Goal: Task Accomplishment & Management: Manage account settings

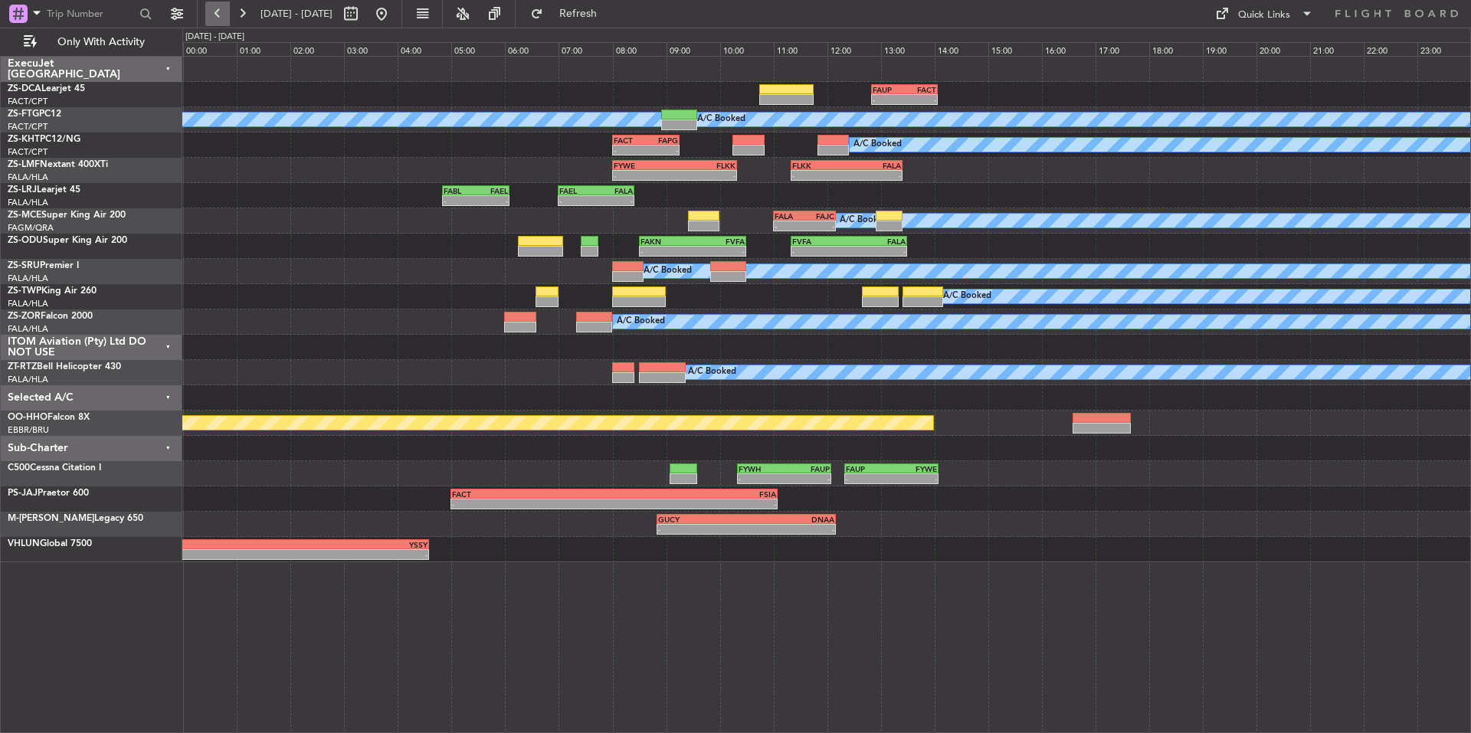
click at [223, 11] on button at bounding box center [217, 14] width 25 height 25
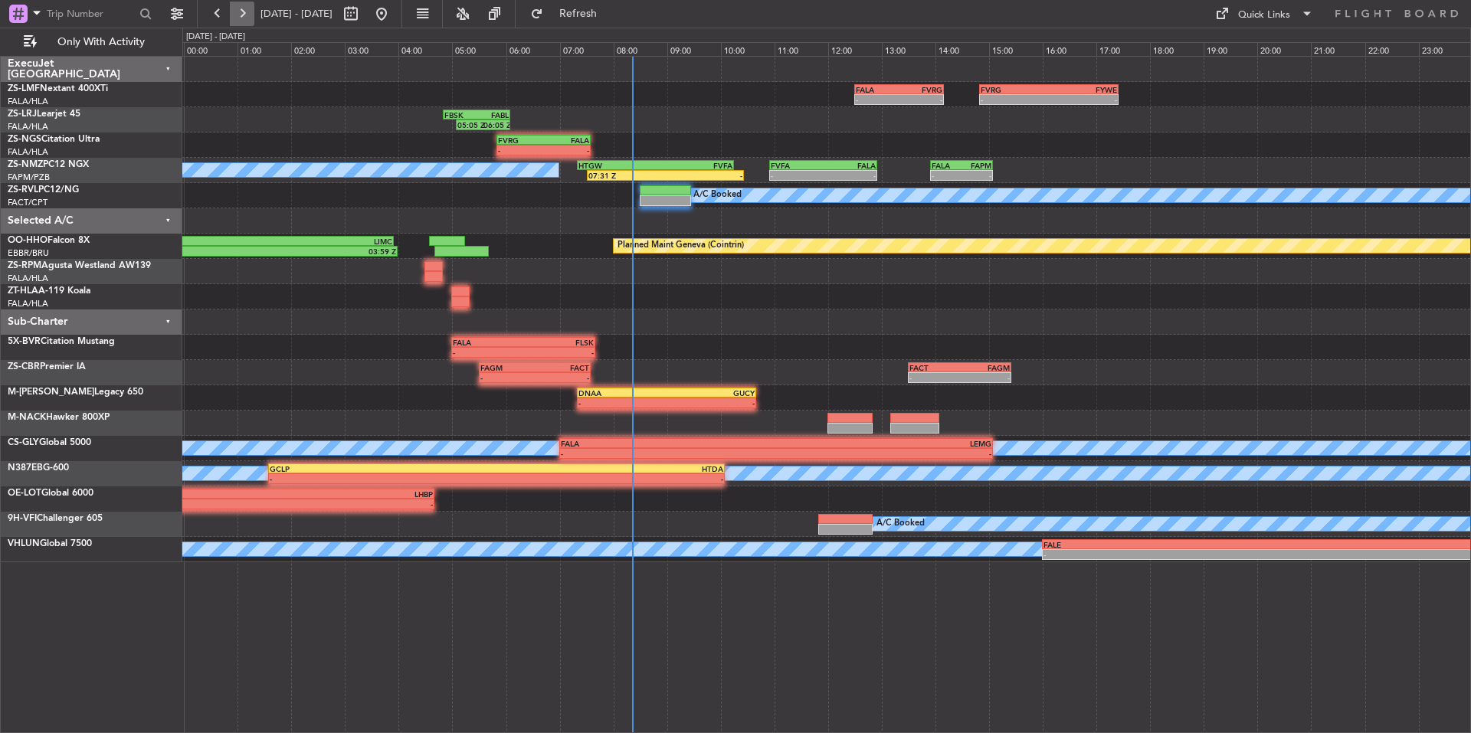
click at [234, 18] on button at bounding box center [242, 14] width 25 height 25
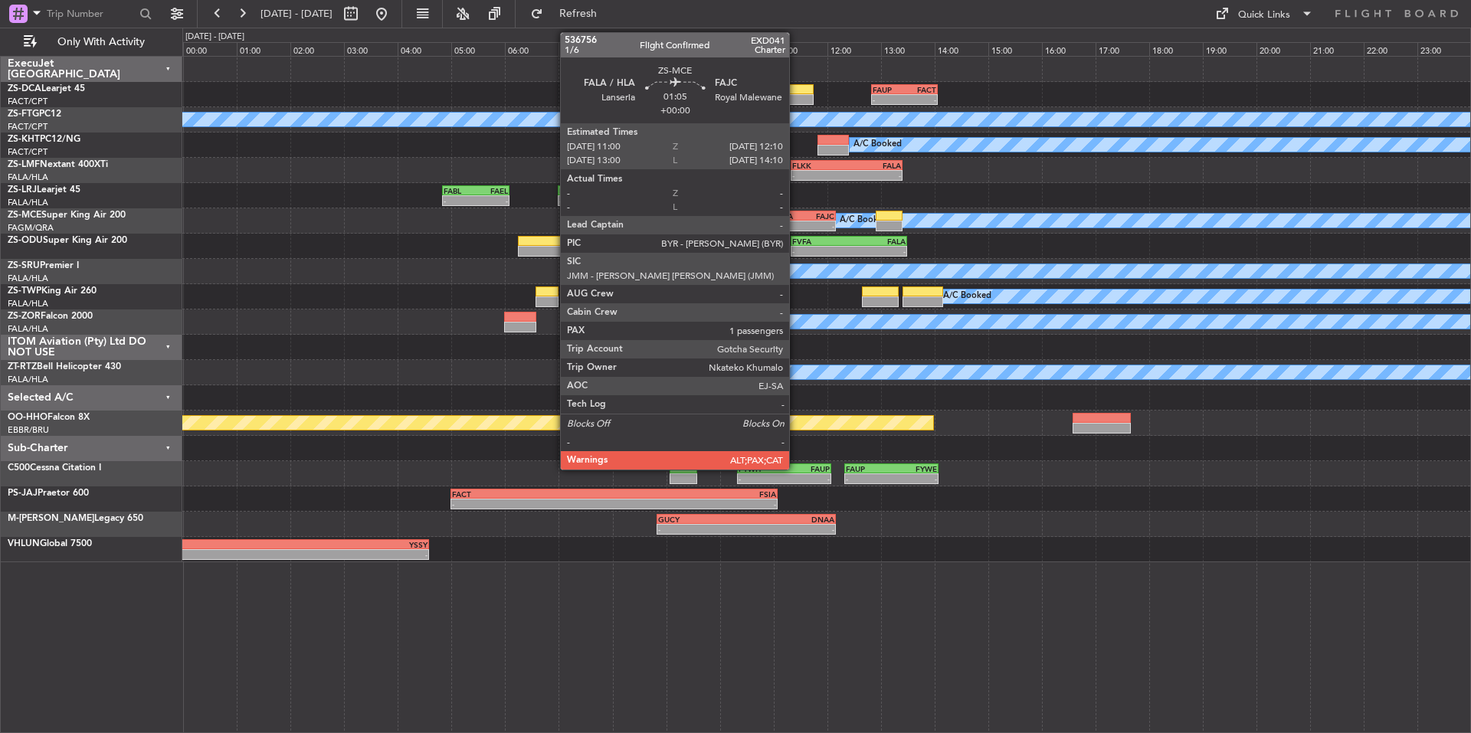
click at [796, 221] on div "-" at bounding box center [790, 225] width 30 height 9
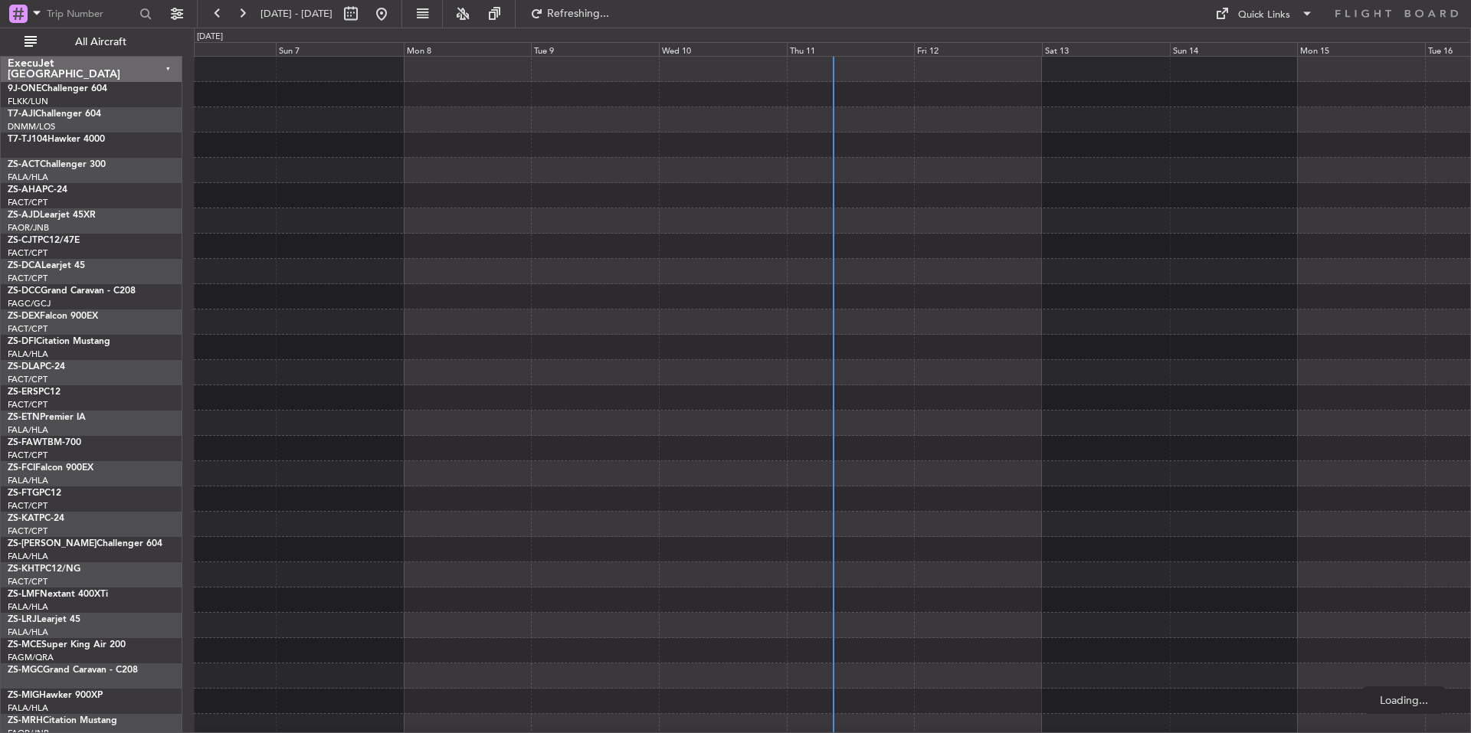
click at [852, 51] on div "Thu 11" at bounding box center [851, 49] width 128 height 14
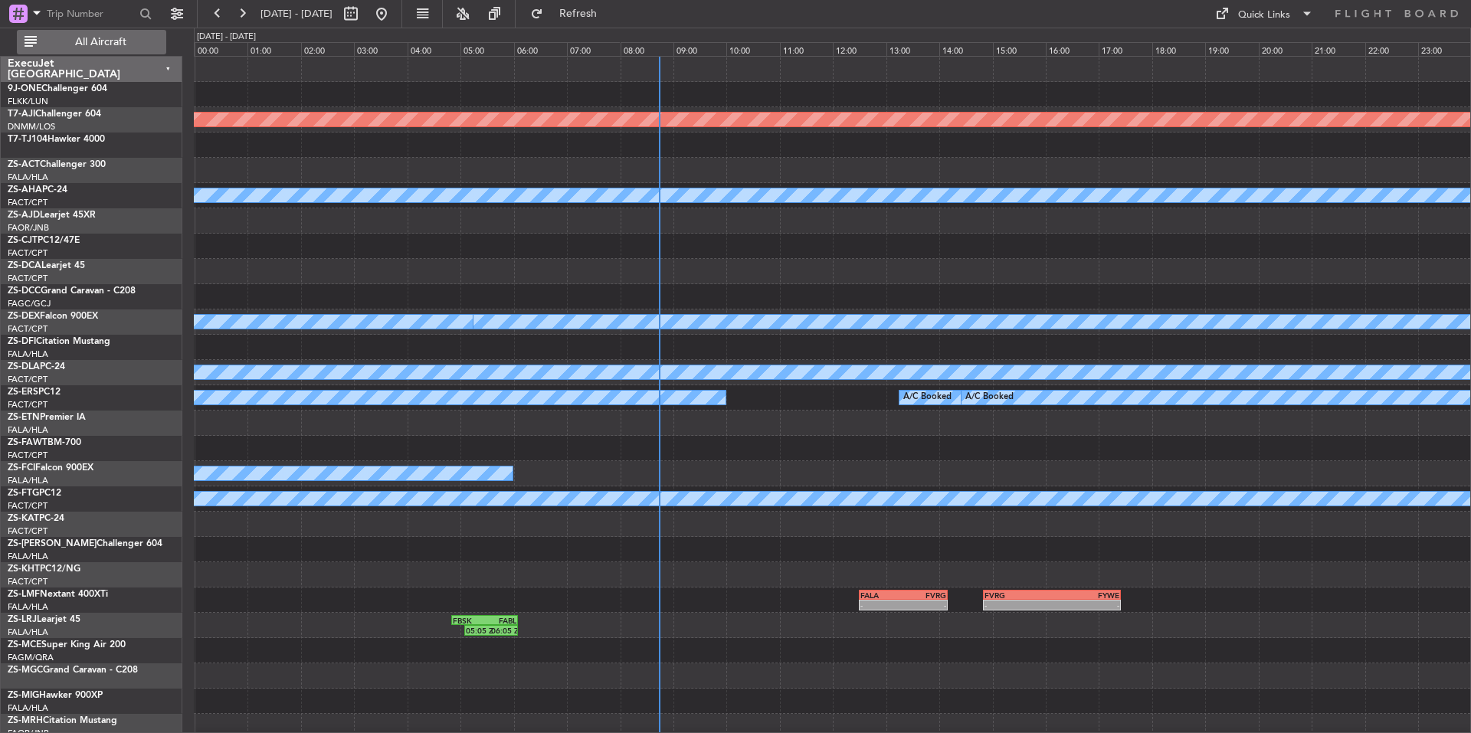
click at [69, 41] on span "All Aircraft" at bounding box center [101, 42] width 122 height 11
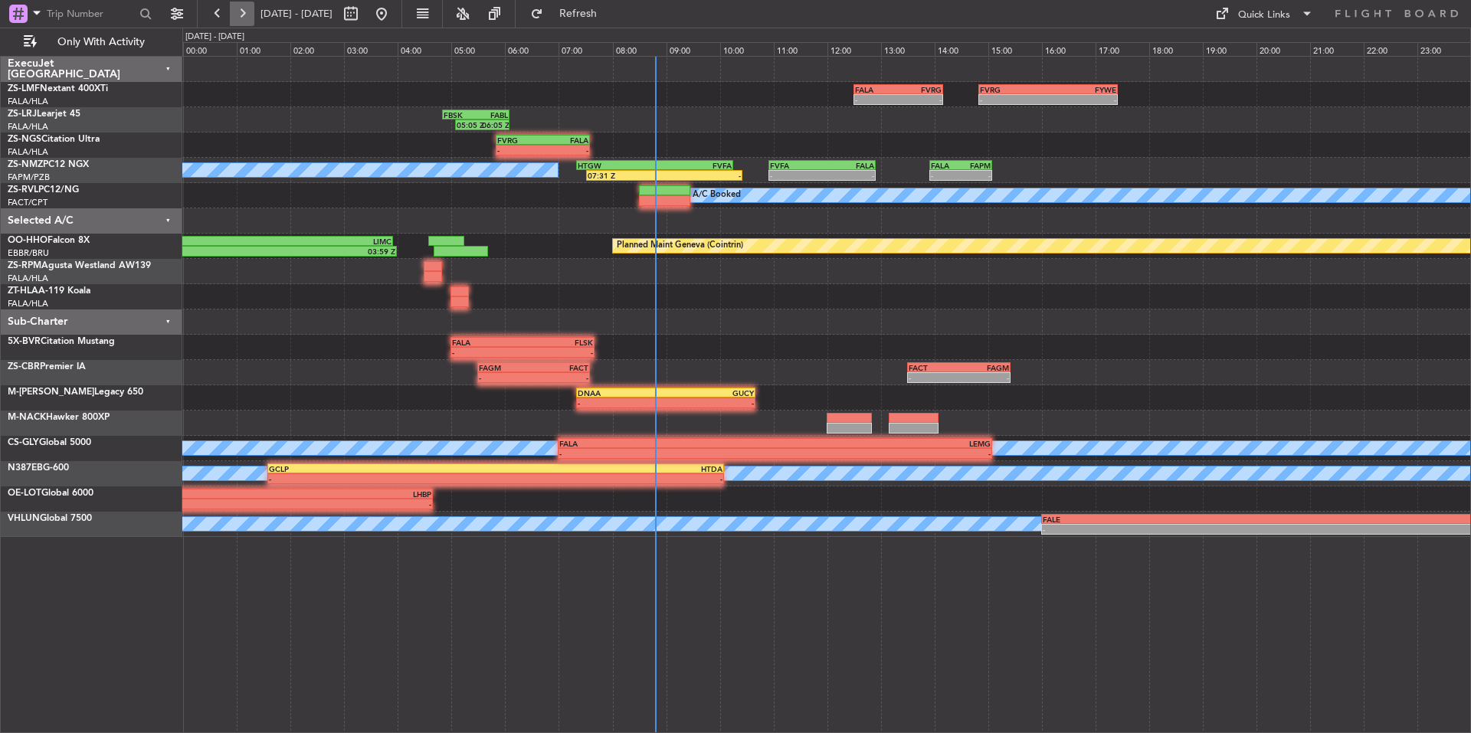
click at [244, 14] on button at bounding box center [242, 14] width 25 height 25
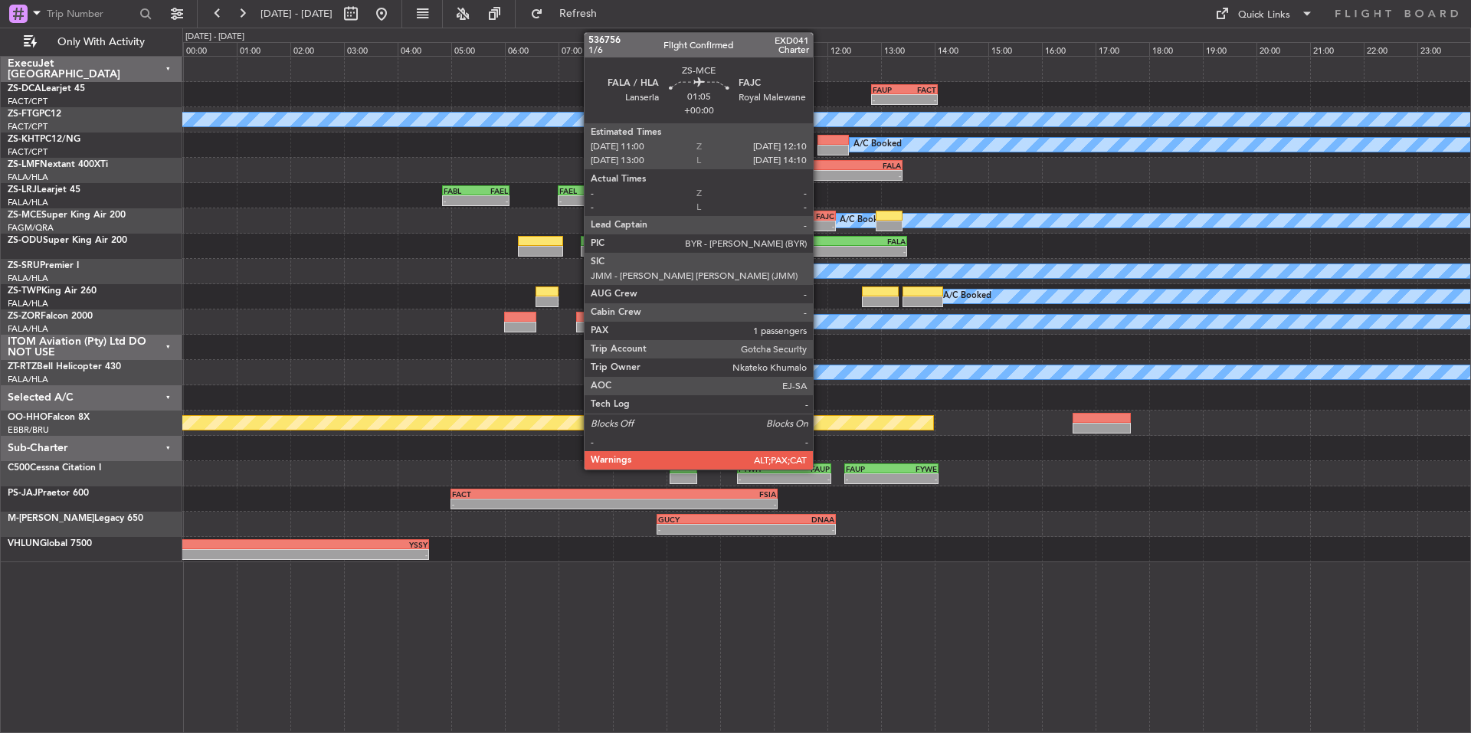
click at [820, 218] on div "FAJC" at bounding box center [820, 216] width 30 height 9
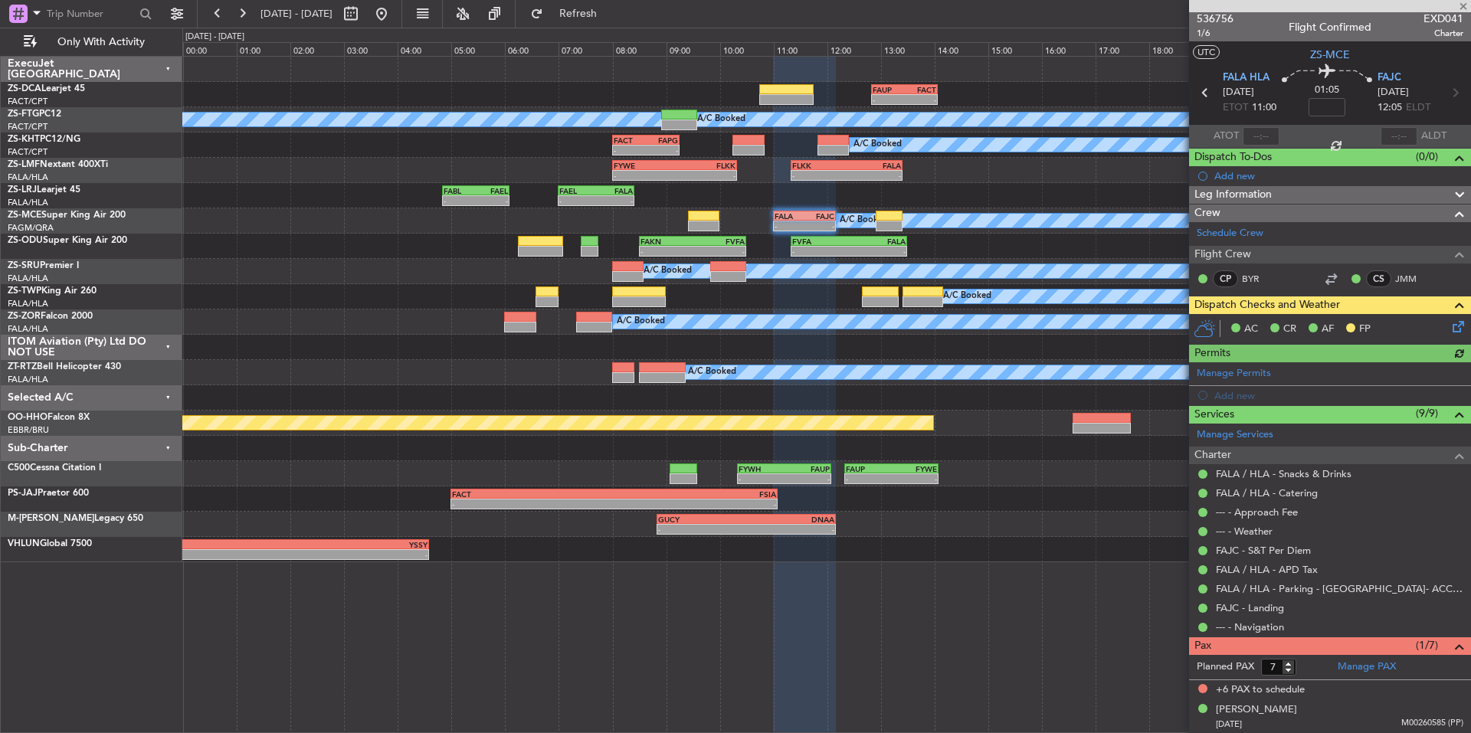
scroll to position [2, 0]
click at [1288, 670] on input "6" at bounding box center [1278, 666] width 35 height 17
click at [1288, 670] on input "5" at bounding box center [1278, 666] width 35 height 17
click at [1288, 670] on input "4" at bounding box center [1278, 666] width 35 height 17
click at [1288, 670] on input "3" at bounding box center [1278, 666] width 35 height 17
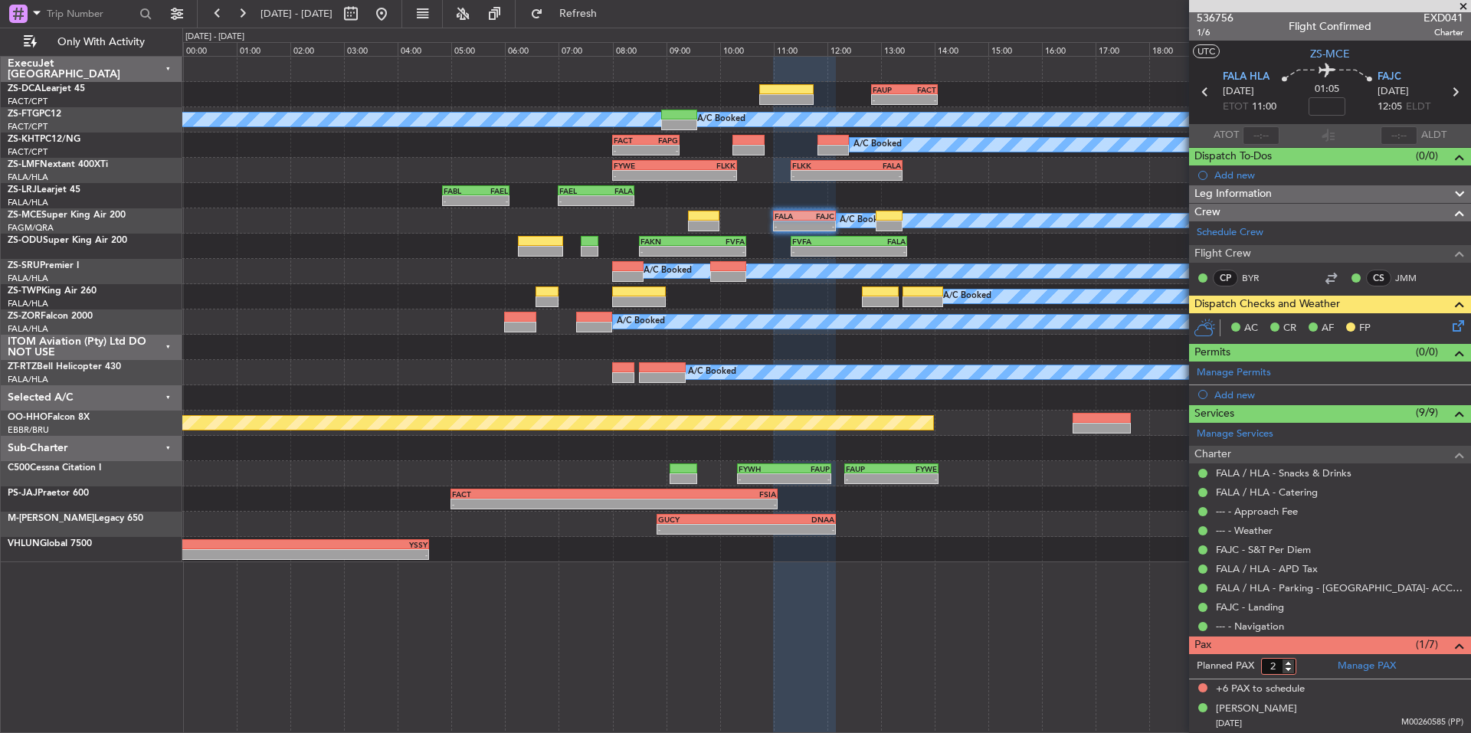
click at [1288, 670] on input "2" at bounding box center [1278, 666] width 35 height 17
click at [1288, 670] on input "1" at bounding box center [1278, 666] width 35 height 17
type input "0"
click at [1288, 670] on input "0" at bounding box center [1278, 666] width 35 height 17
click at [1307, 669] on form "Planned PAX 0" at bounding box center [1259, 666] width 141 height 25
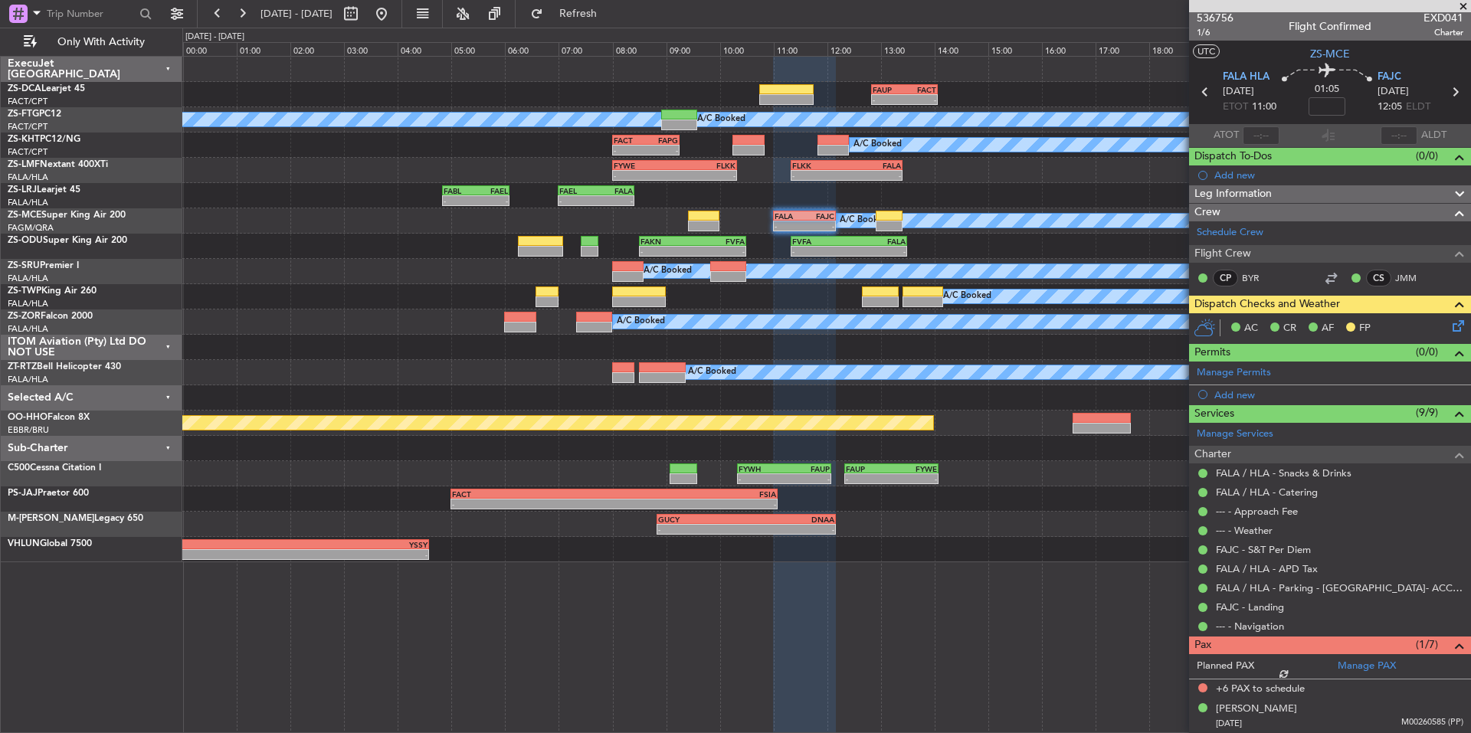
scroll to position [0, 0]
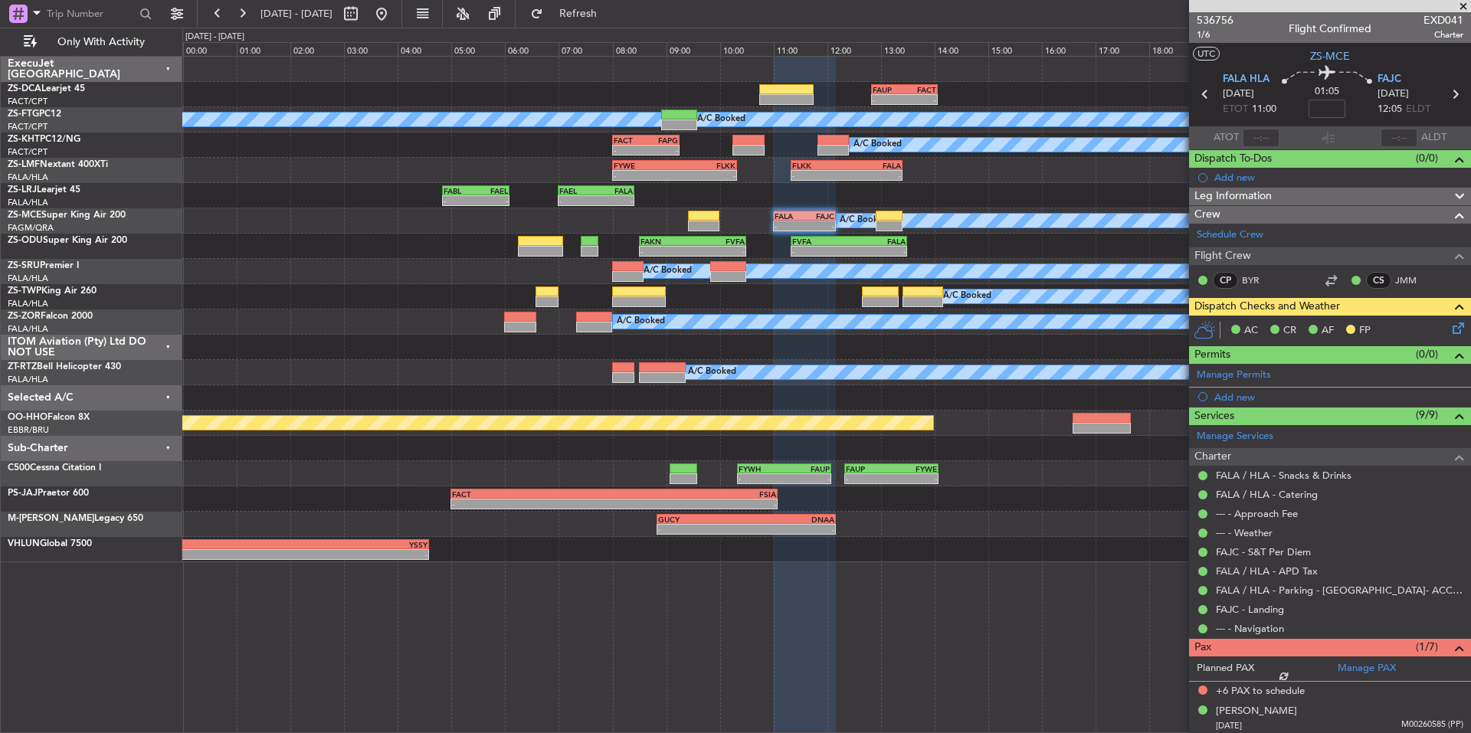
click at [1450, 327] on icon at bounding box center [1456, 326] width 12 height 12
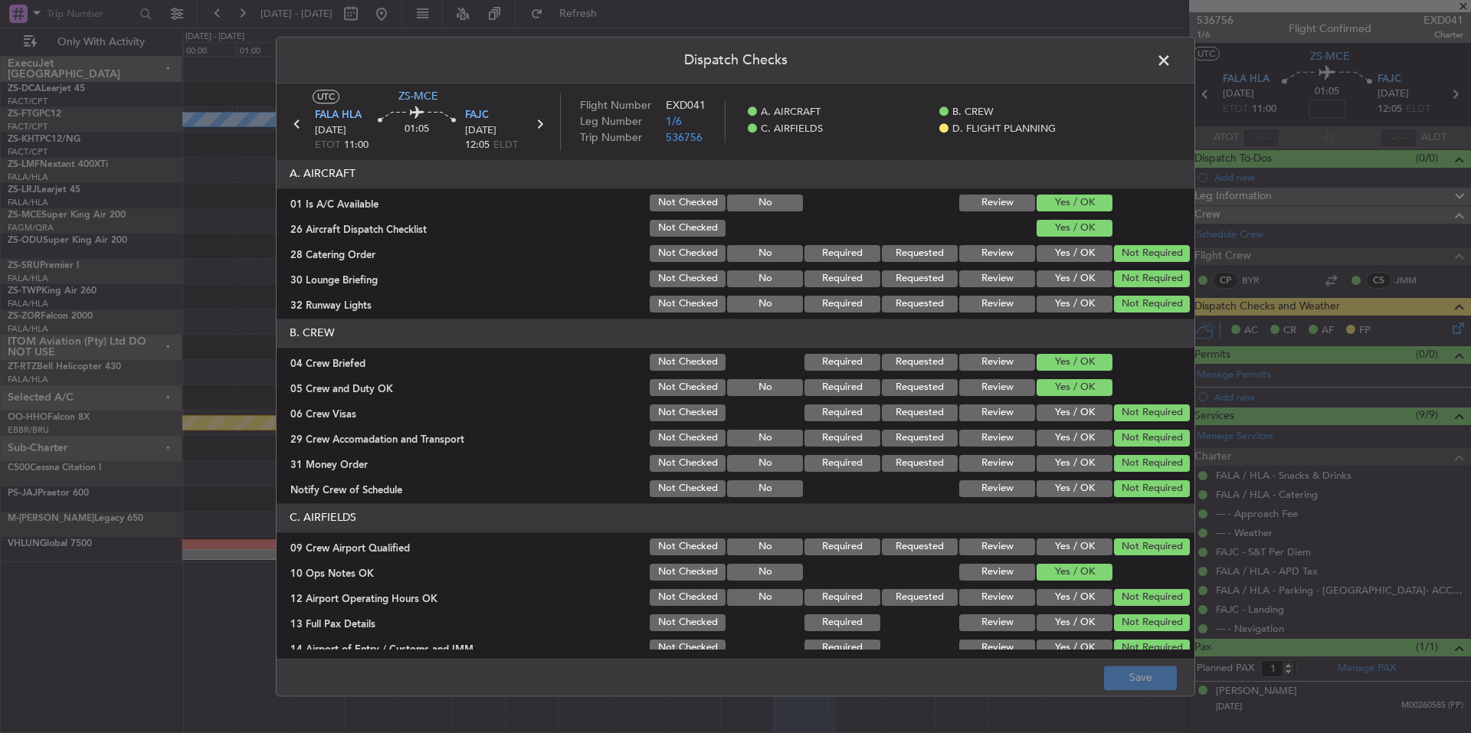
scroll to position [198, 0]
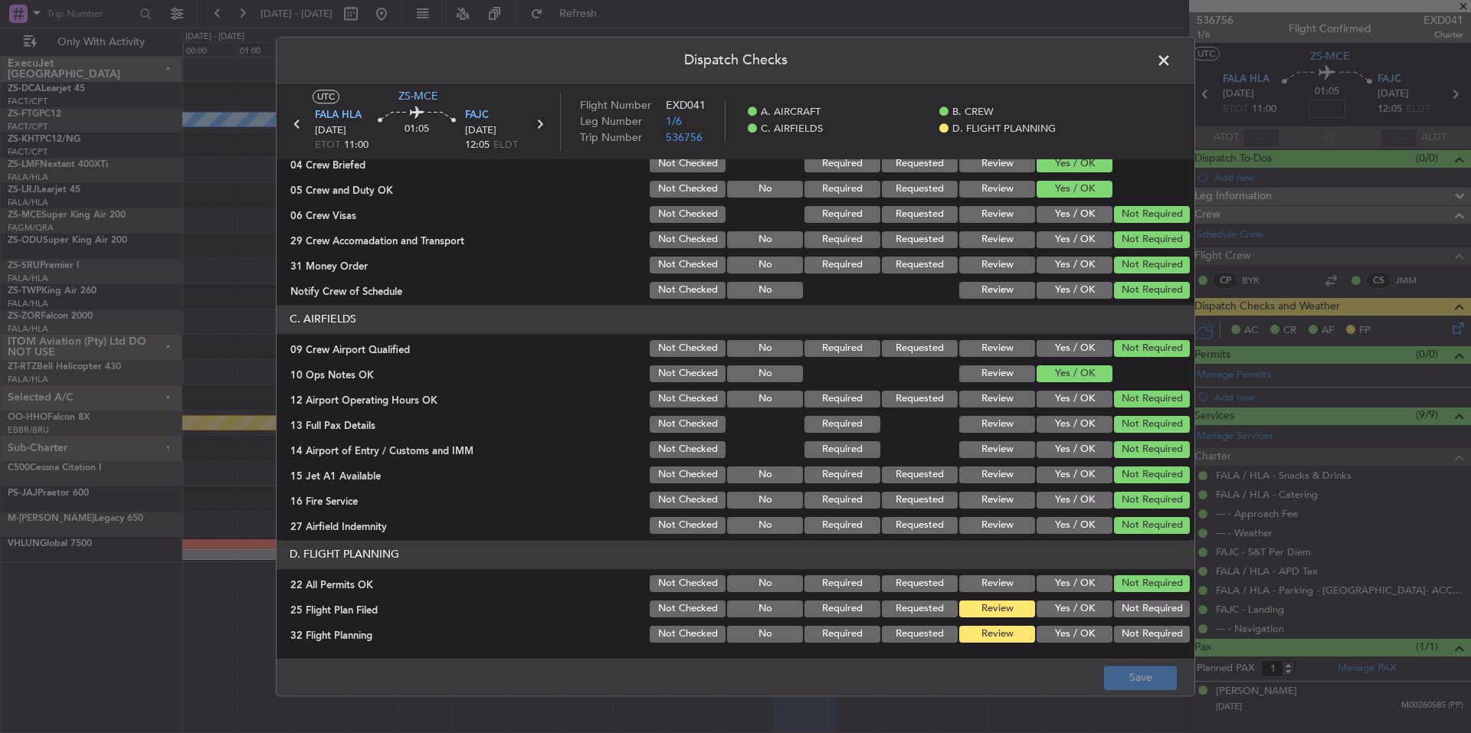
click at [1087, 618] on div "Yes / OK" at bounding box center [1073, 609] width 77 height 21
click at [1085, 616] on button "Yes / OK" at bounding box center [1075, 609] width 76 height 17
click at [1087, 631] on button "Yes / OK" at bounding box center [1075, 634] width 76 height 17
click at [1122, 667] on button "Save" at bounding box center [1140, 678] width 73 height 25
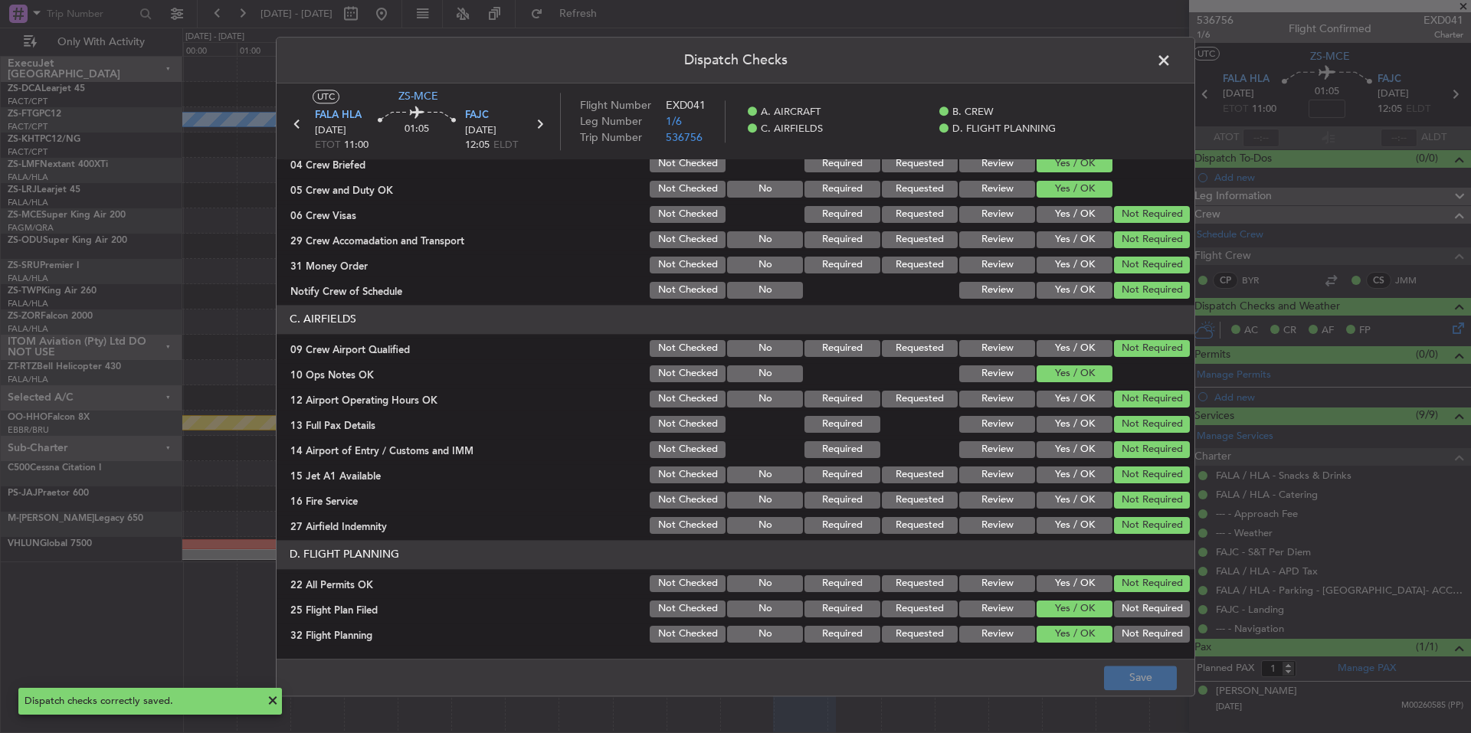
click at [1172, 64] on span at bounding box center [1172, 64] width 0 height 31
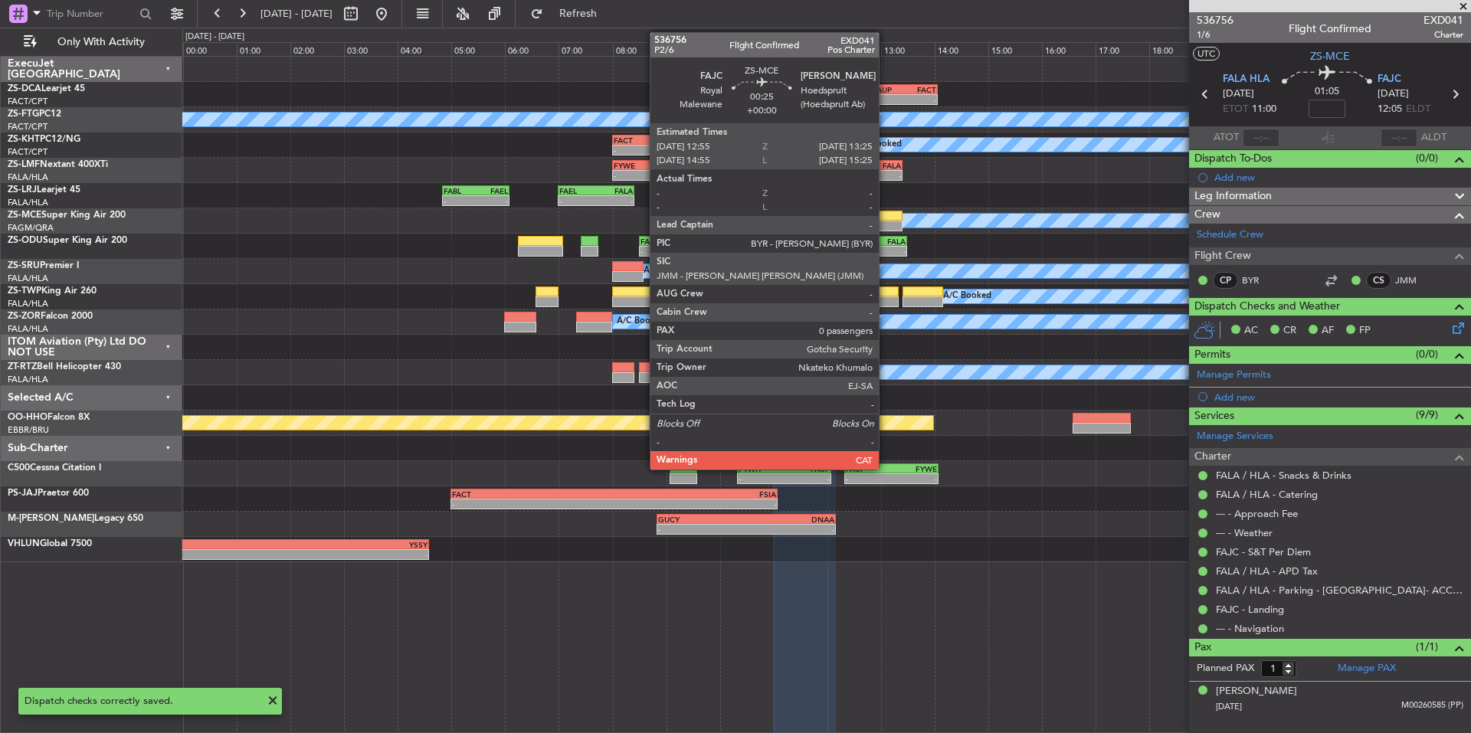
click at [886, 224] on div at bounding box center [890, 226] width 28 height 11
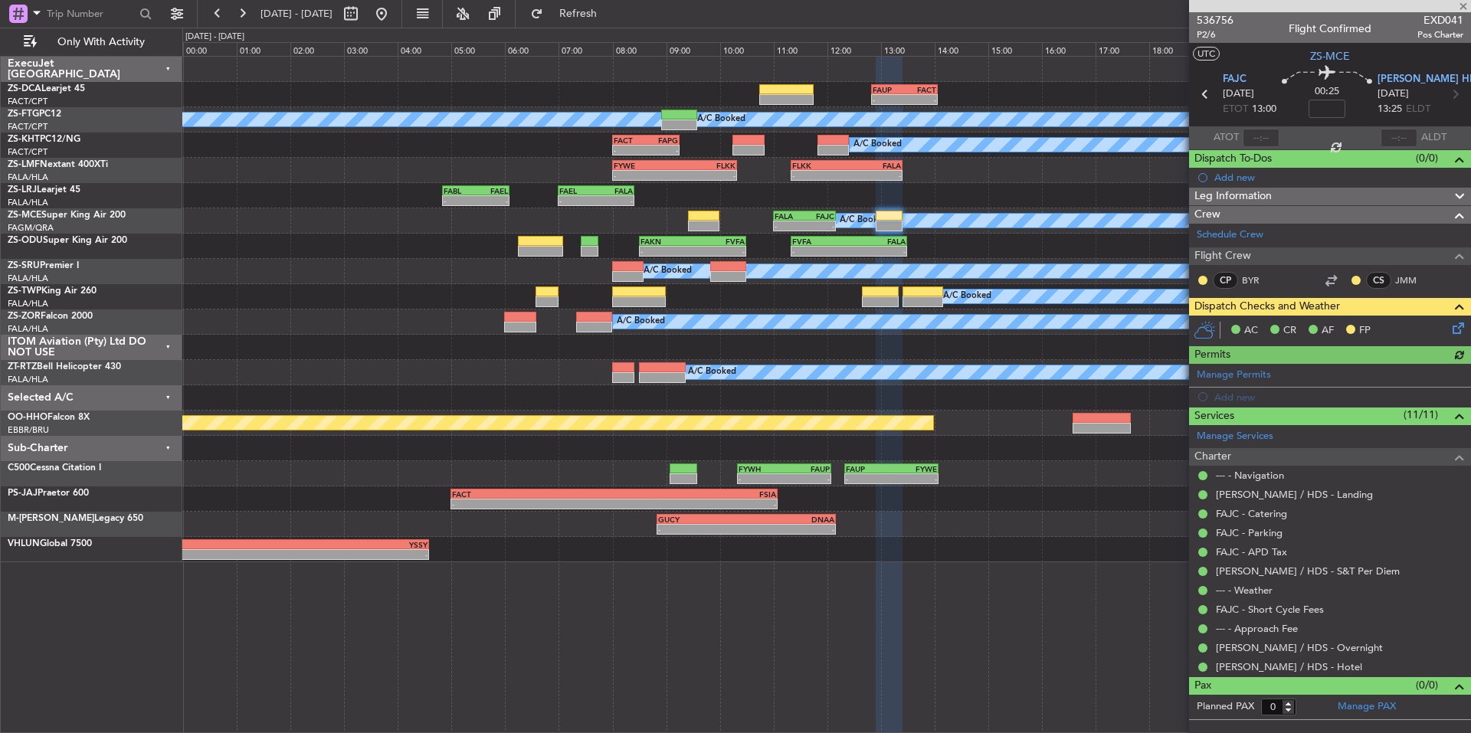
click at [1462, 332] on icon at bounding box center [1456, 326] width 12 height 12
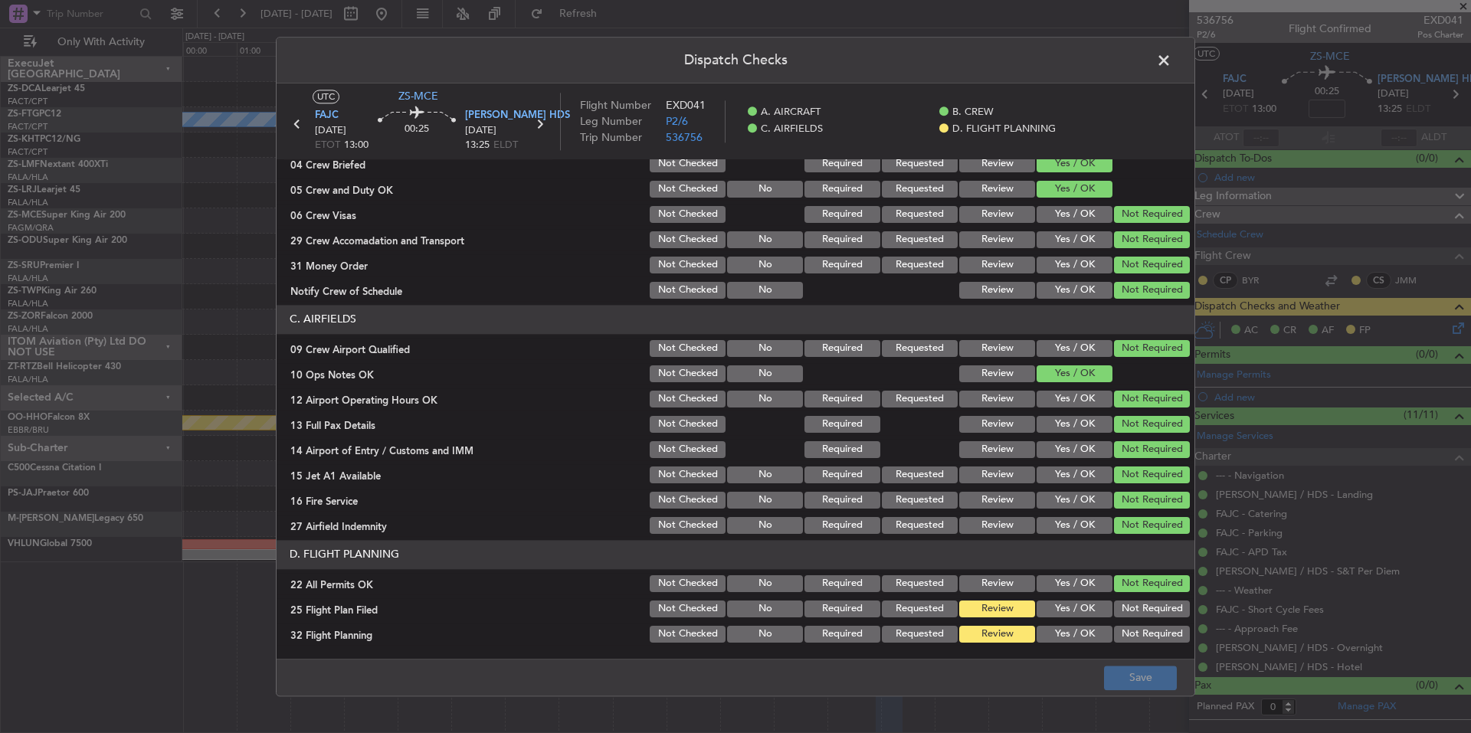
click at [1086, 607] on button "Yes / OK" at bounding box center [1075, 609] width 76 height 17
click at [1086, 628] on button "Yes / OK" at bounding box center [1075, 634] width 76 height 17
click at [1133, 692] on footer "Save" at bounding box center [736, 677] width 918 height 37
click at [1134, 681] on button "Save" at bounding box center [1140, 678] width 73 height 25
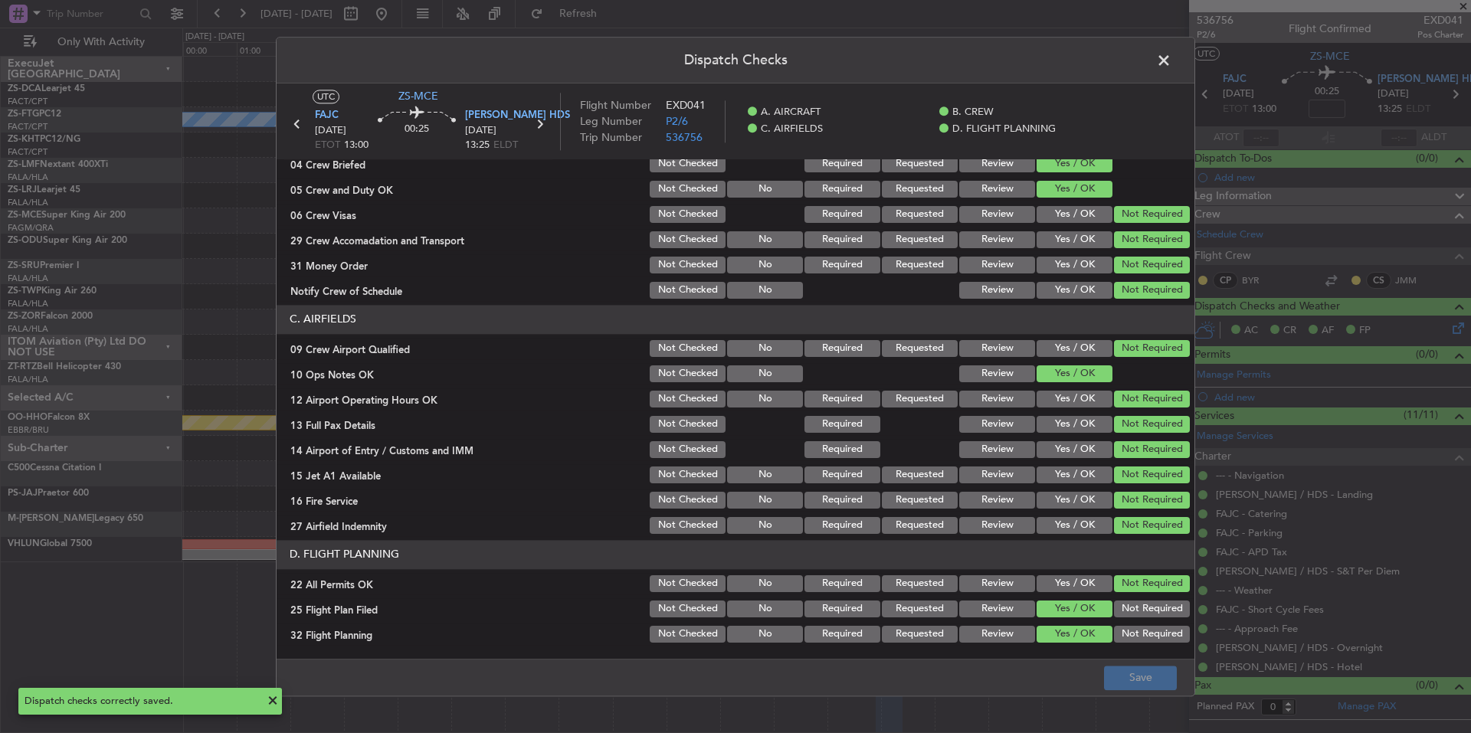
click at [1172, 55] on span at bounding box center [1172, 64] width 0 height 31
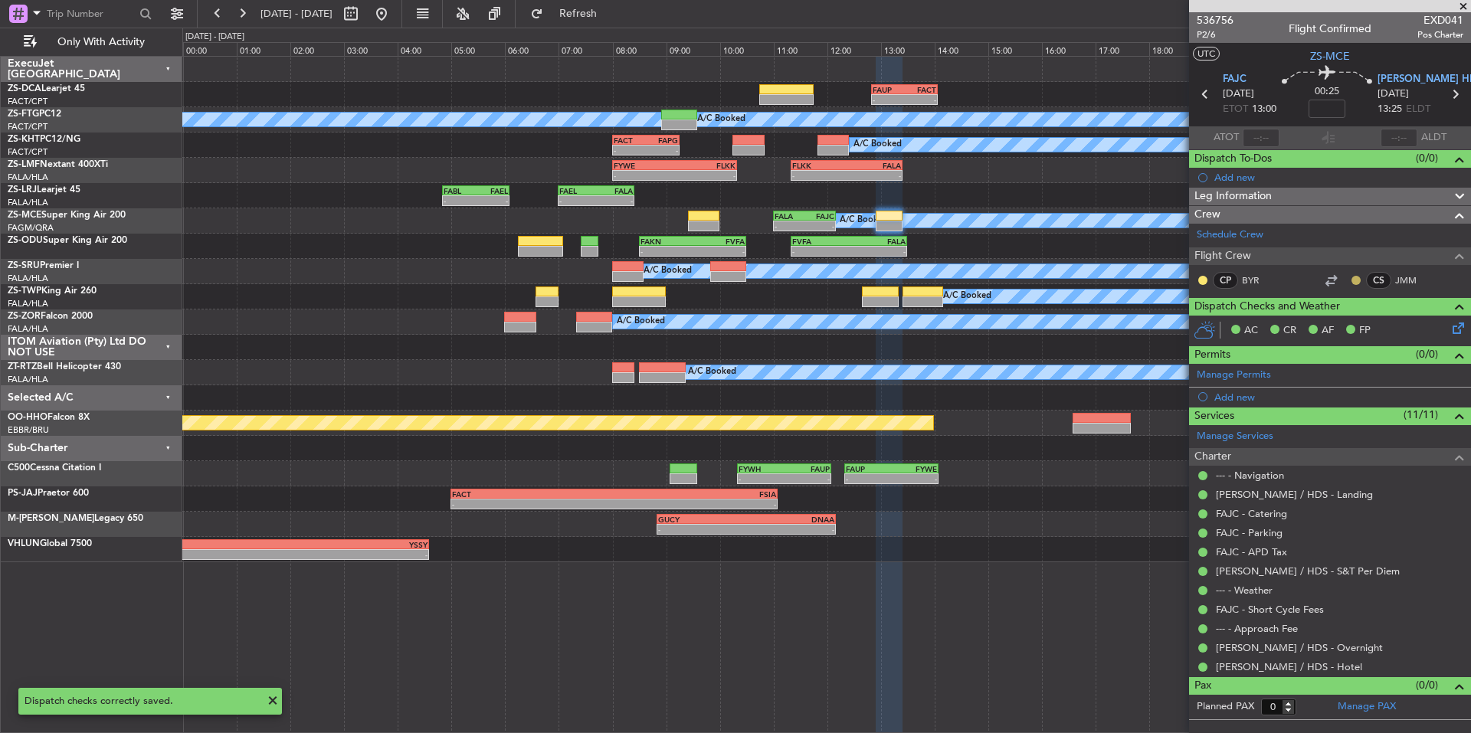
click at [1356, 278] on button at bounding box center [1356, 280] width 9 height 9
click at [1367, 328] on span "Acknowledged" at bounding box center [1360, 324] width 67 height 15
click at [1200, 278] on button at bounding box center [1203, 280] width 9 height 9
click at [1205, 276] on button at bounding box center [1203, 280] width 9 height 9
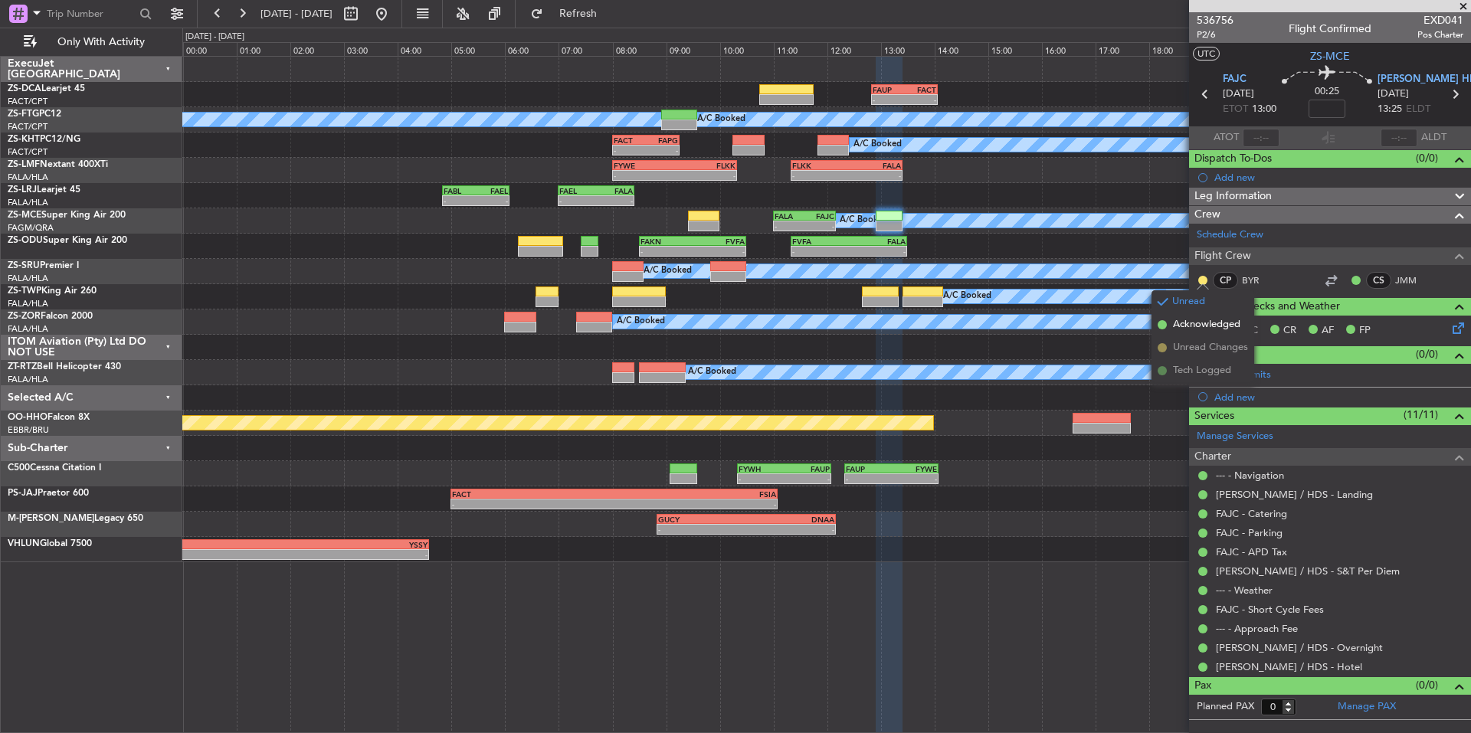
click at [1228, 324] on span "Acknowledged" at bounding box center [1206, 324] width 67 height 15
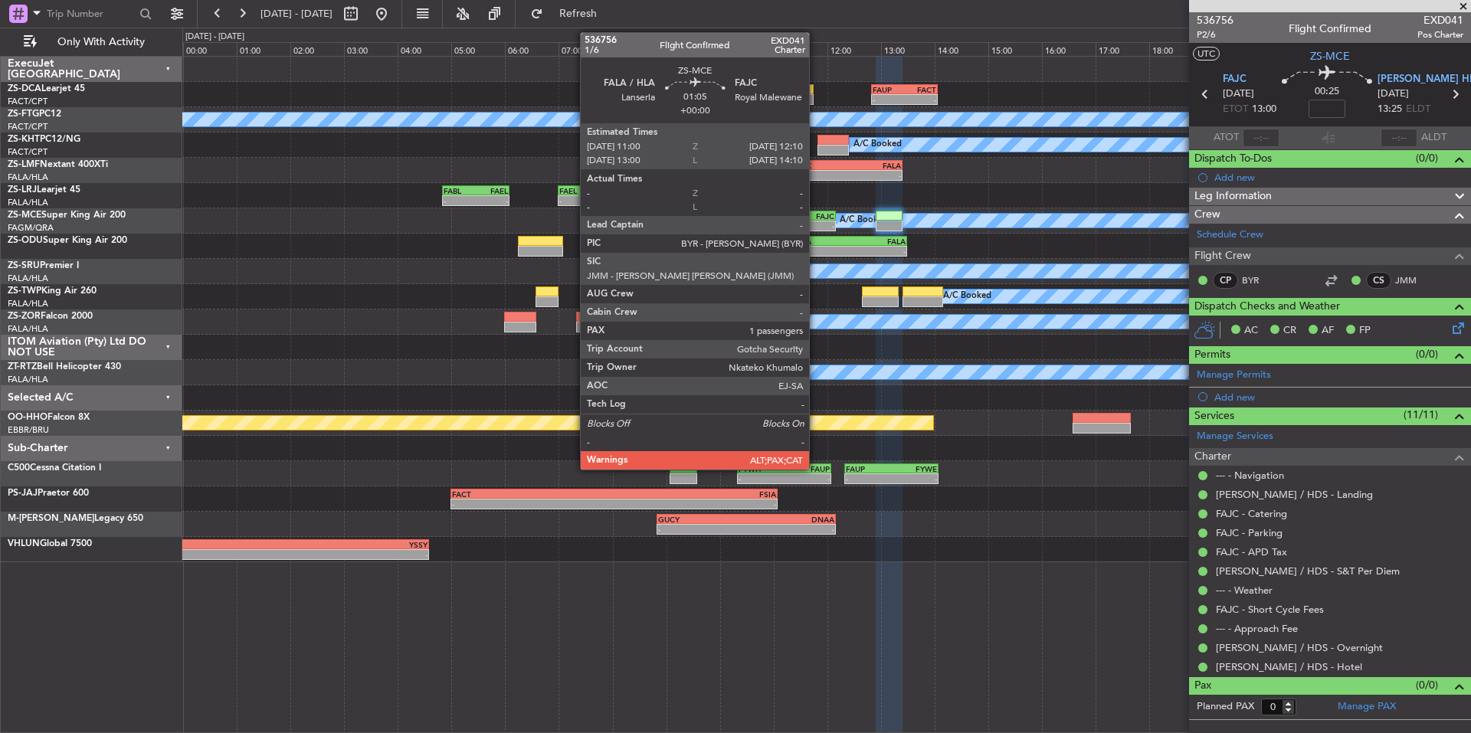
click at [816, 212] on div "FAJC" at bounding box center [820, 216] width 30 height 9
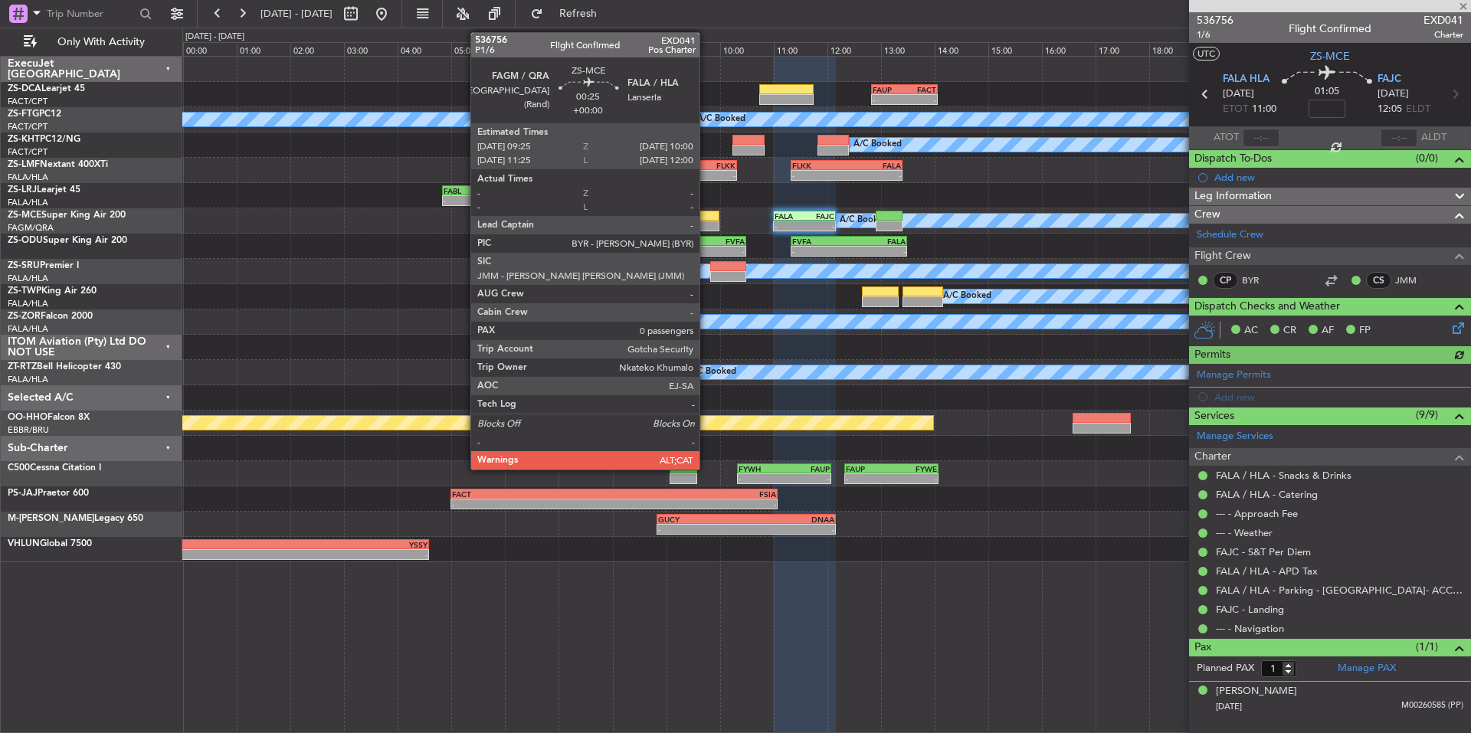
click at [707, 217] on div at bounding box center [703, 216] width 31 height 11
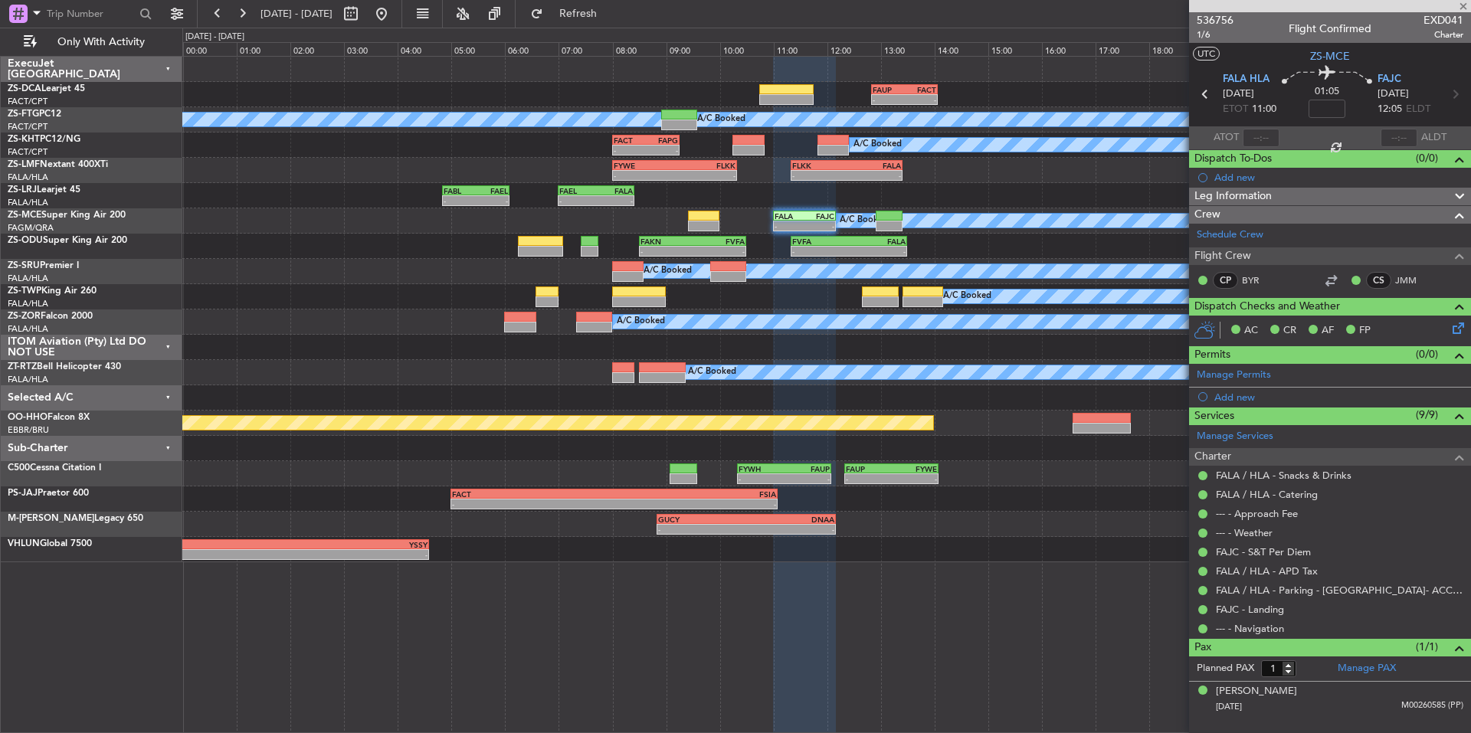
type input "0"
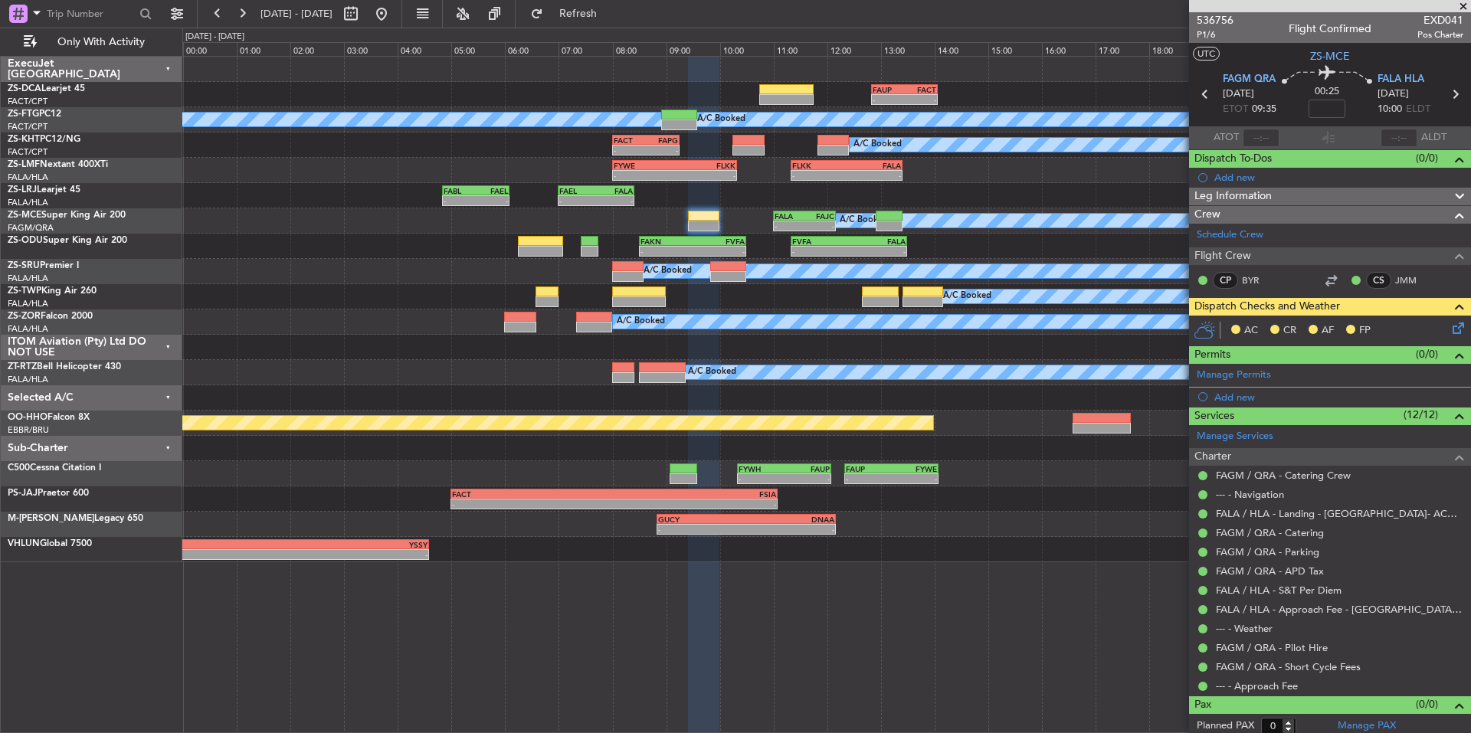
click at [1450, 326] on icon at bounding box center [1456, 326] width 12 height 12
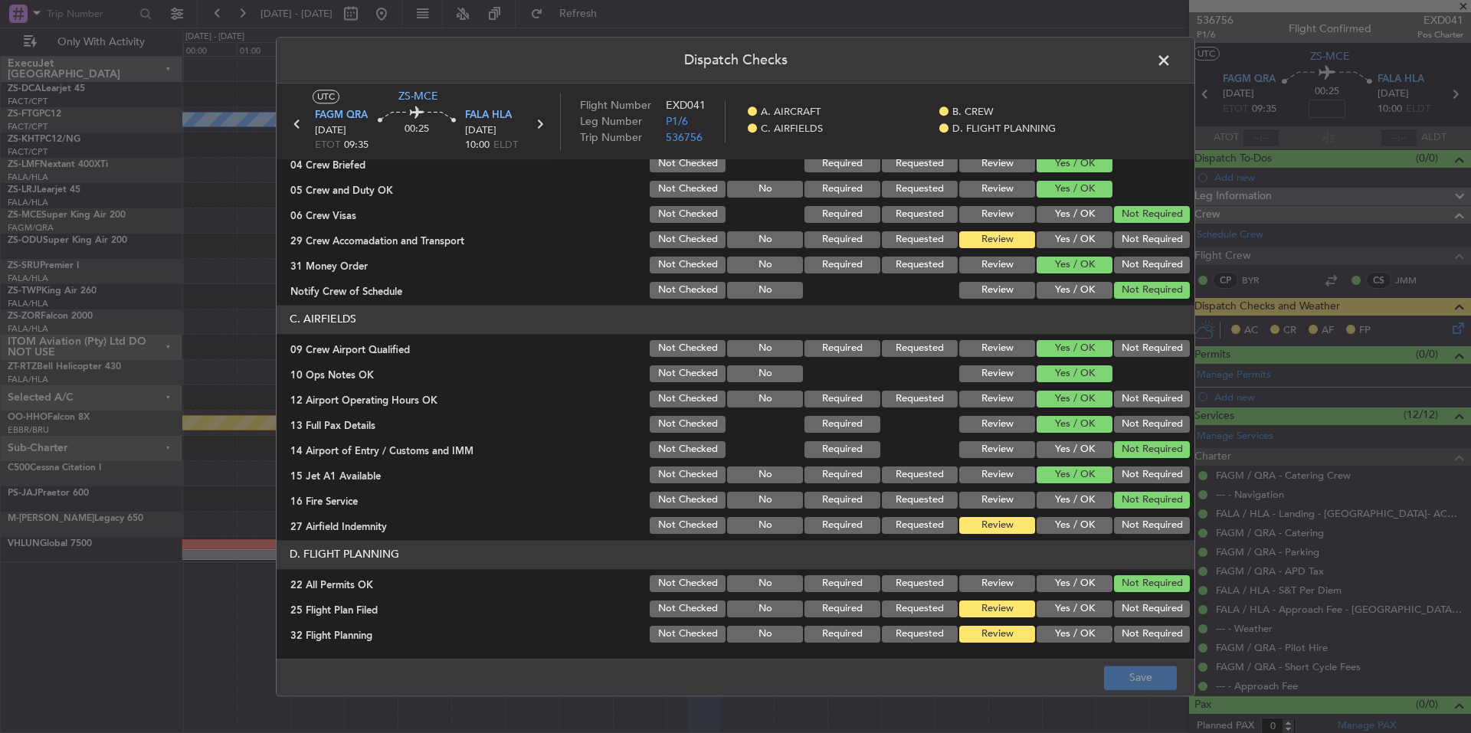
click at [1089, 536] on div "Yes / OK" at bounding box center [1073, 525] width 77 height 21
click at [1089, 534] on div "Yes / OK" at bounding box center [1073, 525] width 77 height 21
click at [1088, 529] on button "Yes / OK" at bounding box center [1075, 525] width 76 height 17
click at [1059, 637] on button "Yes / OK" at bounding box center [1075, 634] width 76 height 17
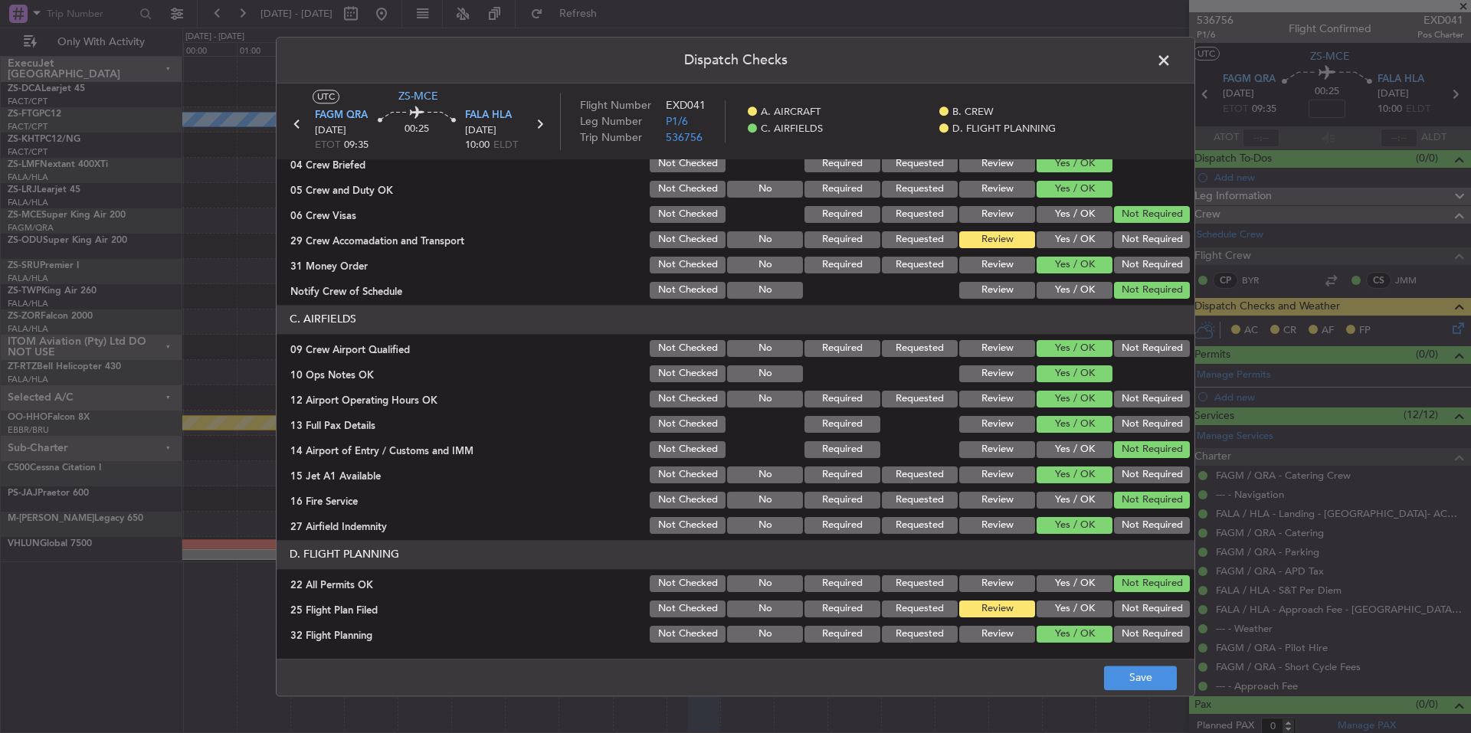
click at [1070, 612] on button "Yes / OK" at bounding box center [1075, 609] width 76 height 17
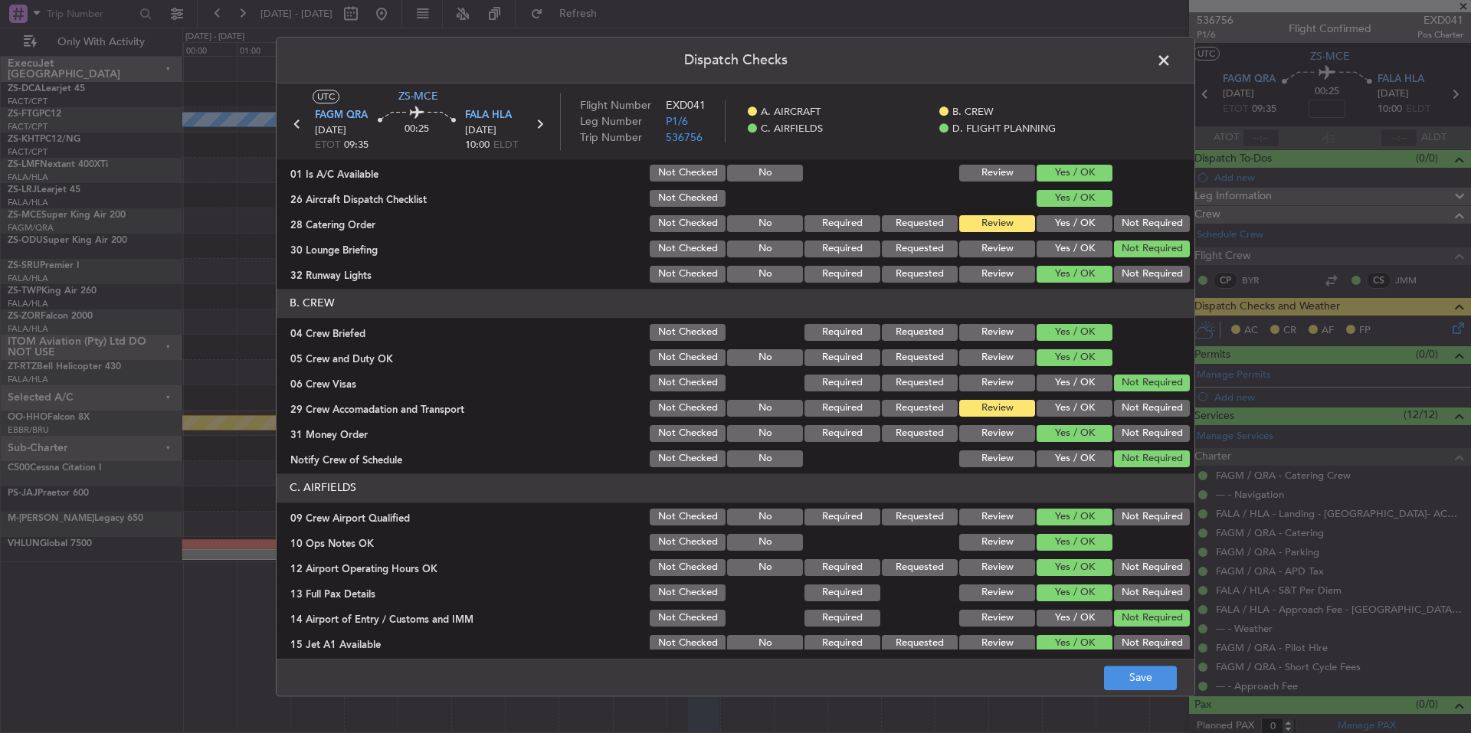
scroll to position [0, 0]
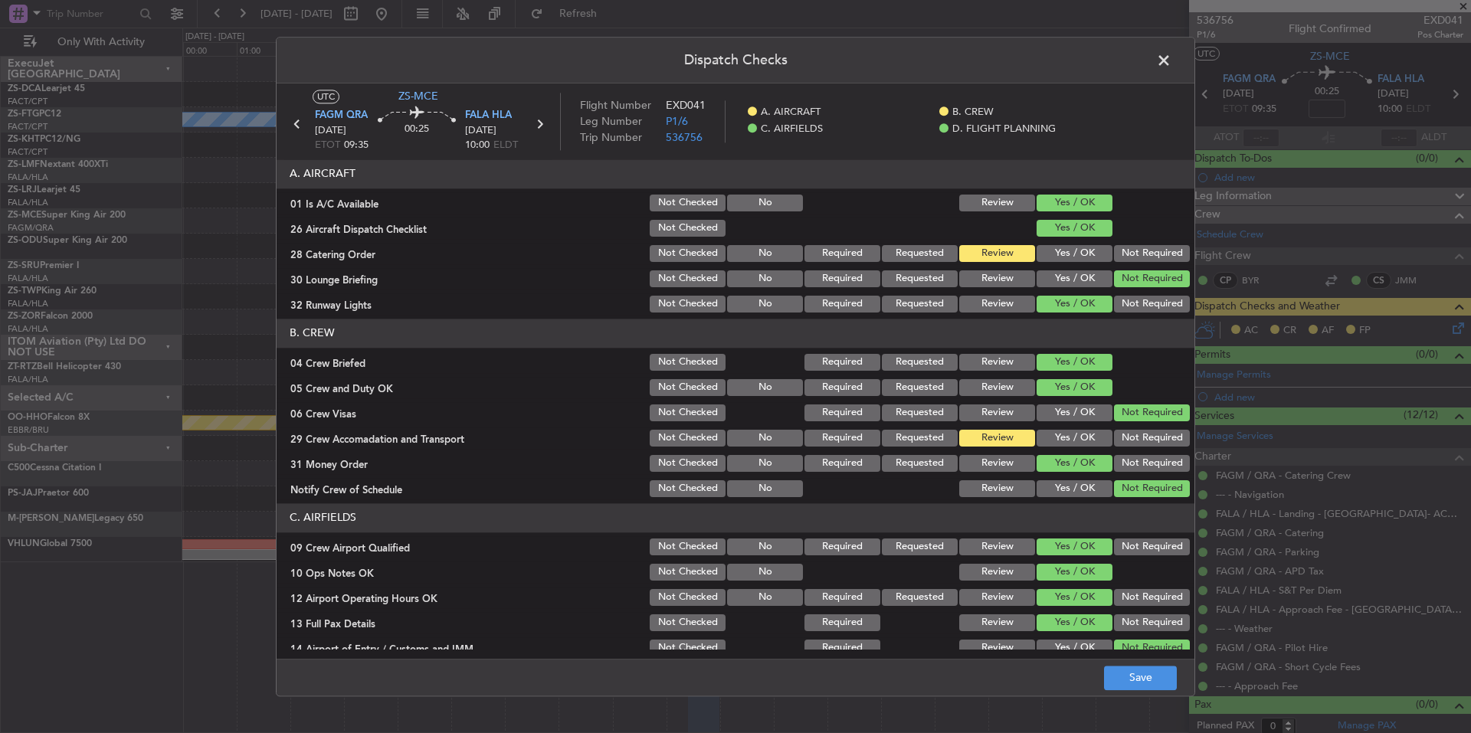
click at [1081, 440] on button "Yes / OK" at bounding box center [1075, 438] width 76 height 17
click at [1142, 684] on button "Save" at bounding box center [1140, 678] width 73 height 25
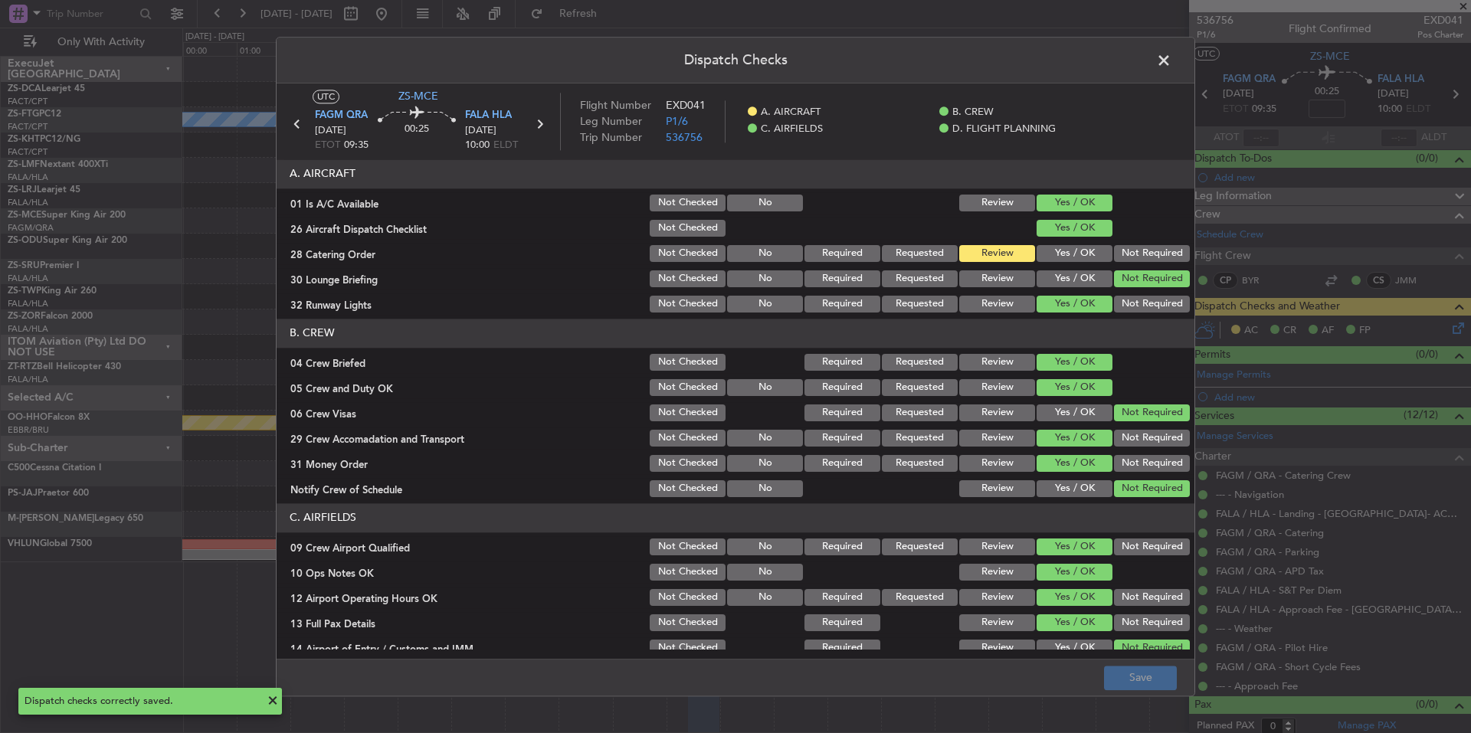
click at [1172, 59] on span at bounding box center [1172, 64] width 0 height 31
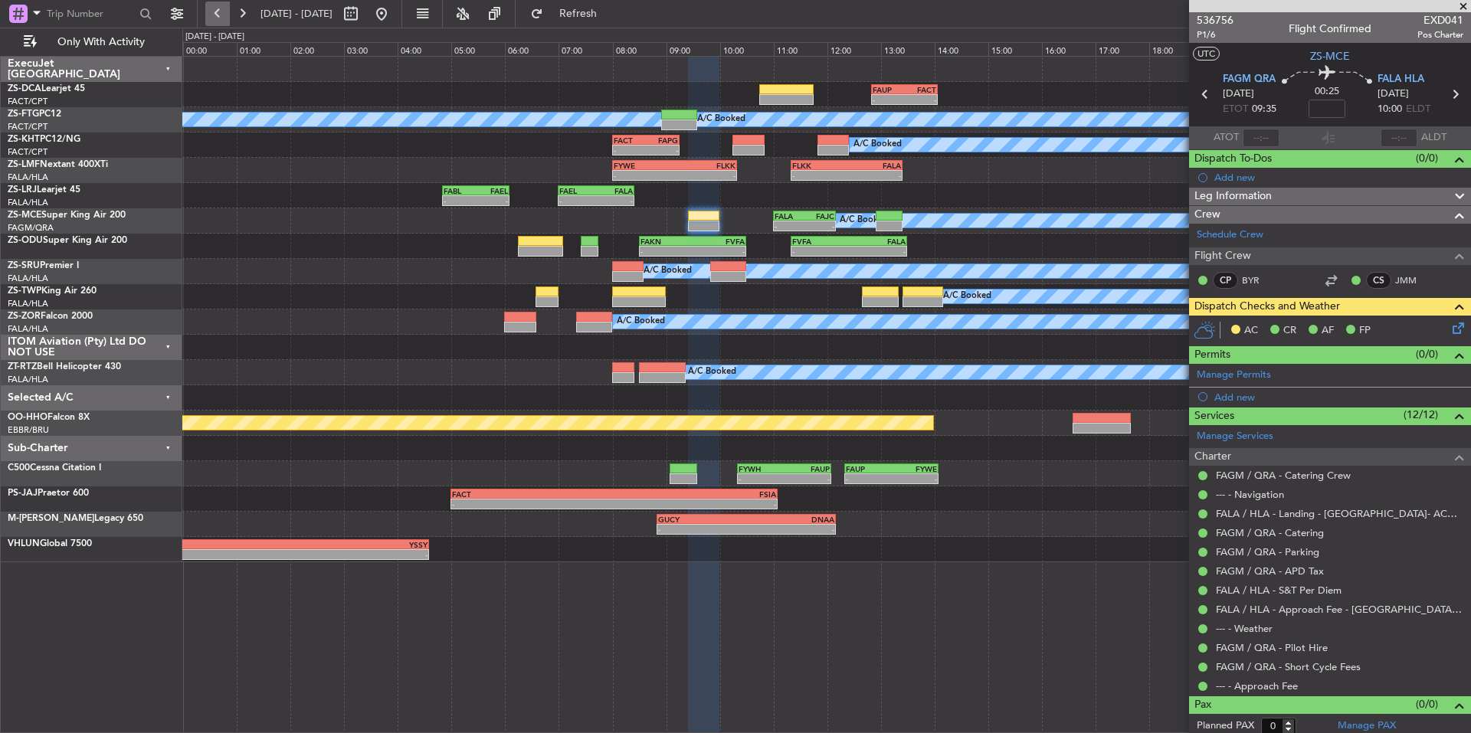
click at [208, 12] on button at bounding box center [217, 14] width 25 height 25
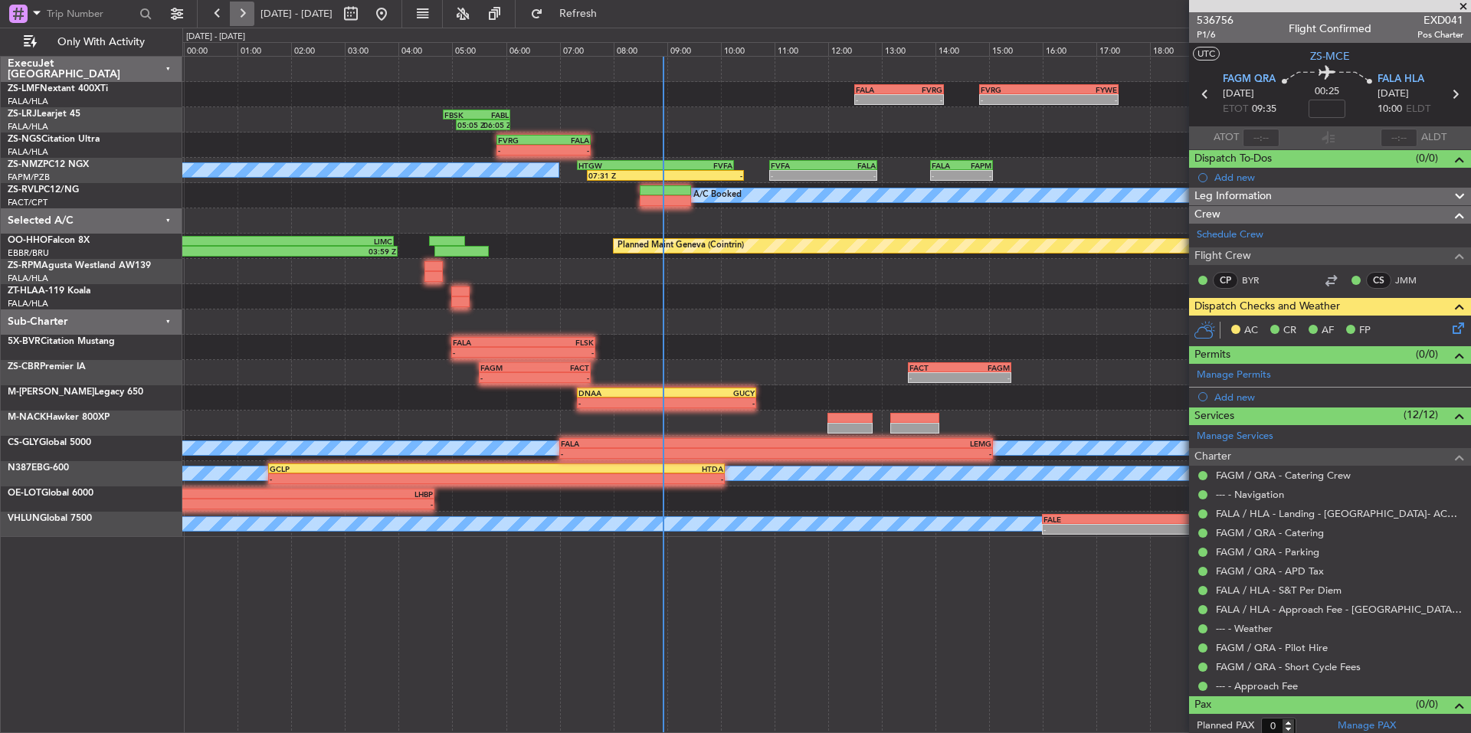
click at [251, 18] on button at bounding box center [242, 14] width 25 height 25
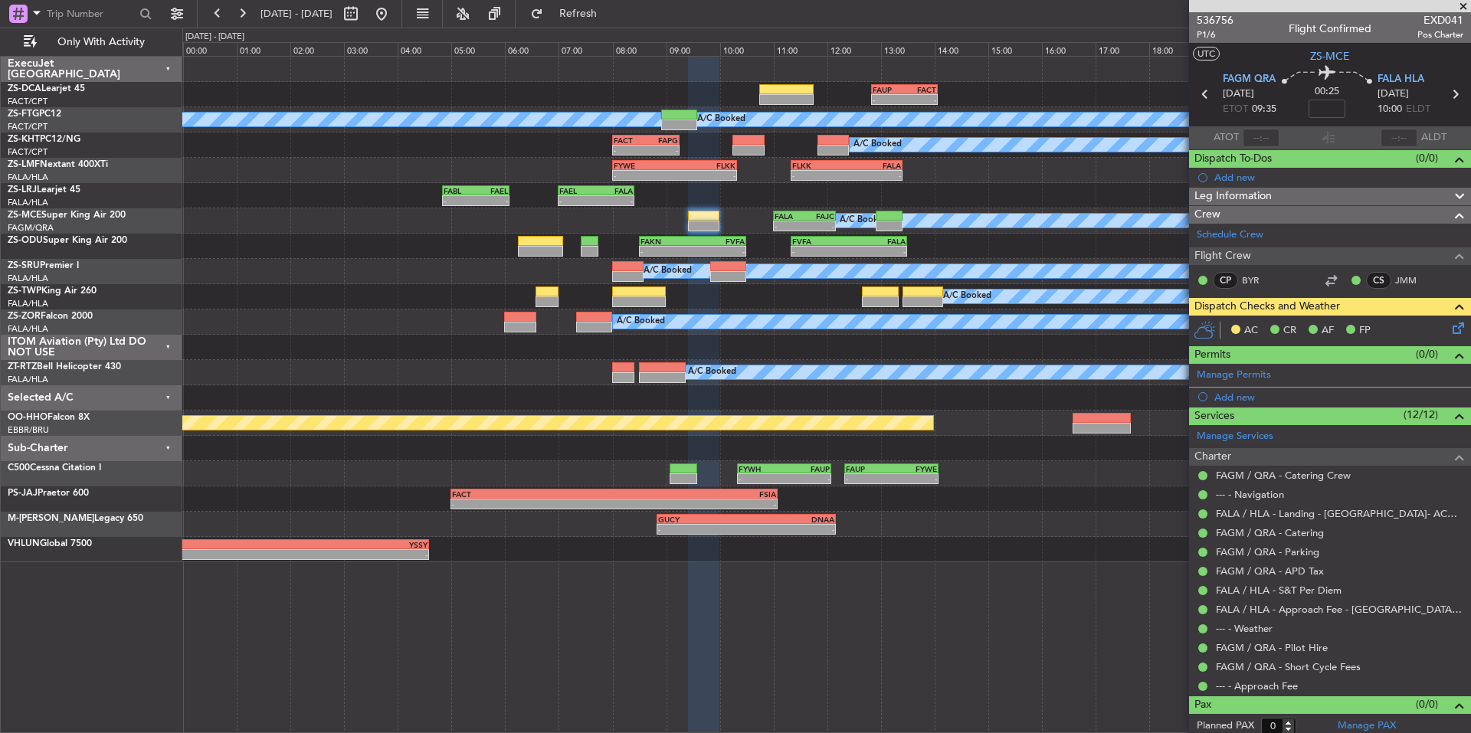
drag, startPoint x: 1462, startPoint y: 8, endPoint x: 1469, endPoint y: 11, distance: 8.3
click at [1462, 8] on span at bounding box center [1463, 7] width 15 height 14
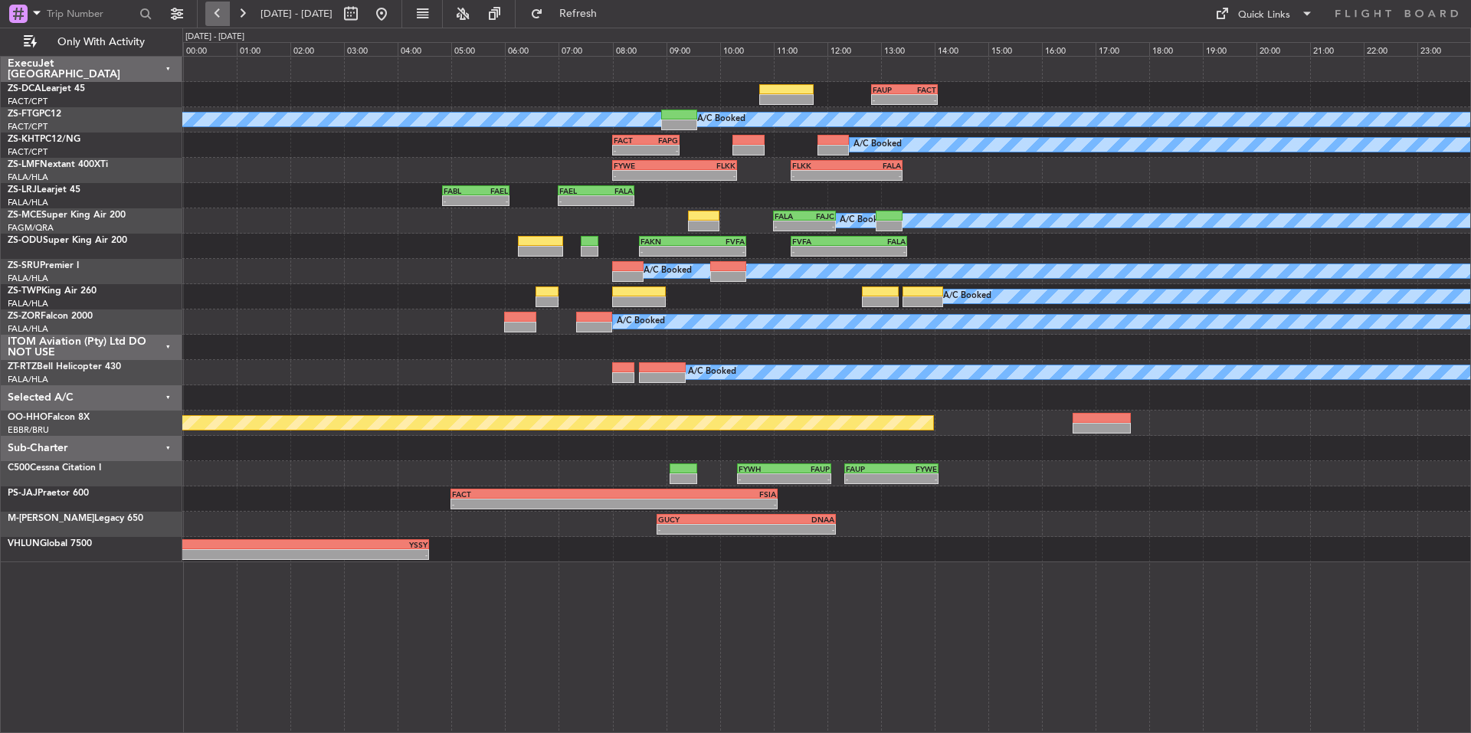
click at [223, 8] on button at bounding box center [217, 14] width 25 height 25
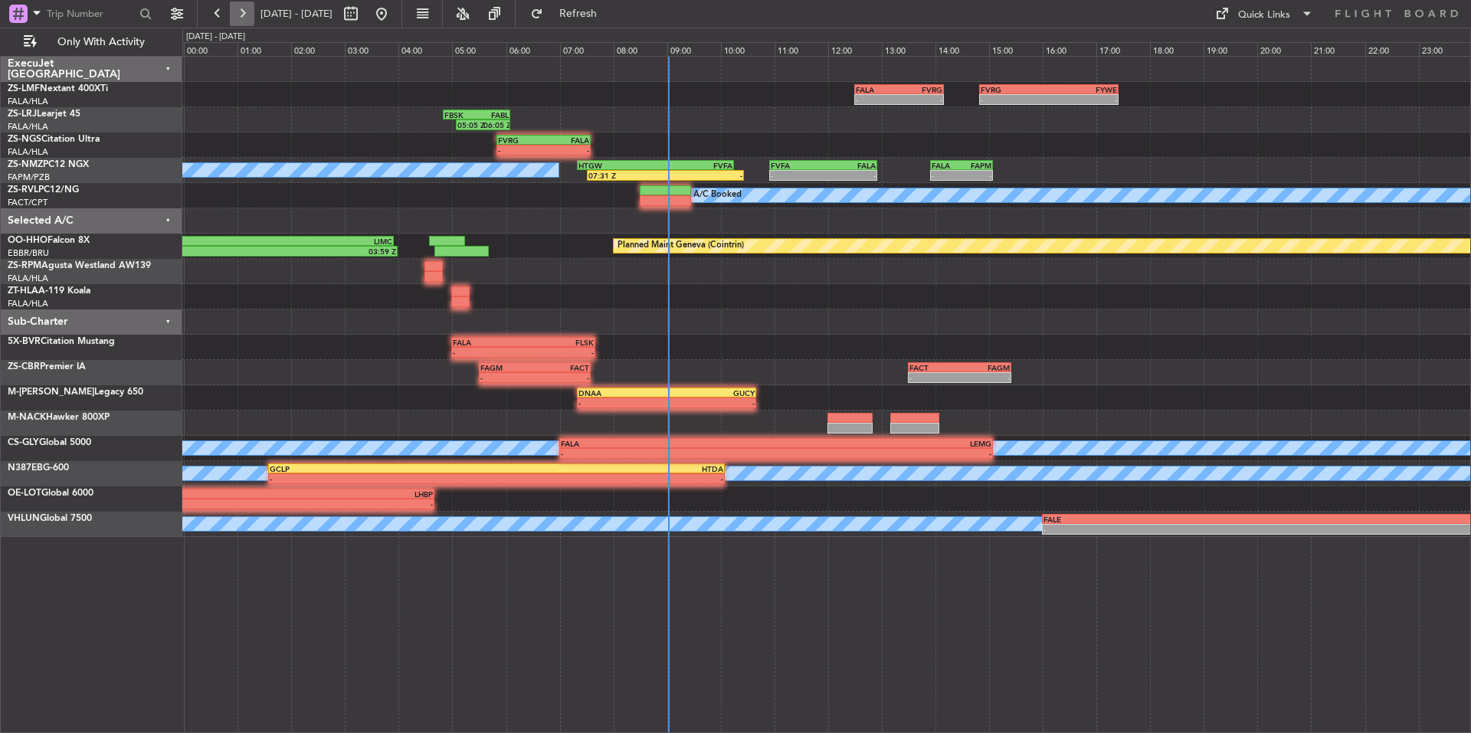
click at [253, 14] on button at bounding box center [242, 14] width 25 height 25
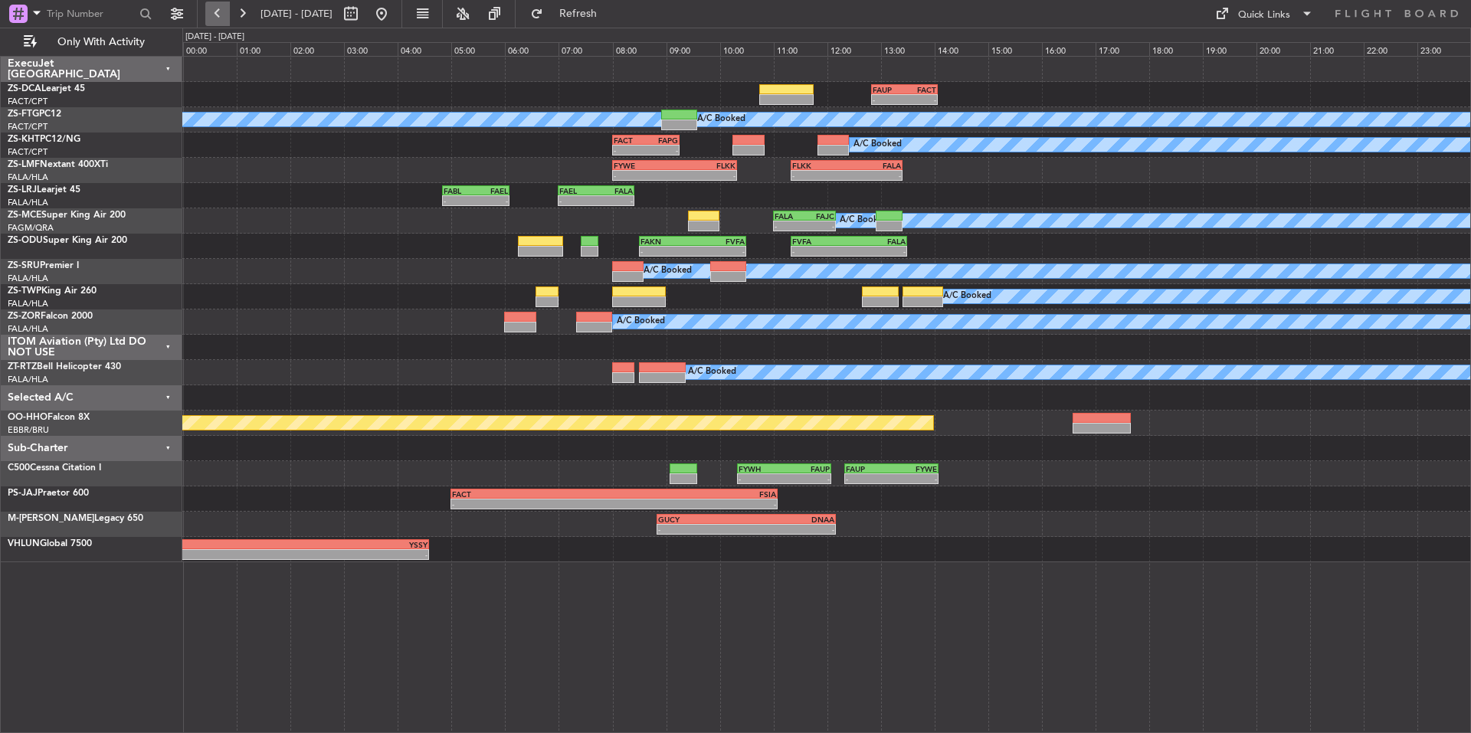
click at [206, 11] on button at bounding box center [217, 14] width 25 height 25
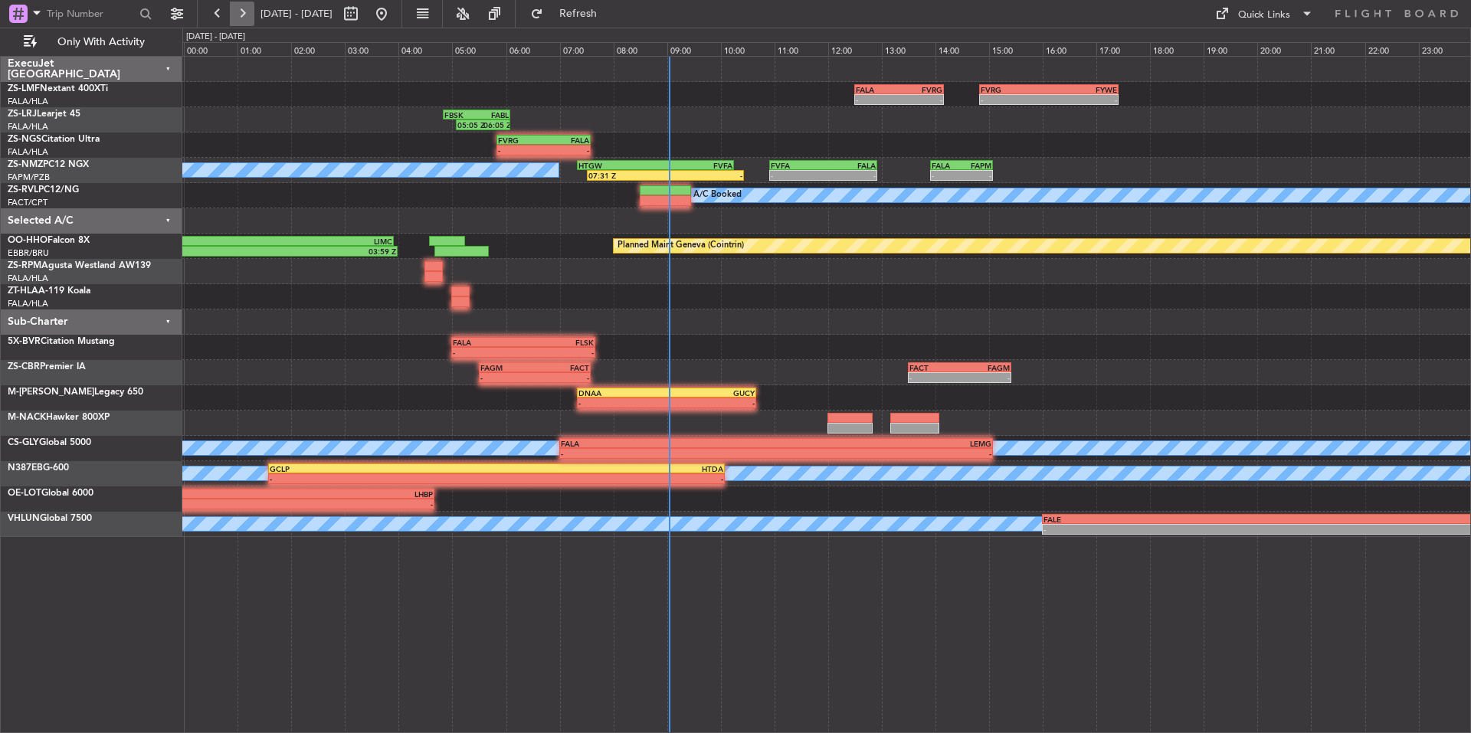
click at [248, 15] on button at bounding box center [242, 14] width 25 height 25
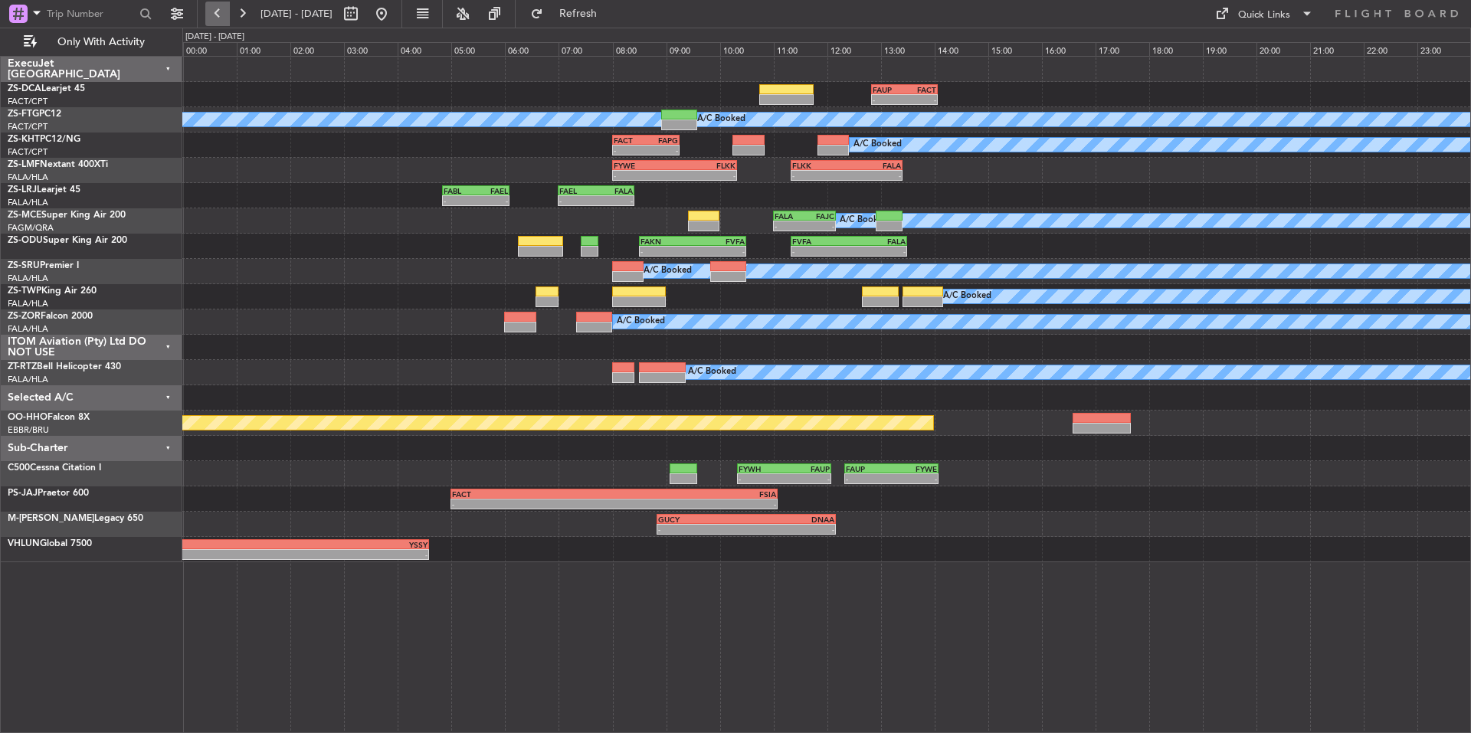
click at [216, 16] on button at bounding box center [217, 14] width 25 height 25
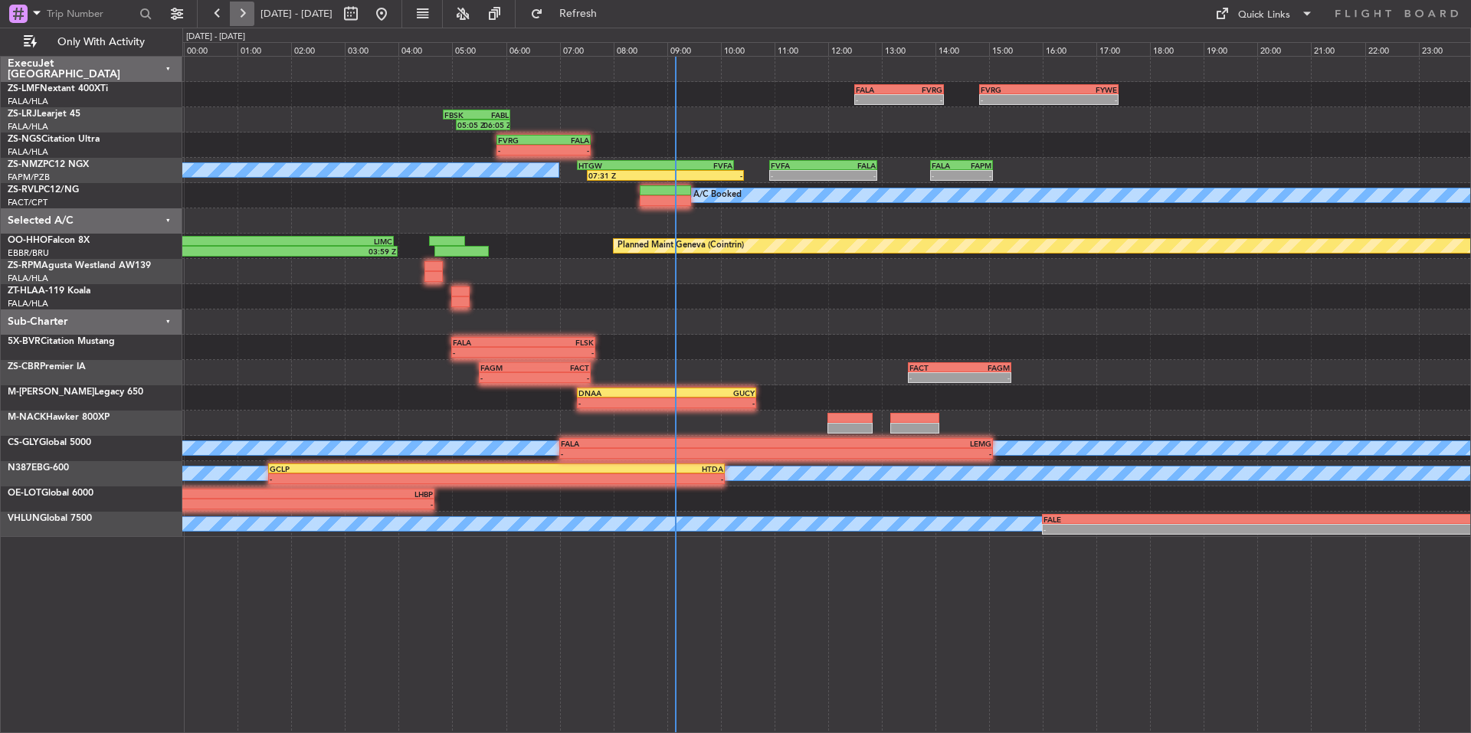
click at [243, 10] on button at bounding box center [242, 14] width 25 height 25
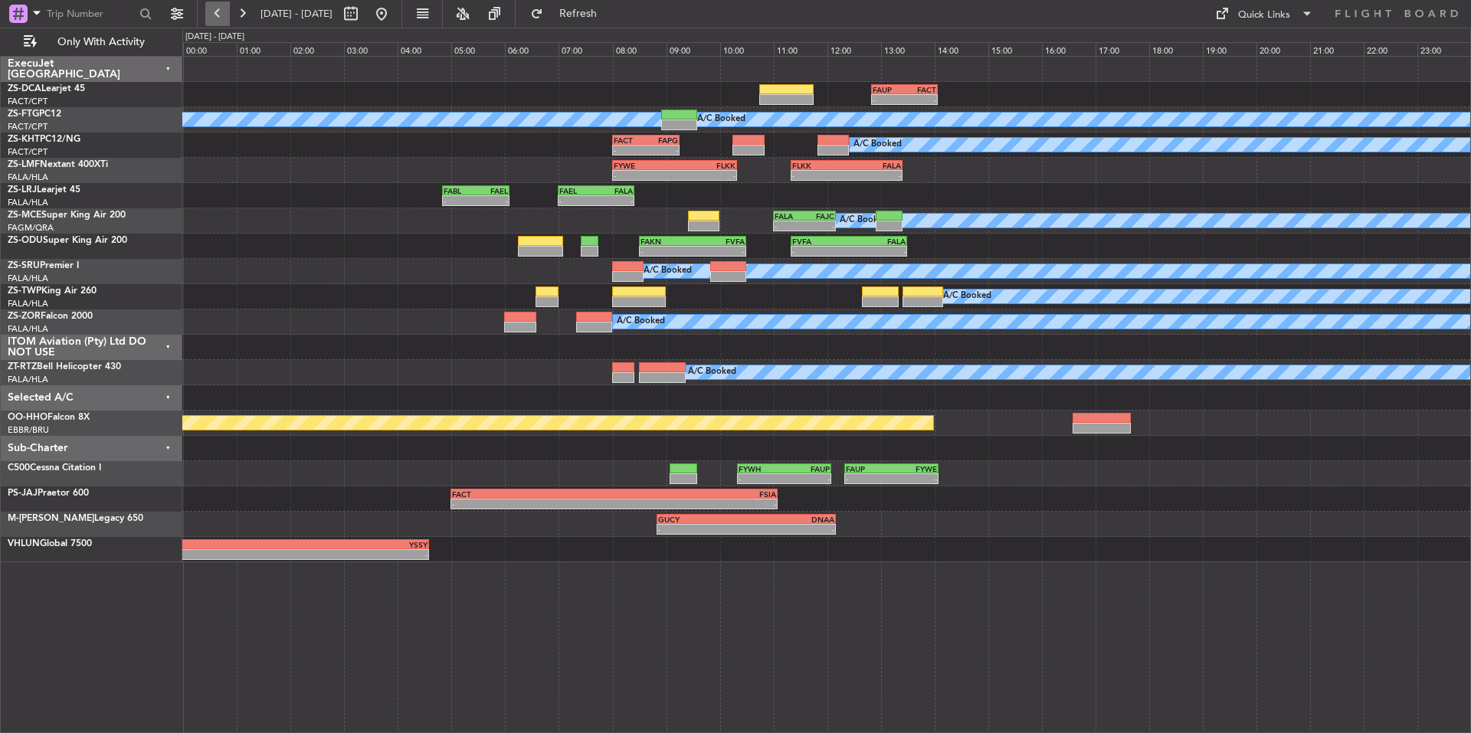
click at [215, 12] on button at bounding box center [217, 14] width 25 height 25
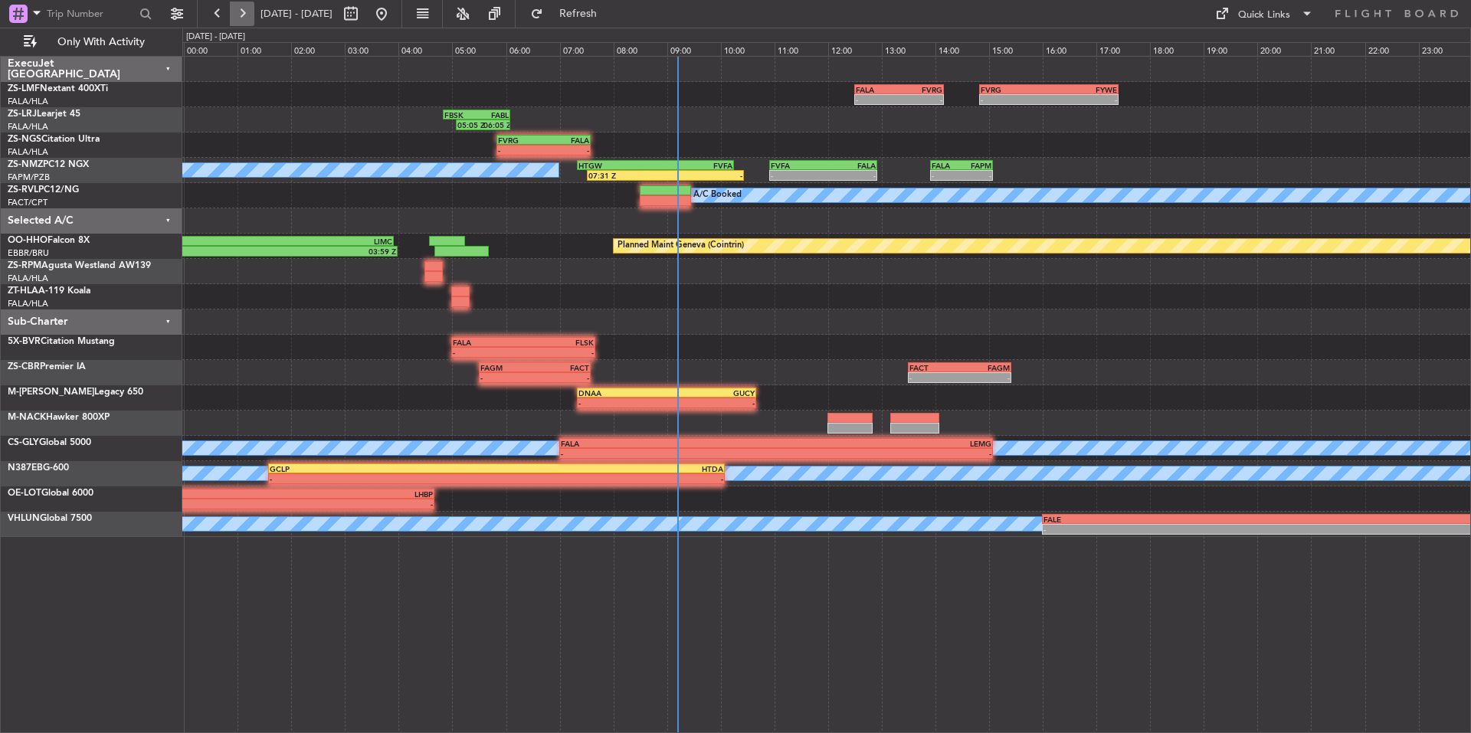
click at [244, 10] on button at bounding box center [242, 14] width 25 height 25
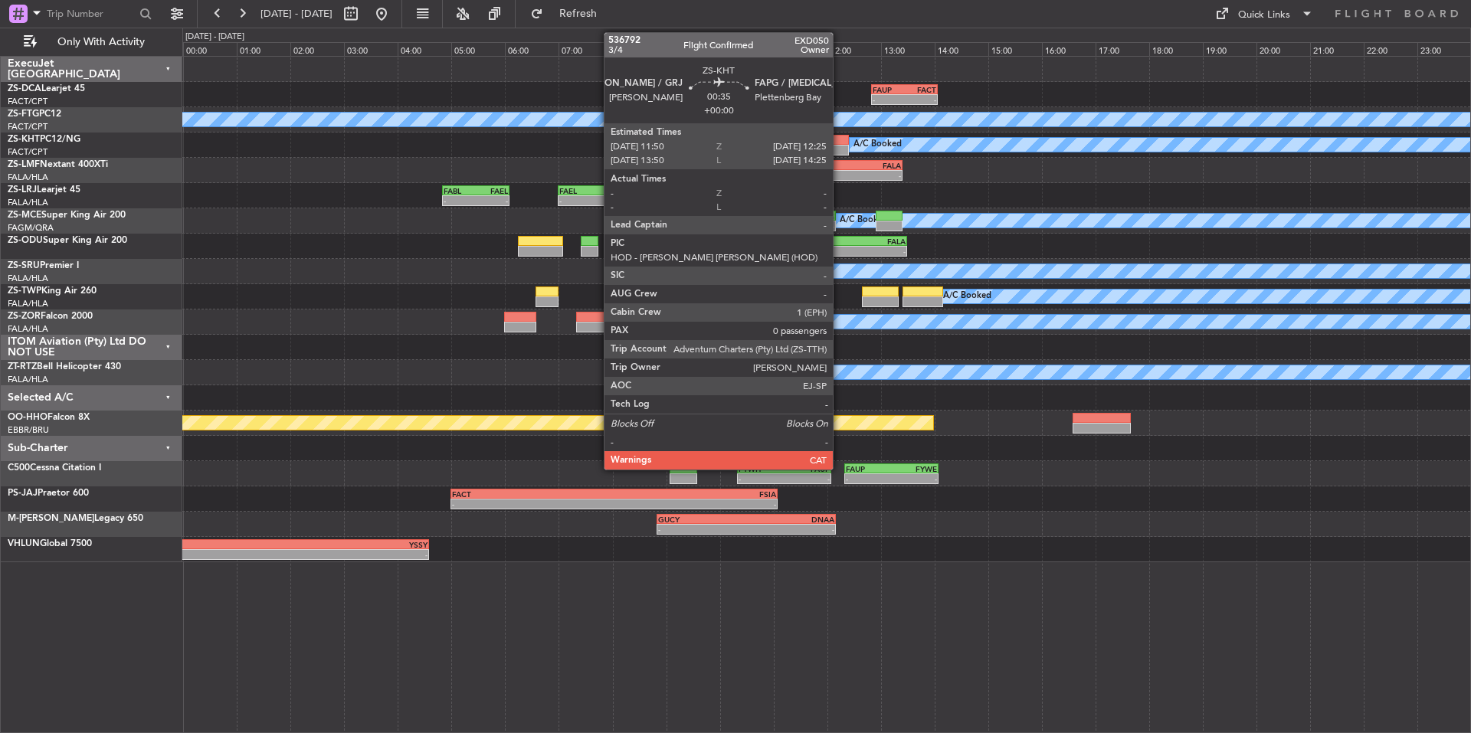
click at [841, 143] on div at bounding box center [833, 140] width 31 height 11
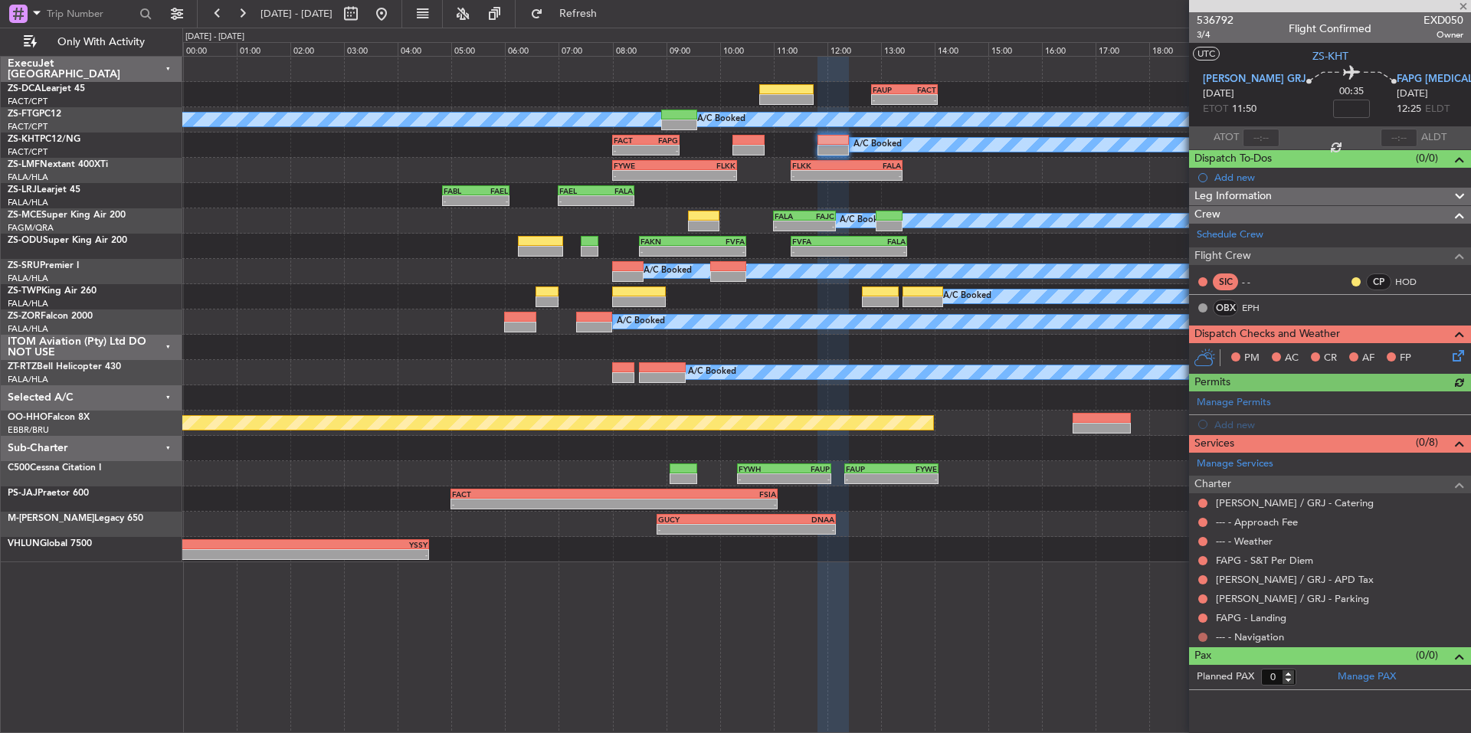
click at [1201, 634] on button at bounding box center [1203, 637] width 9 height 9
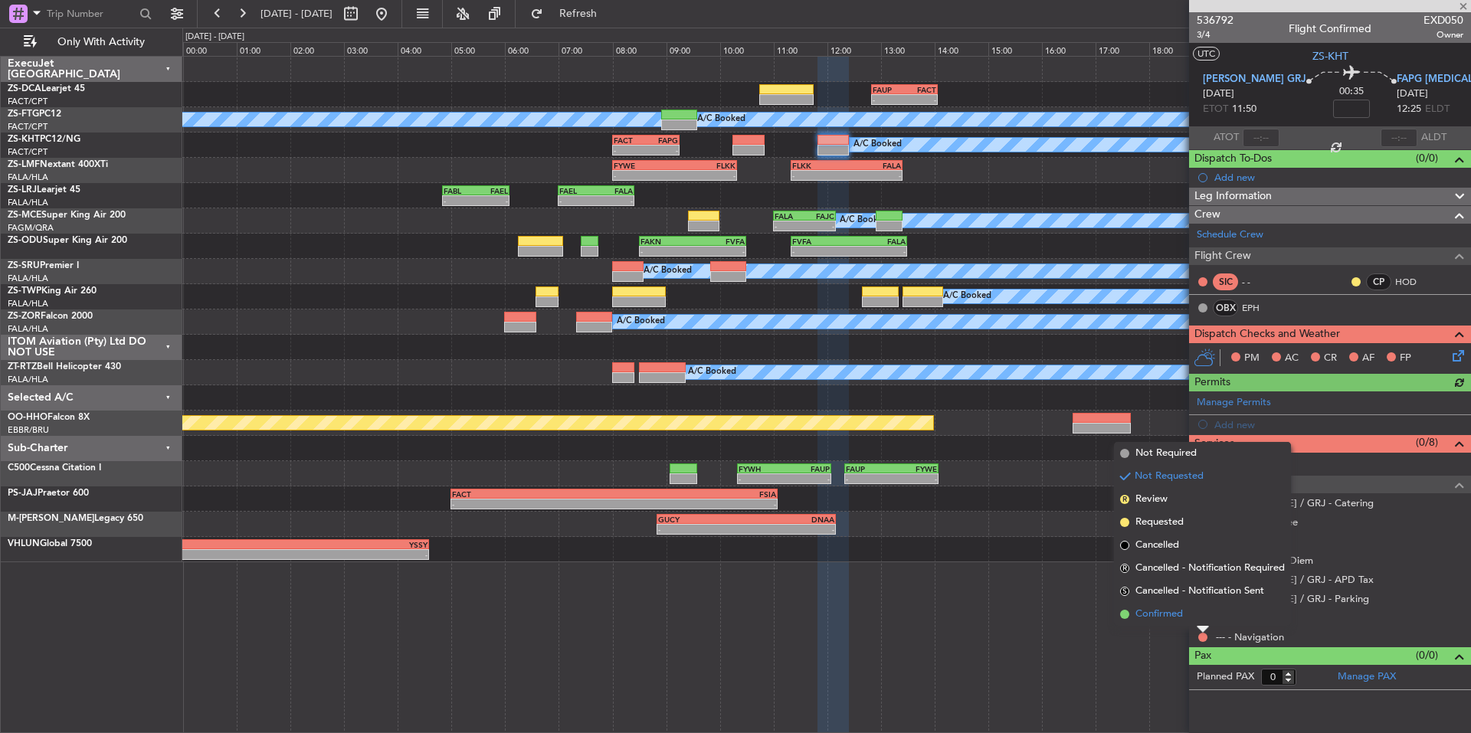
click at [1189, 621] on li "Confirmed" at bounding box center [1202, 614] width 177 height 23
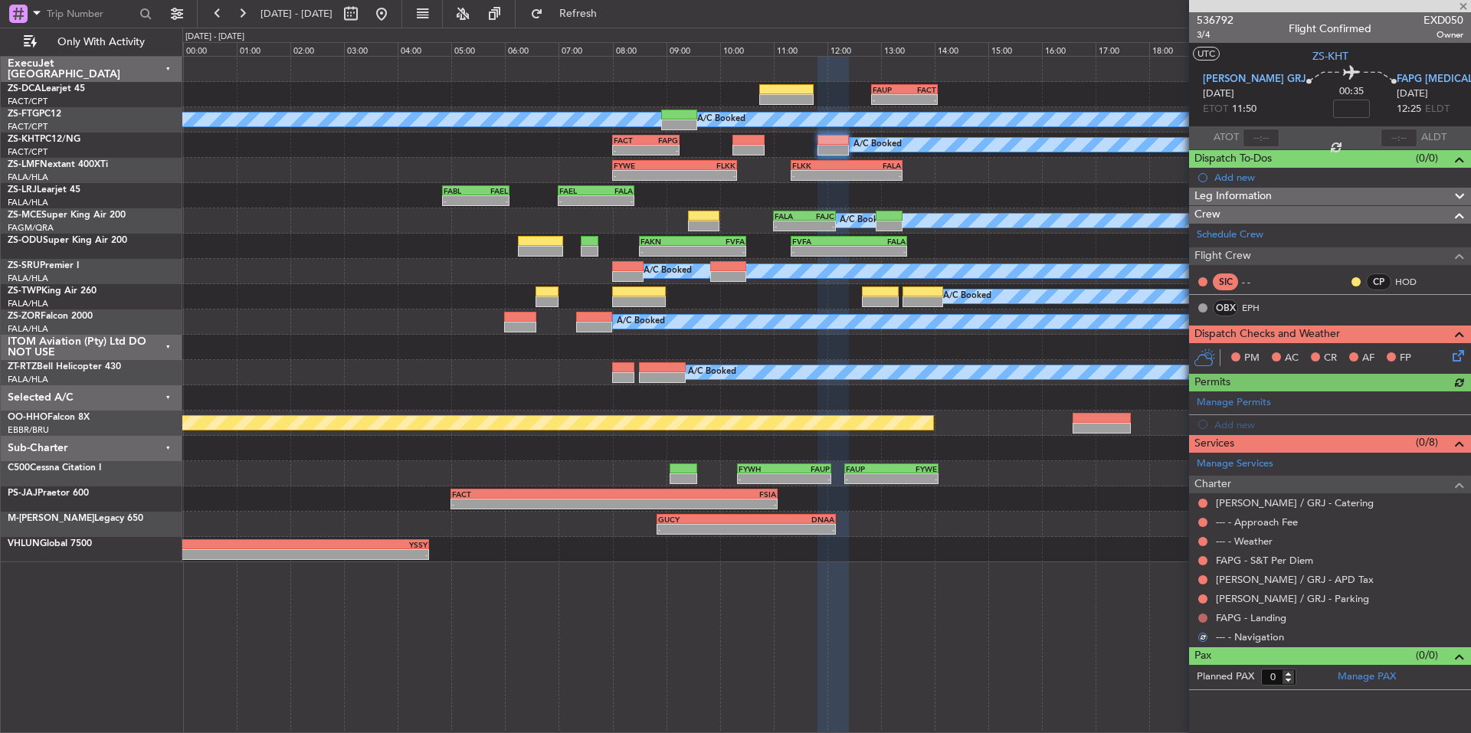
click at [1207, 616] on button at bounding box center [1203, 618] width 9 height 9
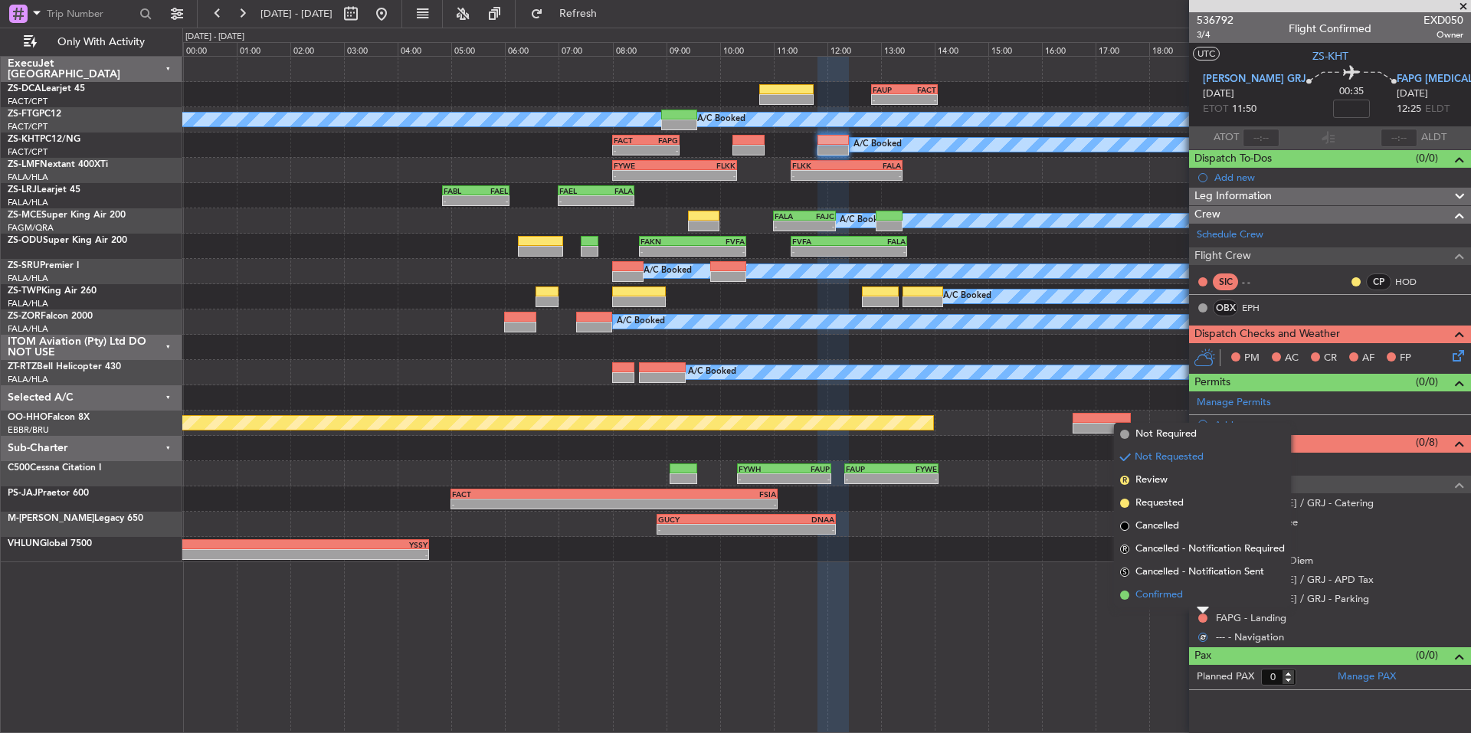
click at [1192, 595] on li "Confirmed" at bounding box center [1202, 595] width 177 height 23
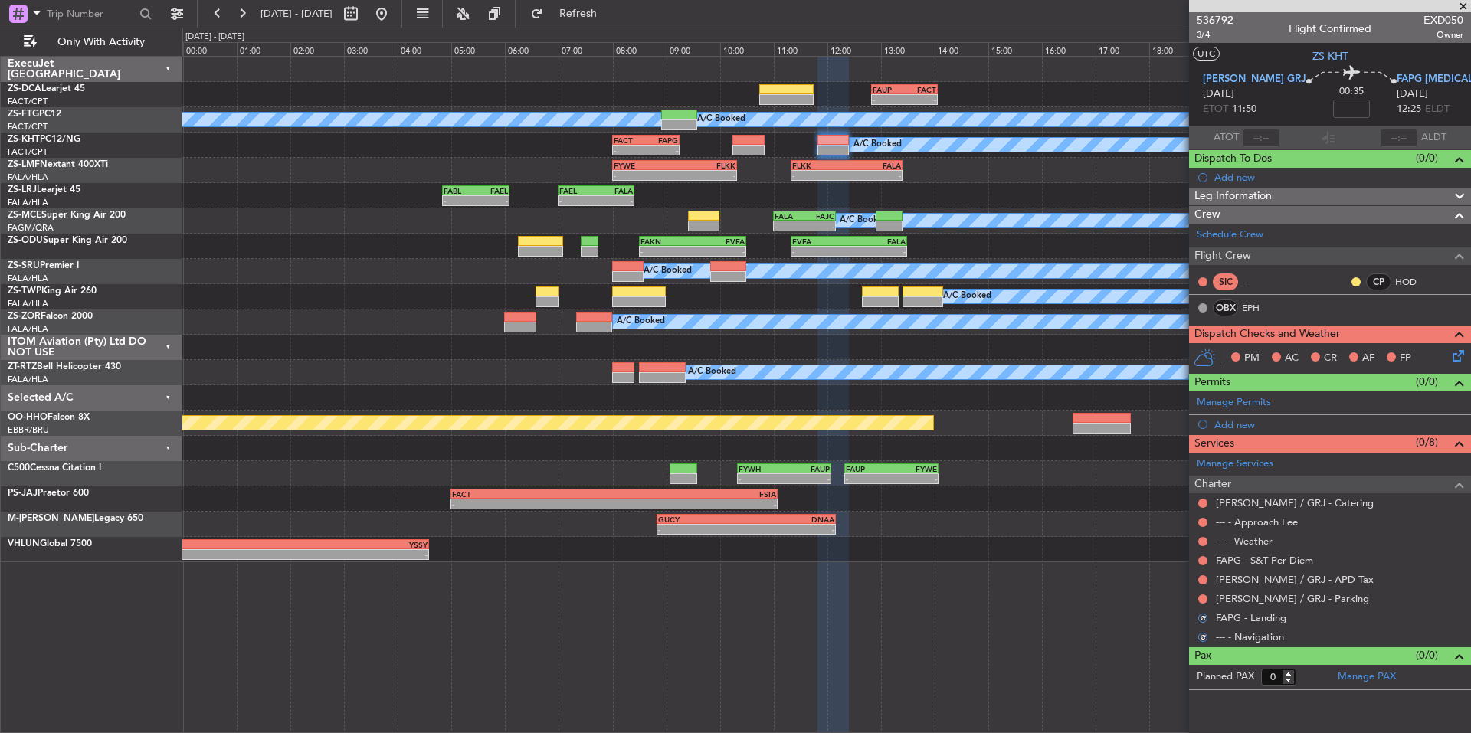
click at [1198, 595] on div at bounding box center [1203, 599] width 12 height 12
click at [1204, 596] on button at bounding box center [1203, 599] width 9 height 9
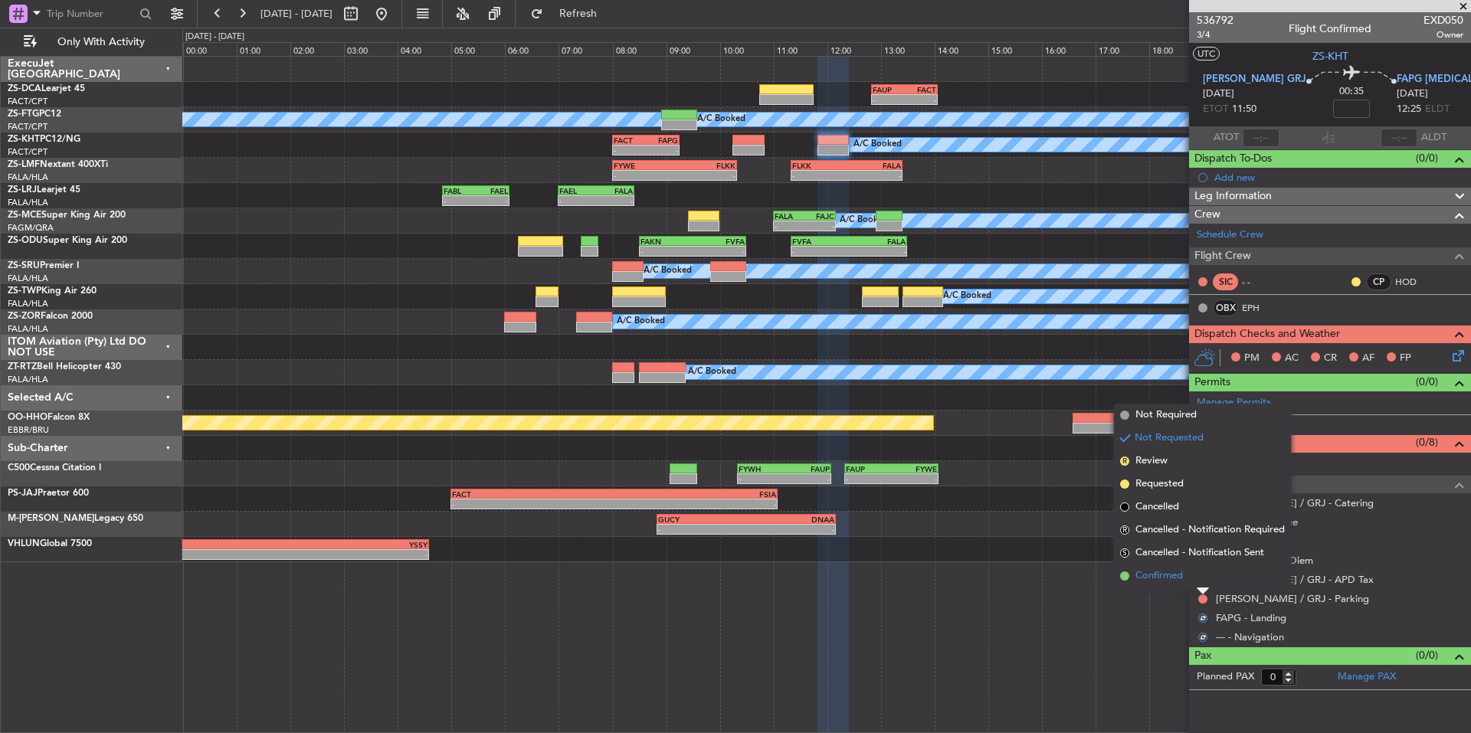
click at [1185, 578] on li "Confirmed" at bounding box center [1202, 576] width 177 height 23
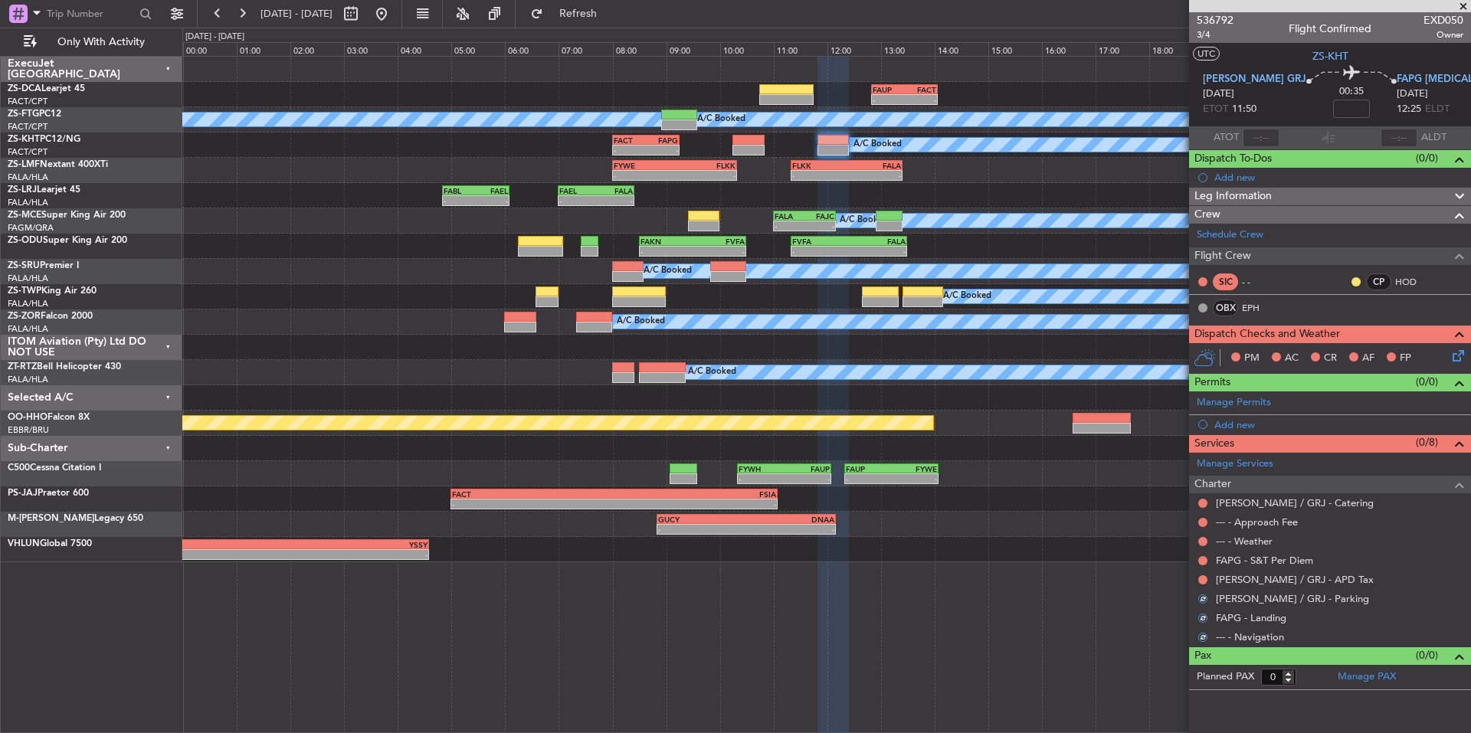
click at [1198, 576] on div at bounding box center [1203, 580] width 12 height 12
click at [1199, 576] on button at bounding box center [1203, 580] width 9 height 9
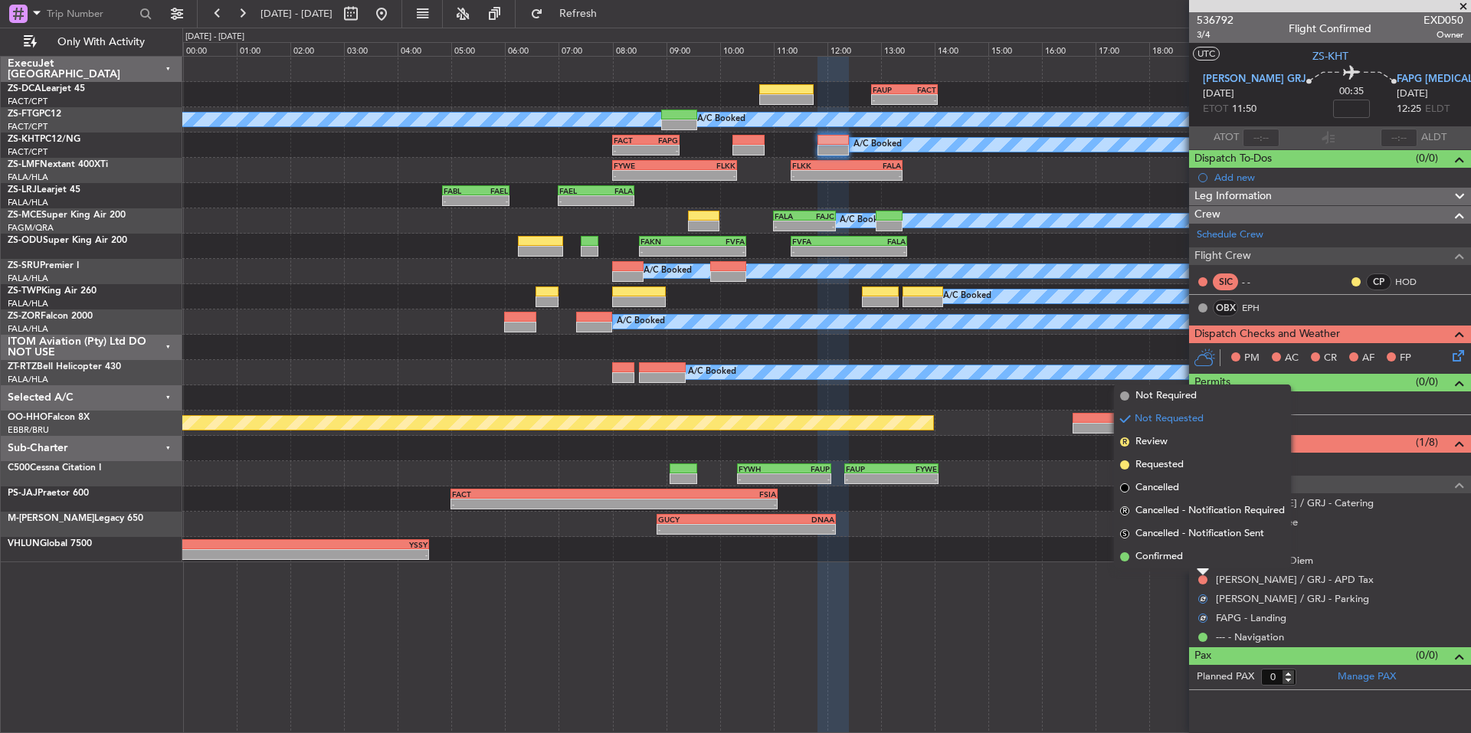
click at [1180, 557] on span "Confirmed" at bounding box center [1160, 557] width 48 height 15
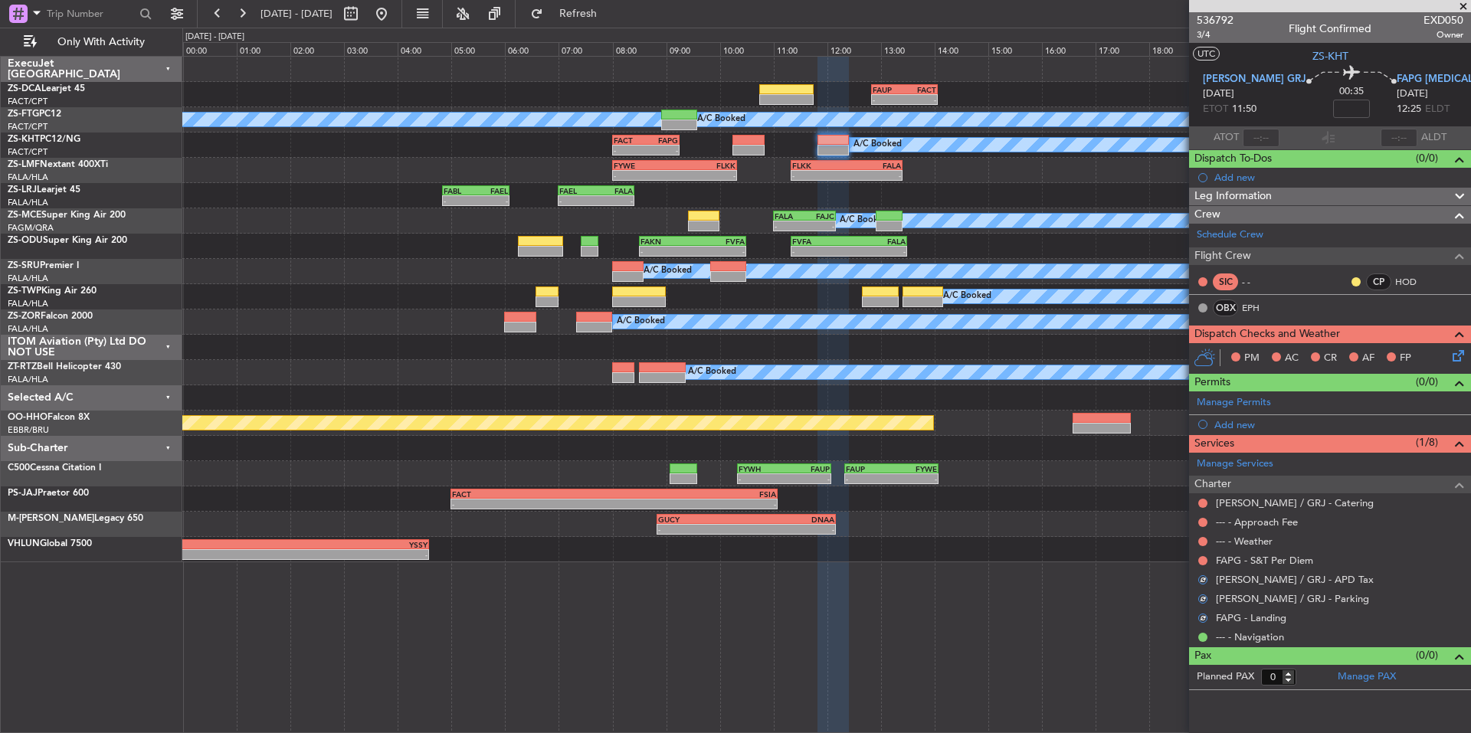
click at [1198, 558] on div at bounding box center [1203, 561] width 12 height 12
click at [1199, 558] on div at bounding box center [1203, 561] width 12 height 12
click at [1200, 559] on button at bounding box center [1203, 560] width 9 height 9
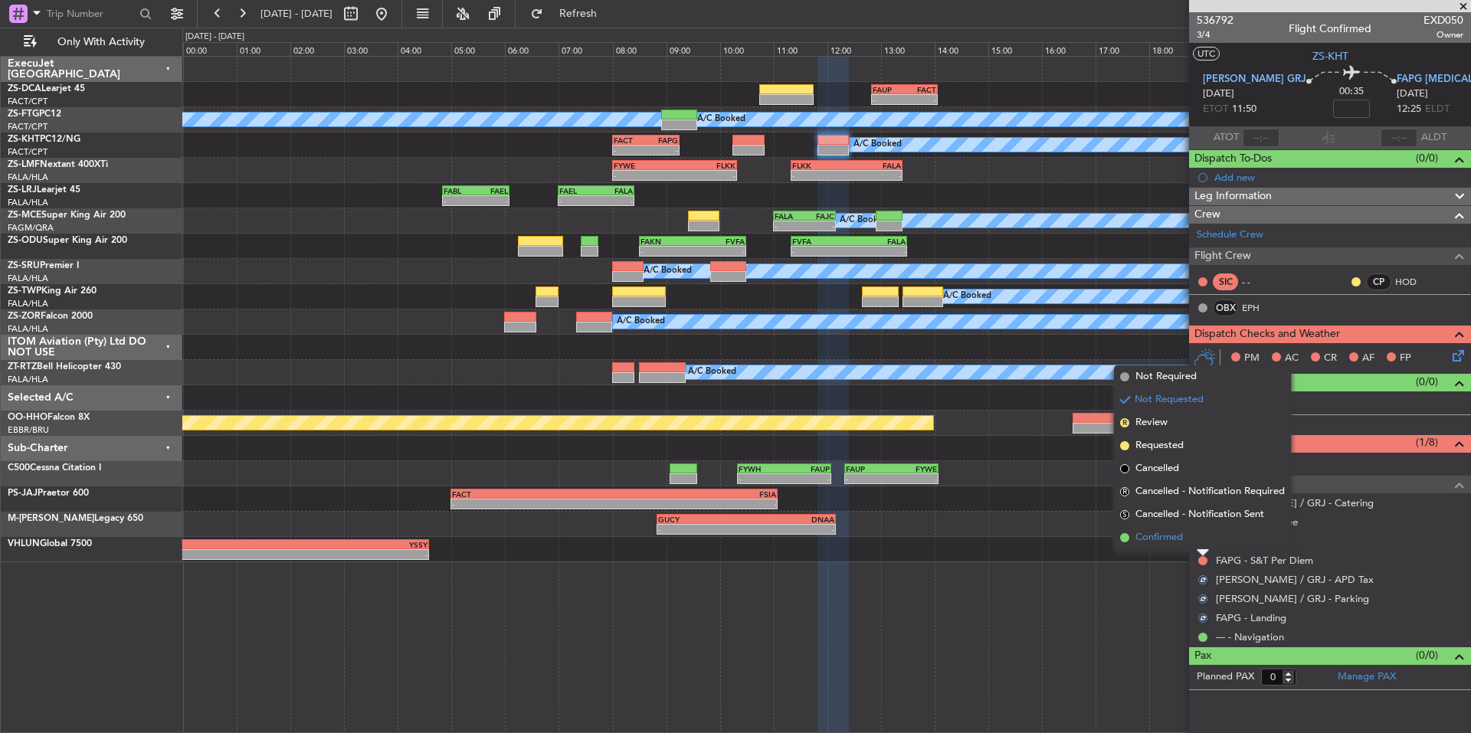
click at [1178, 543] on span "Confirmed" at bounding box center [1160, 537] width 48 height 15
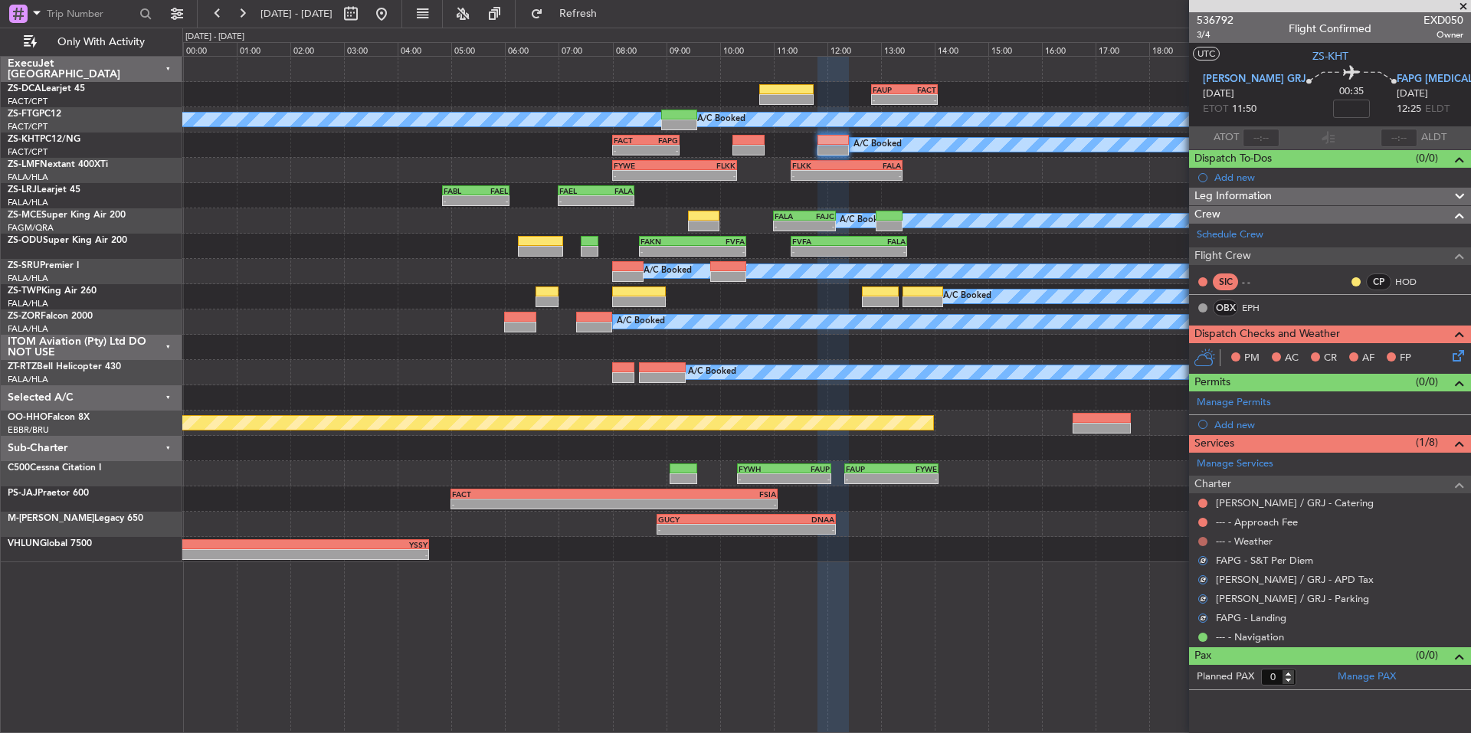
click at [1203, 544] on button at bounding box center [1203, 541] width 9 height 9
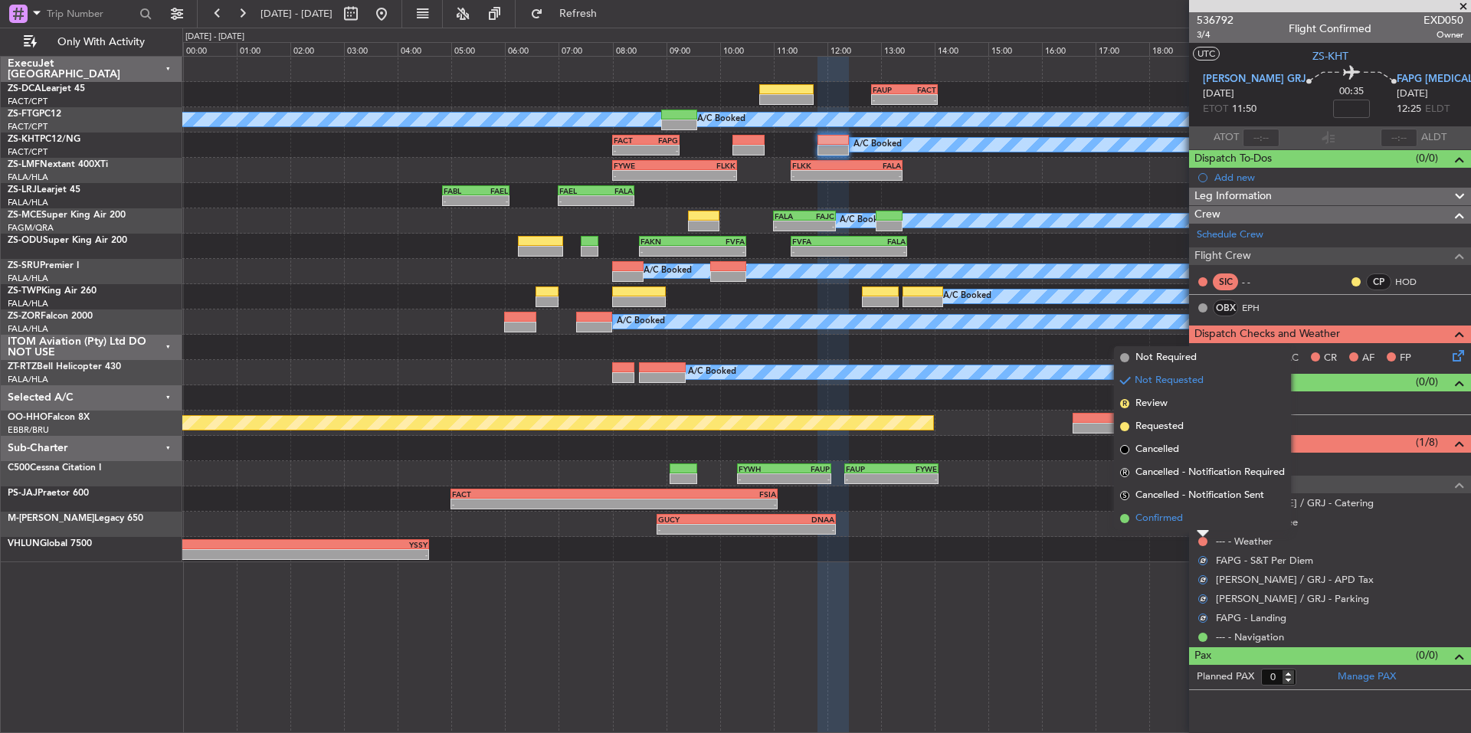
click at [1179, 526] on span "Confirmed" at bounding box center [1160, 518] width 48 height 15
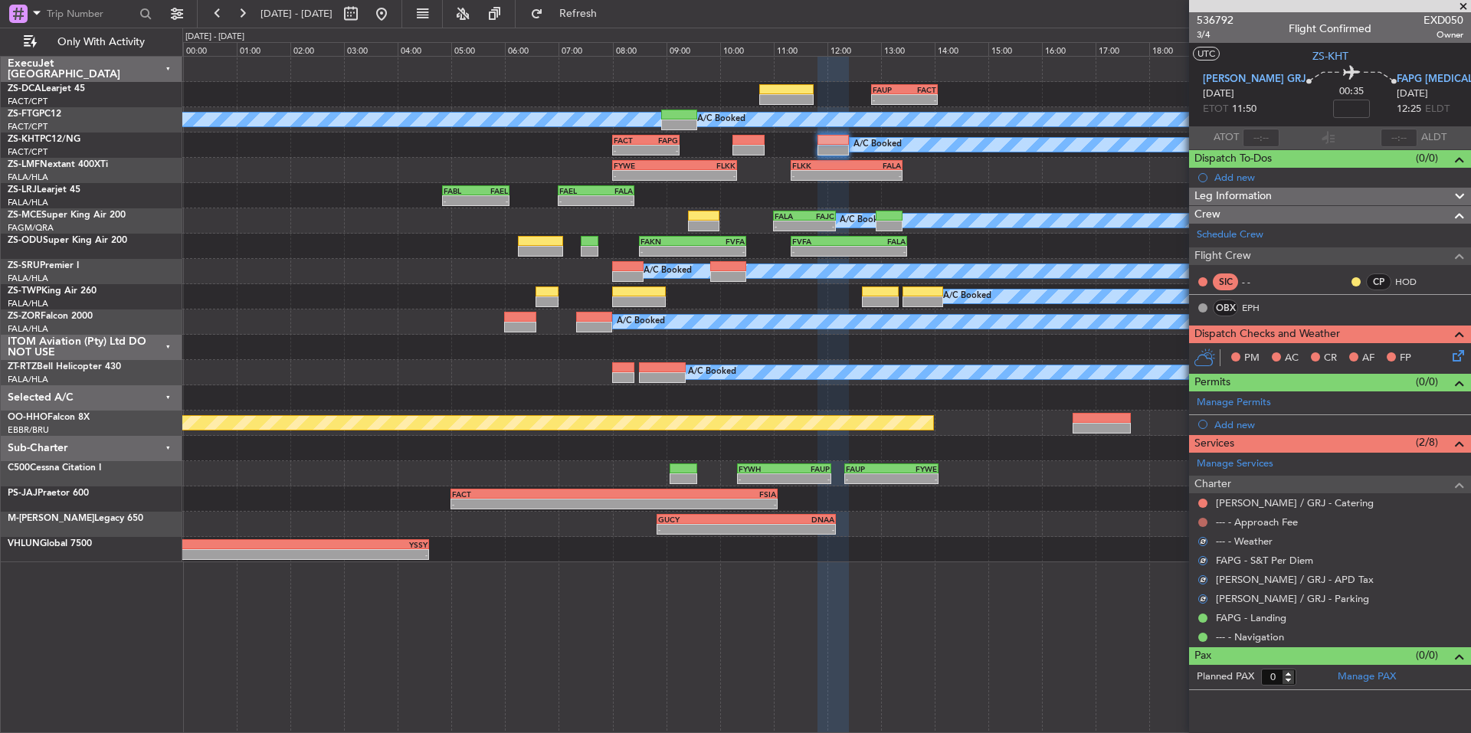
click at [1204, 518] on button at bounding box center [1203, 522] width 9 height 9
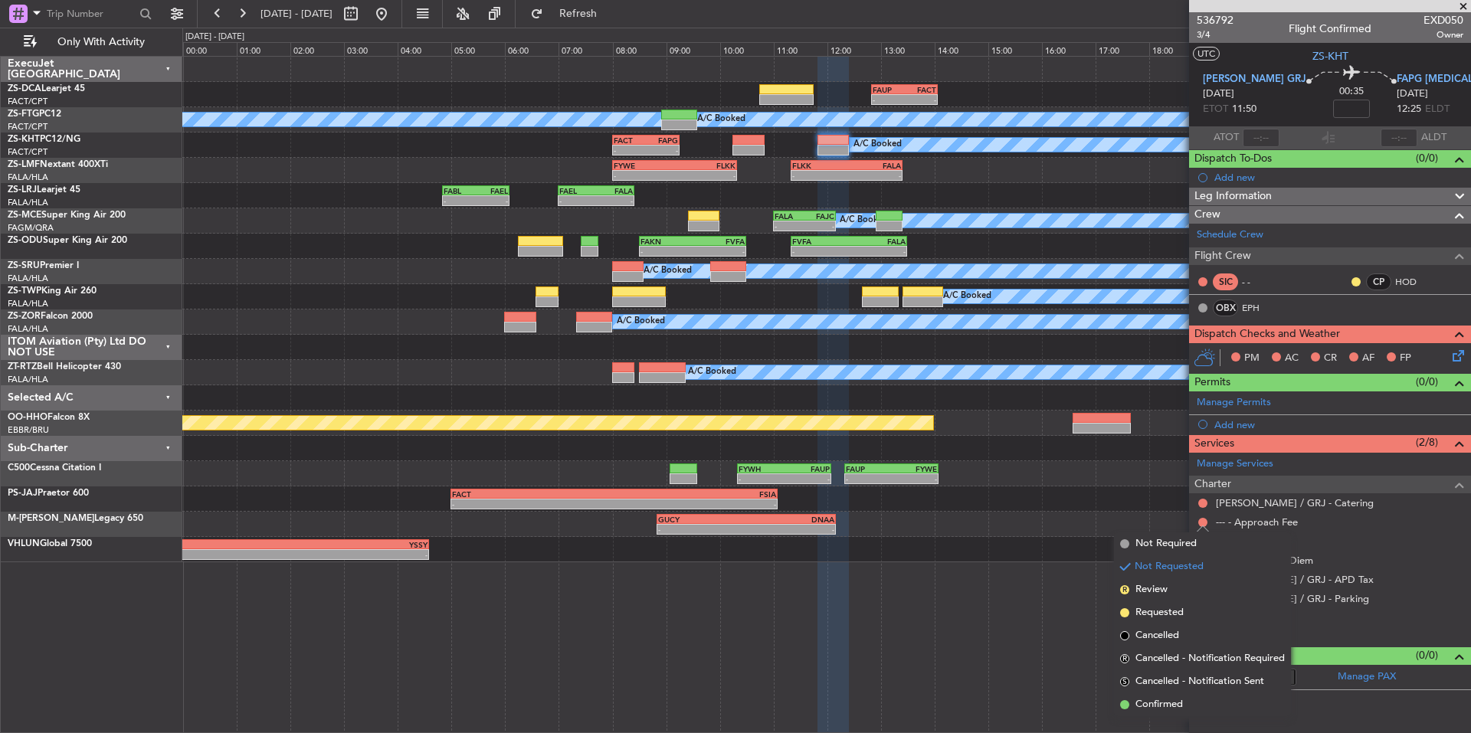
click at [1157, 700] on span "Confirmed" at bounding box center [1160, 704] width 48 height 15
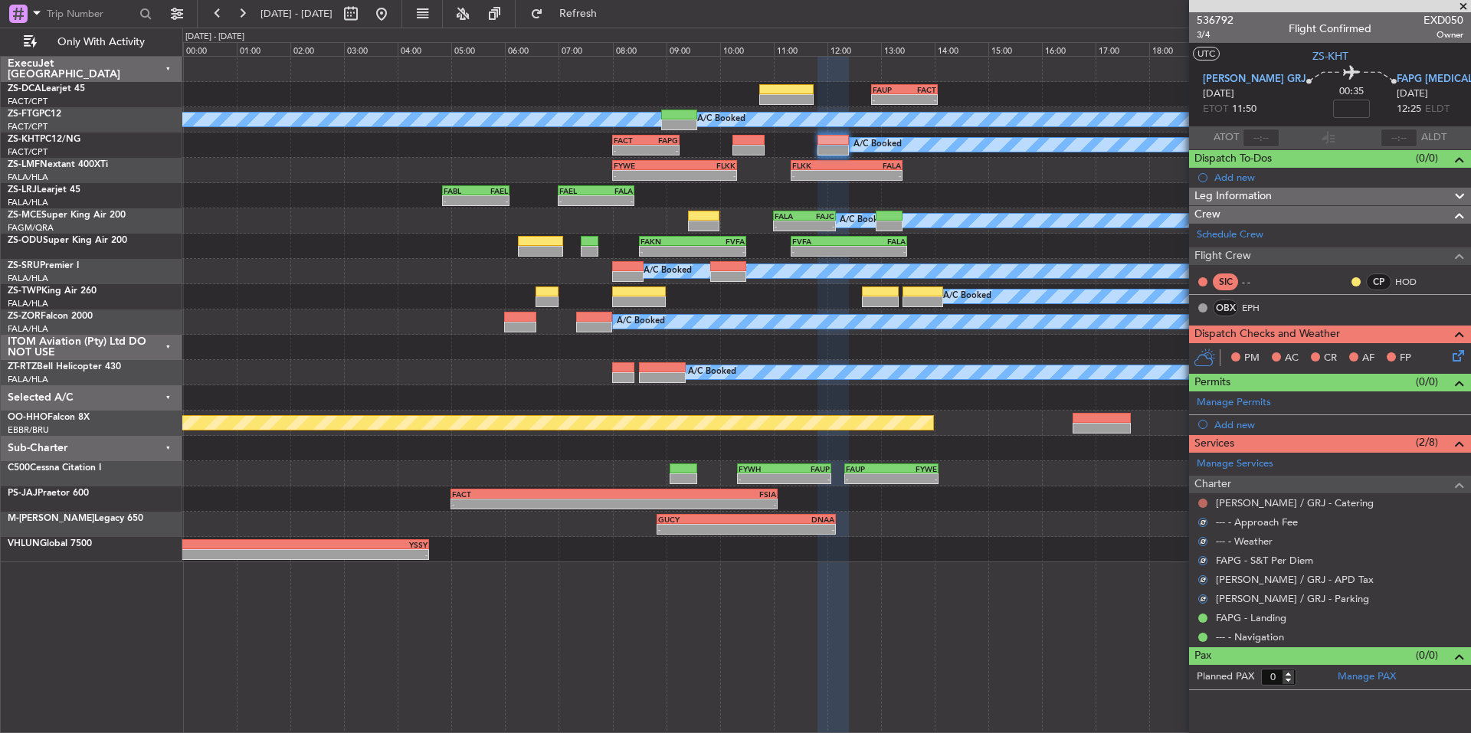
click at [1205, 501] on button at bounding box center [1203, 503] width 9 height 9
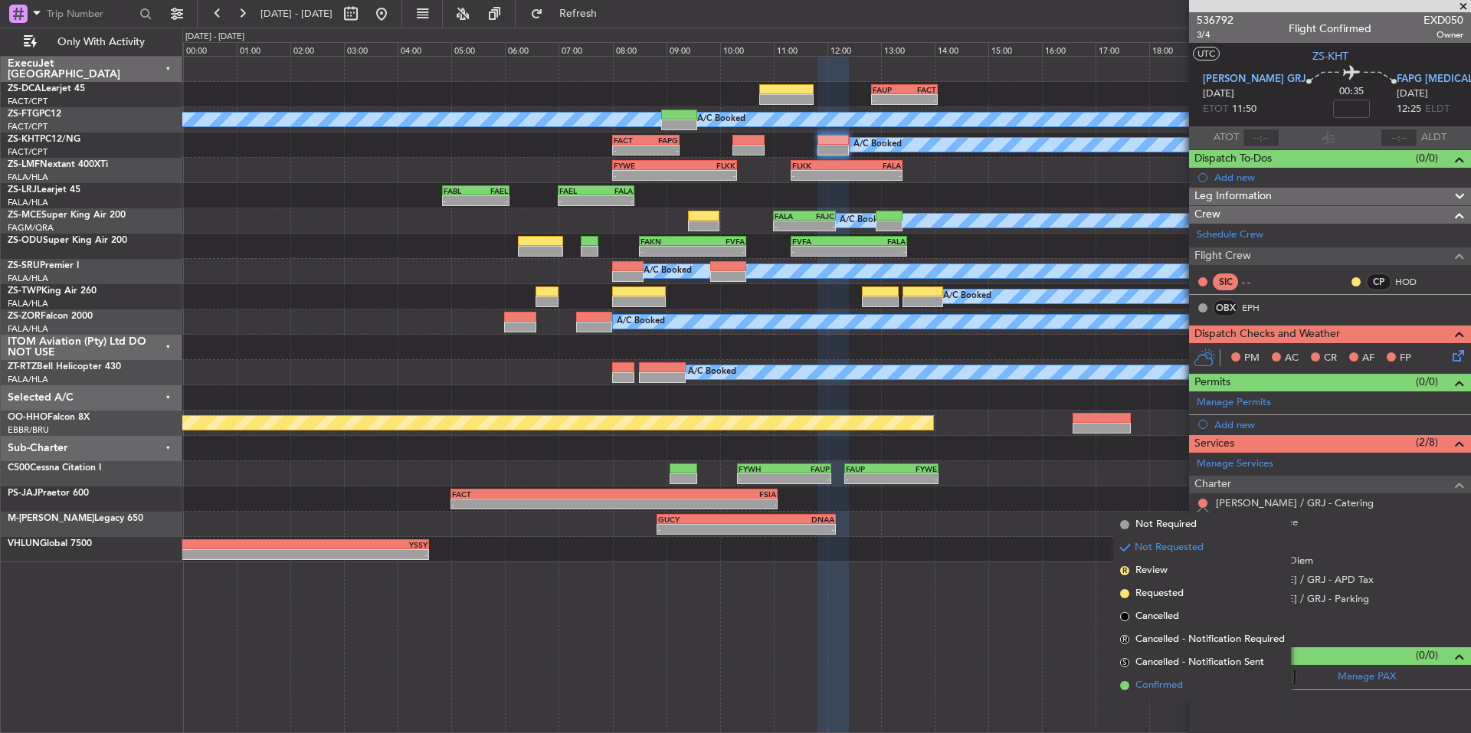
click at [1170, 683] on span "Confirmed" at bounding box center [1160, 685] width 48 height 15
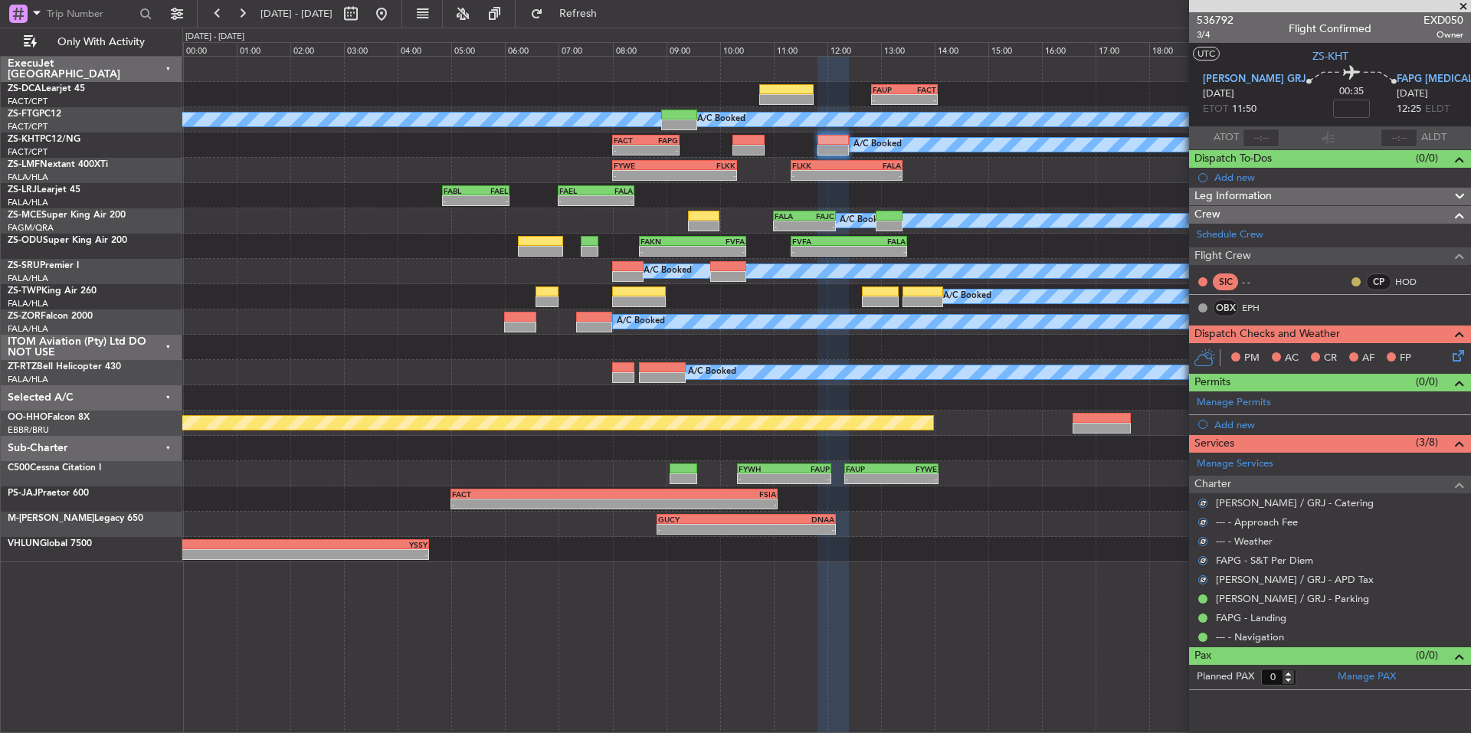
click at [1357, 277] on button at bounding box center [1356, 281] width 9 height 9
click at [1390, 326] on span "Acknowledged" at bounding box center [1360, 326] width 67 height 15
click at [1454, 356] on icon at bounding box center [1456, 353] width 12 height 12
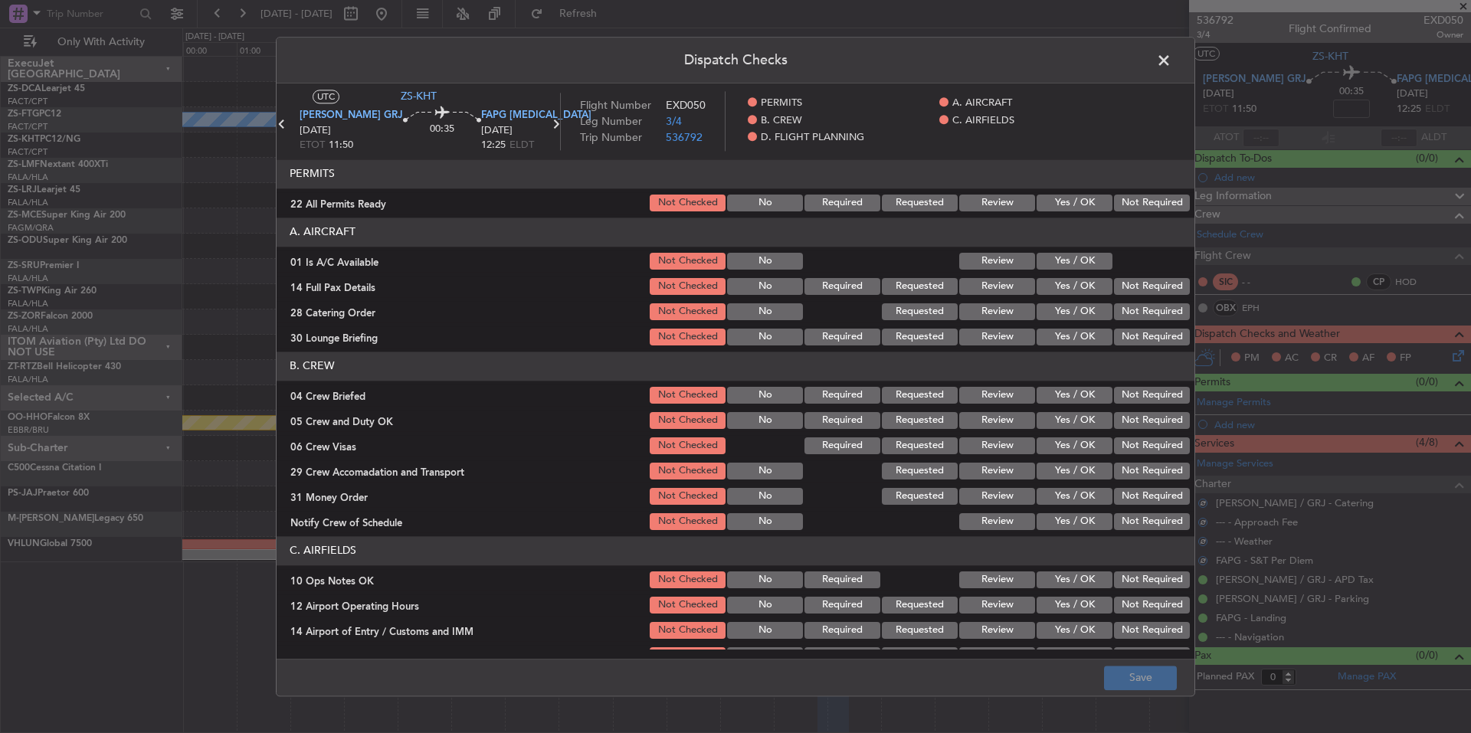
click at [1140, 207] on button "Not Required" at bounding box center [1152, 203] width 76 height 17
click at [1090, 259] on button "Yes / OK" at bounding box center [1075, 261] width 76 height 17
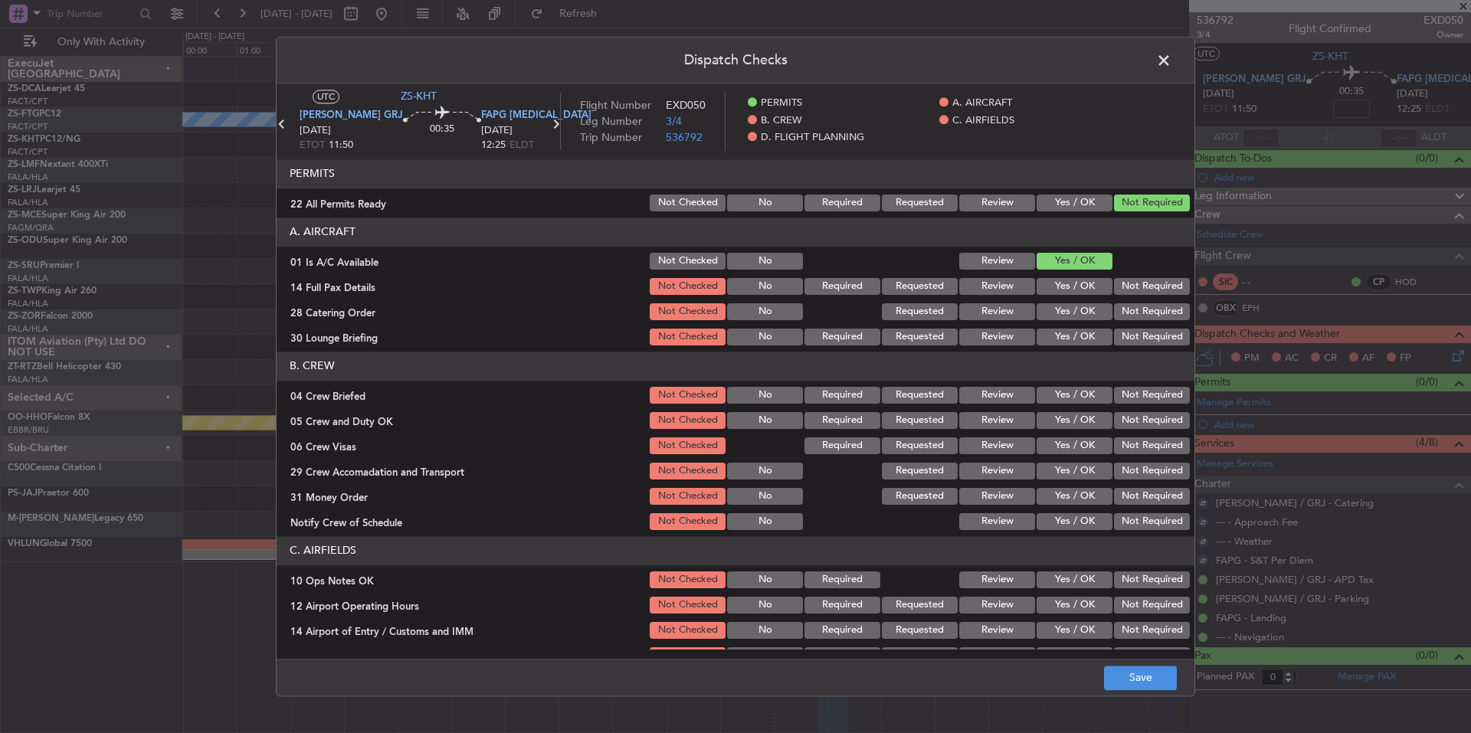
drag, startPoint x: 1150, startPoint y: 294, endPoint x: 1150, endPoint y: 303, distance: 10.0
click at [1150, 297] on div "Not Required" at bounding box center [1150, 286] width 77 height 21
drag, startPoint x: 1150, startPoint y: 313, endPoint x: 1149, endPoint y: 324, distance: 11.5
click at [1150, 315] on button "Not Required" at bounding box center [1152, 311] width 76 height 17
click at [1149, 326] on div "Not Required" at bounding box center [1150, 336] width 77 height 21
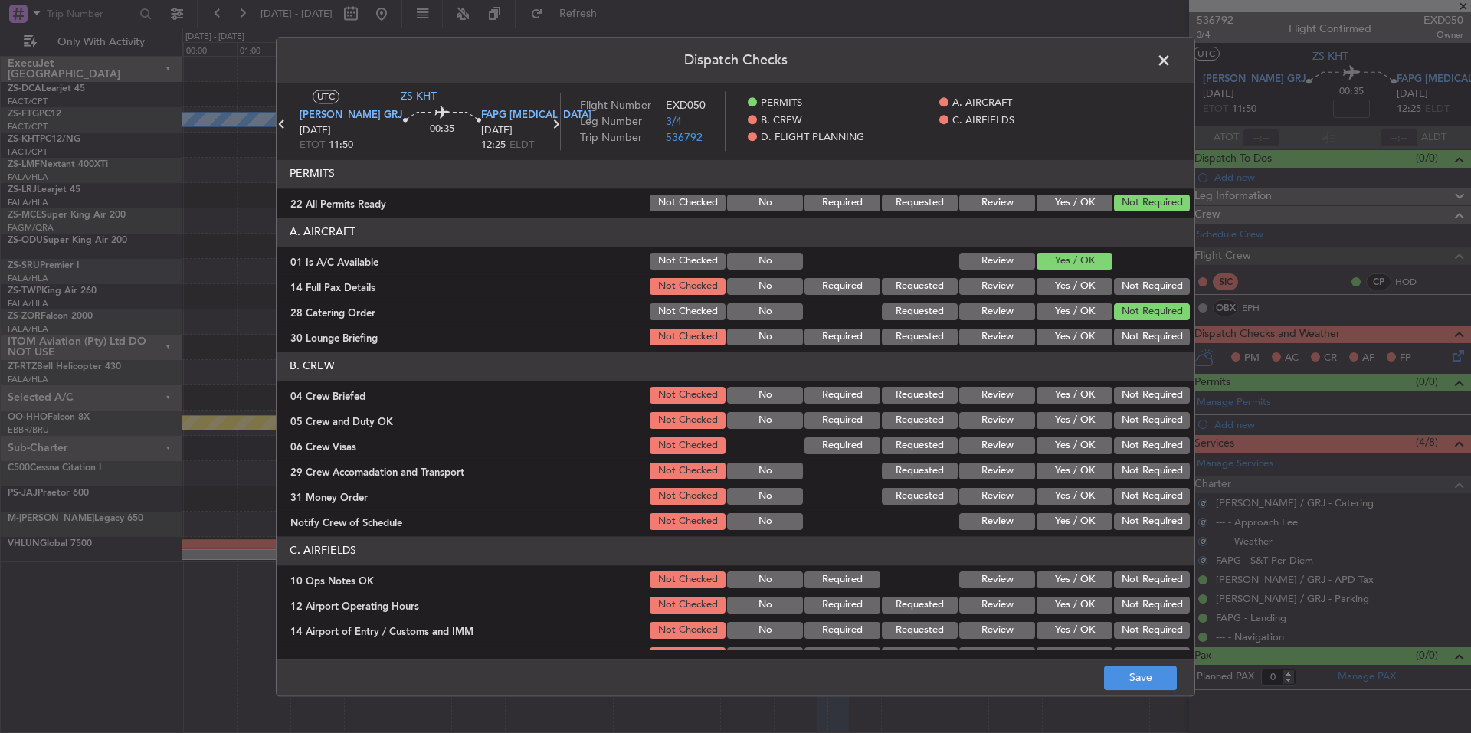
click at [1149, 338] on button "Not Required" at bounding box center [1152, 337] width 76 height 17
click at [1156, 272] on section "A. AIRCRAFT 01 Is A/C Available Not Checked No Review Yes / OK 14 Full Pax Deta…" at bounding box center [736, 283] width 918 height 130
click at [1150, 290] on button "Not Required" at bounding box center [1152, 286] width 76 height 17
drag, startPoint x: 1143, startPoint y: 382, endPoint x: 1143, endPoint y: 400, distance: 17.6
click at [1143, 389] on section "B. CREW 04 Crew Briefed Not Checked No Required Requested Review Yes / OK Not R…" at bounding box center [736, 442] width 918 height 181
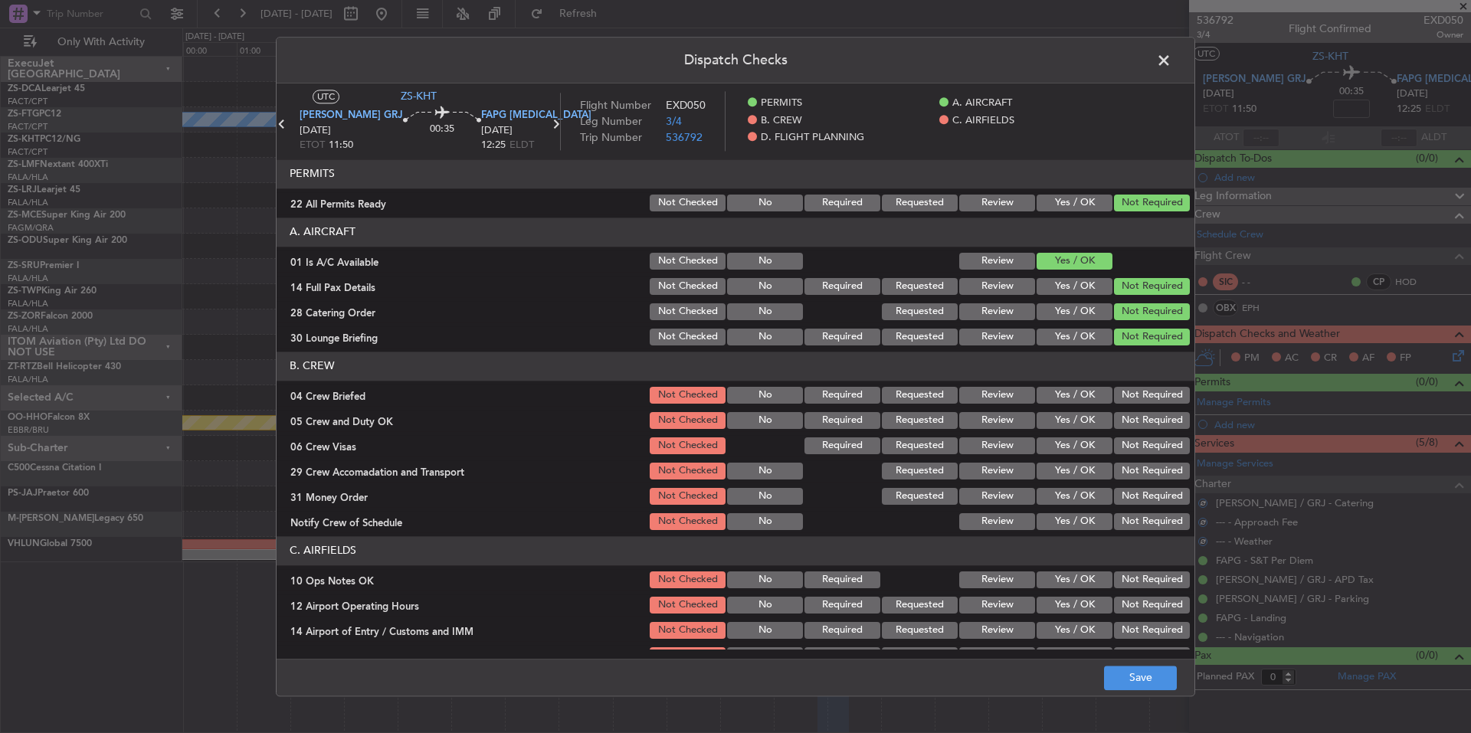
drag, startPoint x: 1143, startPoint y: 406, endPoint x: 1143, endPoint y: 415, distance: 9.2
click at [1143, 407] on section "B. CREW 04 Crew Briefed Not Checked No Required Requested Review Yes / OK Not R…" at bounding box center [736, 442] width 918 height 181
click at [1145, 443] on div "Not Required" at bounding box center [1150, 445] width 77 height 21
drag, startPoint x: 1147, startPoint y: 461, endPoint x: 1147, endPoint y: 481, distance: 19.2
click at [1147, 468] on div "Not Required" at bounding box center [1150, 471] width 77 height 21
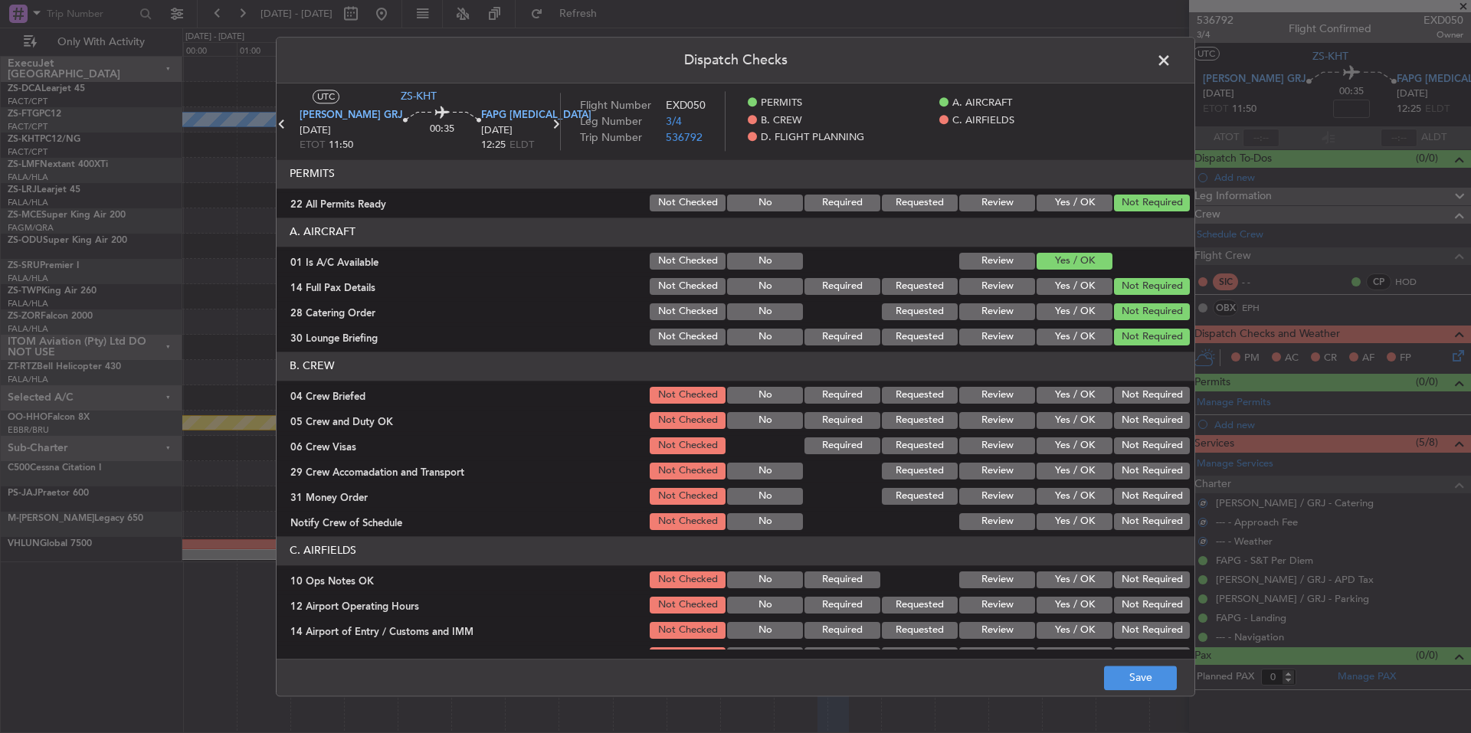
click at [1148, 489] on section "B. CREW 04 Crew Briefed Not Checked No Required Requested Review Yes / OK Not R…" at bounding box center [736, 442] width 918 height 181
click at [1151, 511] on section "B. CREW 04 Crew Briefed Not Checked No Required Requested Review Yes / OK Not R…" at bounding box center [736, 442] width 918 height 181
click at [1152, 524] on button "Not Required" at bounding box center [1152, 521] width 76 height 17
drag, startPoint x: 1150, startPoint y: 496, endPoint x: 1150, endPoint y: 466, distance: 29.9
click at [1150, 490] on button "Not Required" at bounding box center [1152, 496] width 76 height 17
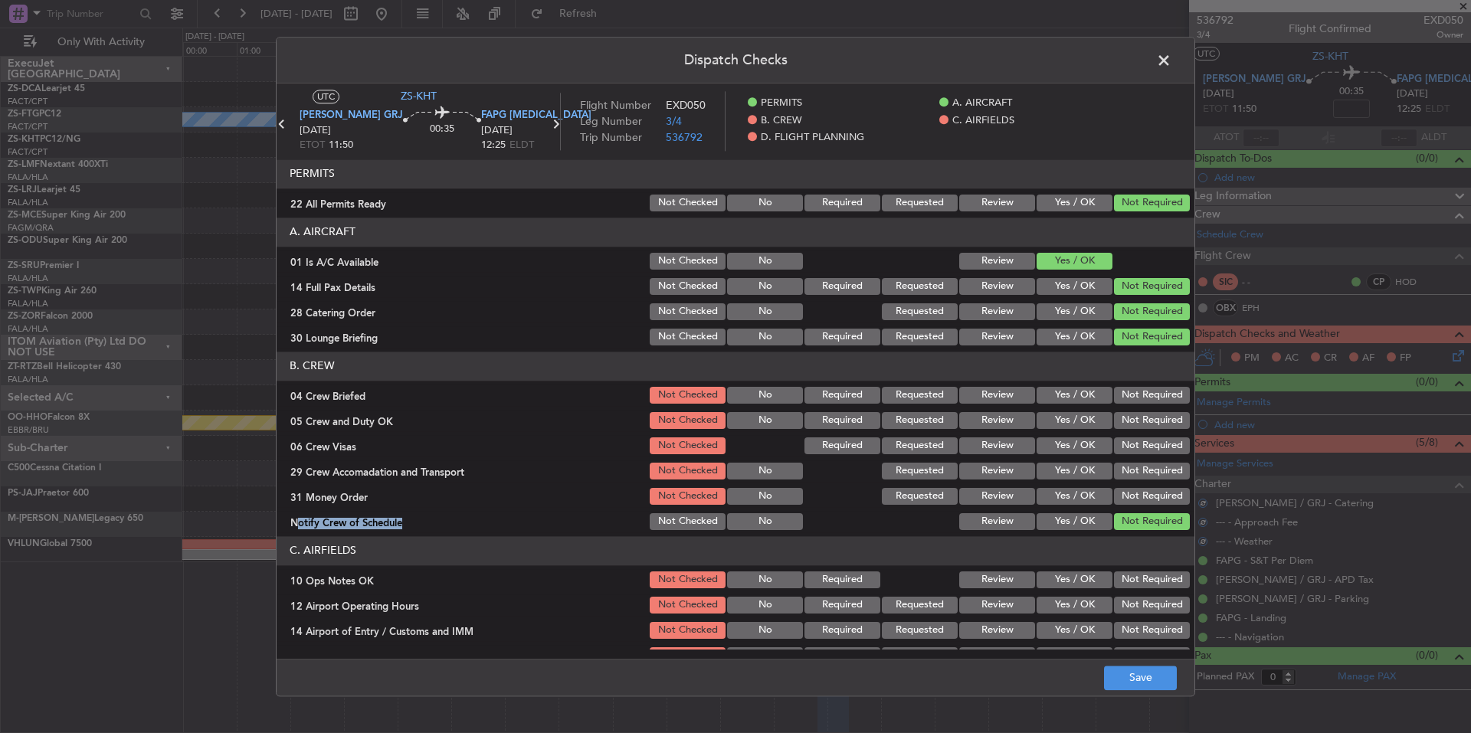
click at [1150, 483] on section "B. CREW 04 Crew Briefed Not Checked No Required Requested Review Yes / OK Not R…" at bounding box center [736, 442] width 918 height 181
drag, startPoint x: 1150, startPoint y: 466, endPoint x: 1150, endPoint y: 449, distance: 16.9
click at [1150, 463] on button "Not Required" at bounding box center [1152, 471] width 76 height 17
drag, startPoint x: 1150, startPoint y: 449, endPoint x: 1150, endPoint y: 435, distance: 14.6
click at [1150, 448] on button "Not Required" at bounding box center [1152, 446] width 76 height 17
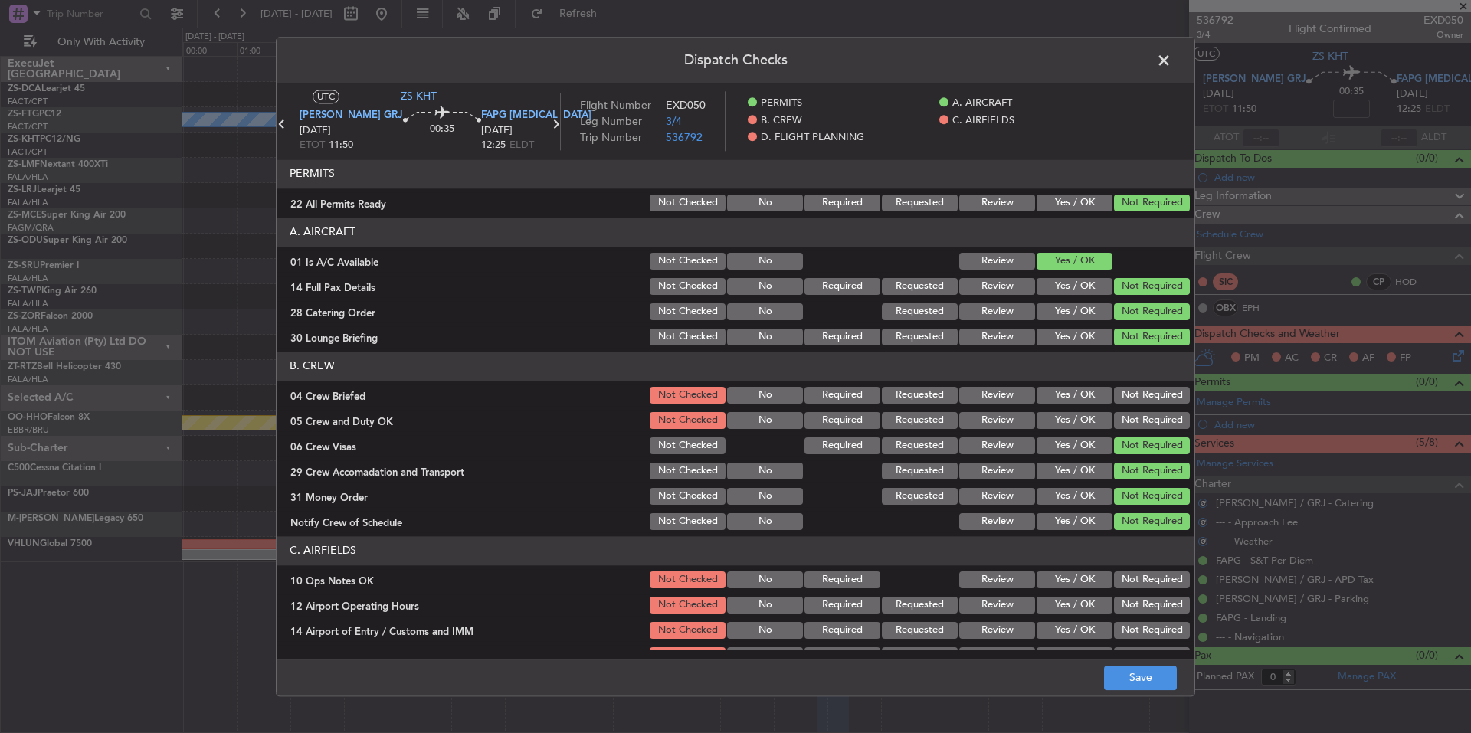
drag, startPoint x: 1150, startPoint y: 435, endPoint x: 1150, endPoint y: 418, distance: 16.9
click at [1150, 430] on section "B. CREW 04 Crew Briefed Not Checked No Required Requested Review Yes / OK Not R…" at bounding box center [736, 442] width 918 height 181
drag, startPoint x: 1150, startPoint y: 418, endPoint x: 1154, endPoint y: 399, distance: 19.5
click at [1150, 415] on button "Not Required" at bounding box center [1152, 420] width 76 height 17
click at [1154, 398] on button "Not Required" at bounding box center [1152, 395] width 76 height 17
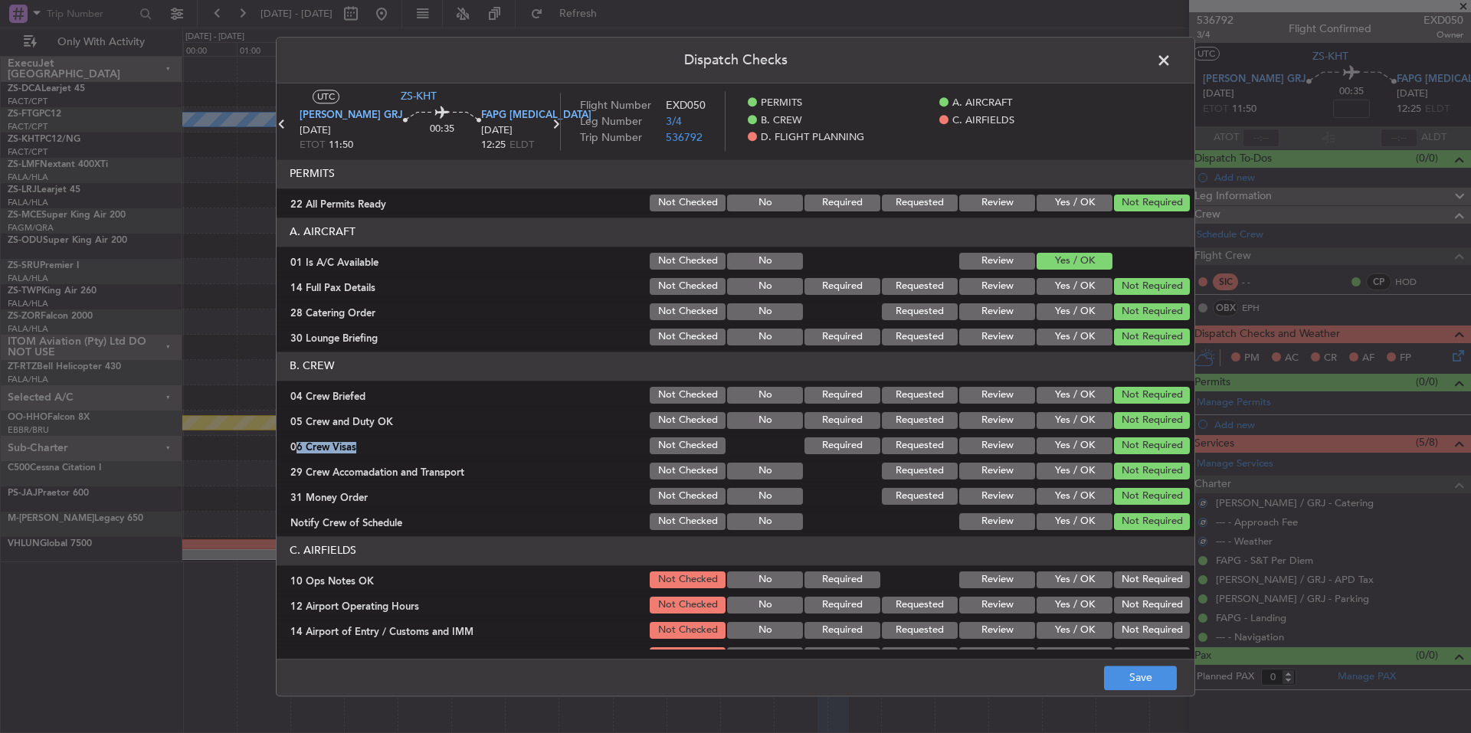
click at [1155, 390] on button "Not Required" at bounding box center [1152, 395] width 76 height 17
click at [1143, 578] on button "Not Required" at bounding box center [1152, 580] width 76 height 17
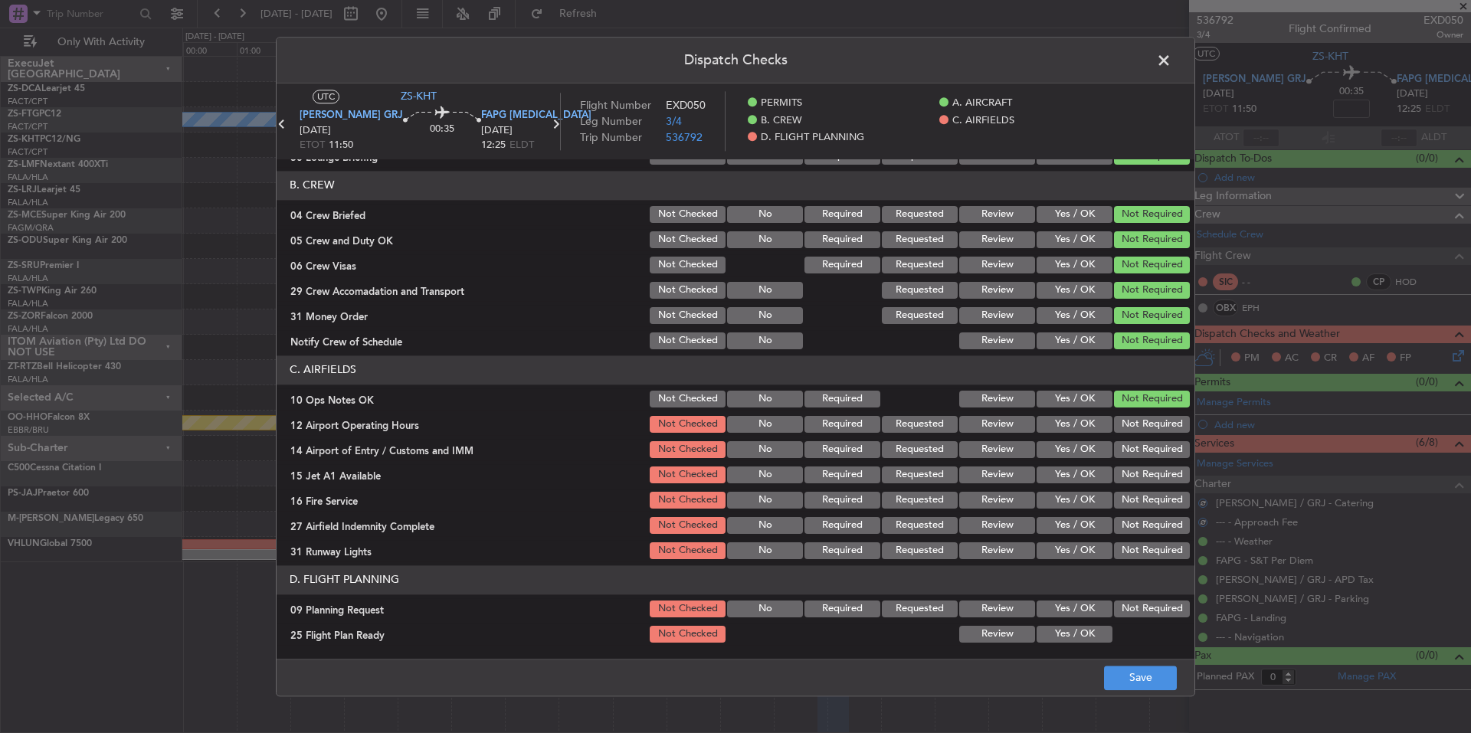
click at [1143, 537] on section "C. AIRFIELDS 10 Ops Notes OK Not Checked No Required Review Yes / OK Not Requir…" at bounding box center [736, 459] width 918 height 206
click at [1146, 555] on button "Not Required" at bounding box center [1152, 551] width 76 height 17
click at [1145, 530] on button "Not Required" at bounding box center [1152, 525] width 76 height 17
drag, startPoint x: 1145, startPoint y: 521, endPoint x: 1147, endPoint y: 505, distance: 16.2
click at [1145, 520] on button "Not Required" at bounding box center [1152, 525] width 76 height 17
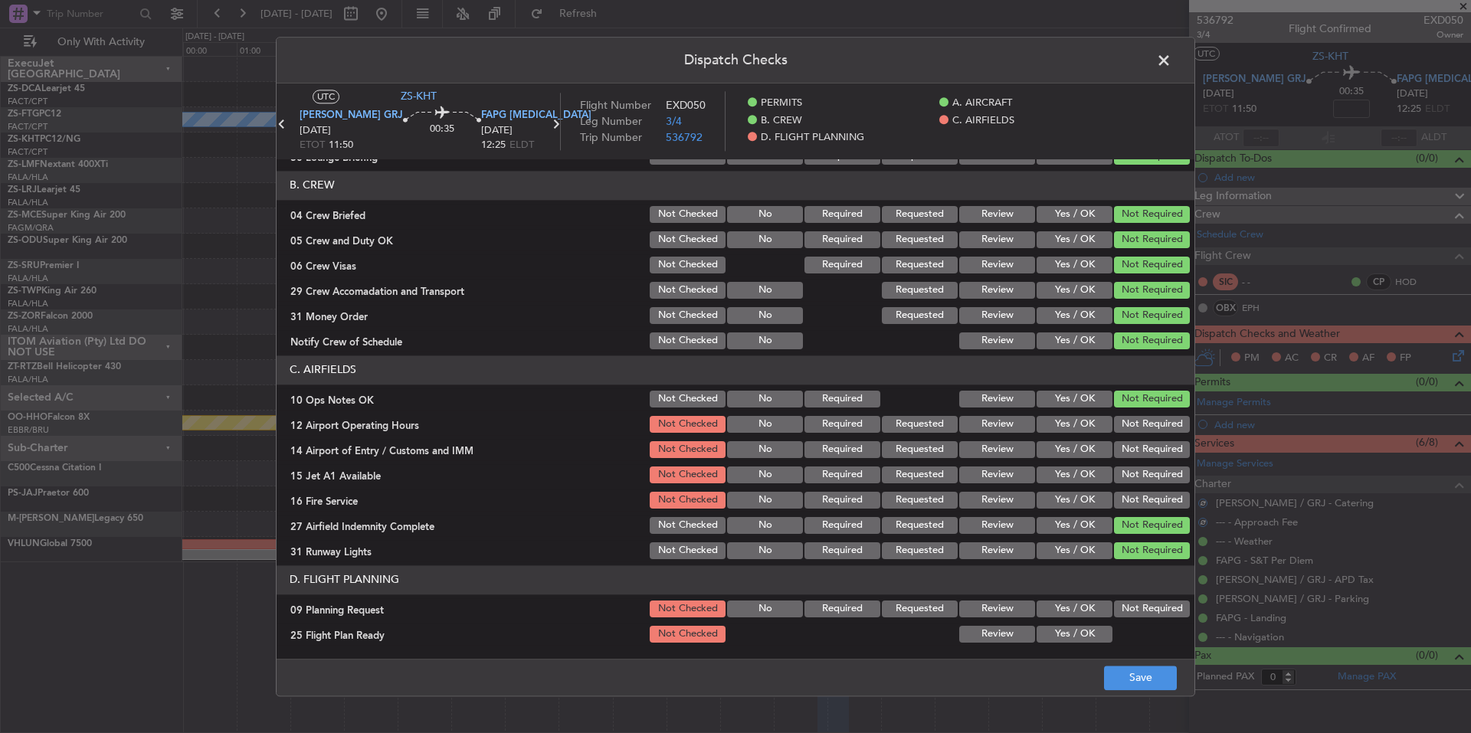
click at [1147, 504] on button "Not Required" at bounding box center [1152, 500] width 76 height 17
click at [1147, 494] on button "Not Required" at bounding box center [1152, 500] width 76 height 17
drag, startPoint x: 1147, startPoint y: 488, endPoint x: 1147, endPoint y: 474, distance: 13.8
click at [1147, 486] on section "C. AIRFIELDS 10 Ops Notes OK Not Checked No Required Review Yes / OK Not Requir…" at bounding box center [736, 459] width 918 height 206
click at [1147, 474] on button "Not Required" at bounding box center [1152, 475] width 76 height 17
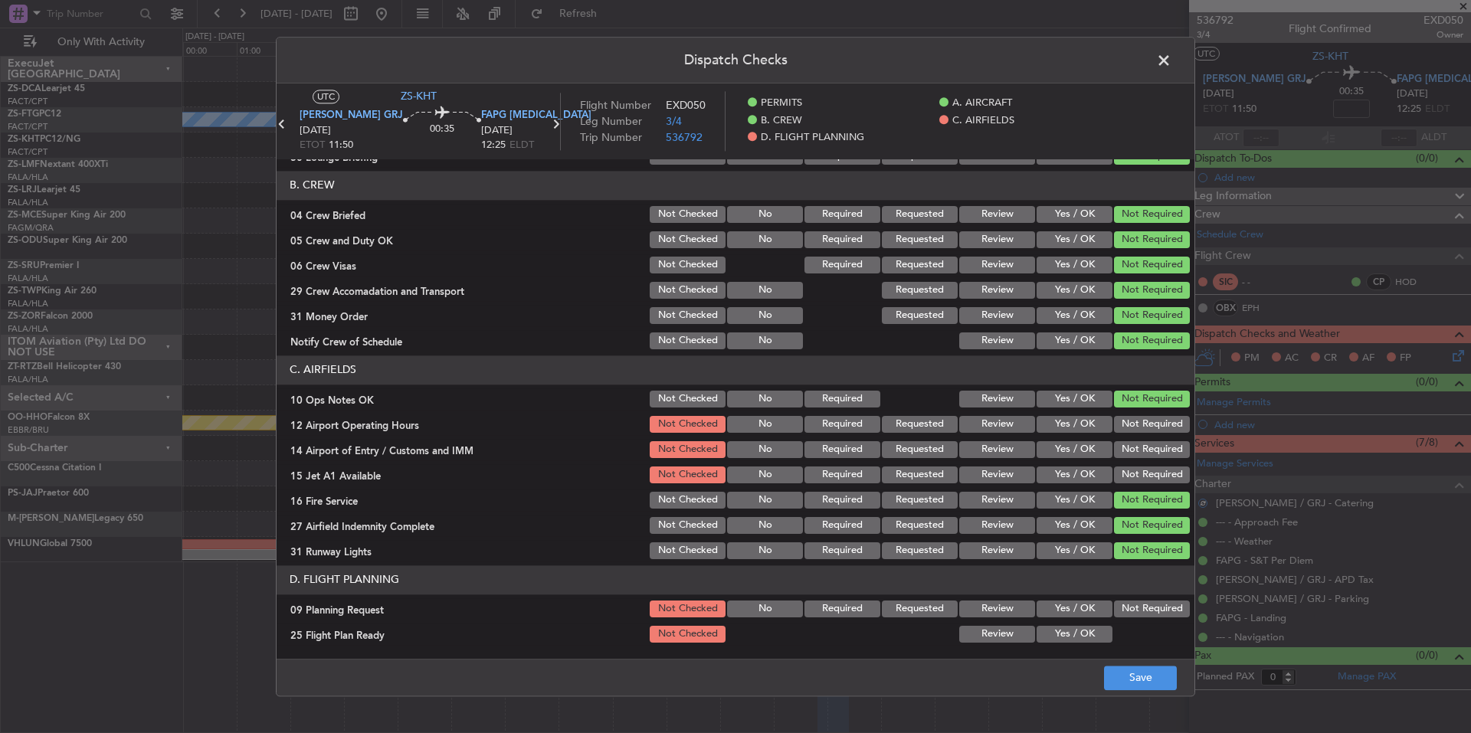
click at [1147, 466] on div "Not Required" at bounding box center [1150, 474] width 77 height 21
click at [1147, 454] on button "Not Required" at bounding box center [1152, 449] width 76 height 17
click at [1147, 446] on button "Not Required" at bounding box center [1152, 449] width 76 height 17
drag, startPoint x: 1147, startPoint y: 431, endPoint x: 1147, endPoint y: 422, distance: 9.2
click at [1147, 429] on div "Not Required" at bounding box center [1150, 424] width 77 height 21
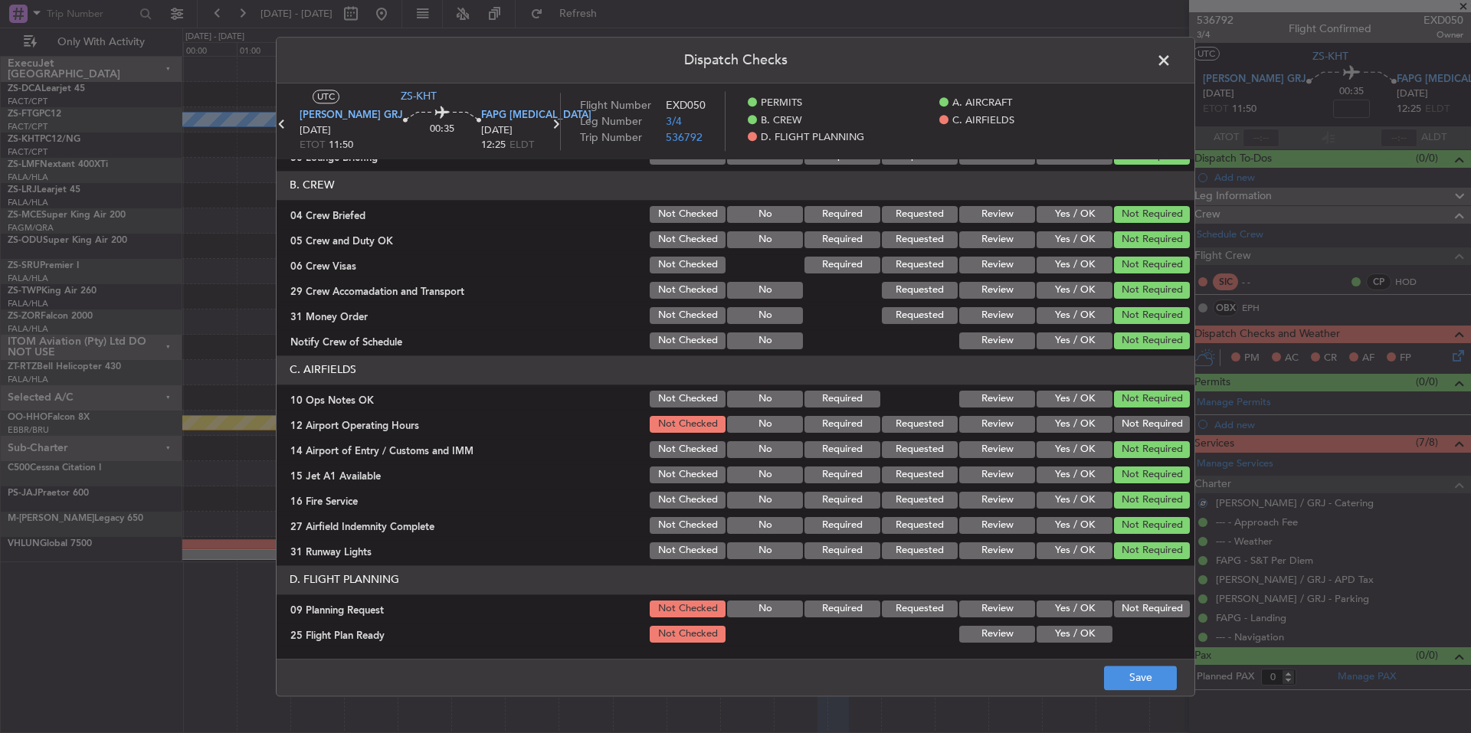
click at [1147, 421] on button "Not Required" at bounding box center [1152, 424] width 76 height 17
click at [1086, 608] on button "Yes / OK" at bounding box center [1075, 609] width 76 height 17
click at [1086, 629] on button "Yes / OK" at bounding box center [1075, 634] width 76 height 17
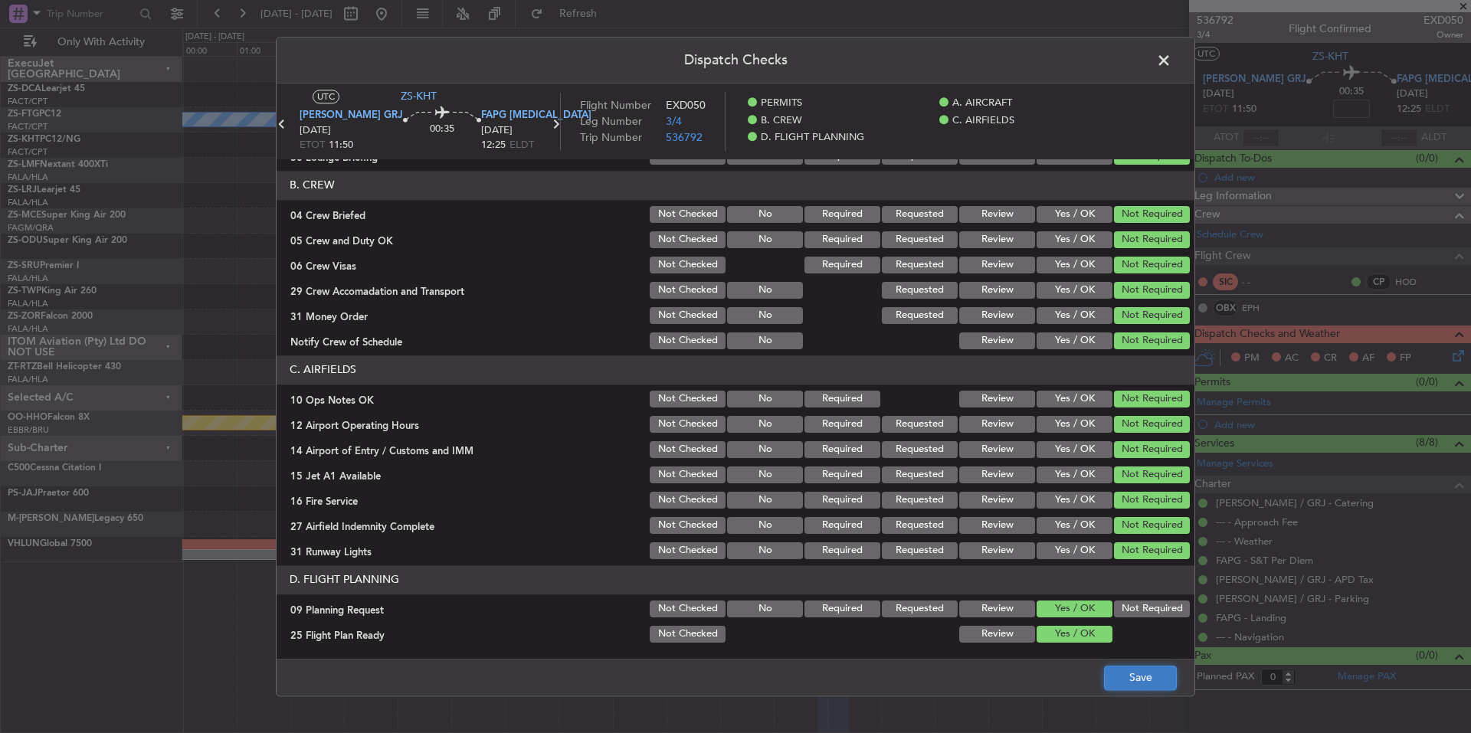
click at [1173, 675] on button "Save" at bounding box center [1140, 678] width 73 height 25
click at [1172, 53] on span at bounding box center [1172, 64] width 0 height 31
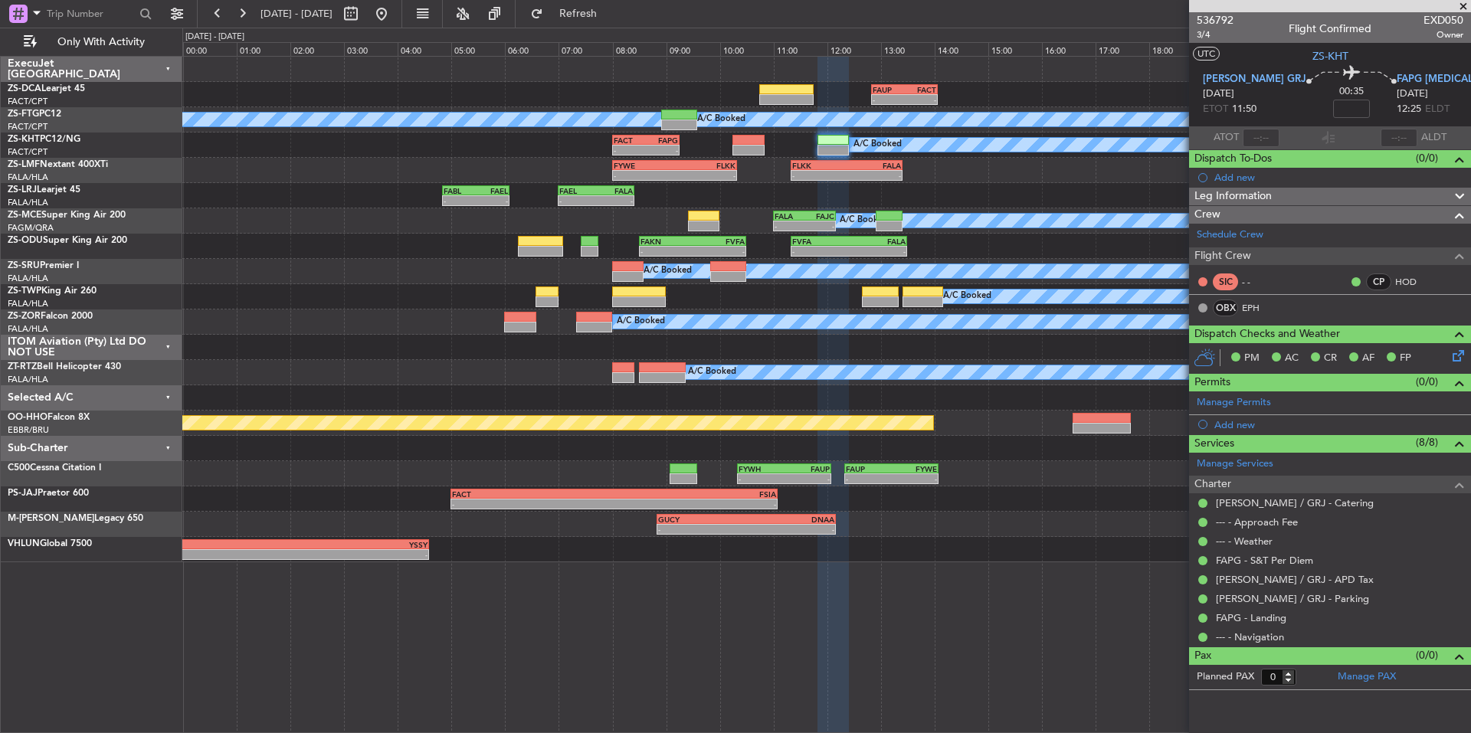
click at [1465, 7] on span at bounding box center [1463, 7] width 15 height 14
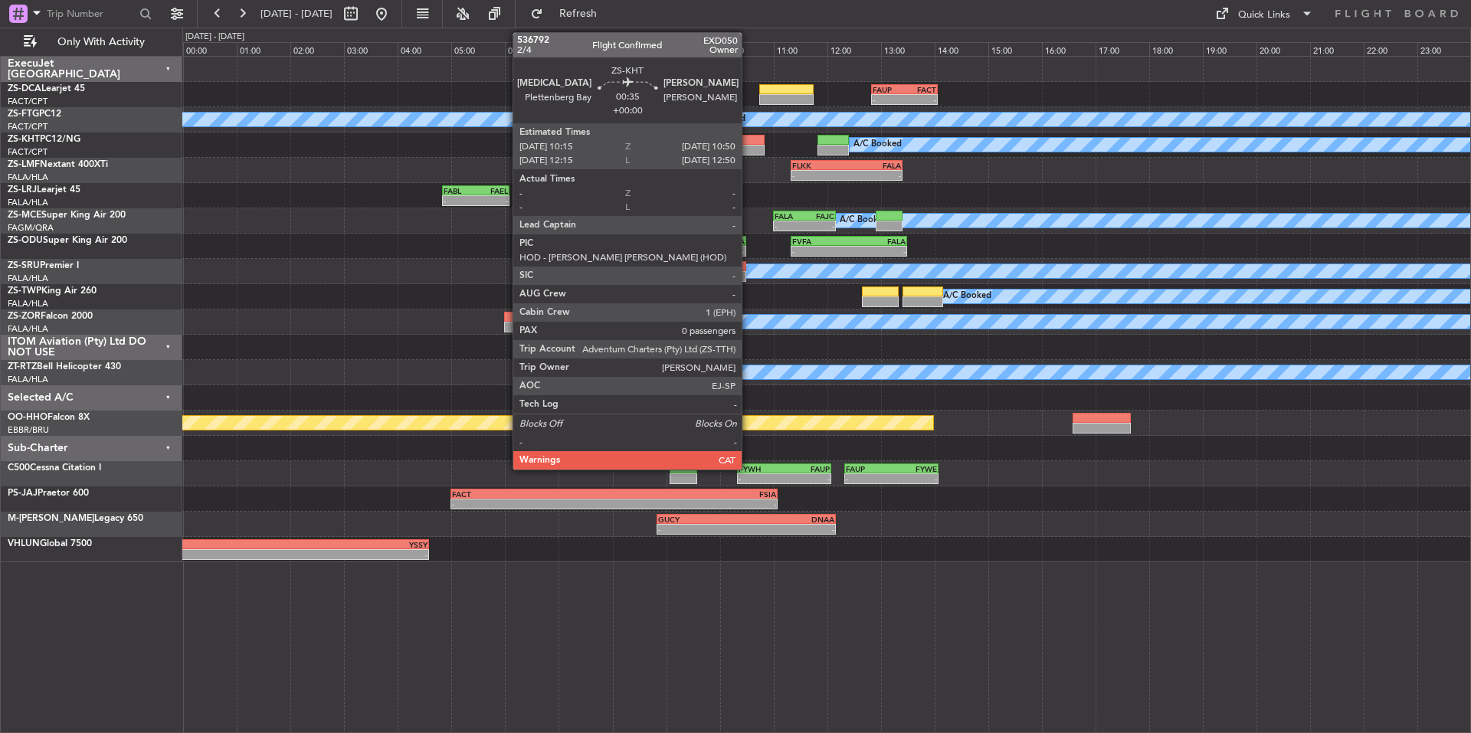
click at [750, 147] on div at bounding box center [748, 150] width 31 height 11
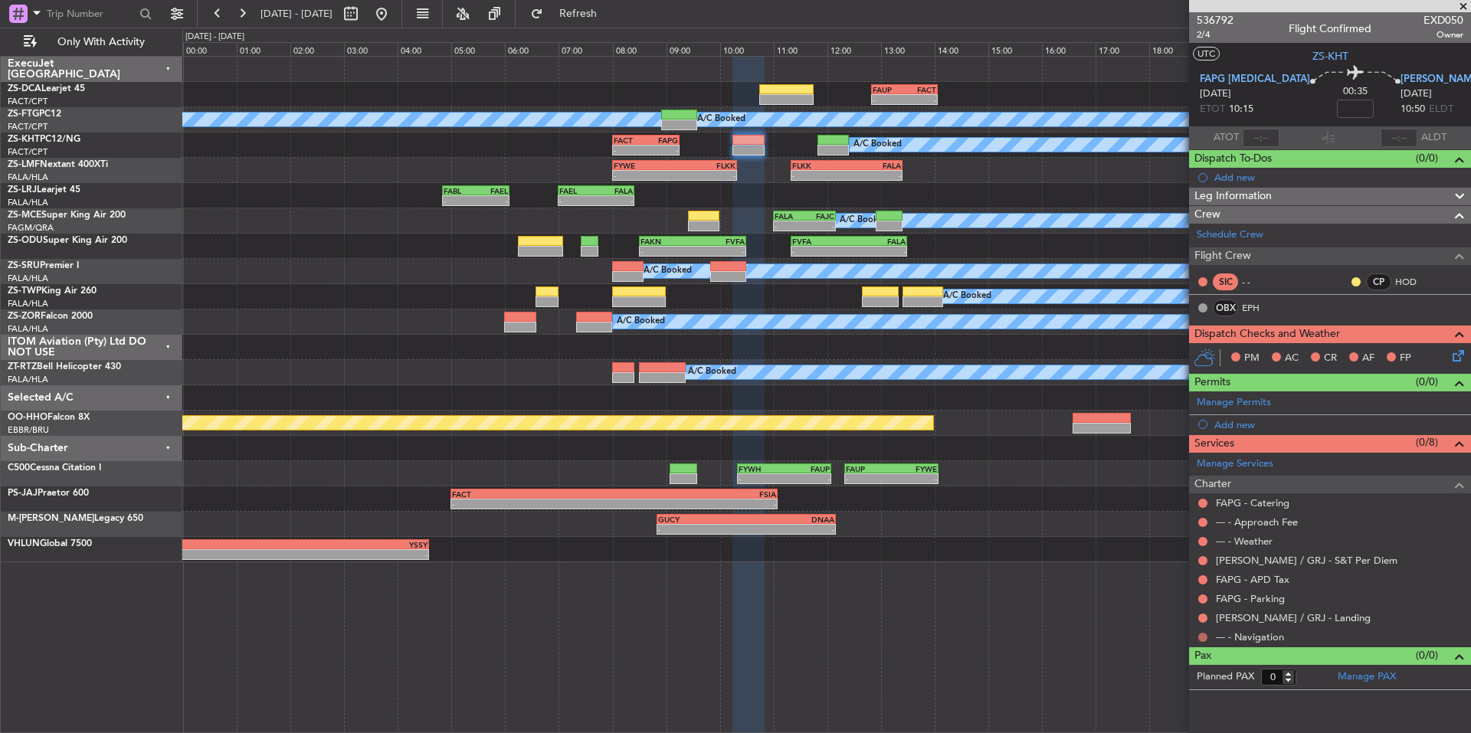
click at [1205, 637] on button at bounding box center [1203, 637] width 9 height 9
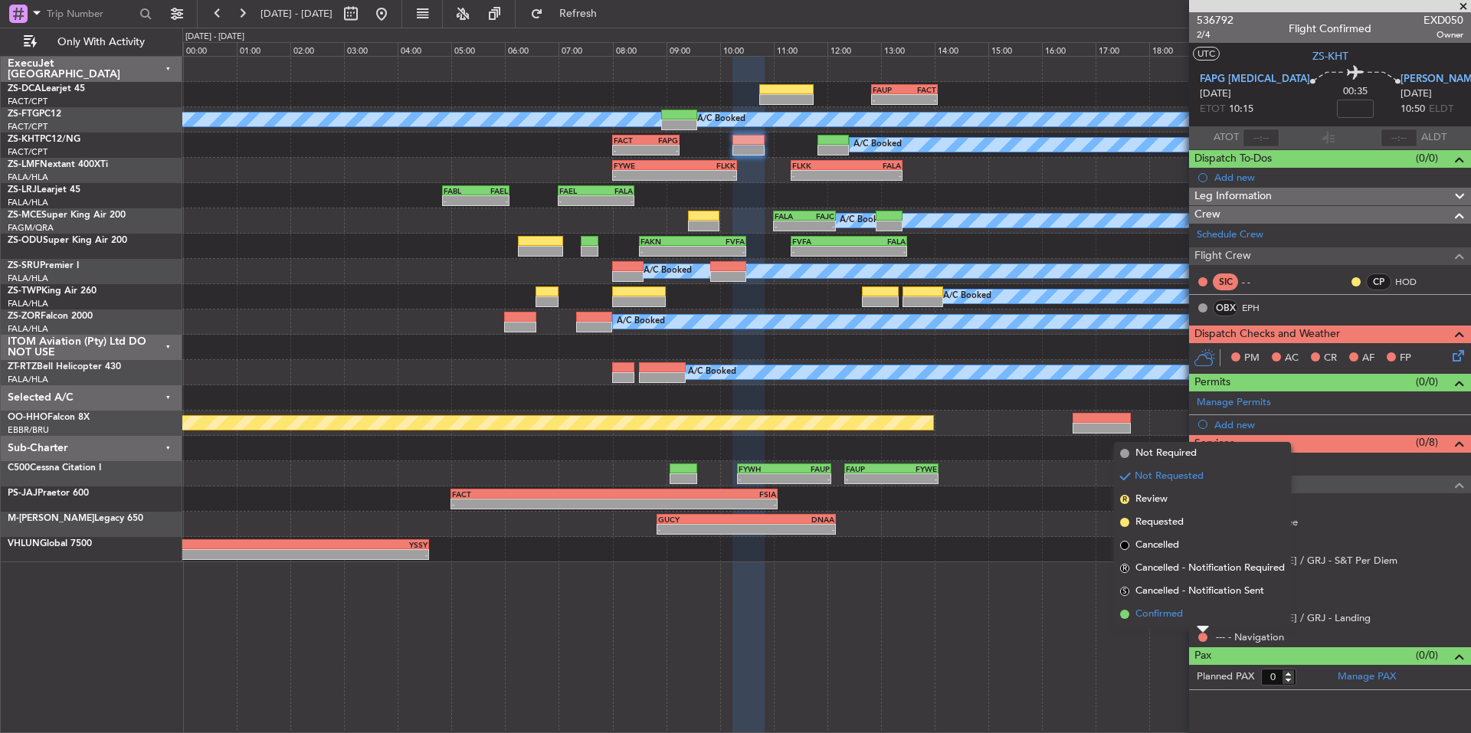
click at [1183, 617] on span "Confirmed" at bounding box center [1160, 614] width 48 height 15
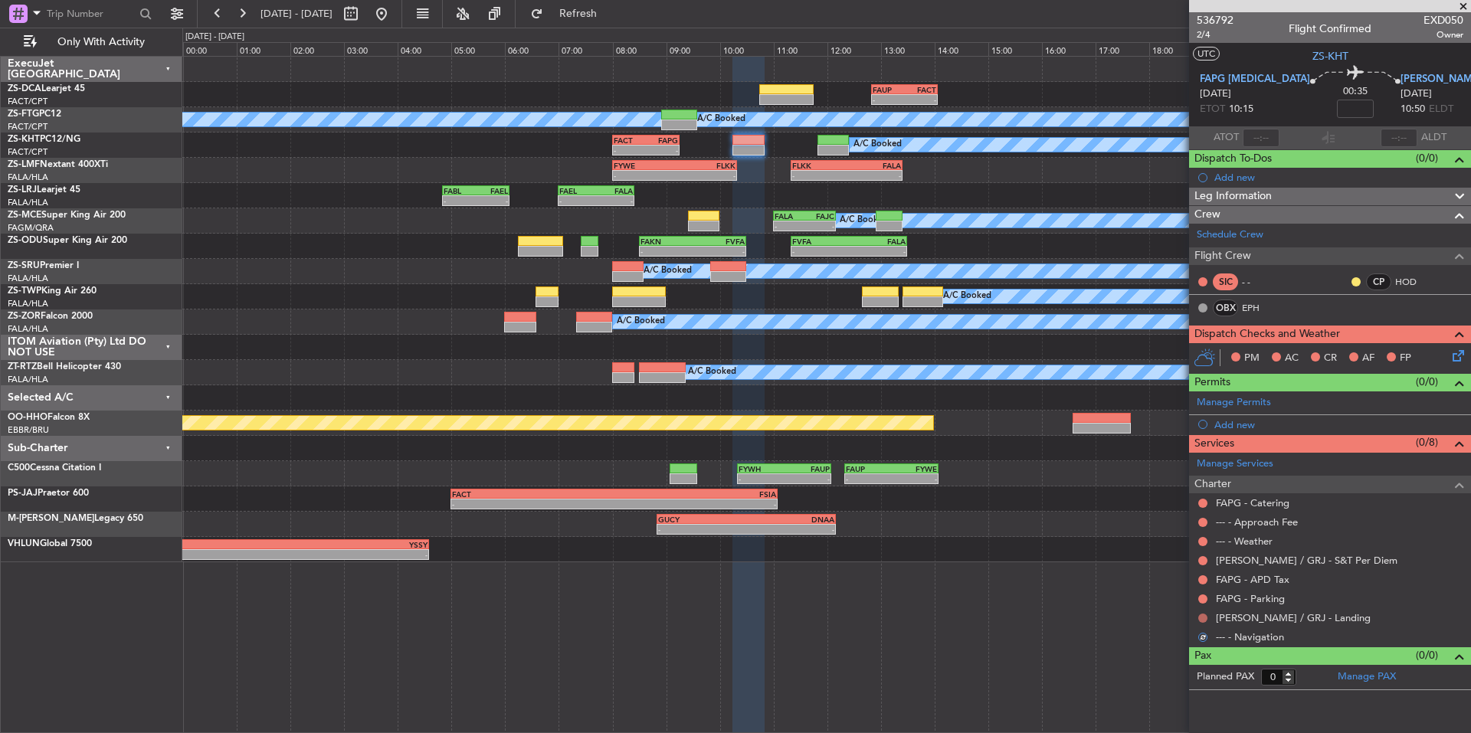
click at [1201, 614] on button at bounding box center [1203, 618] width 9 height 9
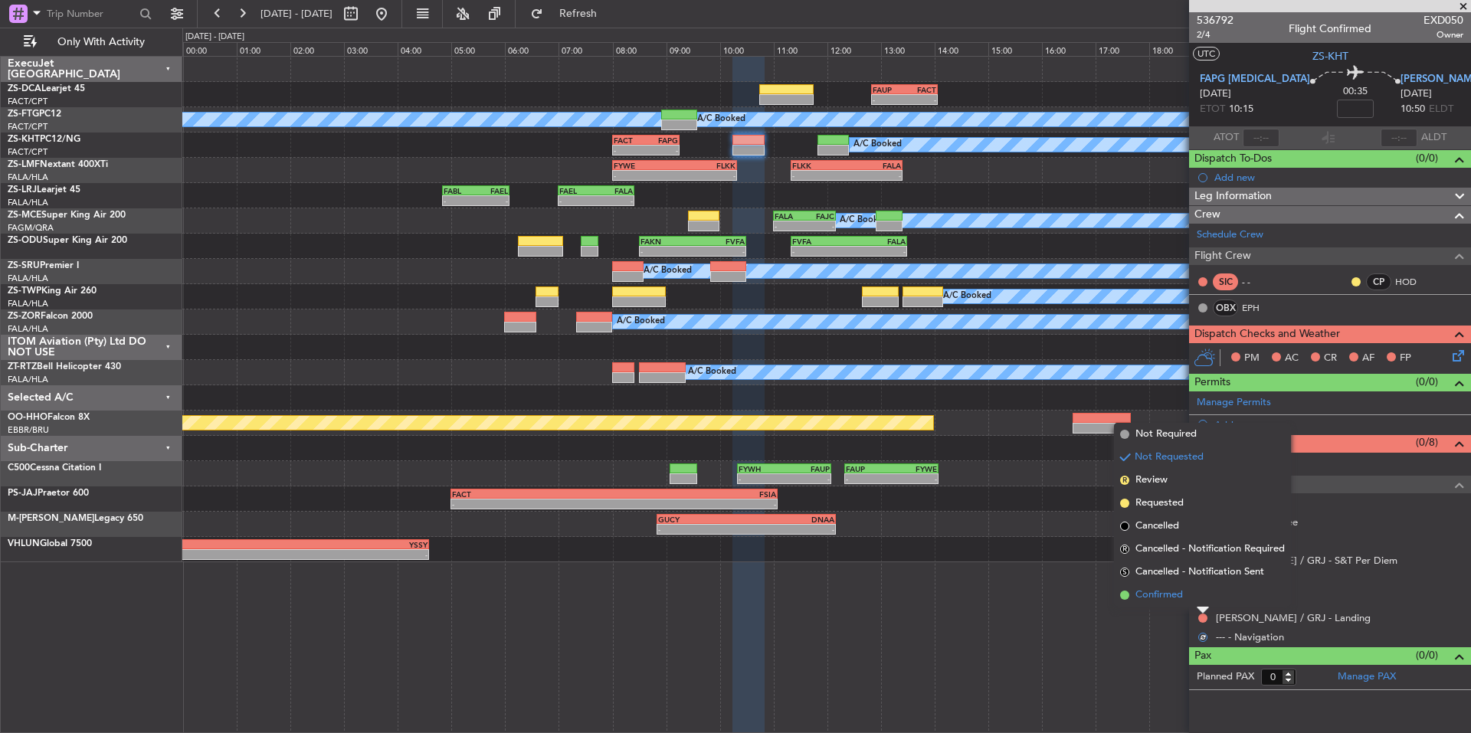
click at [1191, 592] on li "Confirmed" at bounding box center [1202, 595] width 177 height 23
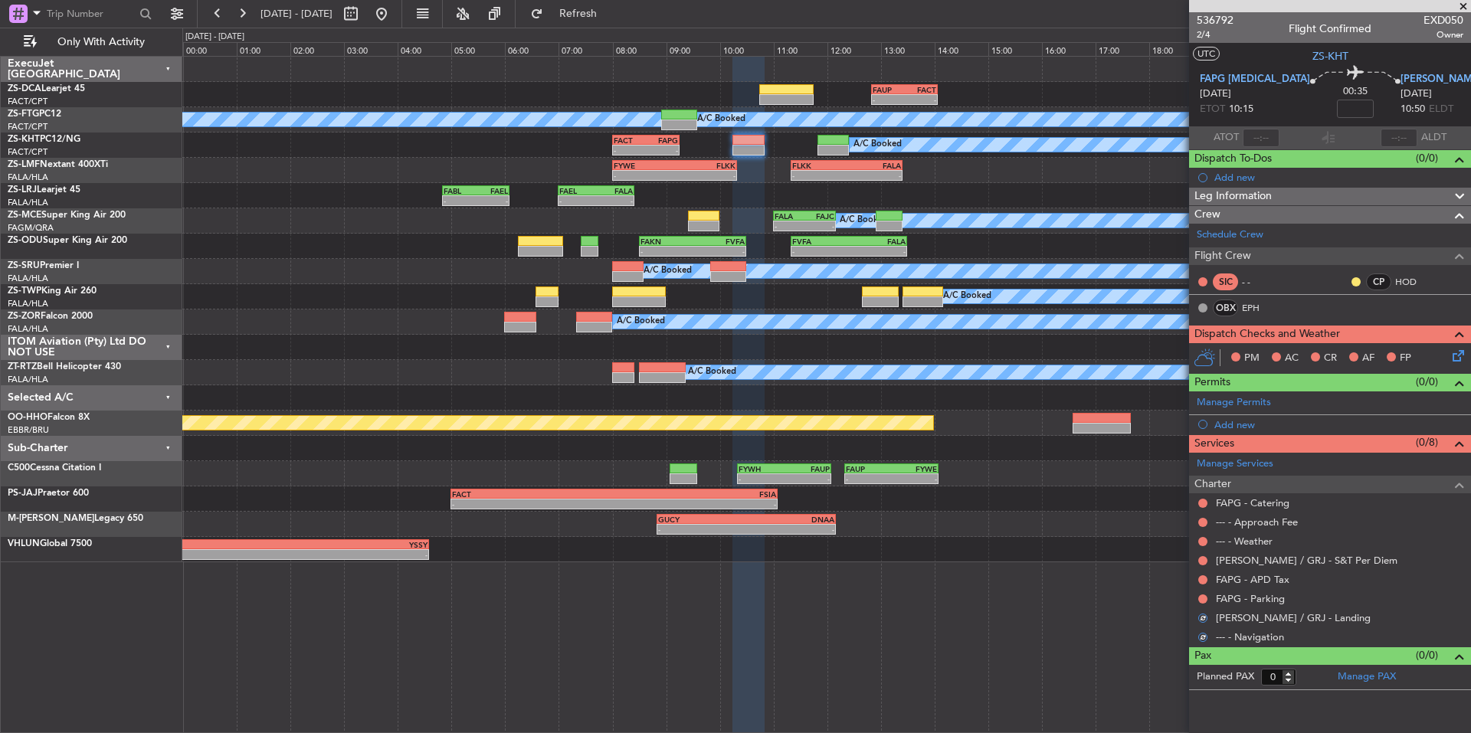
click at [1208, 602] on div at bounding box center [1203, 599] width 12 height 12
click at [1199, 595] on button at bounding box center [1203, 599] width 9 height 9
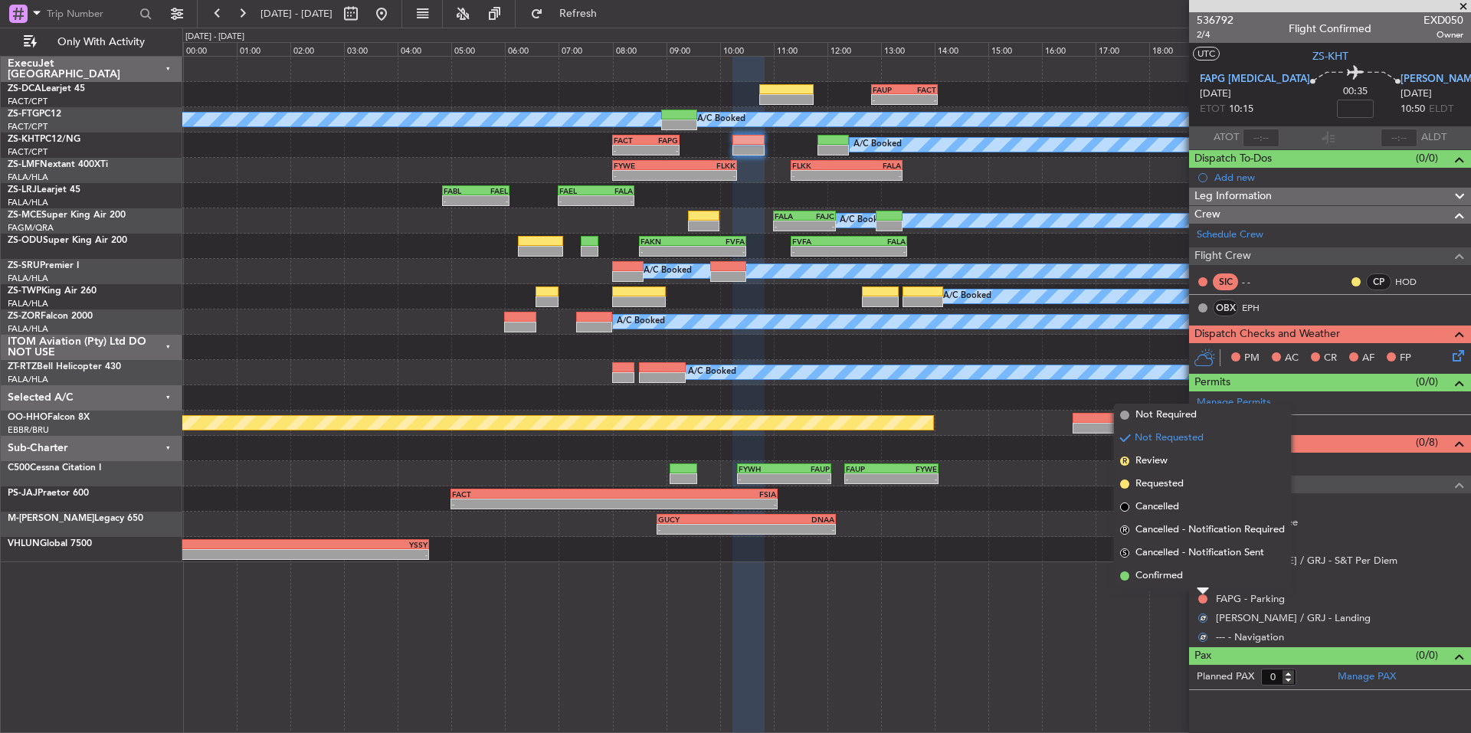
click at [1192, 589] on div "FAPG - Parking" at bounding box center [1330, 598] width 282 height 19
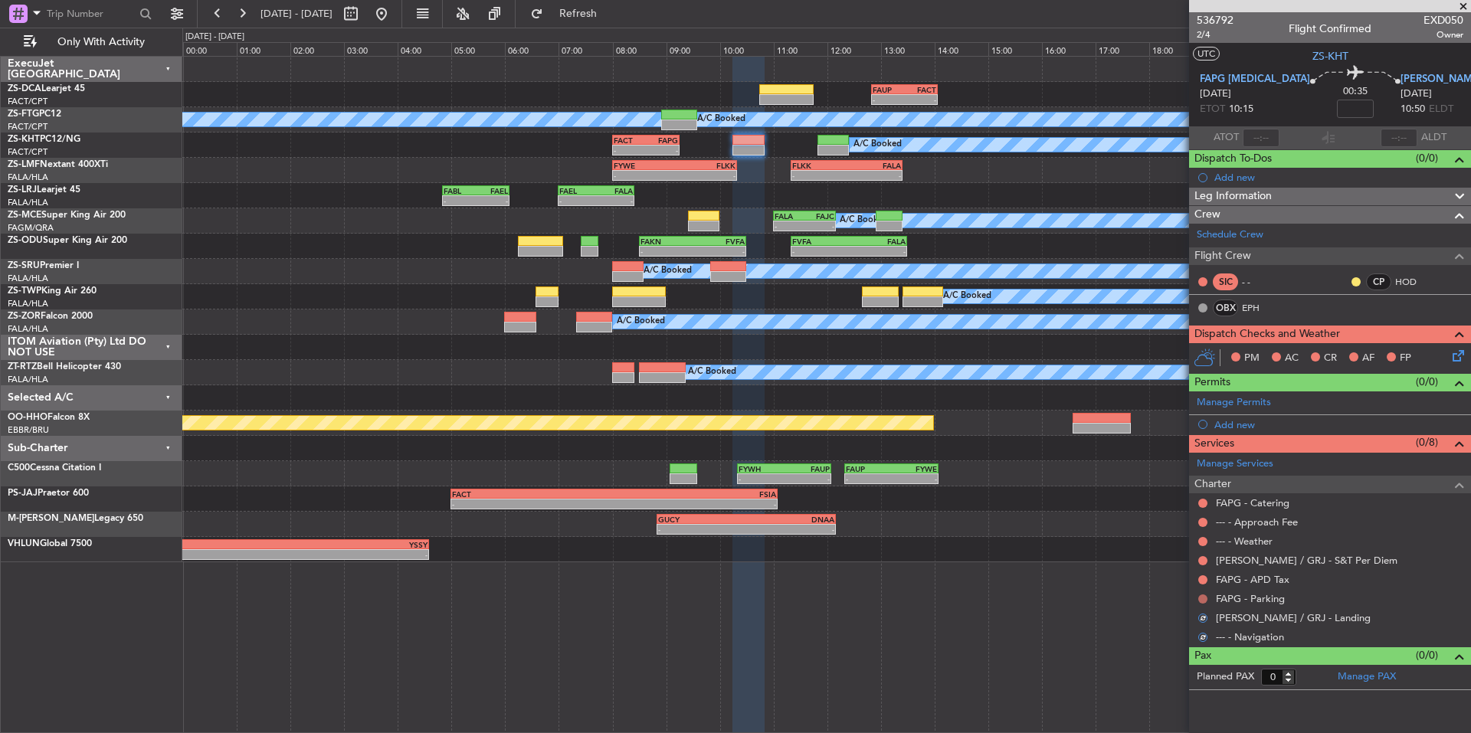
click at [1206, 598] on button at bounding box center [1203, 599] width 9 height 9
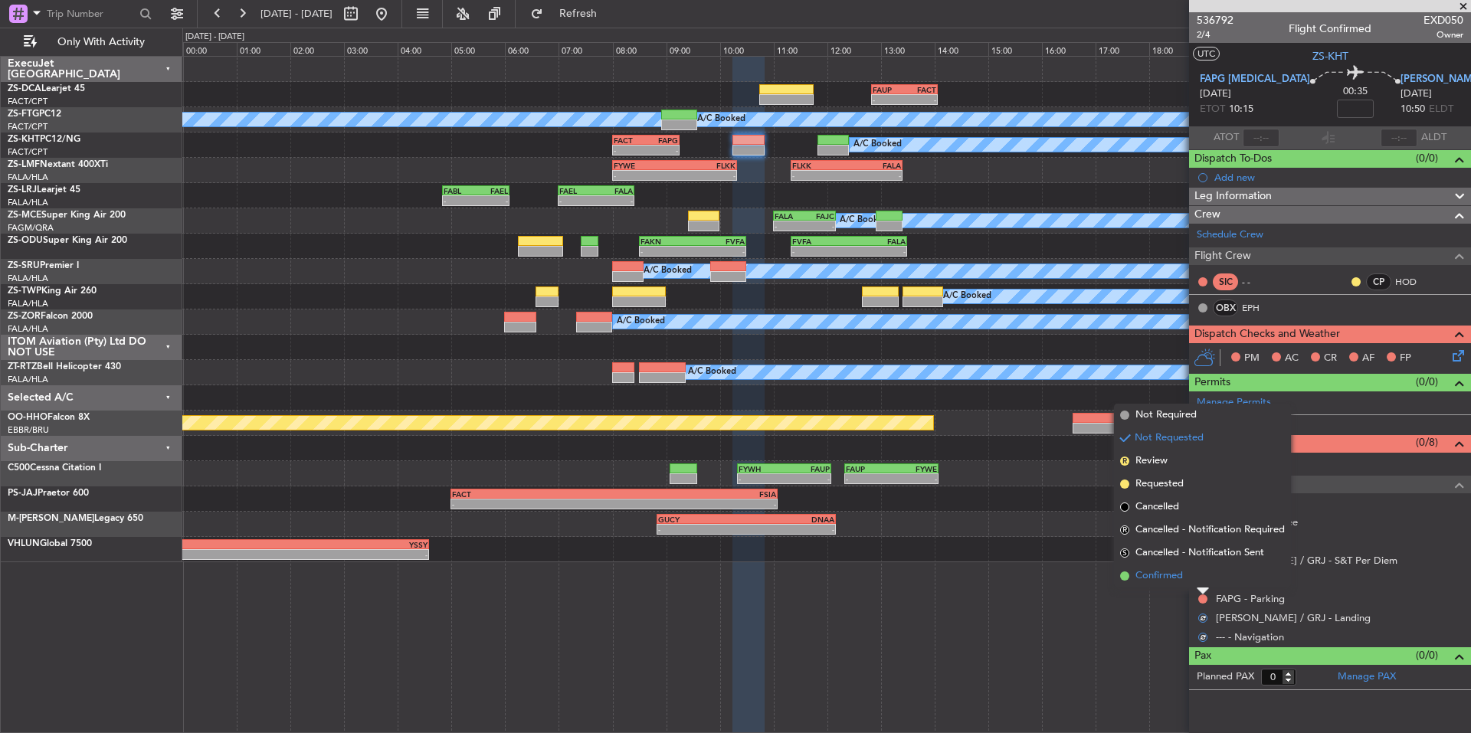
click at [1193, 579] on li "Confirmed" at bounding box center [1202, 576] width 177 height 23
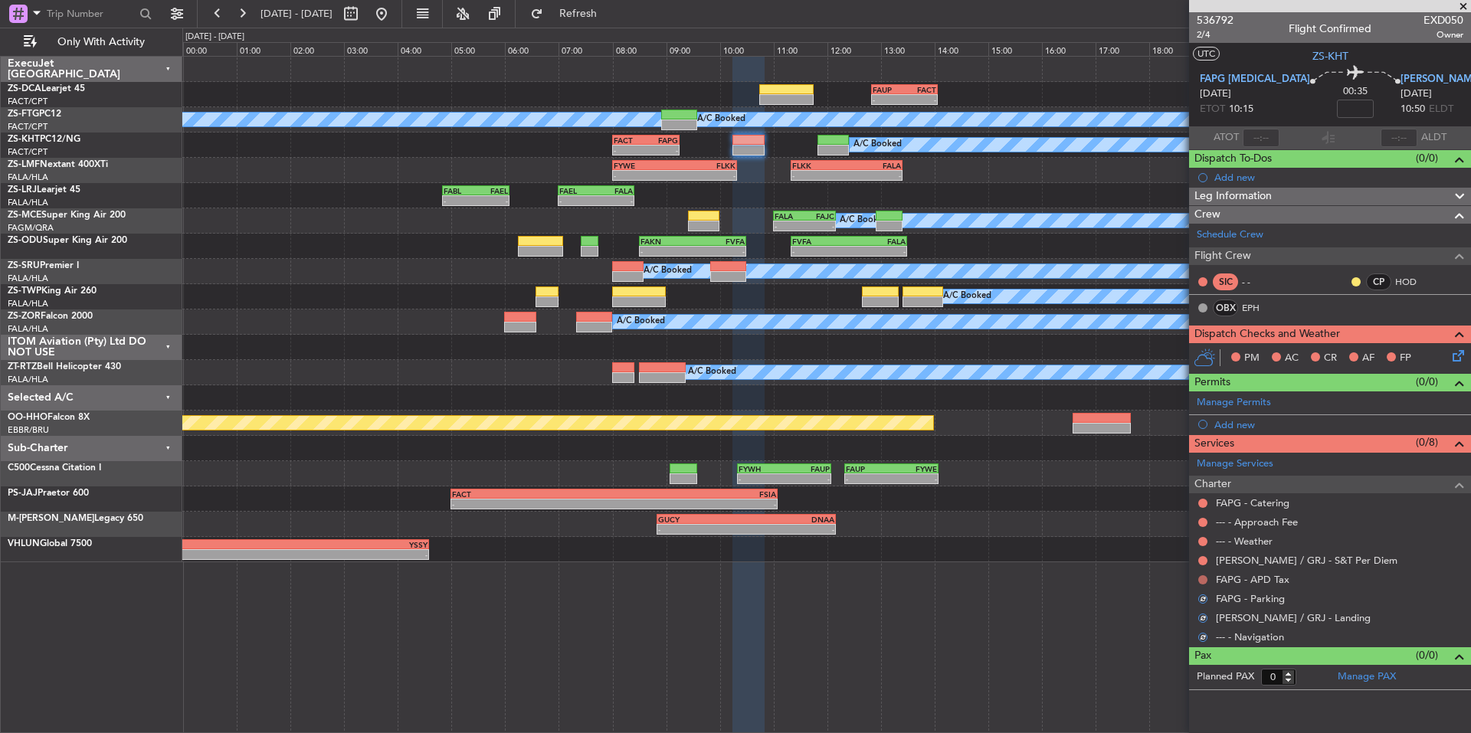
click at [1206, 581] on button at bounding box center [1203, 580] width 9 height 9
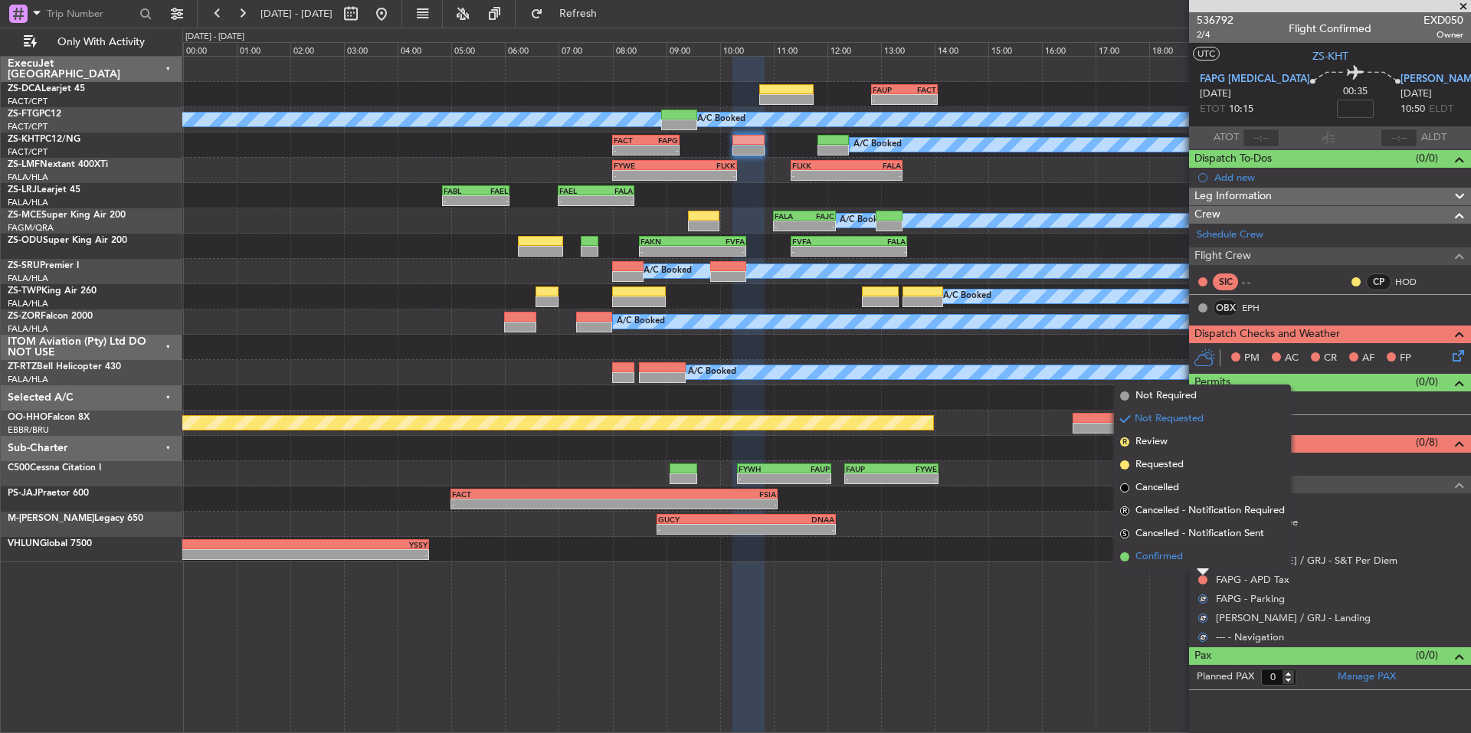
click at [1188, 562] on li "Confirmed" at bounding box center [1202, 557] width 177 height 23
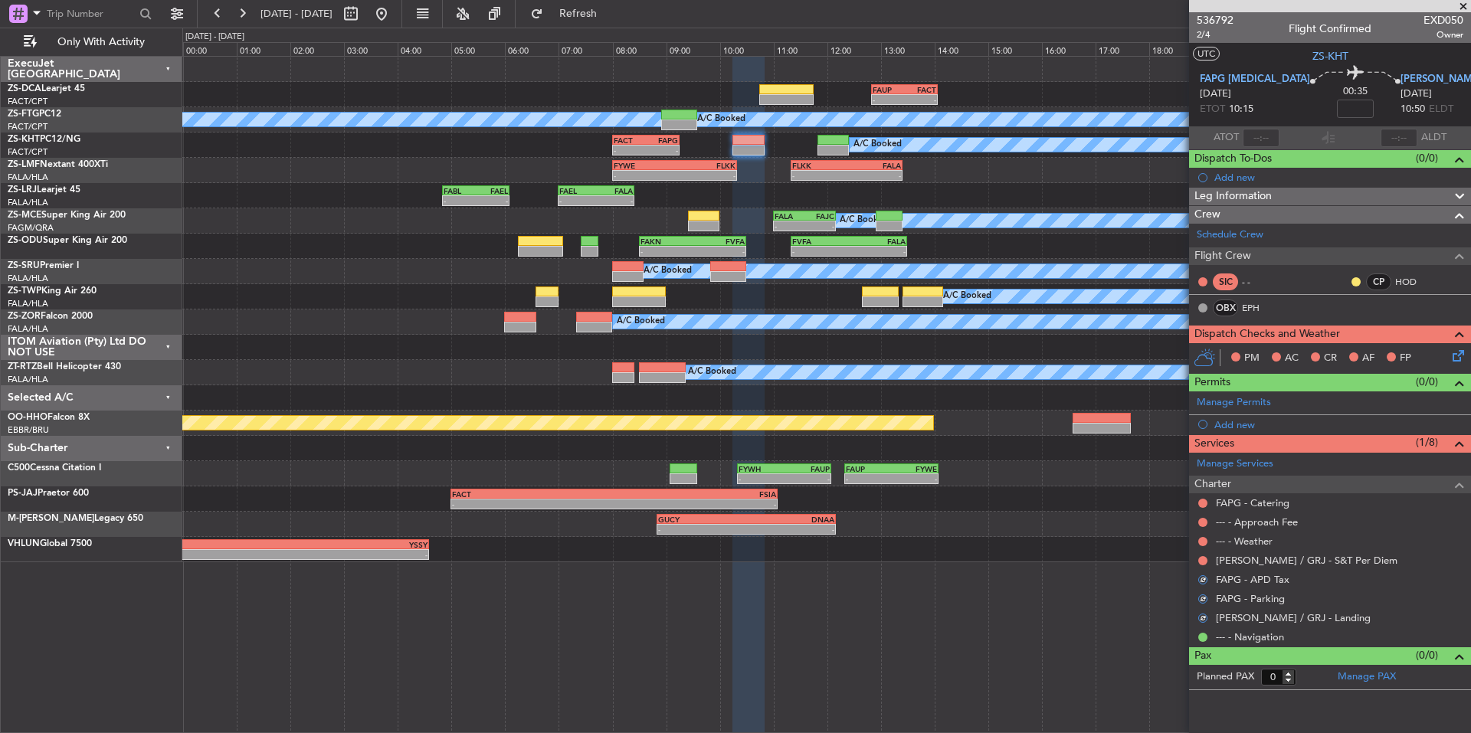
click at [1196, 562] on div "FAGG / GRJ - S&T Per Diem" at bounding box center [1330, 560] width 282 height 19
click at [1205, 559] on button at bounding box center [1203, 560] width 9 height 9
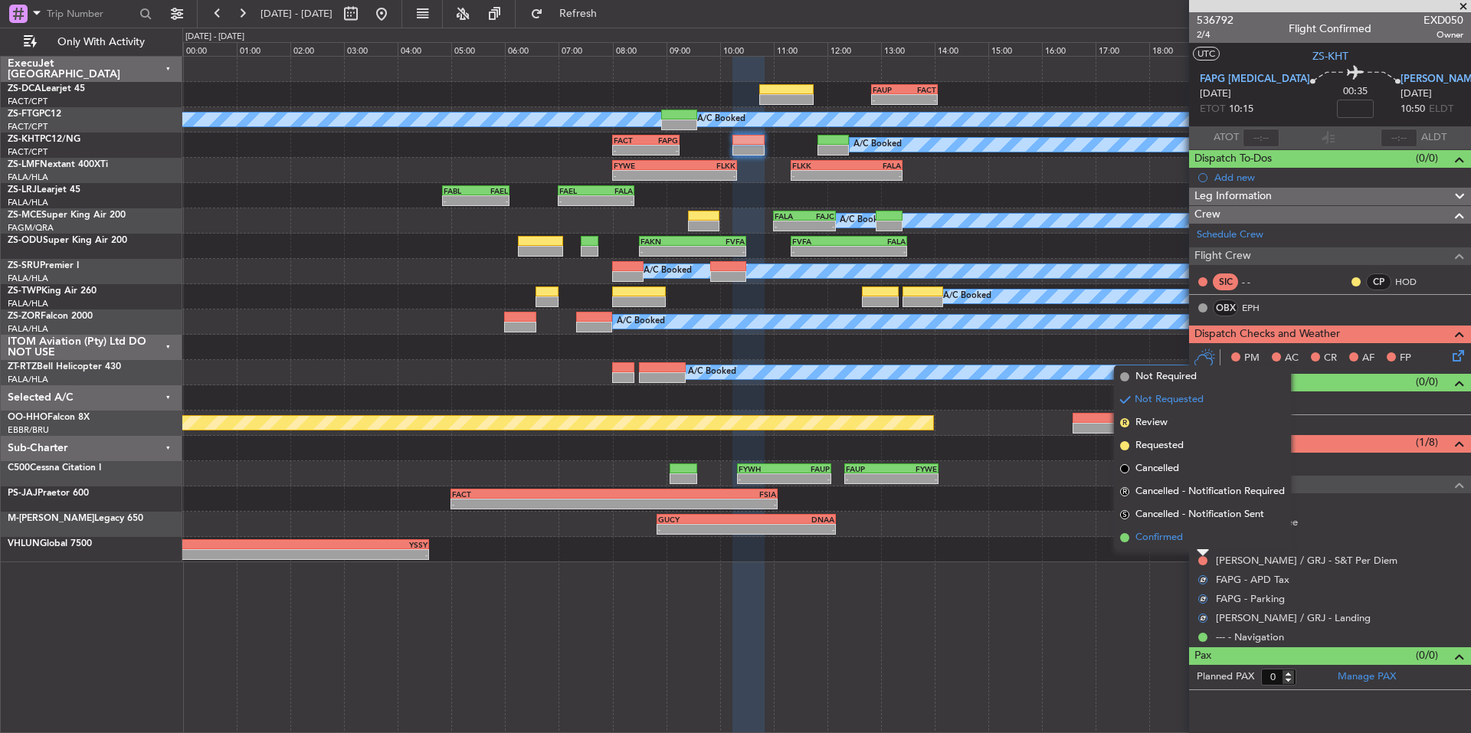
click at [1186, 542] on li "Confirmed" at bounding box center [1202, 538] width 177 height 23
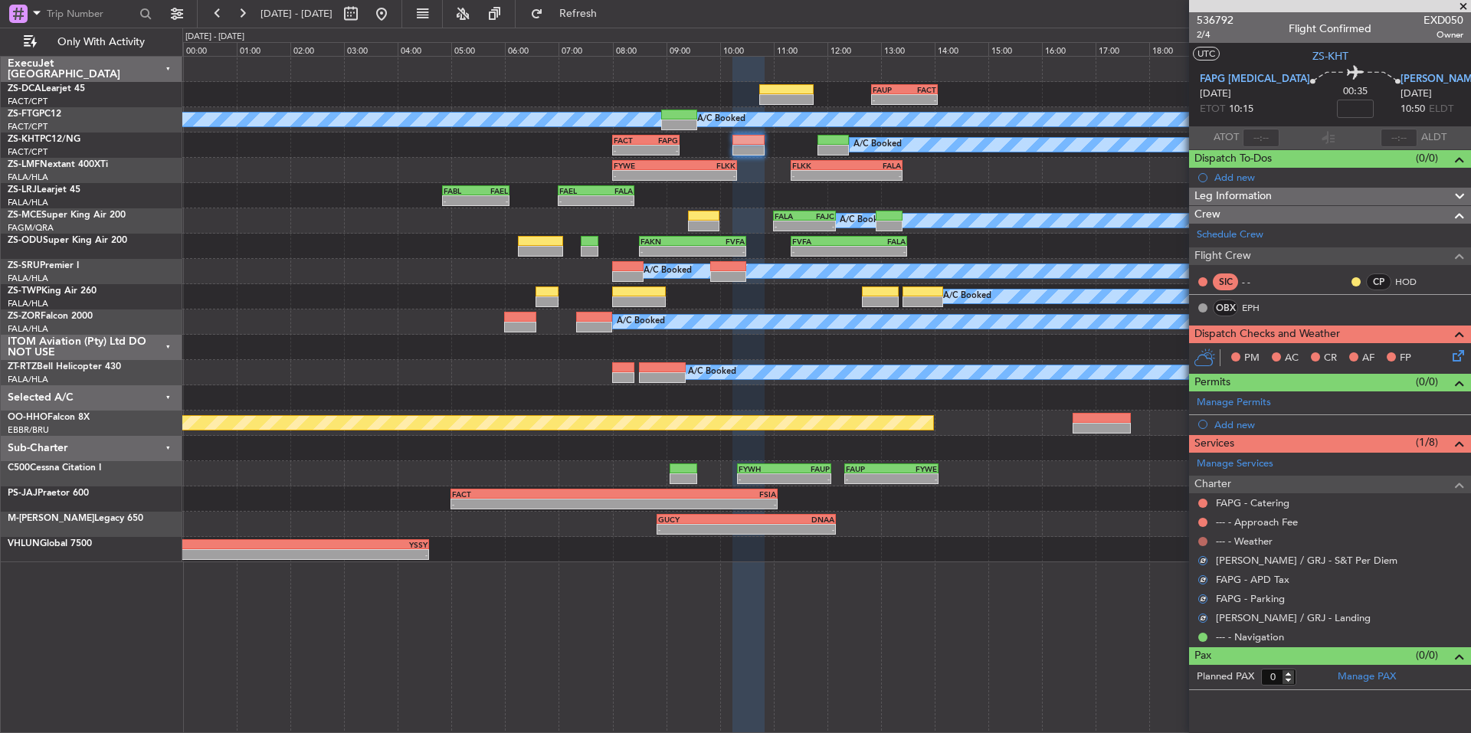
click at [1199, 542] on button at bounding box center [1203, 541] width 9 height 9
click at [1206, 541] on button at bounding box center [1203, 541] width 9 height 9
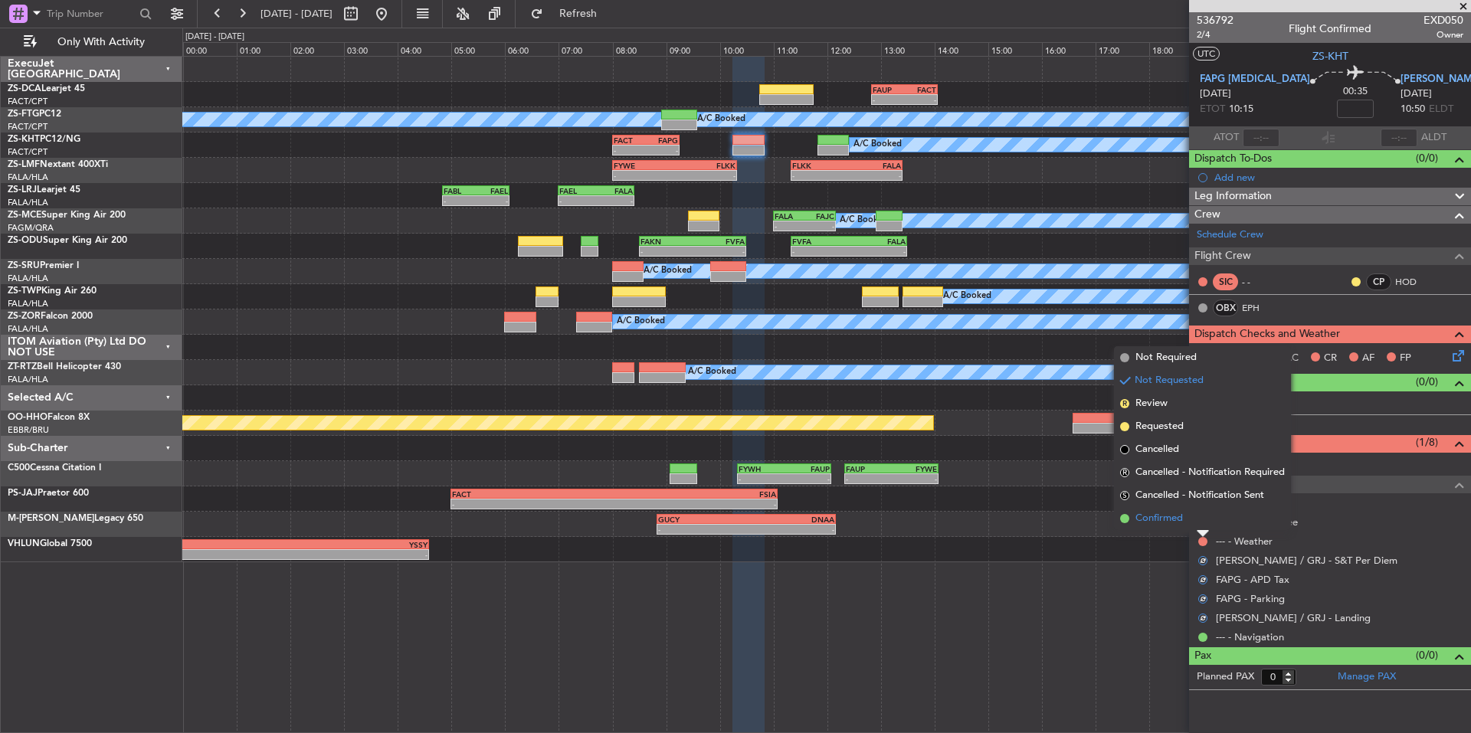
click at [1187, 516] on li "Confirmed" at bounding box center [1202, 518] width 177 height 23
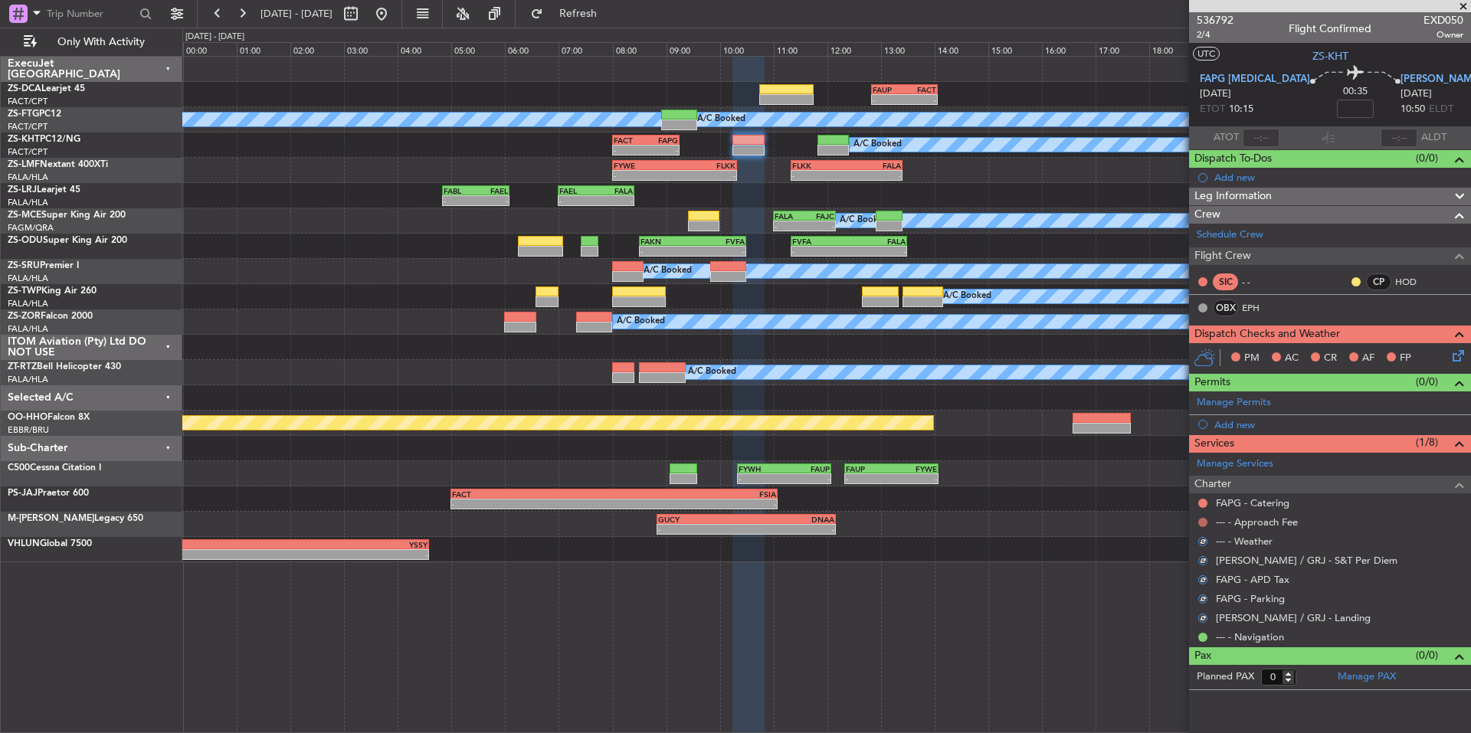
click at [1202, 523] on button at bounding box center [1203, 522] width 9 height 9
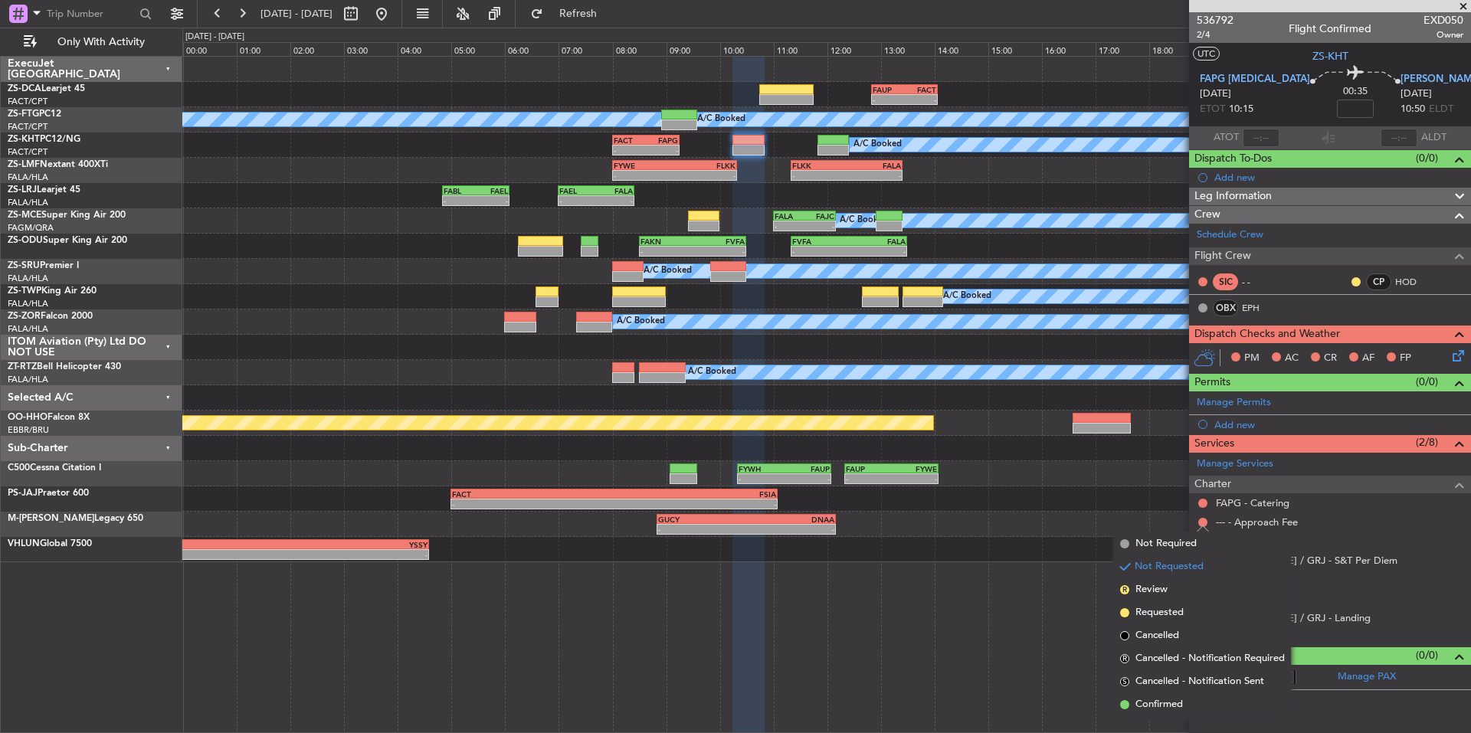
click at [1174, 707] on span "Confirmed" at bounding box center [1160, 704] width 48 height 15
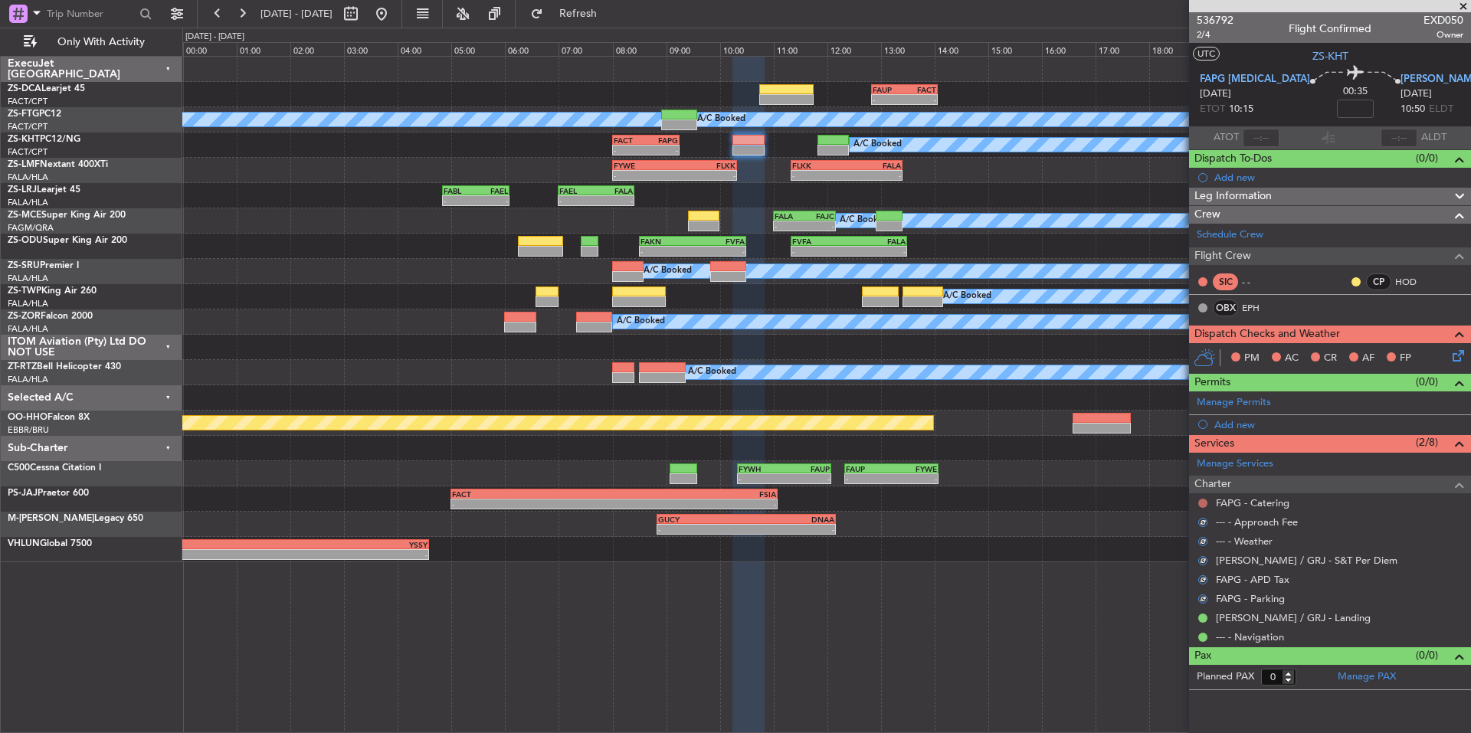
click at [1202, 501] on button at bounding box center [1203, 503] width 9 height 9
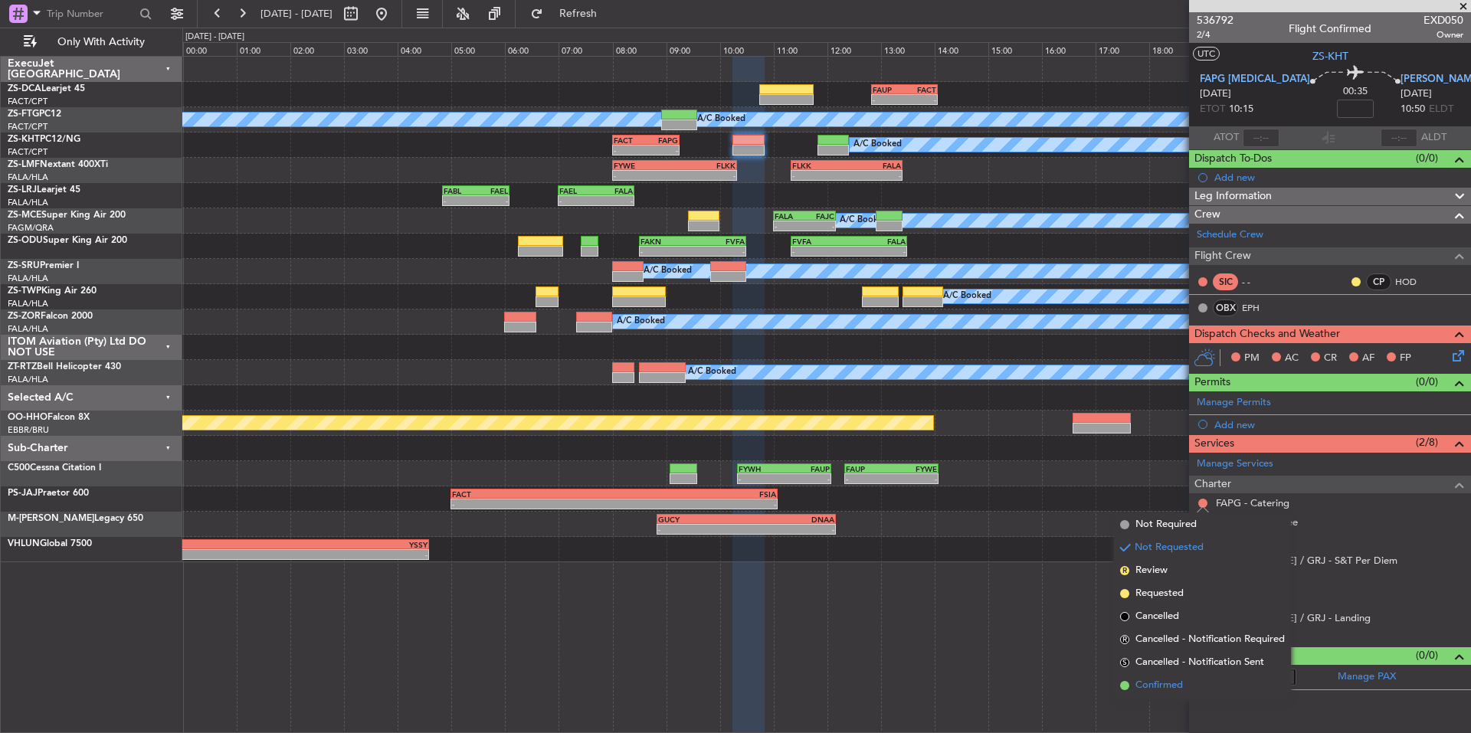
click at [1168, 678] on span "Confirmed" at bounding box center [1160, 685] width 48 height 15
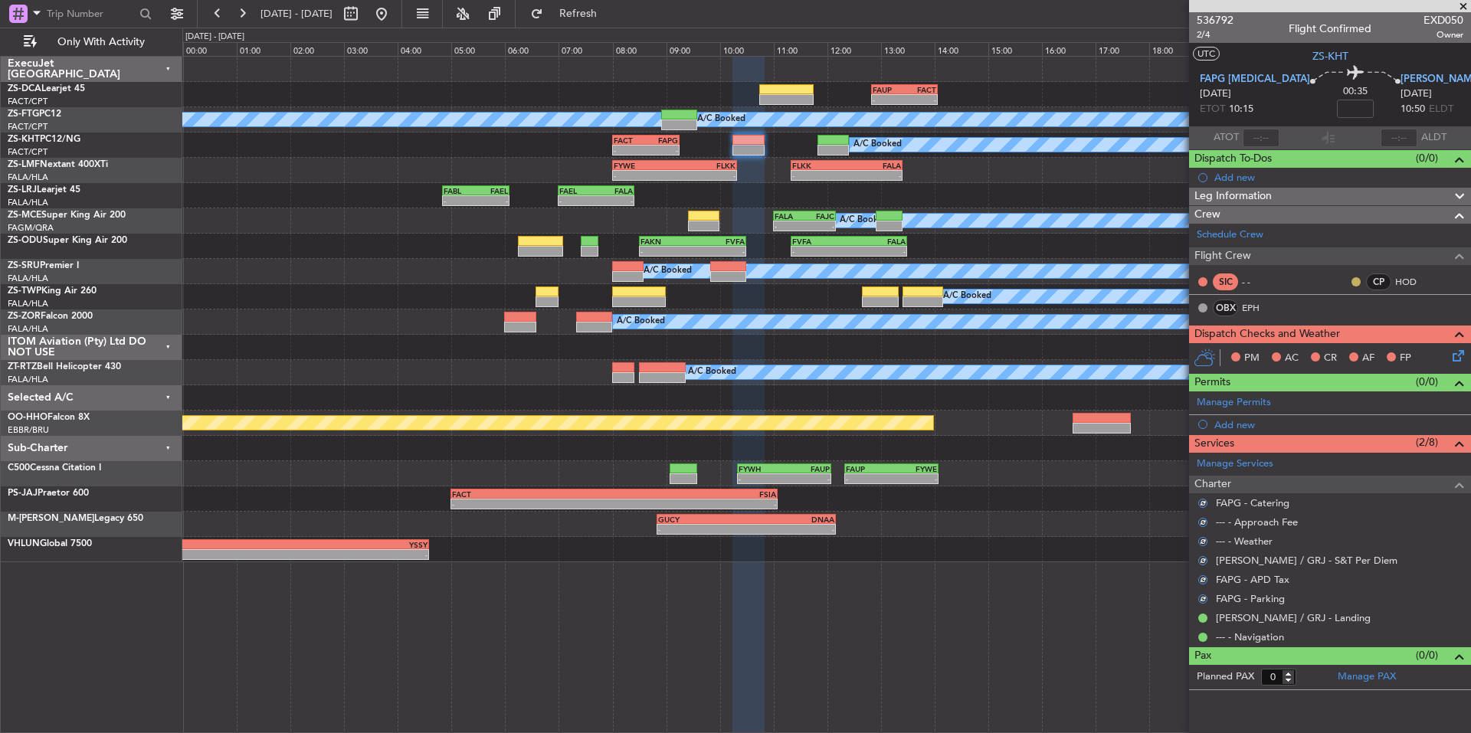
click at [1356, 282] on button at bounding box center [1356, 281] width 9 height 9
click at [1389, 328] on span "Acknowledged" at bounding box center [1360, 326] width 67 height 15
click at [1455, 349] on icon at bounding box center [1456, 353] width 12 height 12
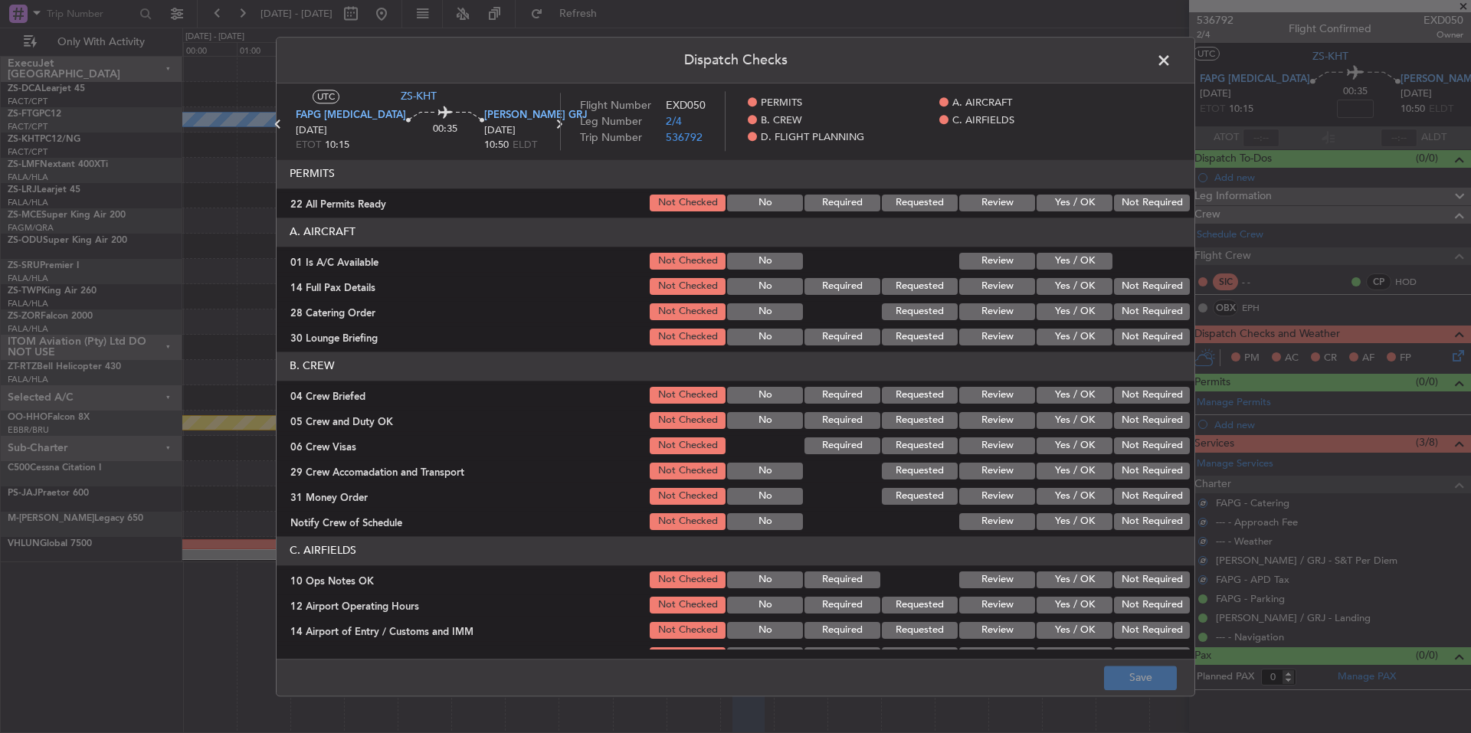
click at [1126, 208] on button "Not Required" at bounding box center [1152, 203] width 76 height 17
click at [1093, 248] on section "A. AIRCRAFT 01 Is A/C Available Not Checked No Review Yes / OK 14 Full Pax Deta…" at bounding box center [736, 283] width 918 height 130
click at [1092, 265] on button "Yes / OK" at bounding box center [1075, 261] width 76 height 17
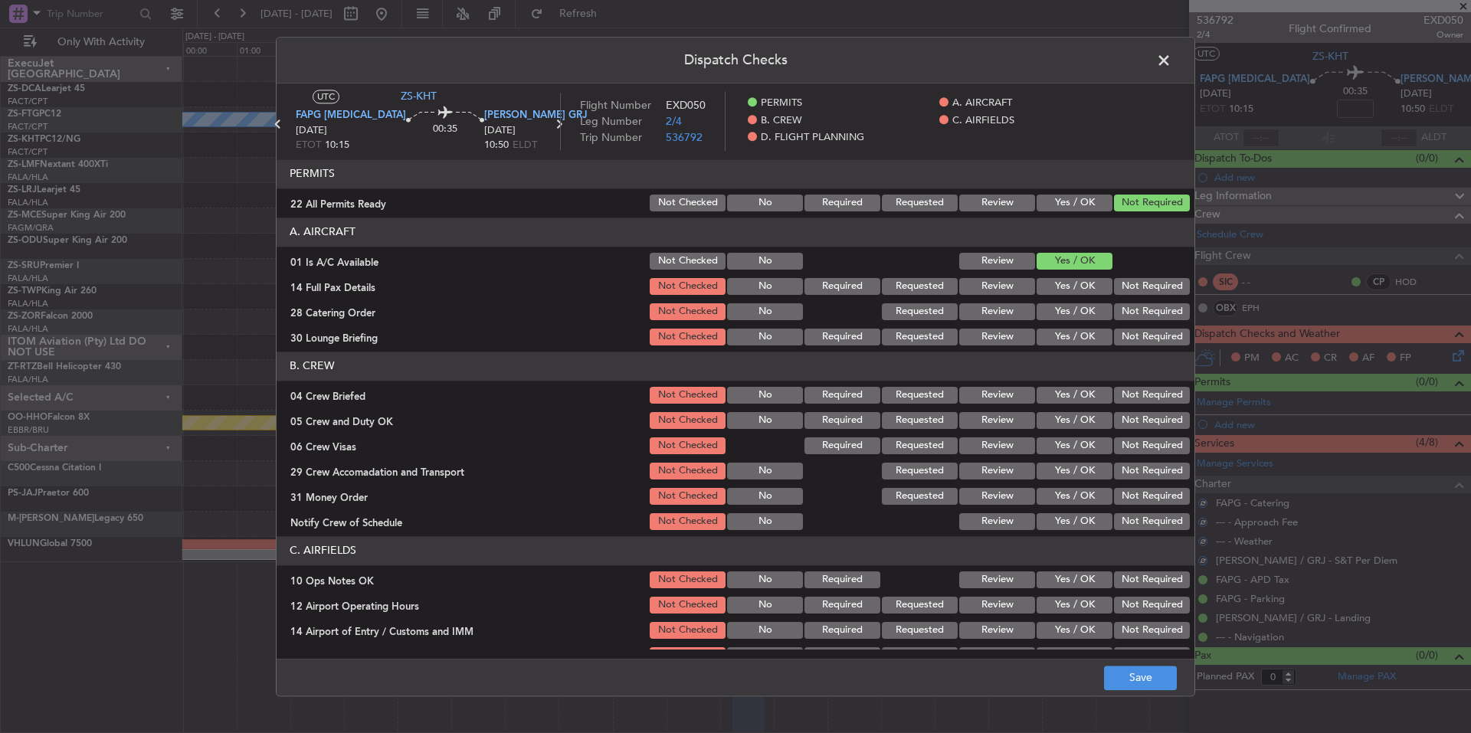
click at [1156, 303] on div "Not Required" at bounding box center [1150, 311] width 77 height 21
click at [1156, 315] on button "Not Required" at bounding box center [1152, 311] width 76 height 17
click at [1158, 330] on button "Not Required" at bounding box center [1152, 337] width 76 height 17
click at [1159, 338] on button "Not Required" at bounding box center [1152, 337] width 76 height 17
click at [1152, 274] on section "A. AIRCRAFT 01 Is A/C Available Not Checked No Review Yes / OK 14 Full Pax Deta…" at bounding box center [736, 283] width 918 height 130
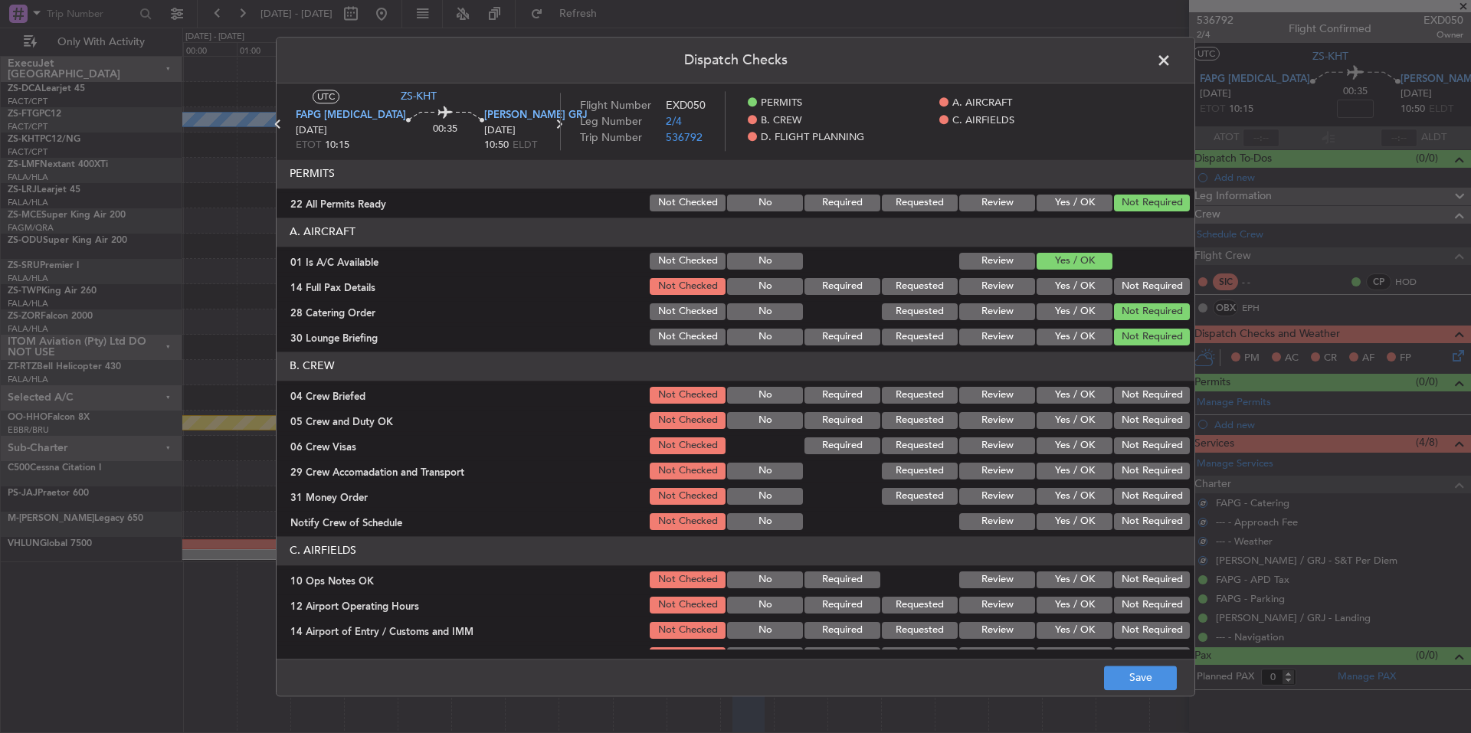
click at [1153, 279] on button "Not Required" at bounding box center [1152, 286] width 76 height 17
click at [1153, 389] on button "Not Required" at bounding box center [1152, 395] width 76 height 17
drag, startPoint x: 1153, startPoint y: 409, endPoint x: 1153, endPoint y: 437, distance: 27.6
click at [1153, 413] on section "B. CREW 04 Crew Briefed Not Checked No Required Requested Review Yes / OK Not R…" at bounding box center [736, 442] width 918 height 181
click at [1153, 425] on button "Not Required" at bounding box center [1152, 420] width 76 height 17
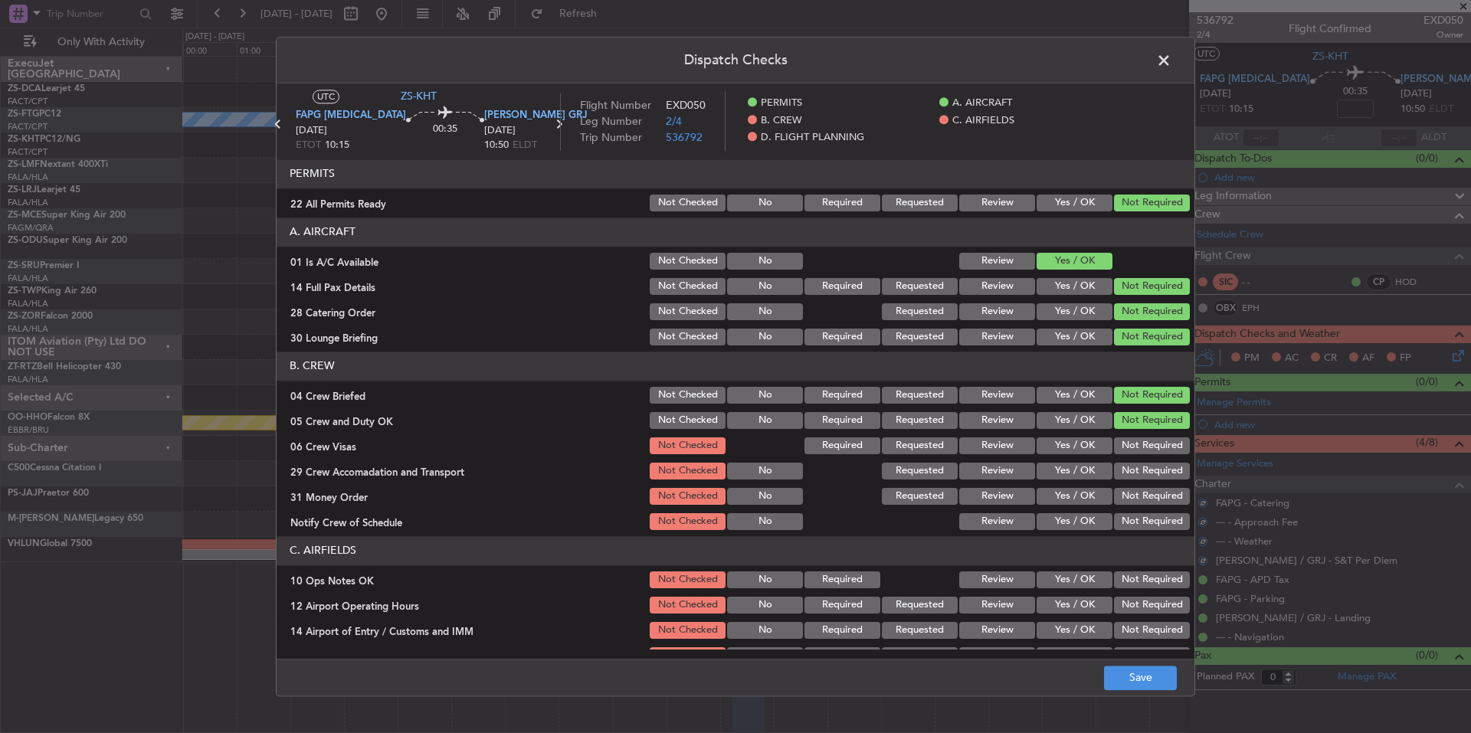
drag, startPoint x: 1153, startPoint y: 437, endPoint x: 1154, endPoint y: 454, distance: 16.9
click at [1153, 443] on div "Not Required" at bounding box center [1150, 445] width 77 height 21
drag, startPoint x: 1155, startPoint y: 456, endPoint x: 1156, endPoint y: 471, distance: 14.6
click at [1155, 457] on div "Not Required" at bounding box center [1150, 445] width 77 height 21
drag, startPoint x: 1156, startPoint y: 471, endPoint x: 1158, endPoint y: 486, distance: 15.5
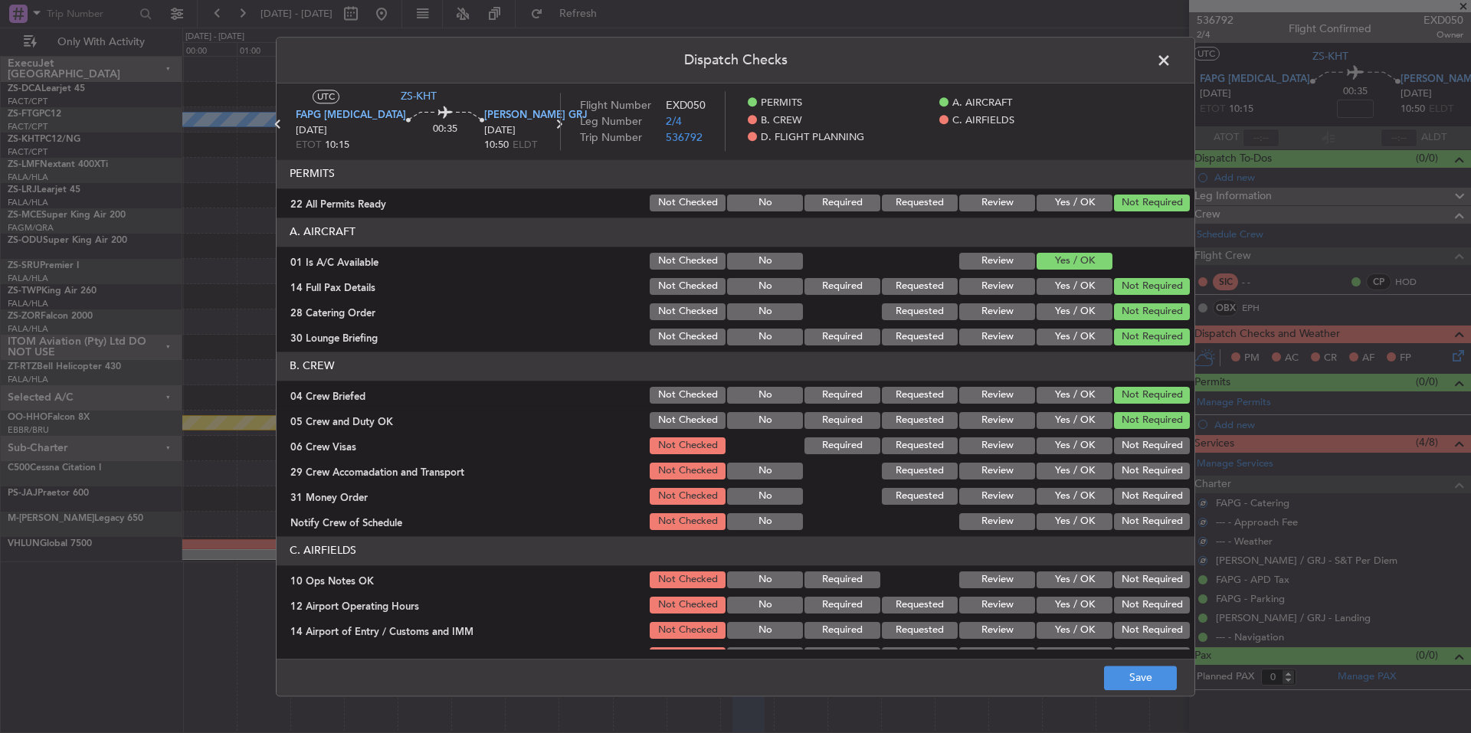
click at [1156, 474] on button "Not Required" at bounding box center [1152, 471] width 76 height 17
drag, startPoint x: 1158, startPoint y: 486, endPoint x: 1158, endPoint y: 495, distance: 9.2
click at [1158, 489] on div "Not Required" at bounding box center [1150, 496] width 77 height 21
drag, startPoint x: 1159, startPoint y: 499, endPoint x: 1160, endPoint y: 510, distance: 11.5
click at [1159, 500] on button "Not Required" at bounding box center [1152, 496] width 76 height 17
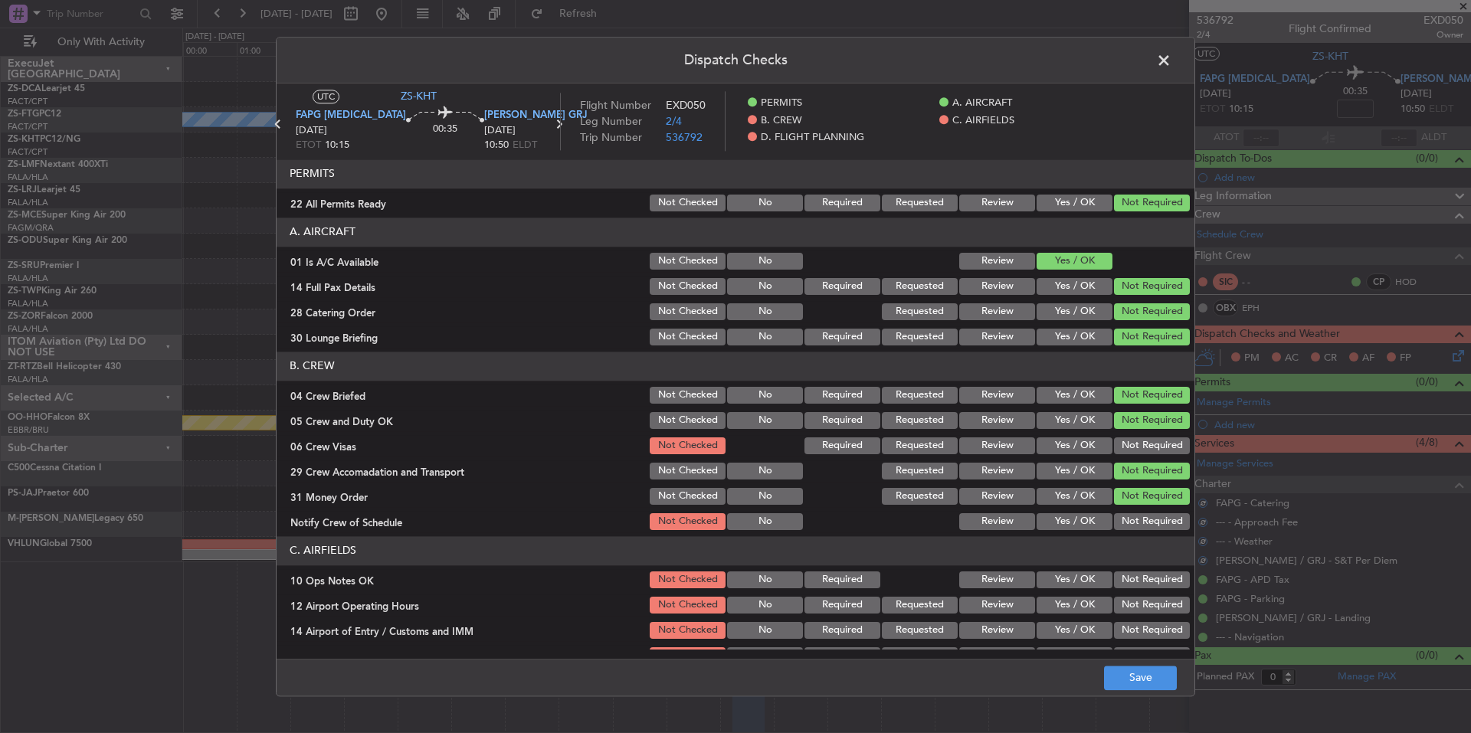
click at [1160, 511] on section "B. CREW 04 Crew Briefed Not Checked No Required Requested Review Yes / OK Not R…" at bounding box center [736, 442] width 918 height 181
click at [1160, 517] on button "Not Required" at bounding box center [1152, 521] width 76 height 17
click at [1156, 458] on section "B. CREW 04 Crew Briefed Not Checked No Required Requested Review Yes / OK Not R…" at bounding box center [736, 442] width 918 height 181
click at [1156, 450] on button "Not Required" at bounding box center [1152, 446] width 76 height 17
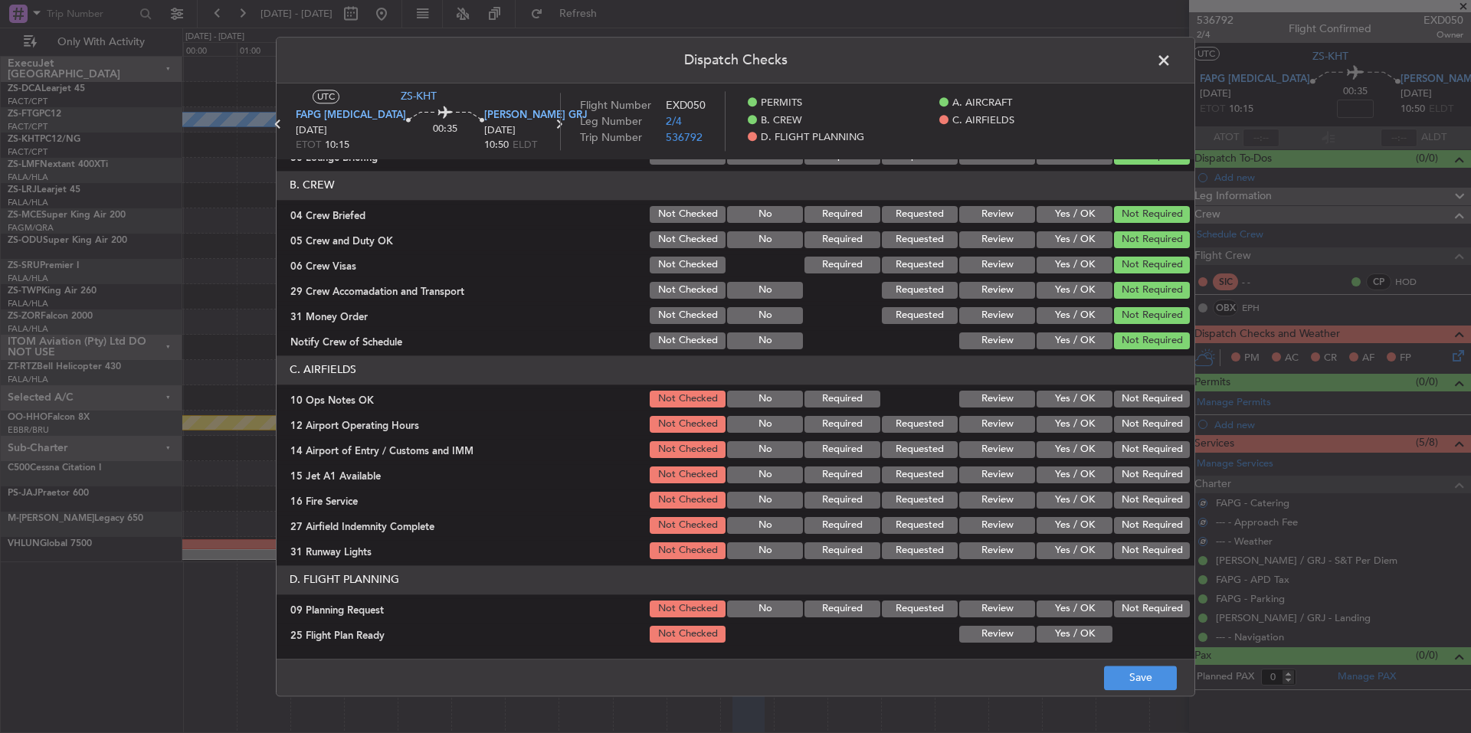
click at [1156, 450] on button "Not Required" at bounding box center [1152, 449] width 76 height 17
drag, startPoint x: 1156, startPoint y: 460, endPoint x: 1158, endPoint y: 477, distance: 16.9
click at [1156, 464] on section "C. AIRFIELDS 10 Ops Notes OK Not Checked No Required Review Yes / OK Not Requir…" at bounding box center [736, 459] width 918 height 206
click at [1158, 482] on button "Not Required" at bounding box center [1152, 475] width 76 height 17
drag, startPoint x: 1158, startPoint y: 487, endPoint x: 1160, endPoint y: 507, distance: 19.2
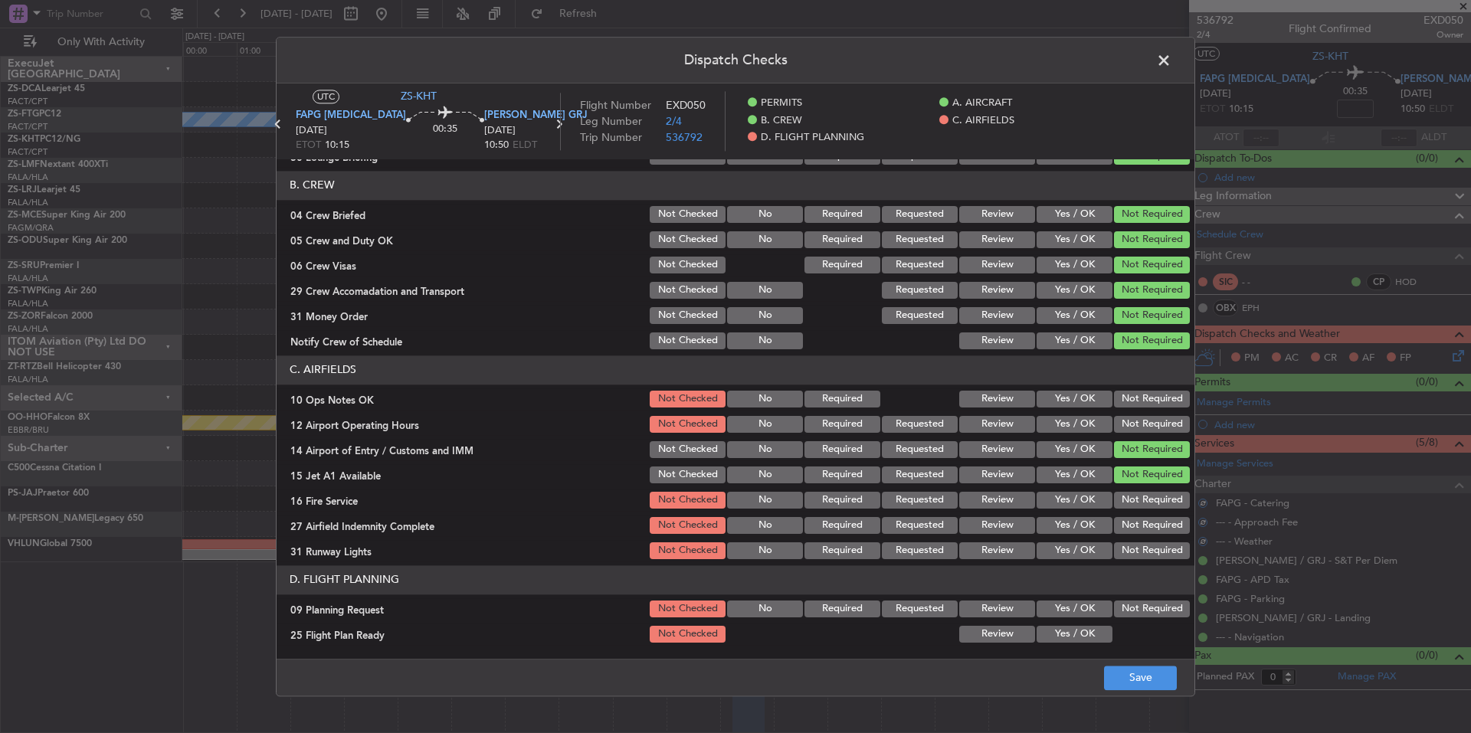
click at [1158, 495] on section "C. AIRFIELDS 10 Ops Notes OK Not Checked No Required Review Yes / OK Not Requir…" at bounding box center [736, 459] width 918 height 206
click at [1160, 508] on button "Not Required" at bounding box center [1152, 500] width 76 height 17
drag, startPoint x: 1160, startPoint y: 519, endPoint x: 1160, endPoint y: 529, distance: 10.0
click at [1160, 520] on button "Not Required" at bounding box center [1152, 525] width 76 height 17
drag, startPoint x: 1160, startPoint y: 529, endPoint x: 1160, endPoint y: 539, distance: 10.0
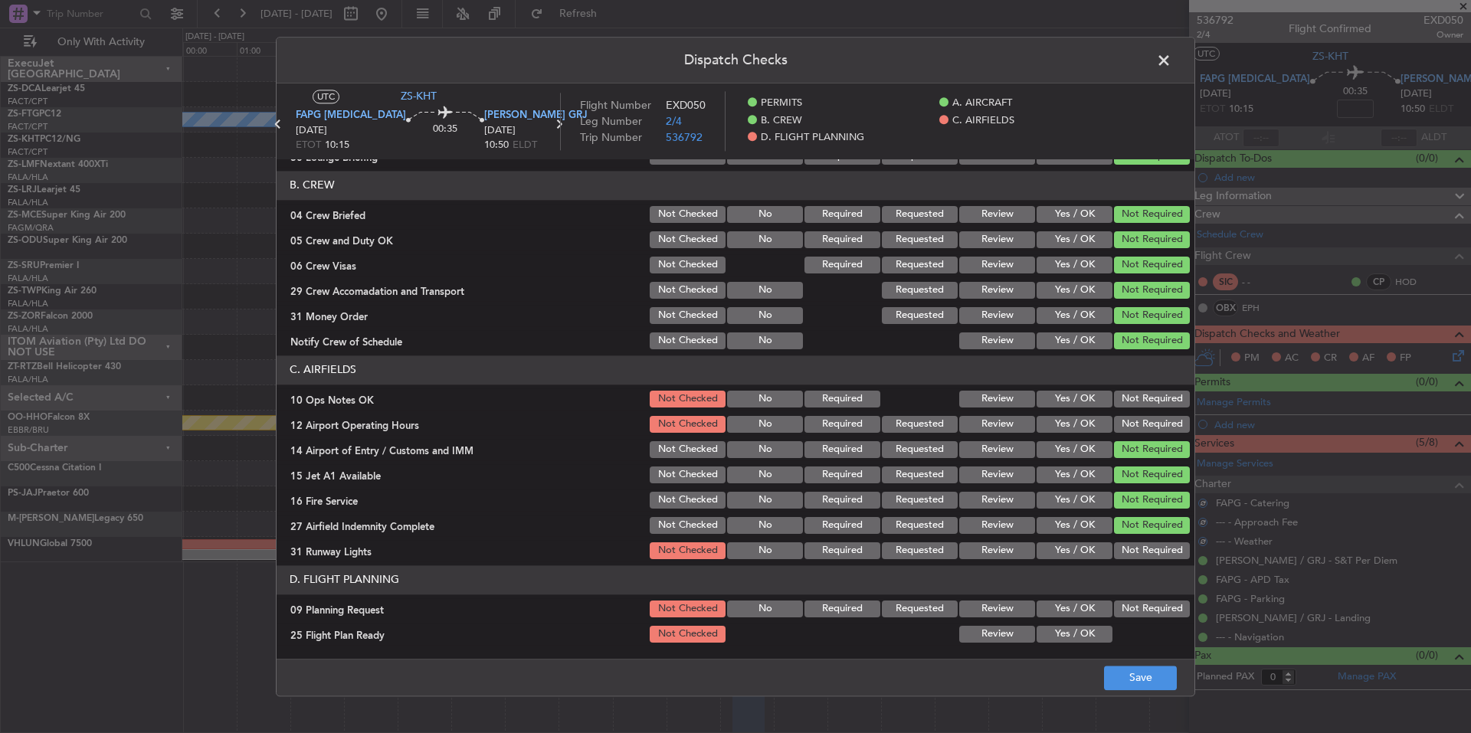
click at [1160, 534] on div "Not Required" at bounding box center [1150, 525] width 77 height 21
click at [1160, 540] on section "C. AIRFIELDS 10 Ops Notes OK Not Checked No Required Review Yes / OK Not Requir…" at bounding box center [736, 459] width 918 height 206
click at [1161, 546] on button "Not Required" at bounding box center [1152, 551] width 76 height 17
click at [1150, 440] on div "Not Required" at bounding box center [1150, 449] width 77 height 21
drag, startPoint x: 1150, startPoint y: 424, endPoint x: 1150, endPoint y: 412, distance: 11.5
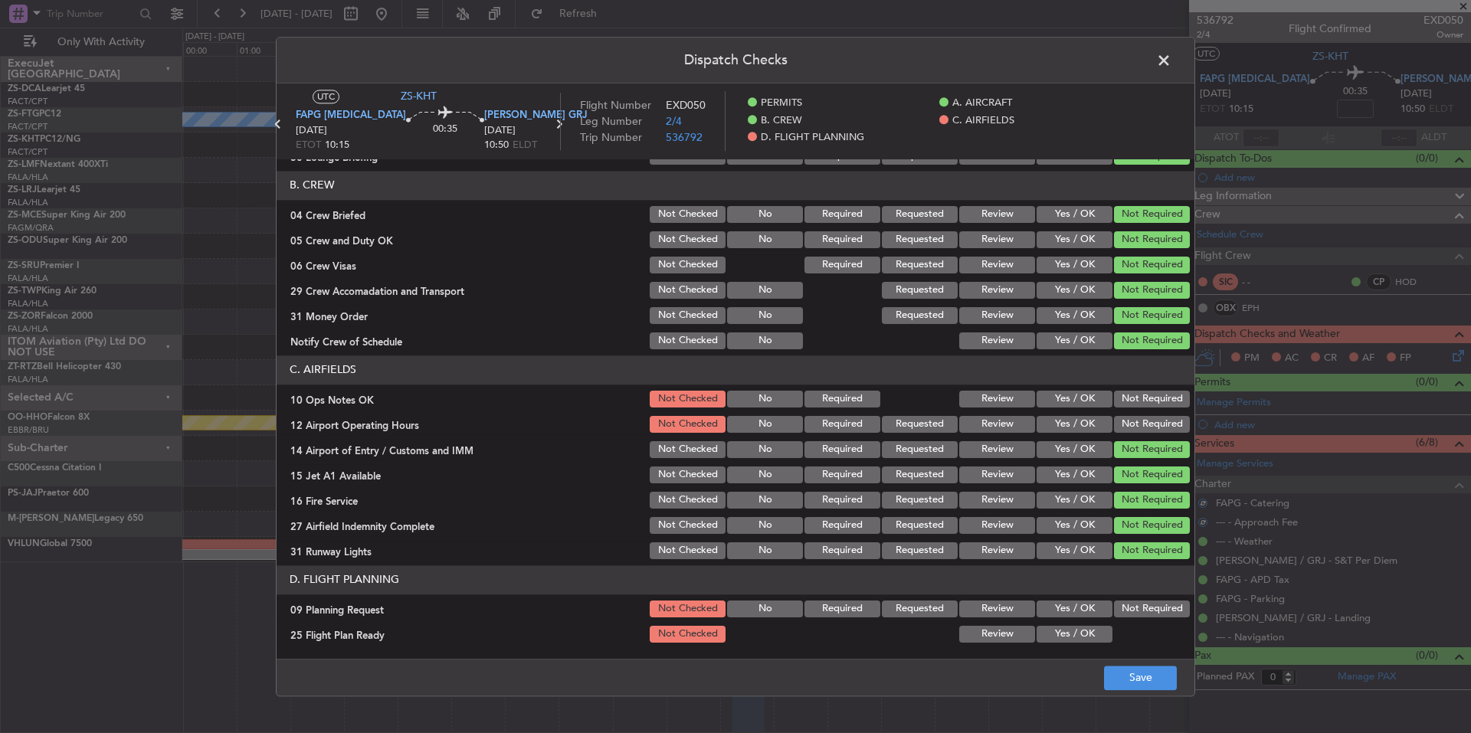
click at [1150, 422] on button "Not Required" at bounding box center [1152, 424] width 76 height 17
drag, startPoint x: 1150, startPoint y: 410, endPoint x: 1150, endPoint y: 402, distance: 8.5
click at [1150, 408] on div "Not Required" at bounding box center [1150, 399] width 77 height 21
click at [1150, 402] on button "Not Required" at bounding box center [1152, 399] width 76 height 17
click at [1079, 614] on button "Yes / OK" at bounding box center [1075, 609] width 76 height 17
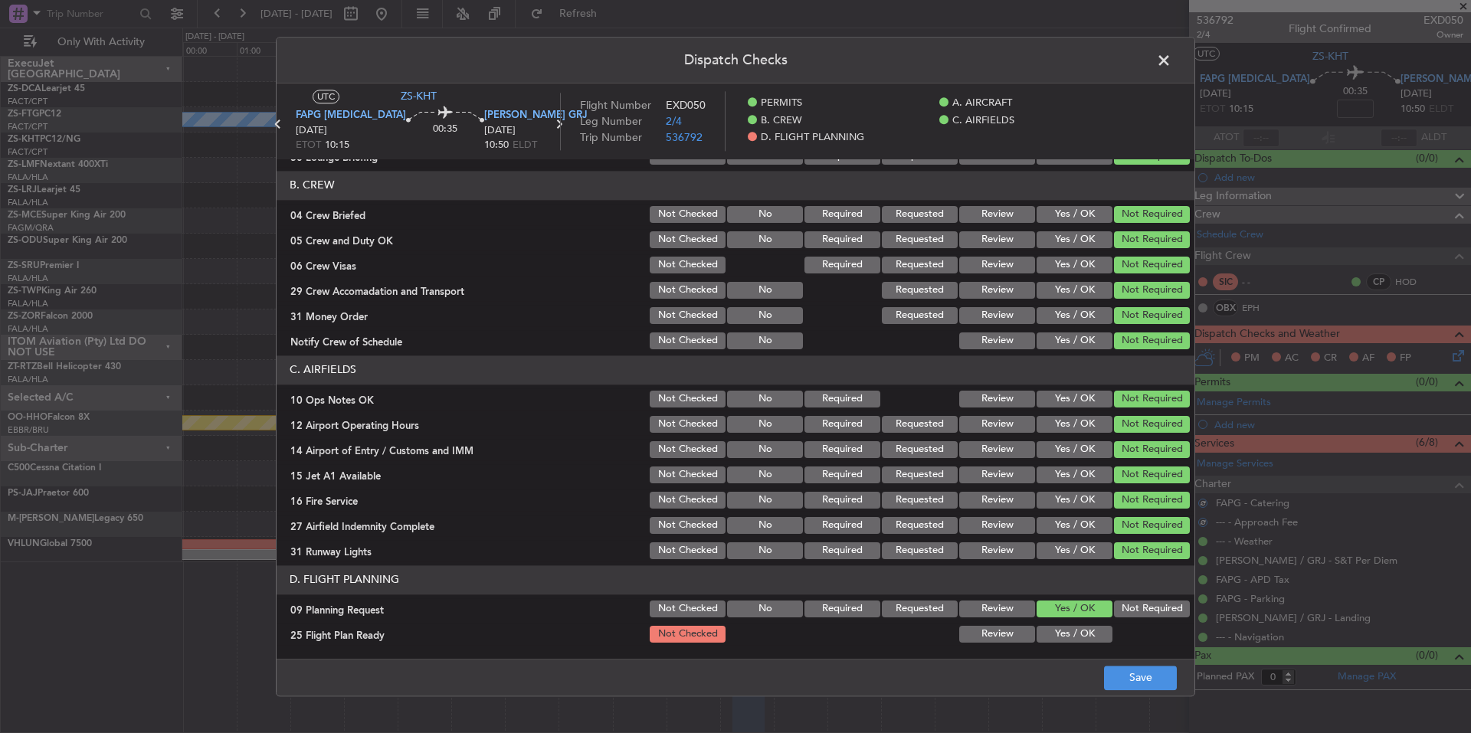
click at [1078, 636] on button "Yes / OK" at bounding box center [1075, 634] width 76 height 17
click at [1119, 670] on button "Save" at bounding box center [1140, 678] width 73 height 25
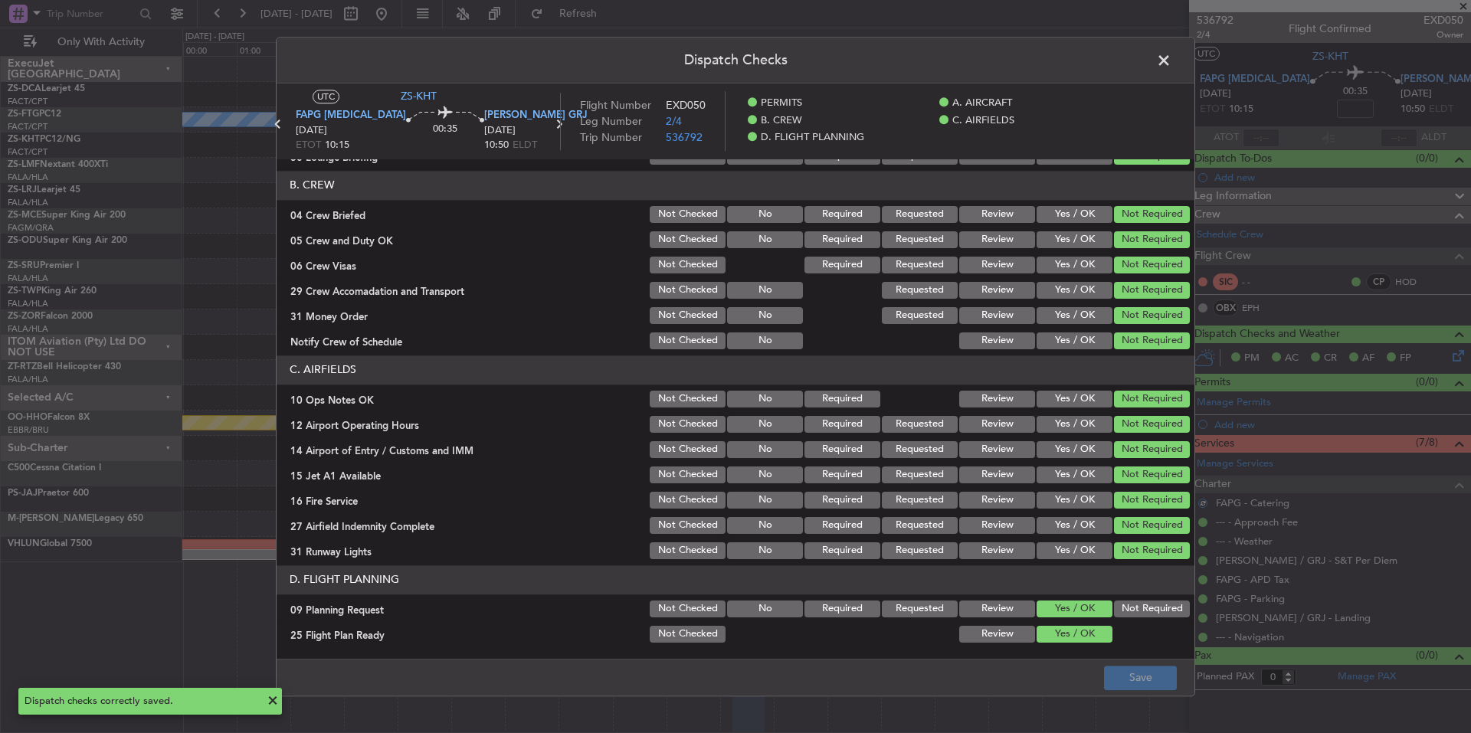
click at [1172, 57] on span at bounding box center [1172, 64] width 0 height 31
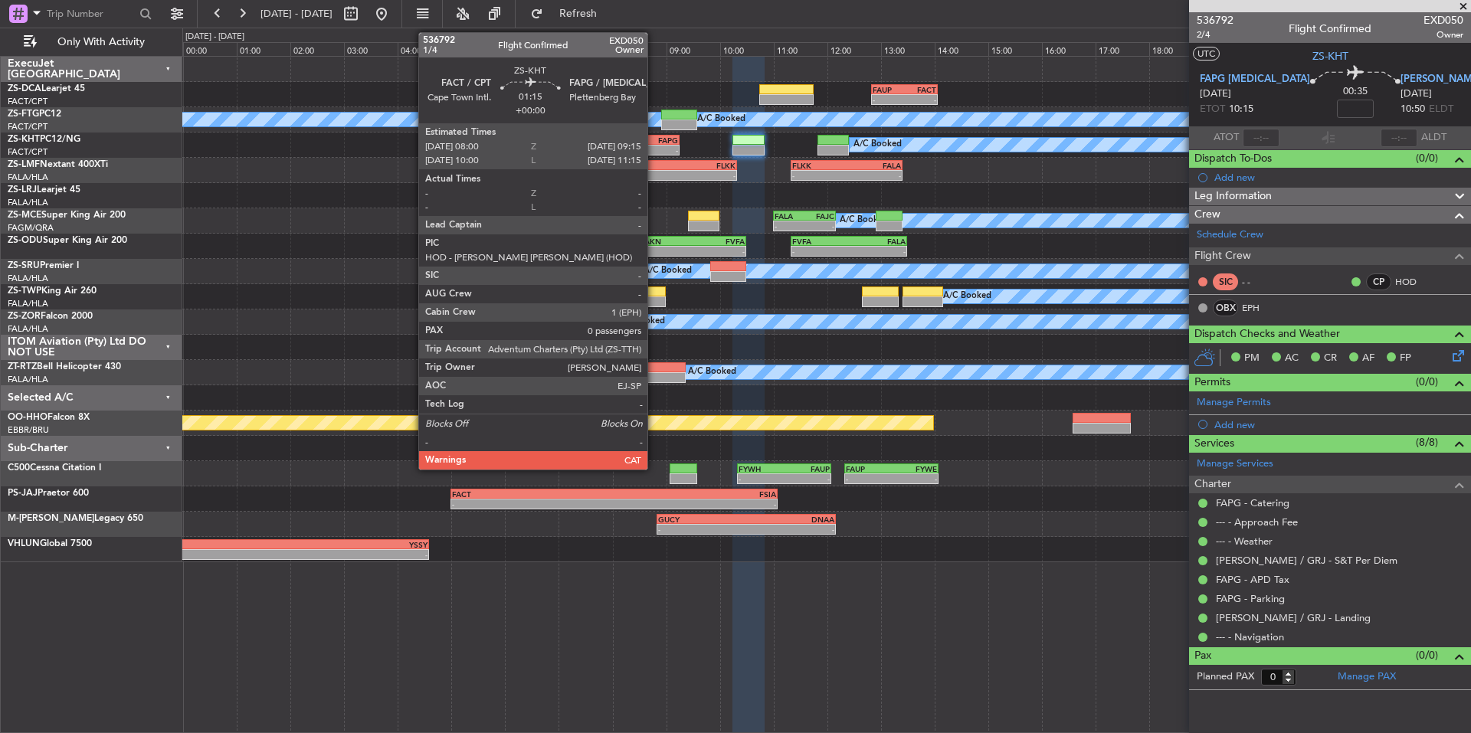
click at [654, 146] on div "-" at bounding box center [662, 150] width 32 height 9
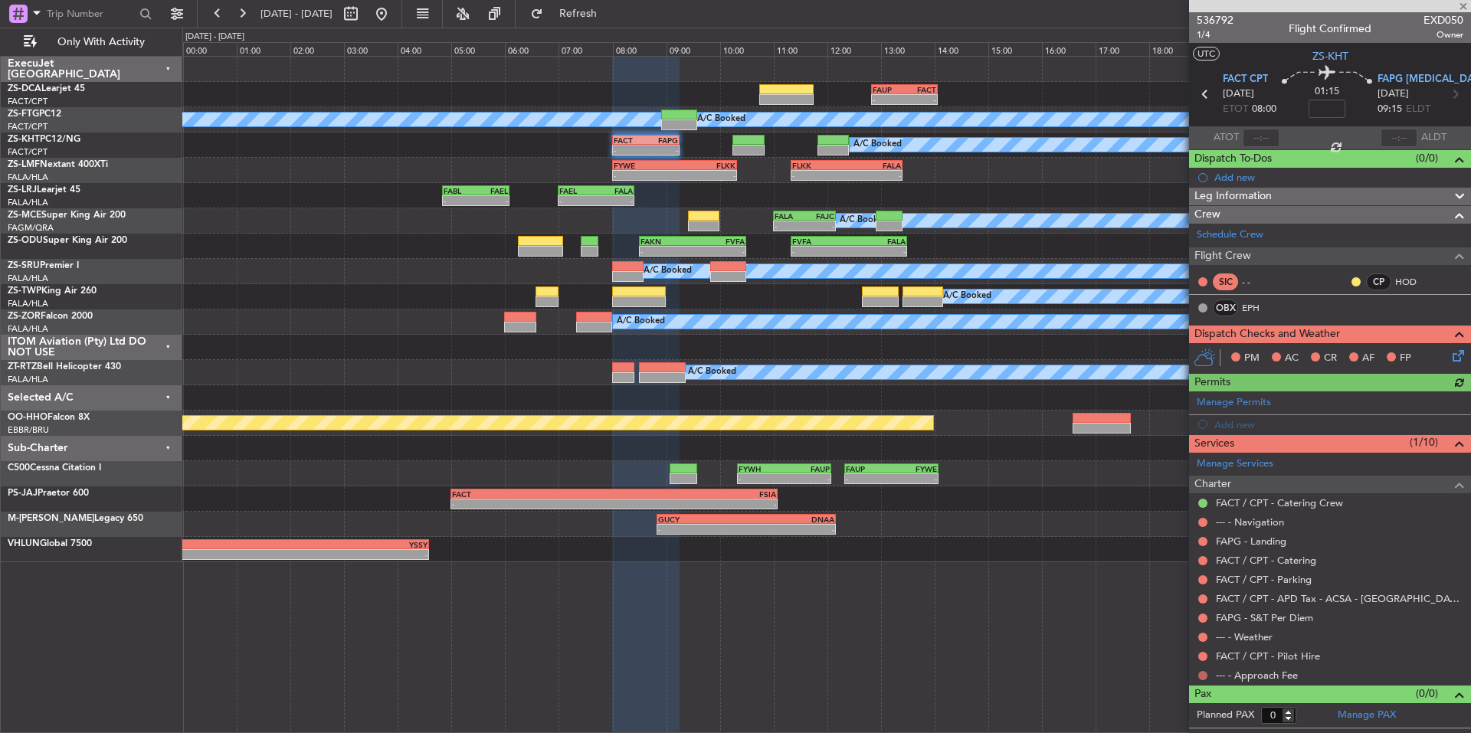
click at [1206, 674] on button at bounding box center [1203, 675] width 9 height 9
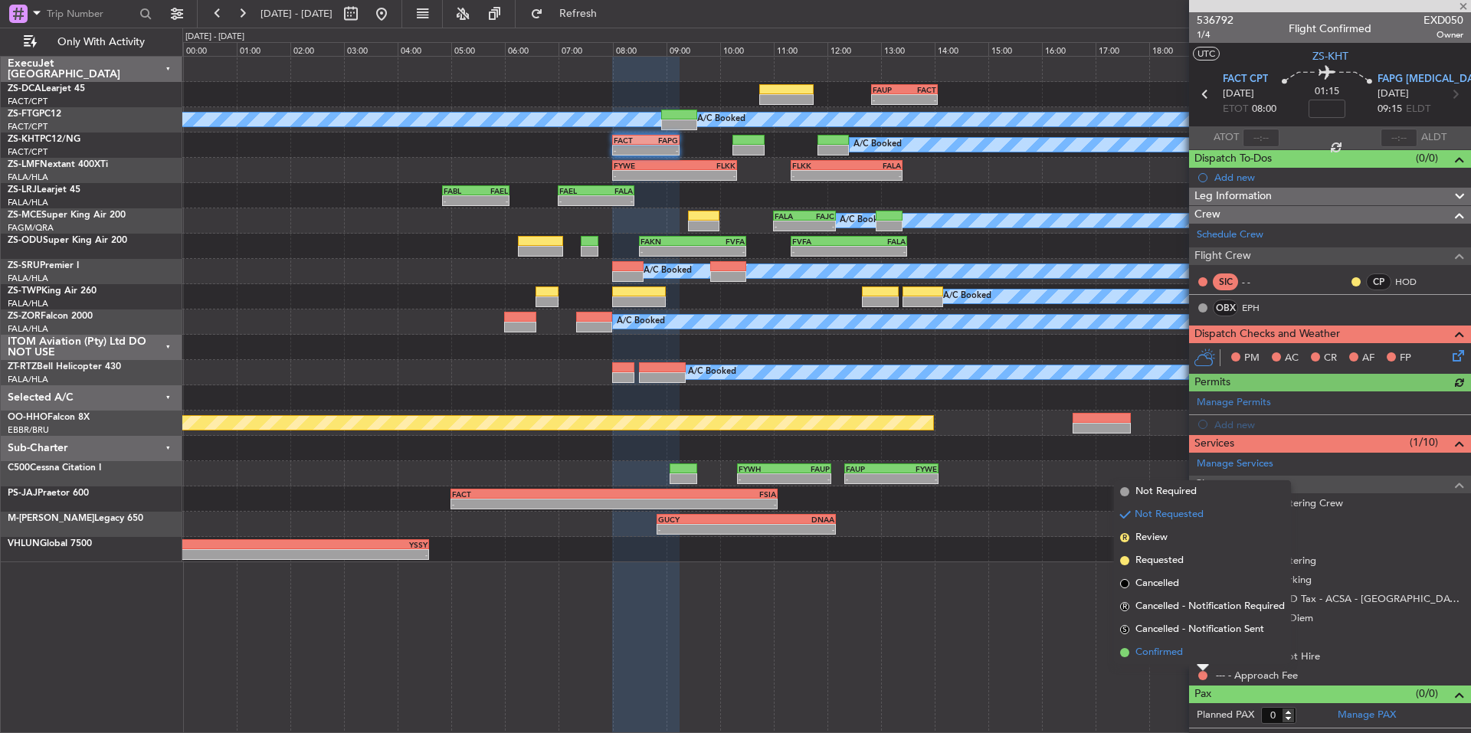
click at [1184, 657] on li "Confirmed" at bounding box center [1202, 652] width 177 height 23
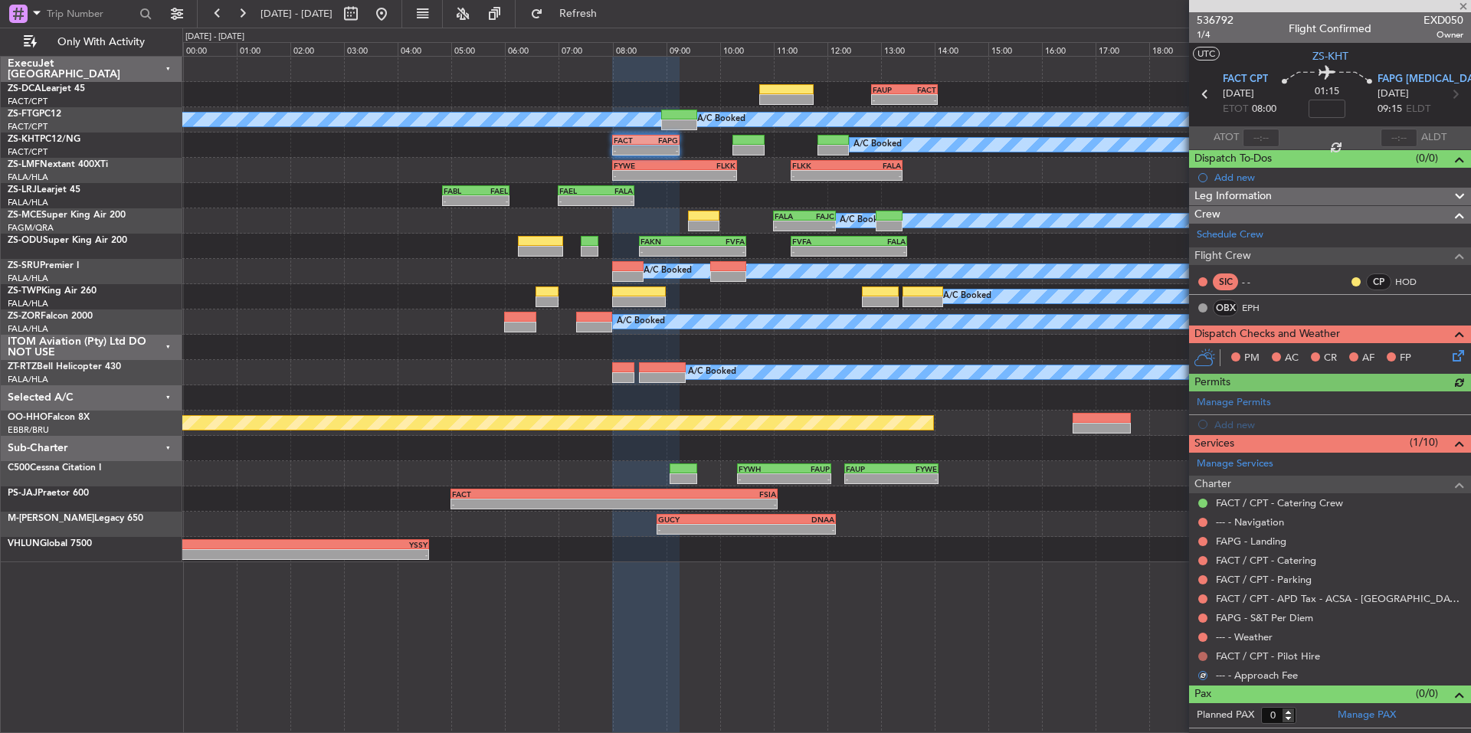
click at [1201, 654] on button at bounding box center [1203, 656] width 9 height 9
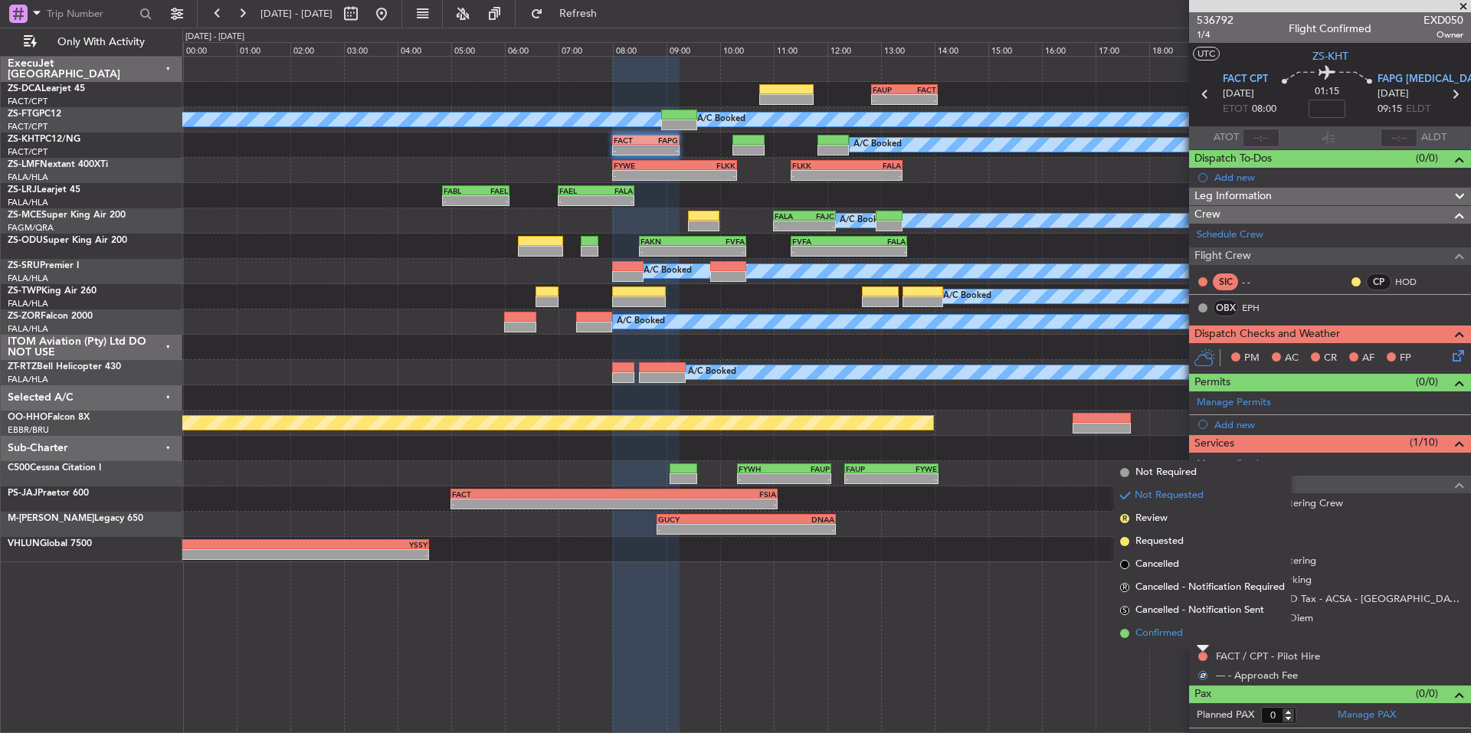
click at [1177, 628] on span "Confirmed" at bounding box center [1160, 633] width 48 height 15
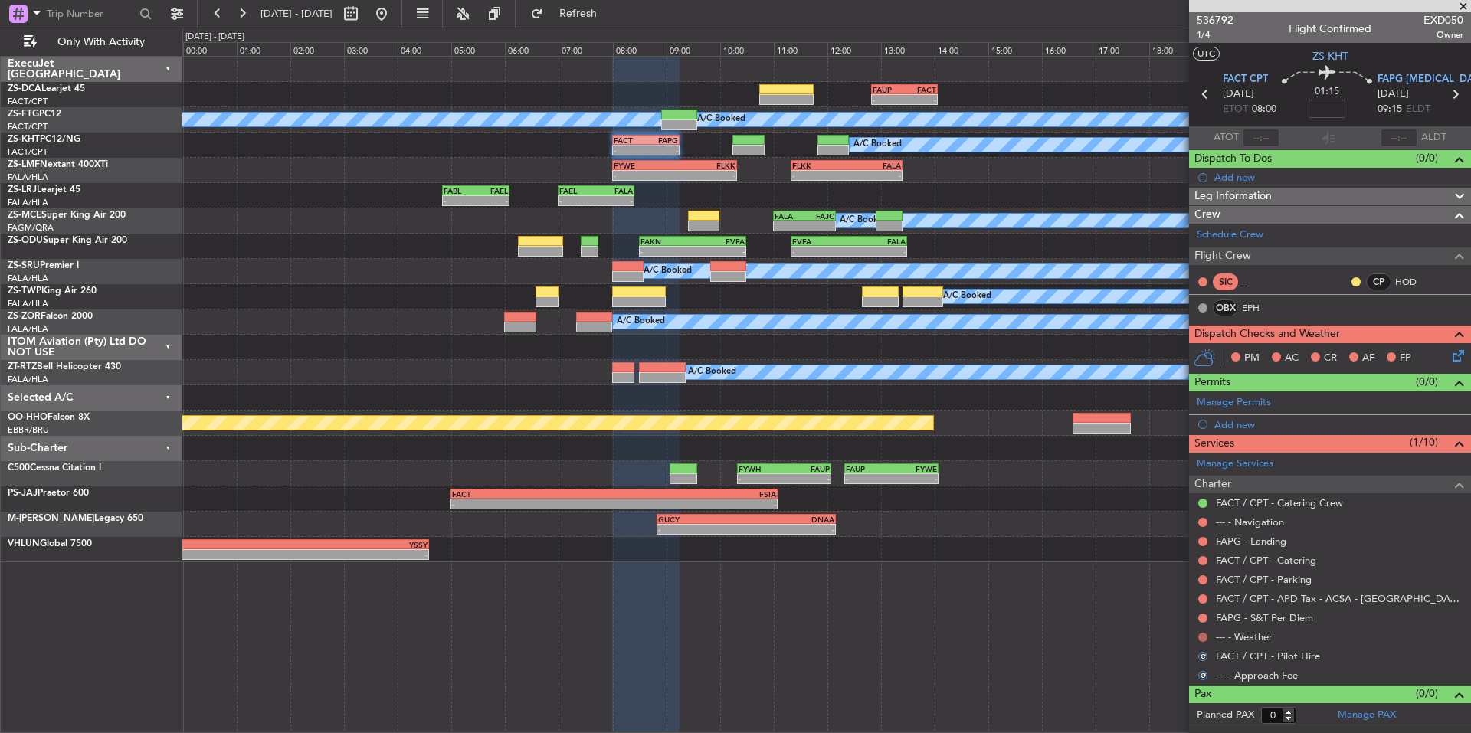
click at [1201, 638] on button at bounding box center [1203, 637] width 9 height 9
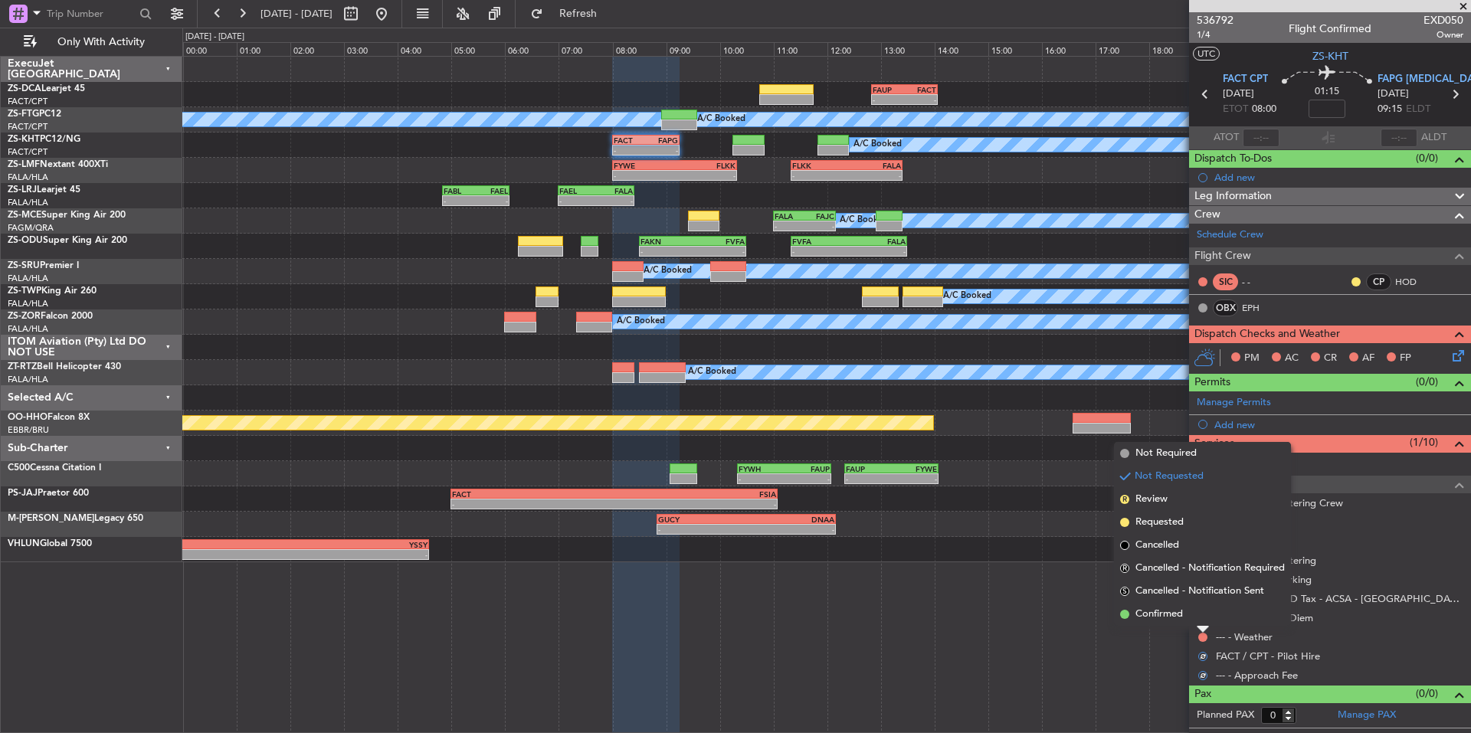
click at [1183, 618] on span "Confirmed" at bounding box center [1160, 614] width 48 height 15
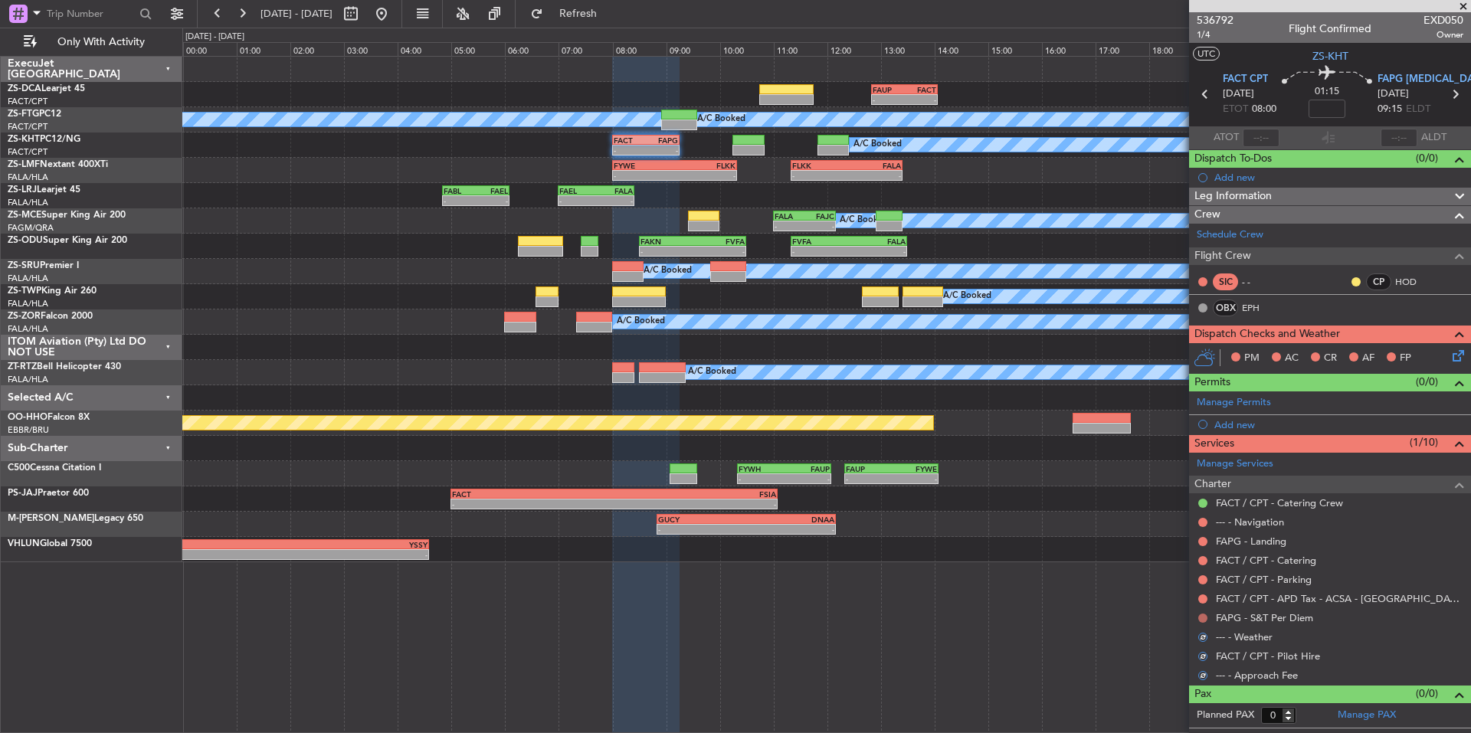
click at [1202, 617] on button at bounding box center [1203, 618] width 9 height 9
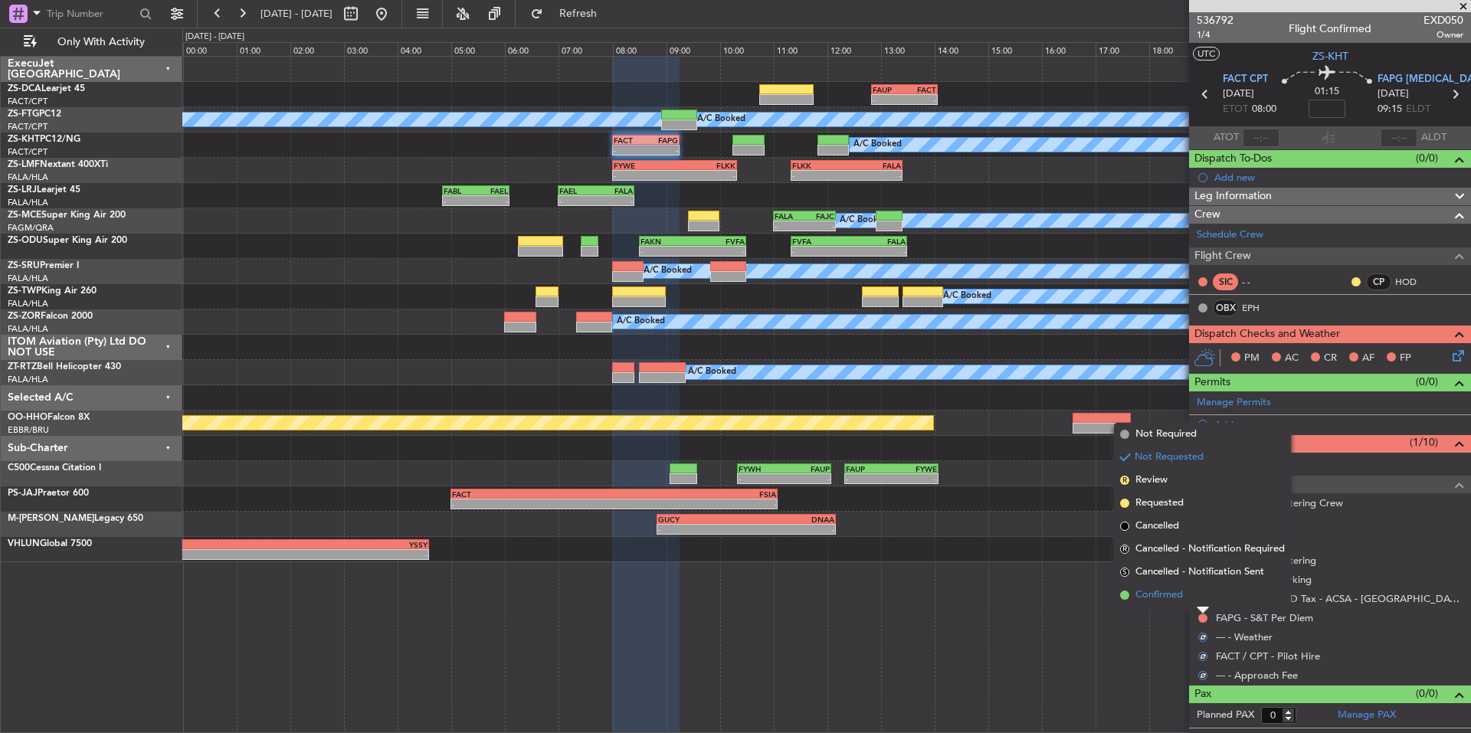
click at [1187, 597] on li "Confirmed" at bounding box center [1202, 595] width 177 height 23
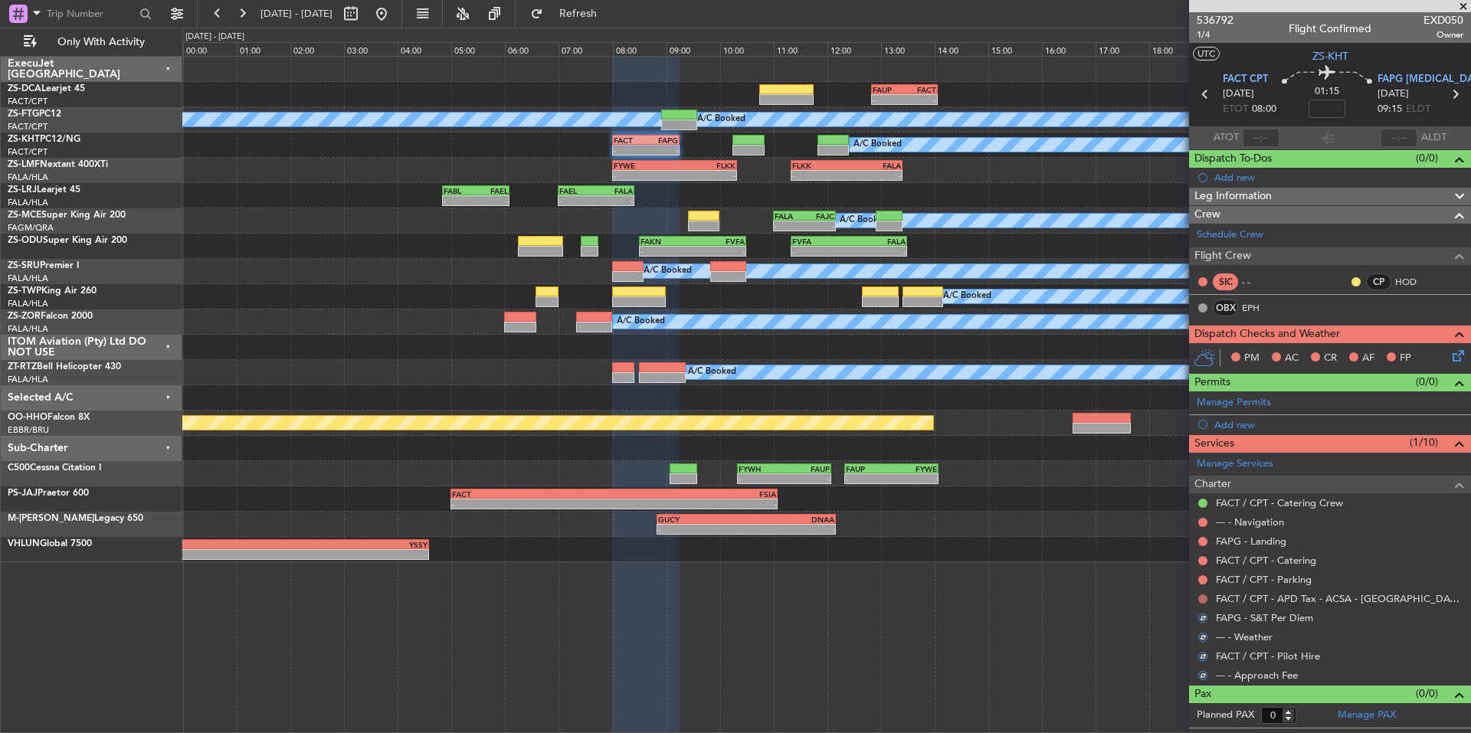
click at [1202, 597] on button at bounding box center [1203, 599] width 9 height 9
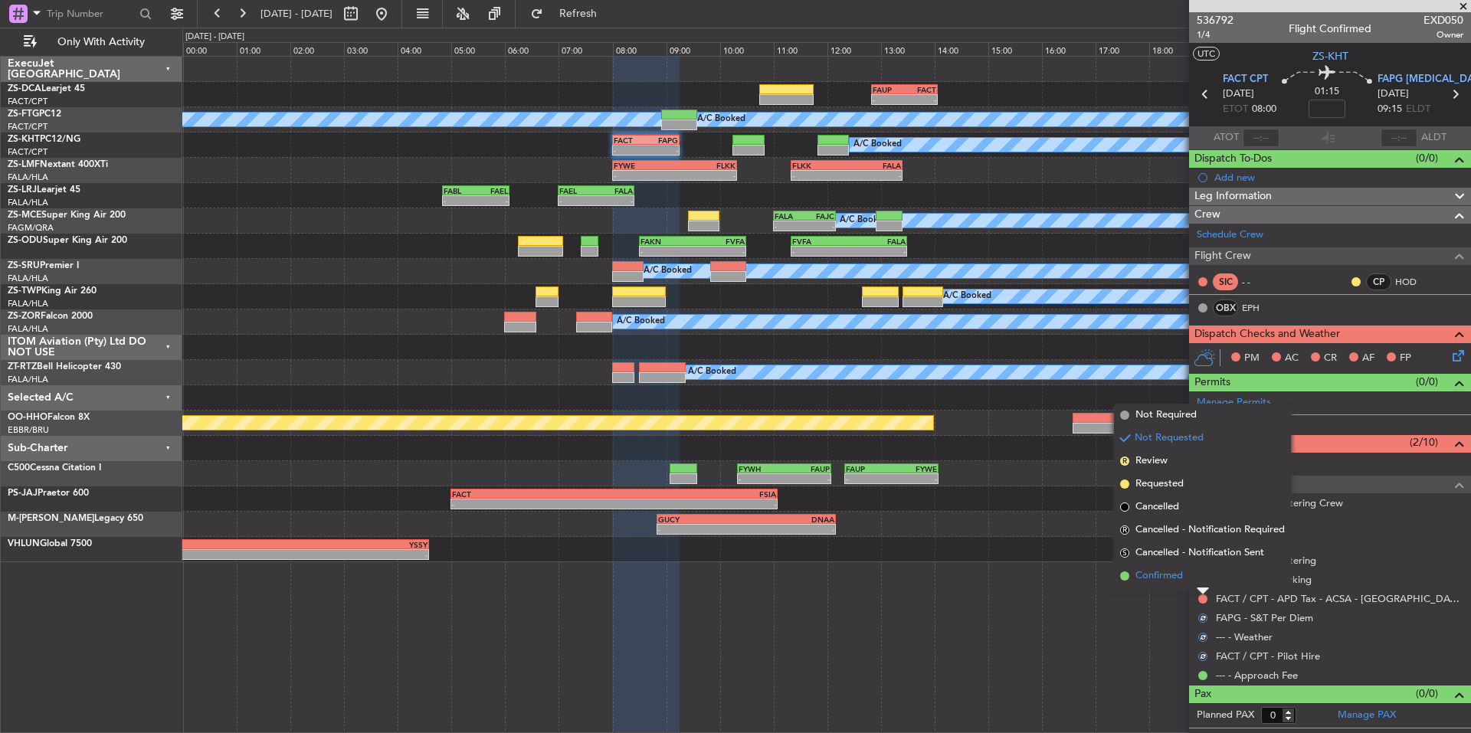
click at [1189, 581] on li "Confirmed" at bounding box center [1202, 576] width 177 height 23
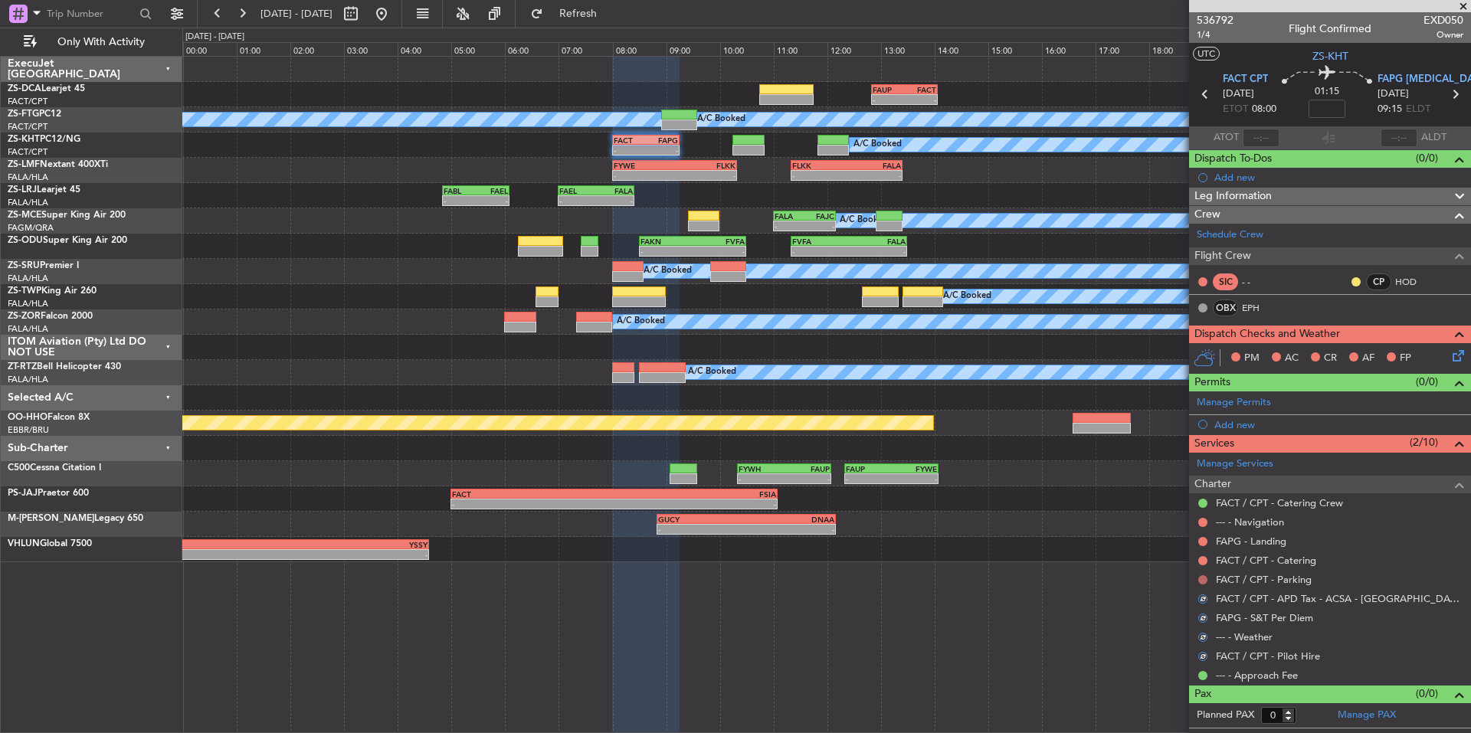
click at [1200, 580] on button at bounding box center [1203, 580] width 9 height 9
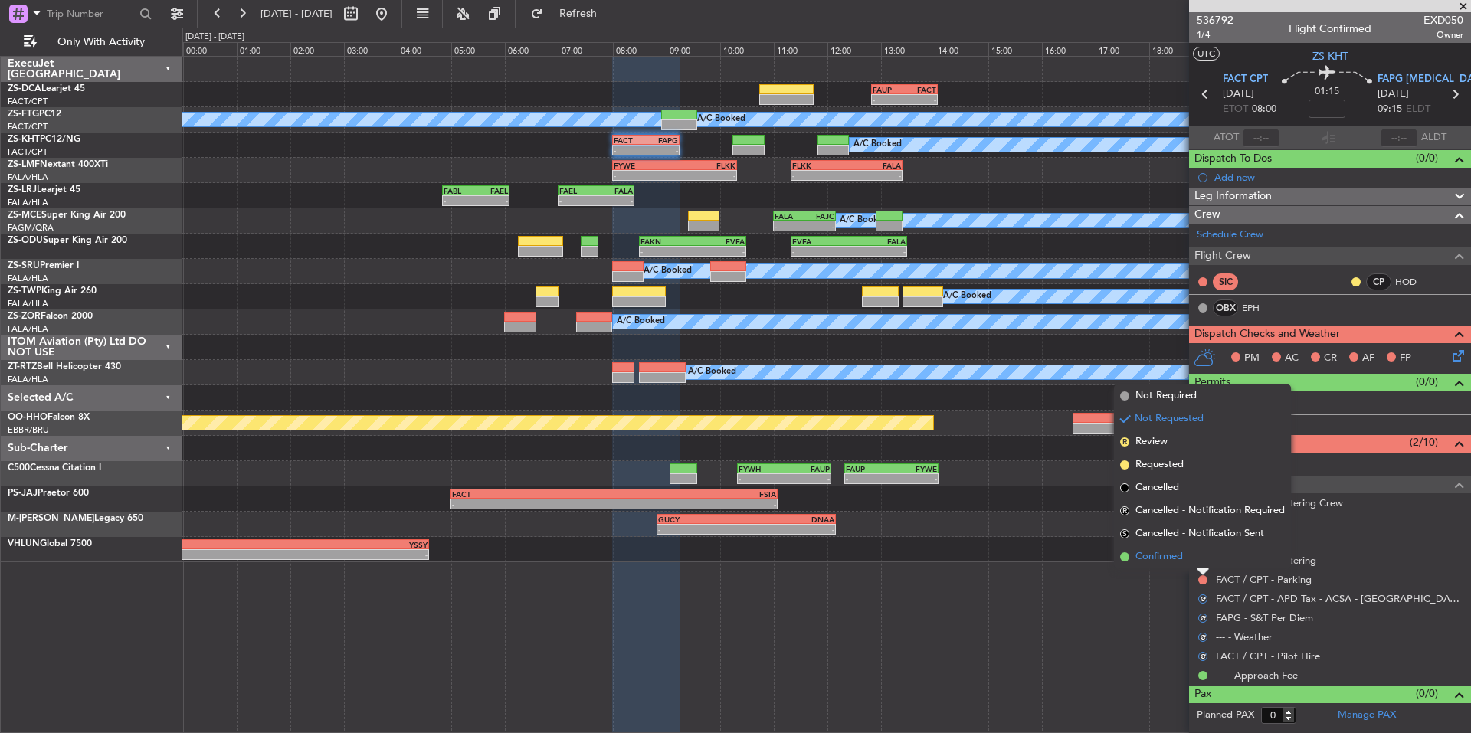
click at [1196, 561] on li "Confirmed" at bounding box center [1202, 557] width 177 height 23
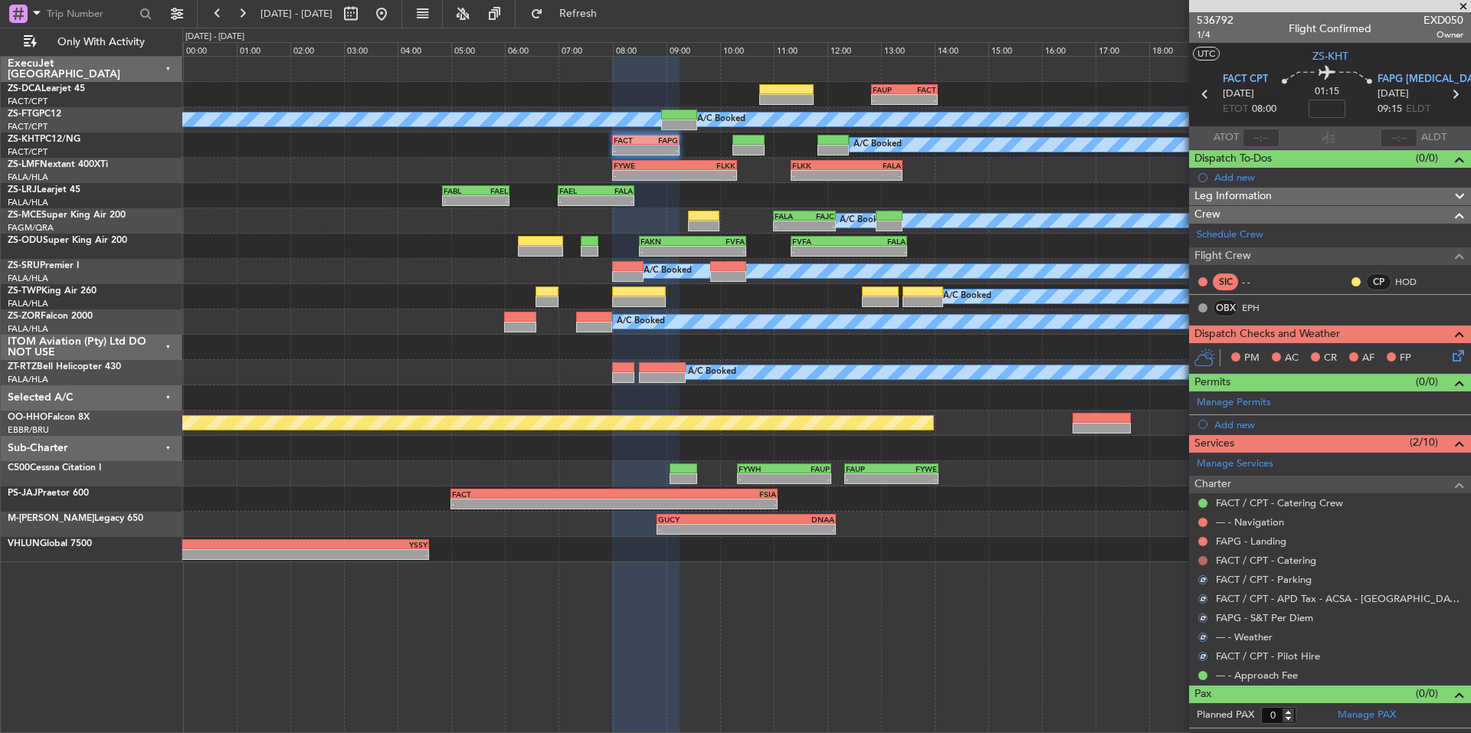
click at [1203, 556] on button at bounding box center [1203, 560] width 9 height 9
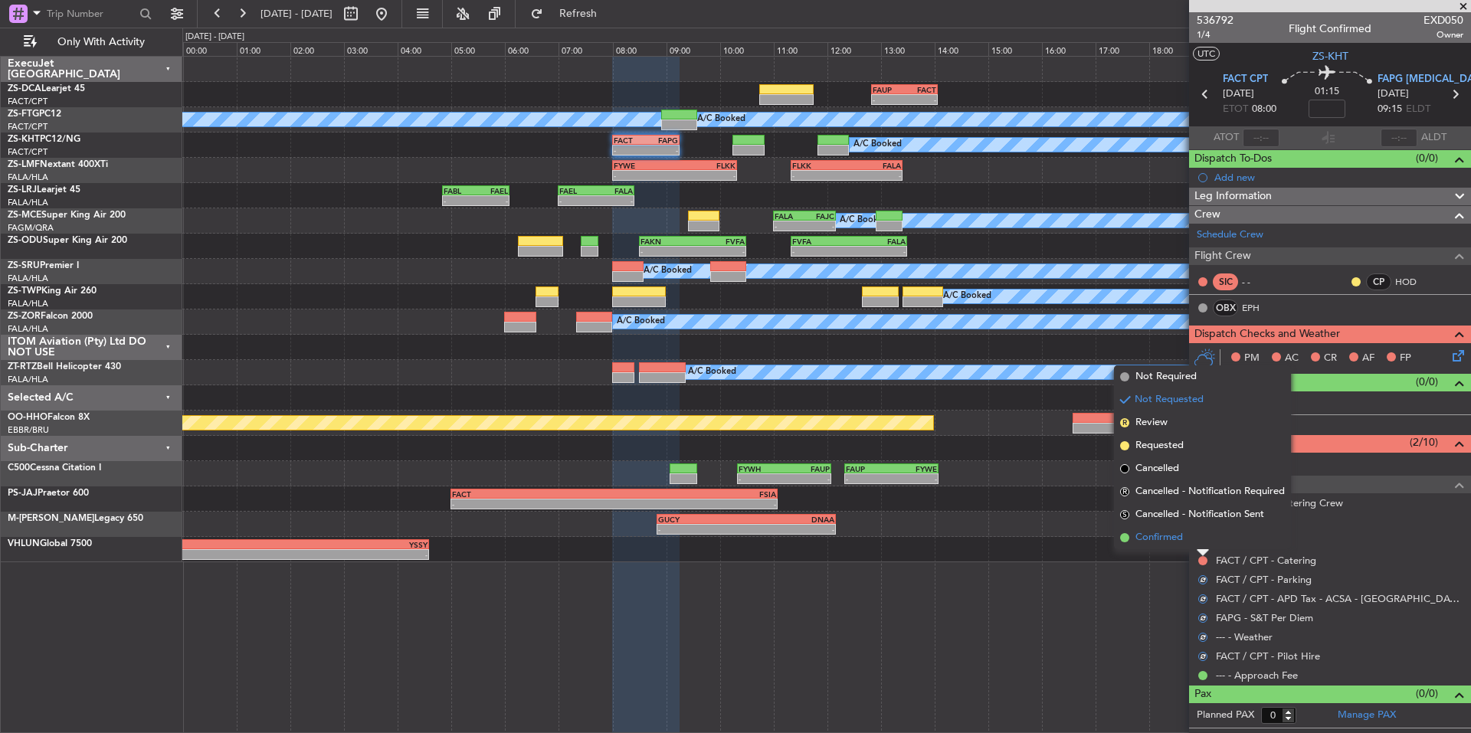
click at [1196, 542] on li "Confirmed" at bounding box center [1202, 538] width 177 height 23
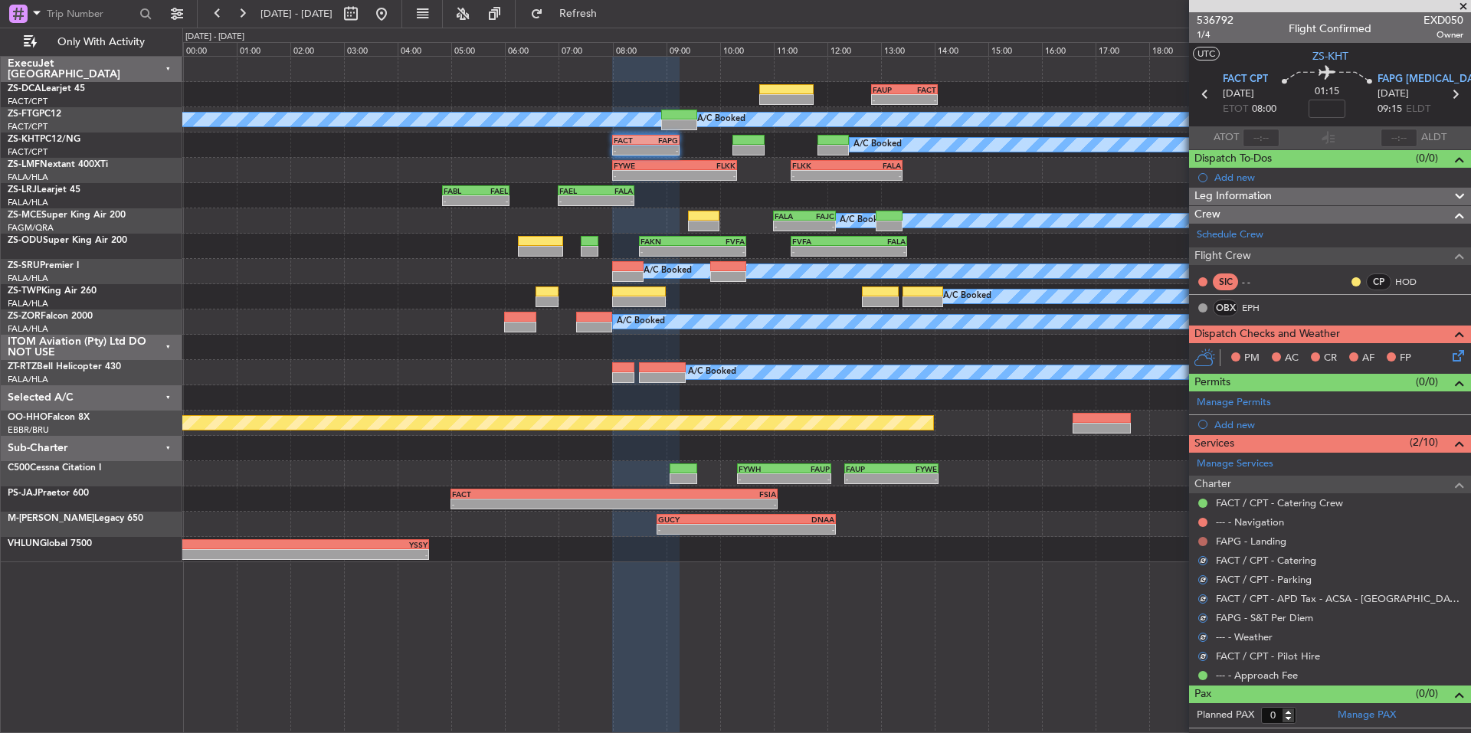
click at [1201, 539] on button at bounding box center [1203, 541] width 9 height 9
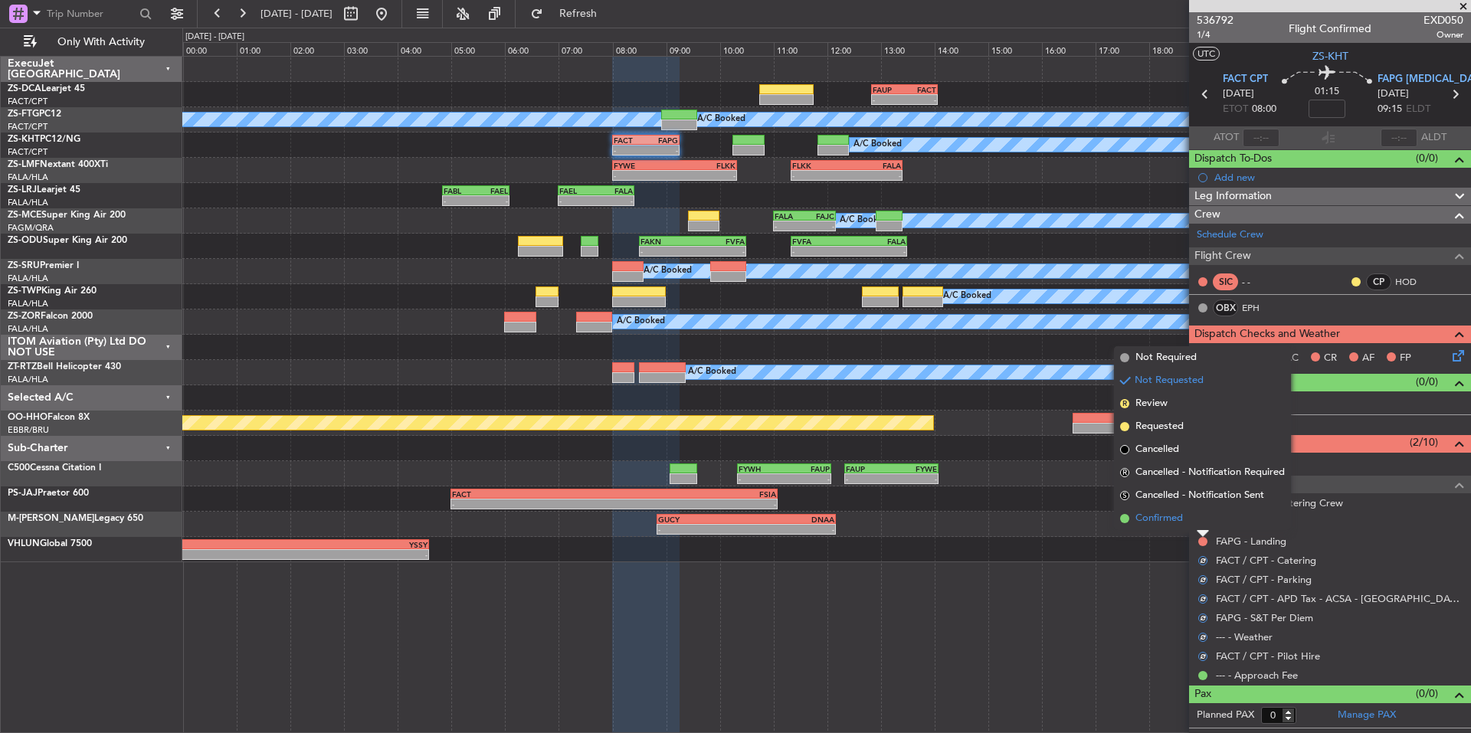
click at [1191, 519] on li "Confirmed" at bounding box center [1202, 518] width 177 height 23
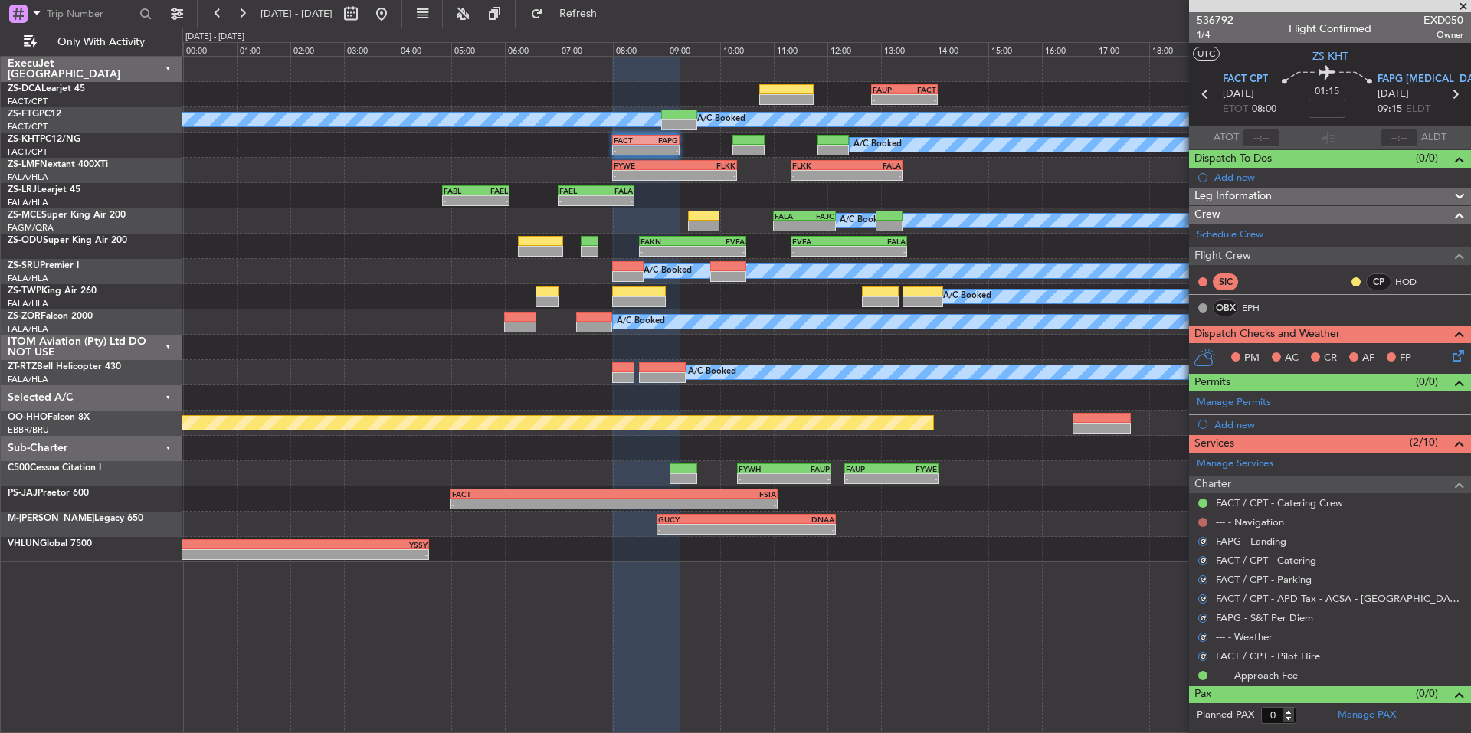
click at [1206, 520] on button at bounding box center [1203, 522] width 9 height 9
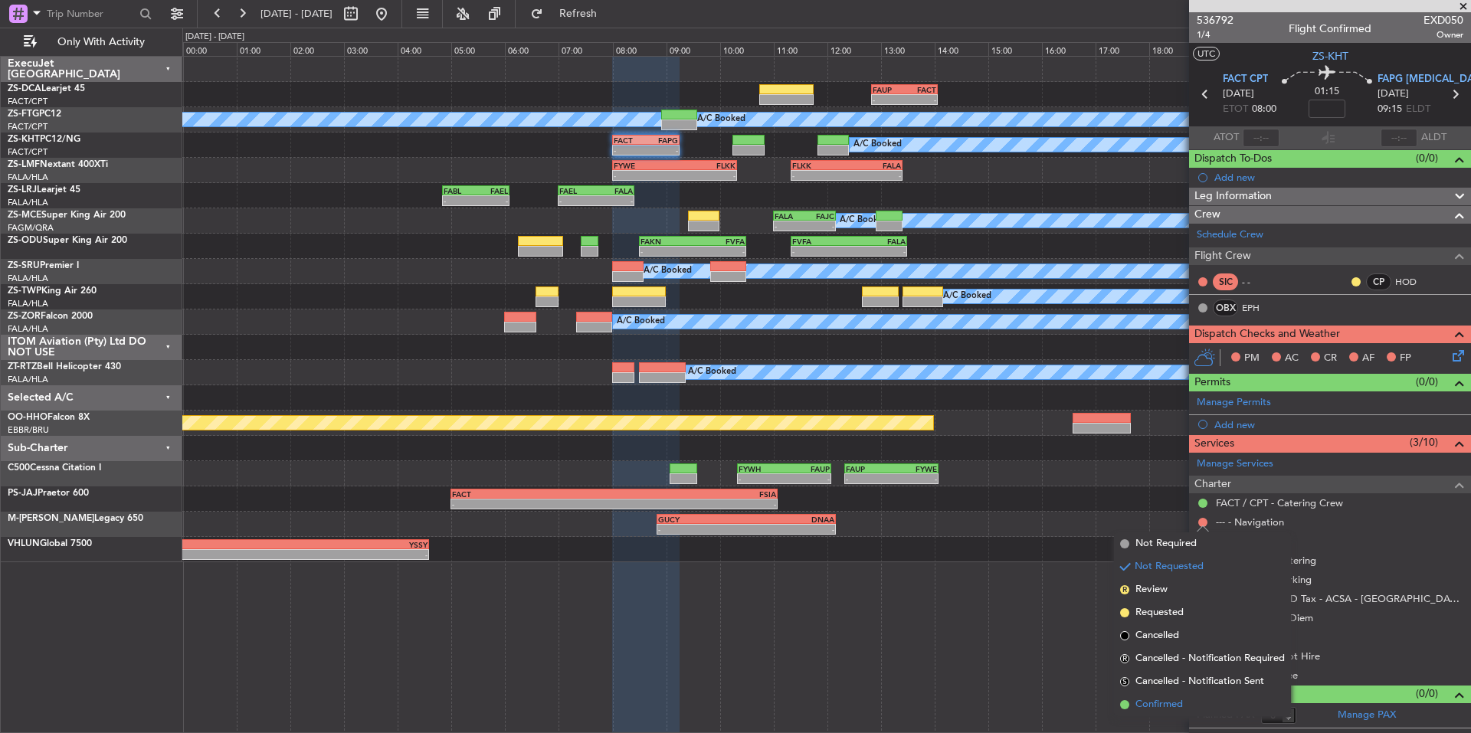
click at [1178, 695] on li "Confirmed" at bounding box center [1202, 705] width 177 height 23
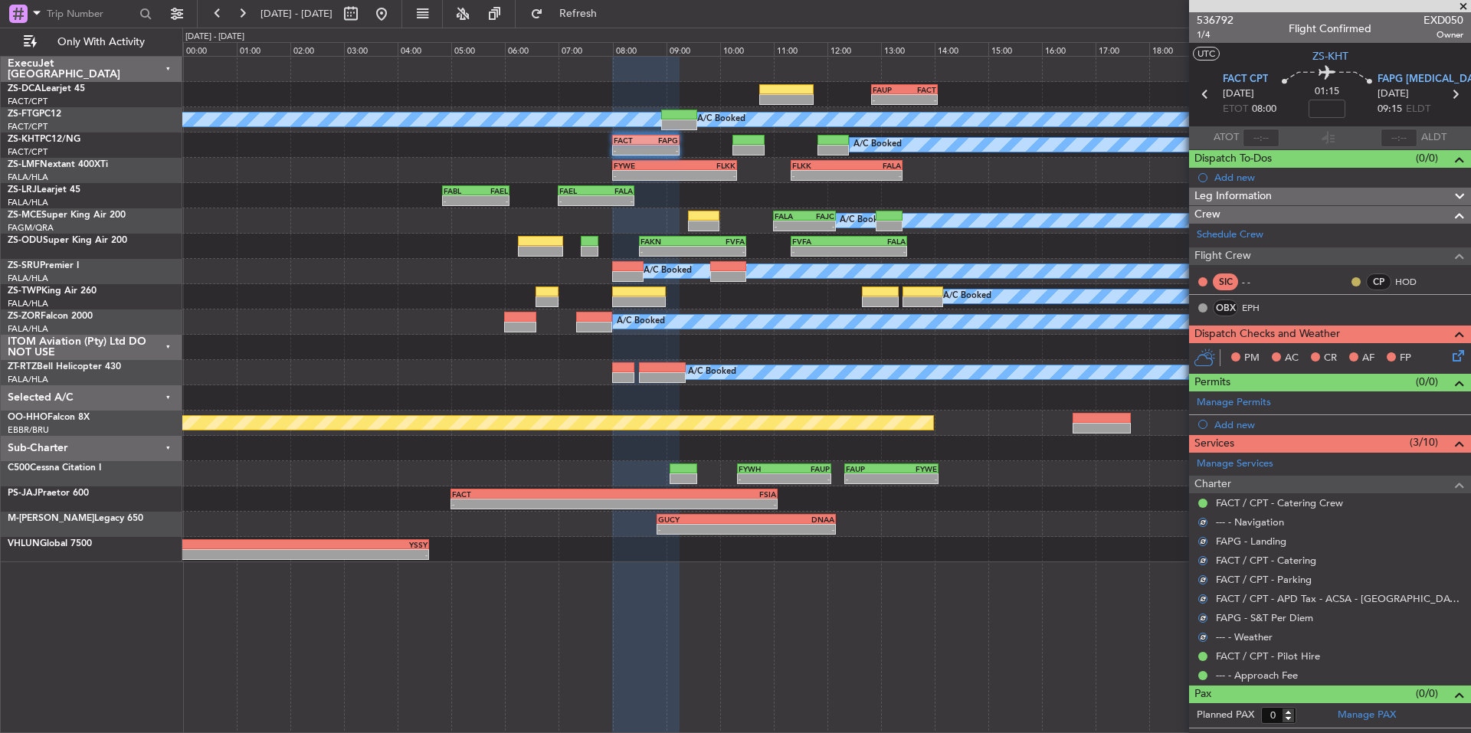
click at [1358, 283] on button at bounding box center [1356, 281] width 9 height 9
click at [1369, 326] on span "Acknowledged" at bounding box center [1360, 326] width 67 height 15
click at [1462, 359] on icon at bounding box center [1456, 353] width 12 height 12
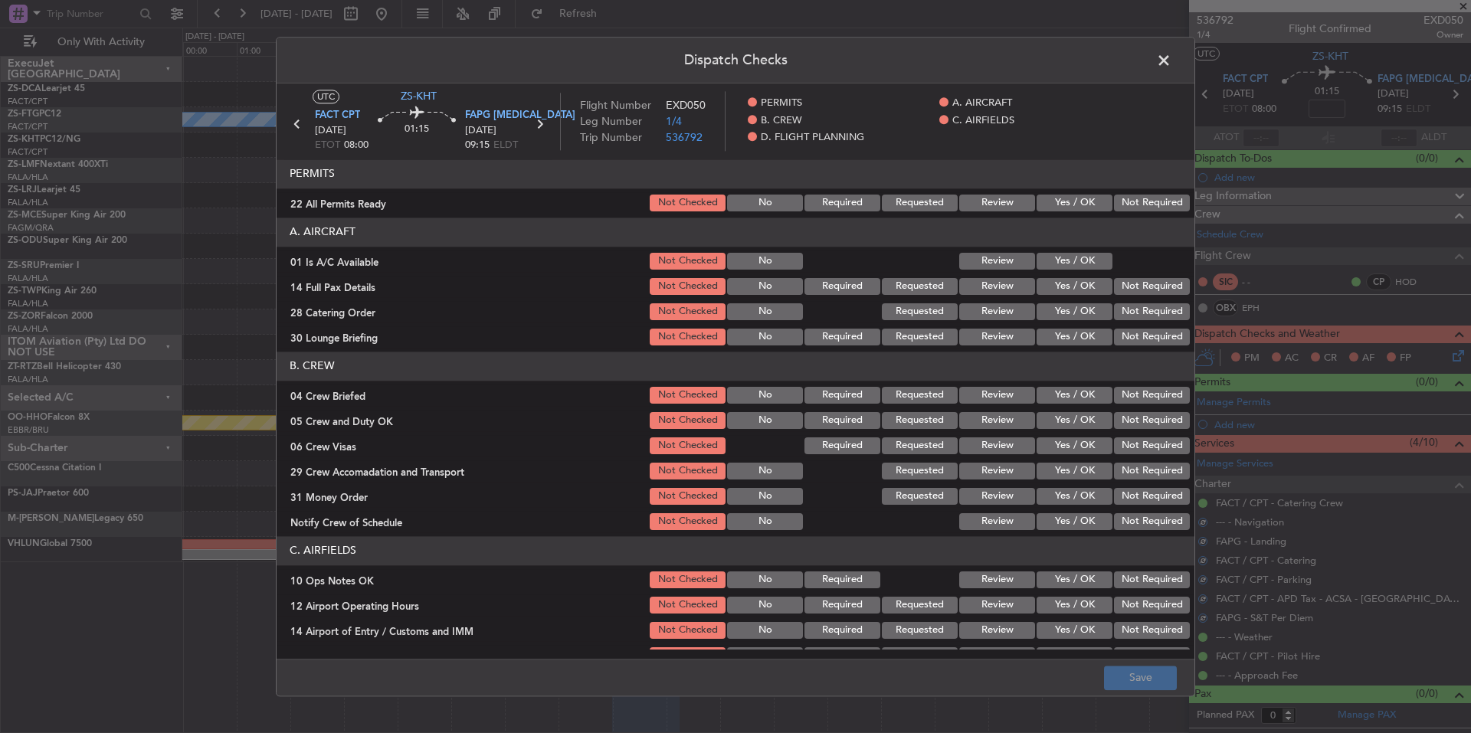
drag, startPoint x: 1128, startPoint y: 210, endPoint x: 1086, endPoint y: 231, distance: 47.0
click at [1127, 210] on button "Not Required" at bounding box center [1152, 203] width 76 height 17
click at [1061, 248] on section "A. AIRCRAFT 01 Is A/C Available Not Checked No Review Yes / OK 14 Full Pax Deta…" at bounding box center [736, 283] width 918 height 130
click at [1090, 258] on button "Yes / OK" at bounding box center [1075, 261] width 76 height 17
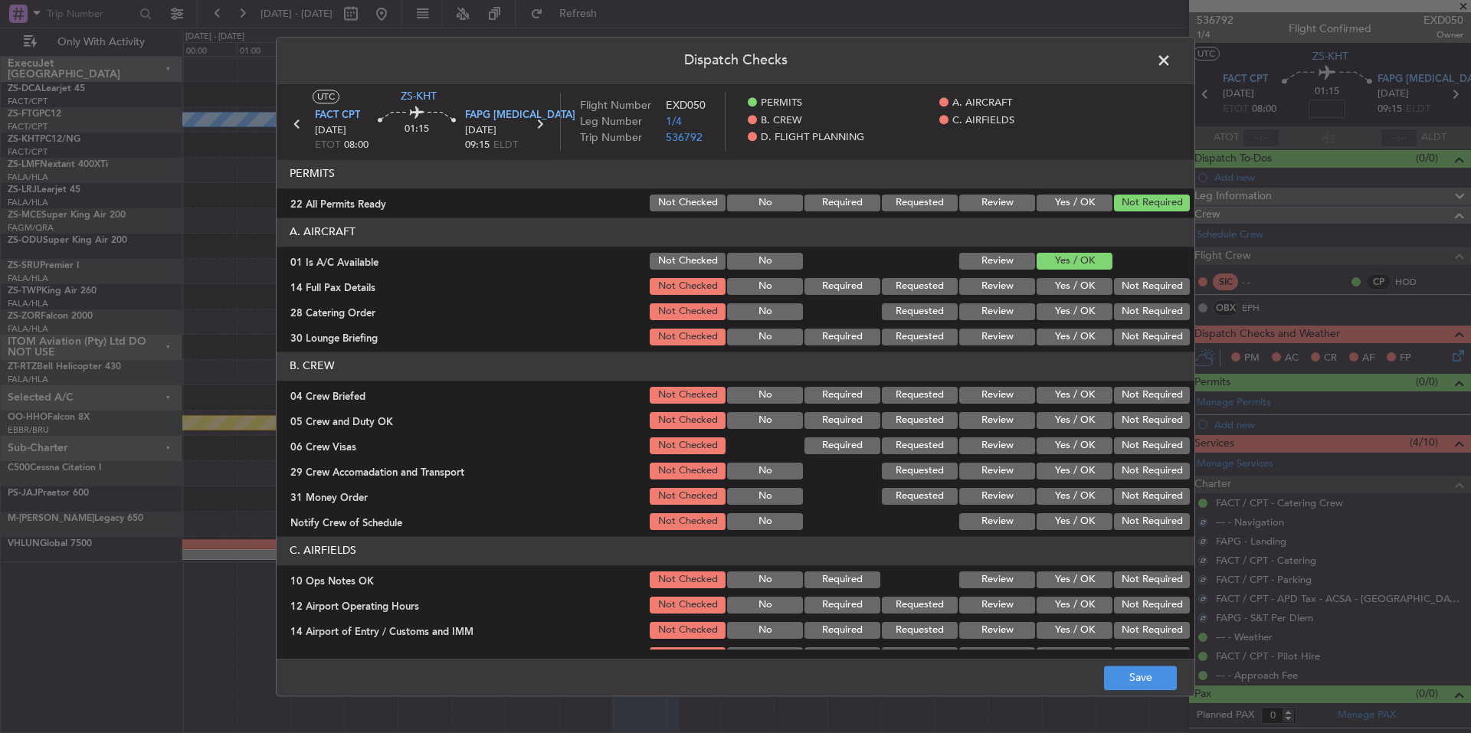
drag, startPoint x: 1130, startPoint y: 284, endPoint x: 1137, endPoint y: 306, distance: 22.5
click at [1129, 285] on button "Not Required" at bounding box center [1152, 286] width 76 height 17
click at [1137, 313] on button "Not Required" at bounding box center [1152, 311] width 76 height 17
click at [1138, 323] on div "Not Required" at bounding box center [1150, 311] width 77 height 21
click at [1143, 338] on button "Not Required" at bounding box center [1152, 337] width 76 height 17
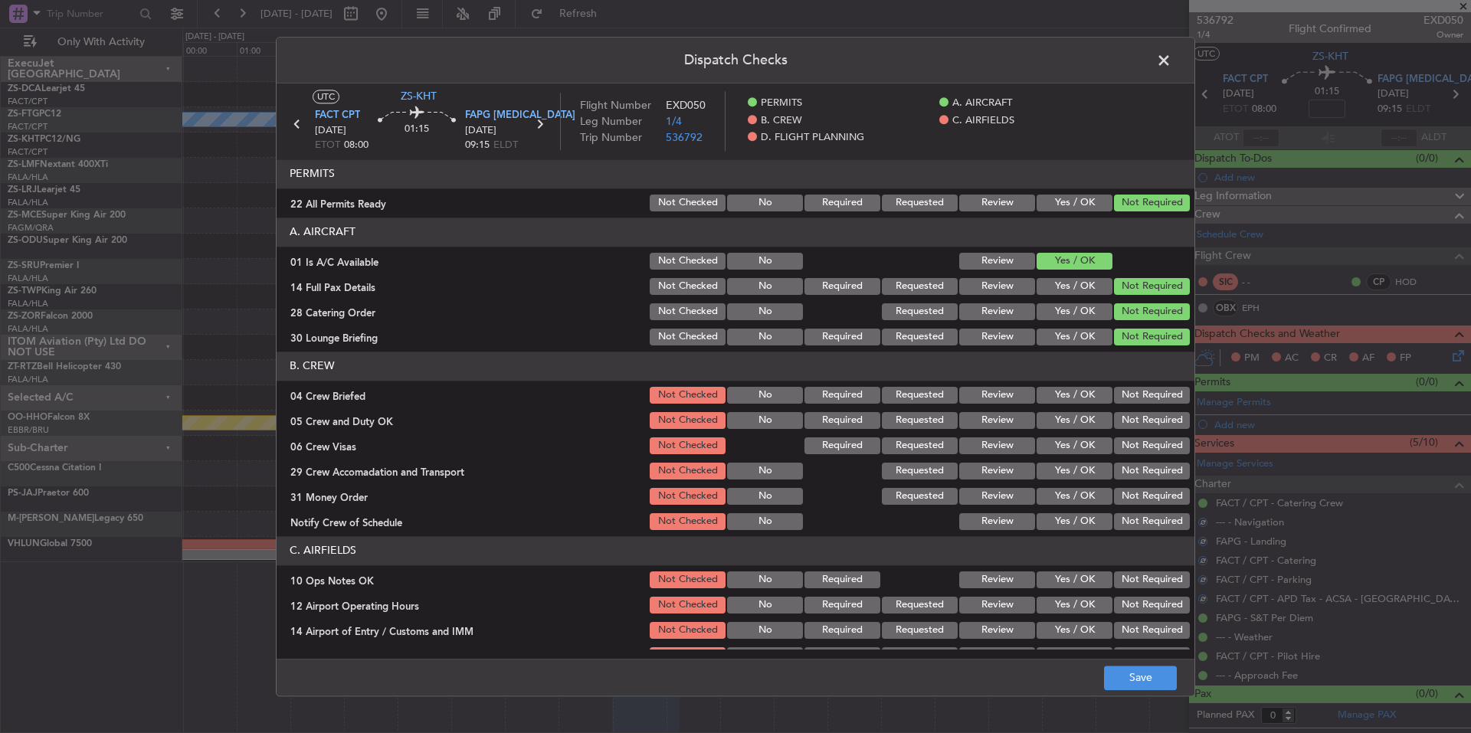
click at [1143, 395] on button "Not Required" at bounding box center [1152, 395] width 76 height 17
click at [1148, 422] on button "Not Required" at bounding box center [1152, 420] width 76 height 17
click at [1147, 441] on button "Not Required" at bounding box center [1152, 446] width 76 height 17
click at [1146, 458] on section "B. CREW 04 Crew Briefed Not Checked No Required Requested Review Yes / OK Not R…" at bounding box center [736, 442] width 918 height 181
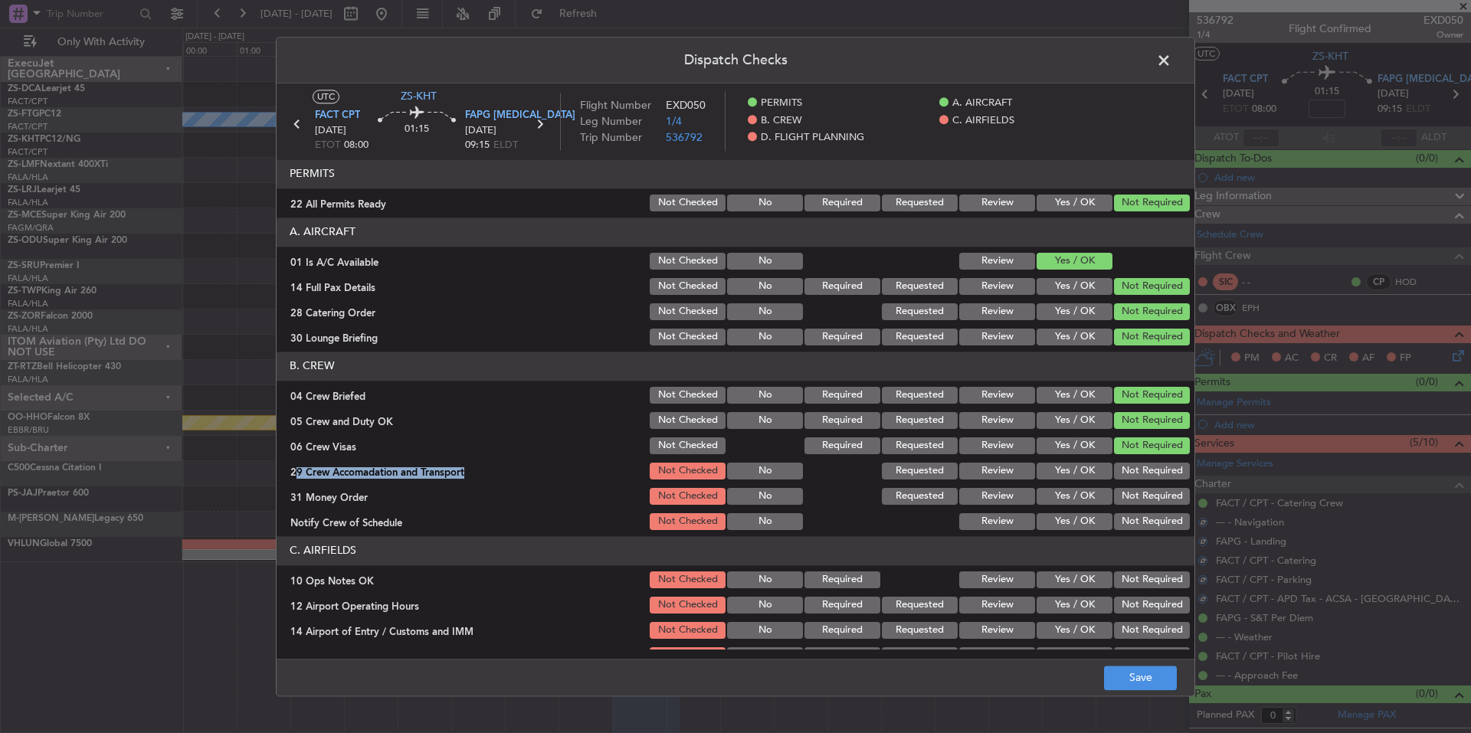
click at [1140, 503] on button "Not Required" at bounding box center [1152, 496] width 76 height 17
click at [1140, 519] on button "Not Required" at bounding box center [1152, 521] width 76 height 17
click at [1140, 526] on button "Not Required" at bounding box center [1152, 521] width 76 height 17
click at [1140, 456] on div "Not Required" at bounding box center [1150, 445] width 77 height 21
click at [1147, 466] on button "Not Required" at bounding box center [1152, 471] width 76 height 17
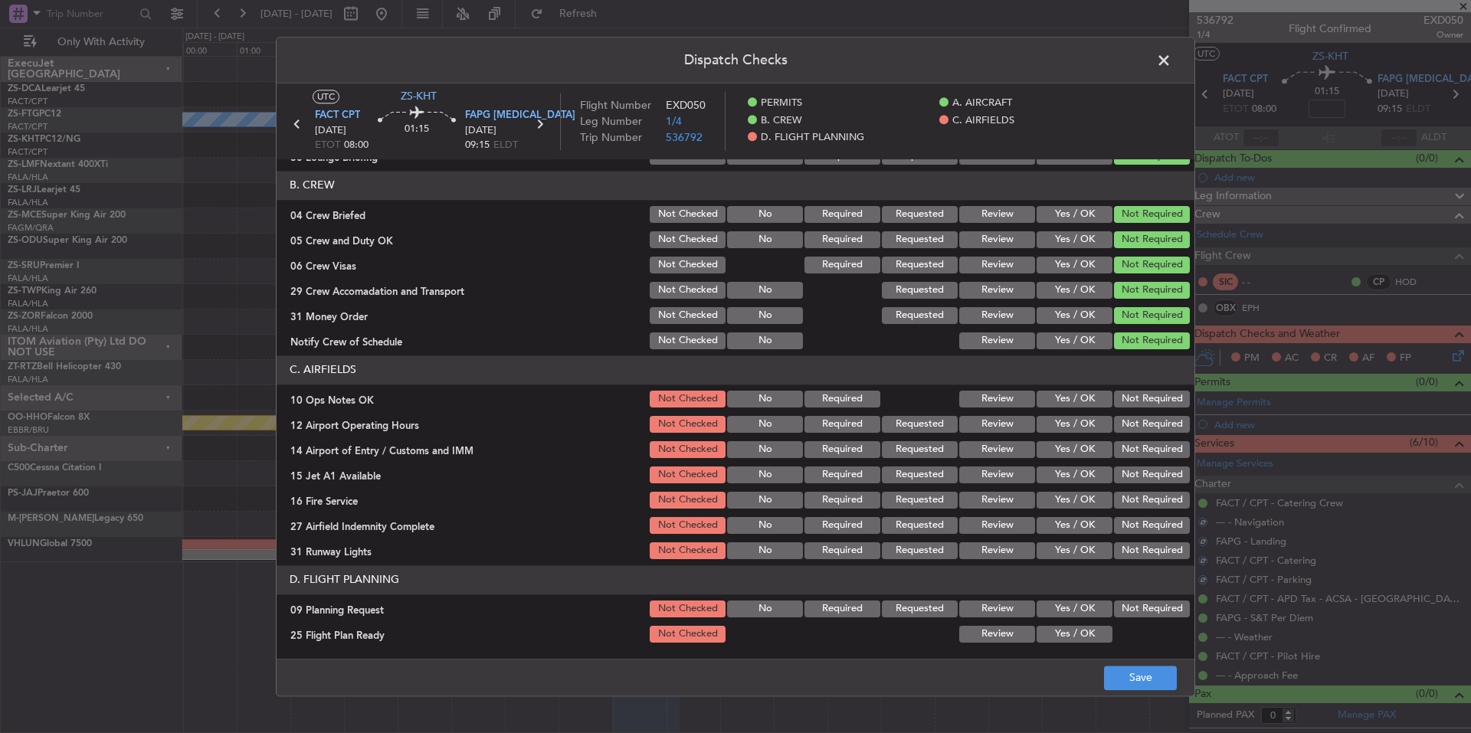
click at [1152, 420] on button "Not Required" at bounding box center [1152, 424] width 76 height 17
drag, startPoint x: 1154, startPoint y: 445, endPoint x: 1154, endPoint y: 458, distance: 12.3
click at [1154, 447] on button "Not Required" at bounding box center [1152, 449] width 76 height 17
drag, startPoint x: 1154, startPoint y: 460, endPoint x: 1154, endPoint y: 471, distance: 11.5
click at [1154, 461] on section "C. AIRFIELDS 10 Ops Notes OK Not Checked No Required Review Yes / OK Not Requir…" at bounding box center [736, 459] width 918 height 206
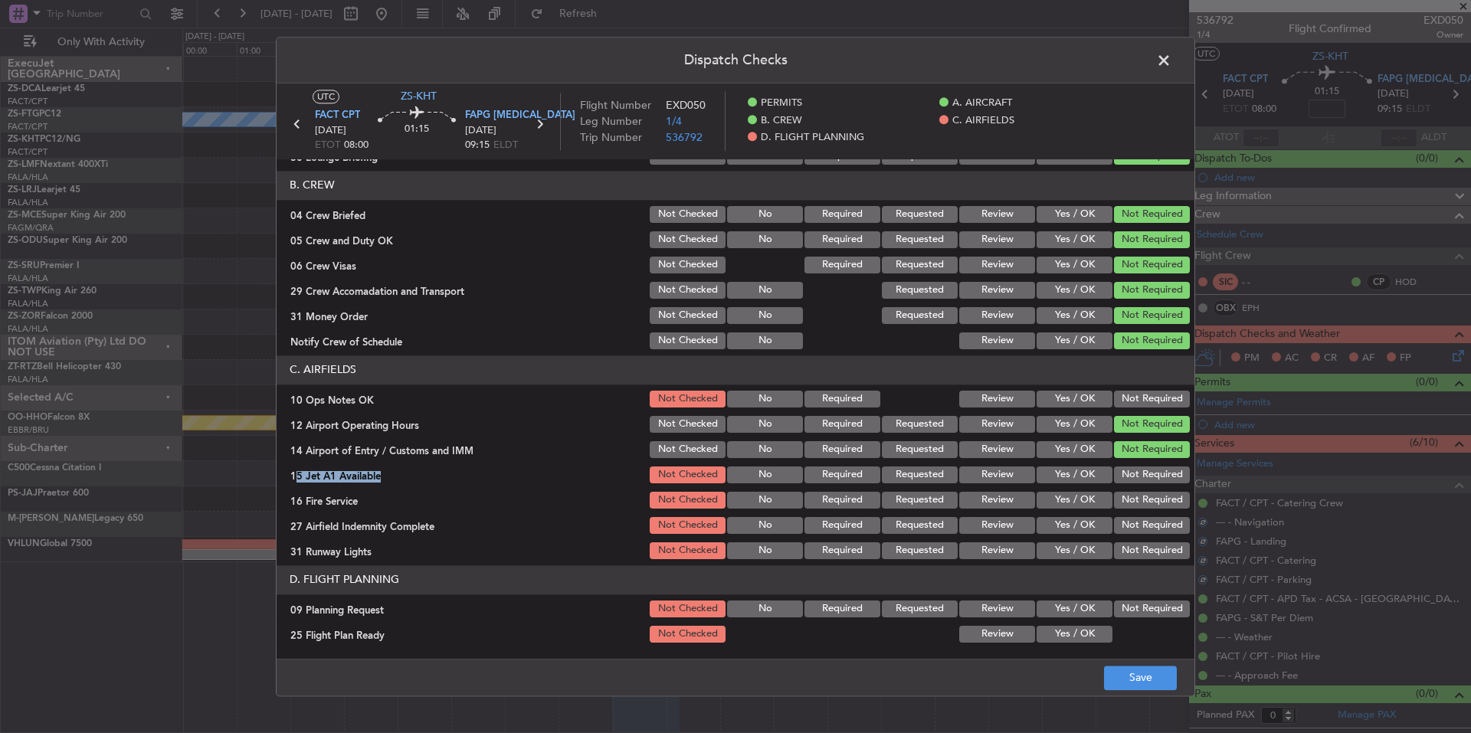
drag, startPoint x: 1154, startPoint y: 493, endPoint x: 1156, endPoint y: 509, distance: 16.2
click at [1154, 495] on button "Not Required" at bounding box center [1152, 500] width 76 height 17
drag, startPoint x: 1156, startPoint y: 509, endPoint x: 1157, endPoint y: 520, distance: 10.8
click at [1156, 512] on section "C. AIRFIELDS 10 Ops Notes OK Not Checked No Required Review Yes / OK Not Requir…" at bounding box center [736, 459] width 918 height 206
click at [1162, 550] on button "Not Required" at bounding box center [1152, 551] width 76 height 17
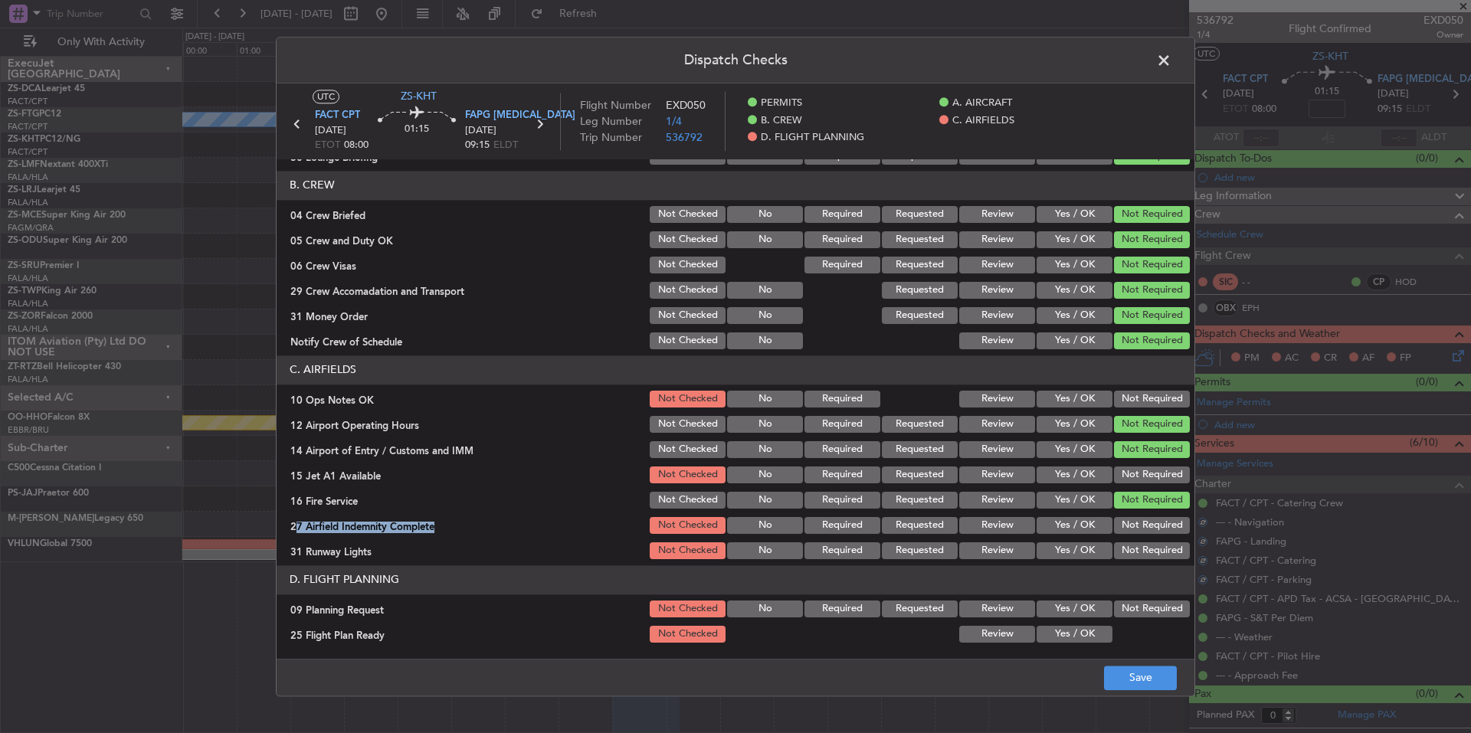
click at [1165, 558] on button "Not Required" at bounding box center [1152, 551] width 76 height 17
drag, startPoint x: 1163, startPoint y: 544, endPoint x: 1161, endPoint y: 533, distance: 10.8
click at [1163, 543] on button "Not Required" at bounding box center [1152, 551] width 76 height 17
click at [1159, 522] on button "Not Required" at bounding box center [1152, 525] width 76 height 17
click at [1153, 487] on section "C. AIRFIELDS 10 Ops Notes OK Not Checked No Required Review Yes / OK Not Requir…" at bounding box center [736, 459] width 918 height 206
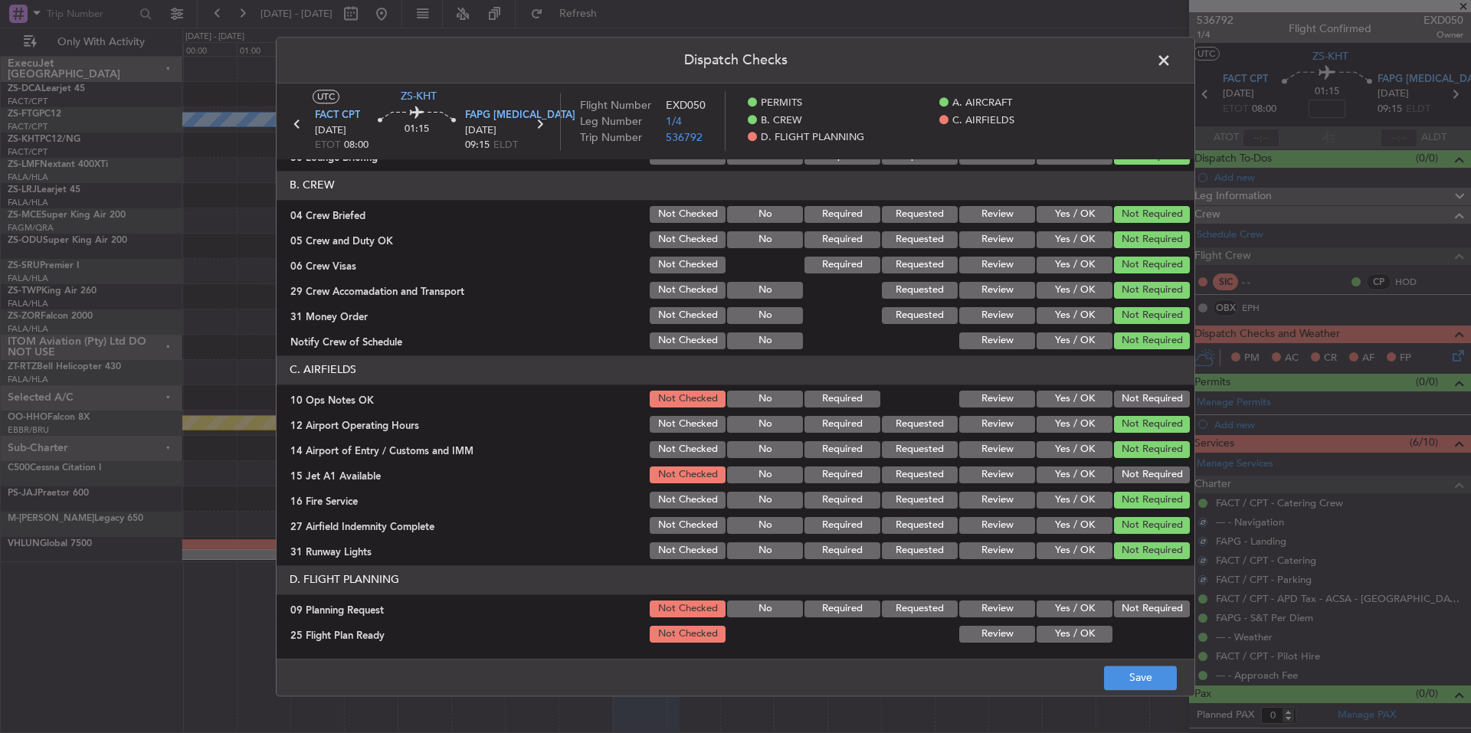
click at [1153, 476] on button "Not Required" at bounding box center [1152, 475] width 76 height 17
click at [1149, 399] on button "Not Required" at bounding box center [1152, 399] width 76 height 17
drag, startPoint x: 1088, startPoint y: 612, endPoint x: 1083, endPoint y: 635, distance: 24.2
click at [1088, 612] on button "Yes / OK" at bounding box center [1075, 609] width 76 height 17
click at [1083, 635] on button "Yes / OK" at bounding box center [1075, 634] width 76 height 17
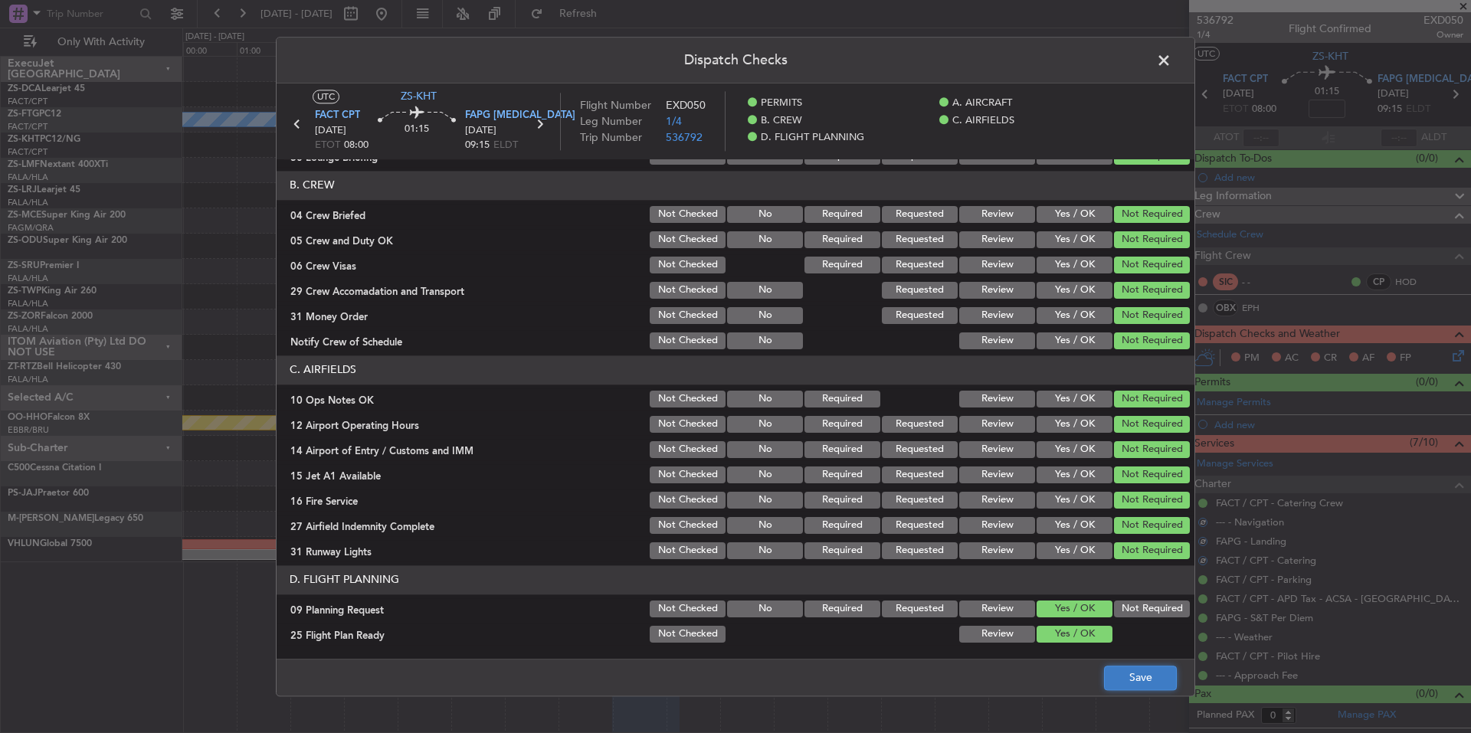
click at [1143, 673] on button "Save" at bounding box center [1140, 678] width 73 height 25
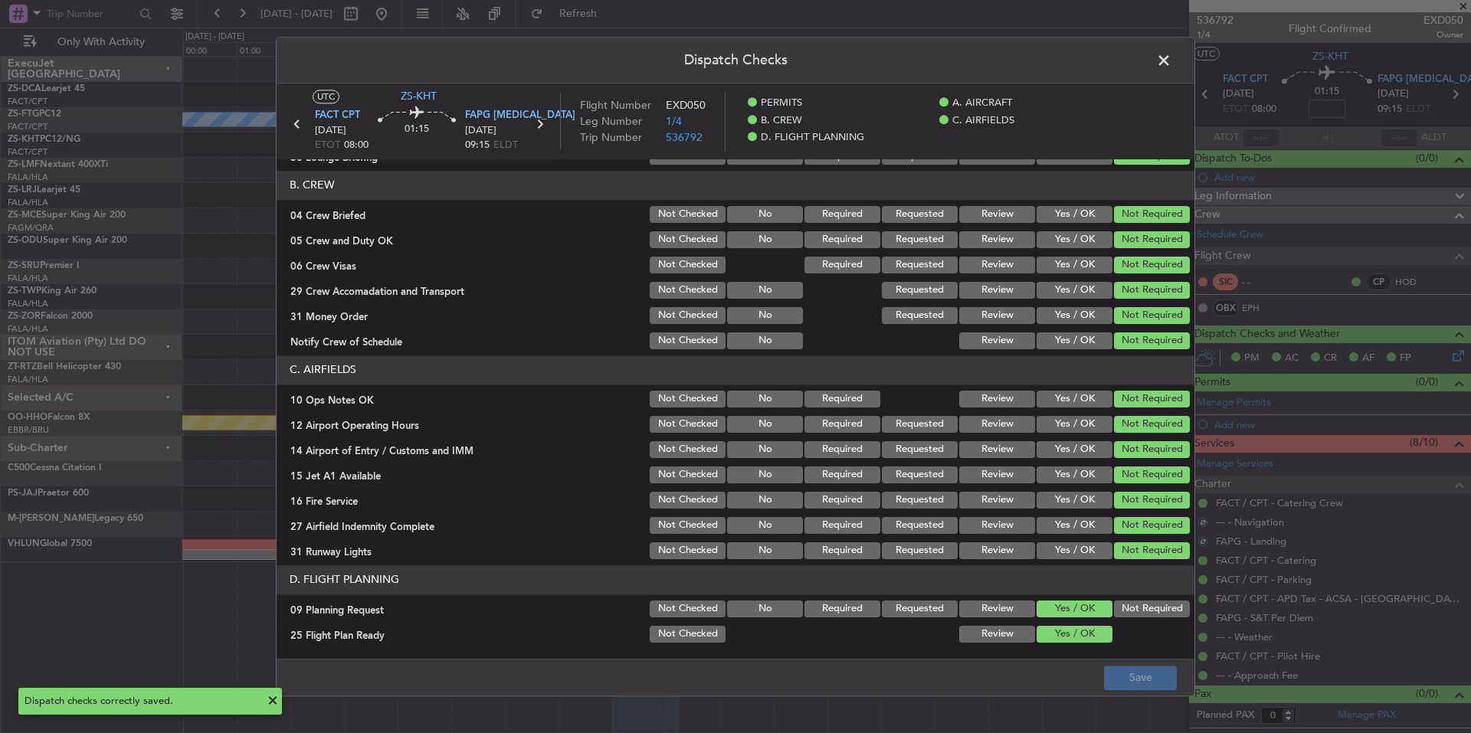
click at [1172, 64] on span at bounding box center [1172, 64] width 0 height 31
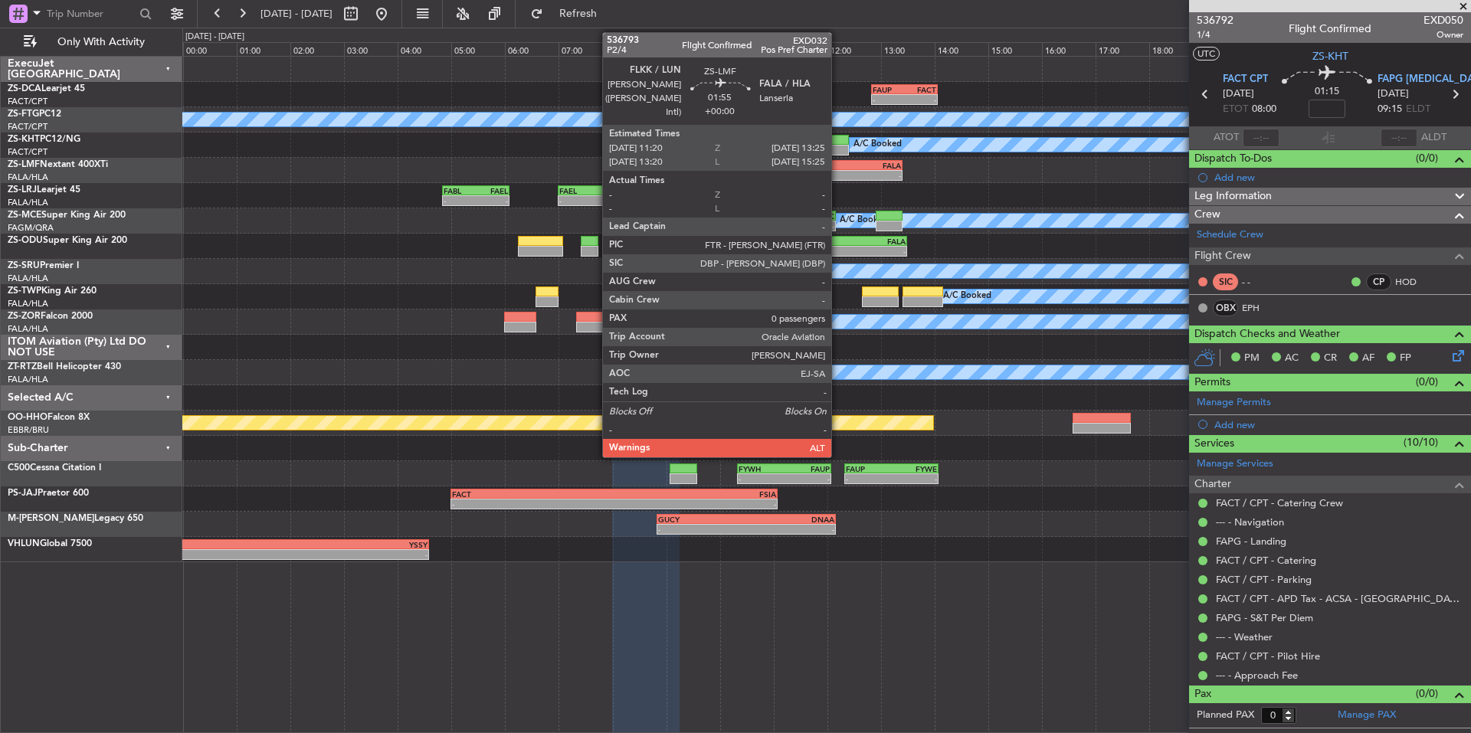
click at [838, 177] on div "-" at bounding box center [819, 175] width 54 height 9
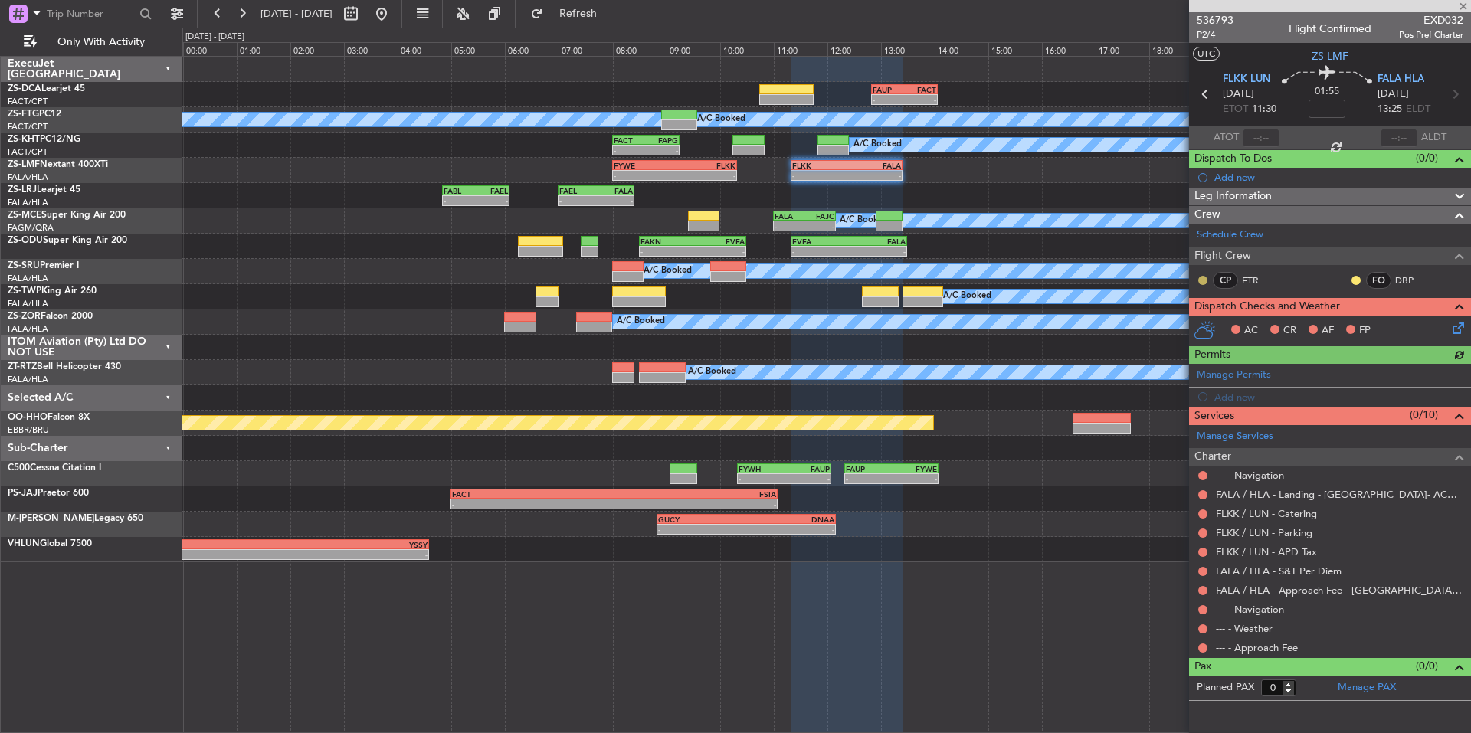
click at [1206, 282] on button at bounding box center [1203, 280] width 9 height 9
click at [1231, 325] on span "Acknowledged" at bounding box center [1206, 324] width 67 height 15
click at [1360, 280] on button at bounding box center [1356, 280] width 9 height 9
click at [1380, 326] on span "Acknowledged" at bounding box center [1360, 324] width 67 height 15
drag, startPoint x: 1202, startPoint y: 646, endPoint x: 1195, endPoint y: 640, distance: 9.2
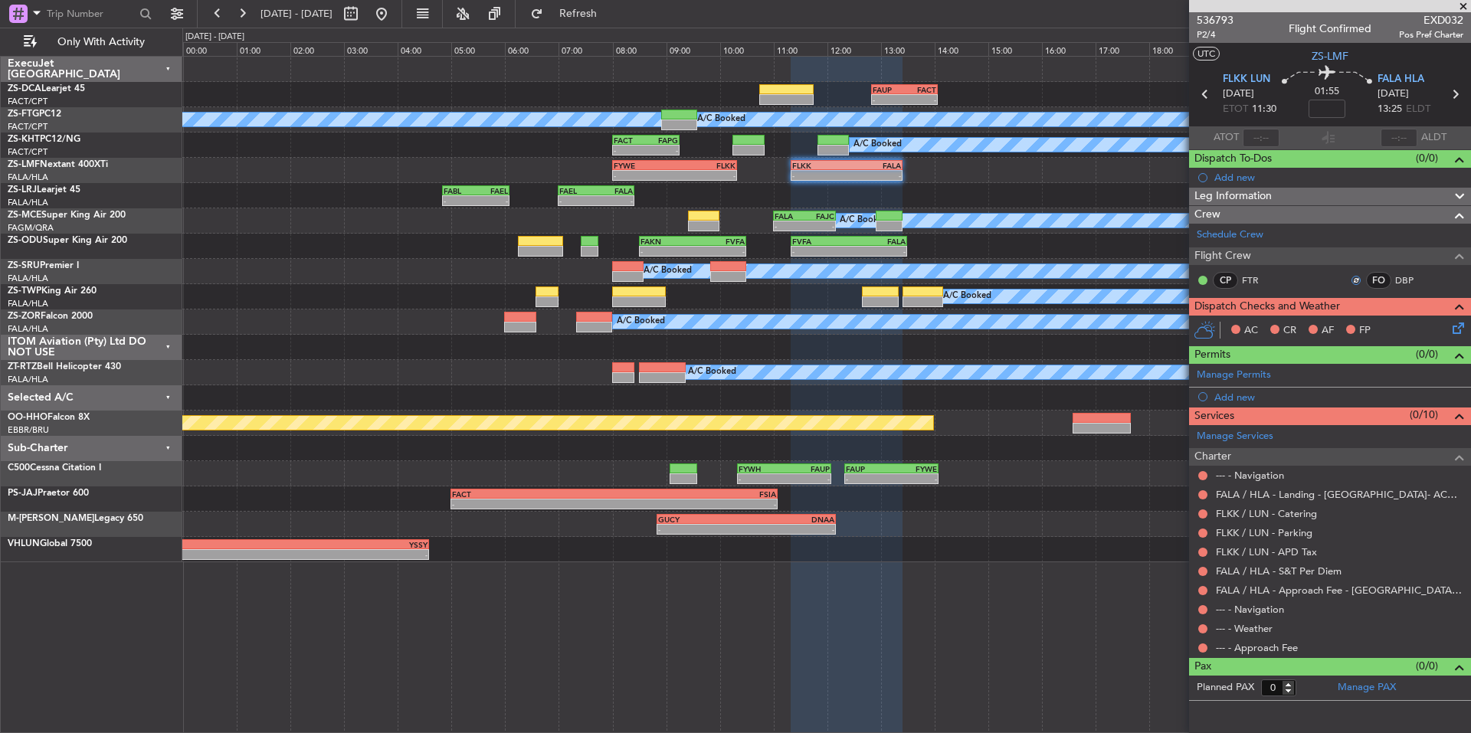
click at [1201, 646] on button at bounding box center [1203, 648] width 9 height 9
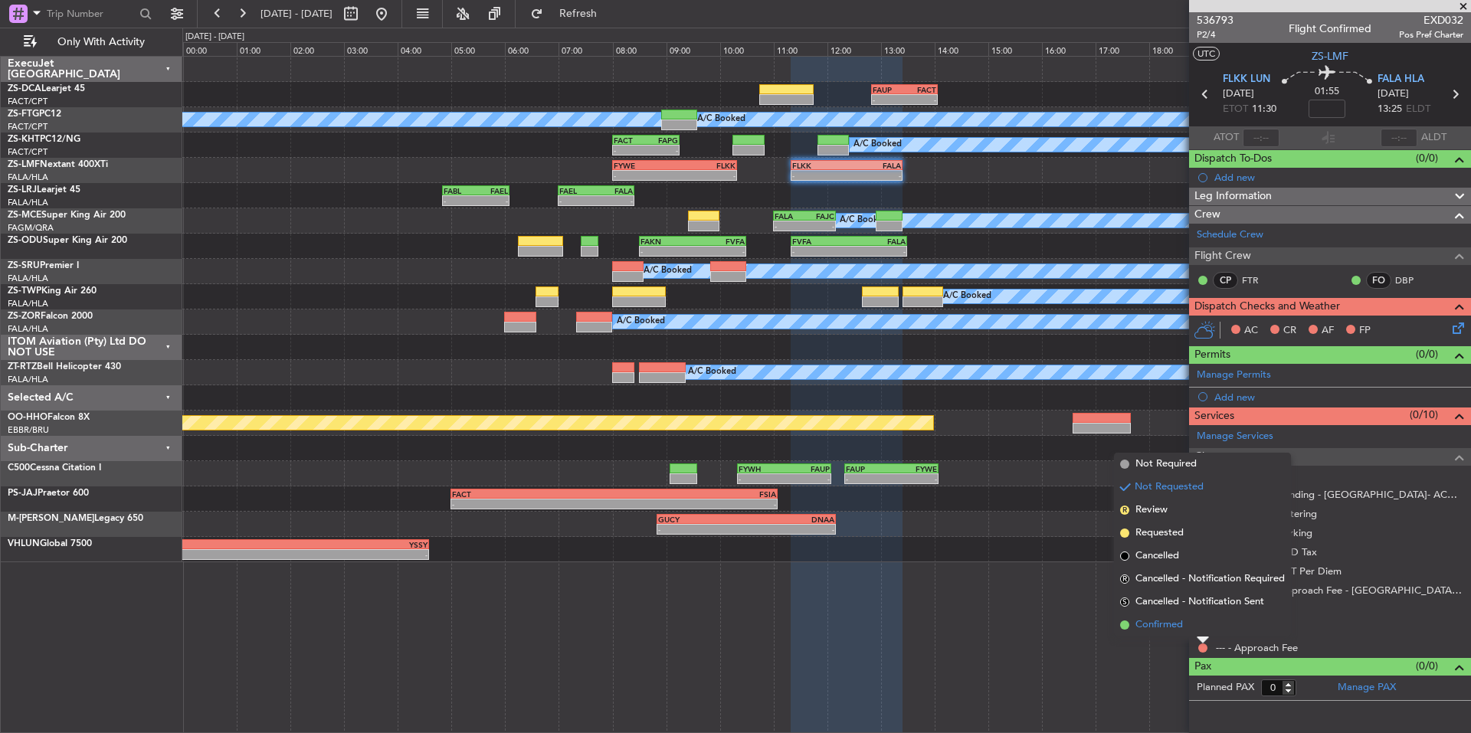
click at [1179, 620] on span "Confirmed" at bounding box center [1160, 625] width 48 height 15
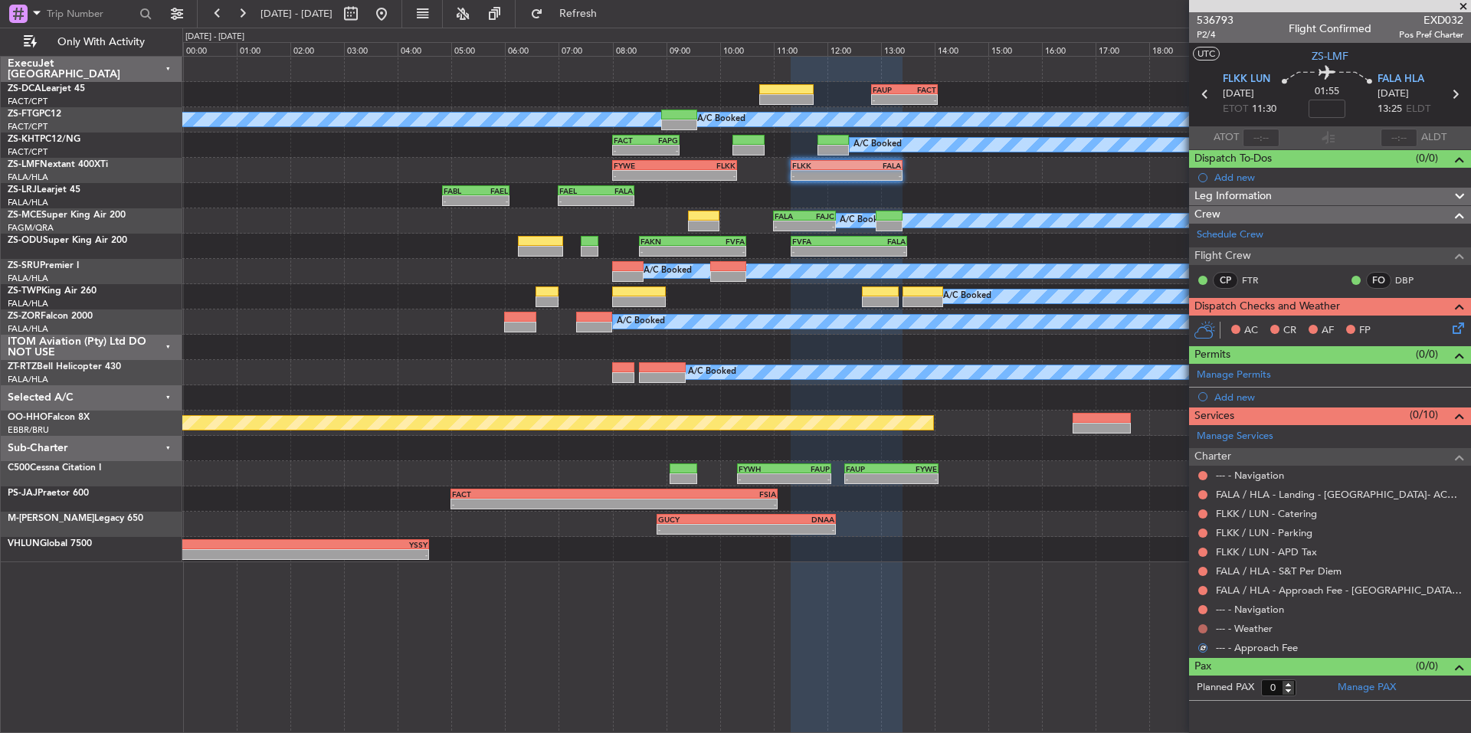
click at [1202, 625] on button at bounding box center [1203, 629] width 9 height 9
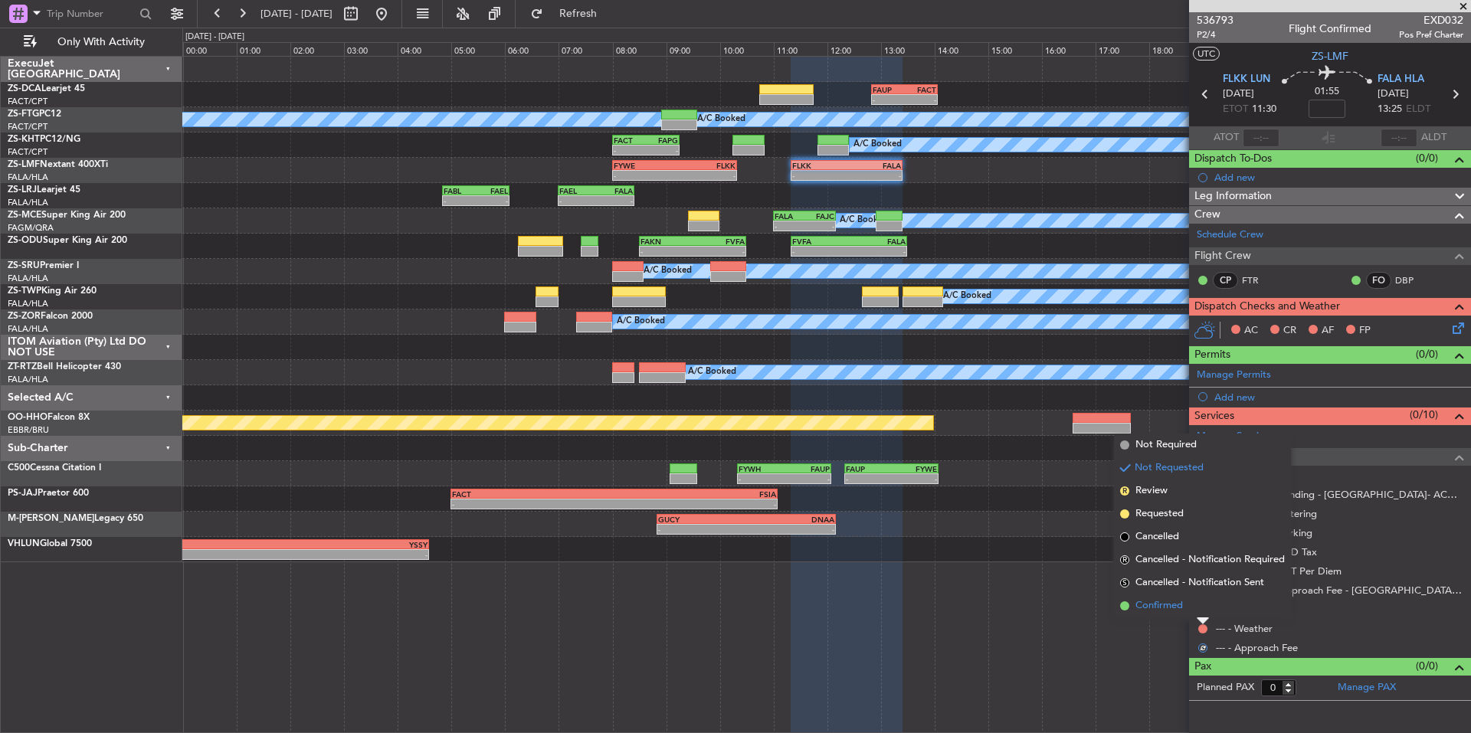
click at [1183, 611] on span "Confirmed" at bounding box center [1160, 606] width 48 height 15
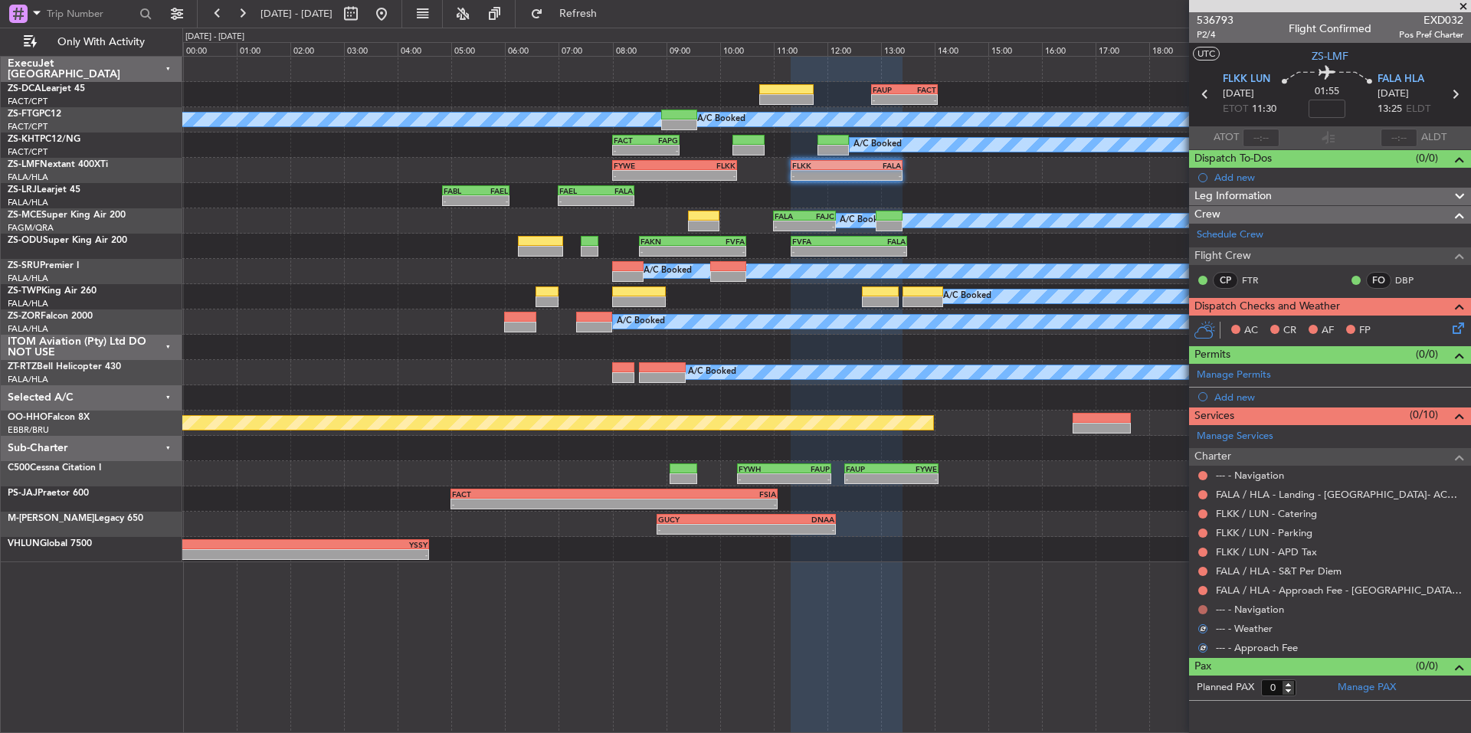
click at [1202, 605] on button at bounding box center [1203, 609] width 9 height 9
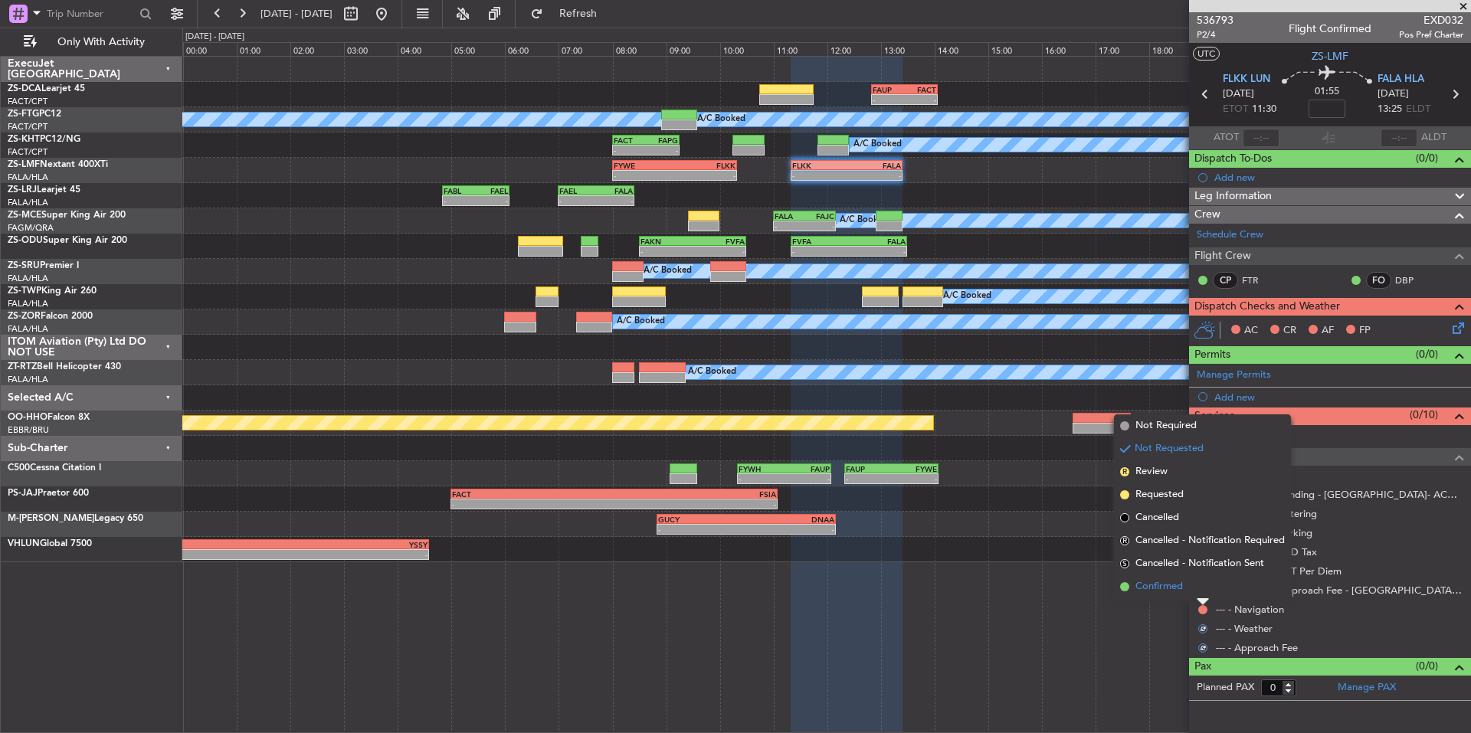
click at [1186, 592] on li "Confirmed" at bounding box center [1202, 587] width 177 height 23
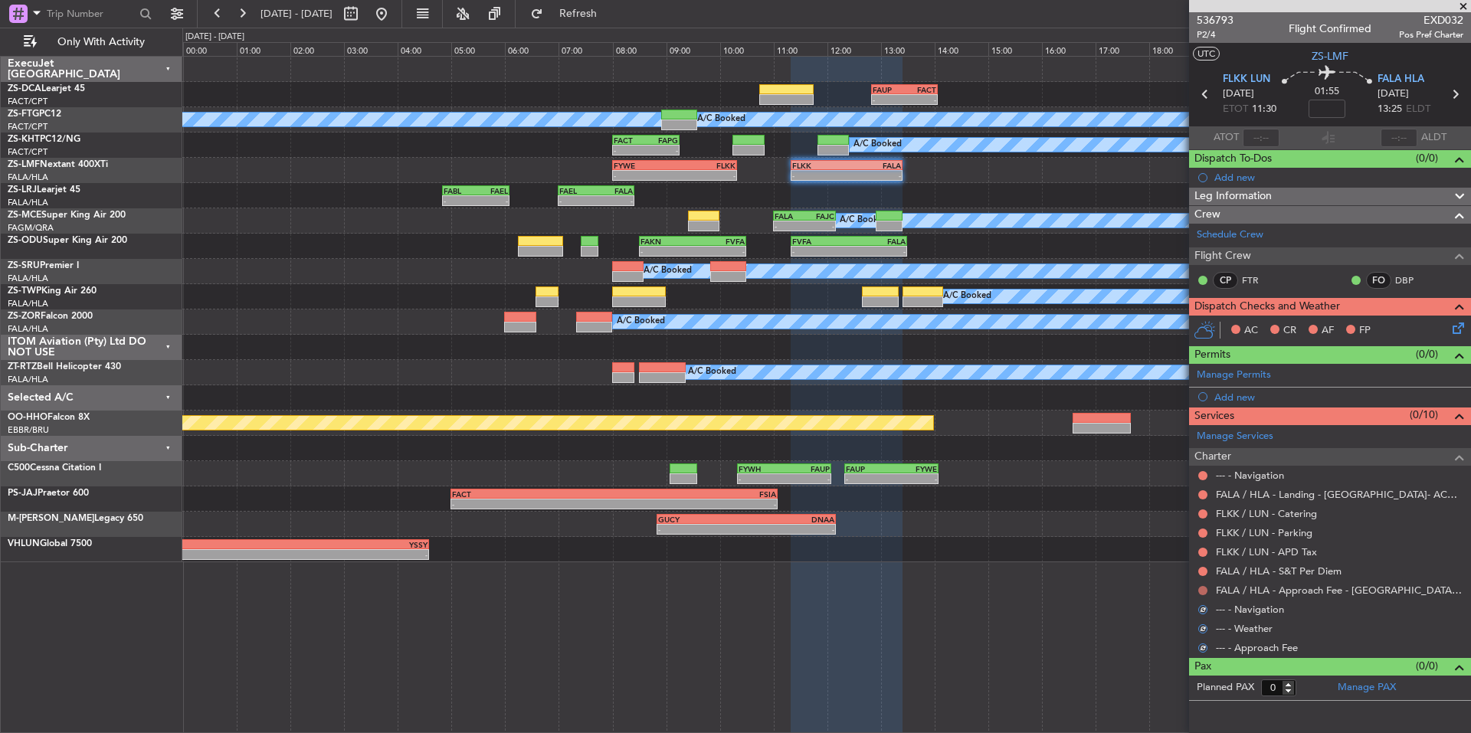
click at [1199, 590] on button at bounding box center [1203, 590] width 9 height 9
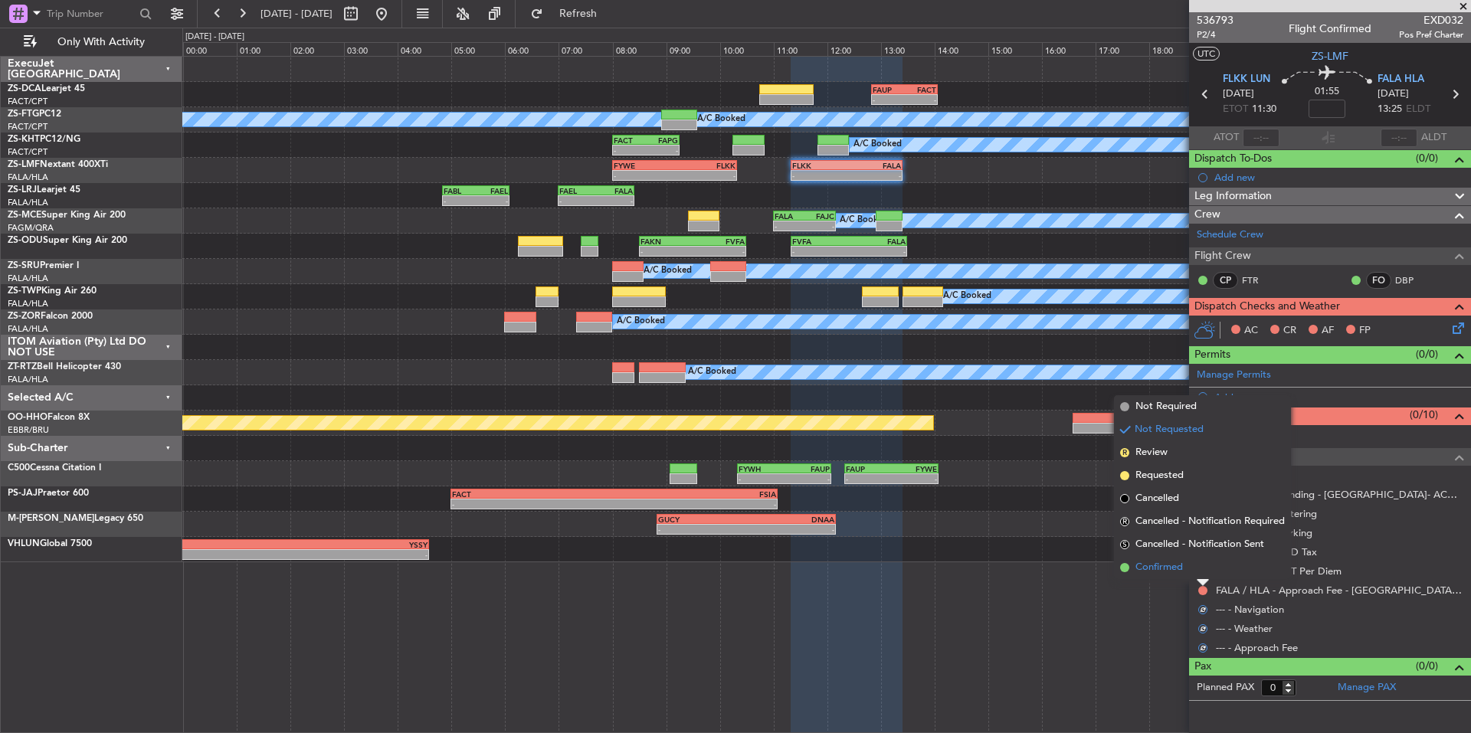
click at [1185, 576] on li "Confirmed" at bounding box center [1202, 567] width 177 height 23
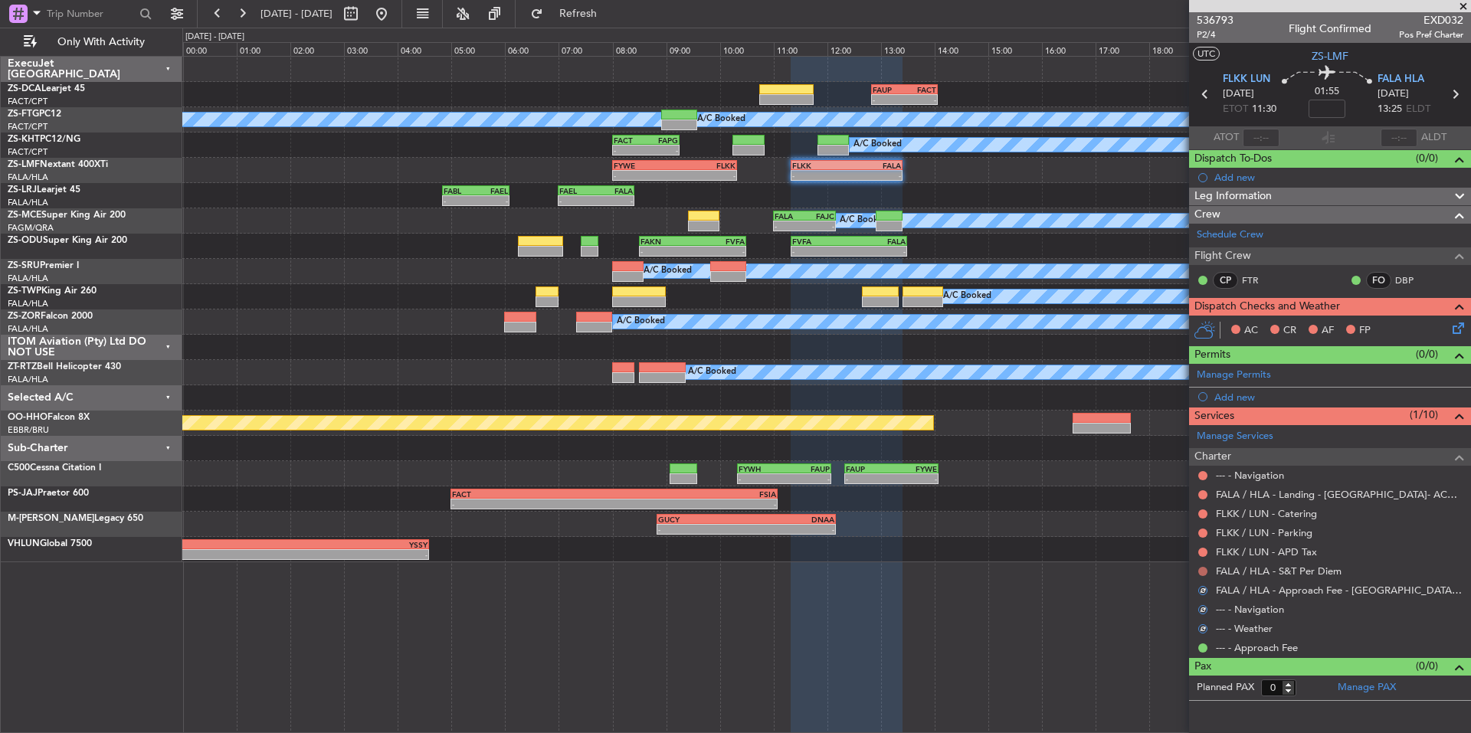
click at [1201, 572] on button at bounding box center [1203, 571] width 9 height 9
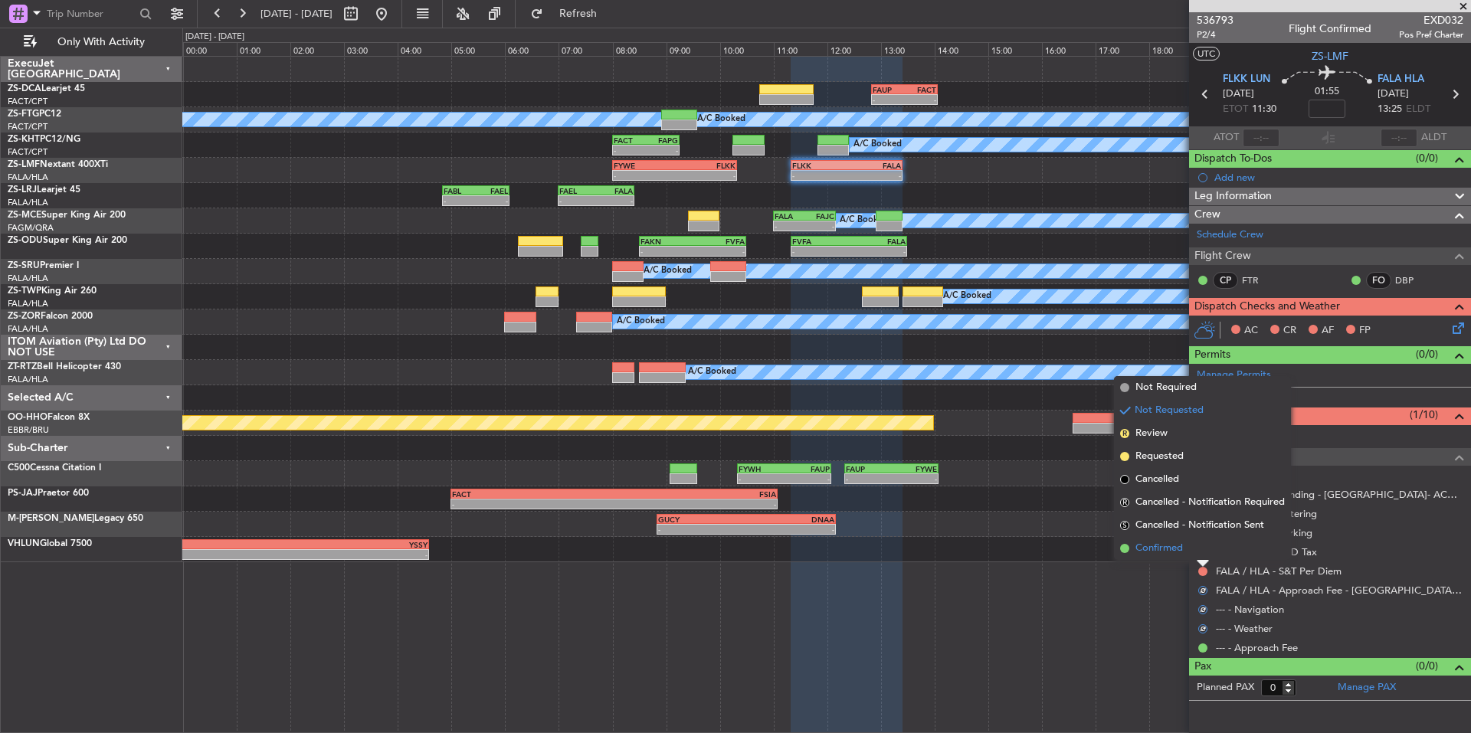
click at [1190, 552] on li "Confirmed" at bounding box center [1202, 548] width 177 height 23
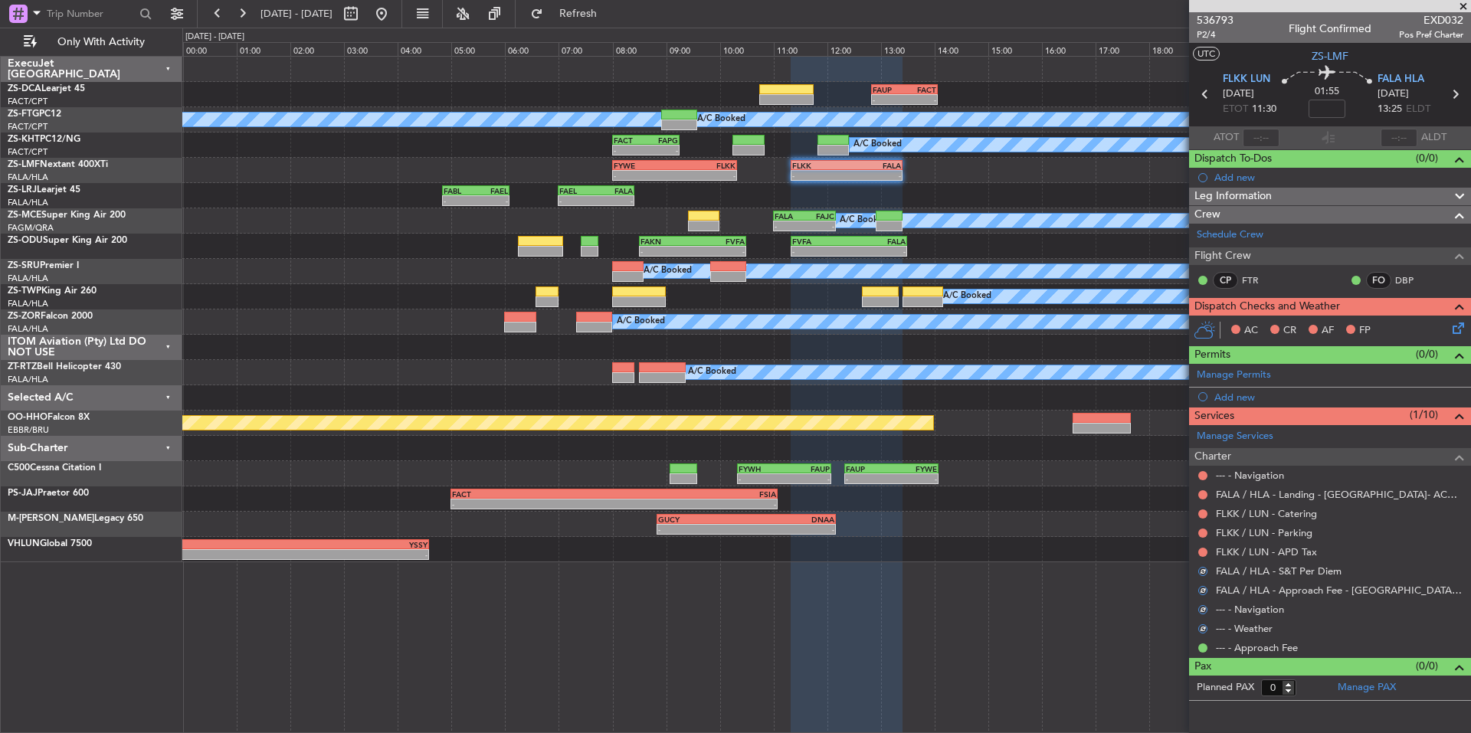
click at [1206, 547] on div at bounding box center [1203, 552] width 12 height 12
click at [1202, 548] on button at bounding box center [1203, 552] width 9 height 9
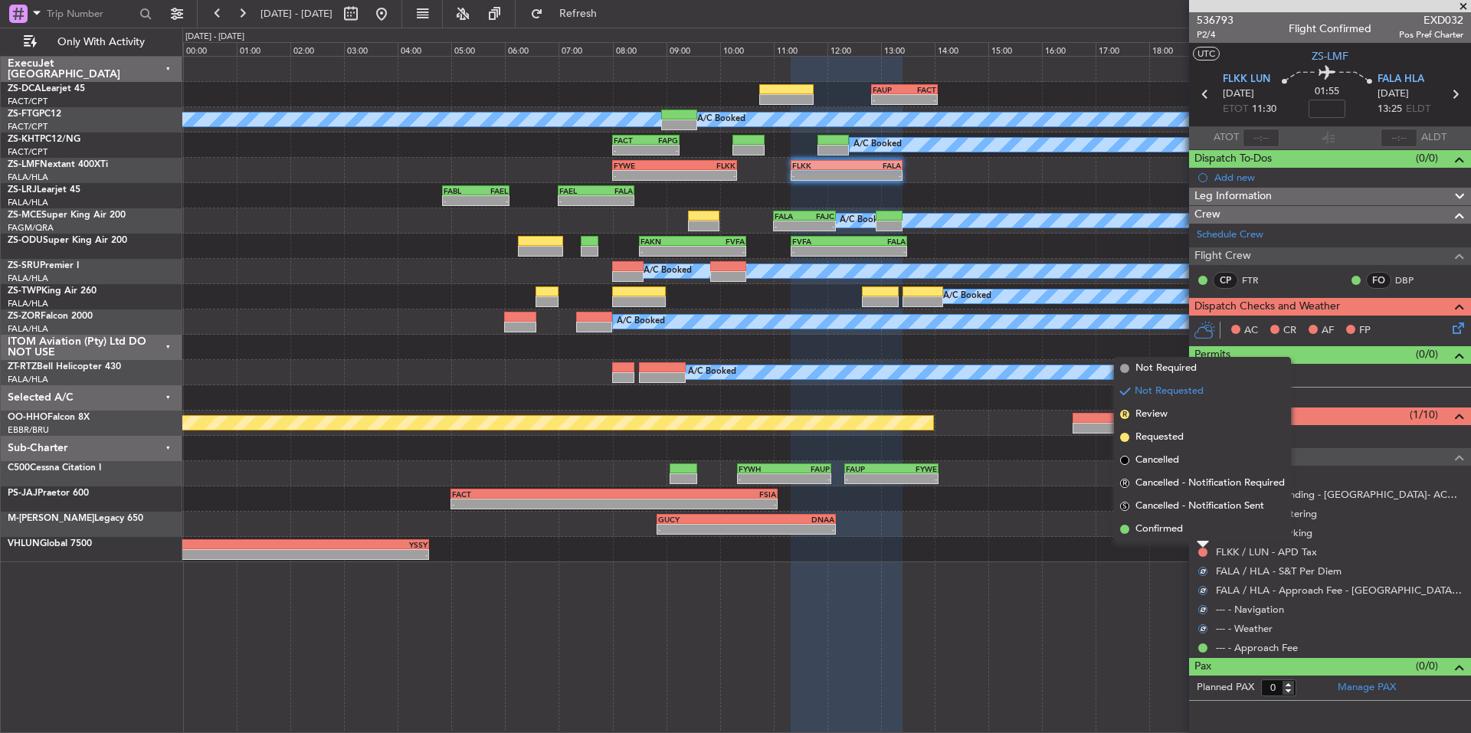
click at [1181, 534] on span "Confirmed" at bounding box center [1160, 529] width 48 height 15
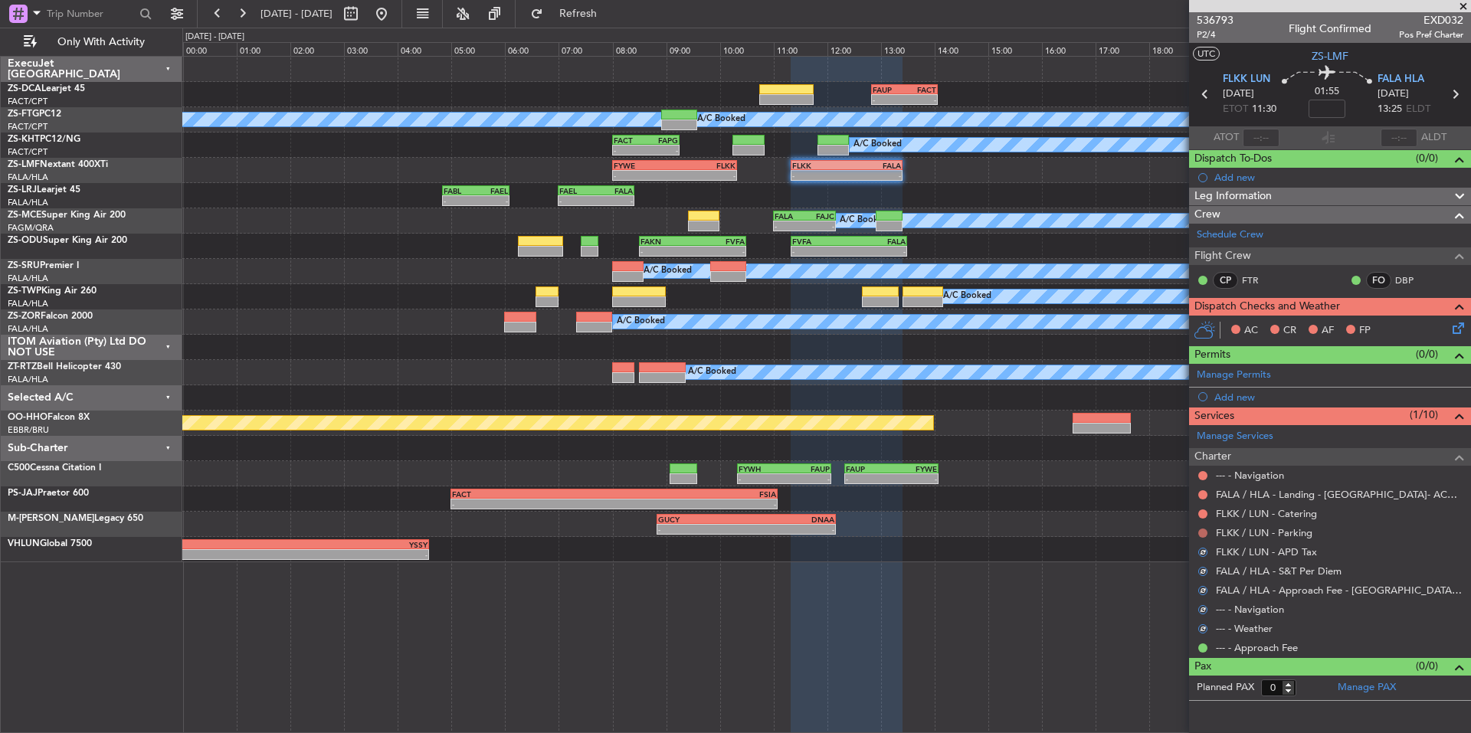
click at [1202, 529] on button at bounding box center [1203, 533] width 9 height 9
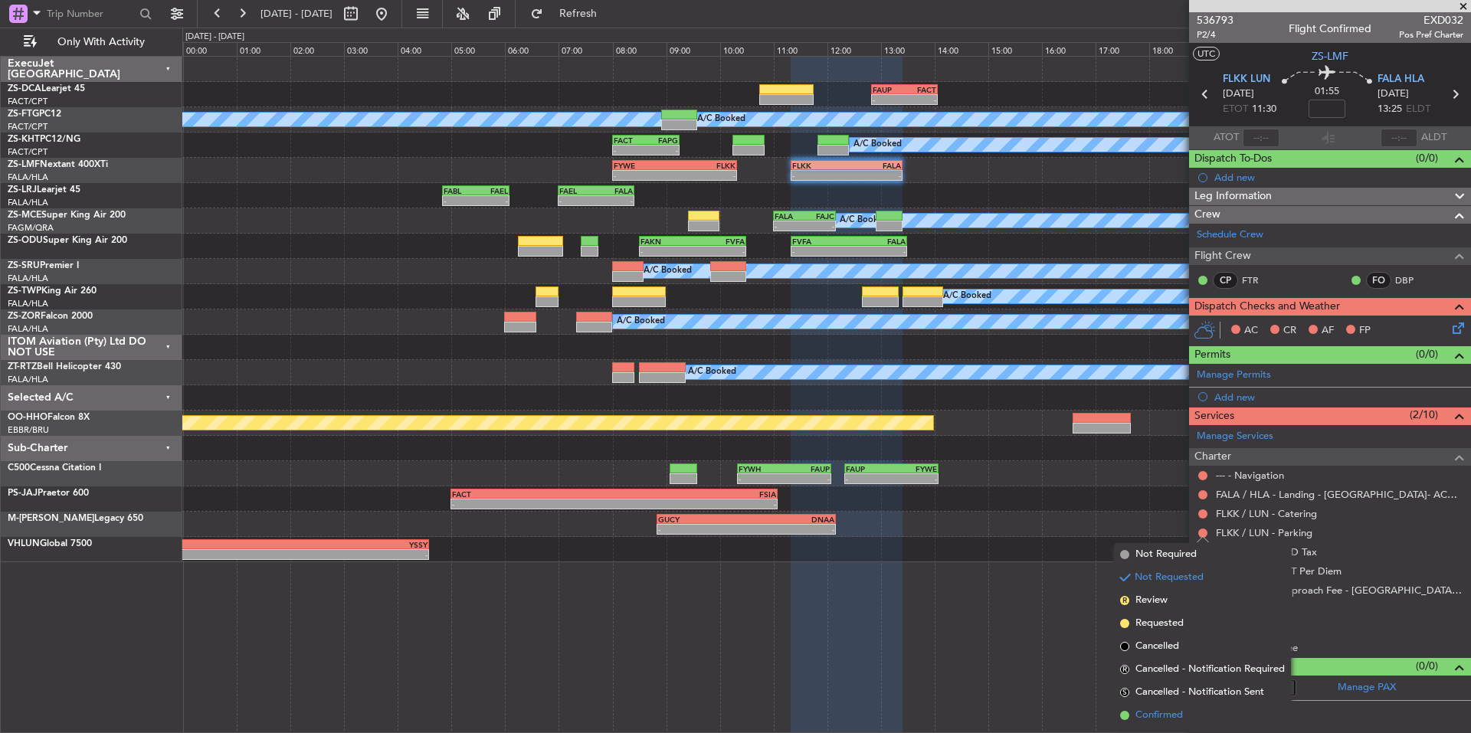
click at [1140, 711] on span "Confirmed" at bounding box center [1160, 715] width 48 height 15
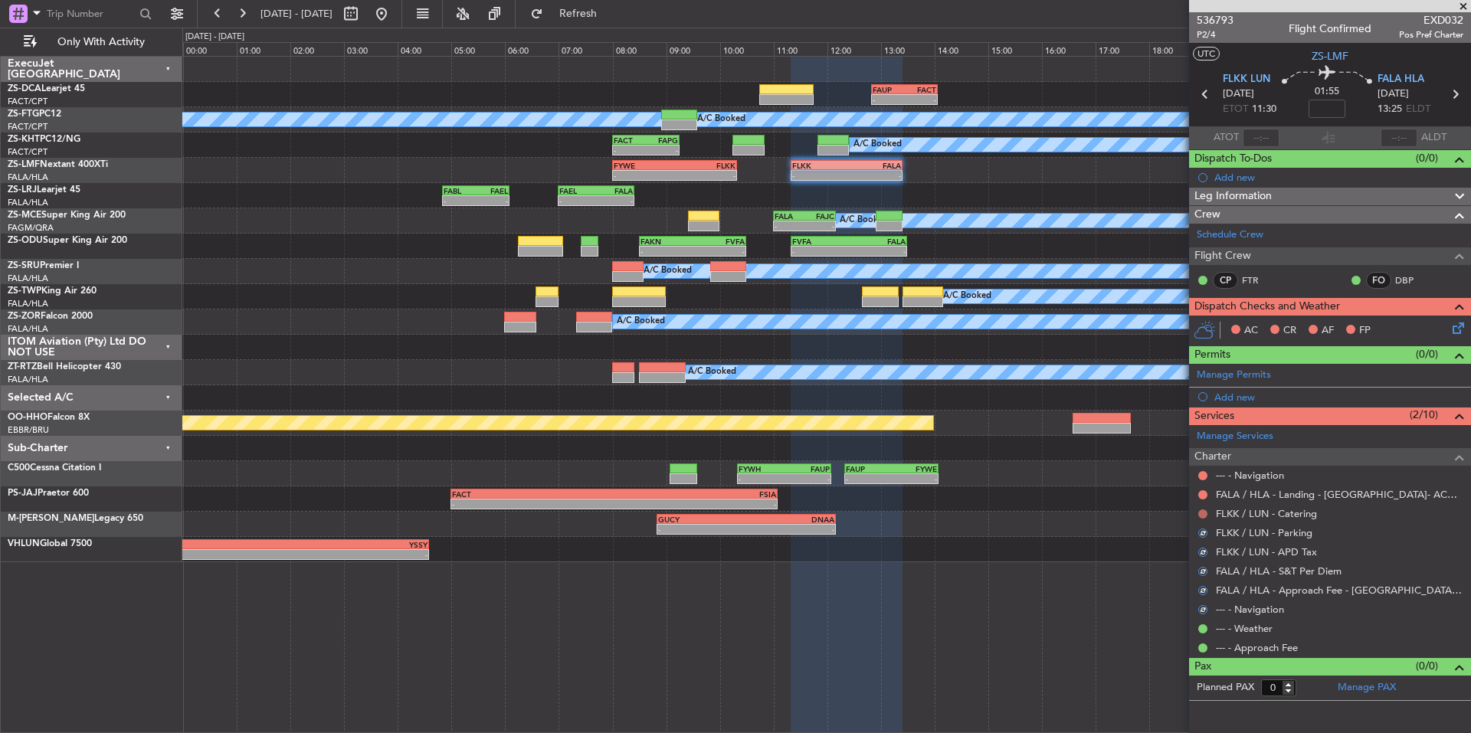
click at [1199, 514] on button at bounding box center [1203, 514] width 9 height 9
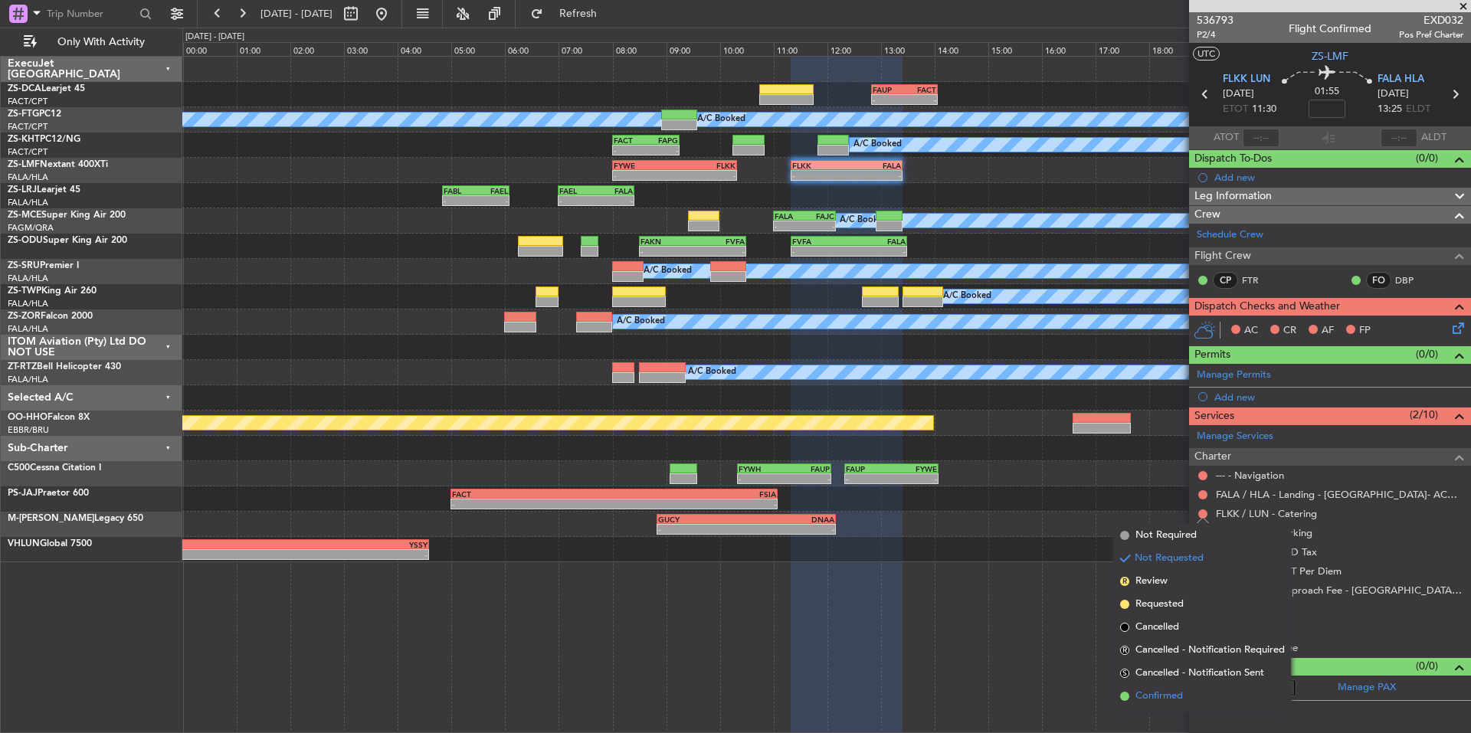
click at [1153, 697] on span "Confirmed" at bounding box center [1160, 696] width 48 height 15
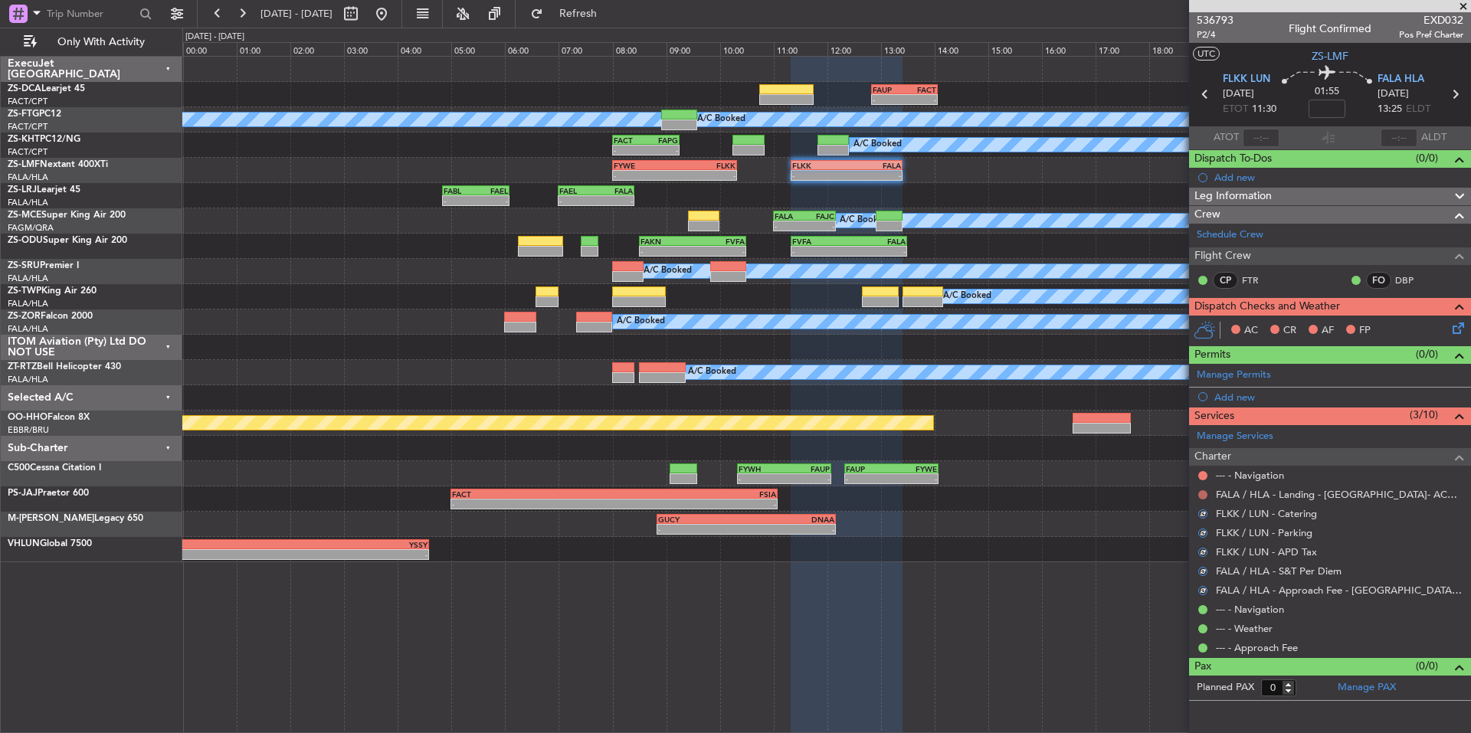
click at [1202, 494] on button at bounding box center [1203, 494] width 9 height 9
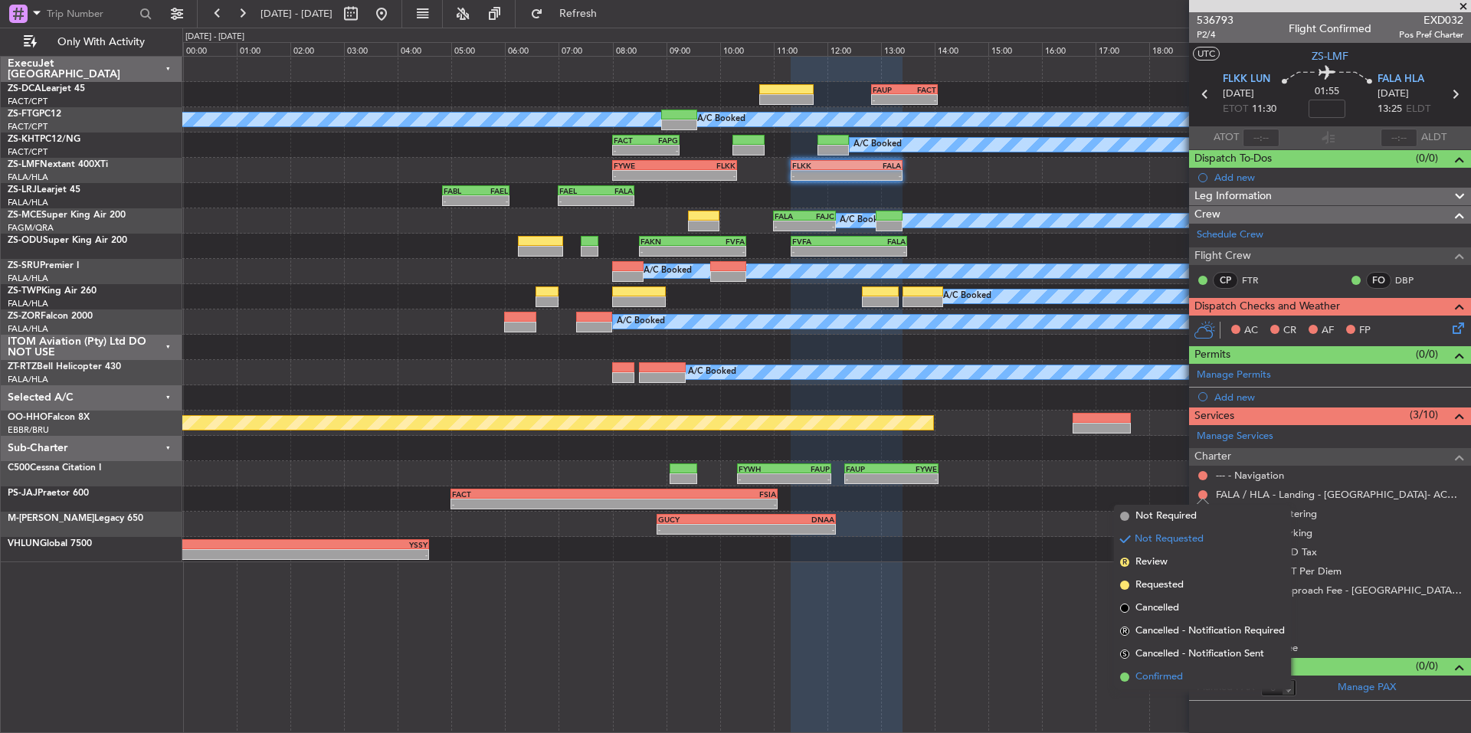
click at [1168, 677] on span "Confirmed" at bounding box center [1160, 677] width 48 height 15
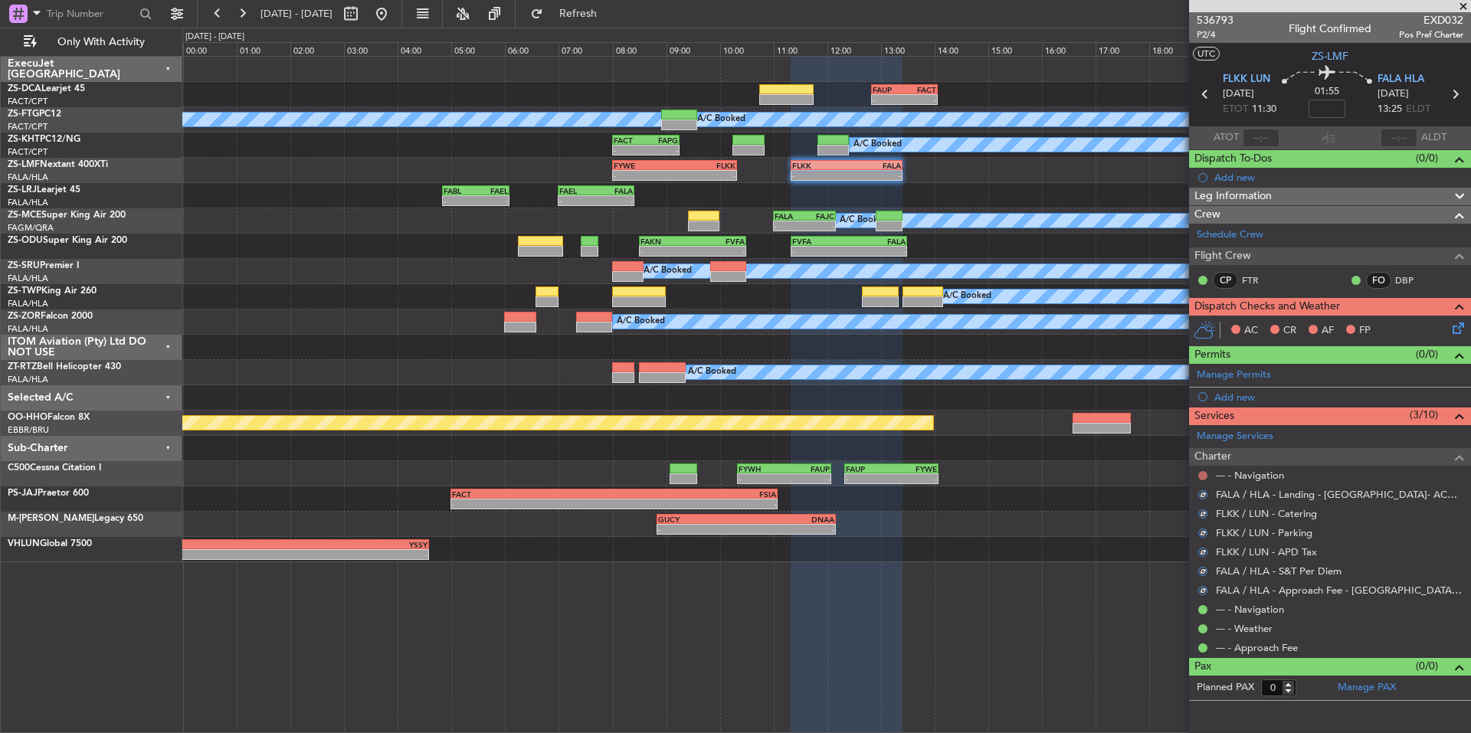
click at [1206, 476] on button at bounding box center [1203, 475] width 9 height 9
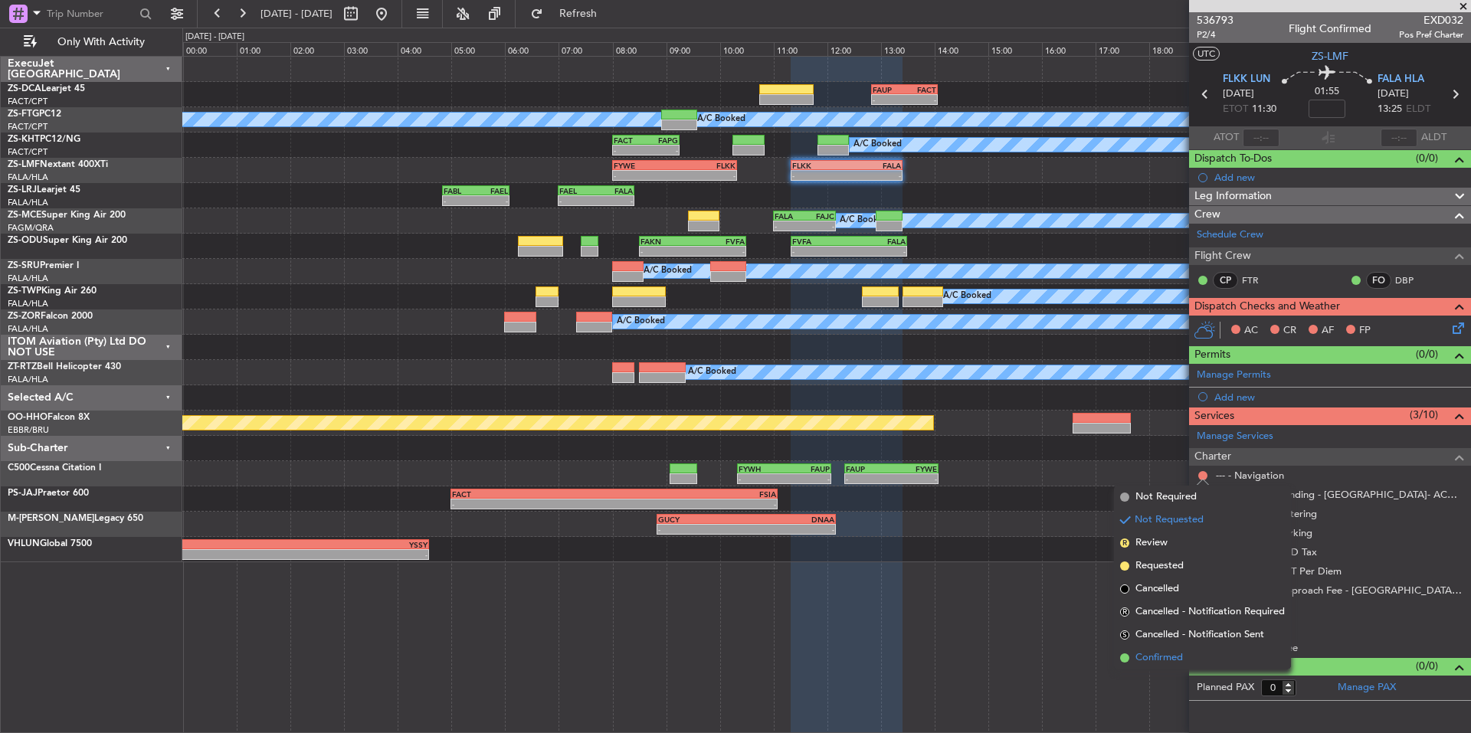
click at [1183, 652] on span "Confirmed" at bounding box center [1160, 658] width 48 height 15
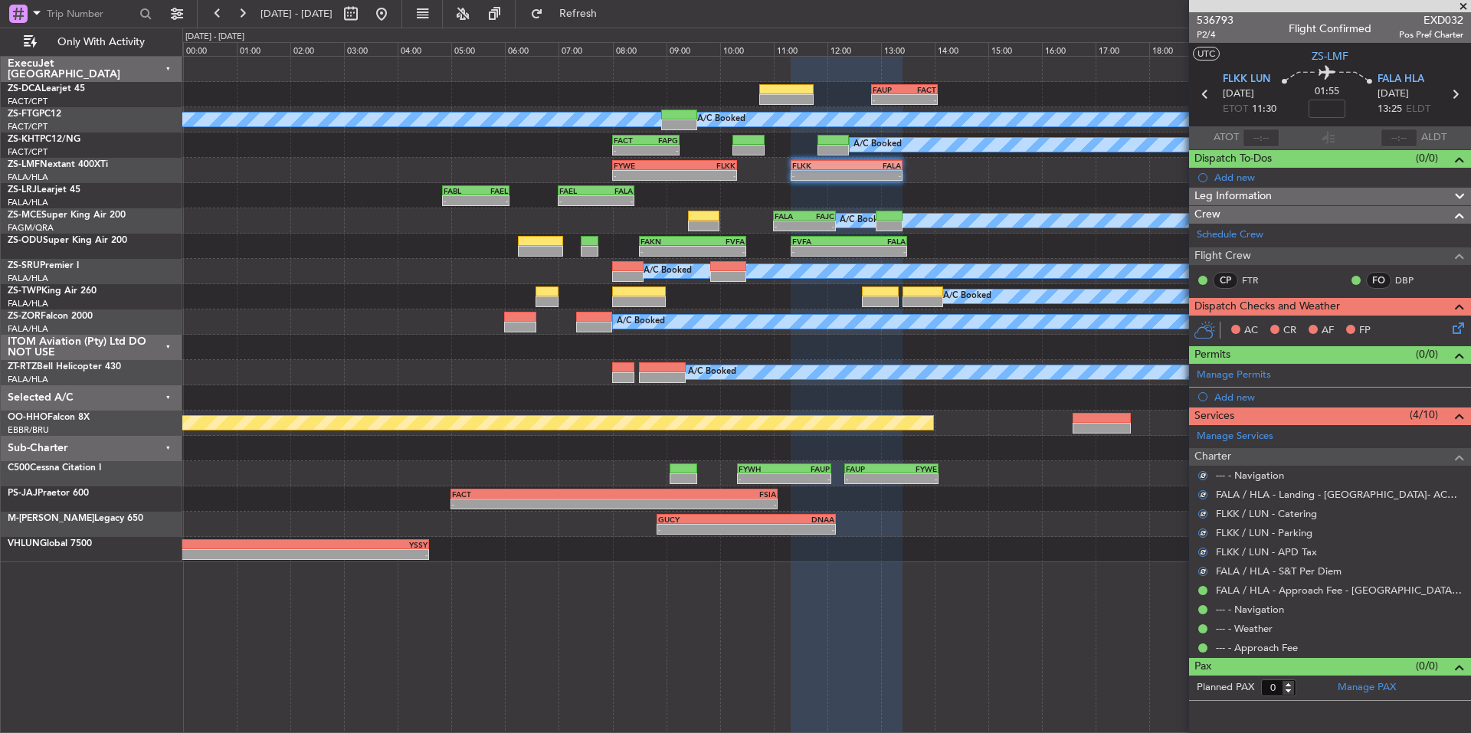
click at [1461, 327] on icon at bounding box center [1456, 326] width 12 height 12
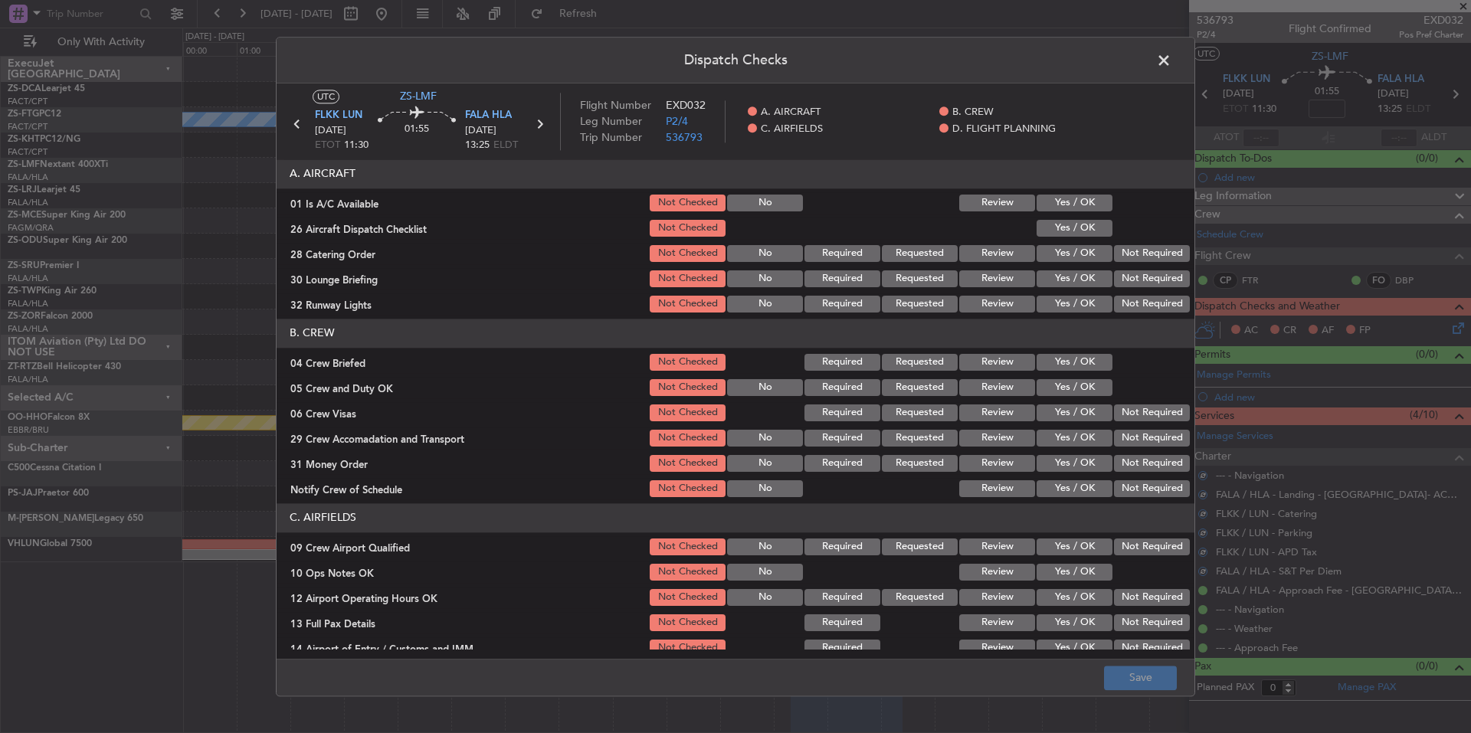
click at [1096, 197] on button "Yes / OK" at bounding box center [1075, 203] width 76 height 17
click at [1091, 224] on button "Yes / OK" at bounding box center [1075, 228] width 76 height 17
click at [1138, 255] on button "Not Required" at bounding box center [1152, 253] width 76 height 17
click at [1140, 270] on section "A. AIRCRAFT 01 Is A/C Available Not Checked No Review Yes / OK 26 Aircraft Disp…" at bounding box center [736, 237] width 918 height 156
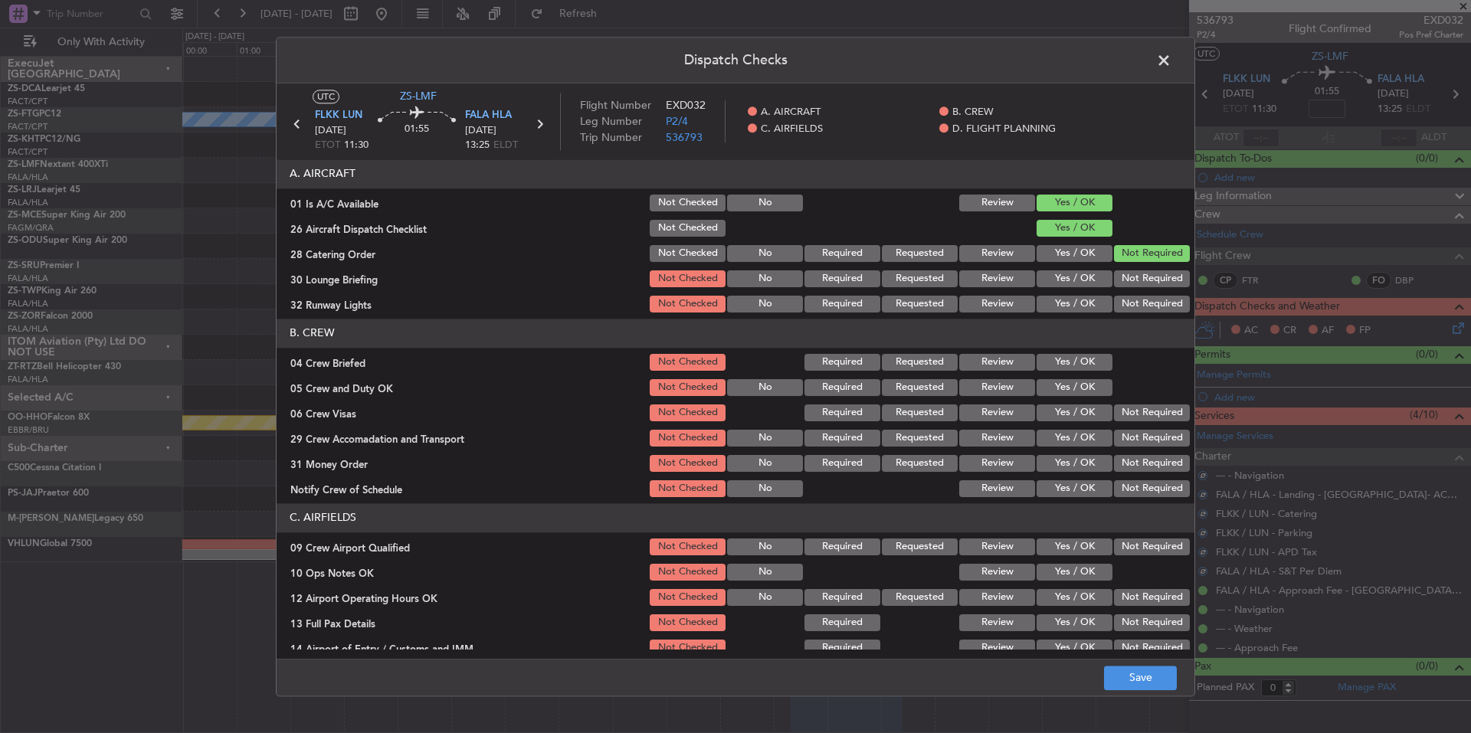
drag, startPoint x: 1144, startPoint y: 281, endPoint x: 1146, endPoint y: 292, distance: 10.8
click at [1144, 284] on button "Not Required" at bounding box center [1152, 279] width 76 height 17
click at [1147, 294] on div "Not Required" at bounding box center [1150, 304] width 77 height 21
click at [1147, 305] on button "Not Required" at bounding box center [1152, 304] width 76 height 17
drag, startPoint x: 1081, startPoint y: 366, endPoint x: 1085, endPoint y: 383, distance: 17.3
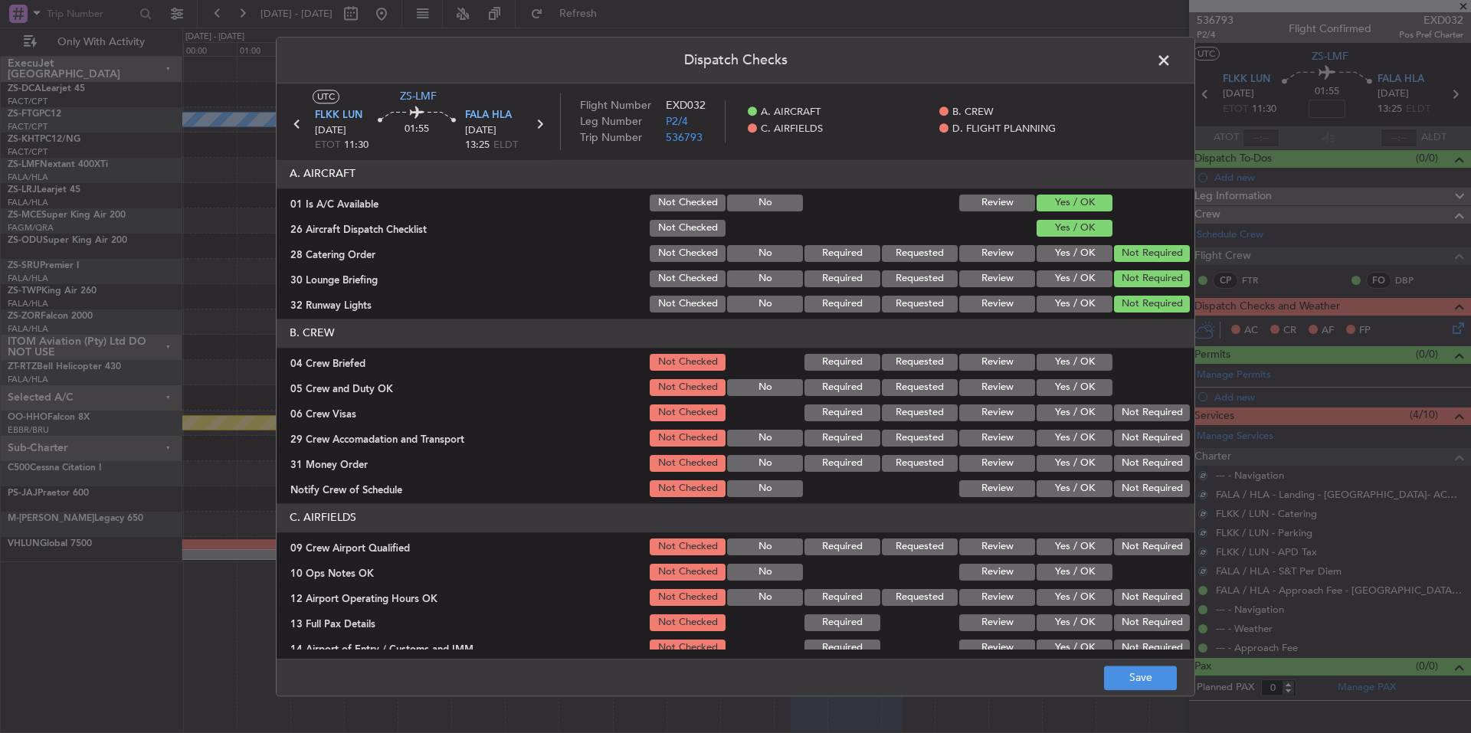
click at [1081, 369] on button "Yes / OK" at bounding box center [1075, 362] width 76 height 17
click at [1088, 389] on button "Yes / OK" at bounding box center [1075, 387] width 76 height 17
drag, startPoint x: 1127, startPoint y: 415, endPoint x: 1135, endPoint y: 444, distance: 30.3
click at [1127, 419] on button "Not Required" at bounding box center [1152, 413] width 76 height 17
click at [1133, 436] on button "Not Required" at bounding box center [1152, 438] width 76 height 17
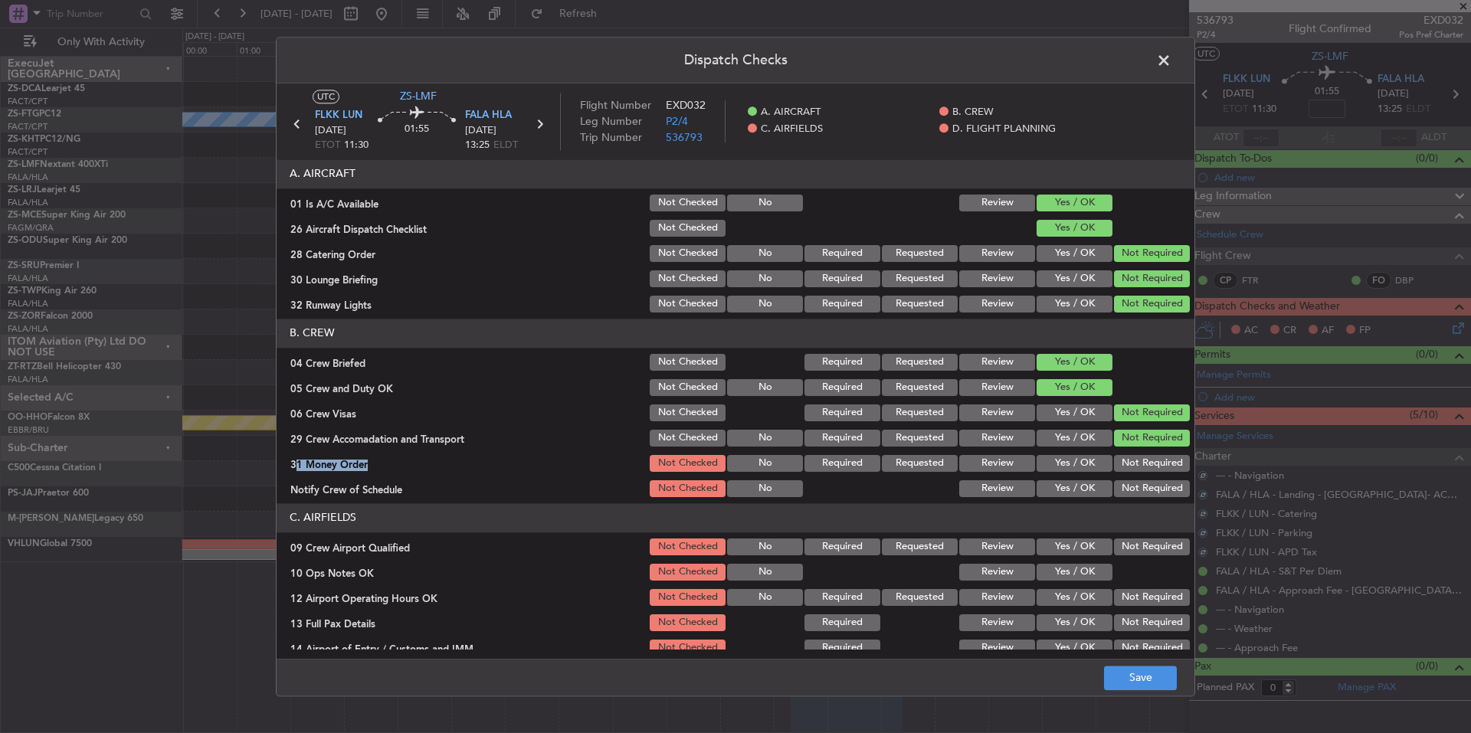
click at [1136, 451] on section "B. CREW 04 Crew Briefed Not Checked Required Requested Review Yes / OK 05 Crew …" at bounding box center [736, 409] width 918 height 181
click at [1142, 478] on section "B. CREW 04 Crew Briefed Not Checked Required Requested Review Yes / OK 05 Crew …" at bounding box center [736, 409] width 918 height 181
click at [1144, 490] on button "Not Required" at bounding box center [1152, 489] width 76 height 17
click at [1146, 494] on button "Not Required" at bounding box center [1152, 489] width 76 height 17
click at [1143, 461] on button "Not Required" at bounding box center [1152, 463] width 76 height 17
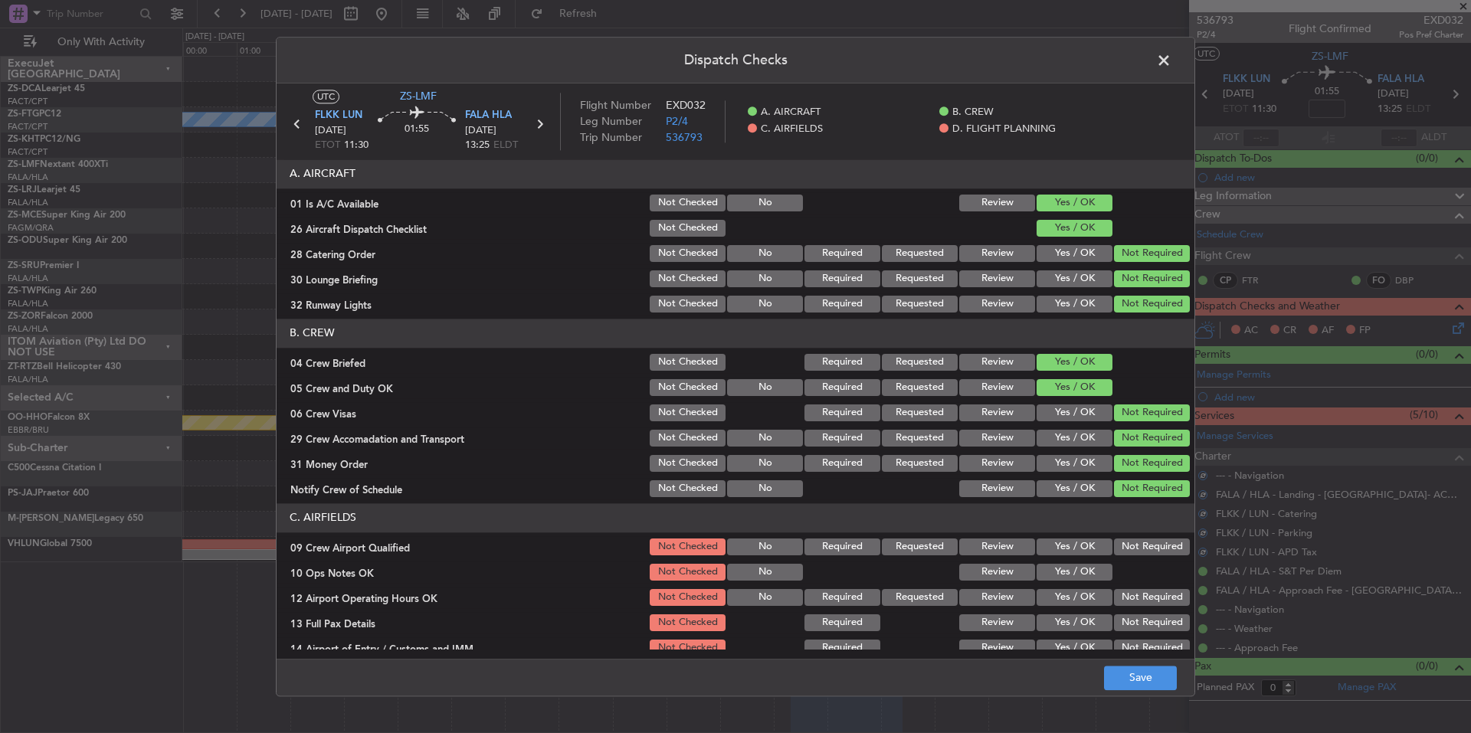
scroll to position [198, 0]
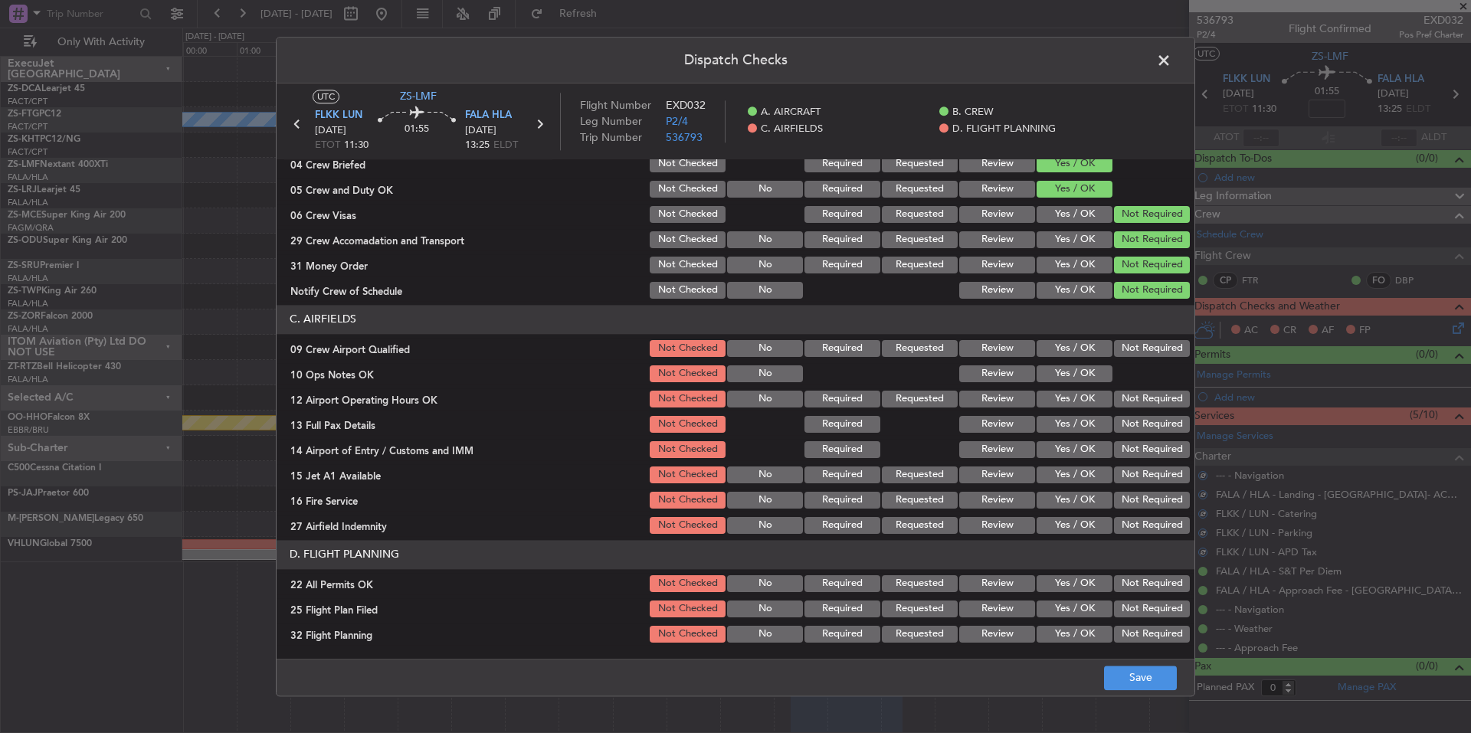
click at [1129, 348] on button "Not Required" at bounding box center [1152, 348] width 76 height 17
drag, startPoint x: 1087, startPoint y: 368, endPoint x: 1107, endPoint y: 392, distance: 31.6
click at [1087, 369] on button "Yes / OK" at bounding box center [1075, 374] width 76 height 17
drag, startPoint x: 1107, startPoint y: 395, endPoint x: 1114, endPoint y: 410, distance: 16.8
click at [1114, 399] on button "Not Required" at bounding box center [1152, 399] width 76 height 17
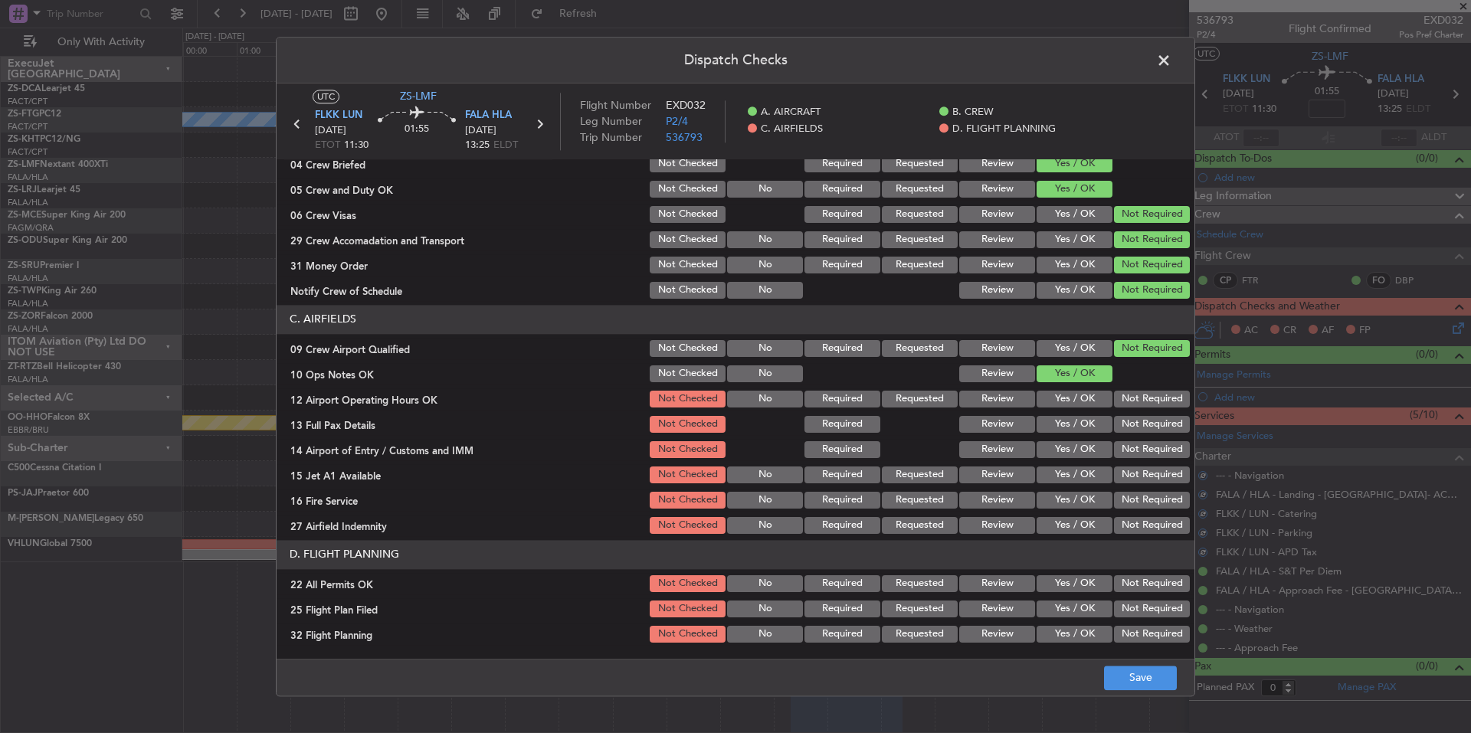
click at [1114, 417] on section "C. AIRFIELDS 09 Crew Airport Qualified Not Checked No Required Requested Review…" at bounding box center [736, 420] width 918 height 231
click at [1123, 437] on section "C. AIRFIELDS 09 Crew Airport Qualified Not Checked No Required Requested Review…" at bounding box center [736, 420] width 918 height 231
click at [1127, 454] on button "Not Required" at bounding box center [1152, 449] width 76 height 17
click at [1133, 473] on button "Not Required" at bounding box center [1152, 475] width 76 height 17
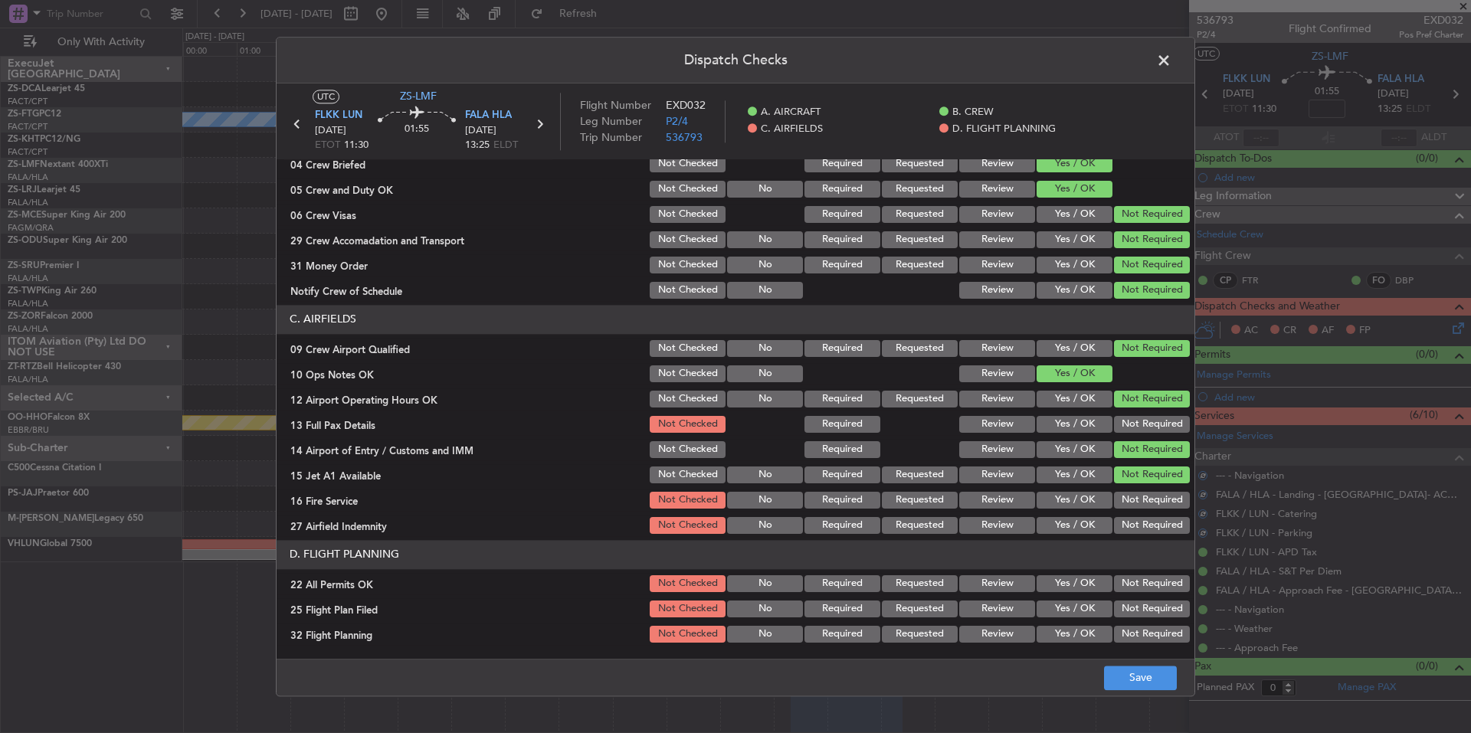
click at [1138, 495] on section "C. AIRFIELDS 09 Crew Airport Qualified Not Checked No Required Requested Review…" at bounding box center [736, 420] width 918 height 231
click at [1141, 512] on section "C. AIRFIELDS 09 Crew Airport Qualified Not Checked No Required Requested Review…" at bounding box center [736, 420] width 918 height 231
click at [1141, 520] on button "Not Required" at bounding box center [1152, 525] width 76 height 17
click at [1141, 523] on button "Not Required" at bounding box center [1152, 525] width 76 height 17
click at [1140, 516] on div "Not Required" at bounding box center [1150, 525] width 77 height 21
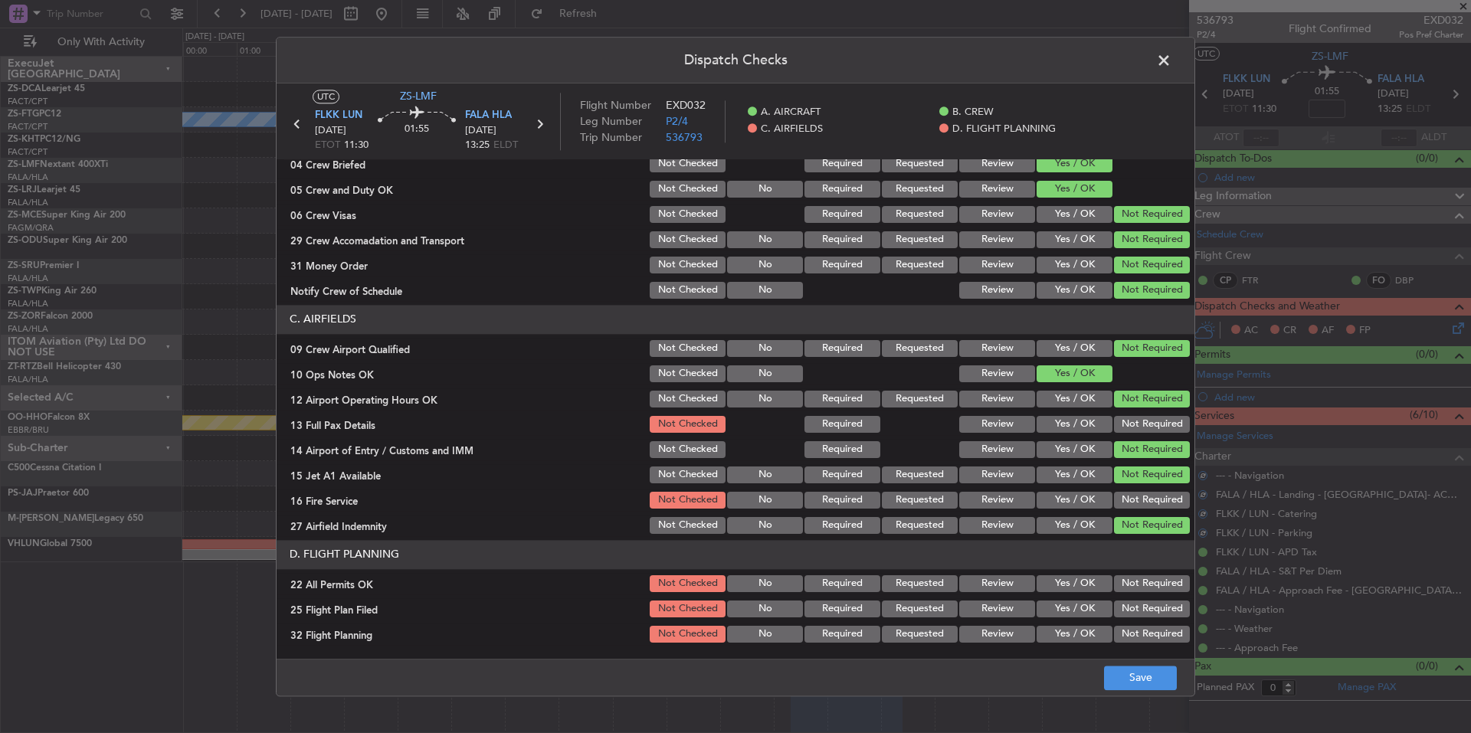
click at [1139, 503] on button "Not Required" at bounding box center [1152, 500] width 76 height 17
click at [1139, 485] on section "C. AIRFIELDS 09 Crew Airport Qualified Not Checked No Required Requested Review…" at bounding box center [736, 420] width 918 height 231
click at [1143, 441] on div "Not Required" at bounding box center [1150, 449] width 77 height 21
click at [1144, 425] on button "Not Required" at bounding box center [1152, 424] width 76 height 17
click at [1143, 588] on button "Not Required" at bounding box center [1152, 584] width 76 height 17
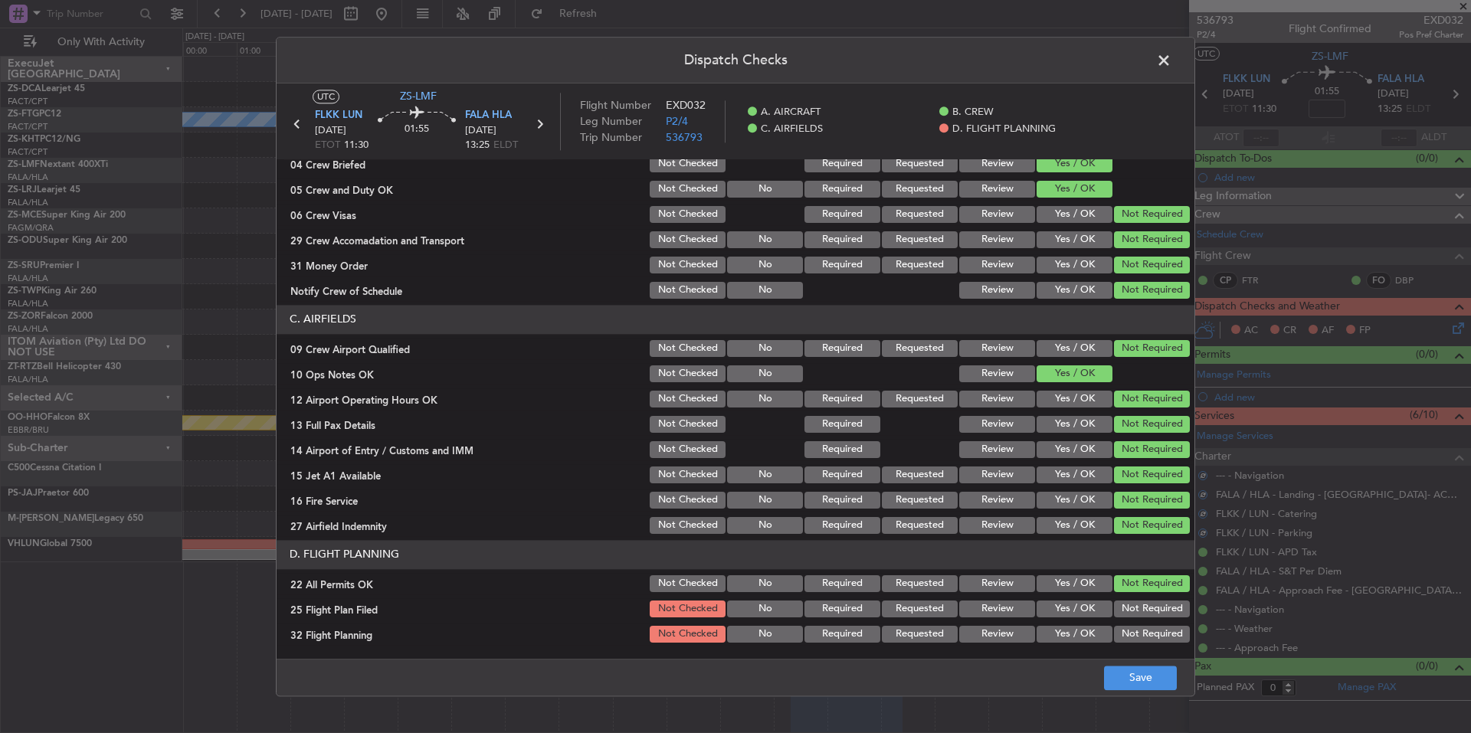
click at [1065, 602] on button "Yes / OK" at bounding box center [1075, 609] width 76 height 17
click at [1010, 609] on button "Review" at bounding box center [998, 609] width 76 height 17
click at [1014, 627] on button "Review" at bounding box center [998, 634] width 76 height 17
click at [1153, 688] on button "Save" at bounding box center [1140, 678] width 73 height 25
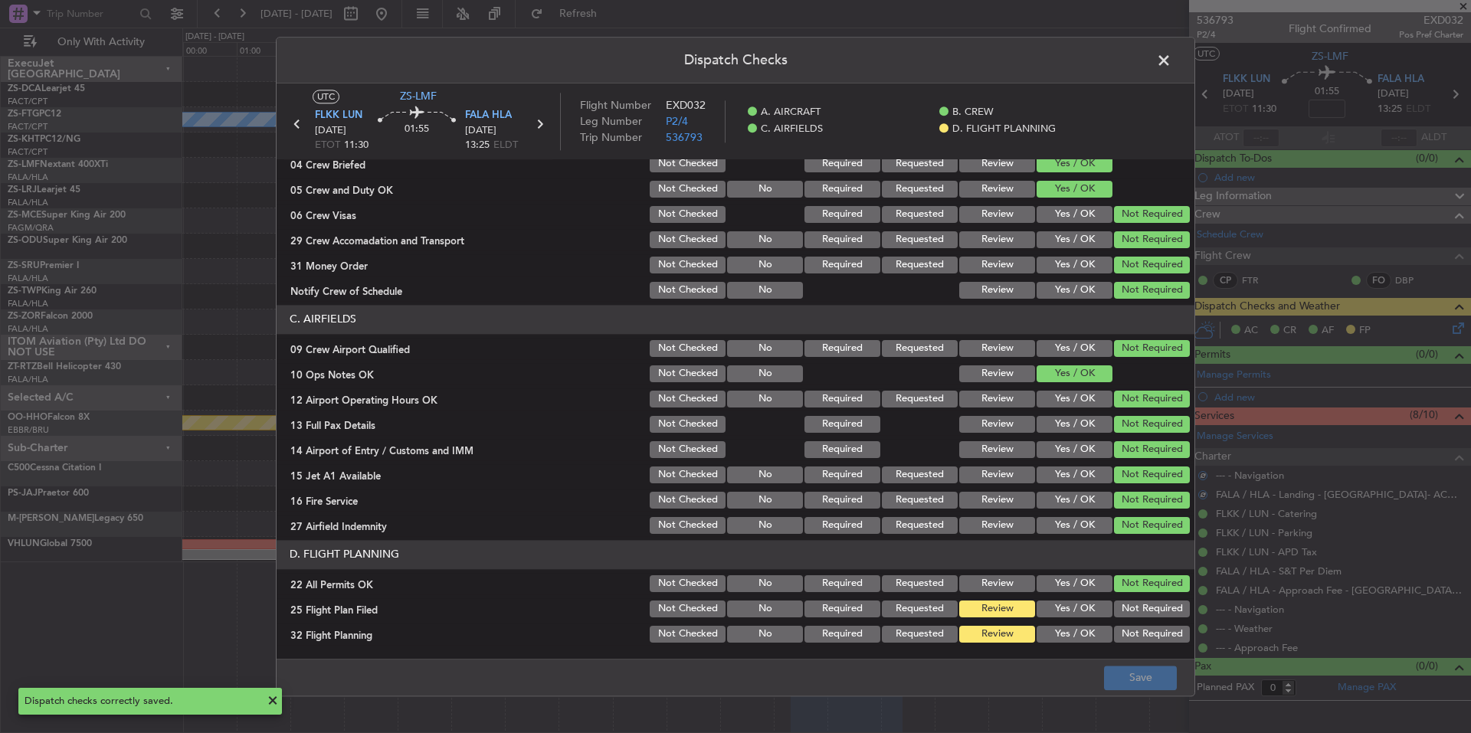
click at [1172, 60] on span at bounding box center [1172, 64] width 0 height 31
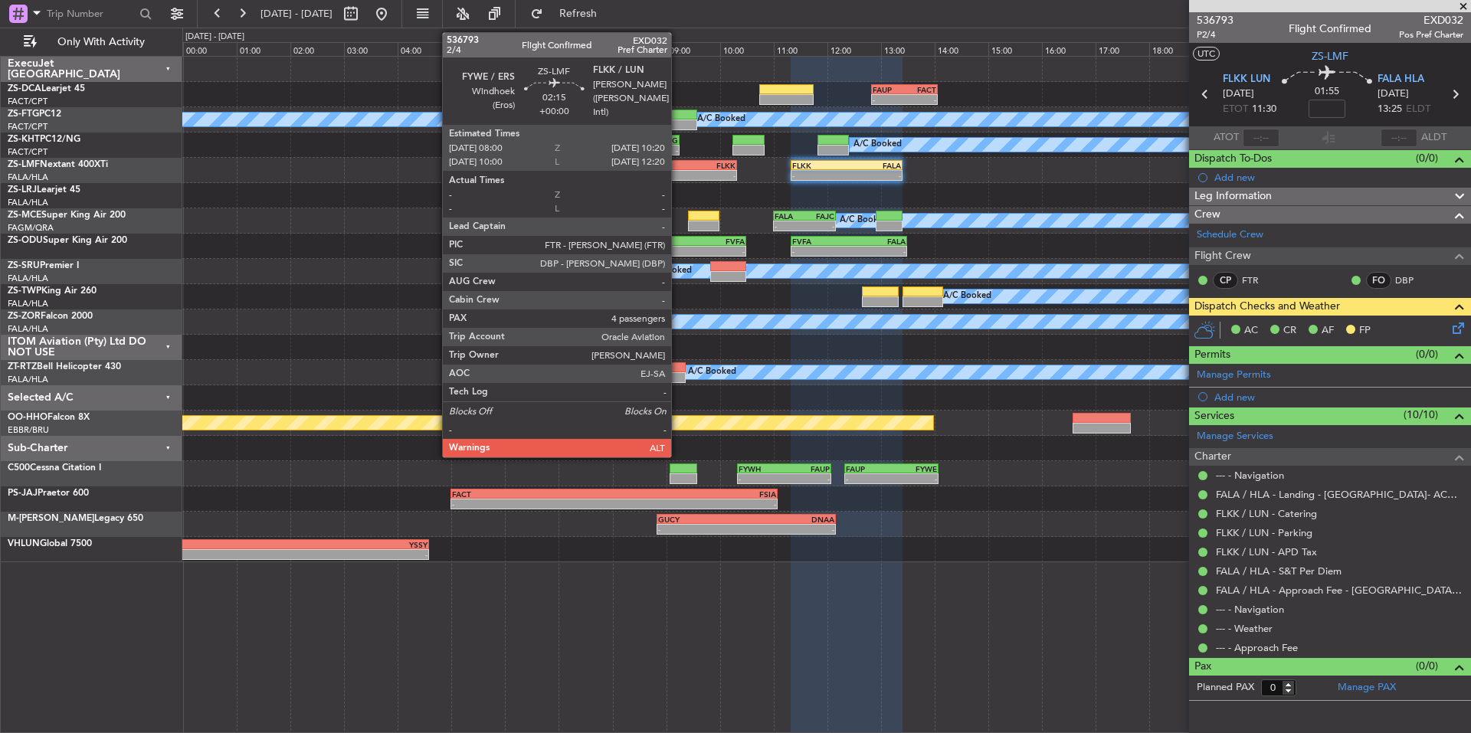
click at [678, 169] on div "FYWE 08:00 Z FLKK 10:20 Z" at bounding box center [675, 165] width 126 height 11
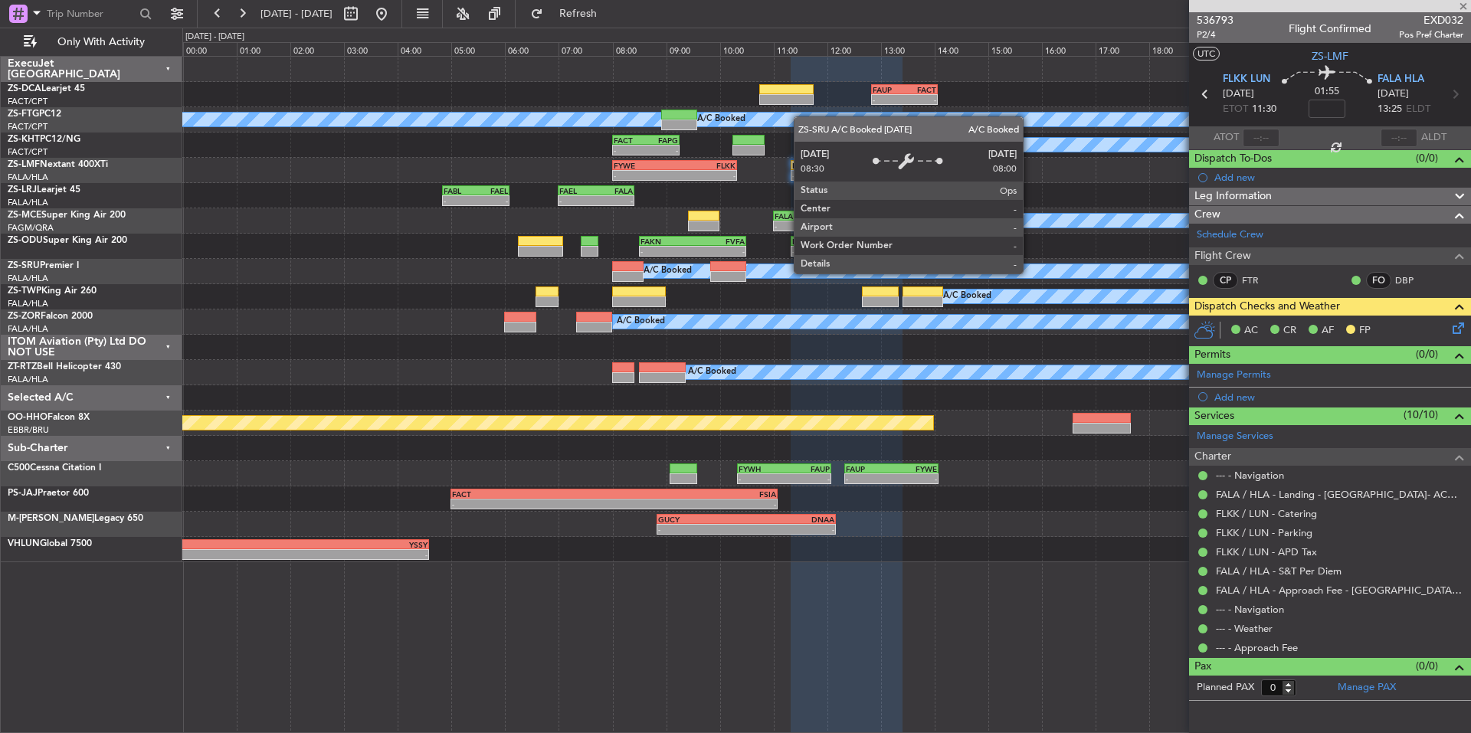
type input "4"
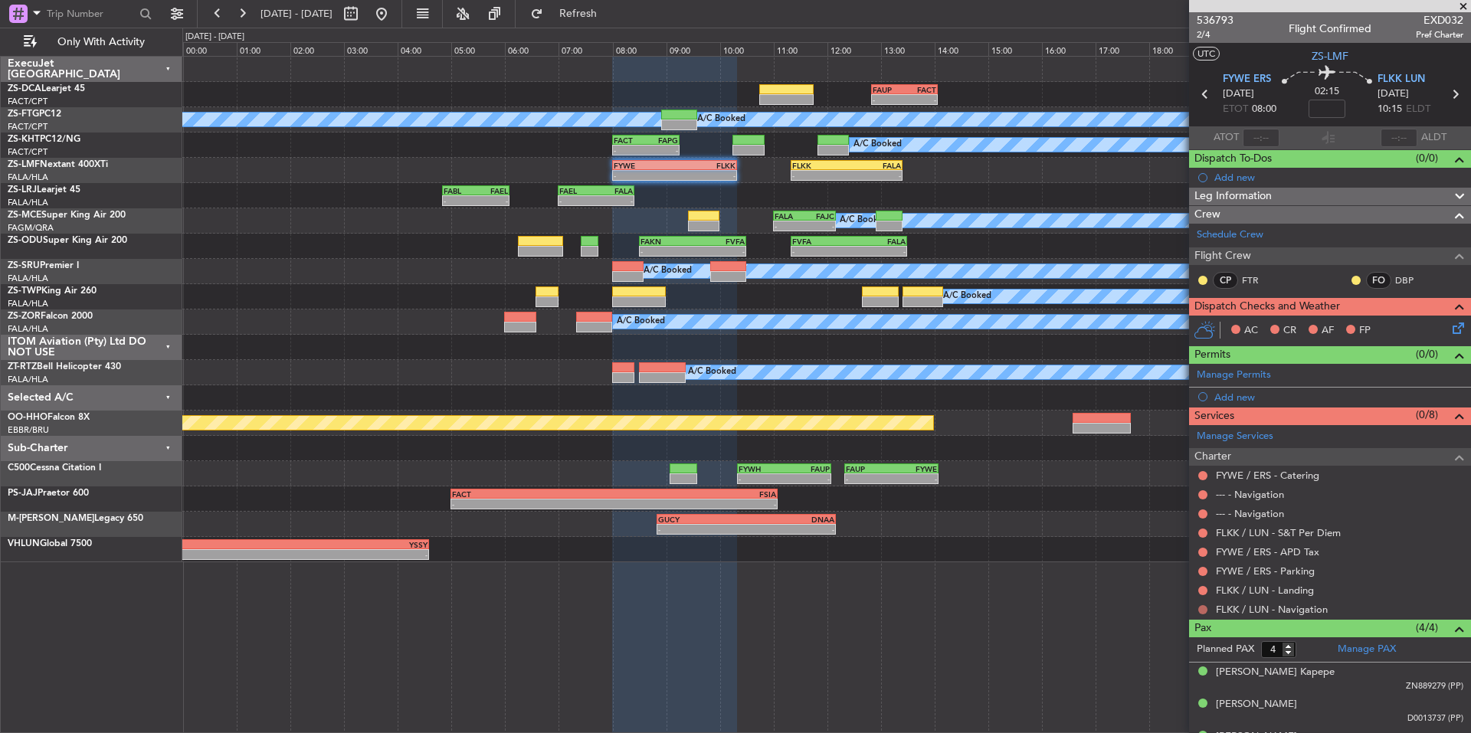
click at [1204, 605] on button at bounding box center [1203, 609] width 9 height 9
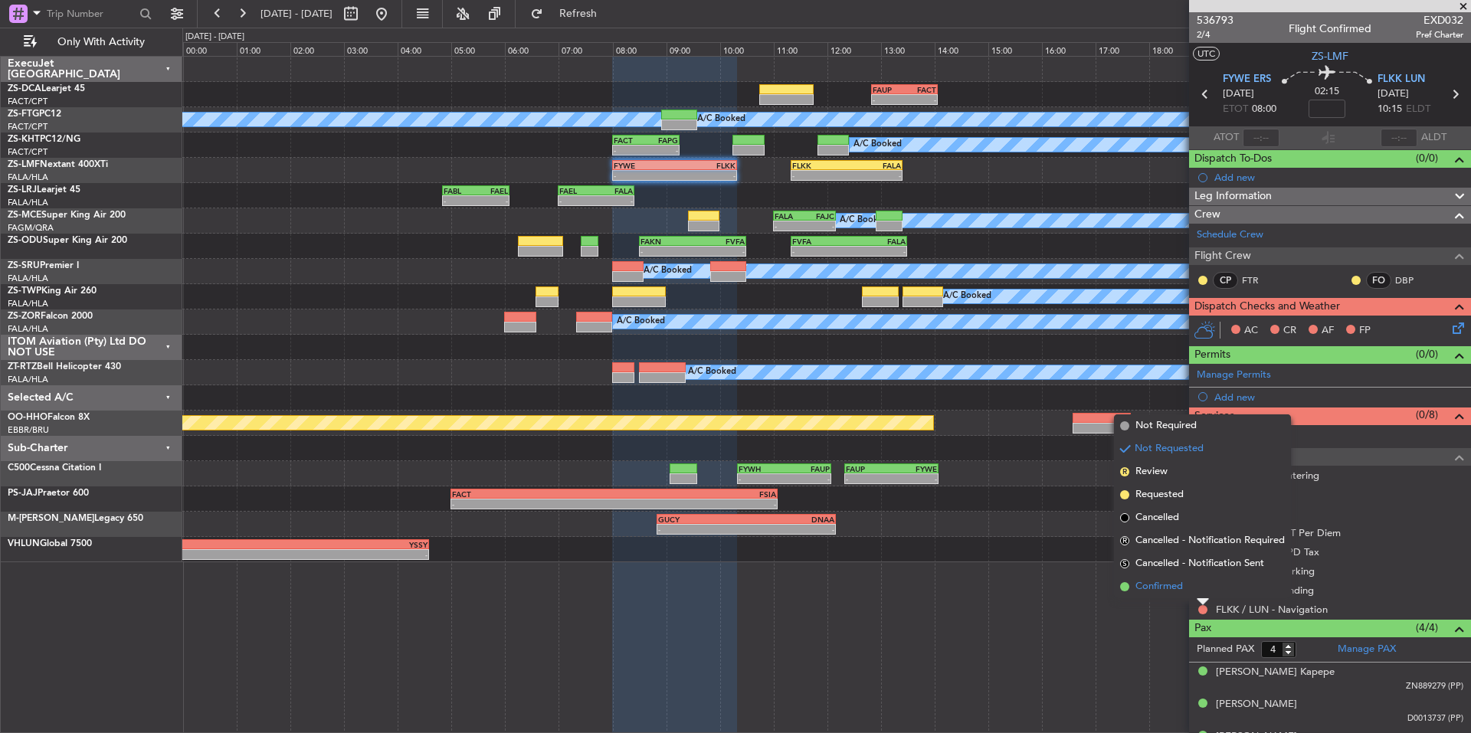
click at [1184, 592] on li "Confirmed" at bounding box center [1202, 587] width 177 height 23
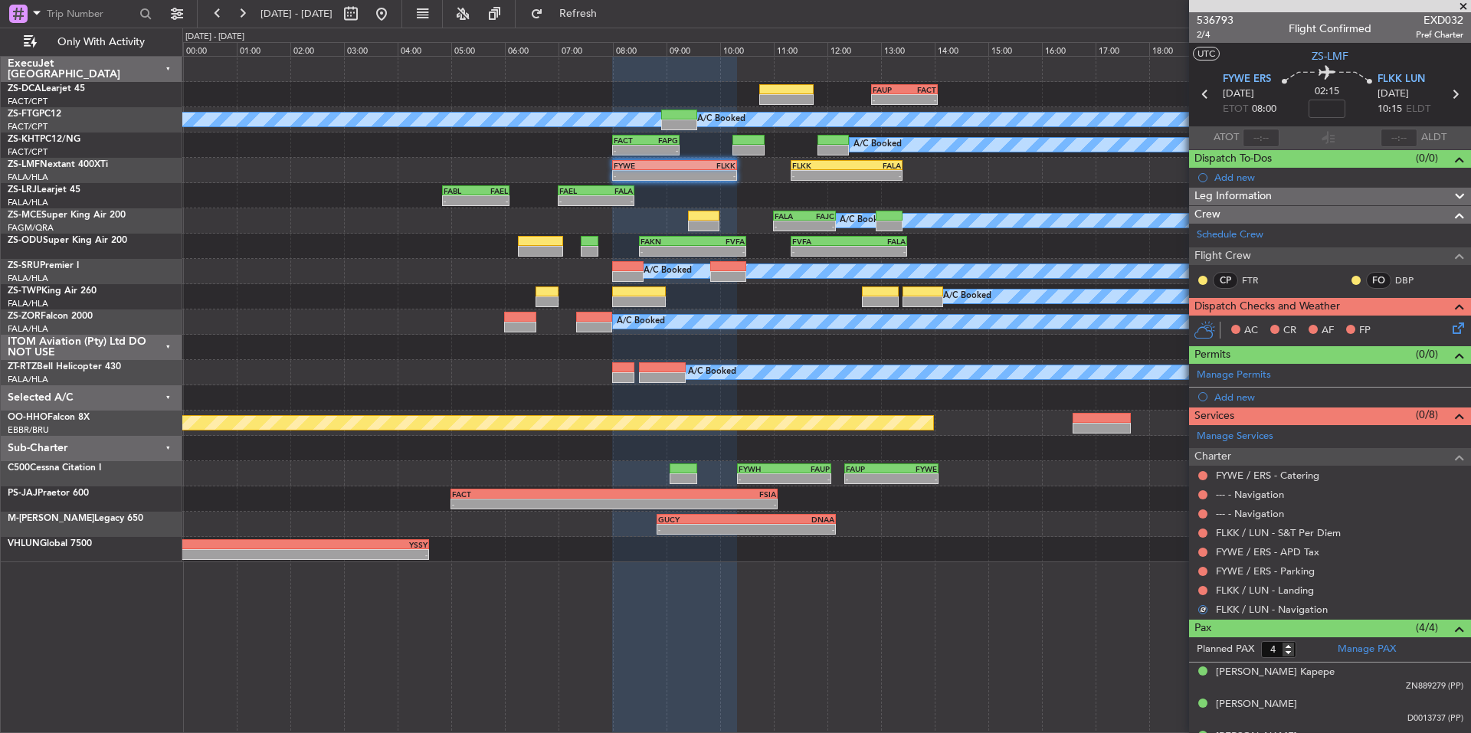
click at [1198, 591] on div at bounding box center [1203, 591] width 12 height 12
click at [1199, 587] on button at bounding box center [1203, 590] width 9 height 9
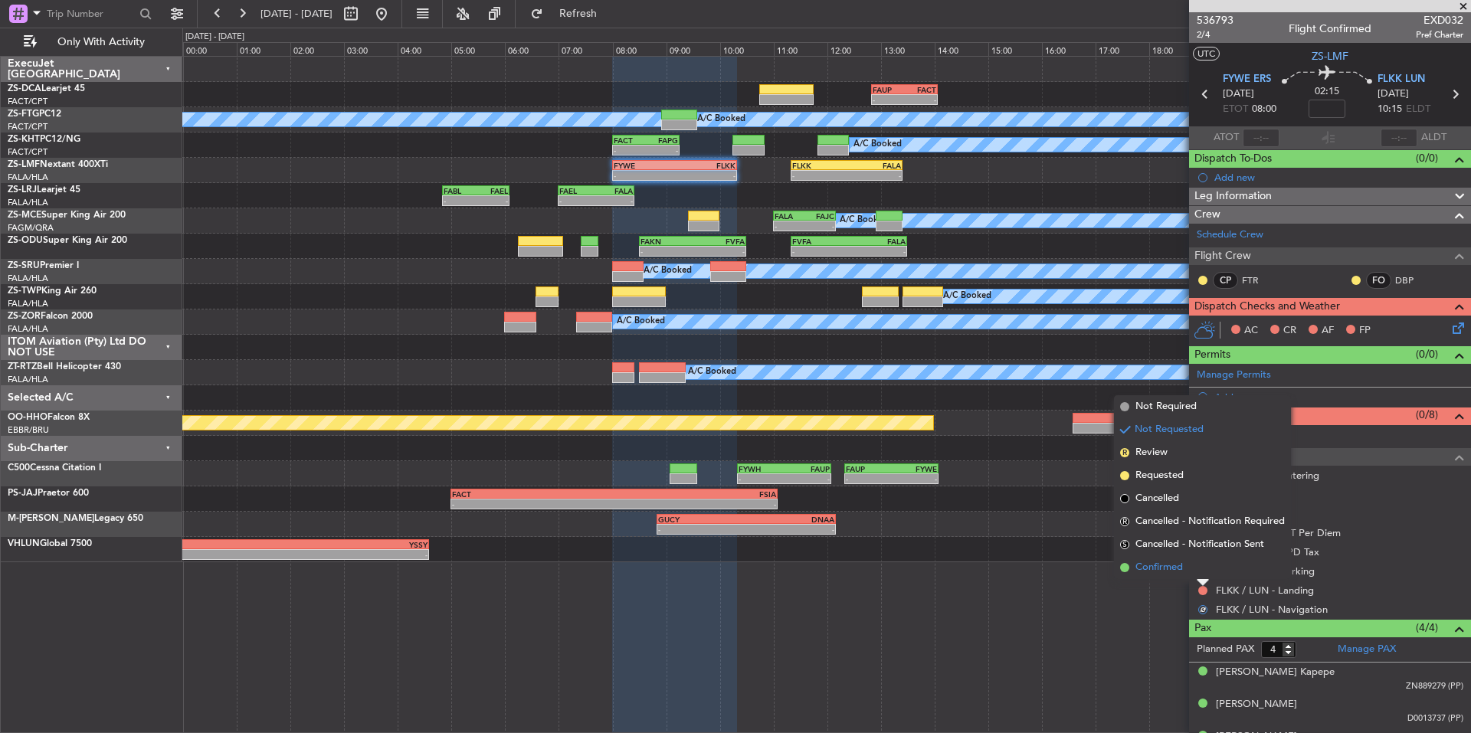
click at [1172, 569] on span "Confirmed" at bounding box center [1160, 567] width 48 height 15
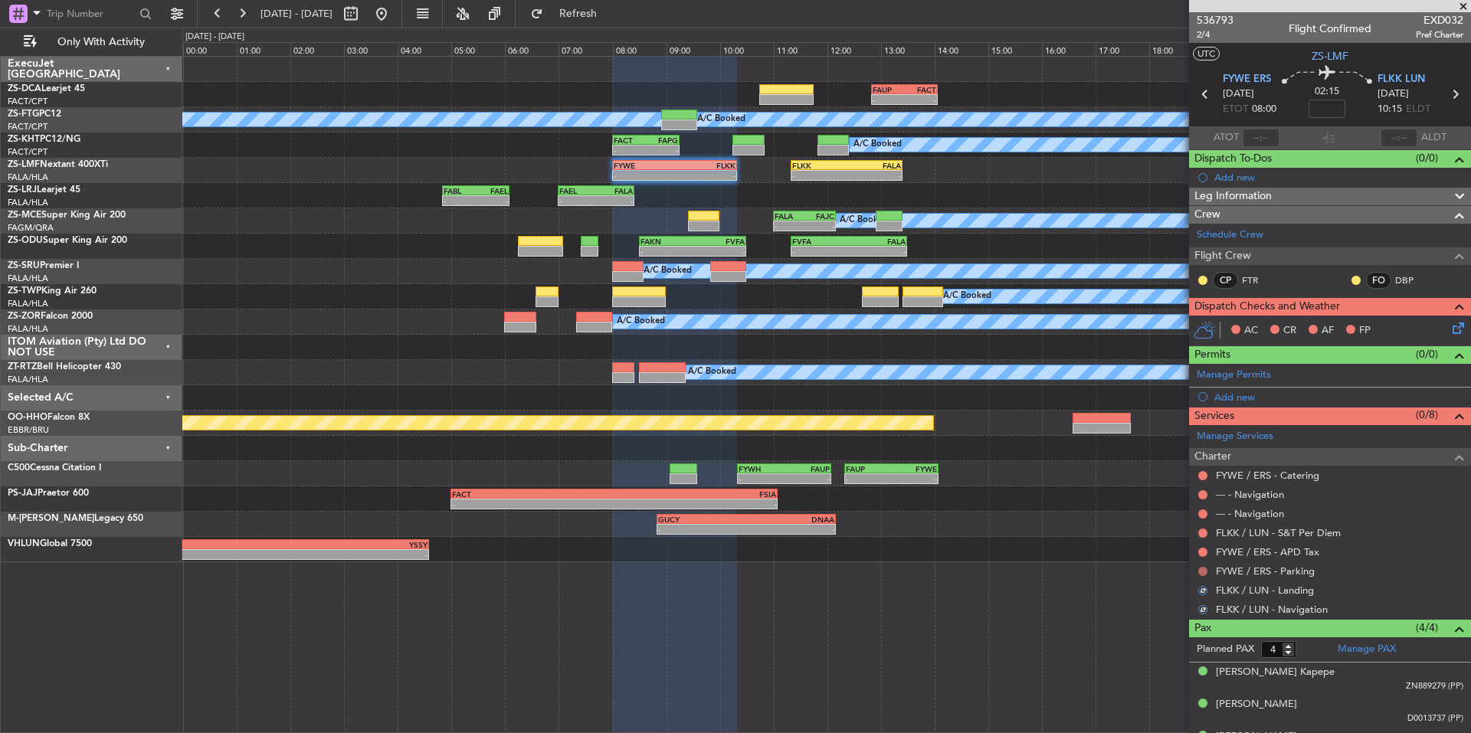
click at [1206, 571] on button at bounding box center [1203, 571] width 9 height 9
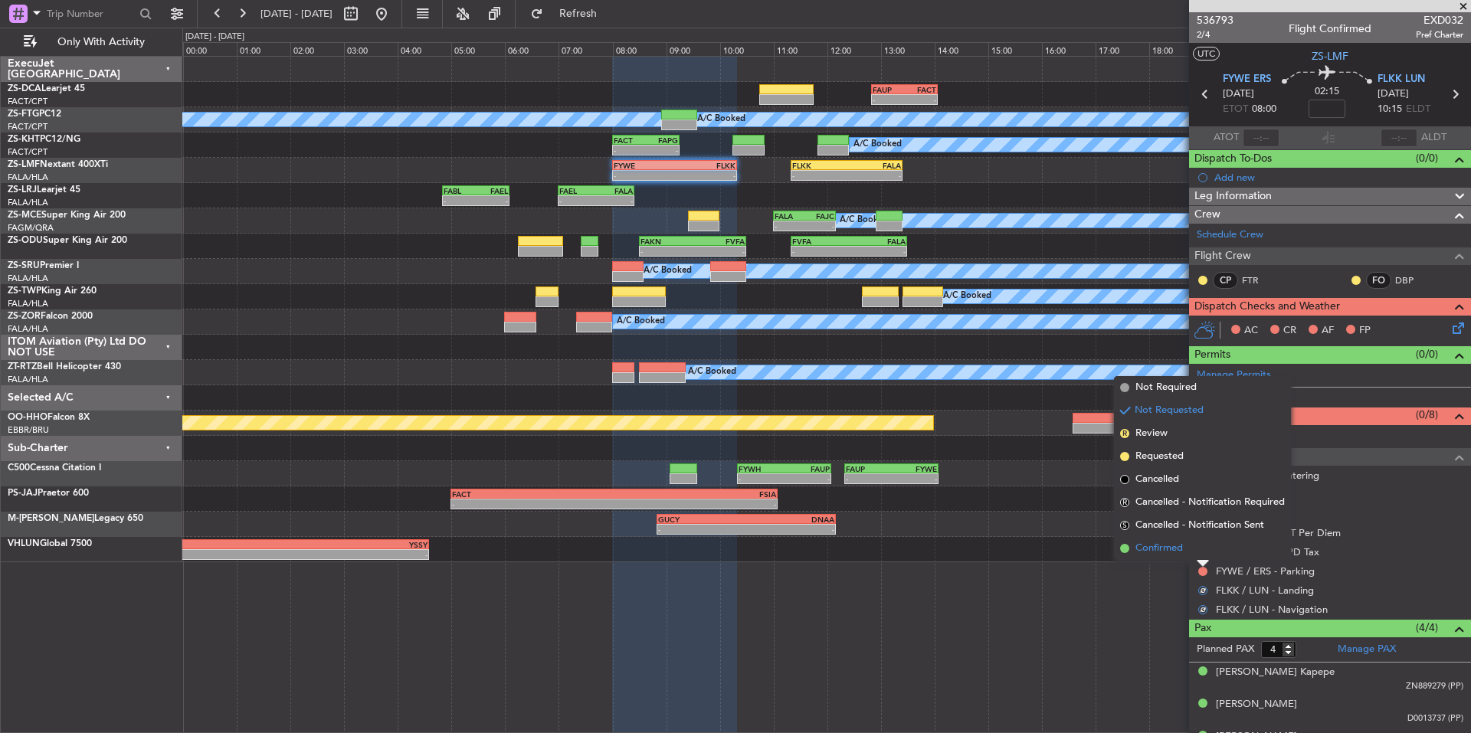
click at [1174, 556] on span "Confirmed" at bounding box center [1160, 548] width 48 height 15
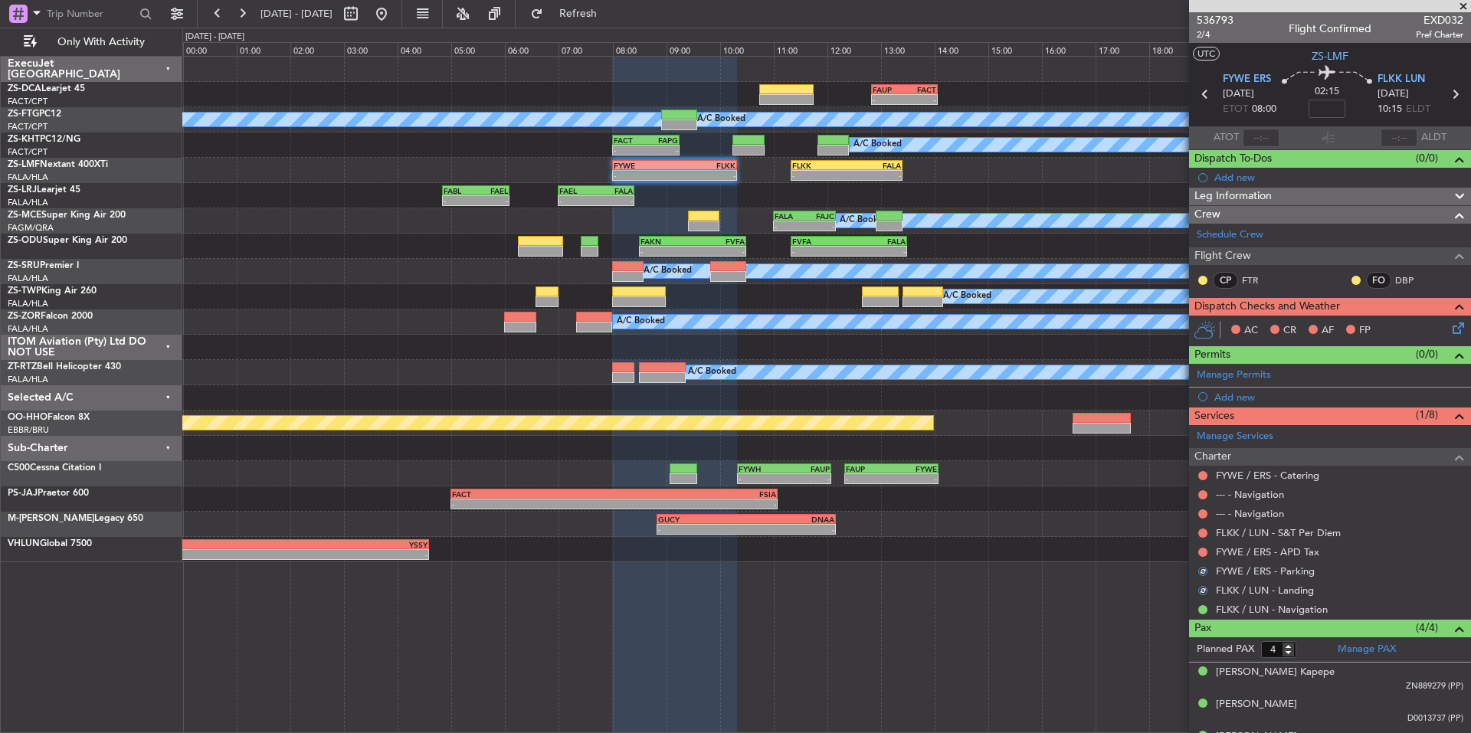
click at [1207, 548] on div at bounding box center [1203, 552] width 12 height 12
click at [1204, 550] on button at bounding box center [1203, 552] width 9 height 9
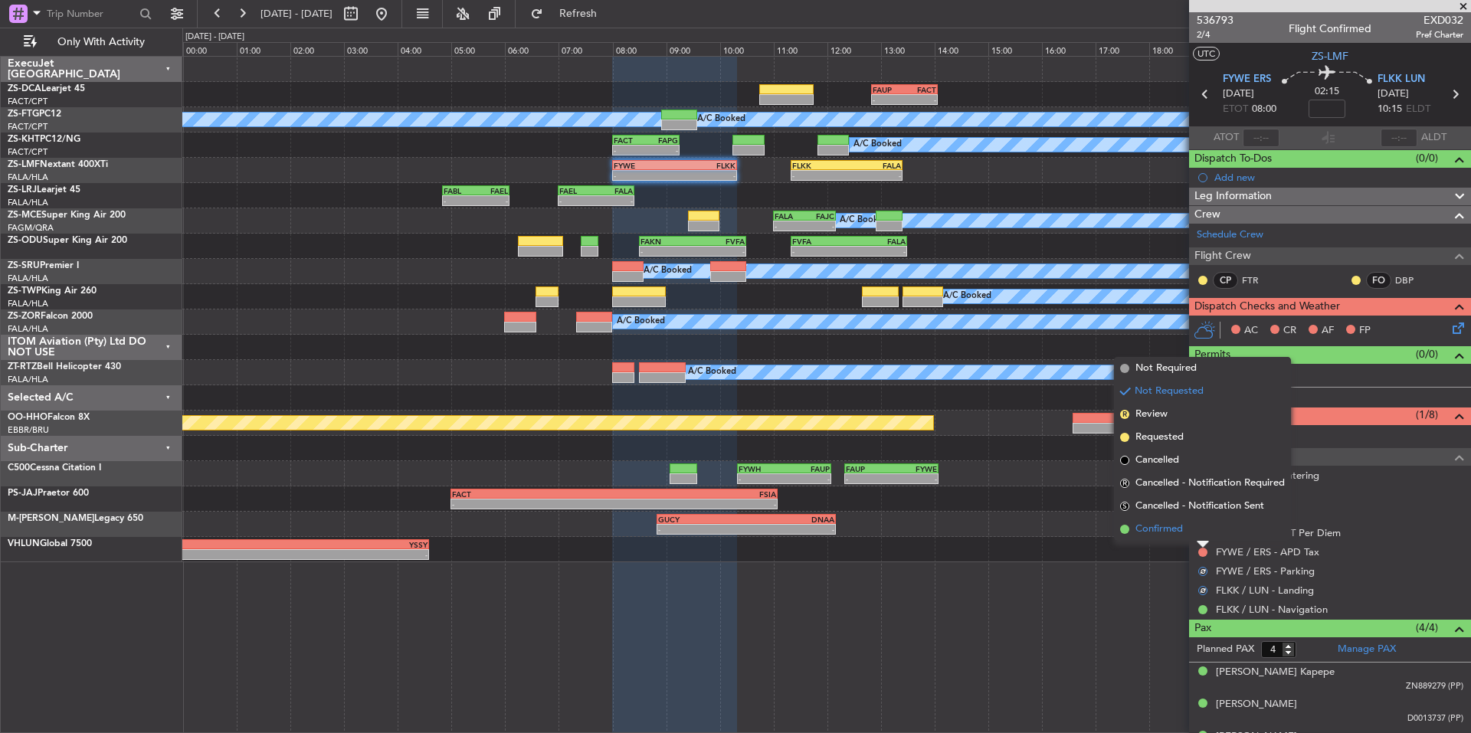
click at [1166, 533] on span "Confirmed" at bounding box center [1160, 529] width 48 height 15
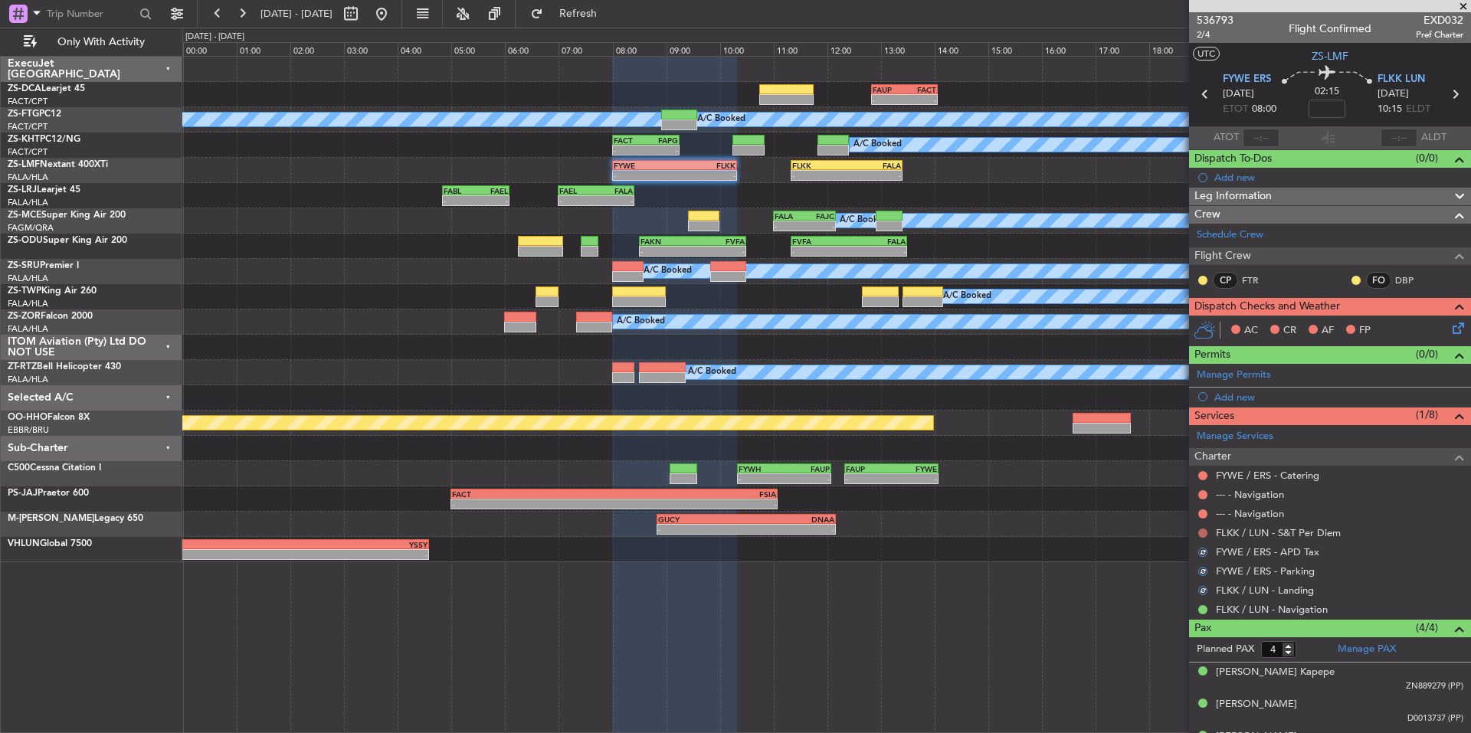
click at [1206, 530] on button at bounding box center [1203, 533] width 9 height 9
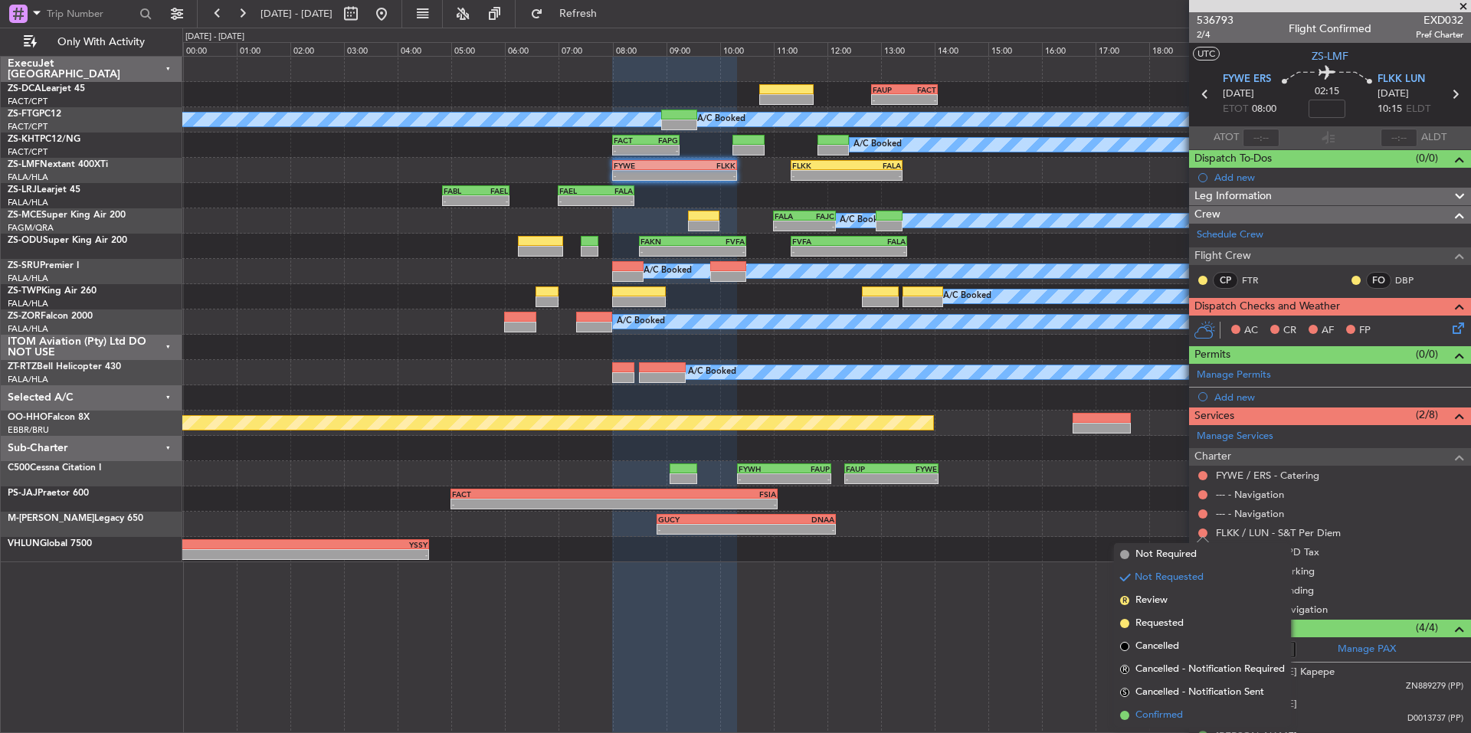
click at [1167, 710] on span "Confirmed" at bounding box center [1160, 715] width 48 height 15
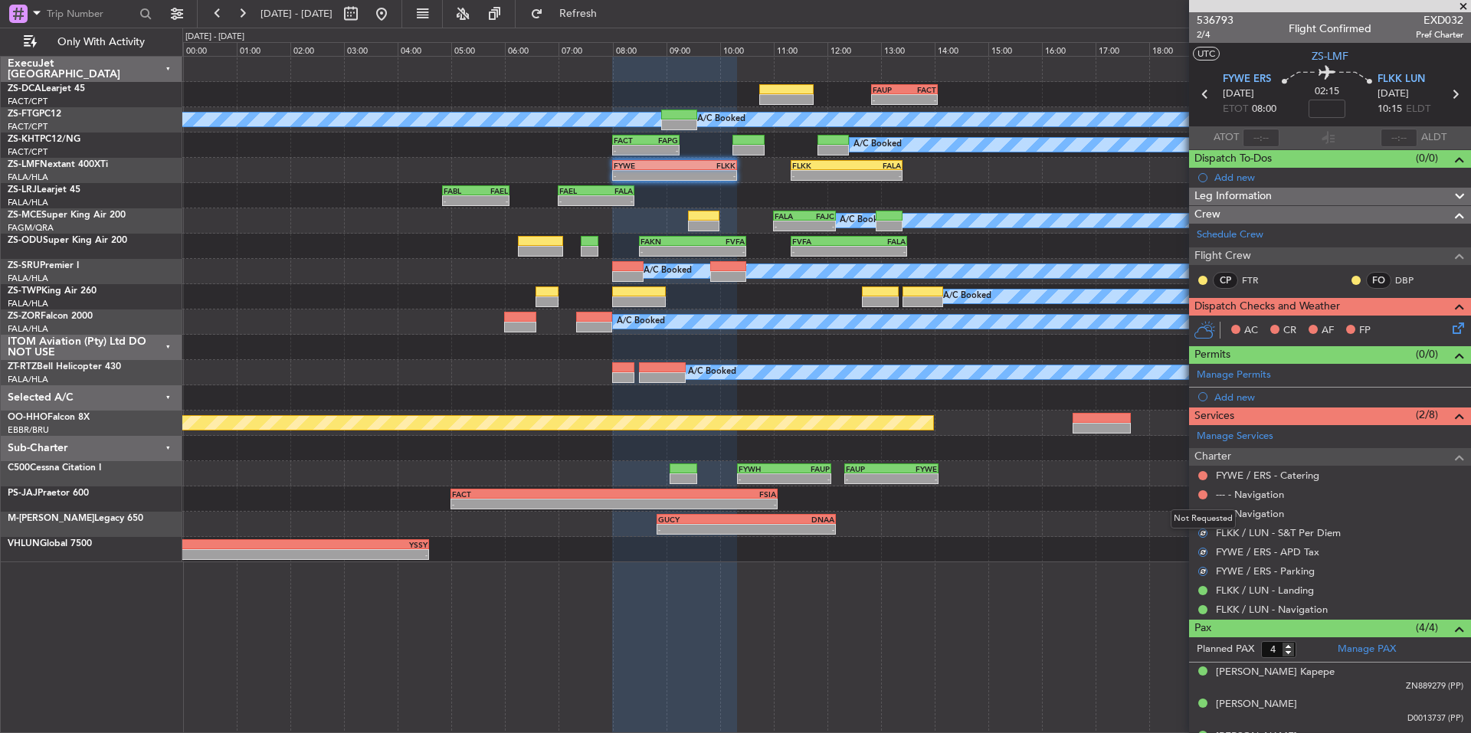
click at [1201, 513] on div "Not Requested" at bounding box center [1203, 519] width 65 height 19
click at [1200, 490] on button at bounding box center [1203, 494] width 9 height 9
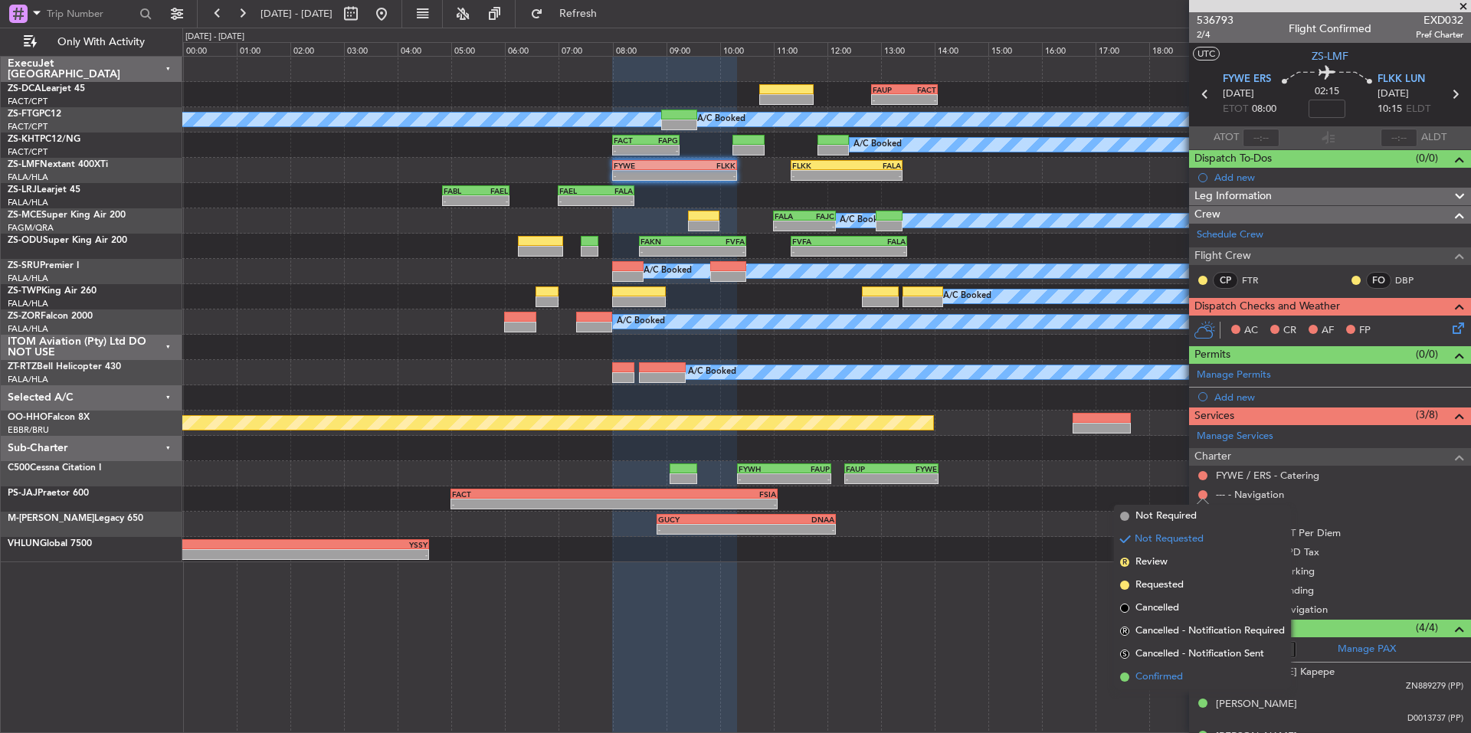
click at [1137, 684] on span "Confirmed" at bounding box center [1160, 677] width 48 height 15
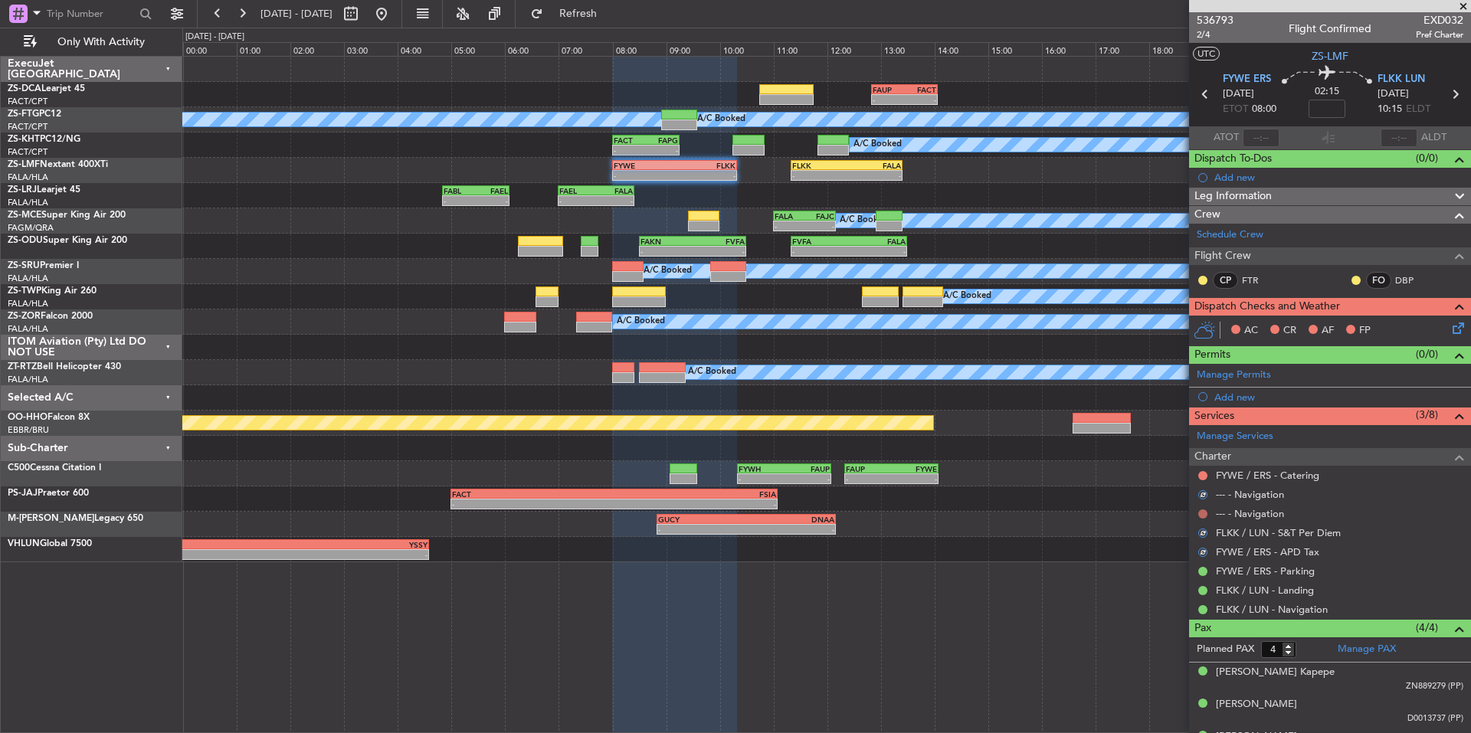
click at [1203, 510] on button at bounding box center [1203, 514] width 9 height 9
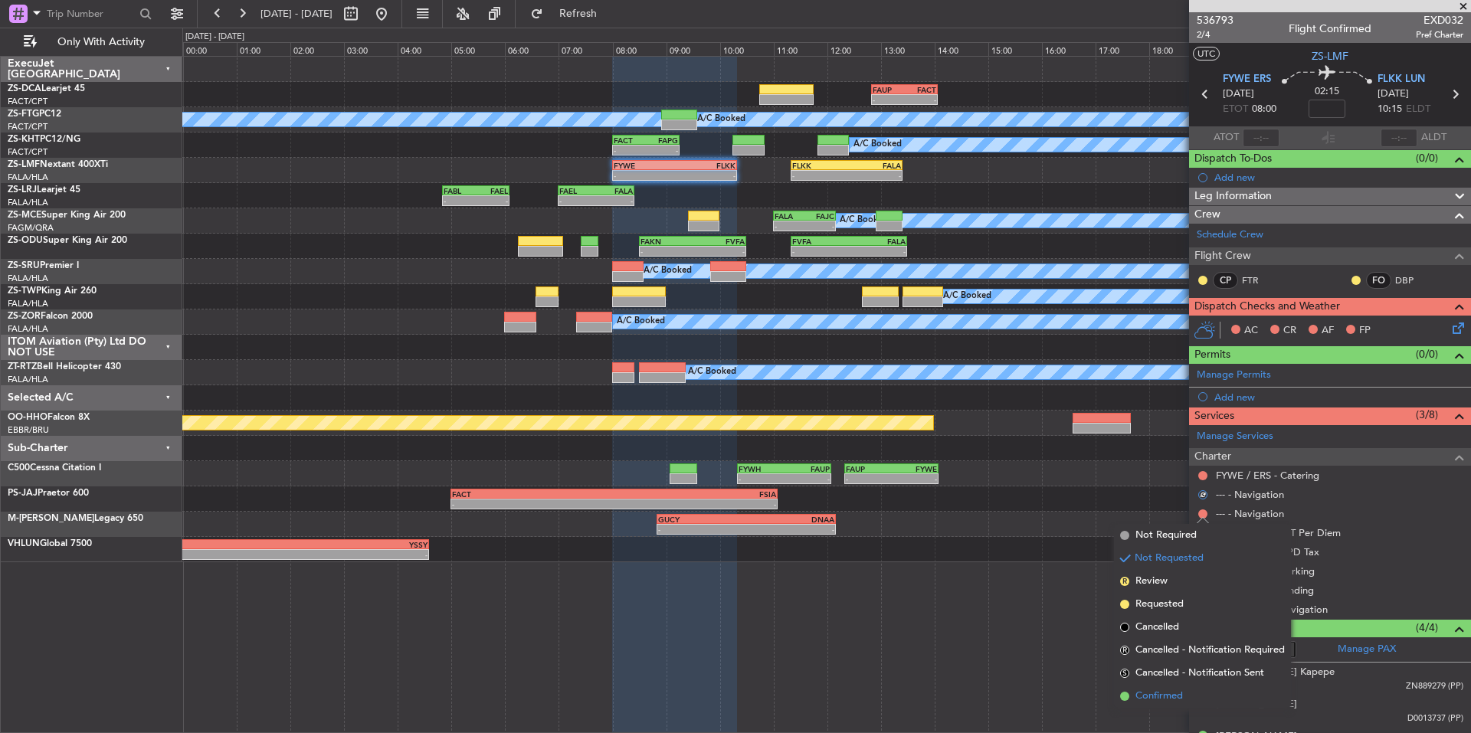
click at [1143, 696] on span "Confirmed" at bounding box center [1160, 696] width 48 height 15
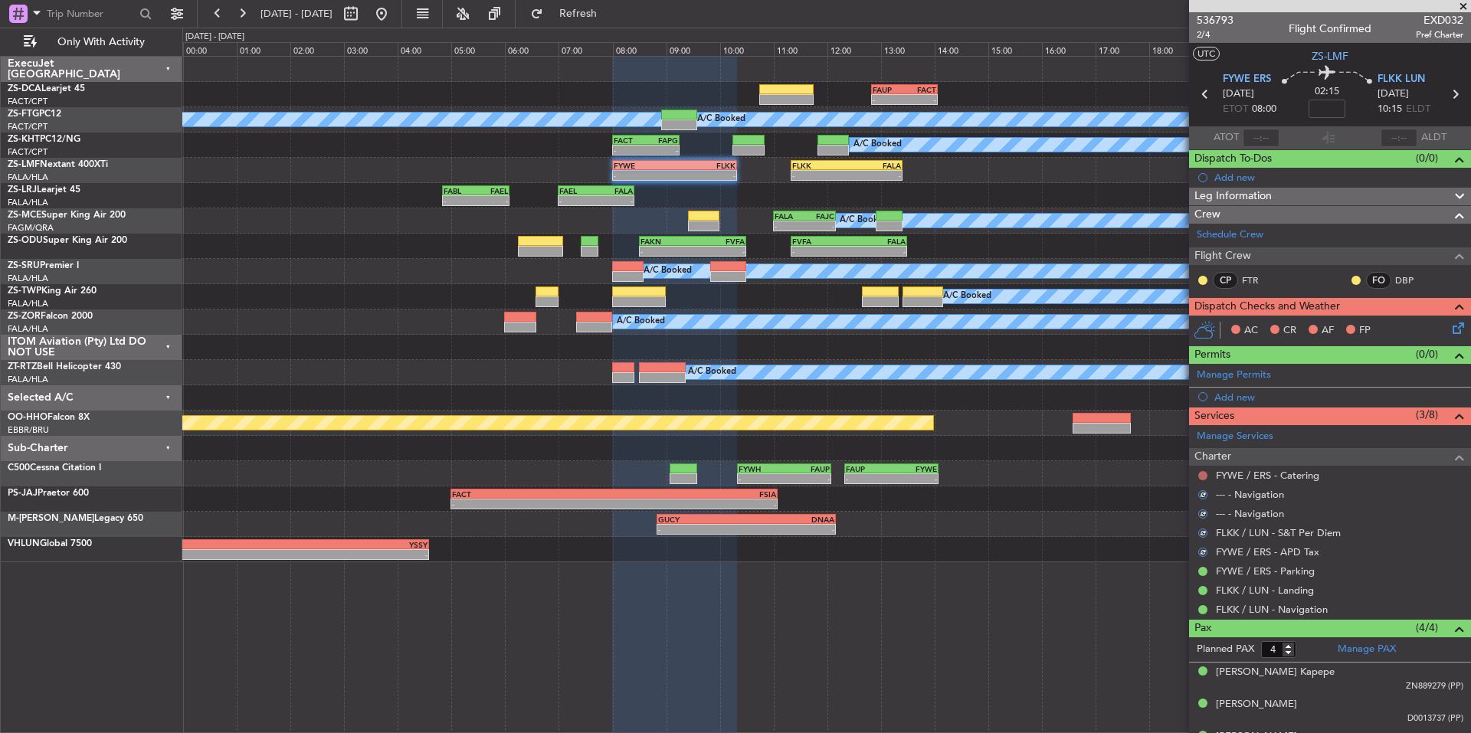
click at [1207, 473] on button at bounding box center [1203, 475] width 9 height 9
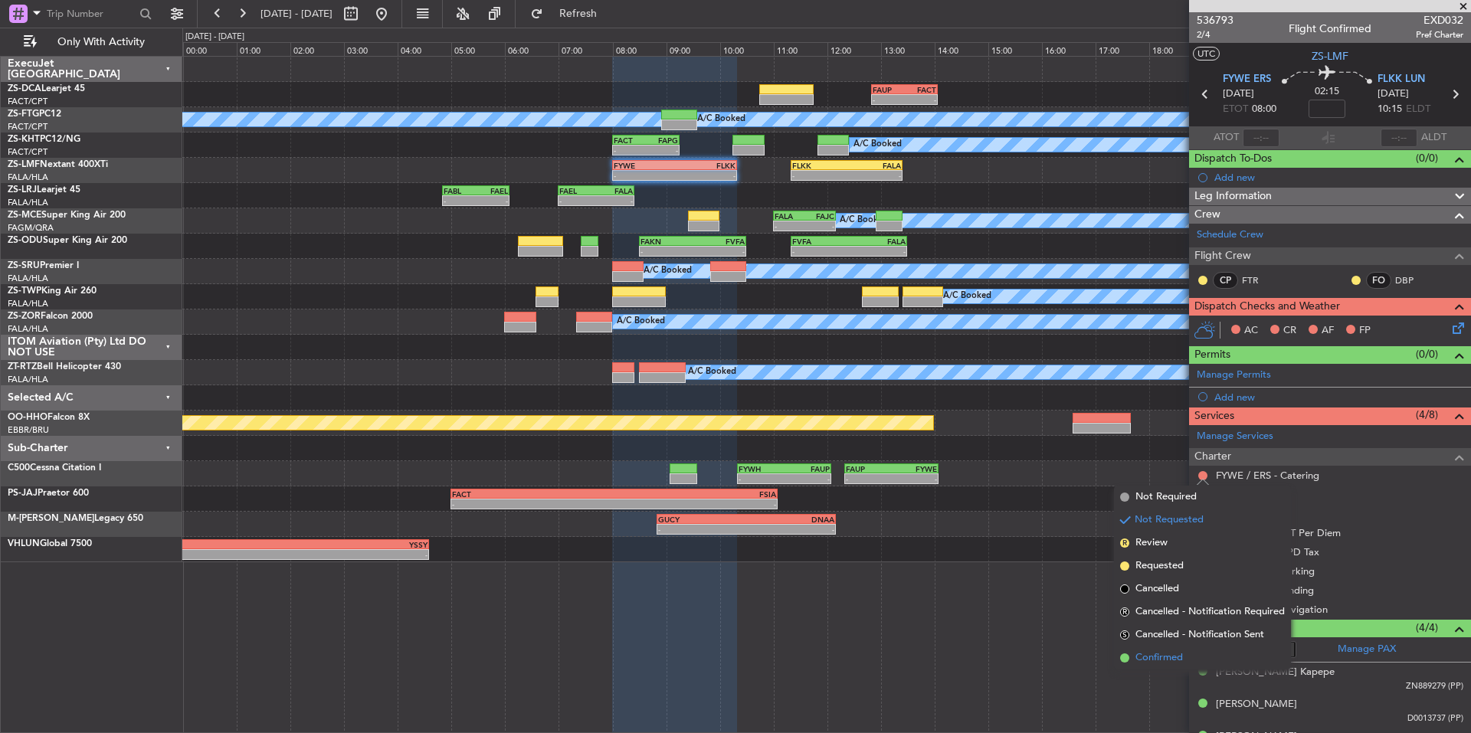
click at [1156, 656] on span "Confirmed" at bounding box center [1160, 658] width 48 height 15
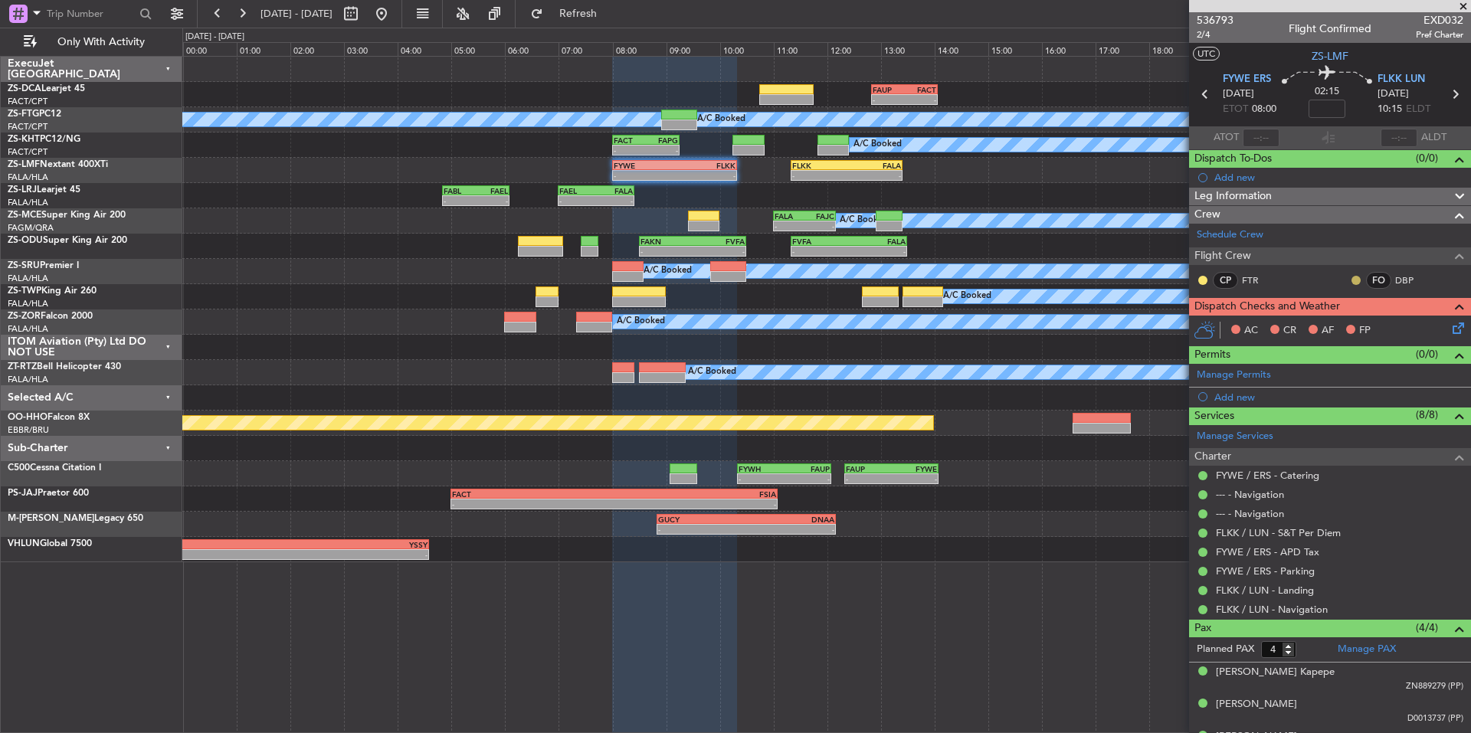
click at [1352, 278] on button at bounding box center [1356, 280] width 9 height 9
click at [1364, 322] on span "Acknowledged" at bounding box center [1348, 324] width 67 height 15
click at [1199, 283] on button at bounding box center [1203, 280] width 9 height 9
click at [1229, 327] on span "Acknowledged" at bounding box center [1206, 324] width 67 height 15
click at [1450, 327] on icon at bounding box center [1456, 326] width 12 height 12
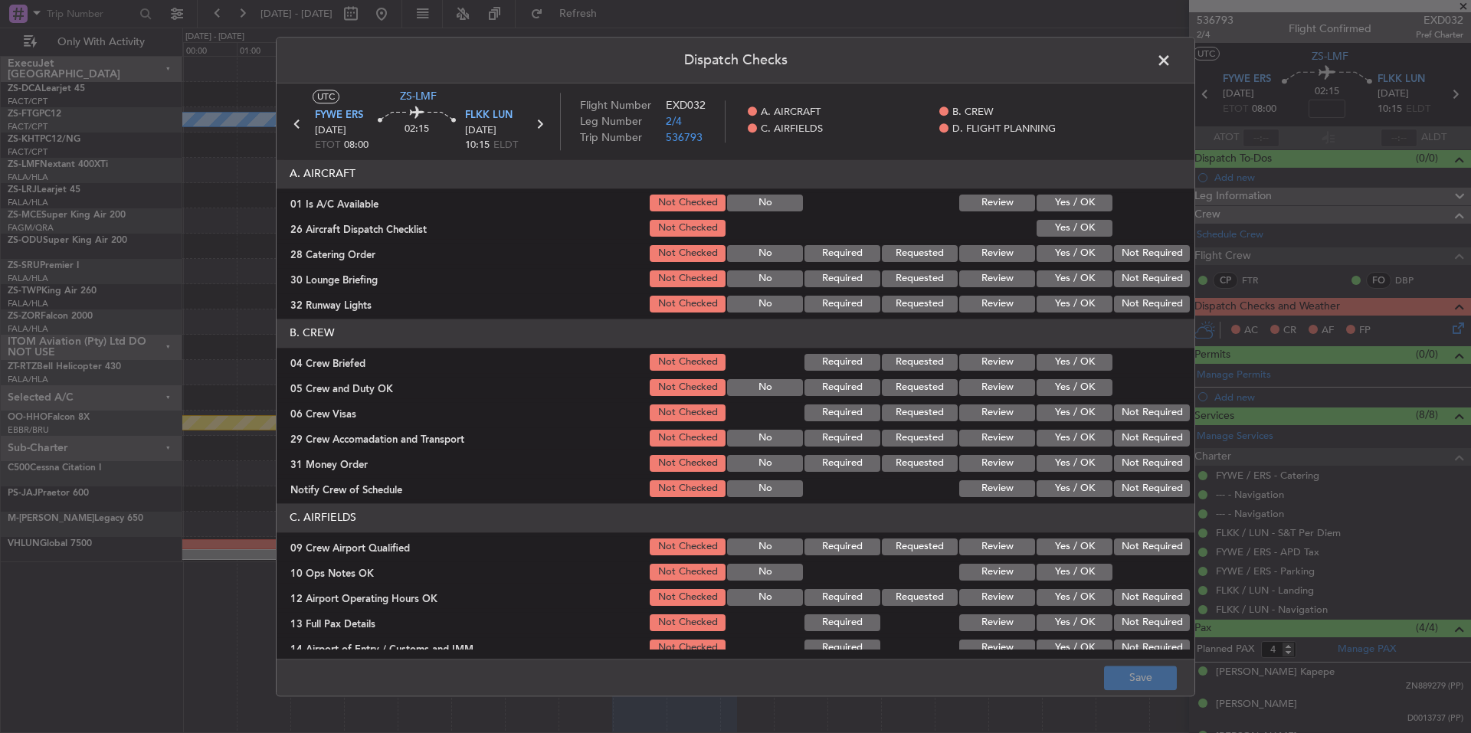
click at [1063, 204] on button "Yes / OK" at bounding box center [1075, 203] width 76 height 17
click at [1069, 218] on div "Yes / OK" at bounding box center [1073, 228] width 77 height 21
click at [1086, 230] on button "Yes / OK" at bounding box center [1075, 228] width 76 height 17
click at [1122, 248] on button "Not Required" at bounding box center [1152, 253] width 76 height 17
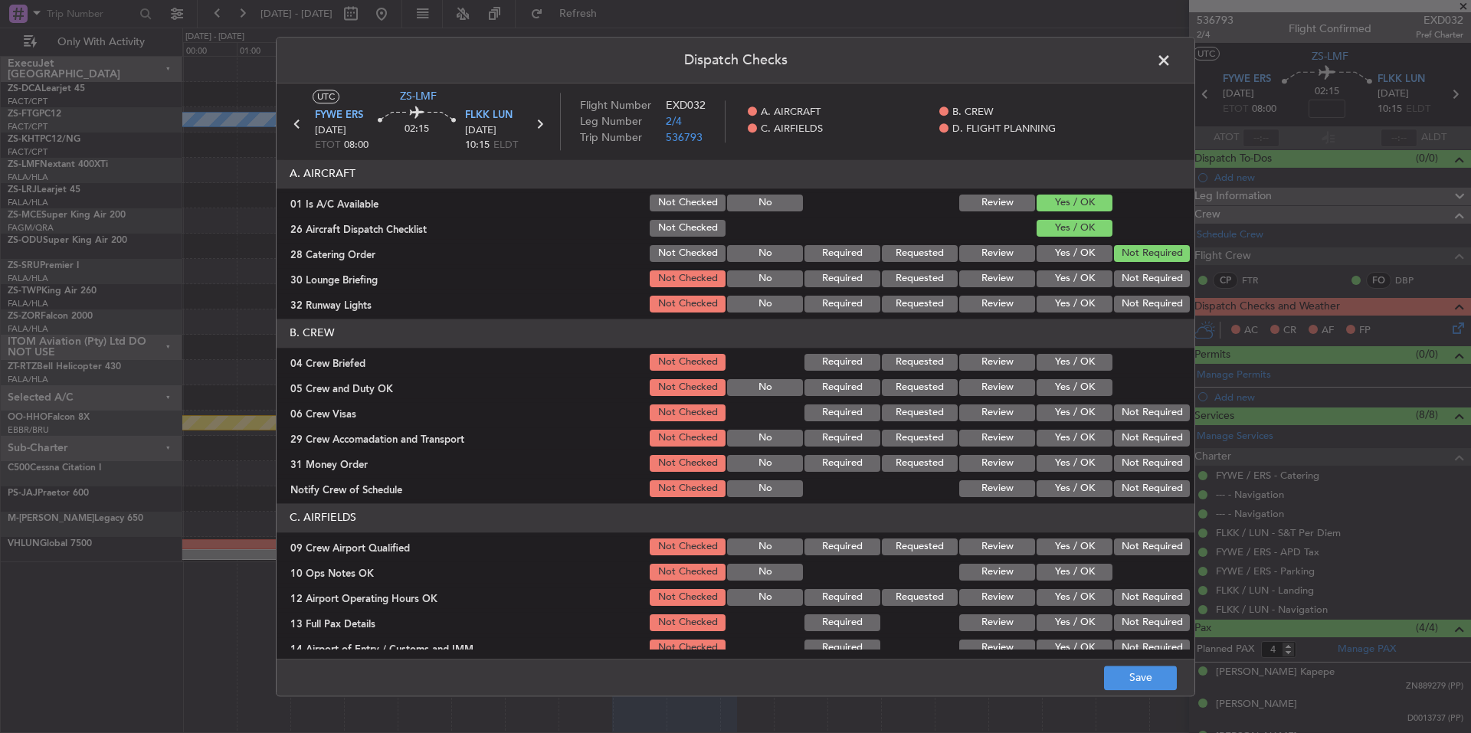
drag, startPoint x: 1125, startPoint y: 261, endPoint x: 1130, endPoint y: 275, distance: 14.5
click at [1125, 265] on section "A. AIRCRAFT 01 Is A/C Available Not Checked No Review Yes / OK 26 Aircraft Disp…" at bounding box center [736, 237] width 918 height 156
click at [1131, 280] on button "Not Required" at bounding box center [1152, 279] width 76 height 17
drag, startPoint x: 1133, startPoint y: 288, endPoint x: 1135, endPoint y: 303, distance: 14.6
click at [1133, 290] on div "Not Required" at bounding box center [1150, 278] width 77 height 21
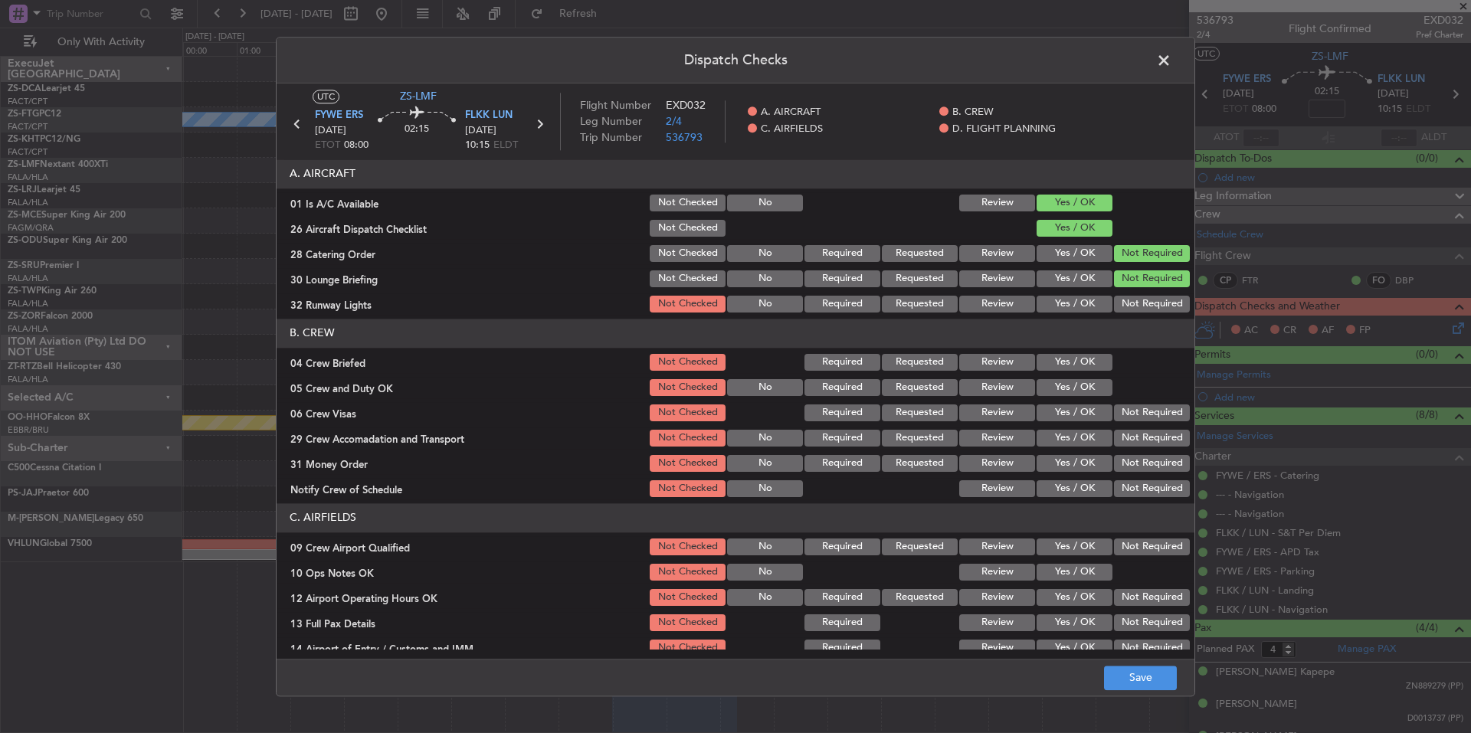
click at [1135, 303] on button "Not Required" at bounding box center [1152, 304] width 76 height 17
click at [1098, 351] on section "B. CREW 04 Crew Briefed Not Checked Required Requested Review Yes / OK 05 Crew …" at bounding box center [736, 409] width 918 height 181
click at [1096, 371] on div "Yes / OK" at bounding box center [1073, 362] width 77 height 21
click at [1095, 393] on button "Yes / OK" at bounding box center [1075, 387] width 76 height 17
click at [1088, 361] on button "Yes / OK" at bounding box center [1075, 362] width 76 height 17
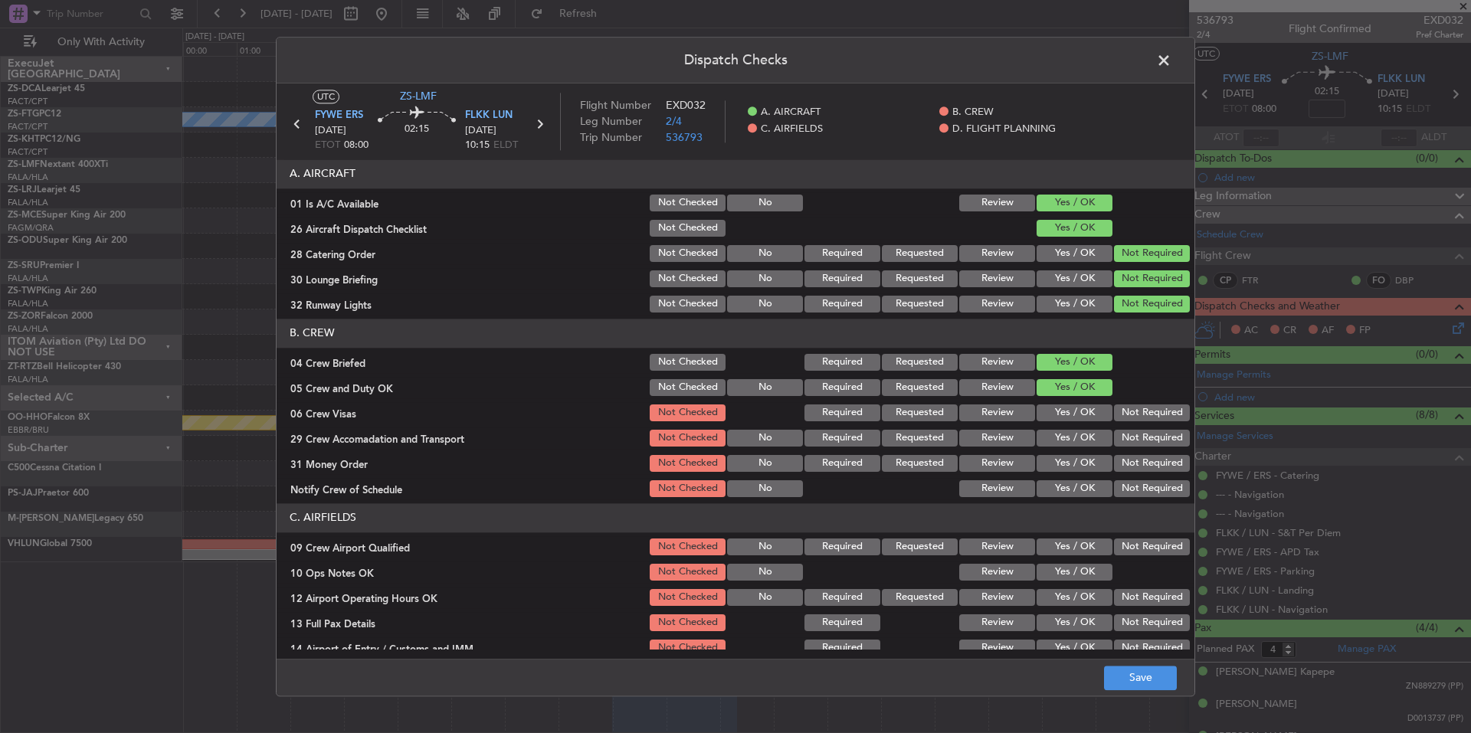
click at [1120, 414] on button "Not Required" at bounding box center [1152, 413] width 76 height 17
drag, startPoint x: 1121, startPoint y: 418, endPoint x: 1123, endPoint y: 426, distance: 7.8
click at [1121, 421] on button "Not Required" at bounding box center [1152, 413] width 76 height 17
drag, startPoint x: 1123, startPoint y: 426, endPoint x: 1124, endPoint y: 439, distance: 13.1
click at [1123, 431] on section "B. CREW 04 Crew Briefed Not Checked Required Requested Review Yes / OK 05 Crew …" at bounding box center [736, 409] width 918 height 181
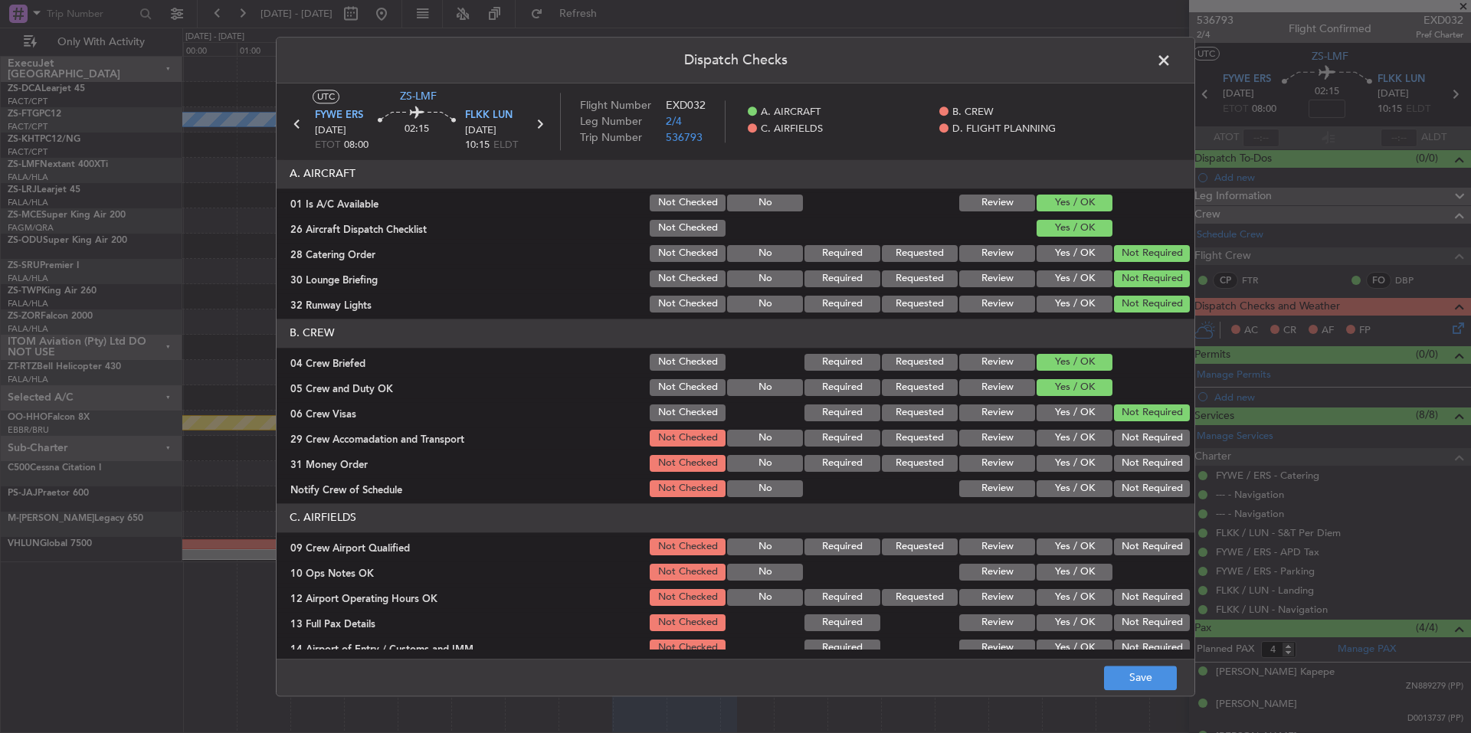
click at [1124, 439] on button "Not Required" at bounding box center [1152, 438] width 76 height 17
click at [1124, 447] on div "Not Required" at bounding box center [1150, 438] width 77 height 21
click at [1128, 463] on button "Not Required" at bounding box center [1152, 463] width 76 height 17
drag, startPoint x: 1129, startPoint y: 474, endPoint x: 1129, endPoint y: 487, distance: 12.3
click at [1129, 477] on section "B. CREW 04 Crew Briefed Not Checked Required Requested Review Yes / OK 05 Crew …" at bounding box center [736, 409] width 918 height 181
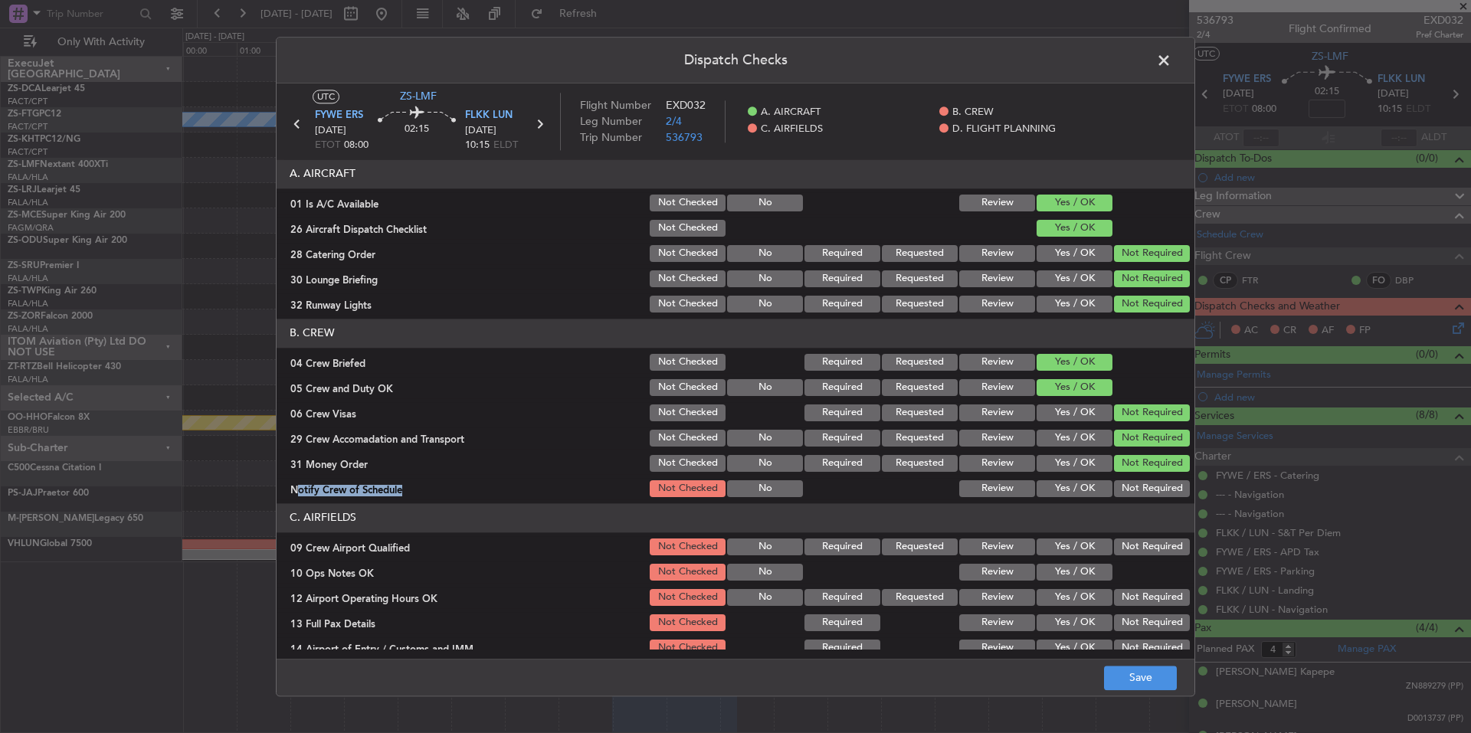
click at [1130, 487] on button "Not Required" at bounding box center [1152, 489] width 76 height 17
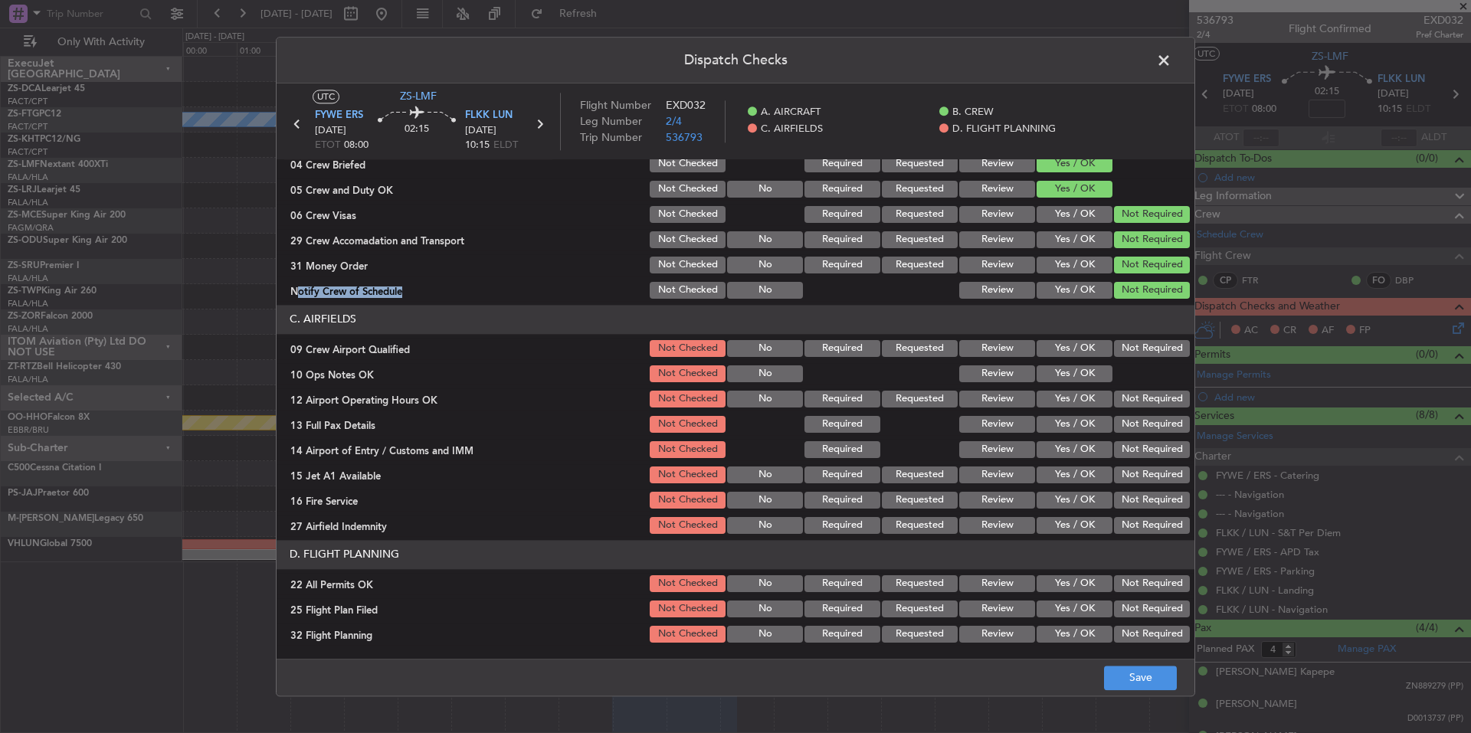
click at [1126, 354] on button "Not Required" at bounding box center [1152, 348] width 76 height 17
click at [1082, 371] on button "Yes / OK" at bounding box center [1075, 374] width 76 height 17
click at [1126, 401] on button "Not Required" at bounding box center [1152, 399] width 76 height 17
drag, startPoint x: 1133, startPoint y: 417, endPoint x: 1137, endPoint y: 428, distance: 11.7
click at [1133, 422] on button "Not Required" at bounding box center [1152, 424] width 76 height 17
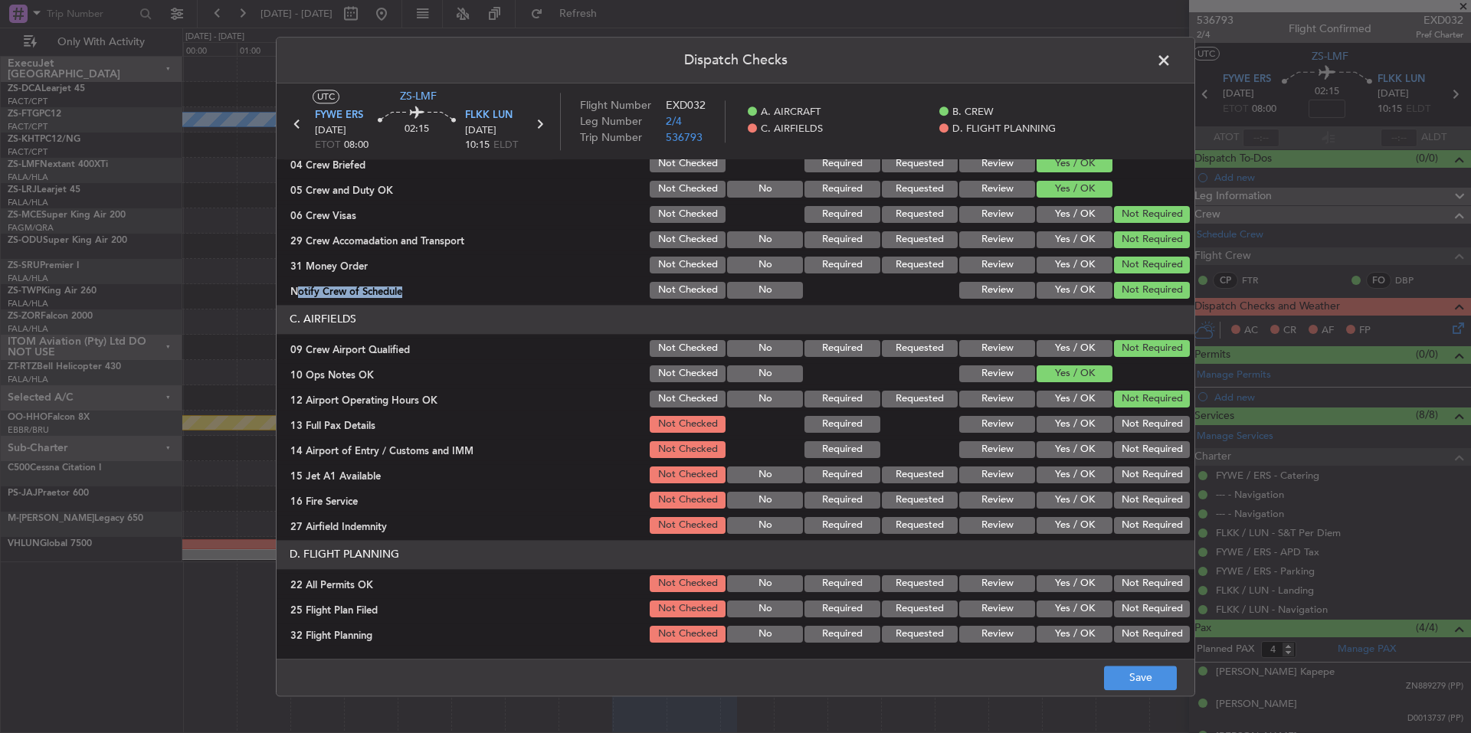
click at [1138, 431] on button "Not Required" at bounding box center [1152, 424] width 76 height 17
click at [1141, 447] on button "Not Required" at bounding box center [1152, 449] width 76 height 17
drag, startPoint x: 1142, startPoint y: 464, endPoint x: 1142, endPoint y: 474, distance: 10.7
click at [1142, 467] on section "C. AIRFIELDS 09 Crew Airport Qualified Not Checked No Required Requested Review…" at bounding box center [736, 420] width 918 height 231
click at [1142, 480] on button "Not Required" at bounding box center [1152, 475] width 76 height 17
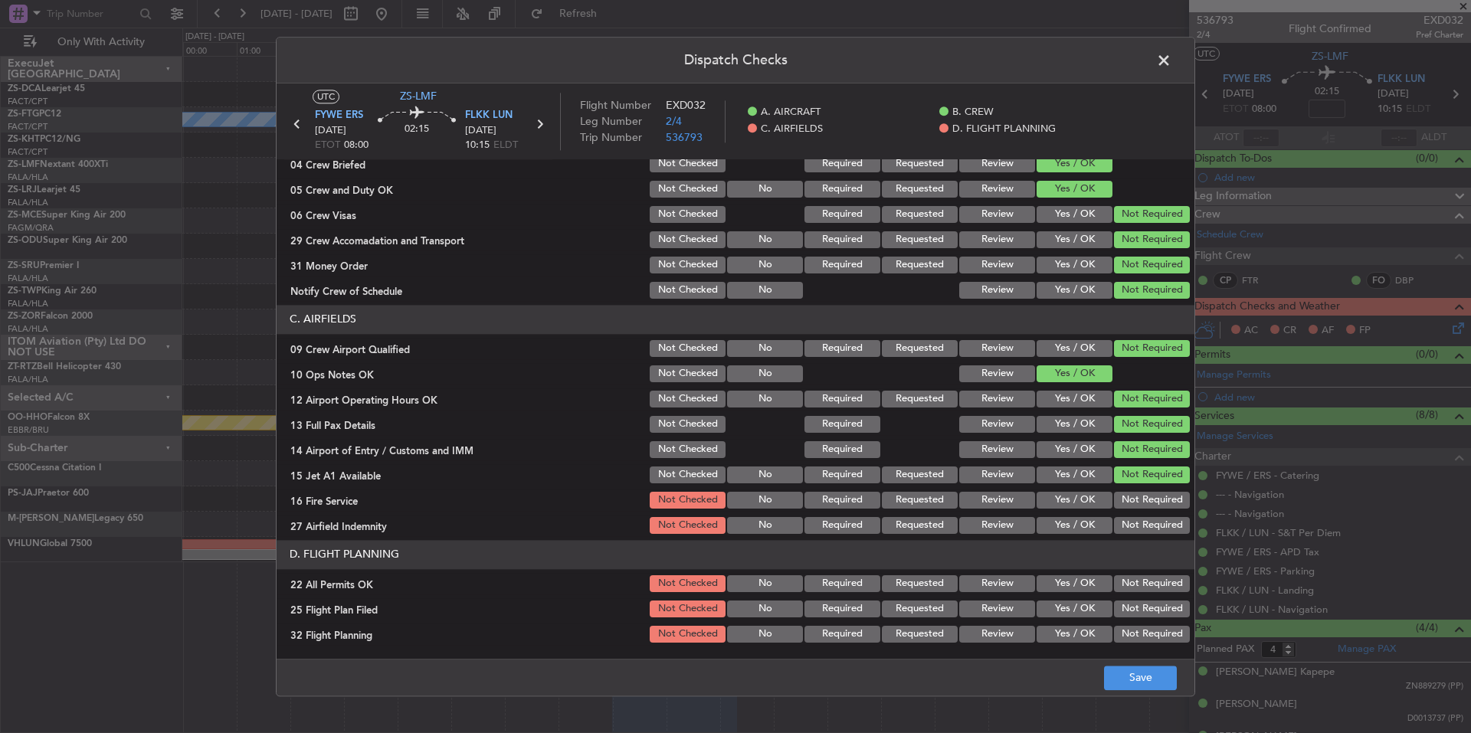
drag, startPoint x: 1143, startPoint y: 491, endPoint x: 1144, endPoint y: 510, distance: 19.2
click at [1143, 494] on section "C. AIRFIELDS 09 Crew Airport Qualified Not Checked No Required Requested Review…" at bounding box center [736, 420] width 918 height 231
drag, startPoint x: 1144, startPoint y: 510, endPoint x: 1144, endPoint y: 521, distance: 10.7
click at [1144, 513] on section "C. AIRFIELDS 09 Crew Airport Qualified Not Checked No Required Requested Review…" at bounding box center [736, 420] width 918 height 231
click at [1145, 523] on button "Not Required" at bounding box center [1152, 525] width 76 height 17
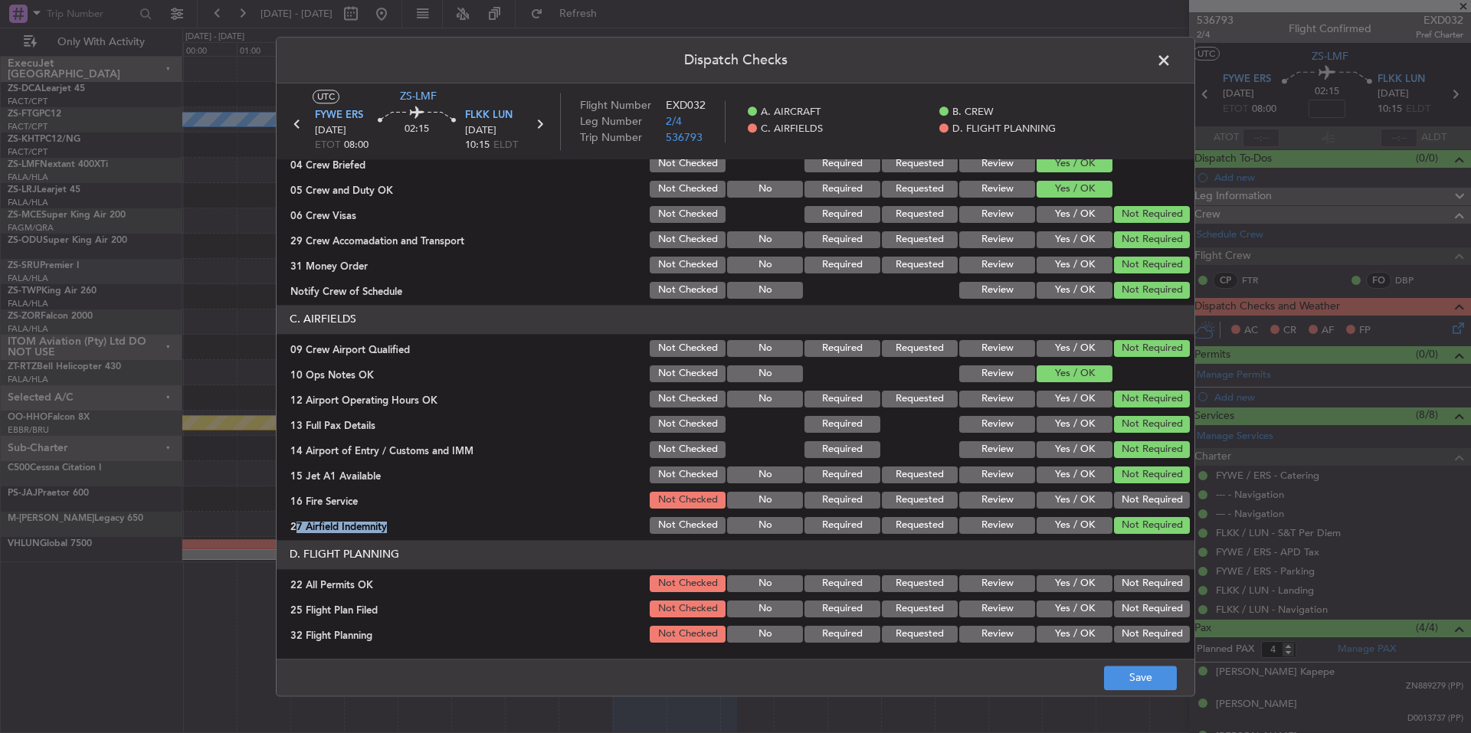
click at [1147, 493] on button "Not Required" at bounding box center [1152, 500] width 76 height 17
click at [1151, 585] on button "Not Required" at bounding box center [1152, 584] width 76 height 17
drag, startPoint x: 1017, startPoint y: 605, endPoint x: 1016, endPoint y: 624, distance: 18.4
click at [1017, 606] on button "Review" at bounding box center [998, 609] width 76 height 17
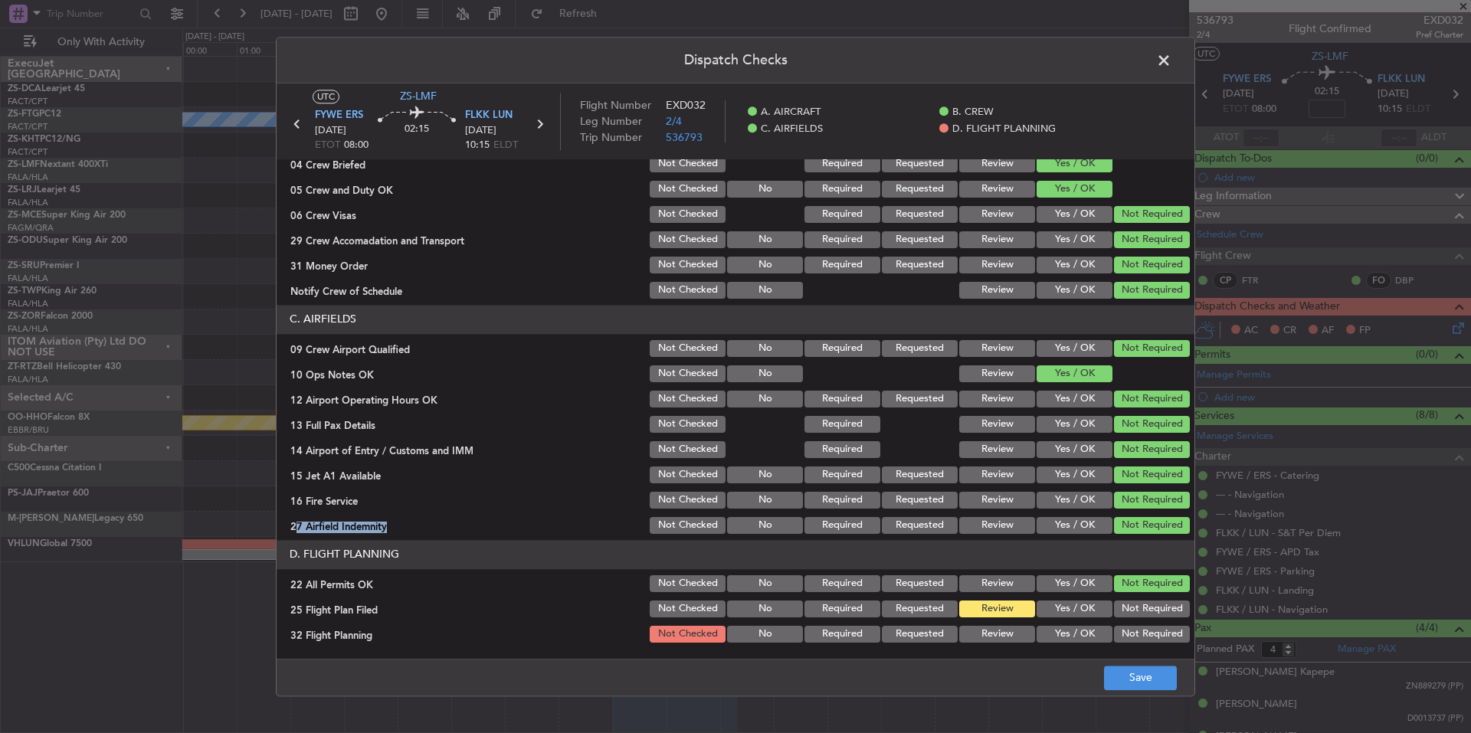
click at [1014, 637] on button "Review" at bounding box center [998, 634] width 76 height 17
click at [1129, 677] on button "Save" at bounding box center [1140, 678] width 73 height 25
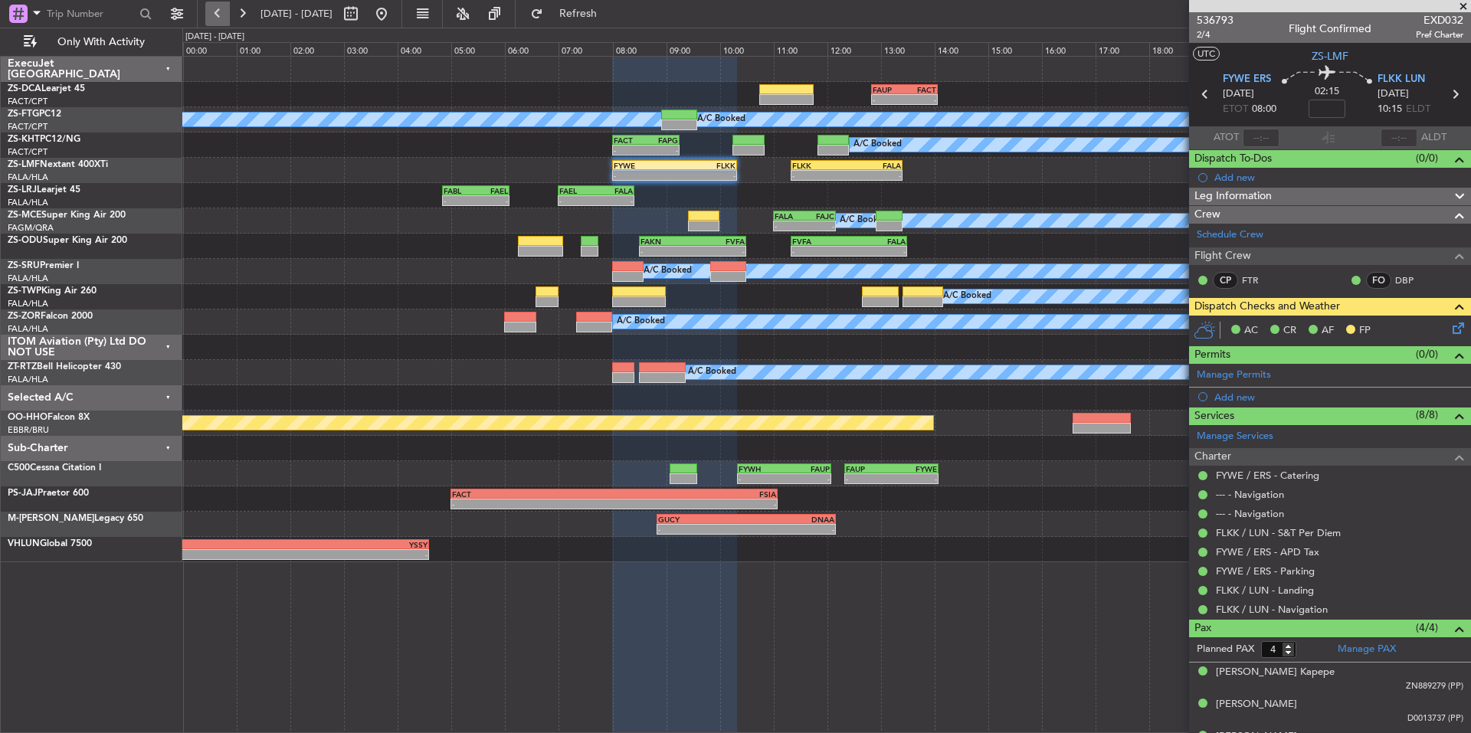
click at [219, 15] on button at bounding box center [217, 14] width 25 height 25
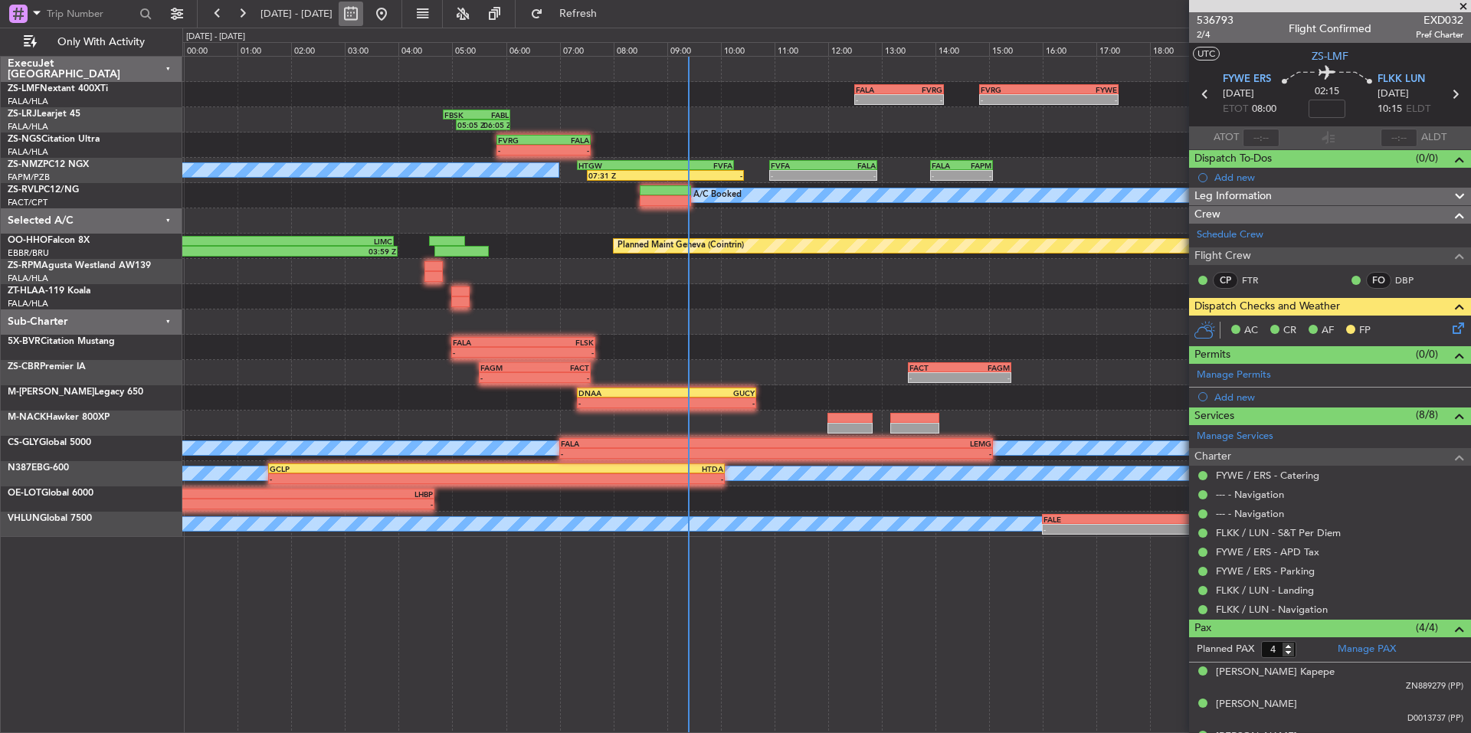
click at [363, 15] on button at bounding box center [351, 14] width 25 height 25
select select "9"
select select "2025"
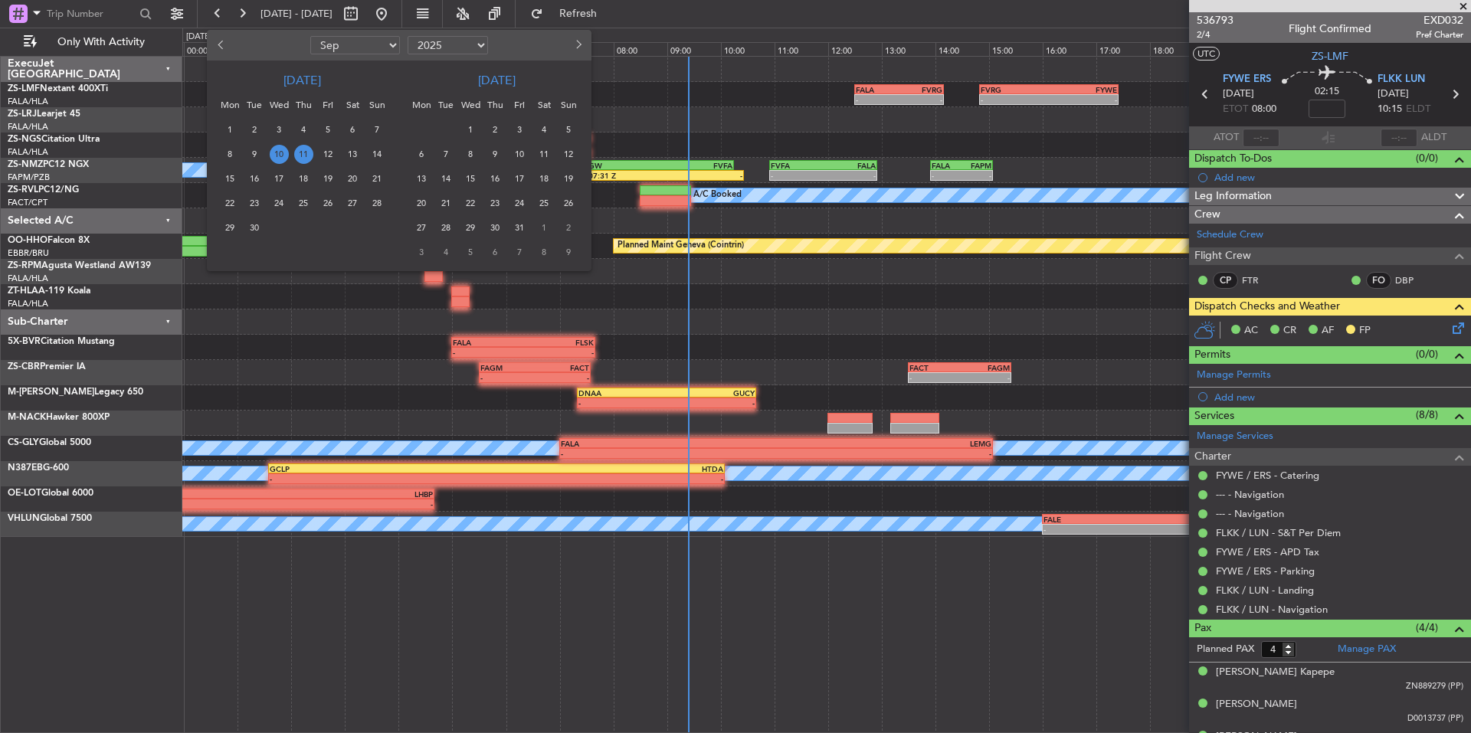
click at [221, 44] on span "Previous month" at bounding box center [222, 44] width 9 height 9
select select "7"
click at [429, 46] on select "2015 2016 2017 2018 2019 2020 2021 2022 2023 2024 2025 2026 2027 2028 2029 2030…" at bounding box center [448, 45] width 80 height 18
select select "2024"
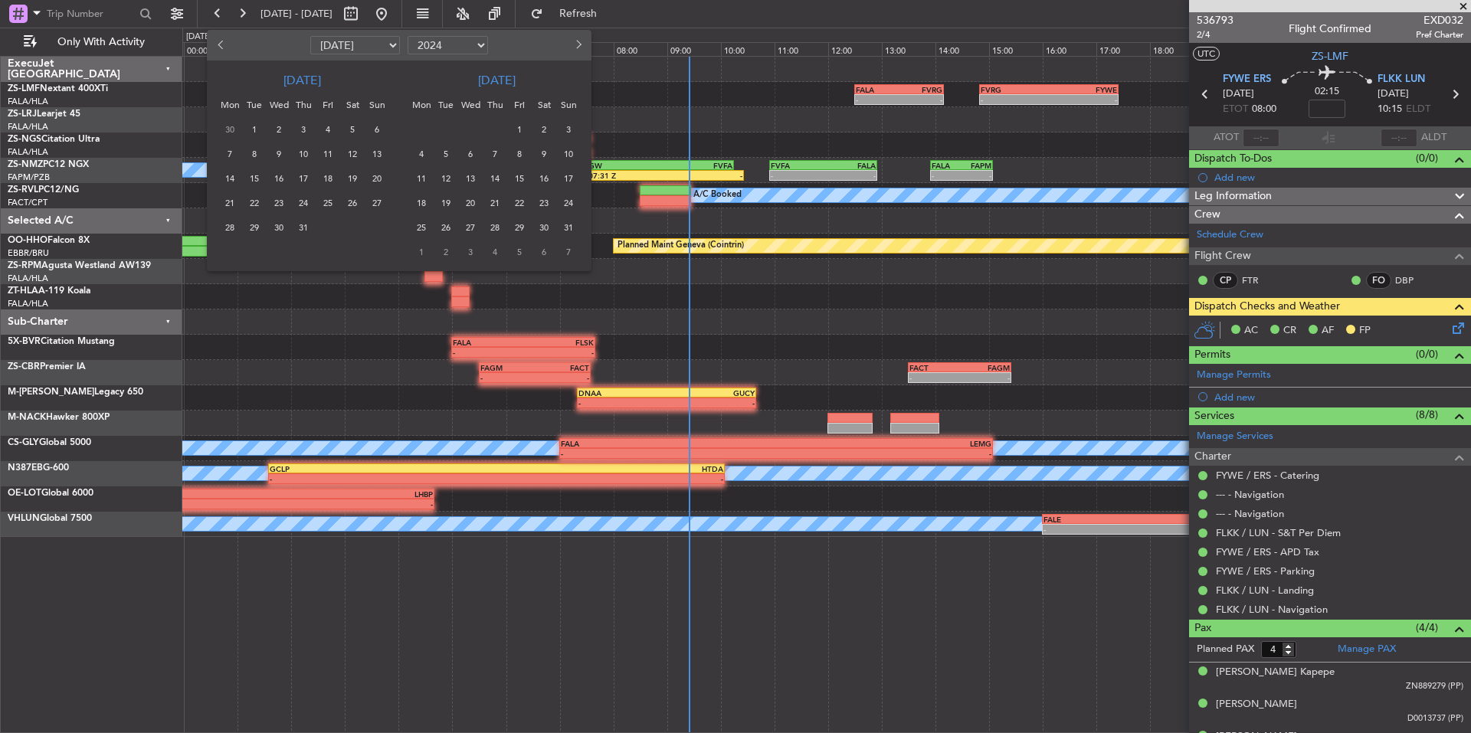
click at [408, 36] on select "2015 2016 2017 2018 2019 2020 2021 2022 2023 2024 2025 2026 2027 2028 2029 2030…" at bounding box center [448, 45] width 80 height 18
click at [218, 48] on button "Previous month" at bounding box center [221, 45] width 17 height 25
click at [225, 47] on span "Previous month" at bounding box center [222, 44] width 9 height 9
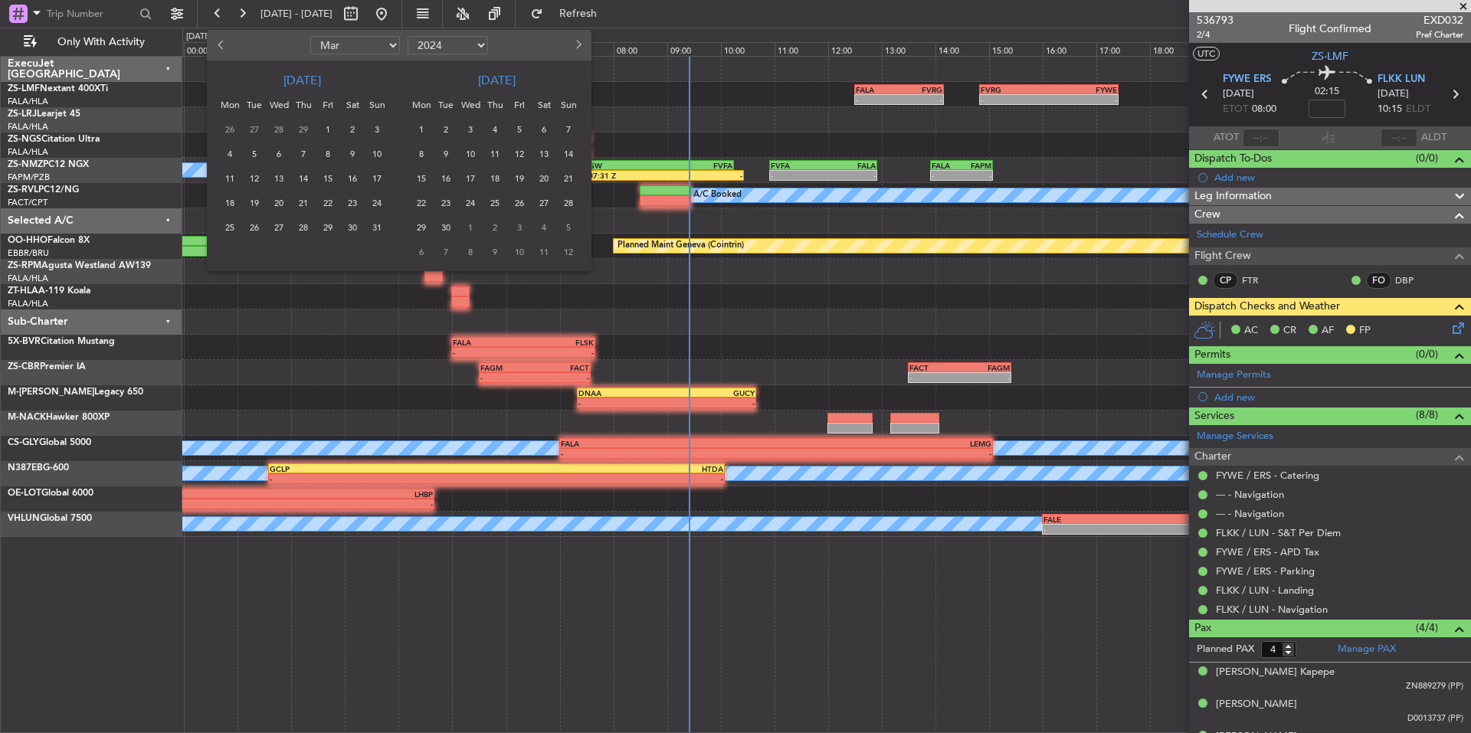
click at [225, 47] on span "Previous month" at bounding box center [222, 44] width 9 height 9
select select "2"
click at [373, 176] on span "18" at bounding box center [377, 178] width 19 height 19
click at [373, 177] on span "18" at bounding box center [377, 178] width 19 height 19
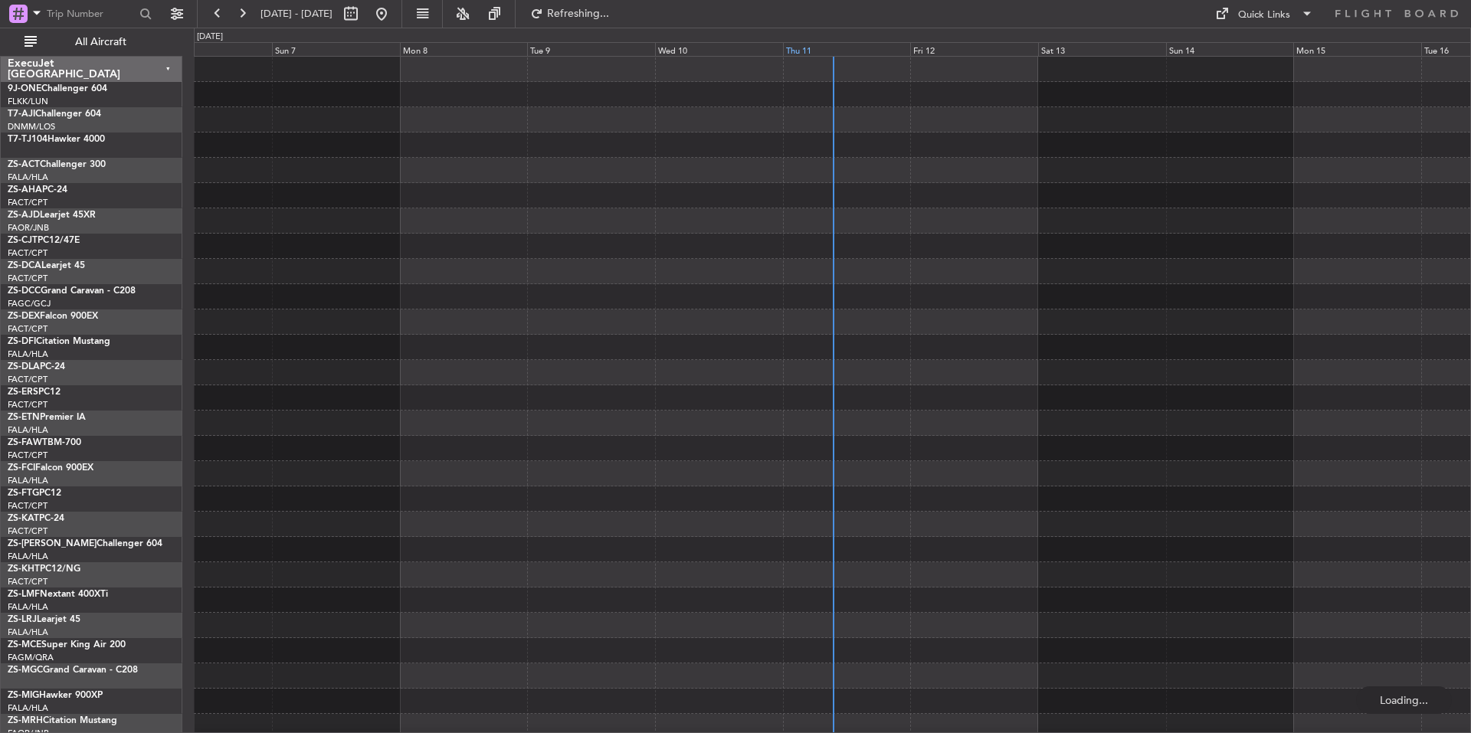
click at [871, 46] on div "Thu 11" at bounding box center [847, 49] width 128 height 14
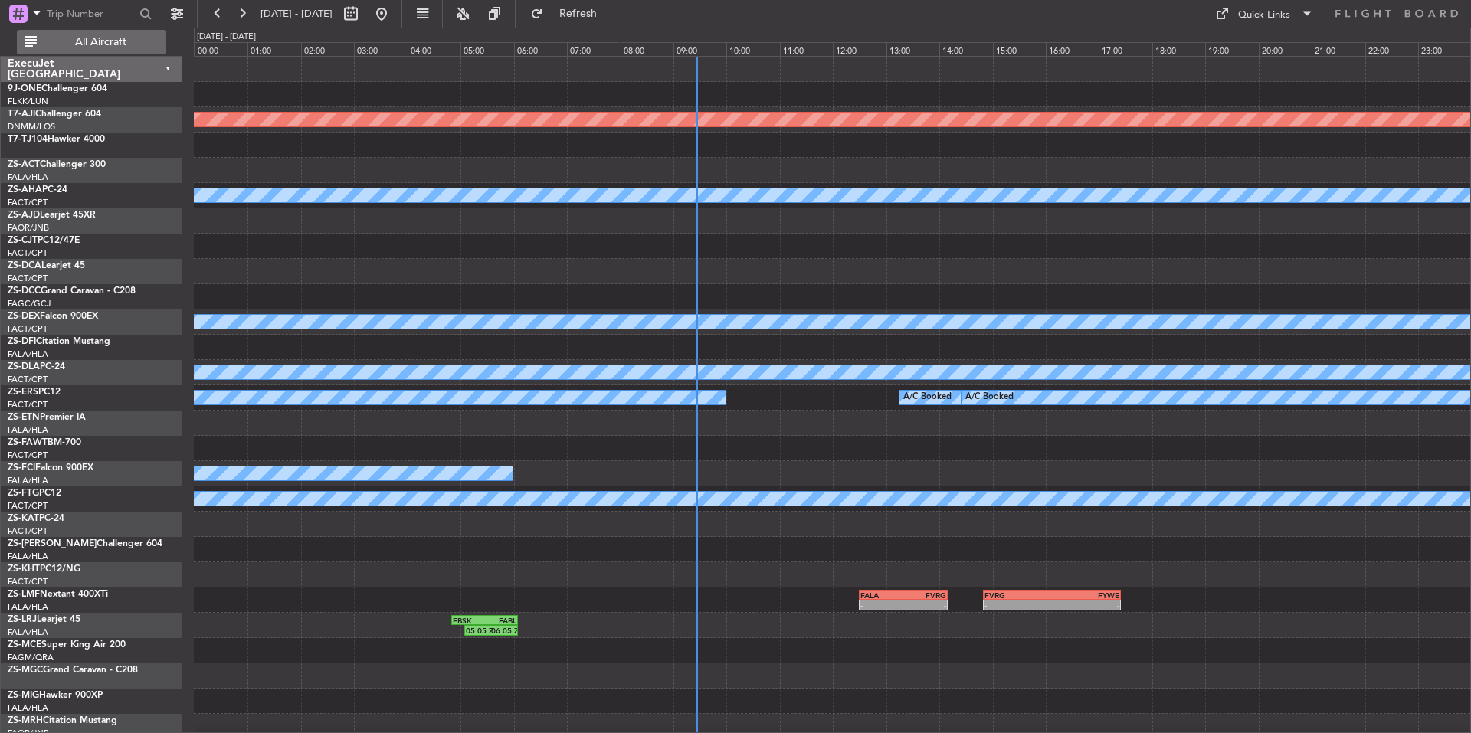
click at [123, 43] on span "All Aircraft" at bounding box center [101, 42] width 122 height 11
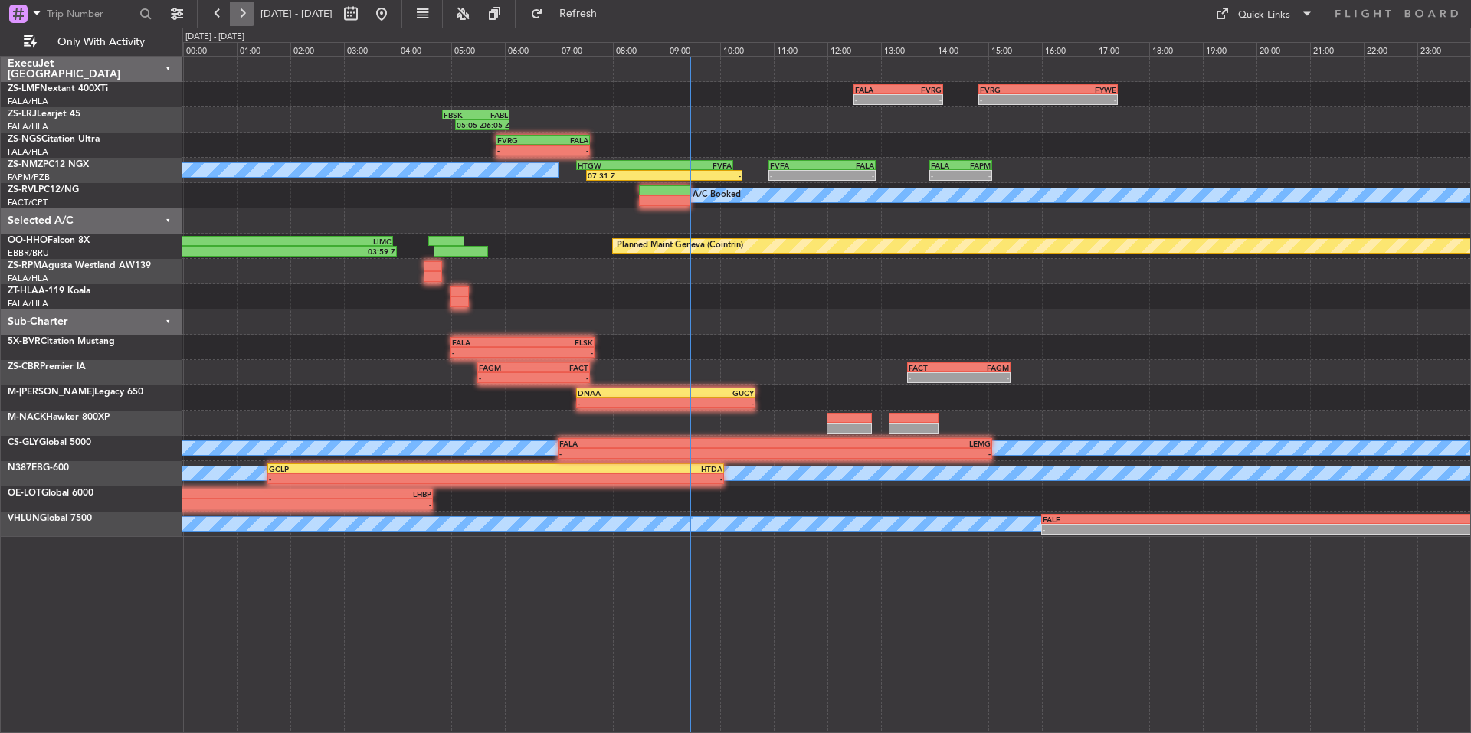
click at [244, 12] on button at bounding box center [242, 14] width 25 height 25
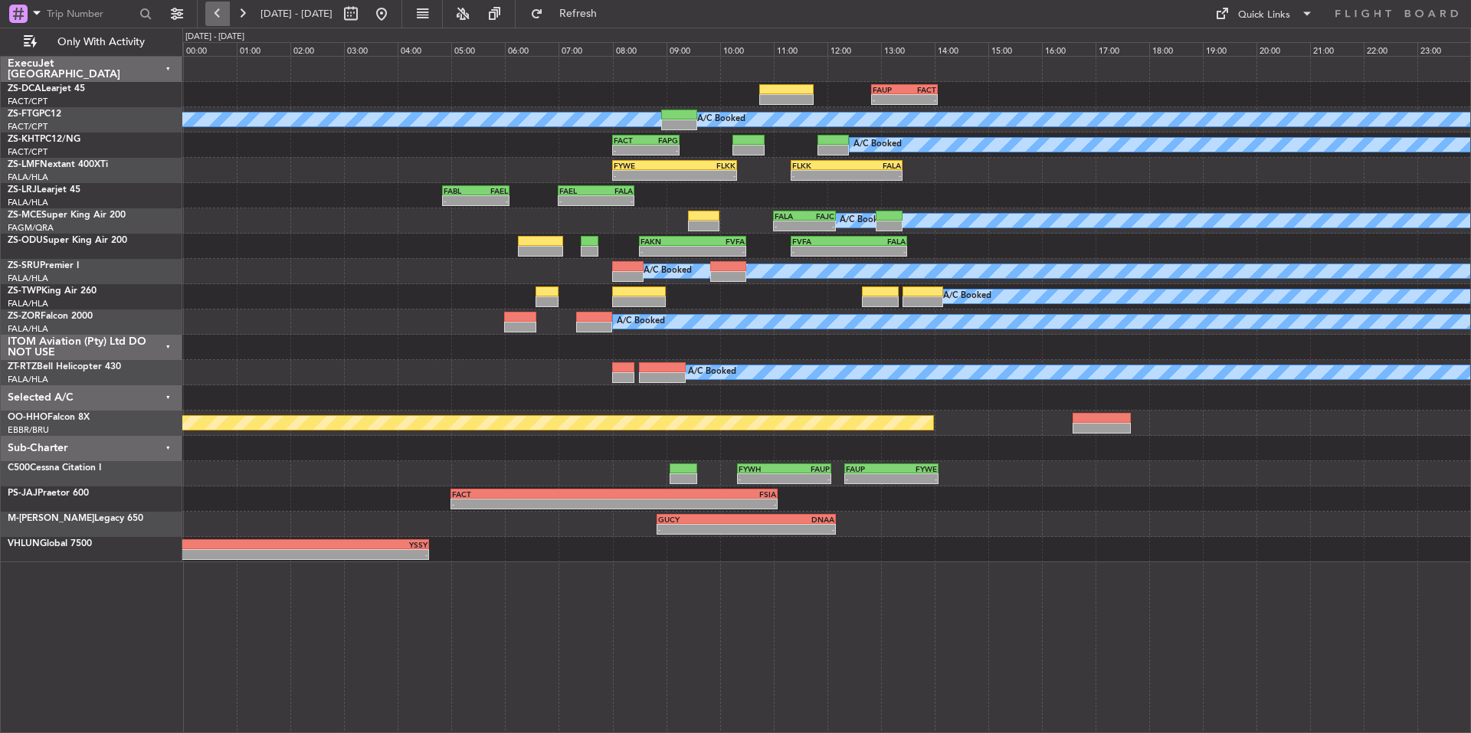
click at [217, 5] on button at bounding box center [217, 14] width 25 height 25
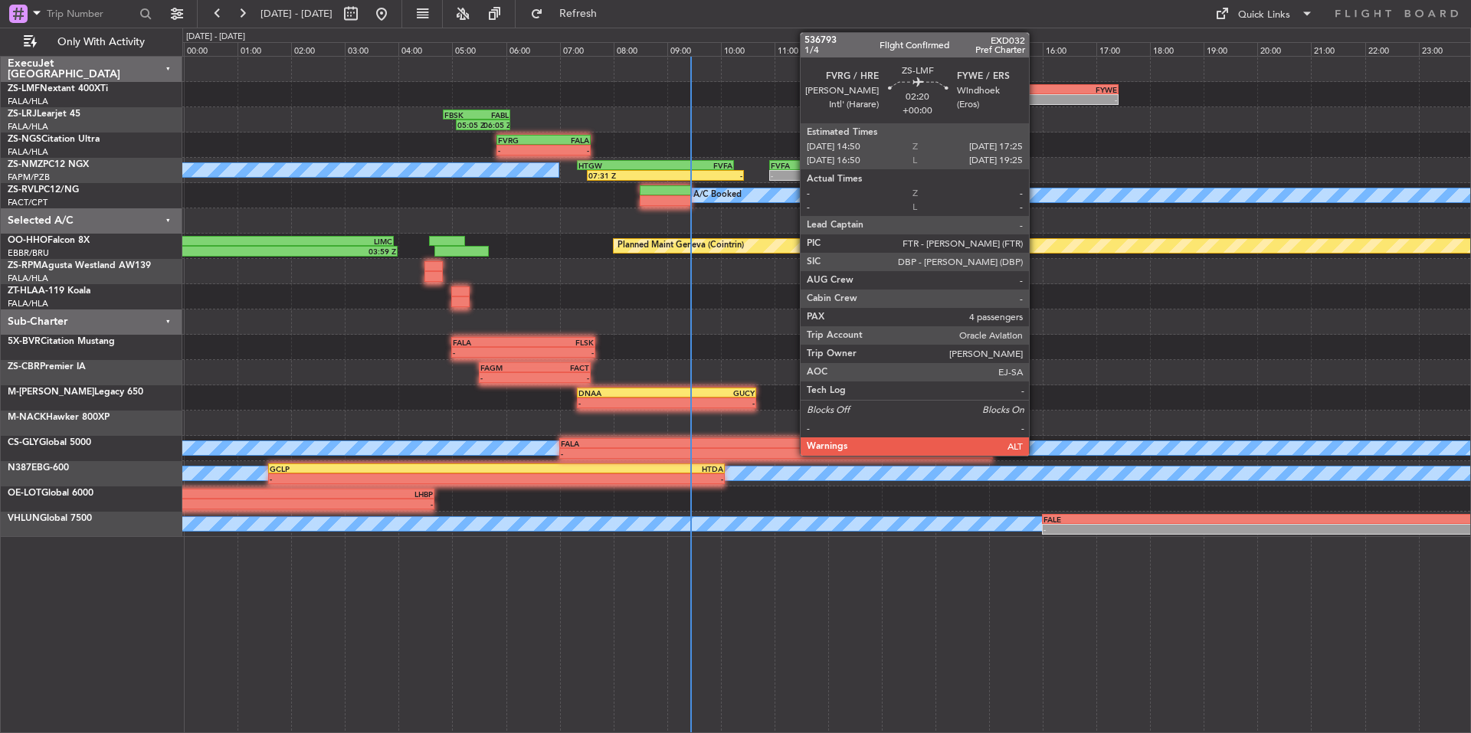
click at [1036, 95] on div "-" at bounding box center [1015, 99] width 68 height 9
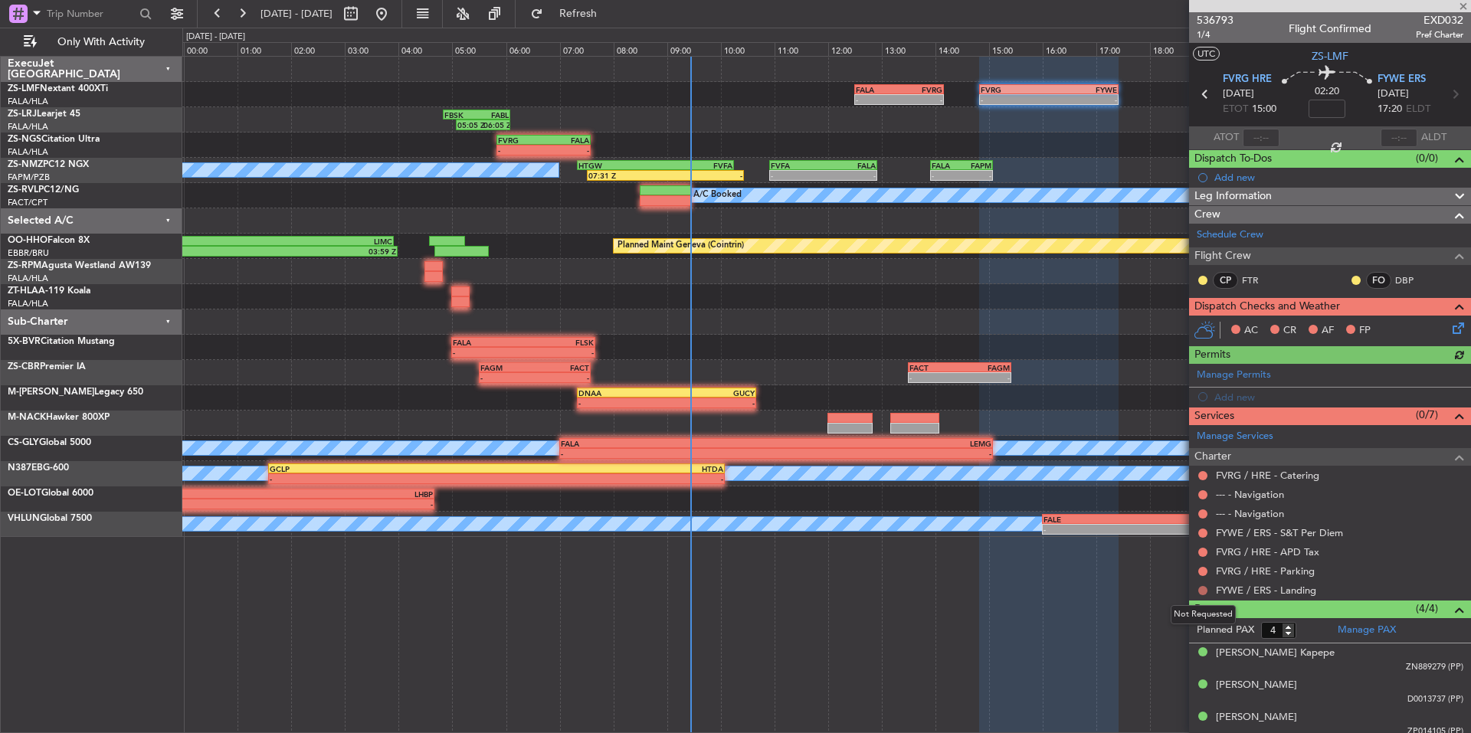
click at [1202, 592] on button at bounding box center [1203, 590] width 9 height 9
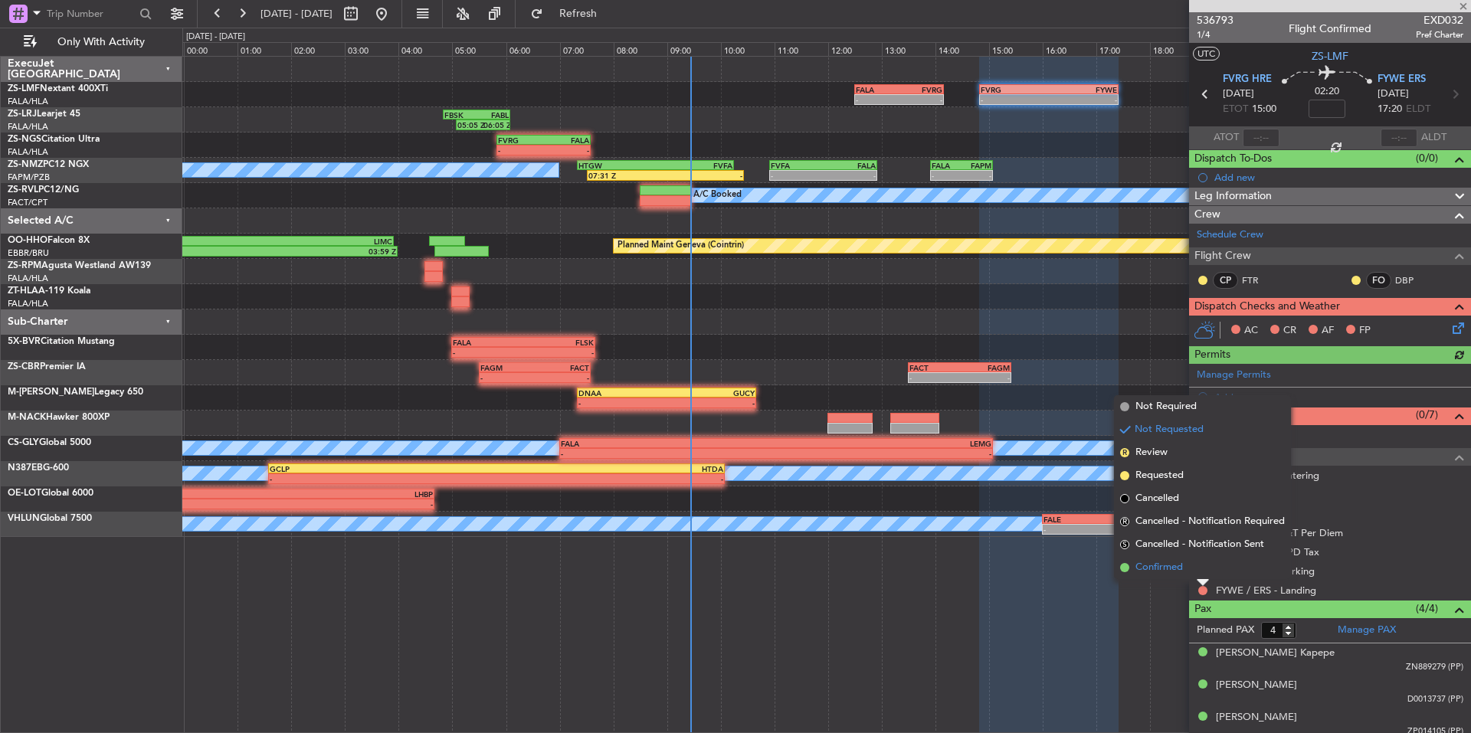
click at [1184, 574] on li "Confirmed" at bounding box center [1202, 567] width 177 height 23
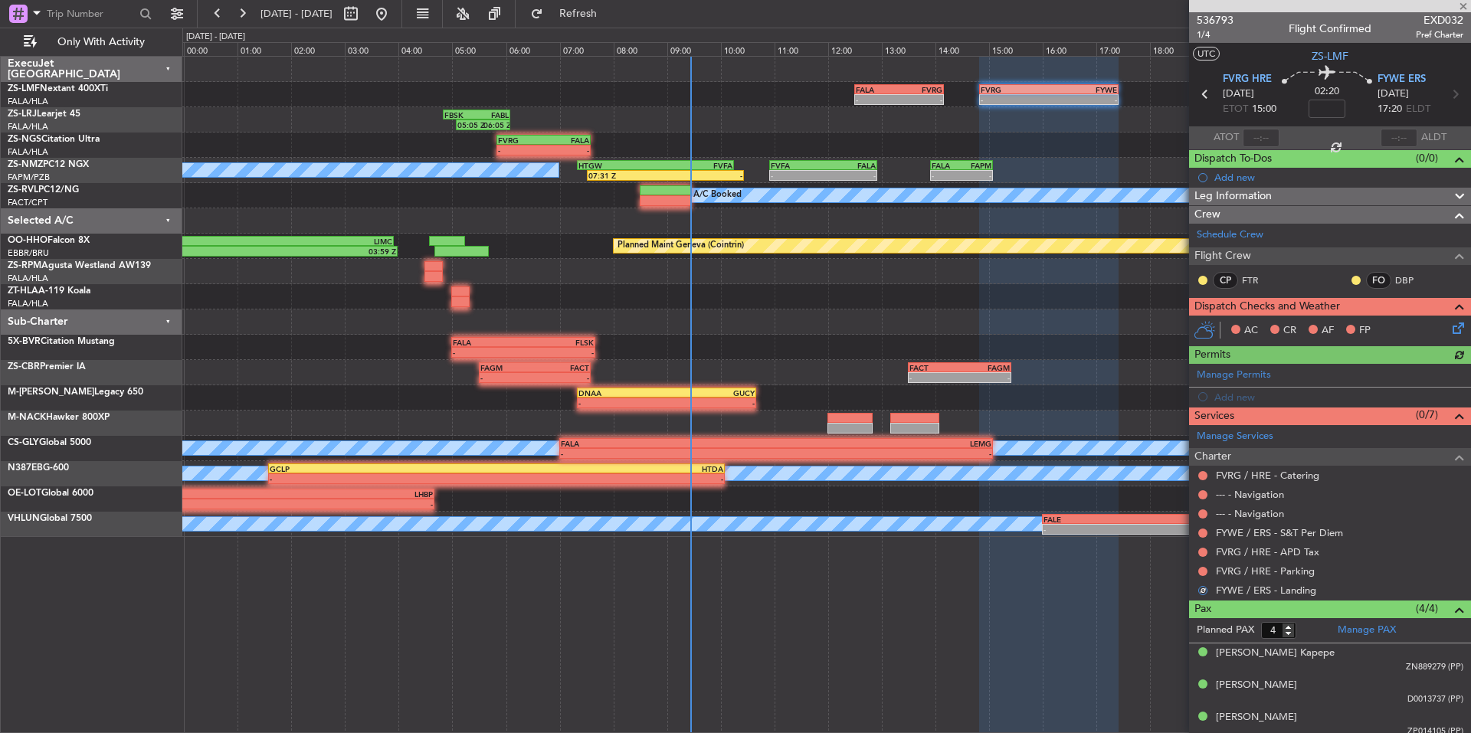
click at [1197, 573] on div at bounding box center [1203, 572] width 12 height 12
click at [1201, 570] on button at bounding box center [1203, 571] width 9 height 9
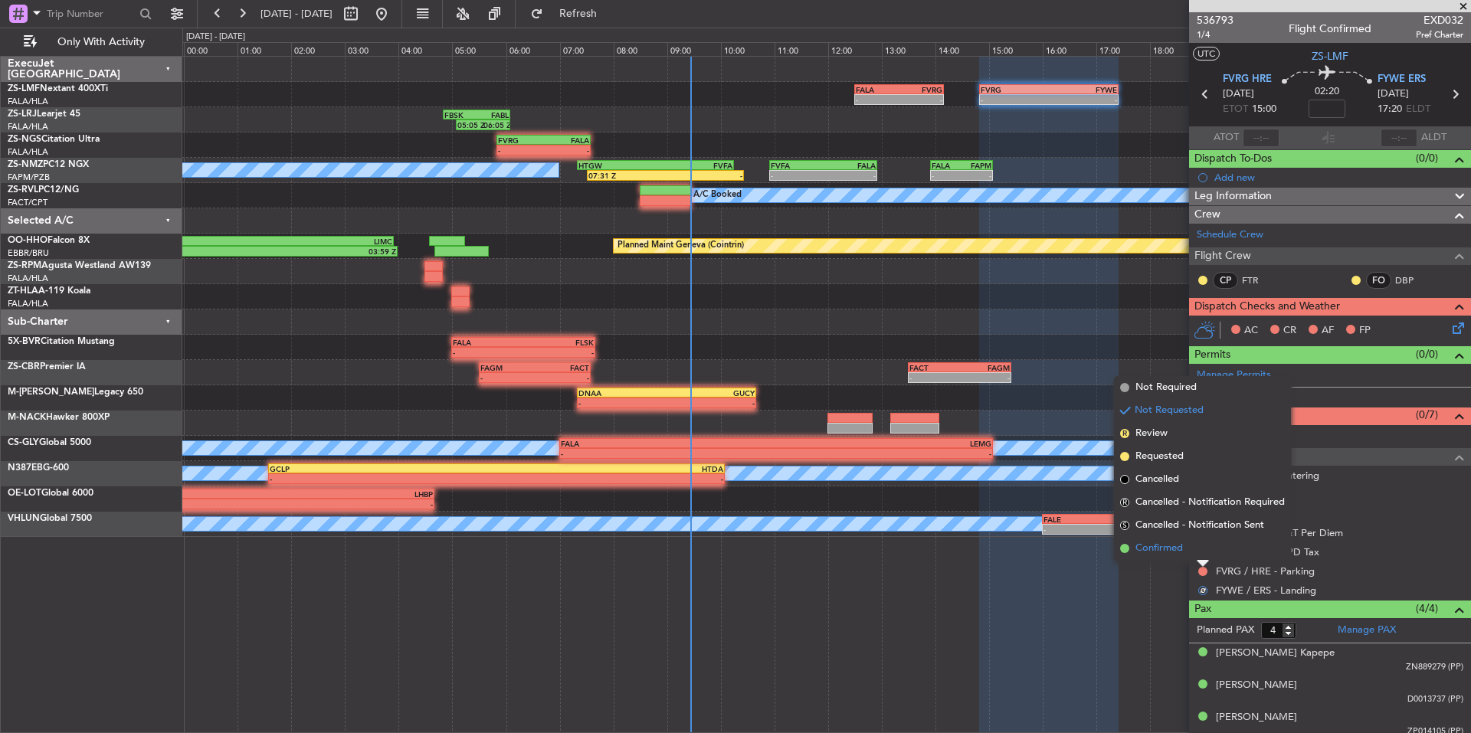
click at [1179, 555] on span "Confirmed" at bounding box center [1160, 548] width 48 height 15
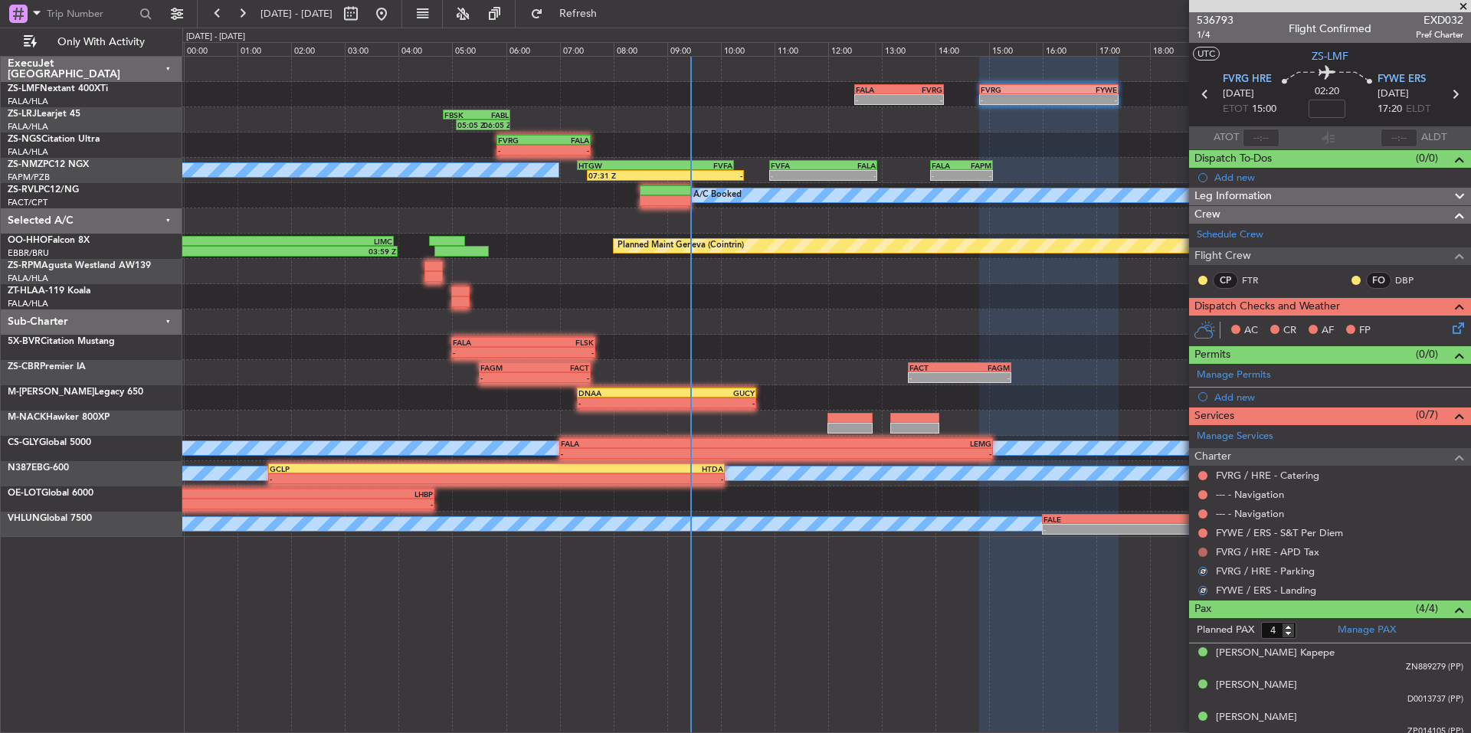
click at [1199, 553] on button at bounding box center [1203, 552] width 9 height 9
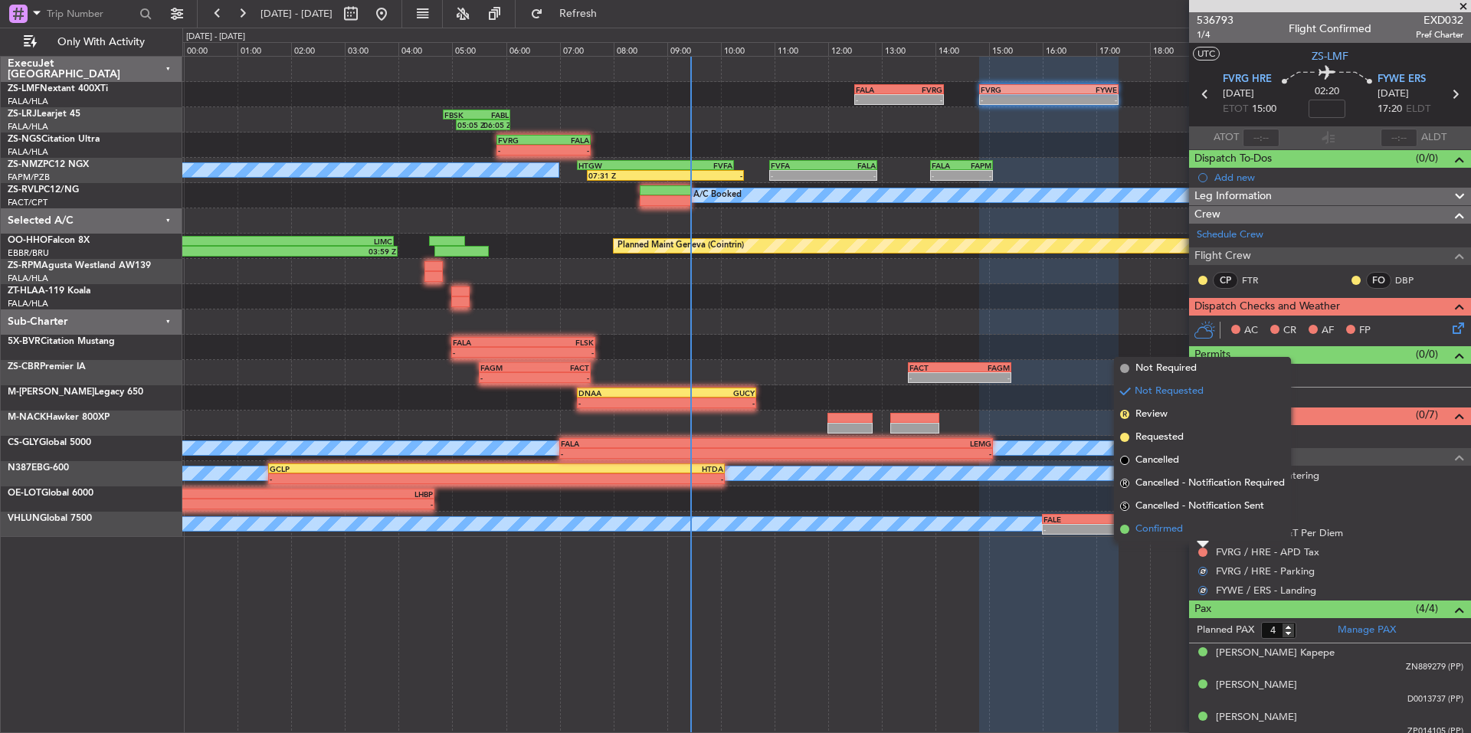
click at [1183, 536] on span "Confirmed" at bounding box center [1160, 529] width 48 height 15
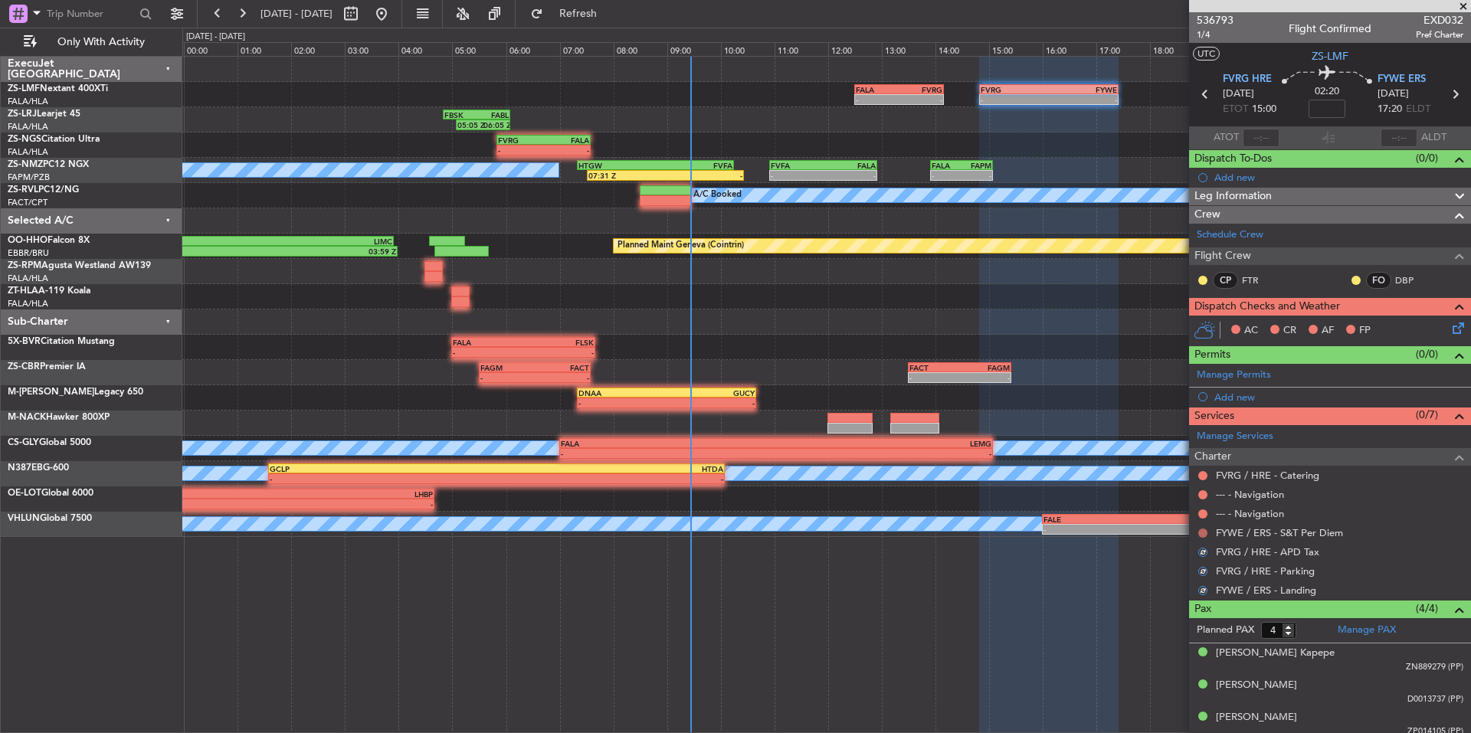
click at [1202, 536] on button at bounding box center [1203, 533] width 9 height 9
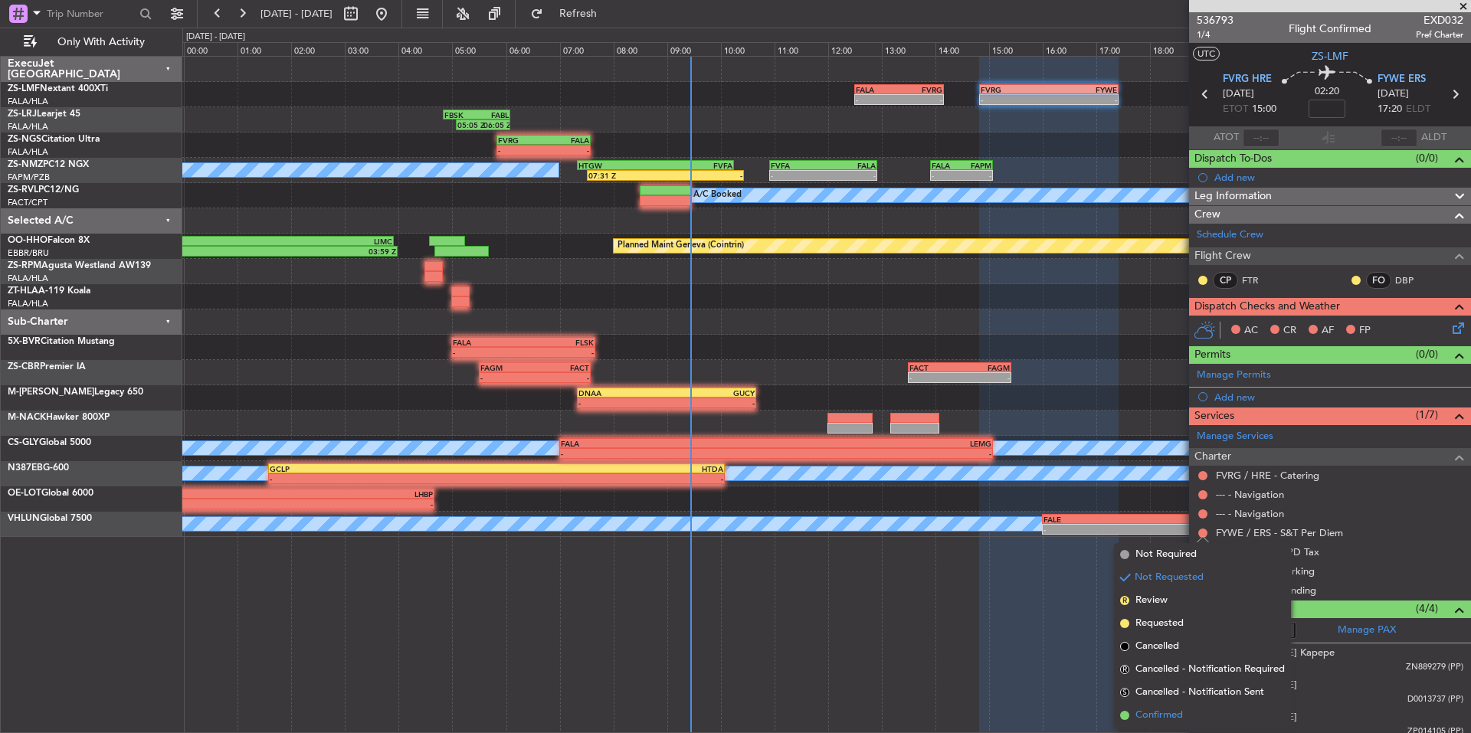
click at [1178, 716] on span "Confirmed" at bounding box center [1160, 715] width 48 height 15
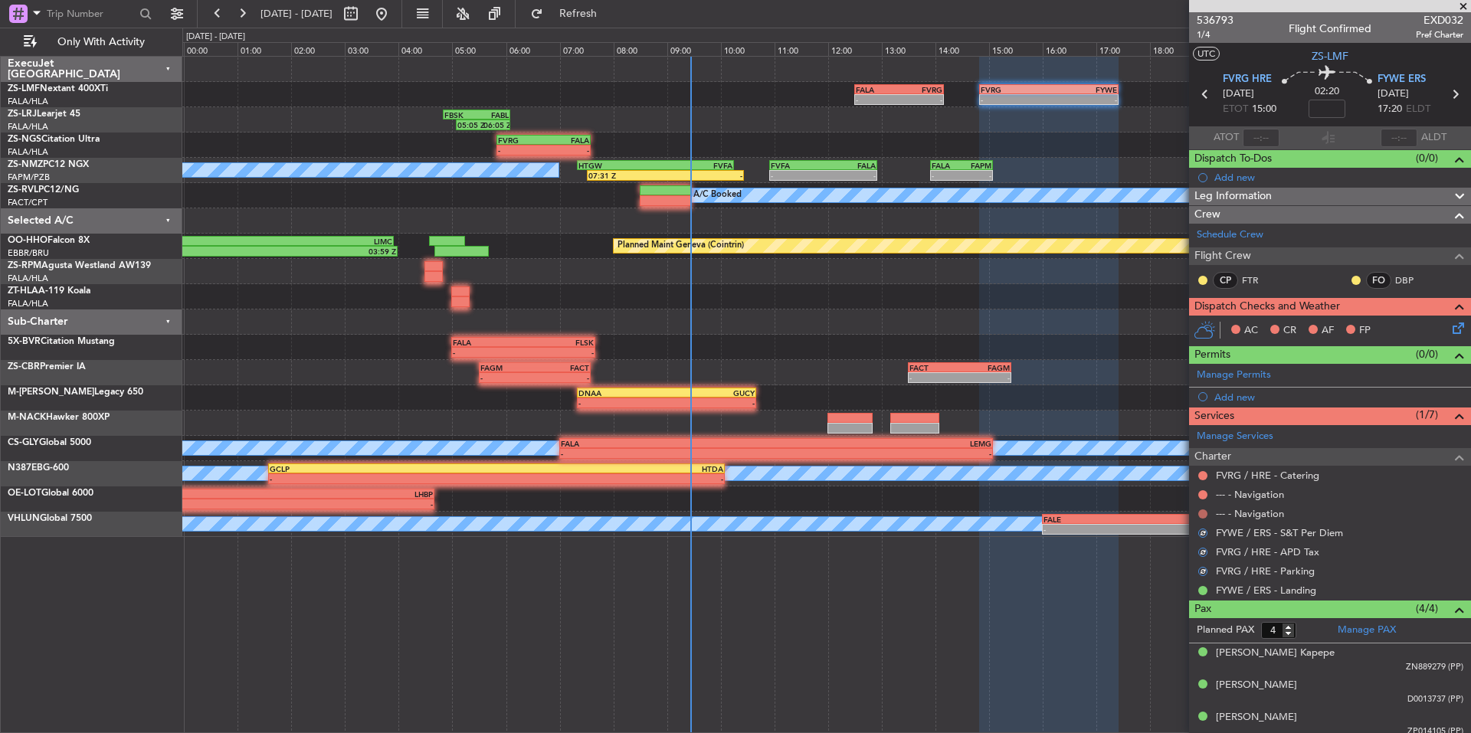
click at [1204, 513] on button at bounding box center [1203, 514] width 9 height 9
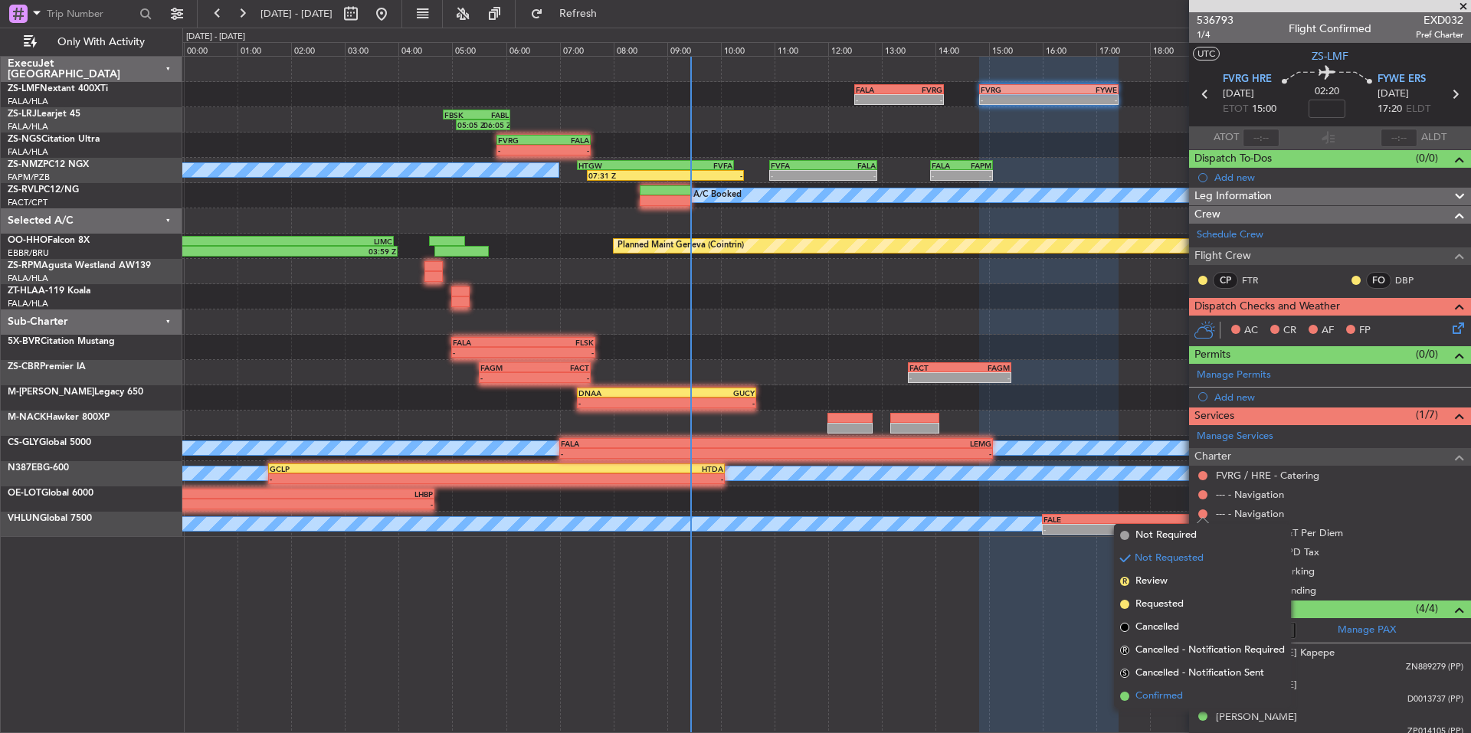
click at [1159, 704] on span "Confirmed" at bounding box center [1160, 696] width 48 height 15
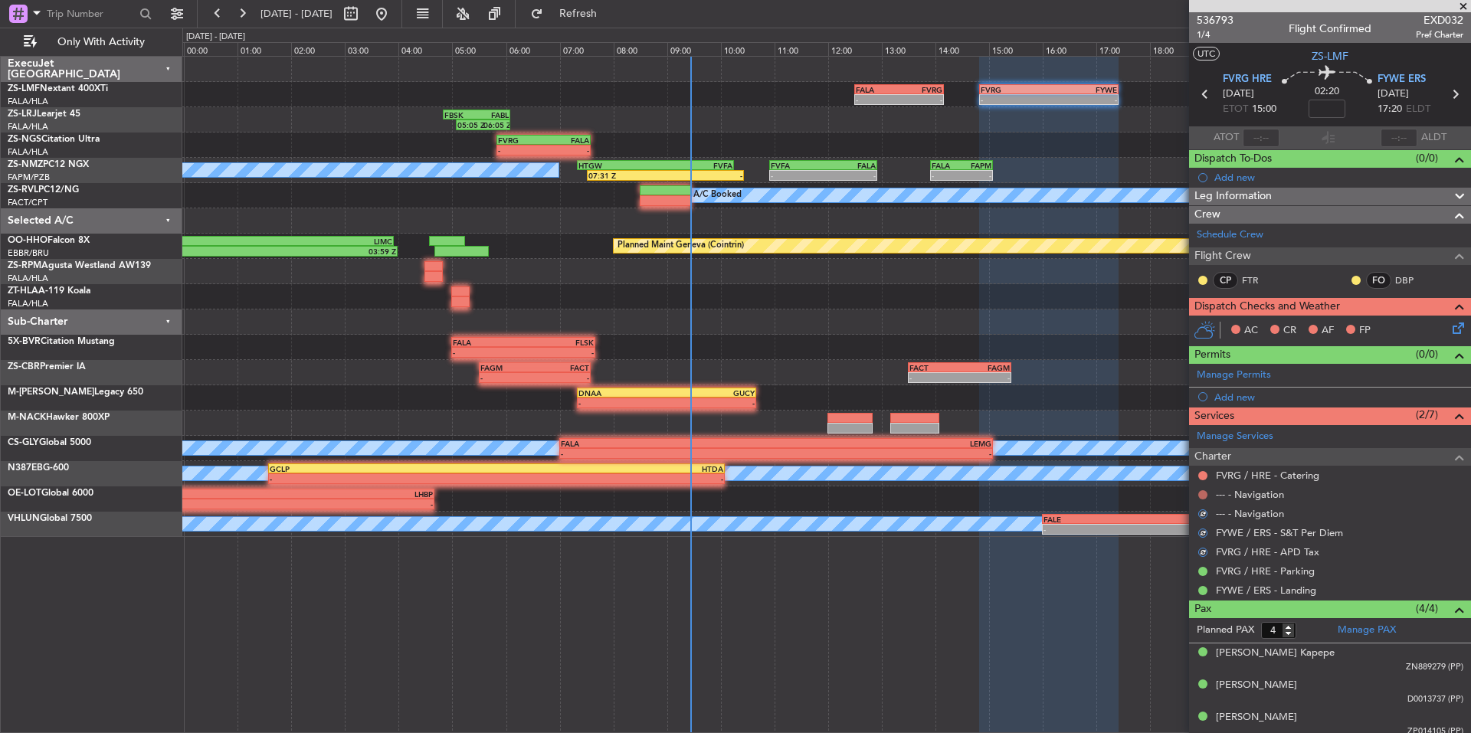
click at [1207, 496] on button at bounding box center [1203, 494] width 9 height 9
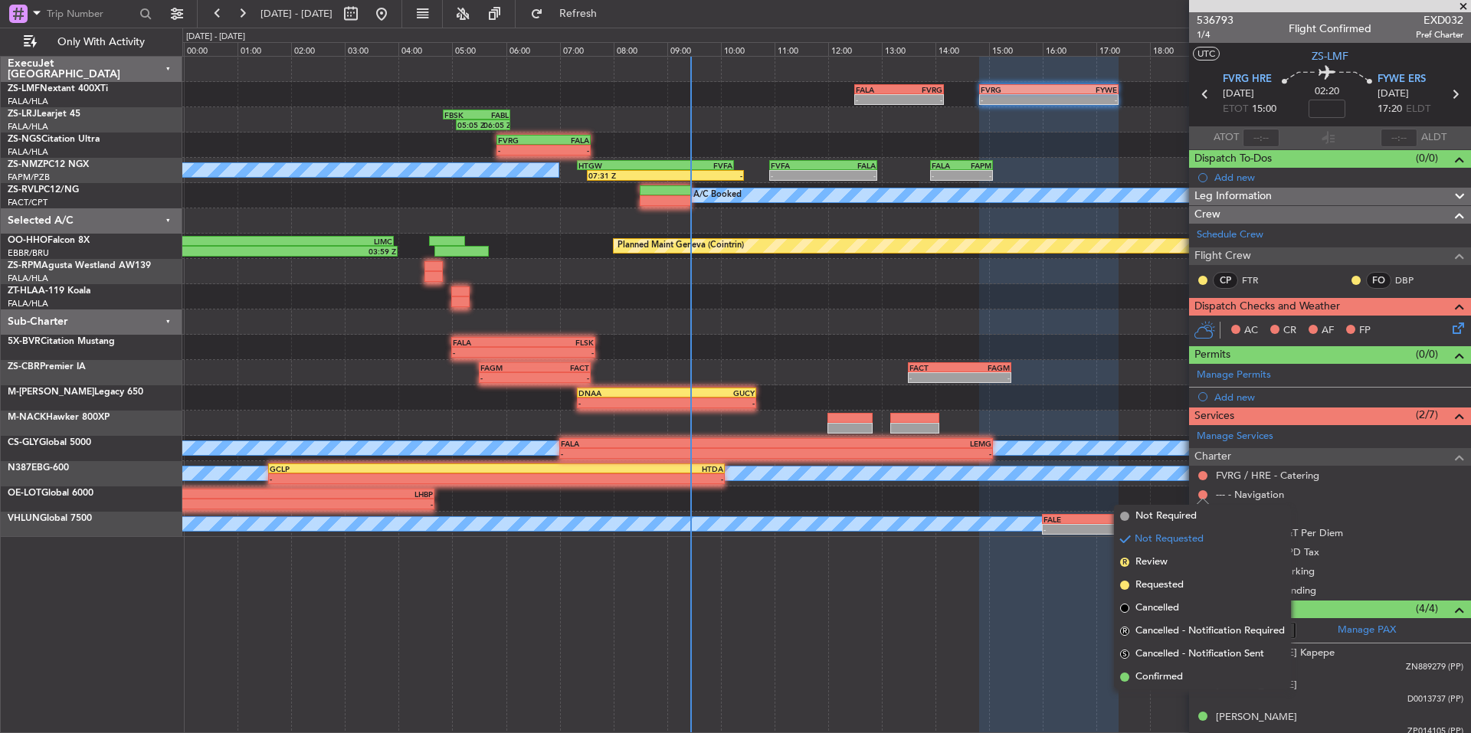
click at [1166, 677] on span "Confirmed" at bounding box center [1160, 677] width 48 height 15
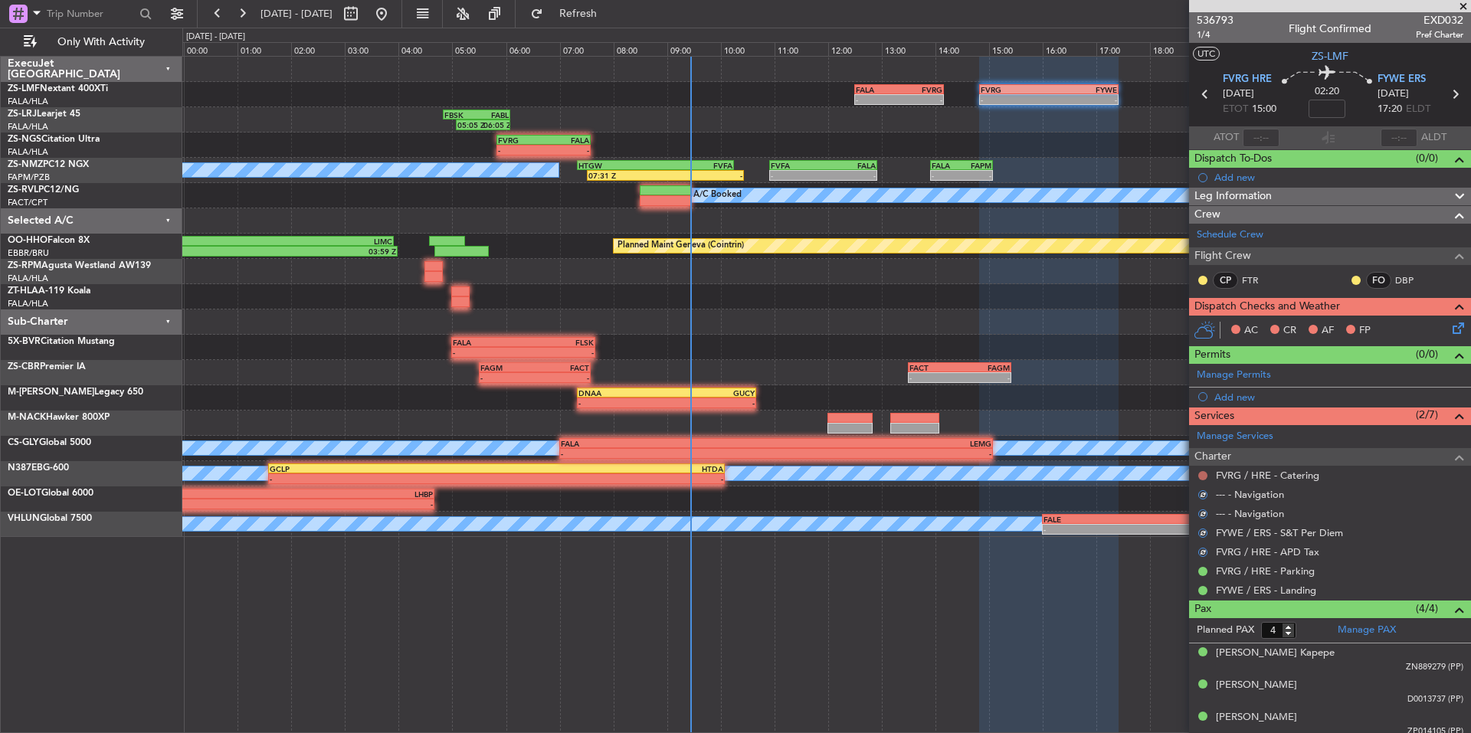
click at [1200, 471] on button at bounding box center [1203, 475] width 9 height 9
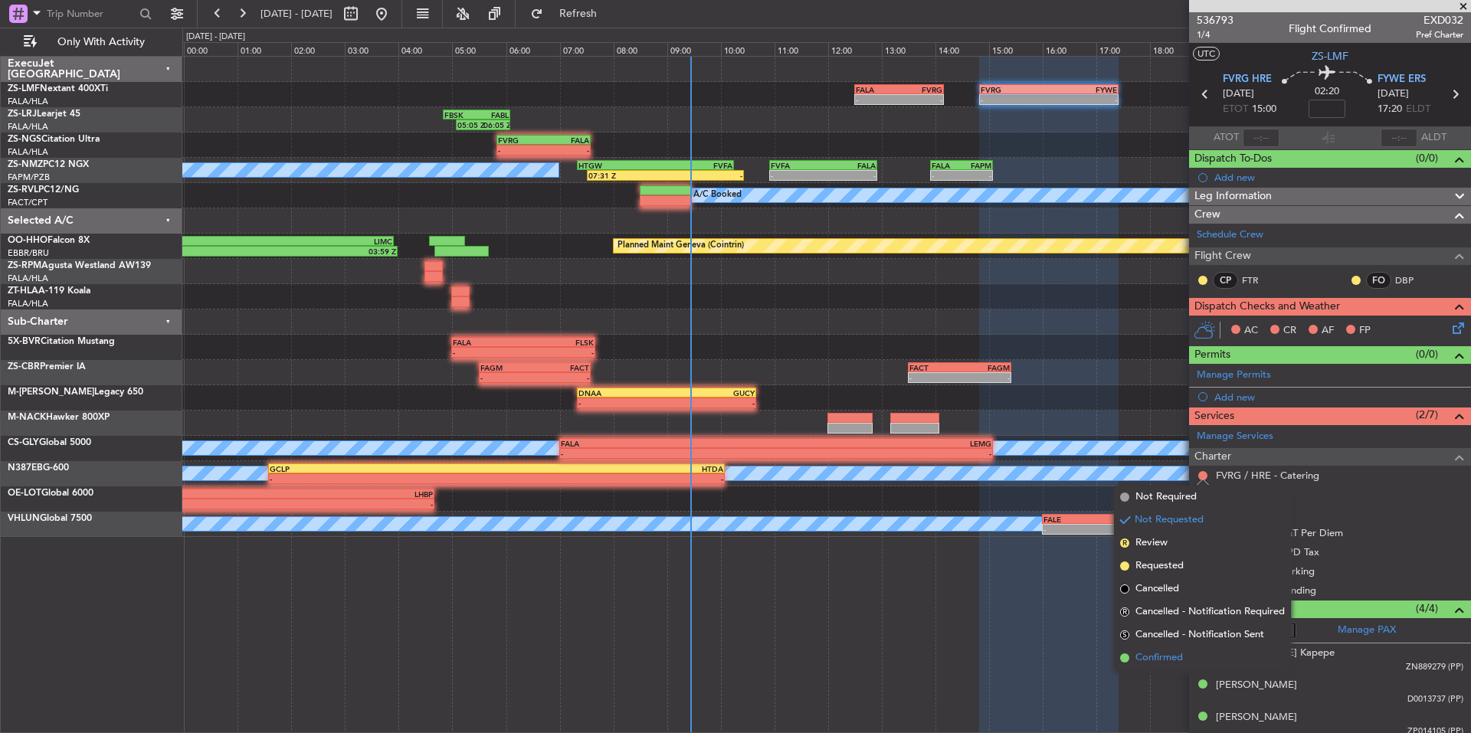
click at [1164, 654] on span "Confirmed" at bounding box center [1160, 658] width 48 height 15
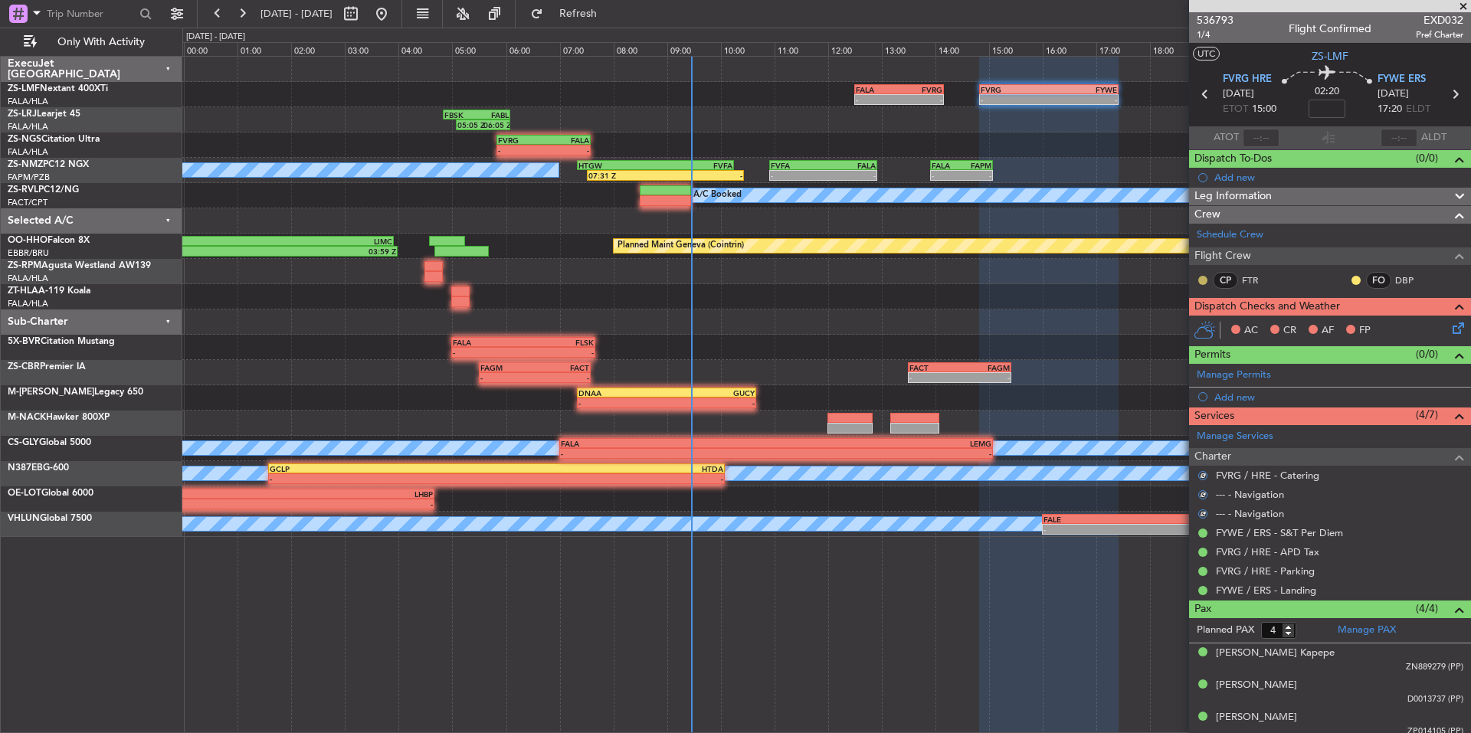
click at [1207, 280] on button at bounding box center [1203, 280] width 9 height 9
click at [1206, 324] on span "Acknowledged" at bounding box center [1206, 324] width 67 height 15
click at [1352, 279] on div "FO DBP" at bounding box center [1390, 280] width 80 height 17
click at [1352, 280] on button at bounding box center [1356, 280] width 9 height 9
click at [1375, 325] on span "Acknowledged" at bounding box center [1348, 324] width 67 height 15
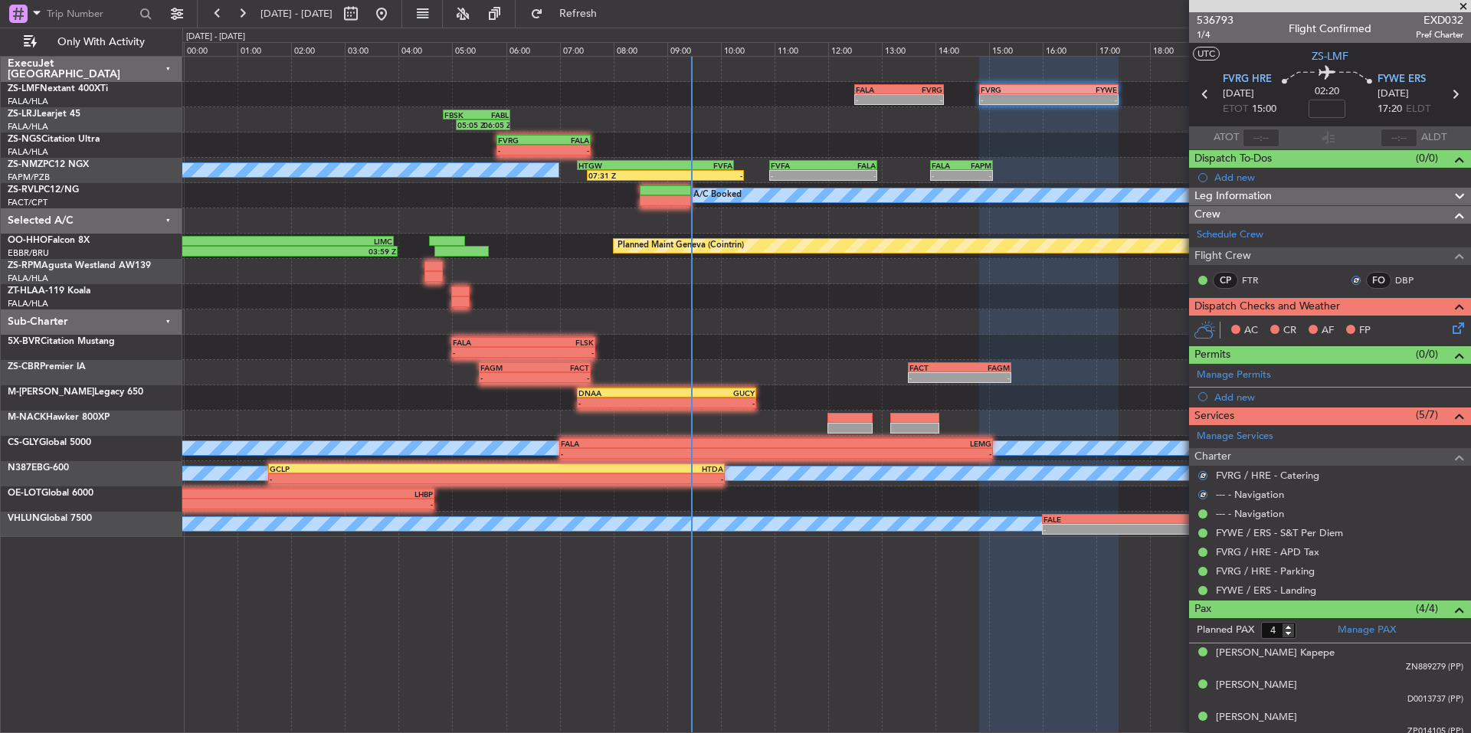
click at [1450, 326] on icon at bounding box center [1456, 326] width 12 height 12
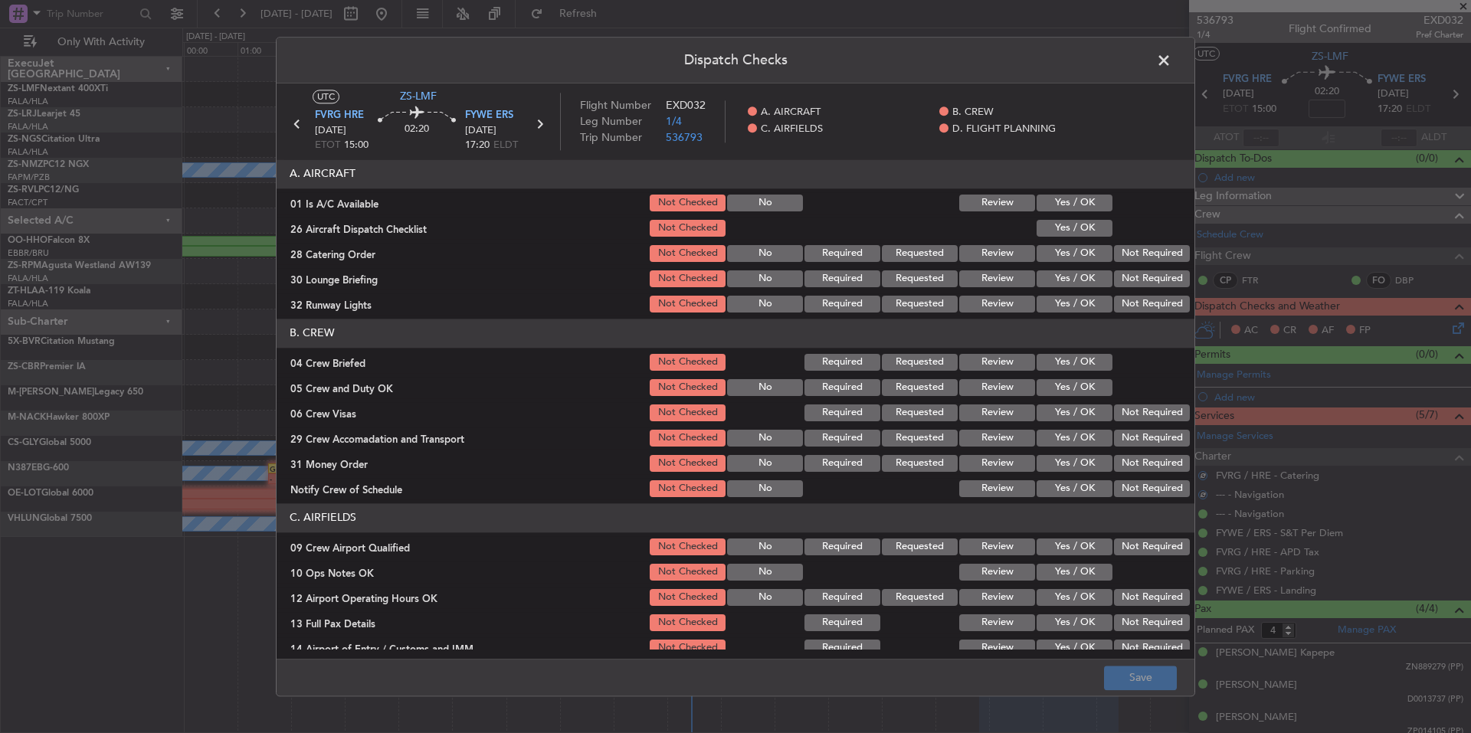
click at [1081, 200] on button "Yes / OK" at bounding box center [1075, 203] width 76 height 17
click at [1078, 222] on button "Yes / OK" at bounding box center [1075, 228] width 76 height 17
click at [1137, 260] on button "Not Required" at bounding box center [1152, 253] width 76 height 17
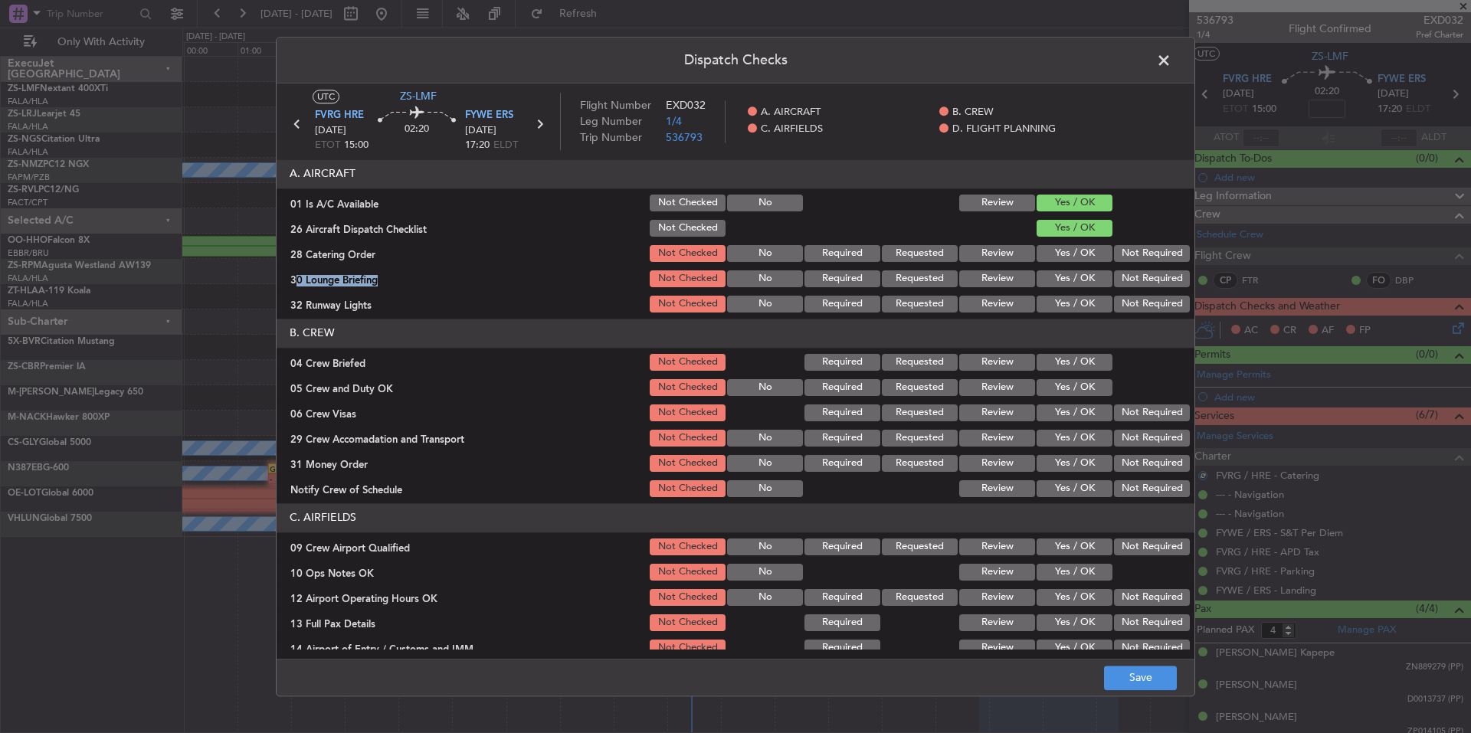
click at [1137, 268] on section "A. AIRCRAFT 01 Is A/C Available Not Checked No Review Yes / OK 26 Aircraft Disp…" at bounding box center [736, 237] width 918 height 156
click at [1141, 284] on button "Not Required" at bounding box center [1152, 279] width 76 height 17
click at [1141, 290] on section "A. AIRCRAFT 01 Is A/C Available Not Checked No Review Yes / OK 26 Aircraft Disp…" at bounding box center [736, 237] width 918 height 156
click at [1141, 299] on button "Not Required" at bounding box center [1152, 304] width 76 height 17
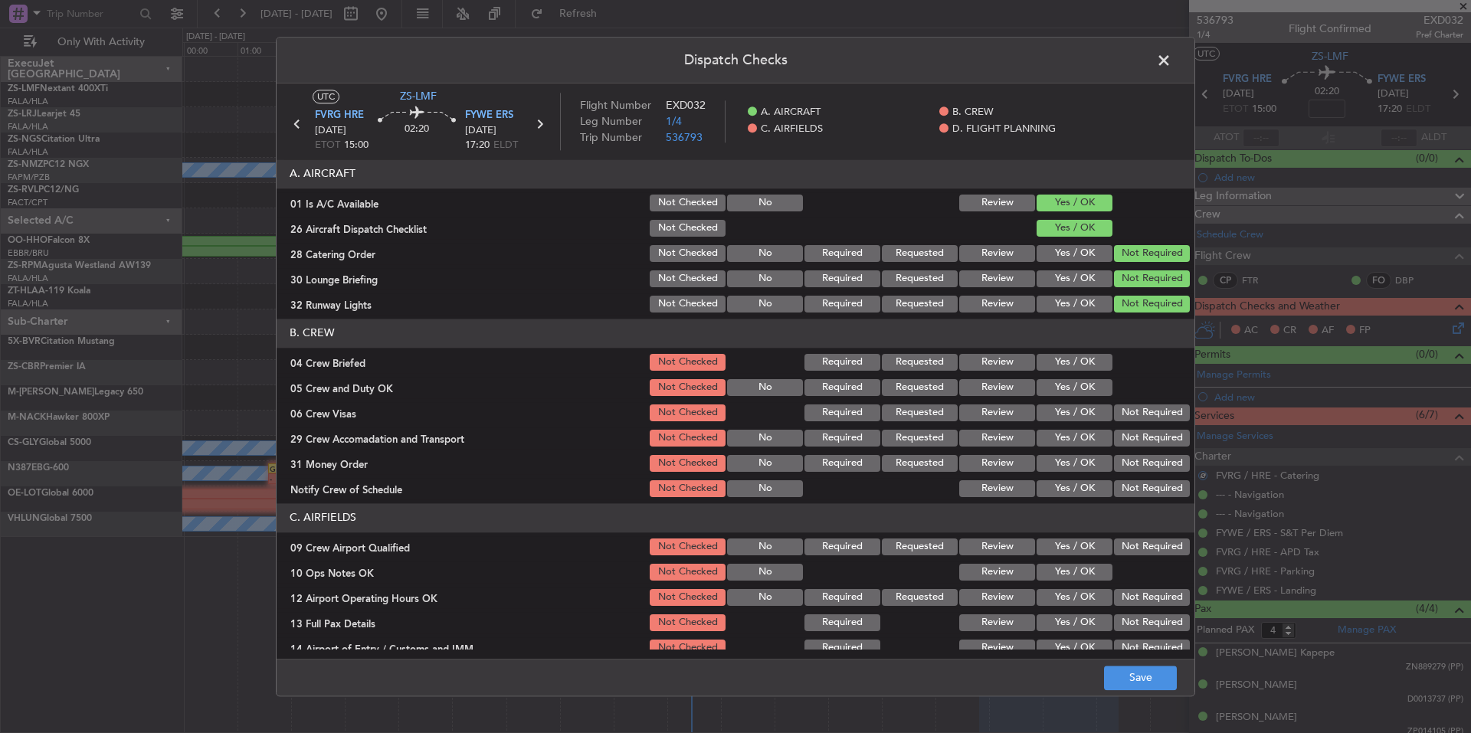
click at [1082, 368] on button "Yes / OK" at bounding box center [1075, 362] width 76 height 17
click at [1090, 389] on button "Yes / OK" at bounding box center [1075, 387] width 76 height 17
click at [1139, 416] on button "Not Required" at bounding box center [1152, 413] width 76 height 17
drag, startPoint x: 1143, startPoint y: 433, endPoint x: 1143, endPoint y: 454, distance: 20.7
click at [1143, 440] on button "Not Required" at bounding box center [1152, 438] width 76 height 17
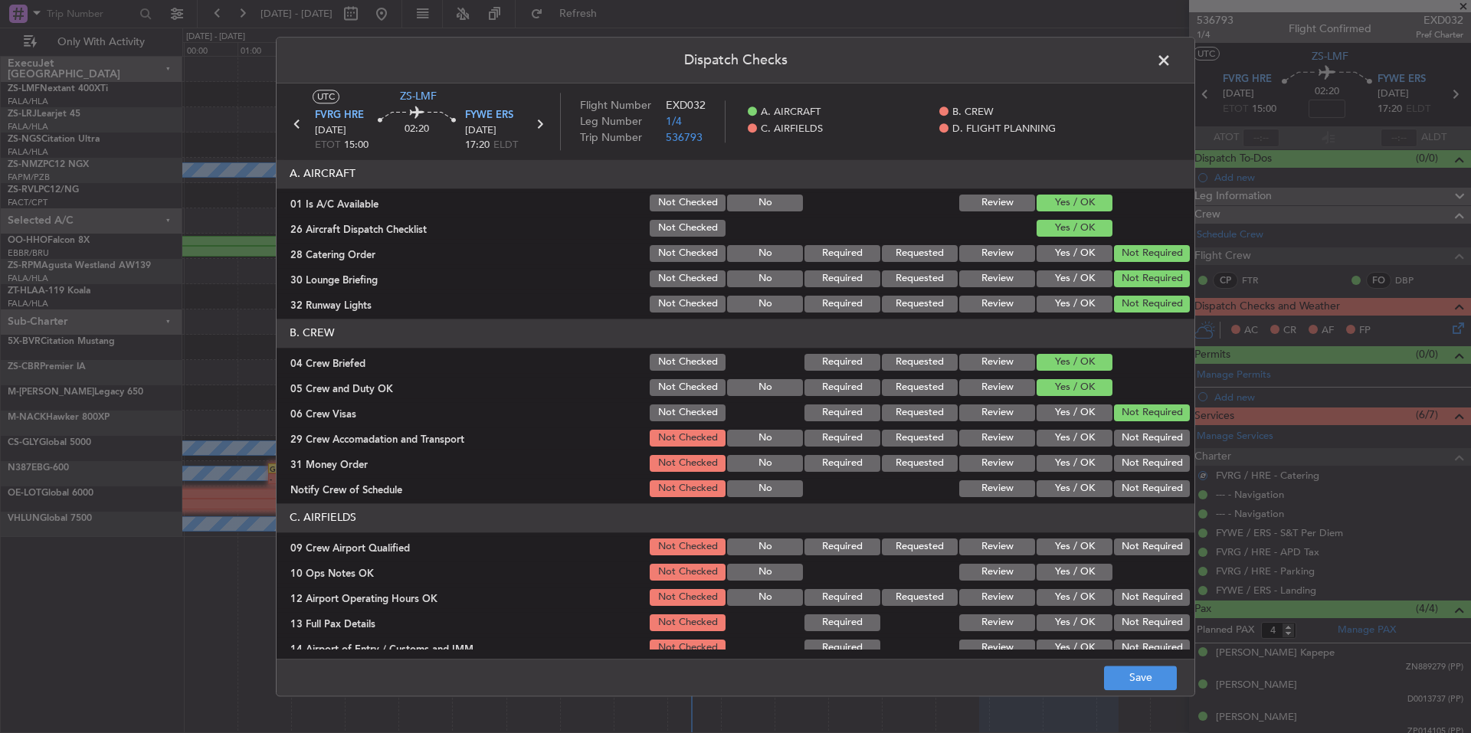
click at [1144, 459] on button "Not Required" at bounding box center [1152, 463] width 76 height 17
click at [1145, 476] on section "B. CREW 04 Crew Briefed Not Checked Required Requested Review Yes / OK 05 Crew …" at bounding box center [736, 409] width 918 height 181
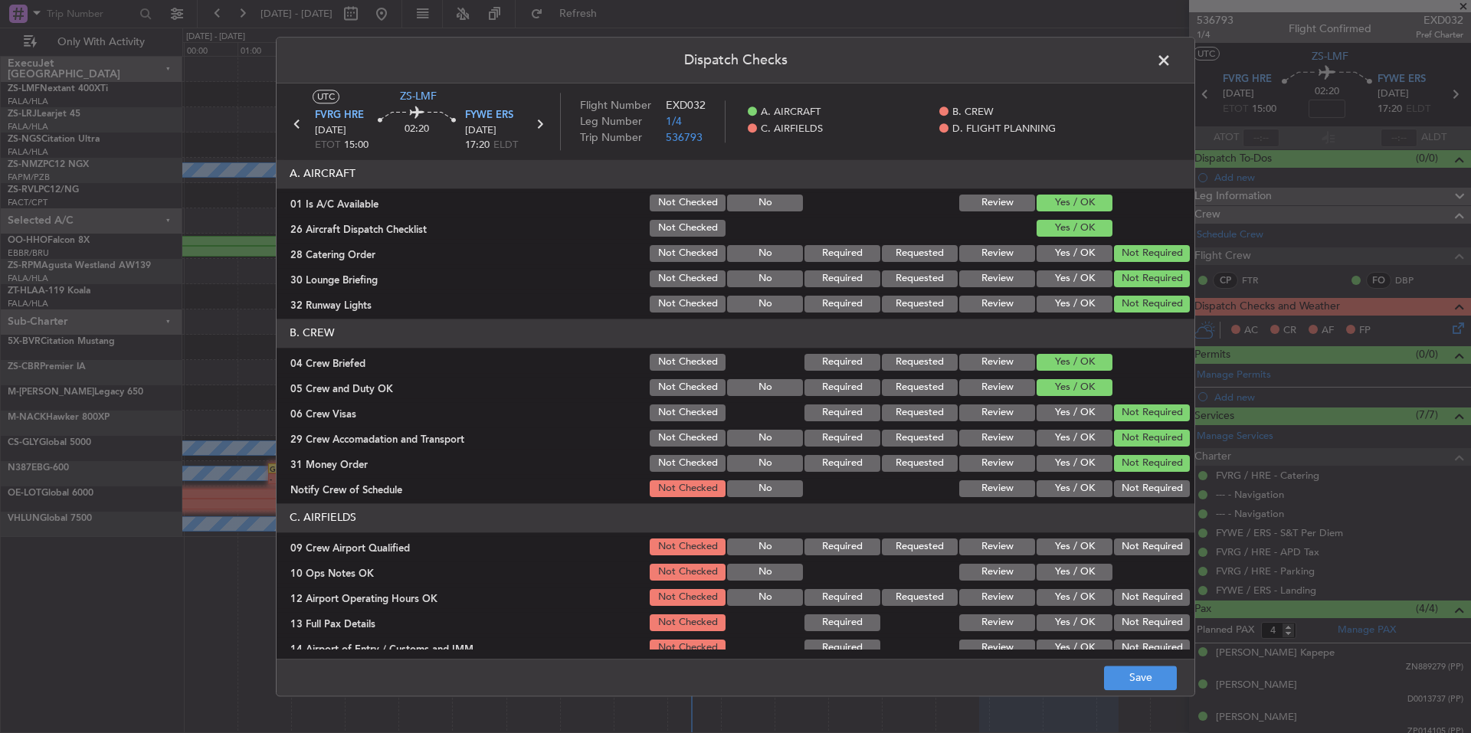
drag, startPoint x: 1148, startPoint y: 484, endPoint x: 1150, endPoint y: 491, distance: 7.8
click at [1148, 487] on button "Not Required" at bounding box center [1152, 489] width 76 height 17
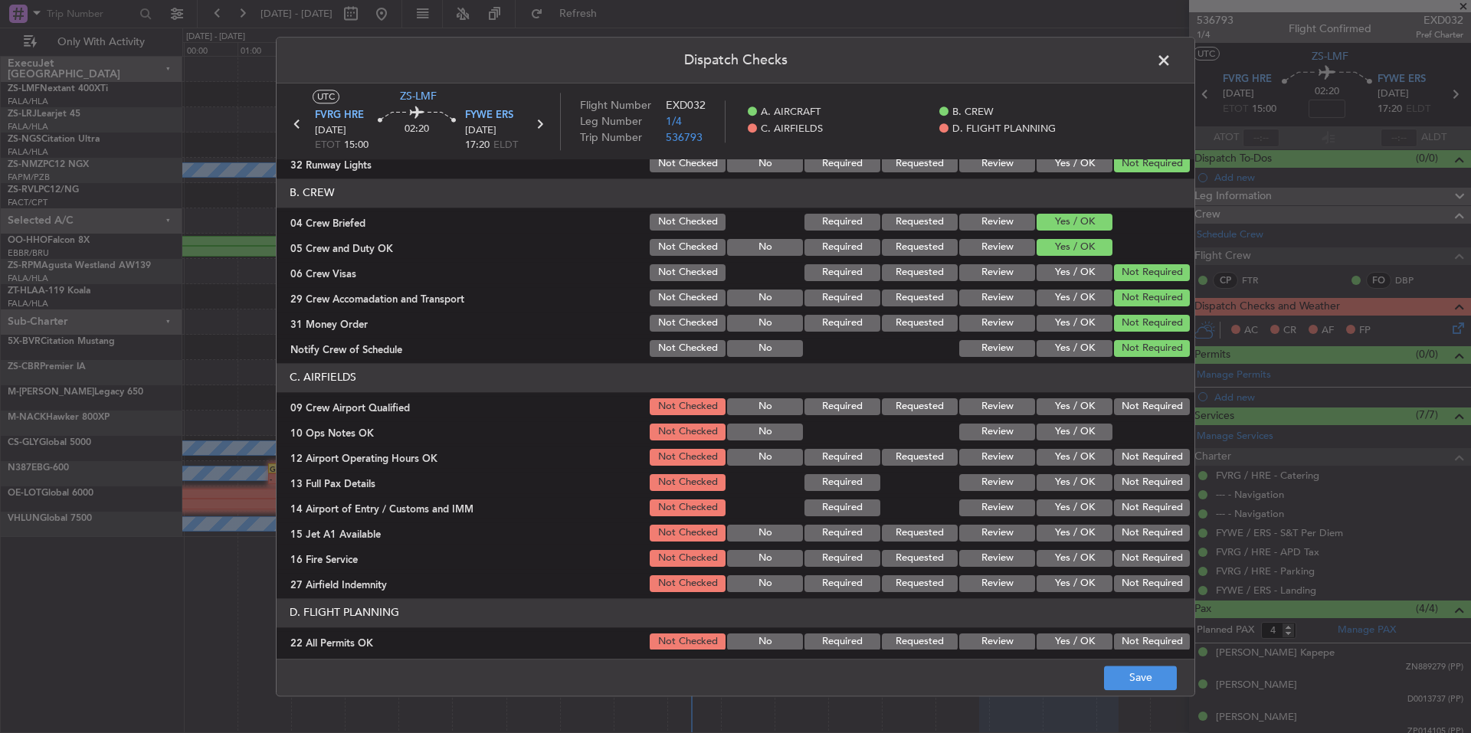
scroll to position [198, 0]
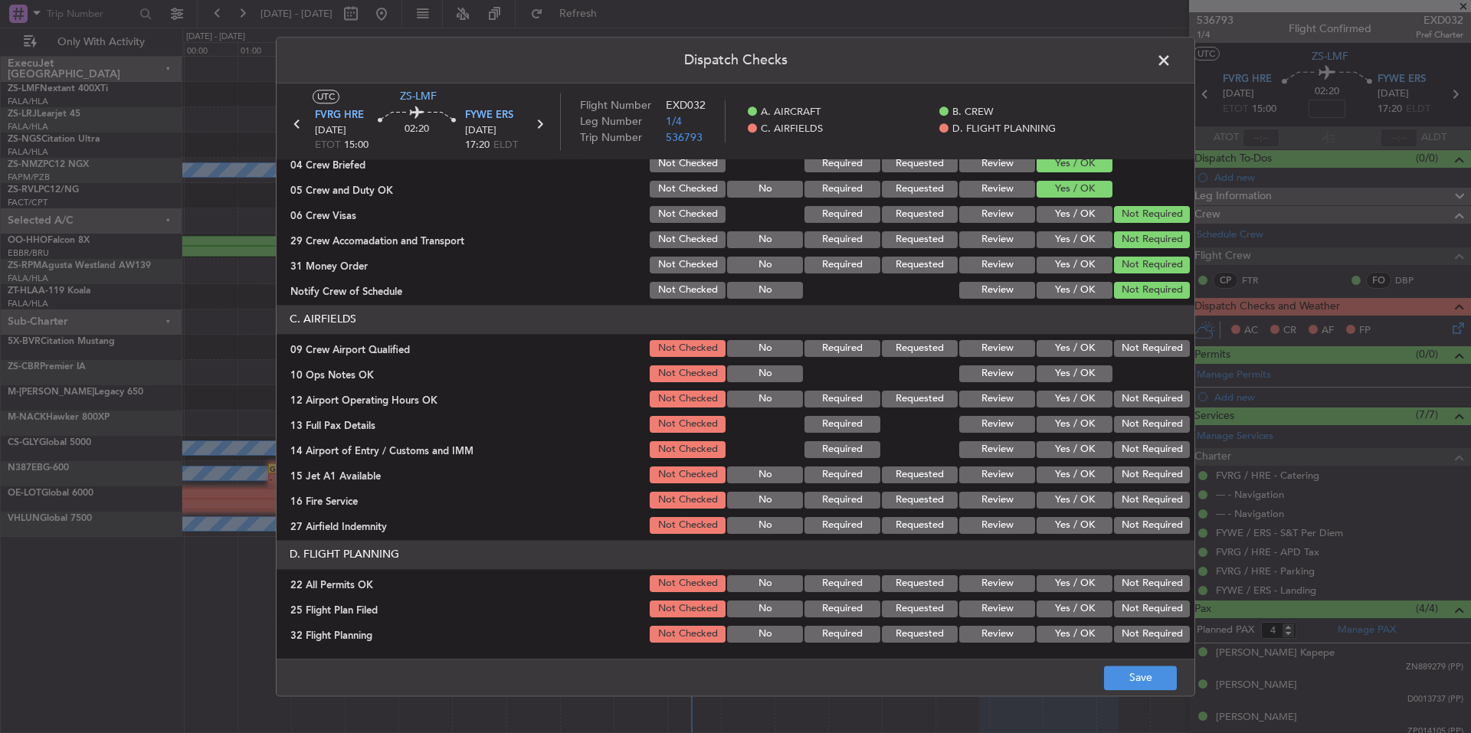
click at [1137, 485] on div "Not Required" at bounding box center [1150, 474] width 77 height 21
drag, startPoint x: 1140, startPoint y: 476, endPoint x: 1140, endPoint y: 458, distance: 17.6
click at [1140, 472] on button "Not Required" at bounding box center [1152, 475] width 76 height 17
drag, startPoint x: 1140, startPoint y: 458, endPoint x: 1140, endPoint y: 436, distance: 22.2
click at [1140, 457] on div "Not Required" at bounding box center [1150, 449] width 77 height 21
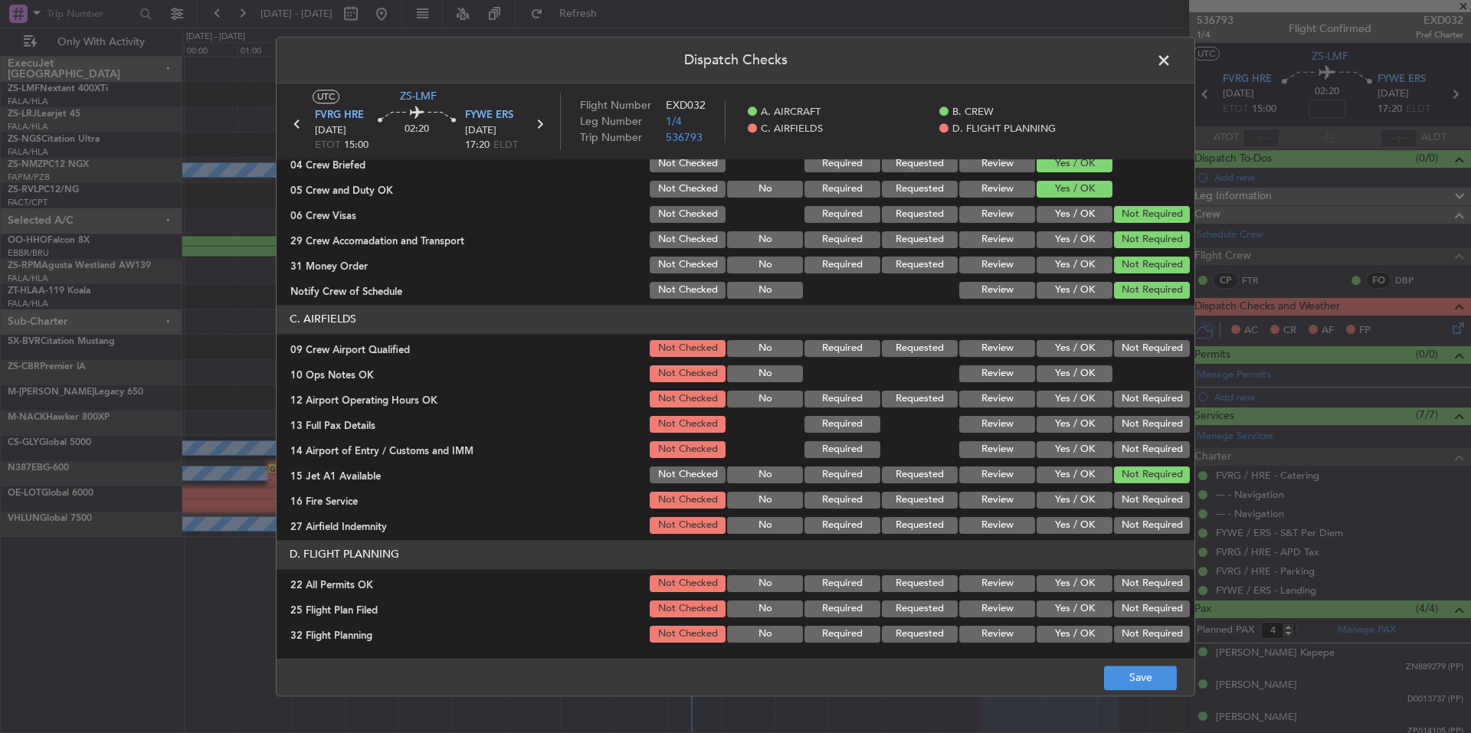
click at [1140, 444] on button "Not Required" at bounding box center [1152, 449] width 76 height 17
click at [1140, 431] on div "Not Required" at bounding box center [1150, 424] width 77 height 21
click at [1137, 416] on button "Not Required" at bounding box center [1152, 424] width 76 height 17
drag, startPoint x: 1134, startPoint y: 410, endPoint x: 1133, endPoint y: 397, distance: 13.1
click at [1134, 408] on section "C. AIRFIELDS 09 Crew Airport Qualified Not Checked No Required Requested Review…" at bounding box center [736, 420] width 918 height 231
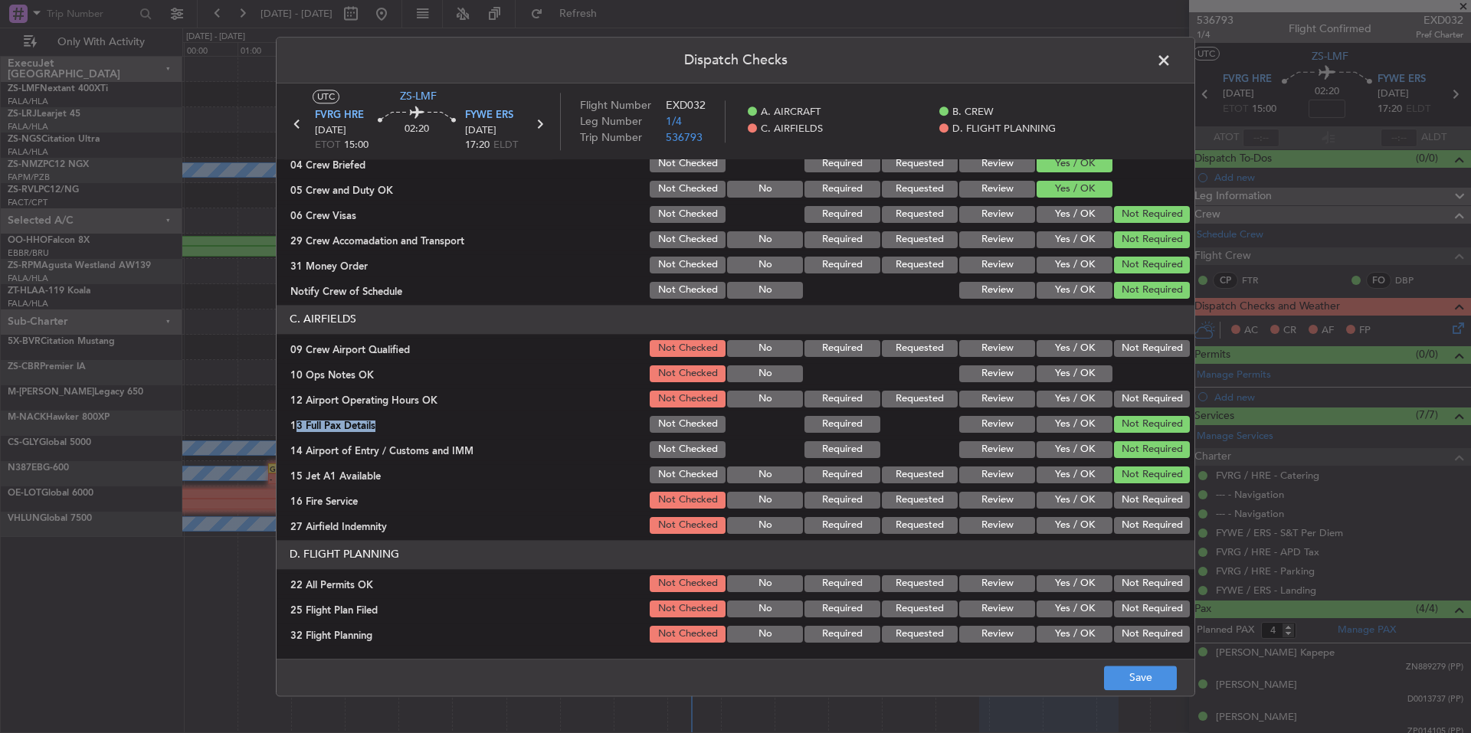
drag, startPoint x: 1133, startPoint y: 397, endPoint x: 1120, endPoint y: 387, distance: 16.4
click at [1132, 396] on button "Not Required" at bounding box center [1152, 399] width 76 height 17
click at [1072, 370] on button "Yes / OK" at bounding box center [1075, 374] width 76 height 17
click at [1130, 349] on button "Not Required" at bounding box center [1152, 348] width 76 height 17
drag, startPoint x: 1146, startPoint y: 500, endPoint x: 1146, endPoint y: 513, distance: 13.0
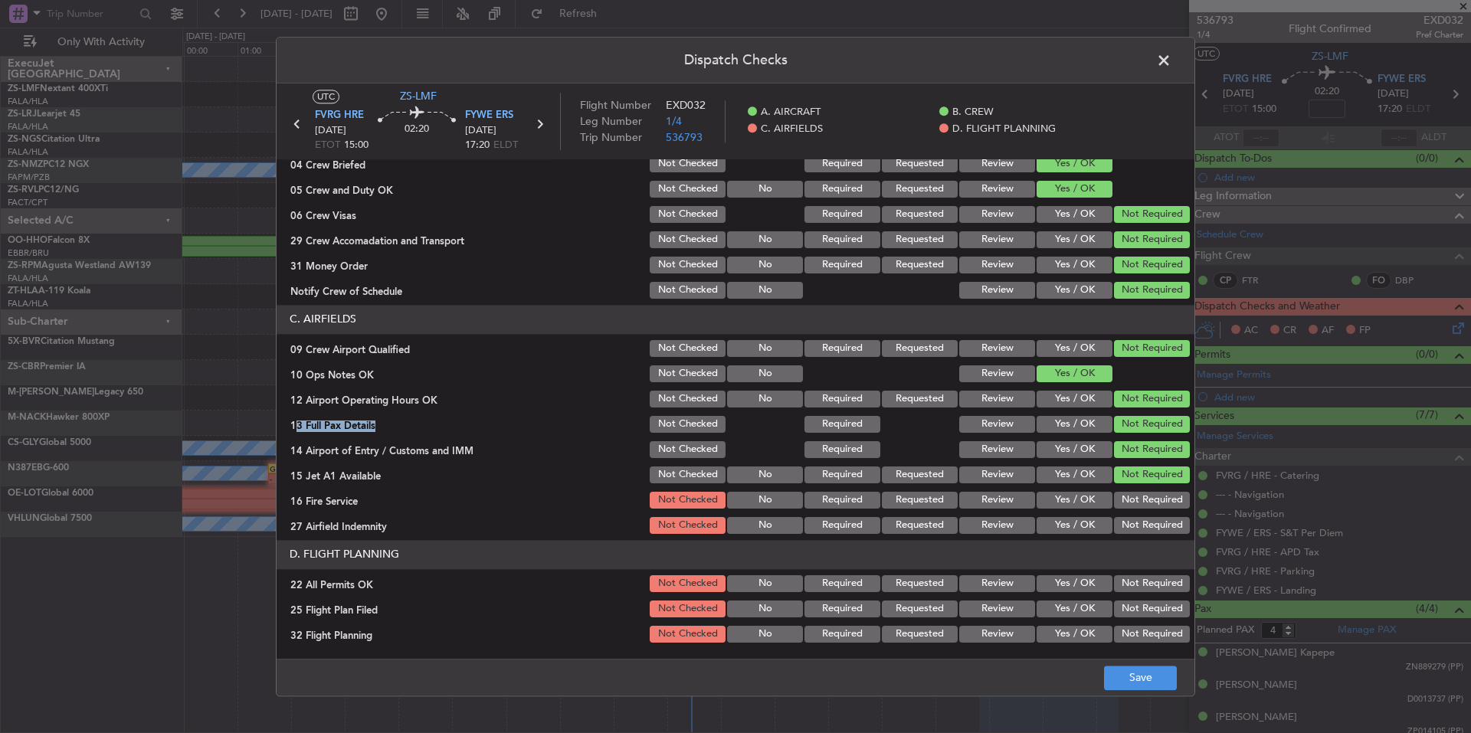
click at [1146, 503] on button "Not Required" at bounding box center [1152, 500] width 76 height 17
click at [1147, 518] on div "Not Required" at bounding box center [1150, 525] width 77 height 21
click at [1147, 521] on button "Not Required" at bounding box center [1152, 525] width 76 height 17
click at [1150, 589] on button "Not Required" at bounding box center [1152, 584] width 76 height 17
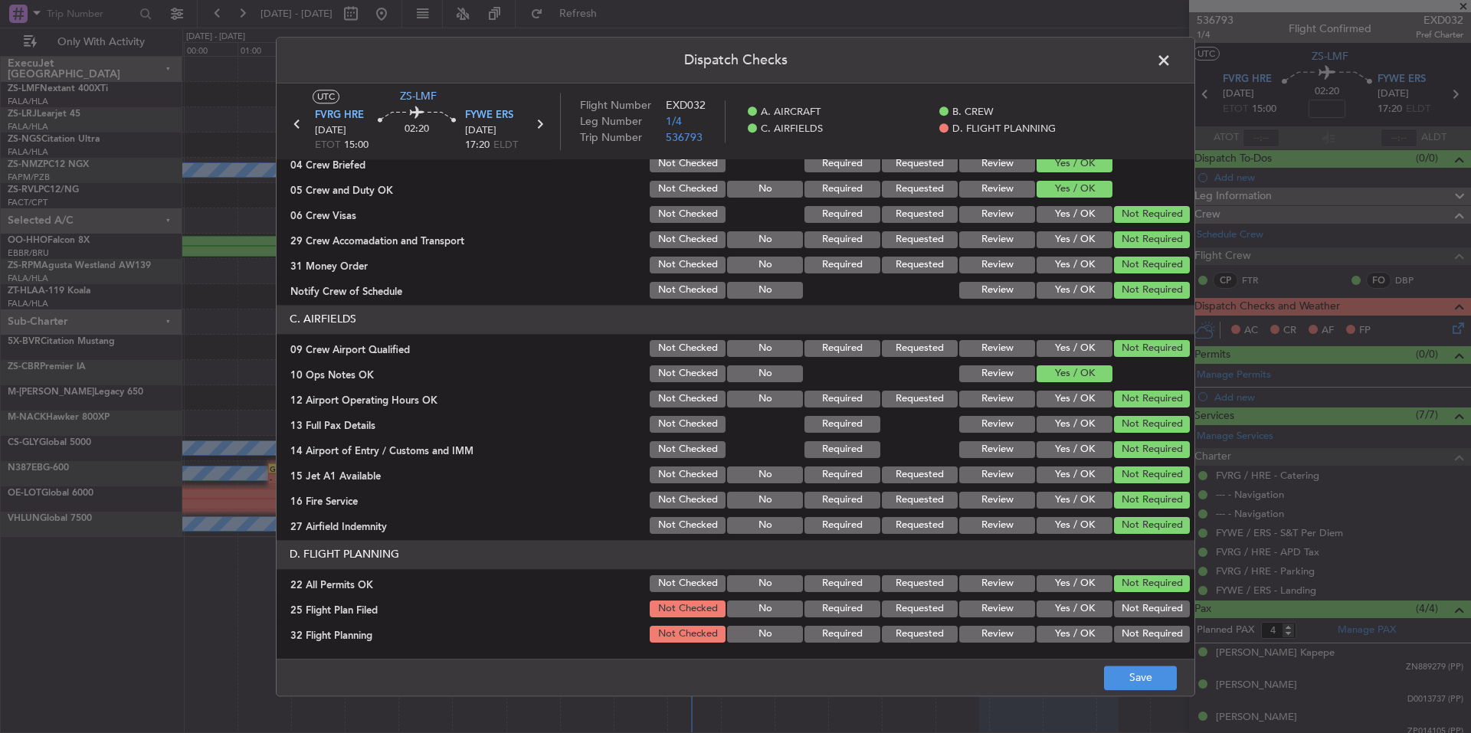
click at [978, 619] on div "Review" at bounding box center [995, 609] width 77 height 21
click at [987, 638] on button "Review" at bounding box center [998, 634] width 76 height 17
click at [987, 631] on button "Review" at bounding box center [998, 634] width 76 height 17
click at [987, 602] on button "Review" at bounding box center [998, 609] width 76 height 17
click at [1164, 674] on button "Save" at bounding box center [1140, 678] width 73 height 25
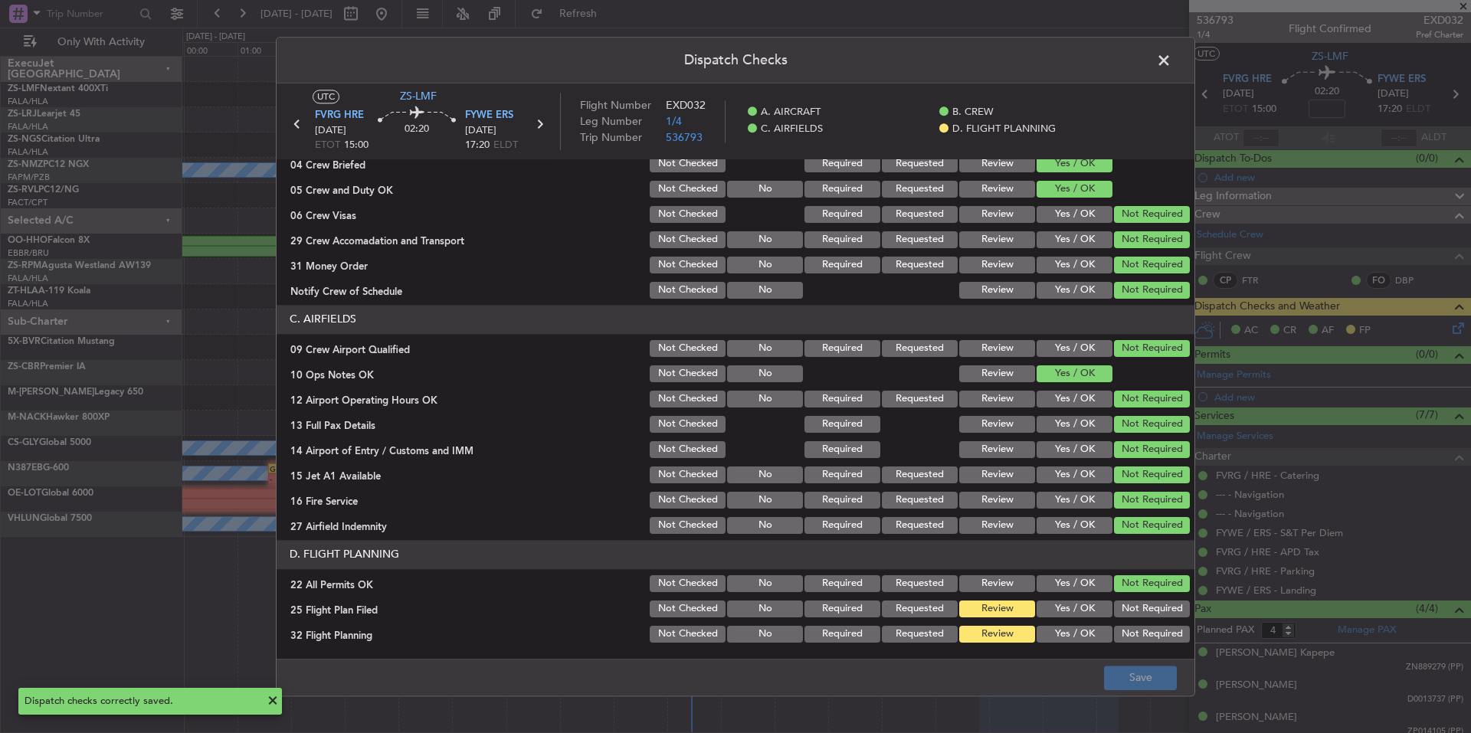
click at [1172, 54] on span at bounding box center [1172, 64] width 0 height 31
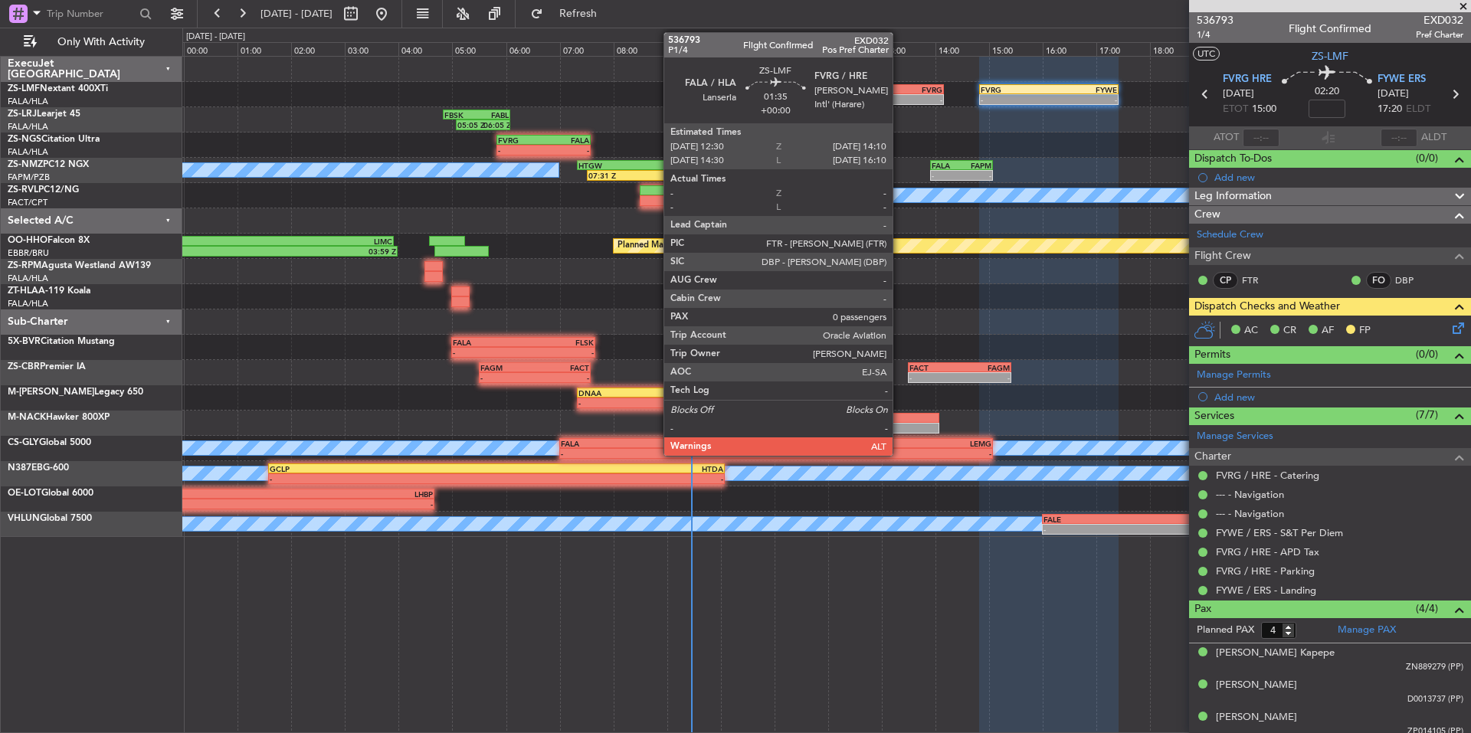
click at [900, 93] on div "FALA 12:30 Z FVRG 14:10 Z" at bounding box center [900, 89] width 90 height 11
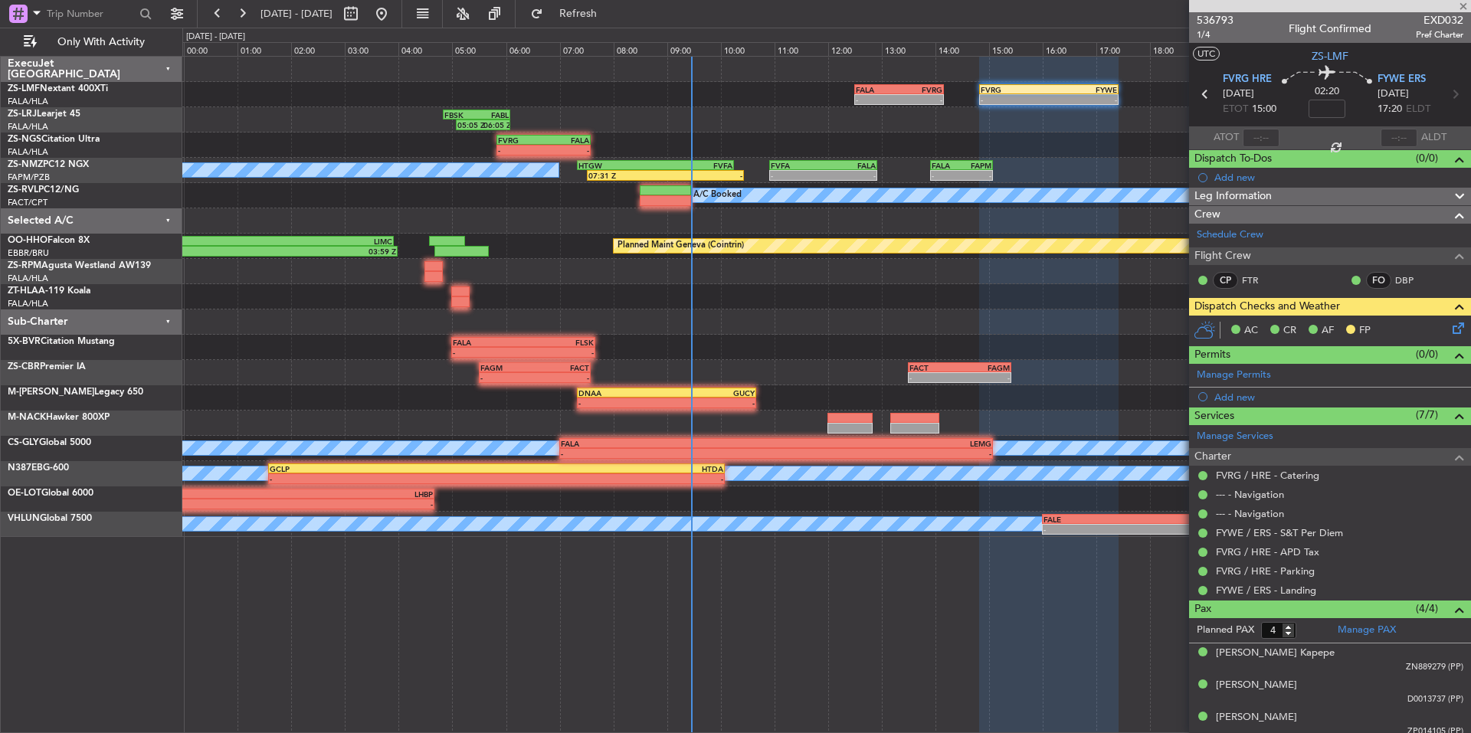
type input "0"
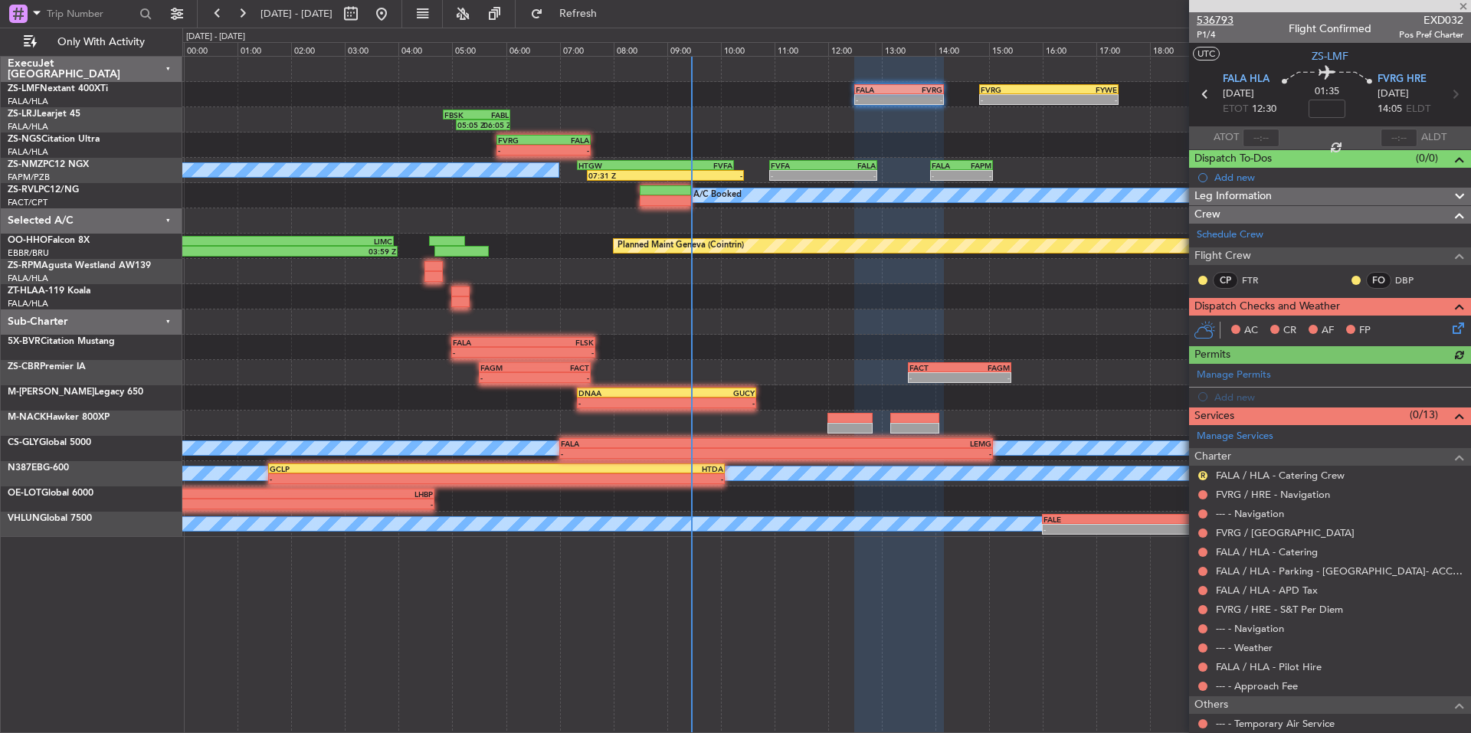
click at [1232, 17] on span "536793" at bounding box center [1215, 20] width 37 height 16
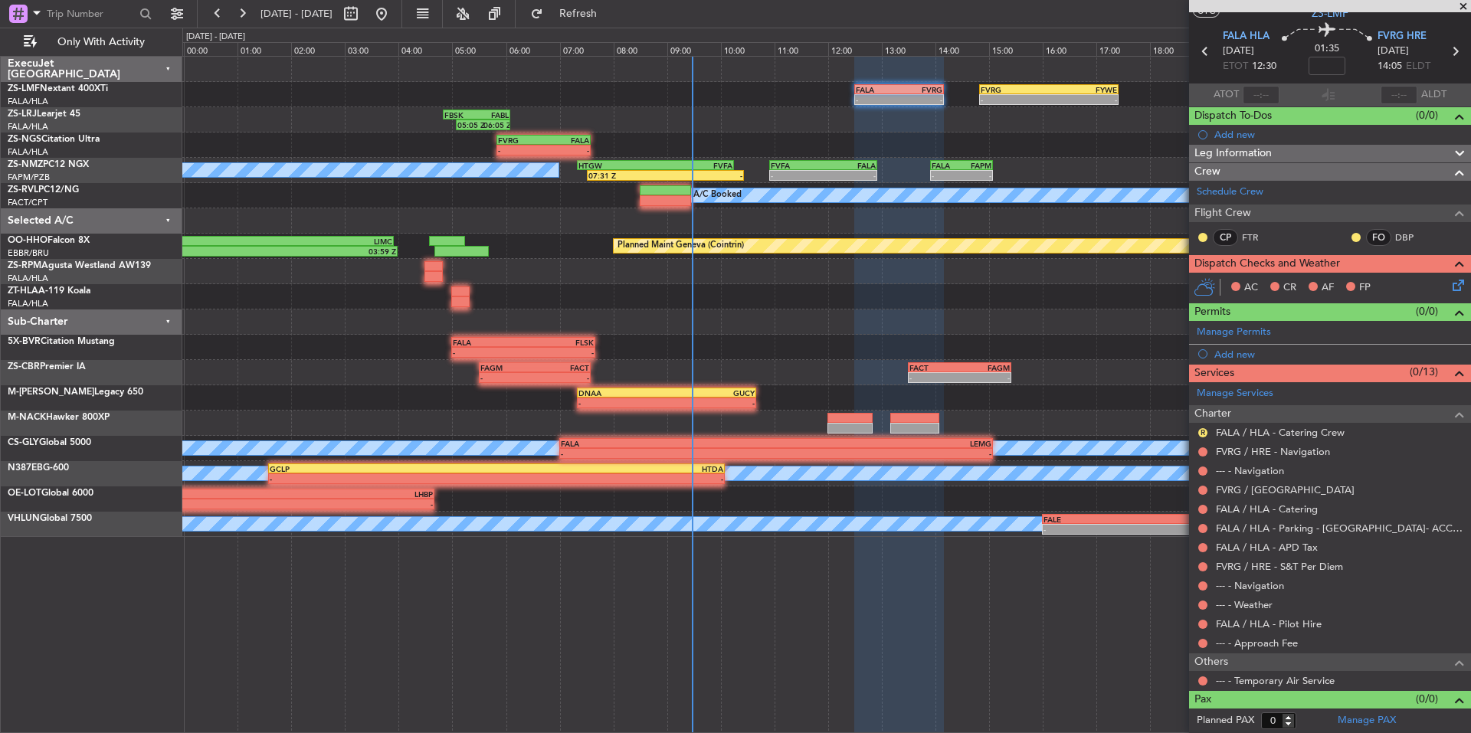
scroll to position [0, 0]
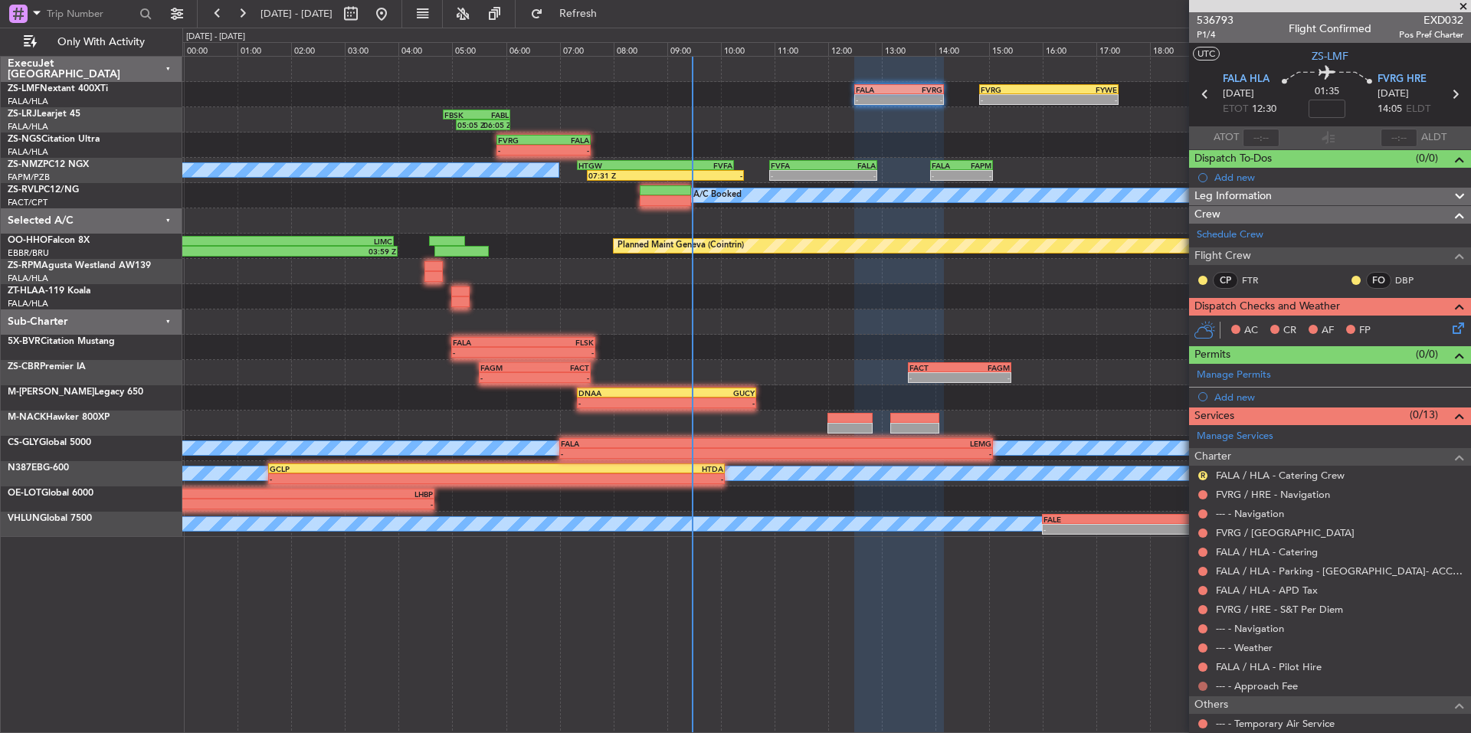
click at [1203, 684] on button at bounding box center [1203, 686] width 9 height 9
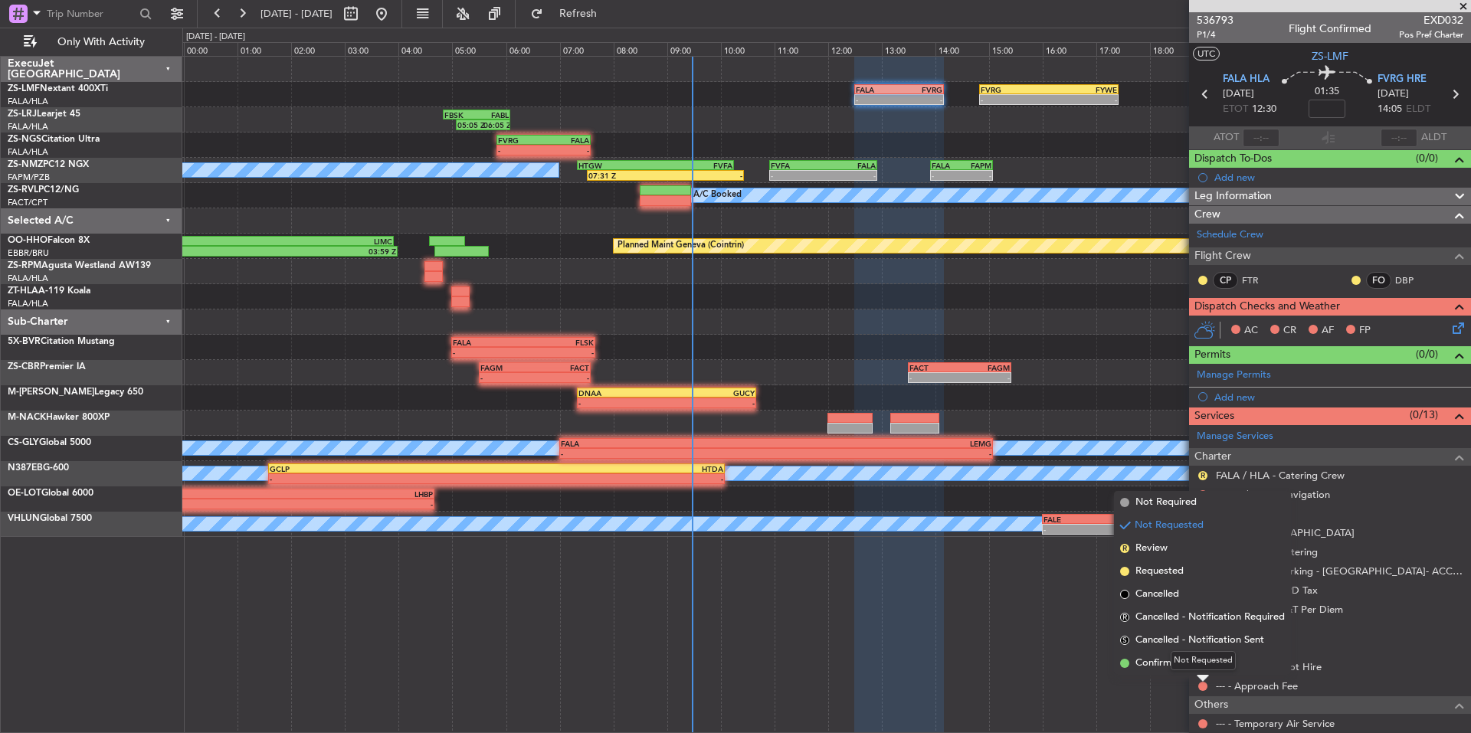
click at [1185, 666] on div "Not Requested" at bounding box center [1203, 660] width 65 height 19
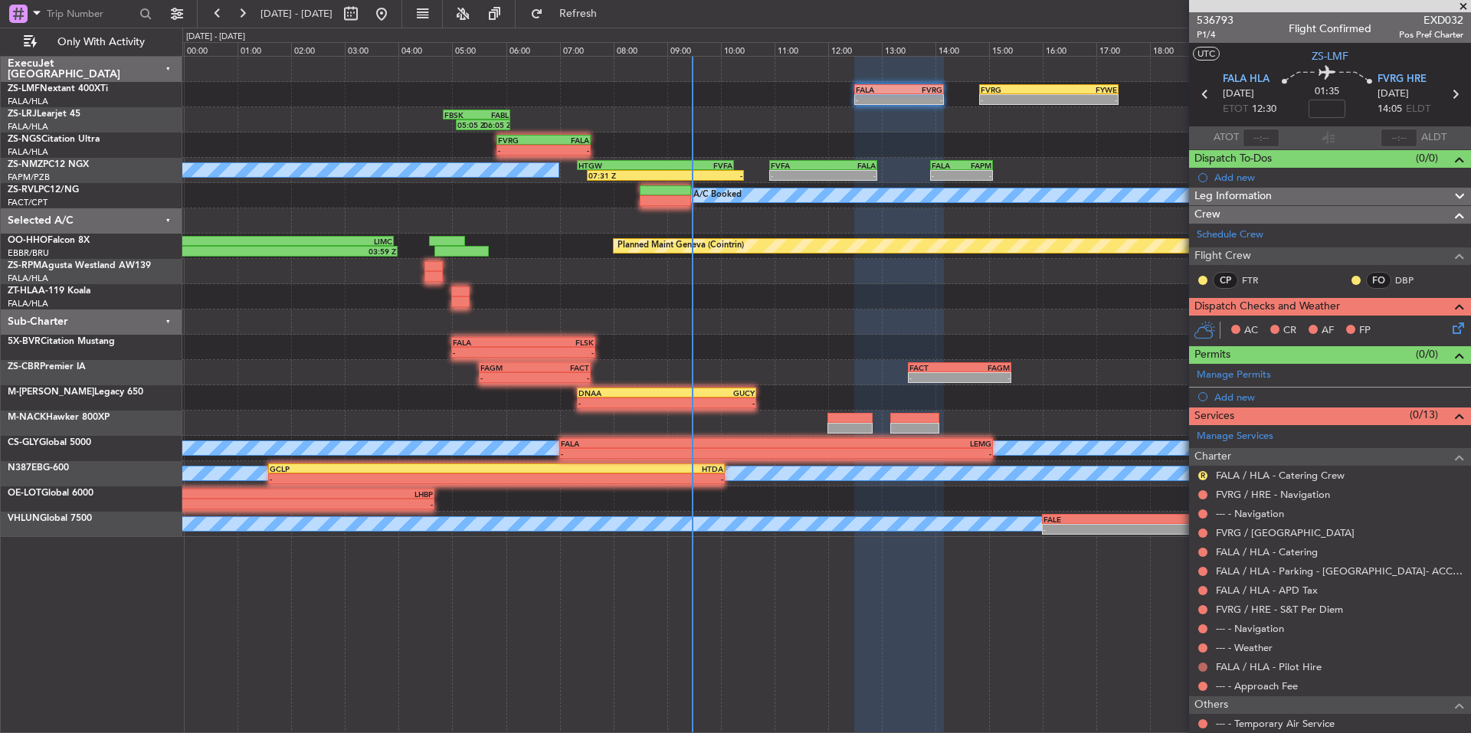
click at [1204, 665] on button at bounding box center [1203, 667] width 9 height 9
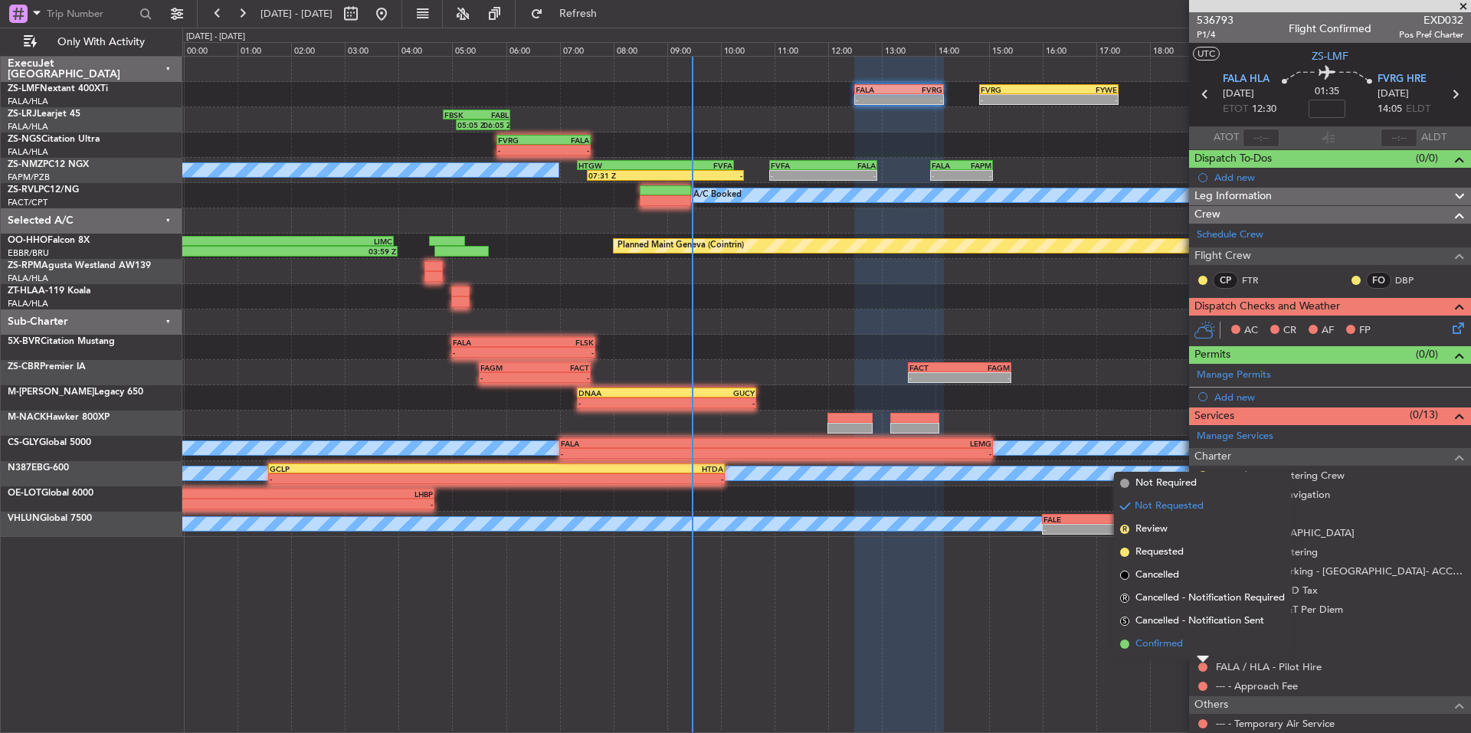
click at [1177, 645] on span "Confirmed" at bounding box center [1160, 644] width 48 height 15
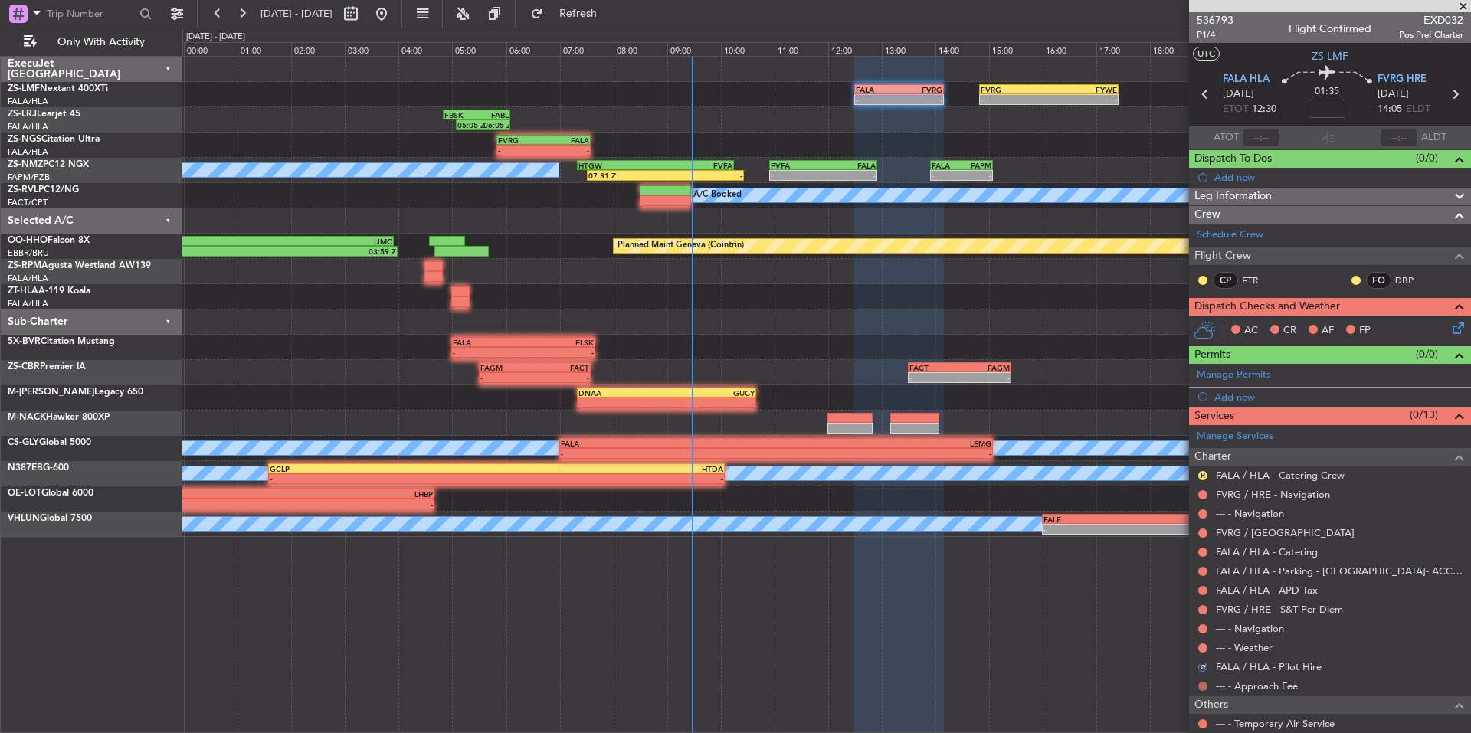
click at [1200, 685] on button at bounding box center [1203, 686] width 9 height 9
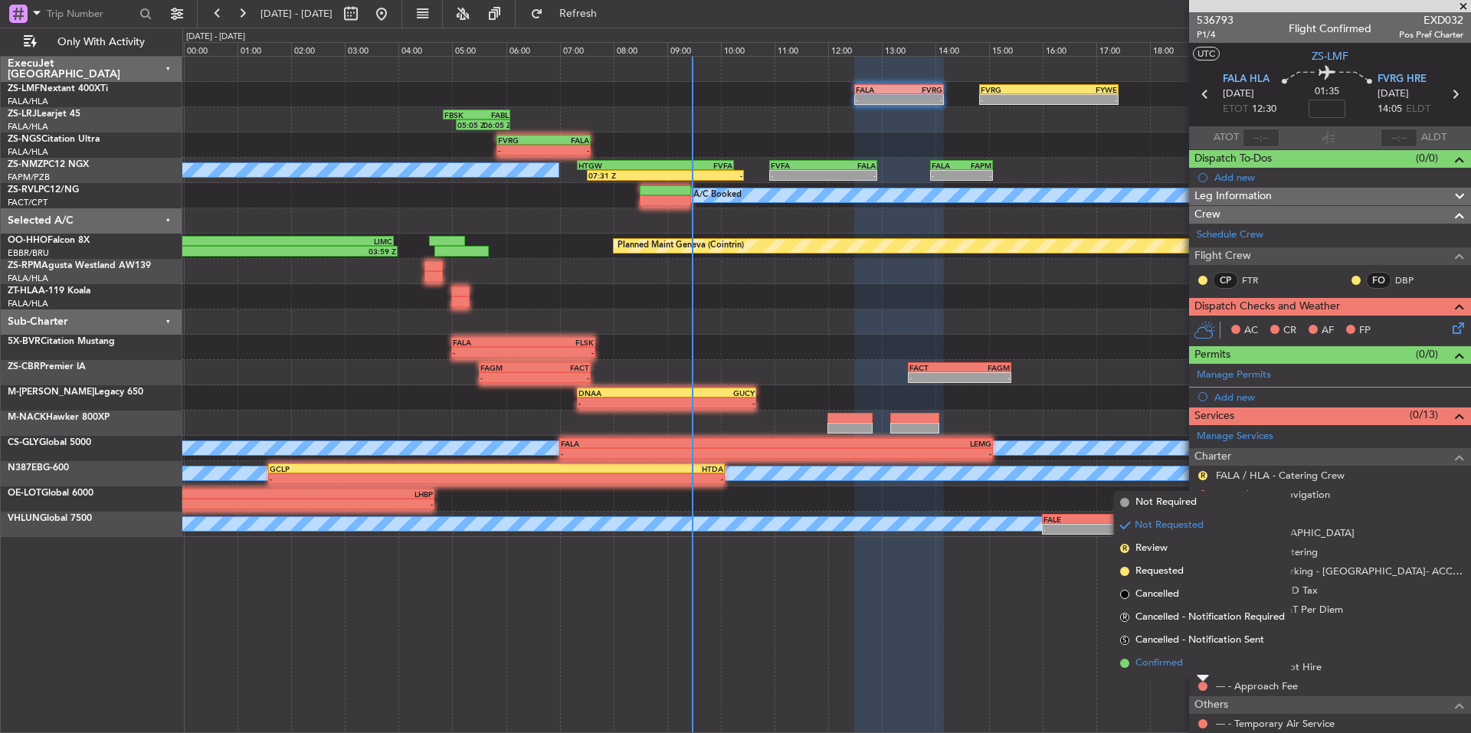
click at [1179, 667] on span "Confirmed" at bounding box center [1160, 663] width 48 height 15
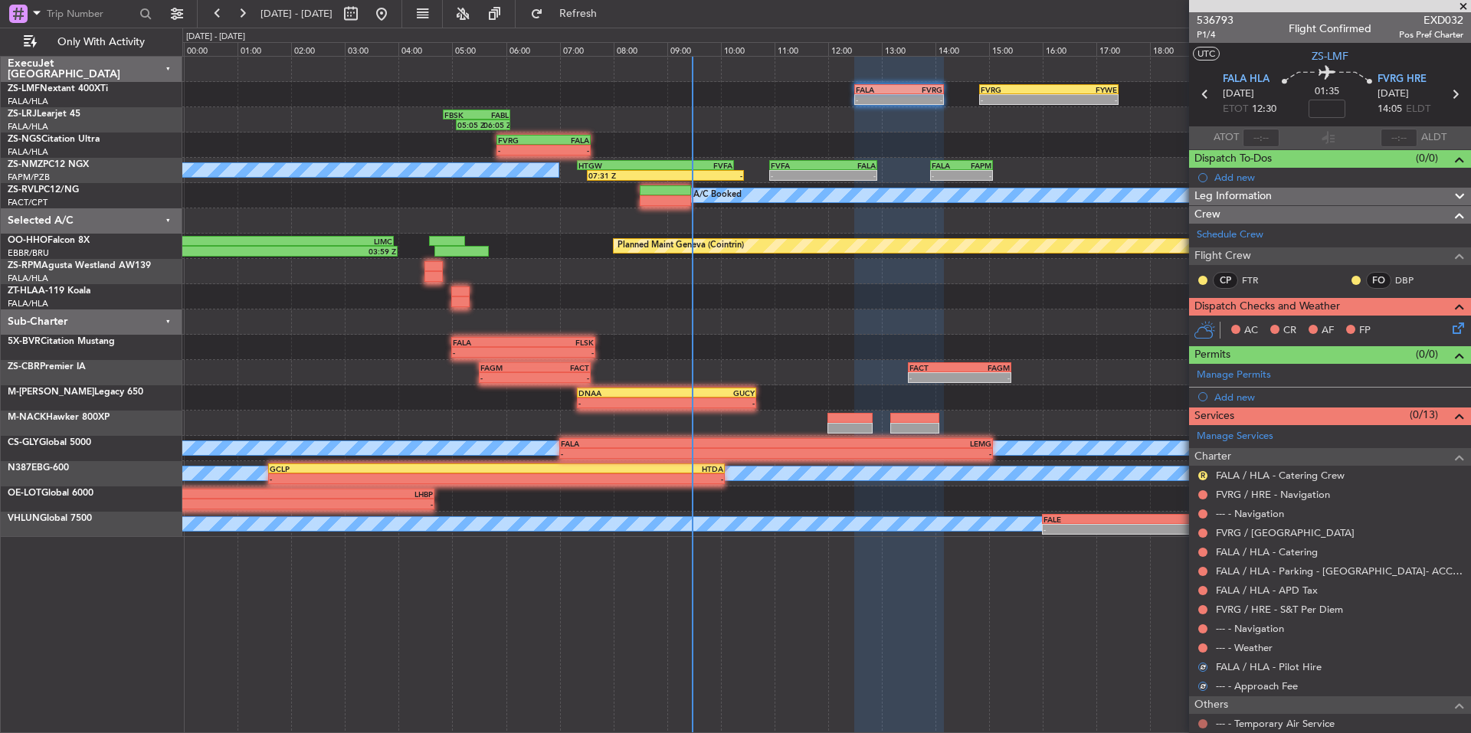
click at [1199, 722] on button at bounding box center [1203, 724] width 9 height 9
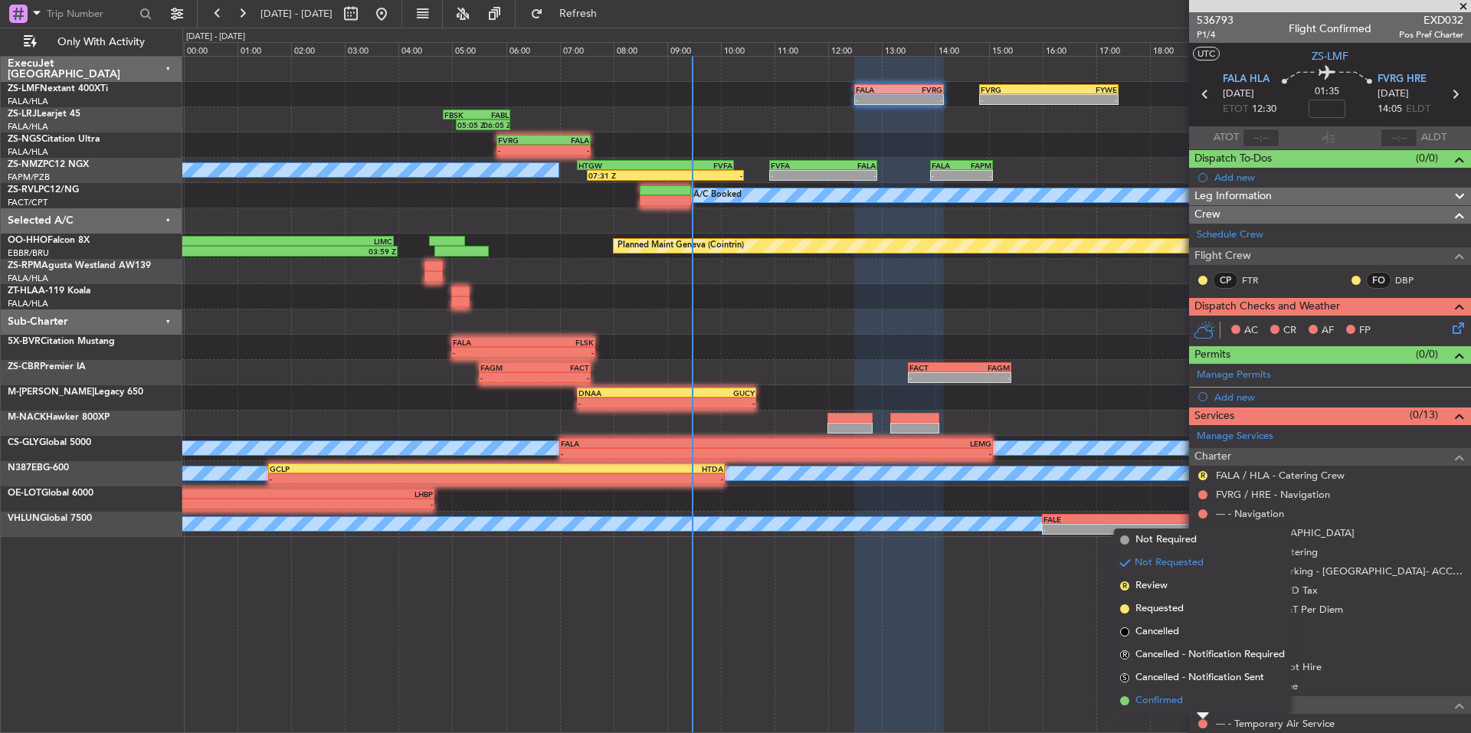
click at [1177, 710] on li "Confirmed" at bounding box center [1202, 701] width 177 height 23
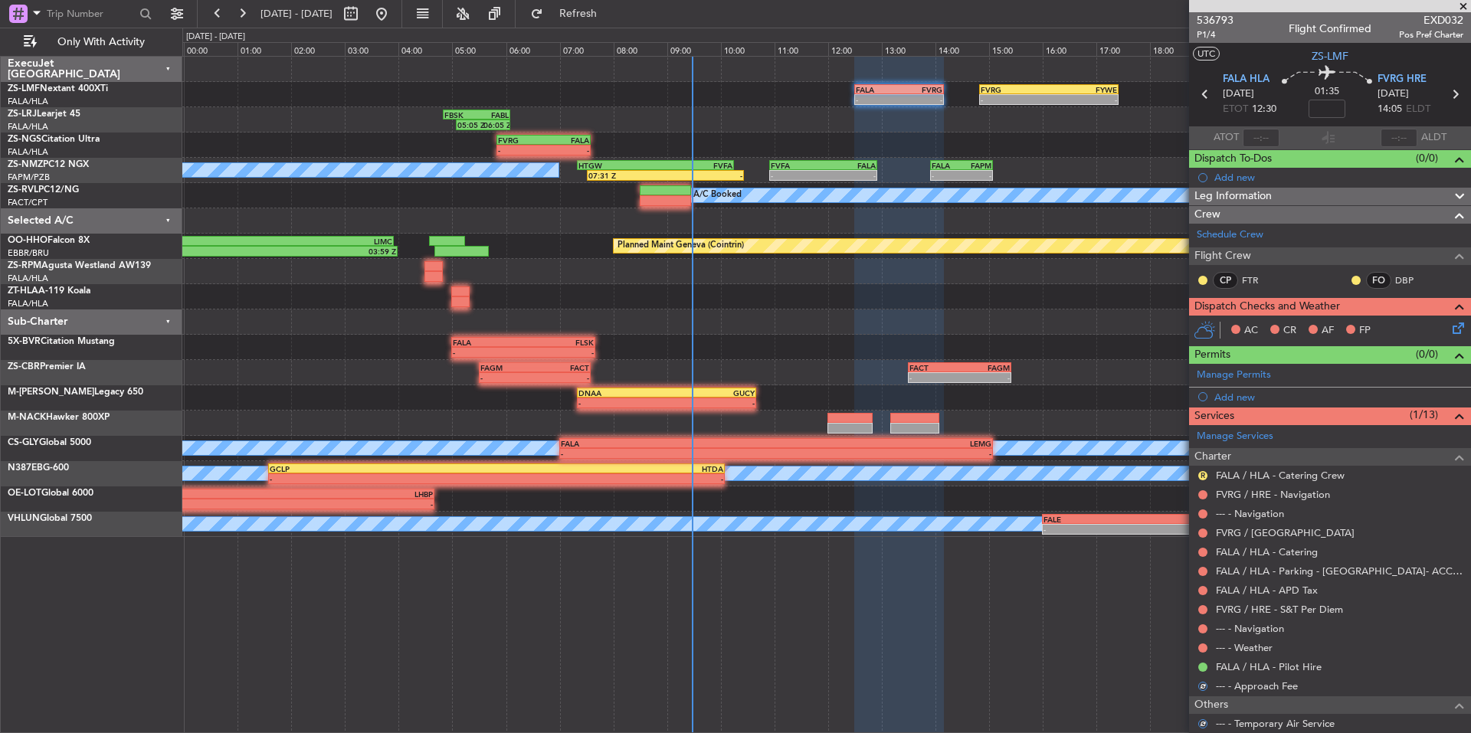
click at [1198, 645] on div at bounding box center [1203, 648] width 12 height 12
click at [1201, 645] on button at bounding box center [1203, 648] width 9 height 9
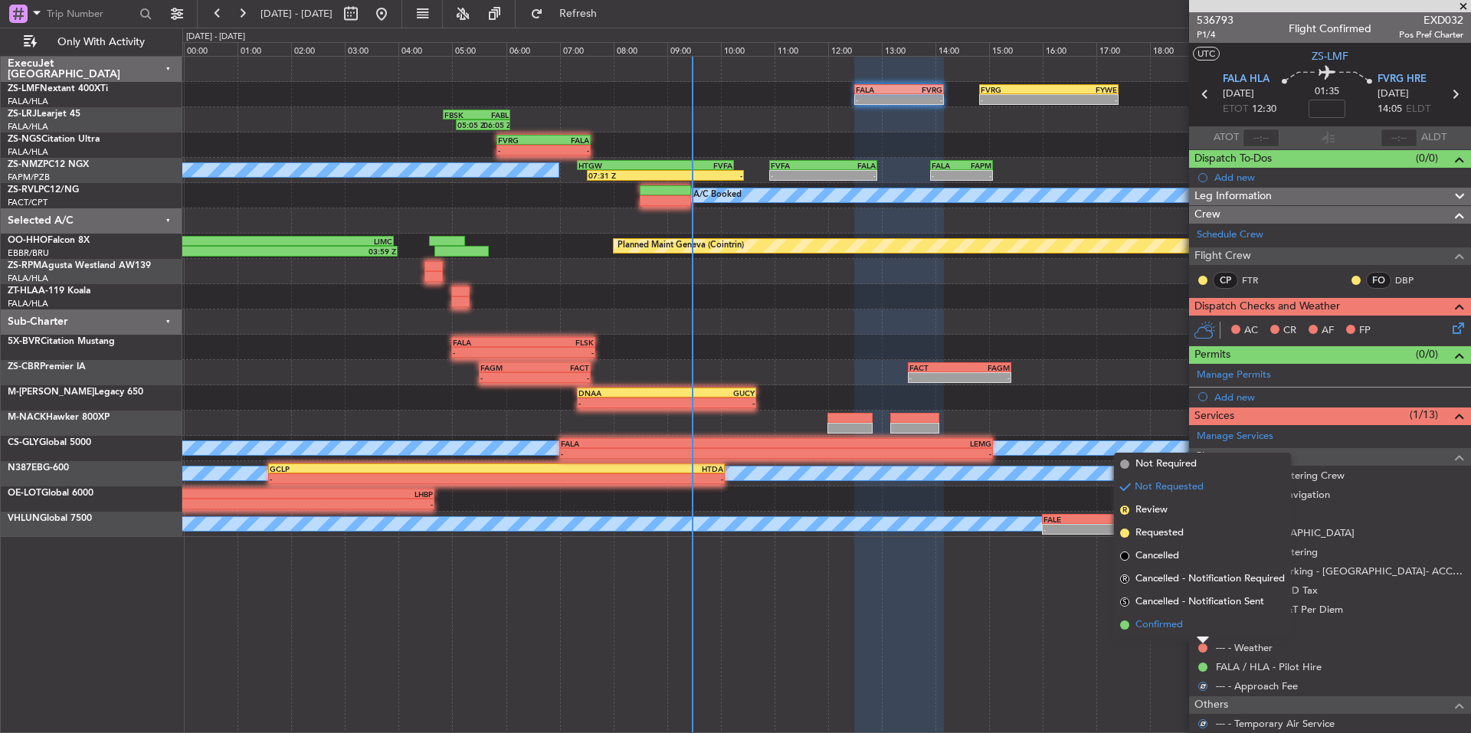
click at [1180, 625] on span "Confirmed" at bounding box center [1160, 625] width 48 height 15
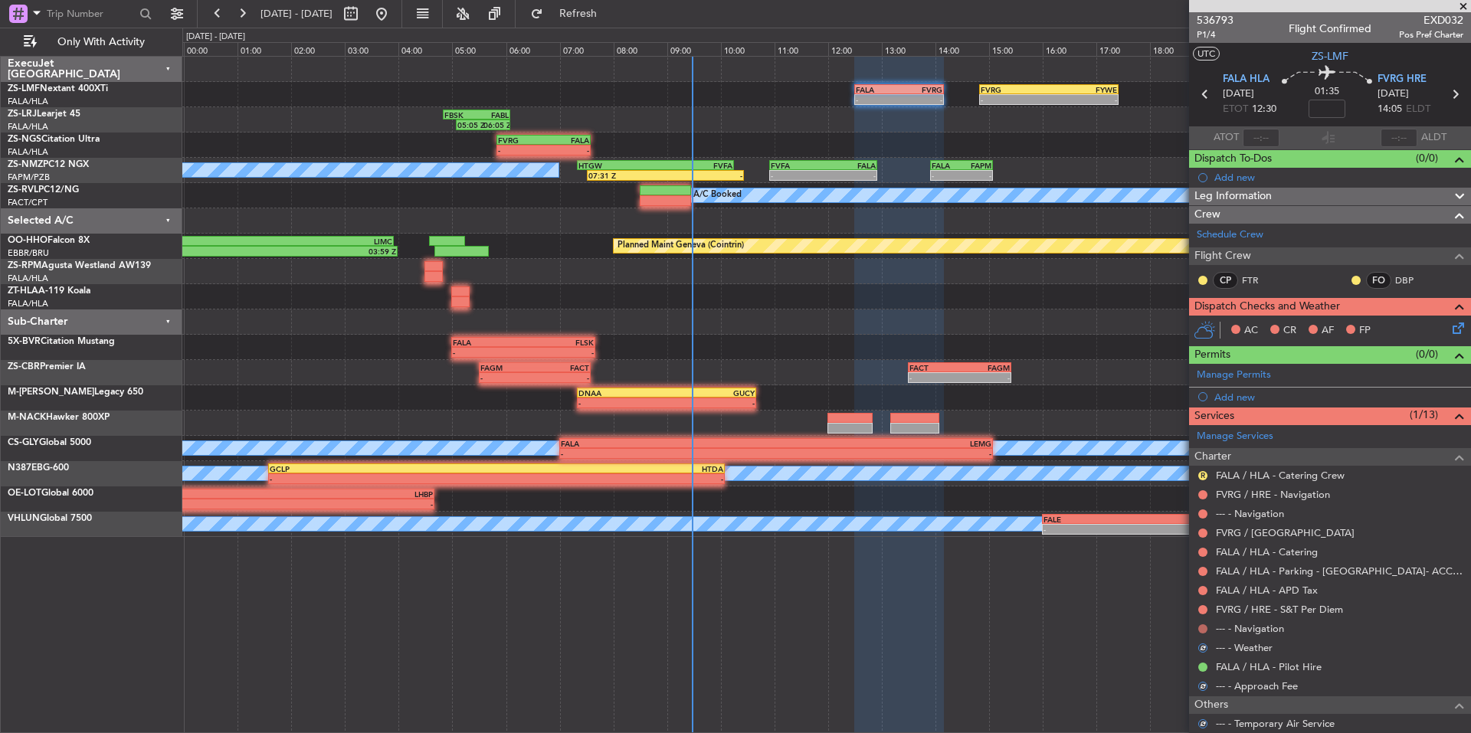
click at [1202, 626] on button at bounding box center [1203, 629] width 9 height 9
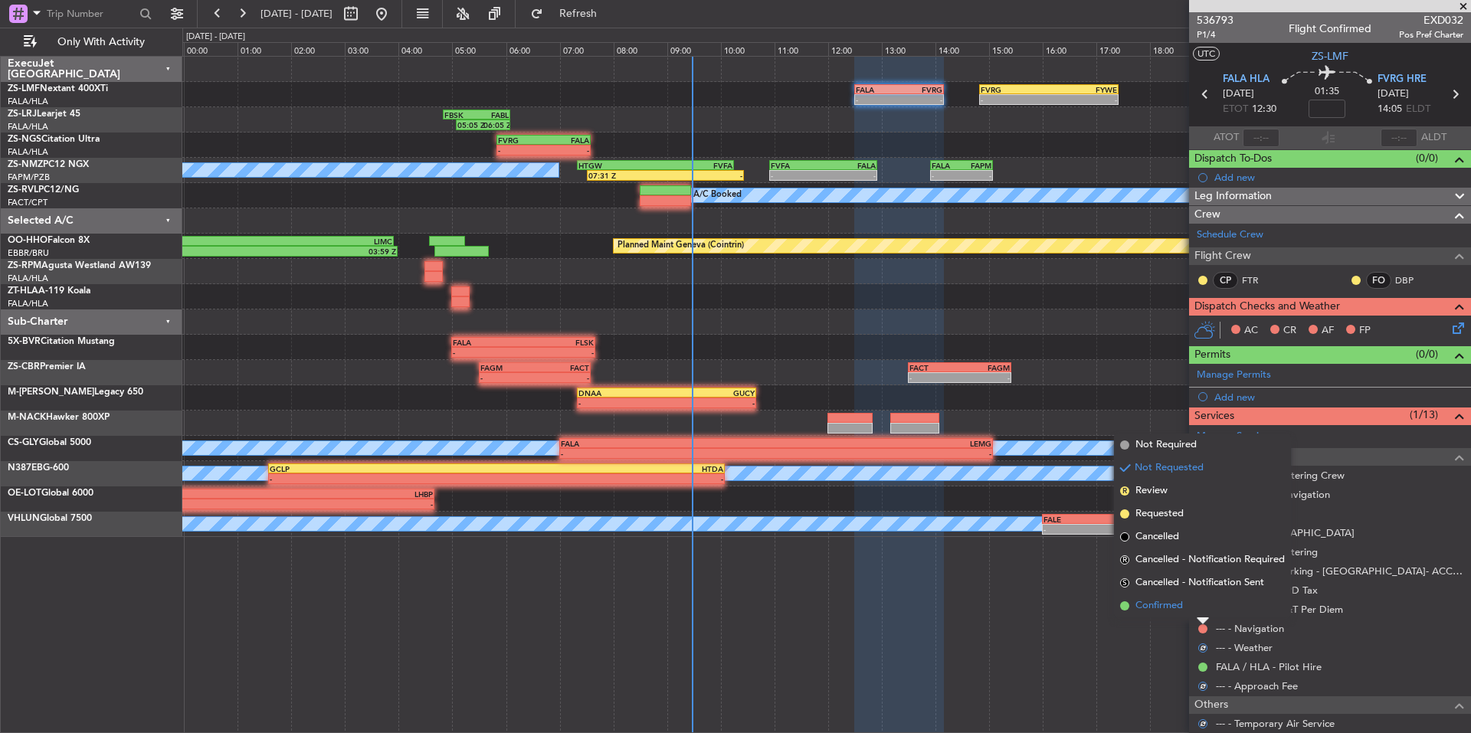
click at [1189, 611] on li "Confirmed" at bounding box center [1202, 606] width 177 height 23
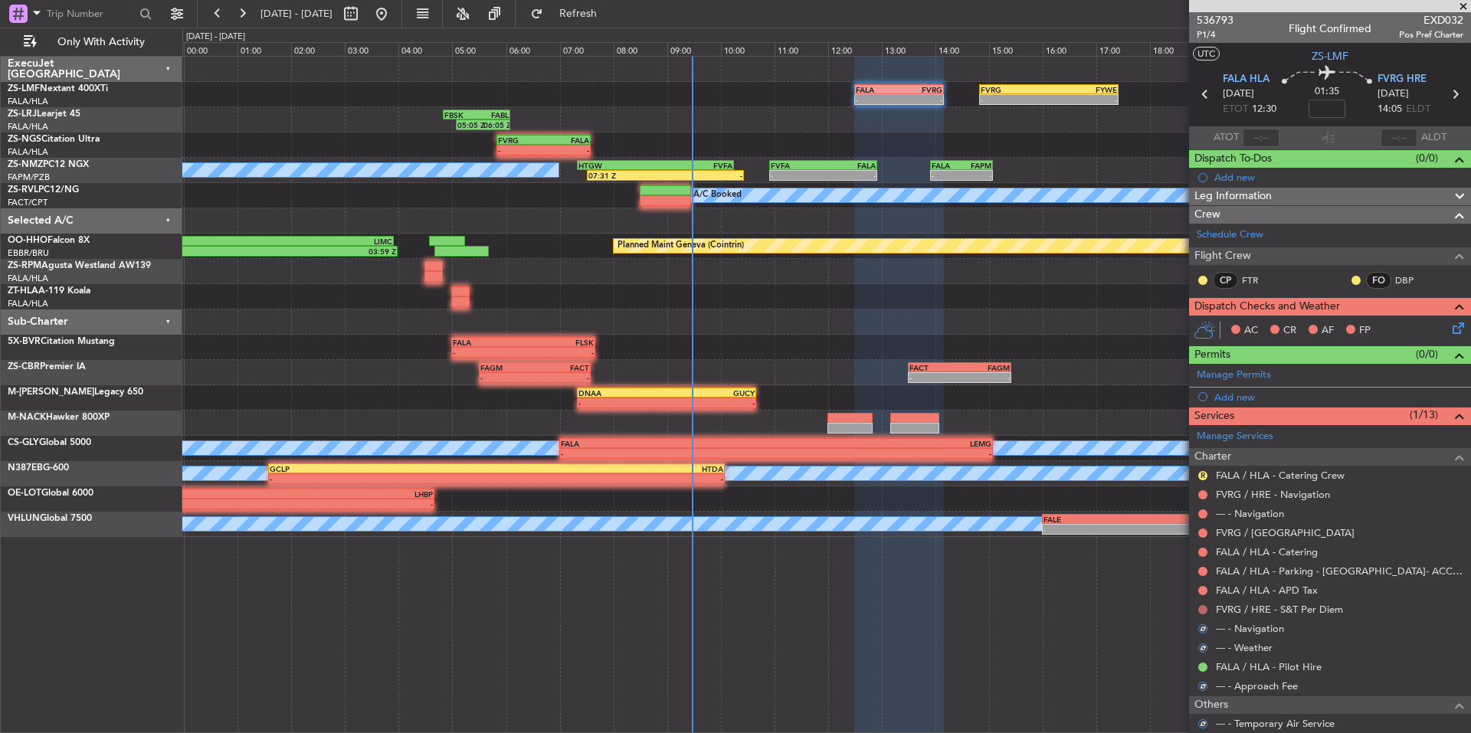
click at [1199, 606] on button at bounding box center [1203, 609] width 9 height 9
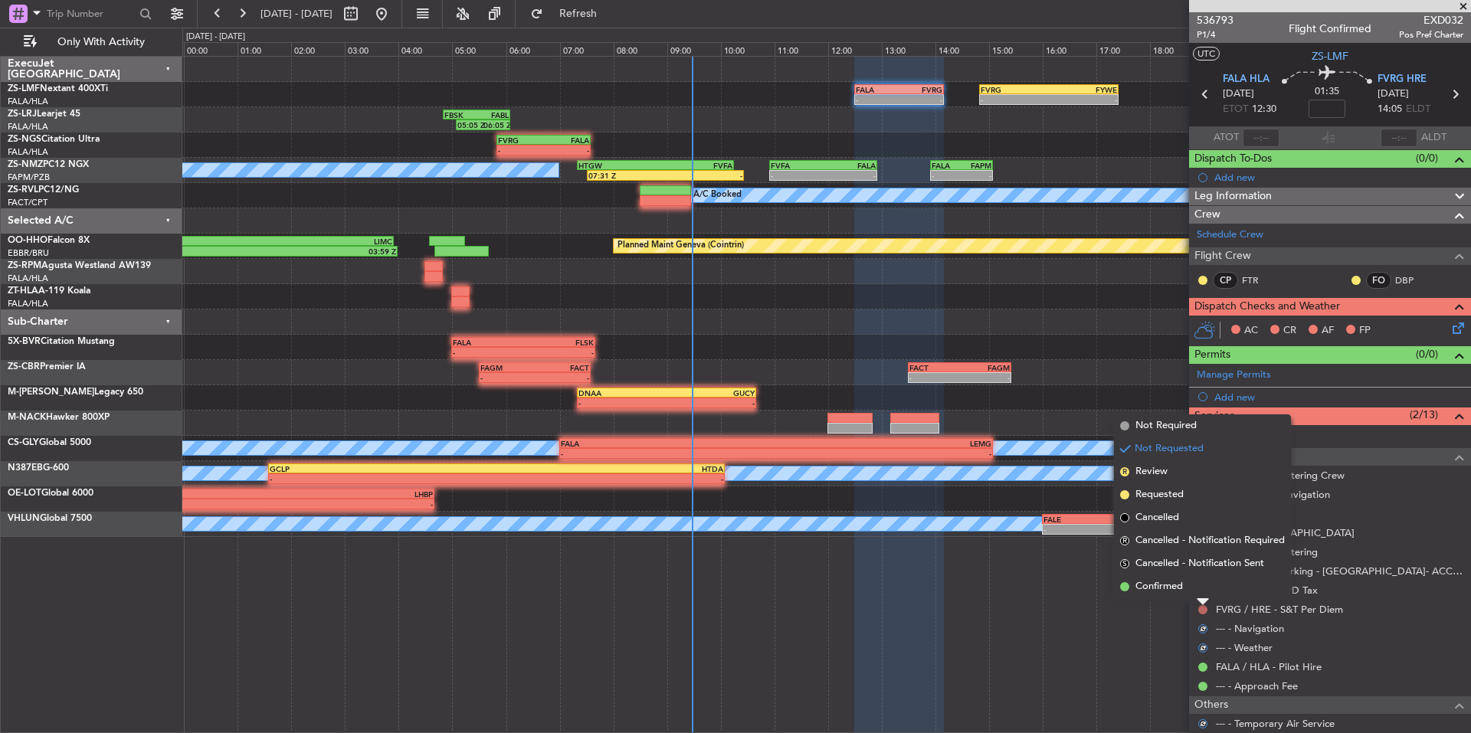
click at [1194, 593] on li "Confirmed" at bounding box center [1202, 587] width 177 height 23
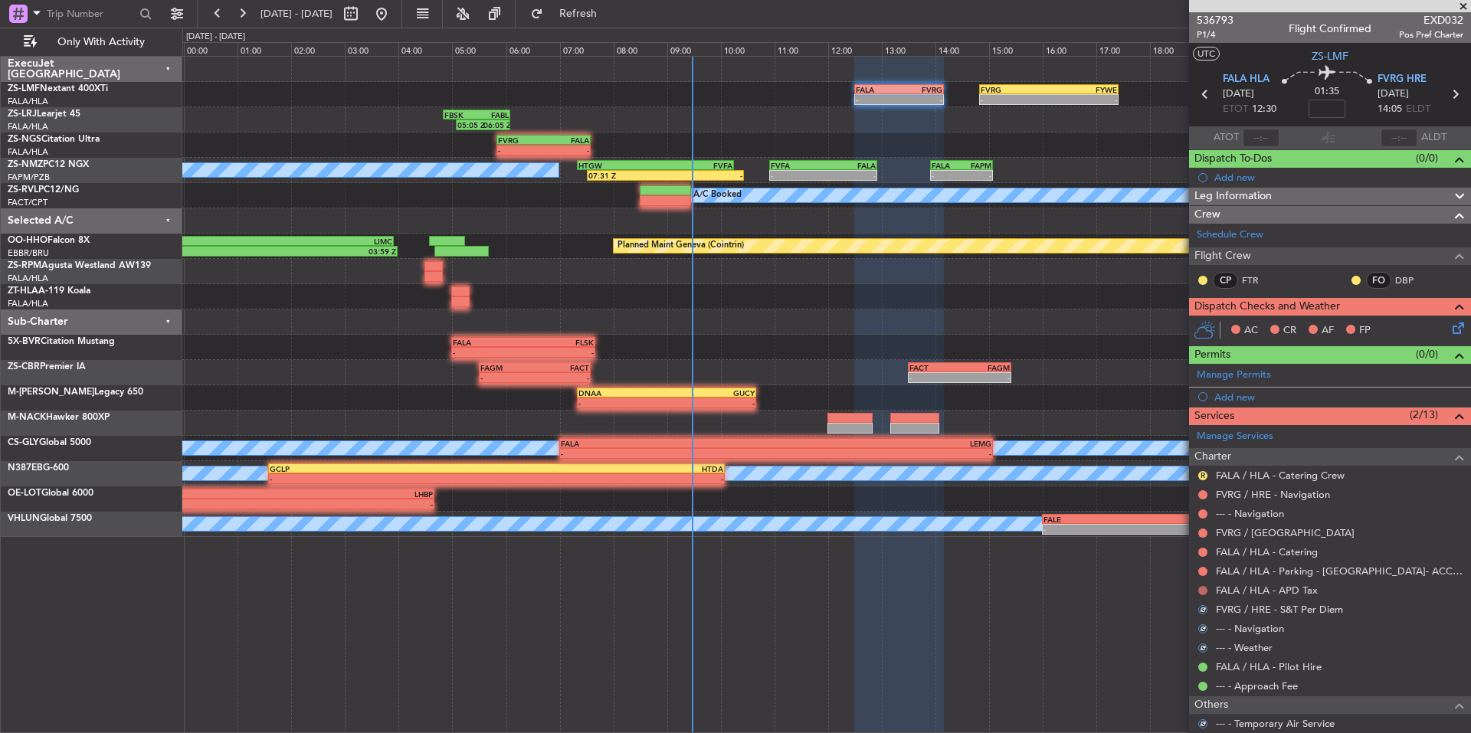
click at [1206, 586] on button at bounding box center [1203, 590] width 9 height 9
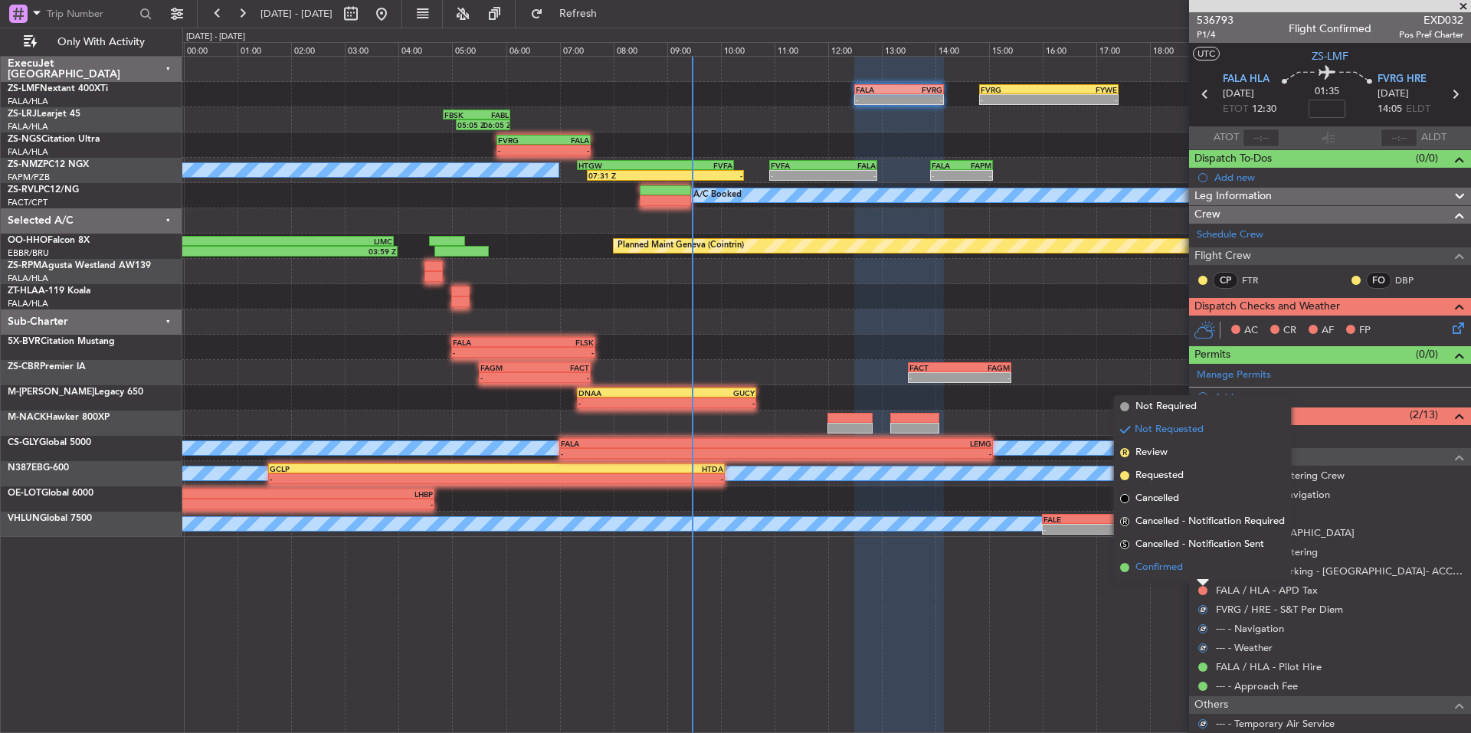
click at [1190, 566] on li "Confirmed" at bounding box center [1202, 567] width 177 height 23
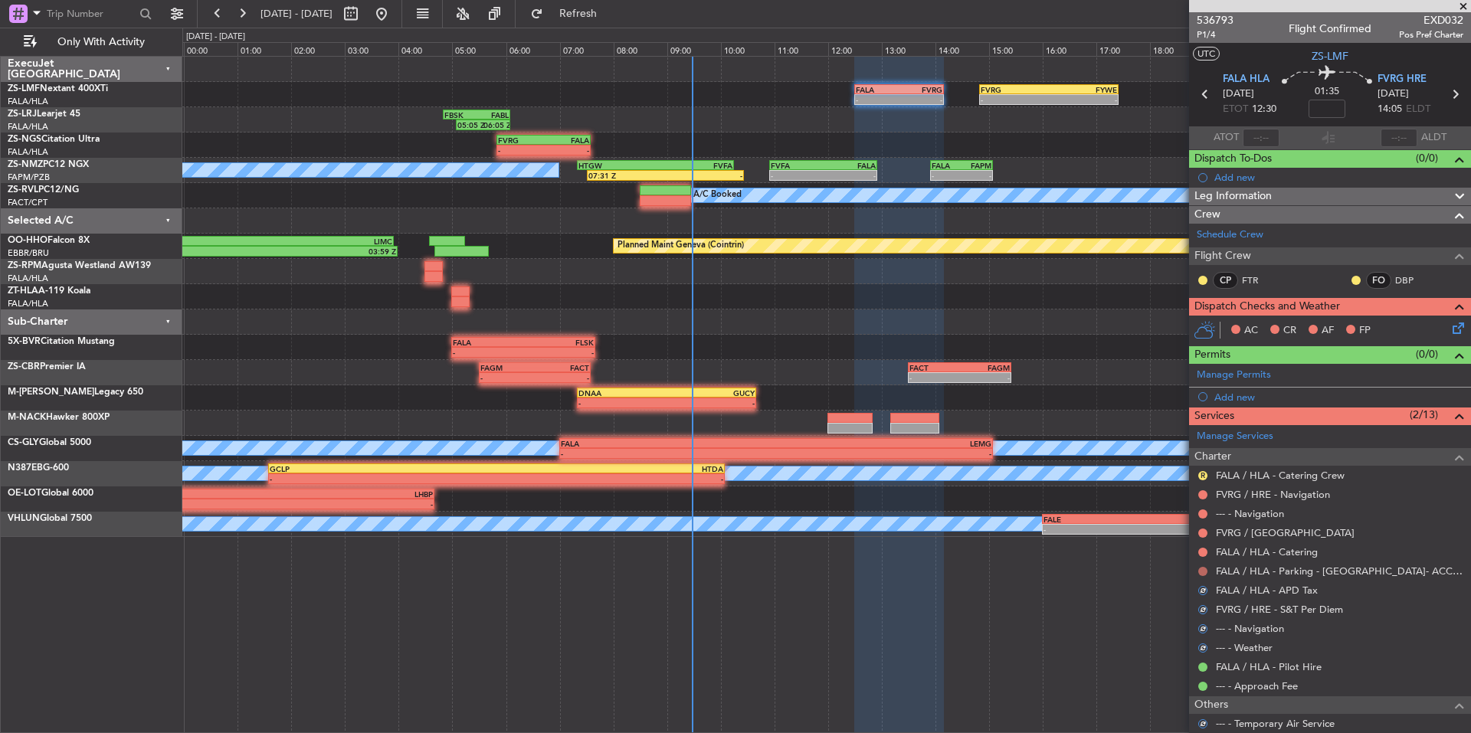
click at [1199, 566] on div at bounding box center [1203, 572] width 12 height 12
click at [1205, 570] on button at bounding box center [1203, 571] width 9 height 9
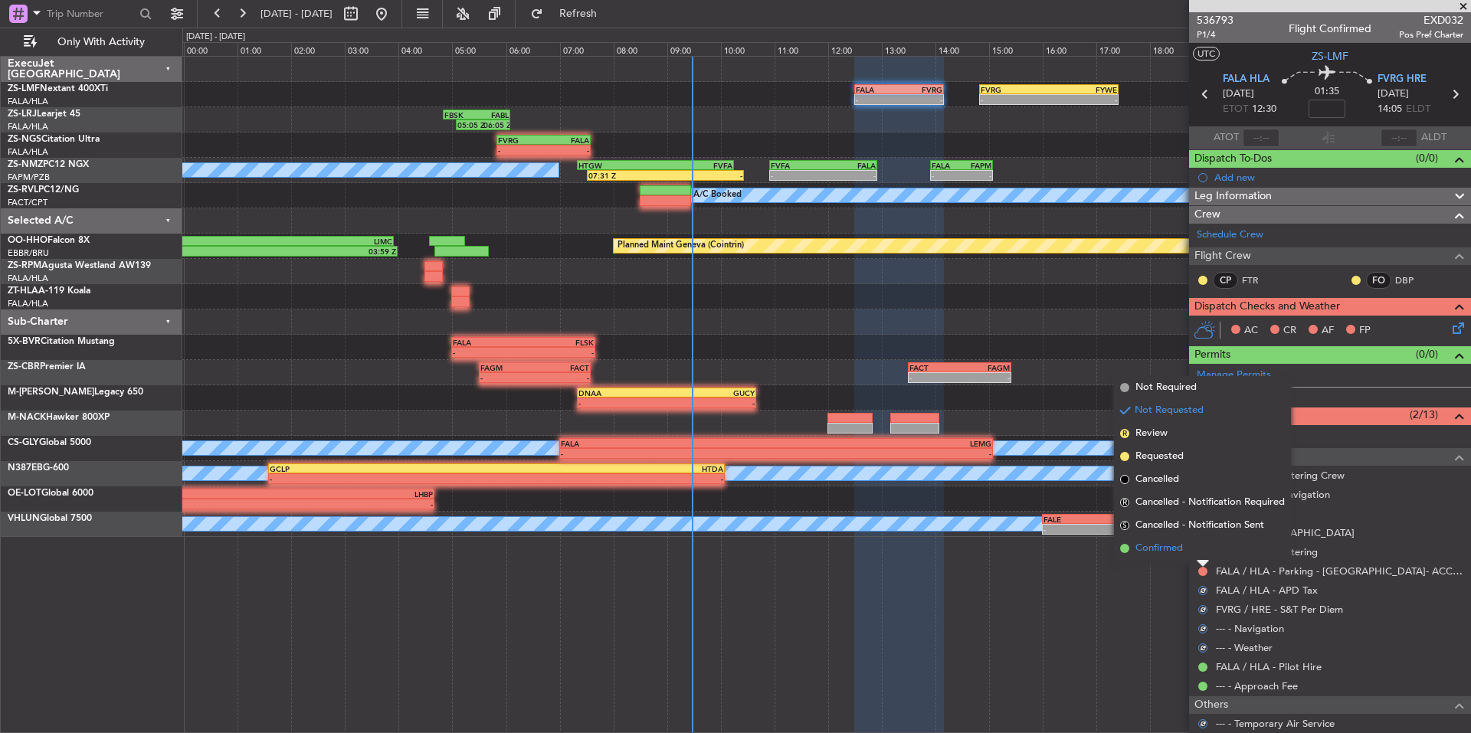
click at [1195, 551] on li "Confirmed" at bounding box center [1202, 548] width 177 height 23
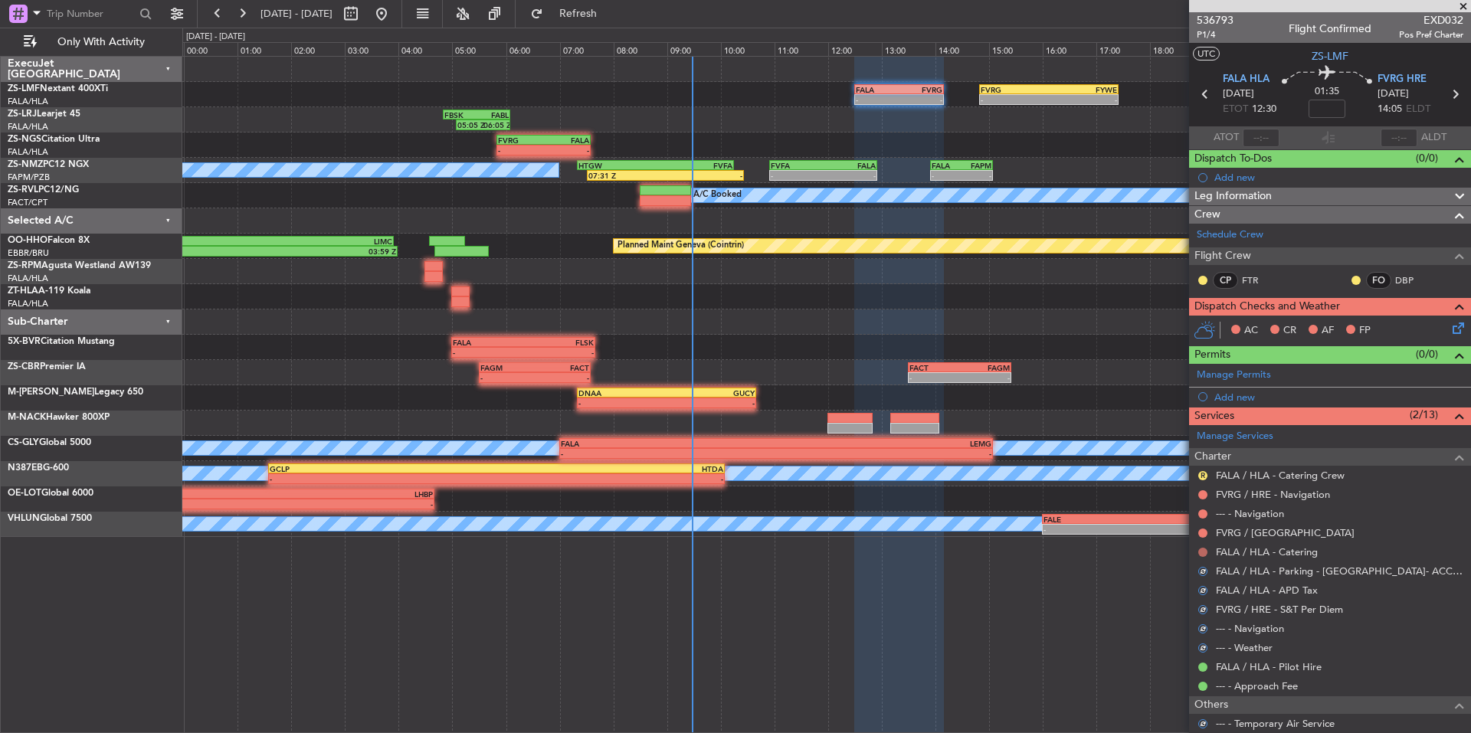
click at [1199, 551] on button at bounding box center [1203, 552] width 9 height 9
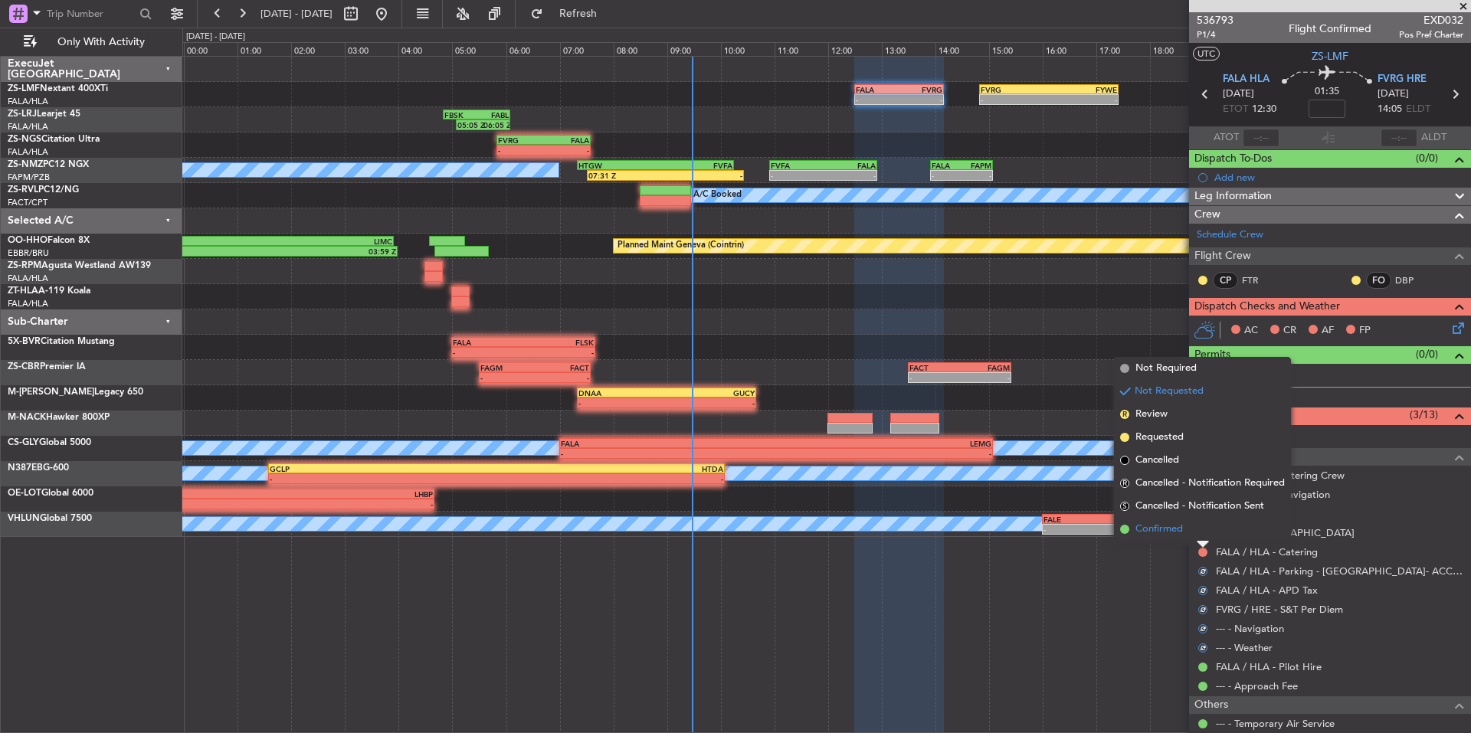
click at [1187, 531] on li "Confirmed" at bounding box center [1202, 529] width 177 height 23
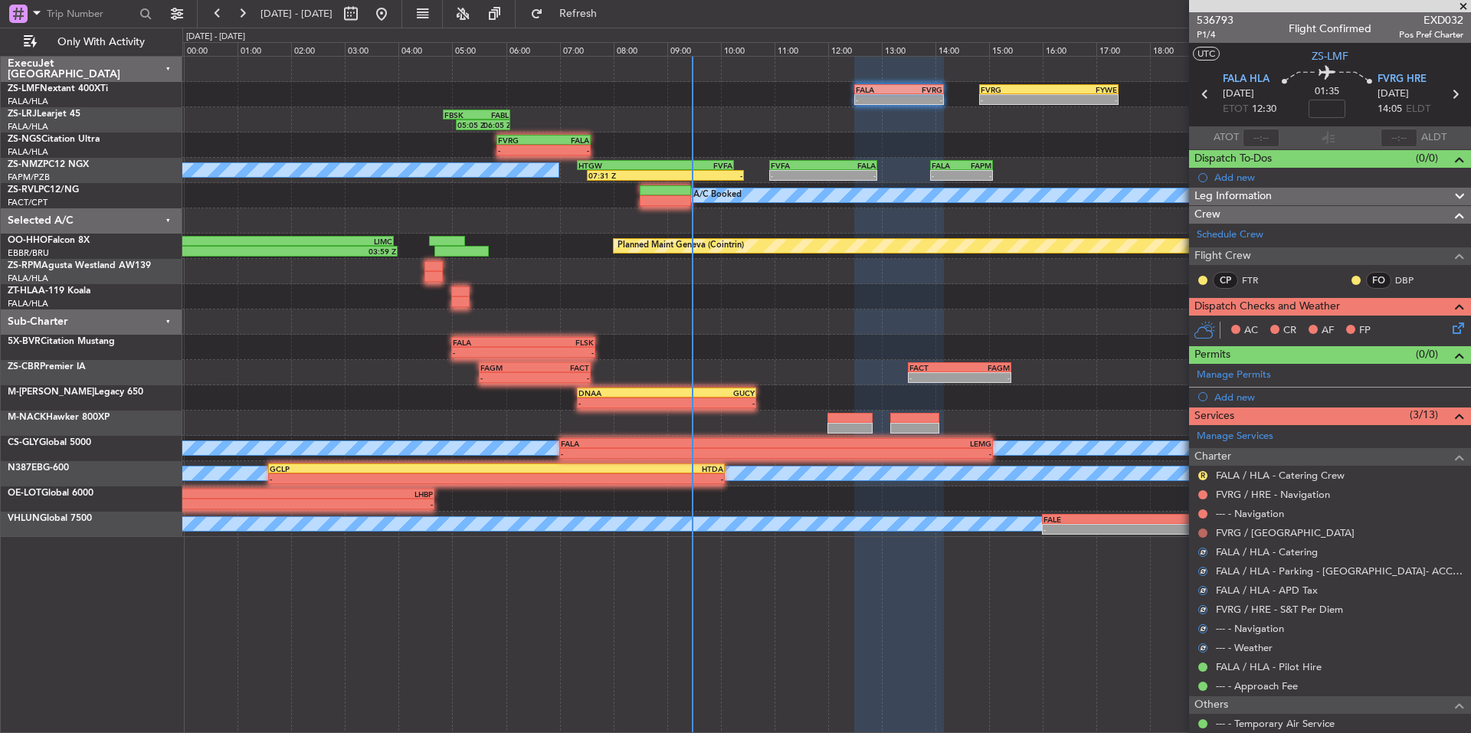
click at [1202, 534] on button at bounding box center [1203, 533] width 9 height 9
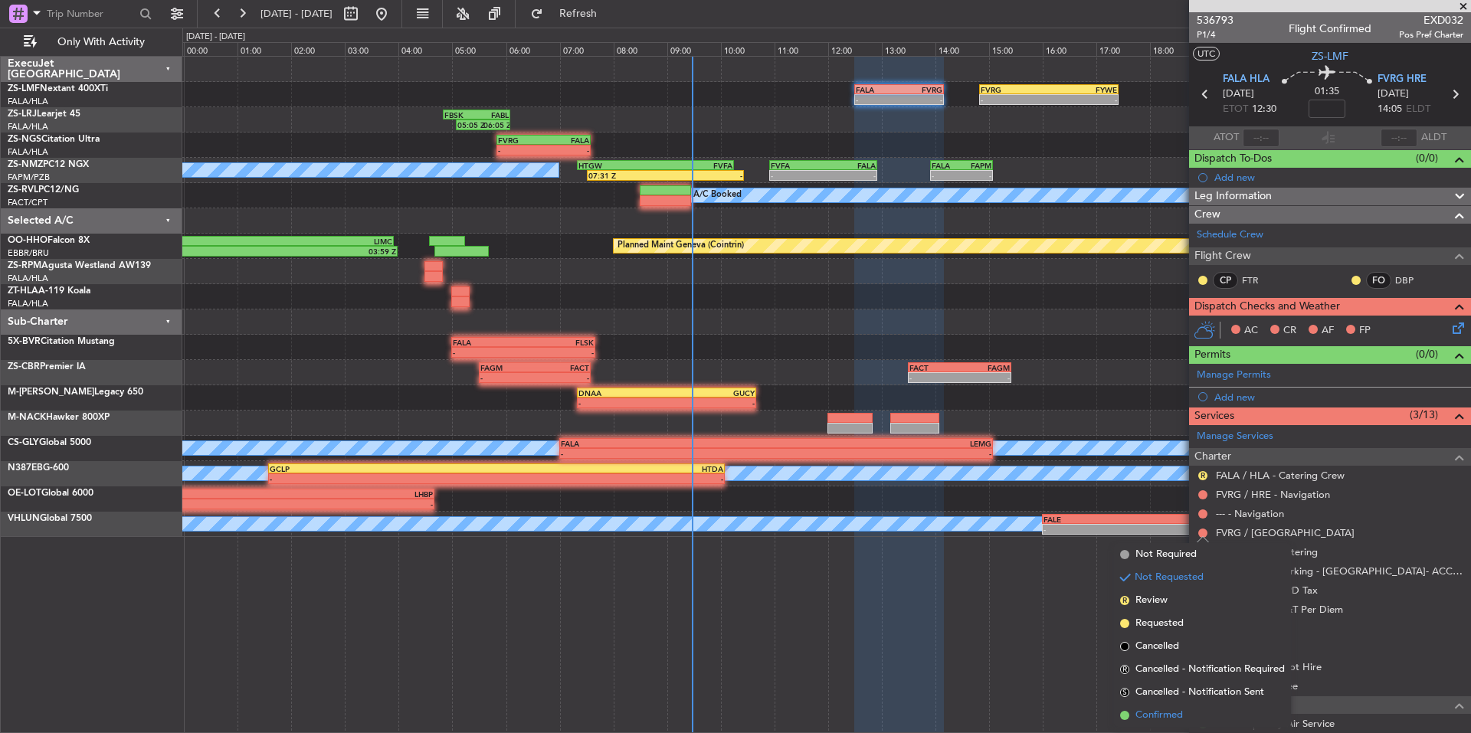
click at [1139, 718] on span "Confirmed" at bounding box center [1160, 715] width 48 height 15
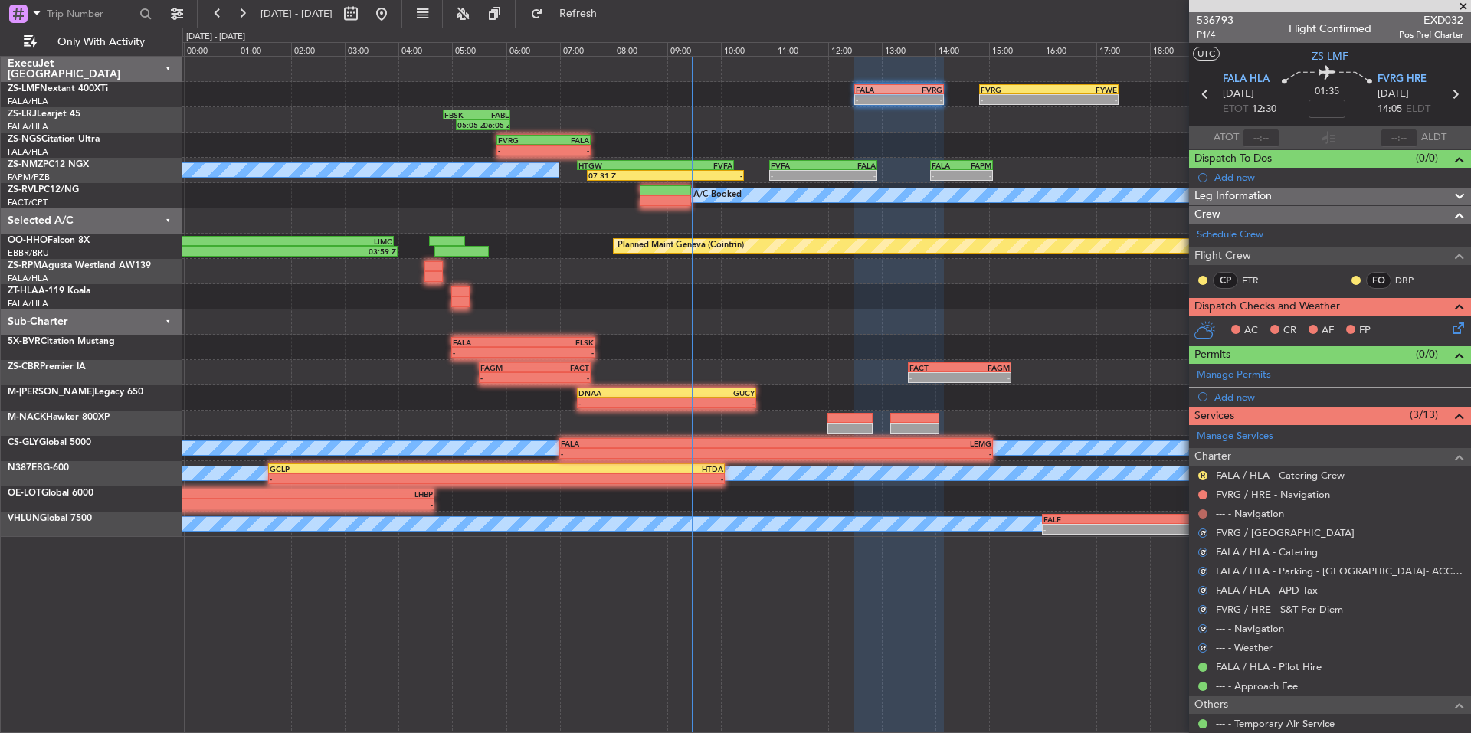
click at [1203, 512] on button at bounding box center [1203, 514] width 9 height 9
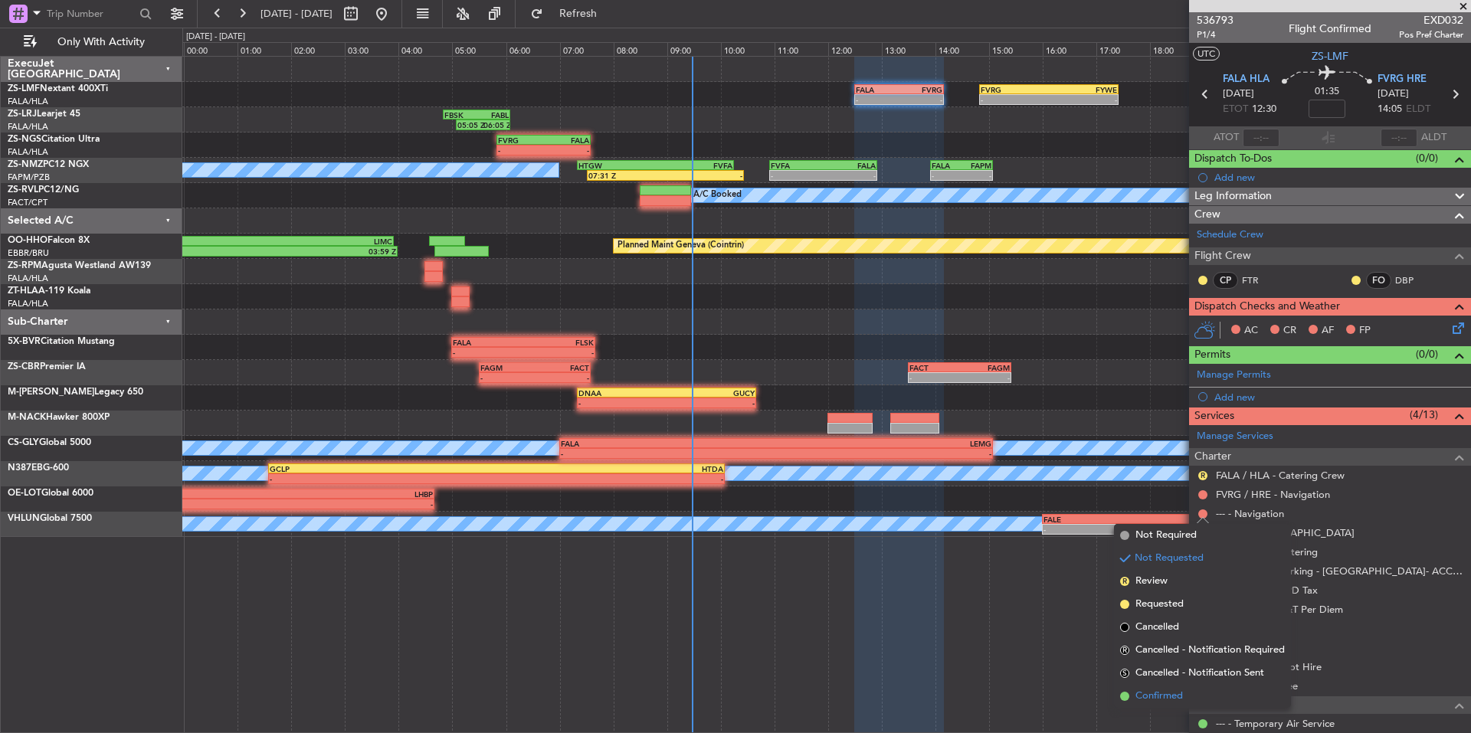
click at [1167, 697] on span "Confirmed" at bounding box center [1160, 696] width 48 height 15
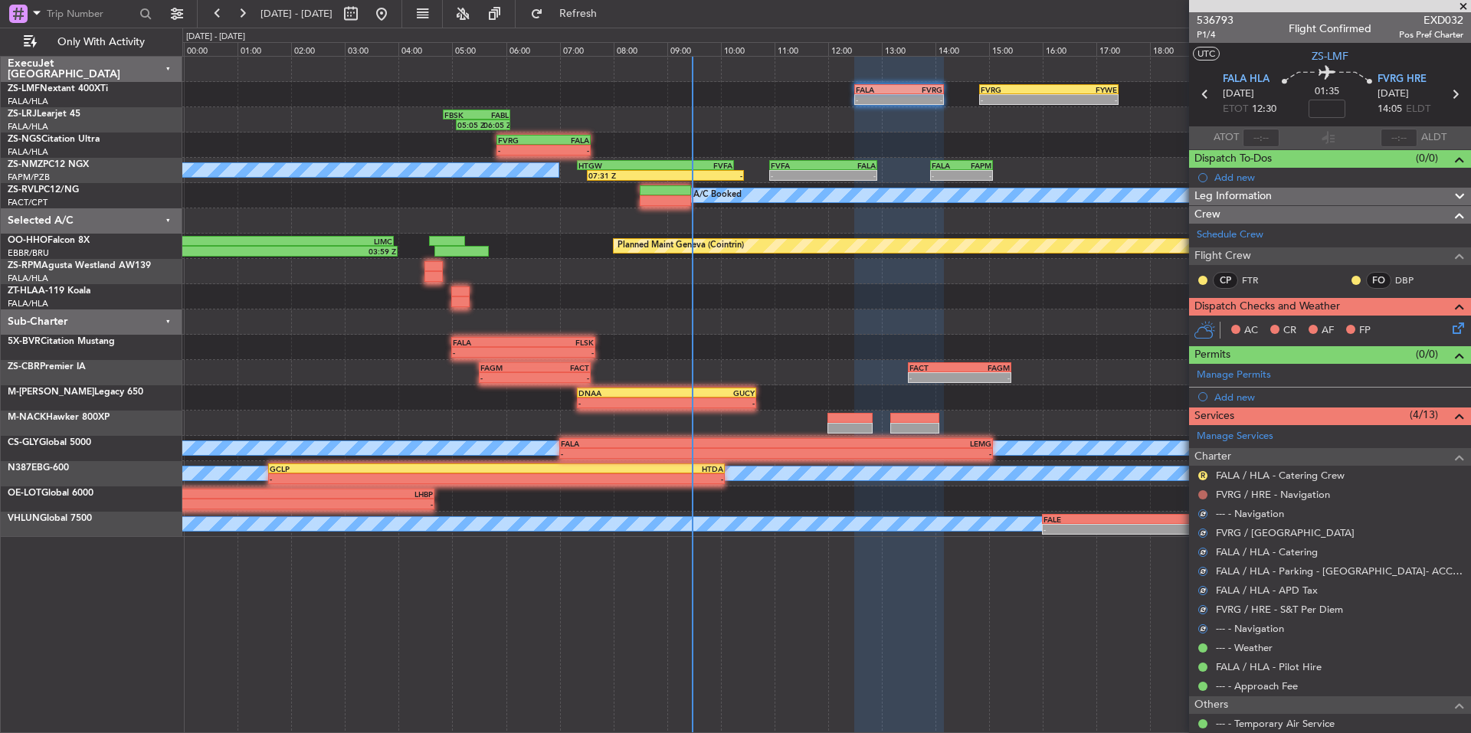
click at [1202, 492] on button at bounding box center [1203, 494] width 9 height 9
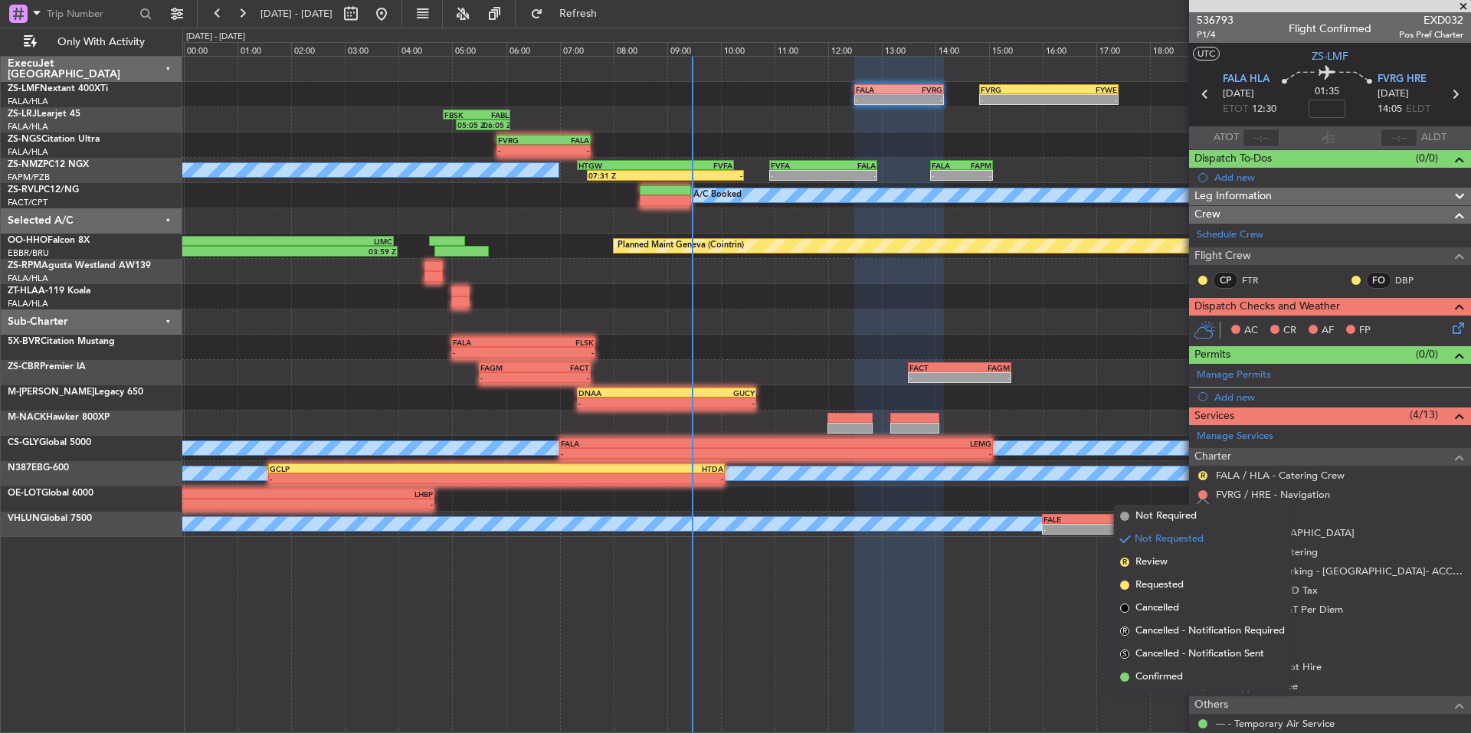
drag, startPoint x: 1177, startPoint y: 674, endPoint x: 1199, endPoint y: 560, distance: 116.2
click at [1176, 674] on span "Confirmed" at bounding box center [1160, 677] width 48 height 15
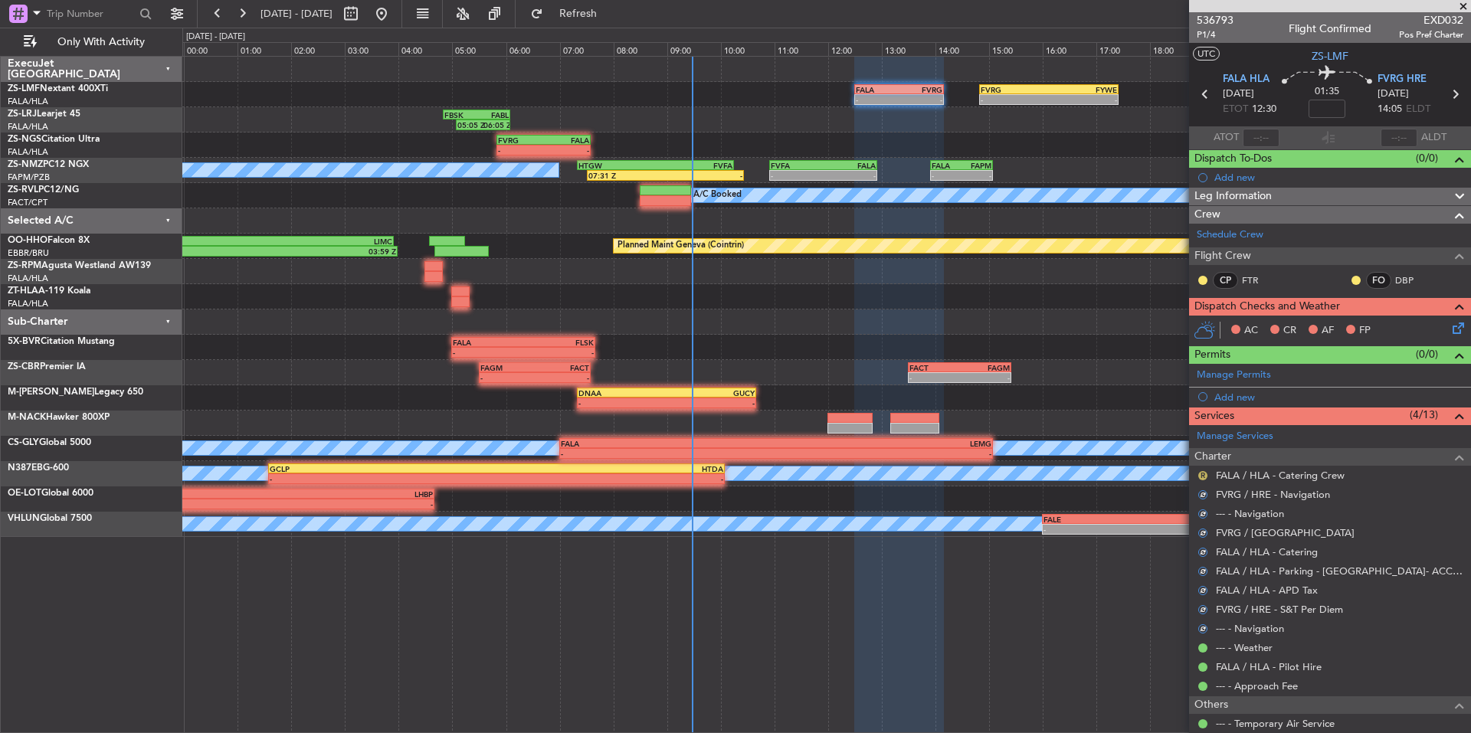
click at [1201, 474] on button "R" at bounding box center [1203, 475] width 9 height 9
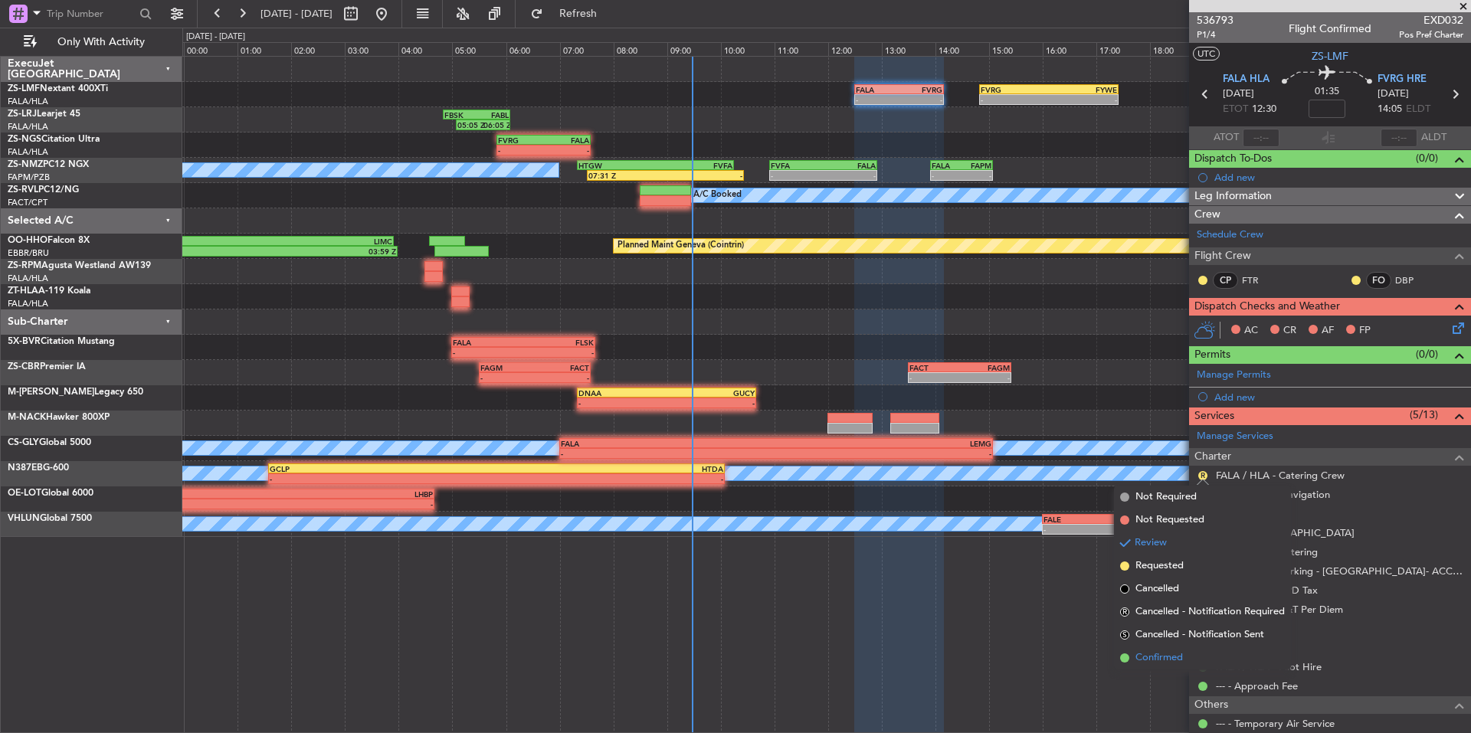
click at [1183, 654] on span "Confirmed" at bounding box center [1160, 658] width 48 height 15
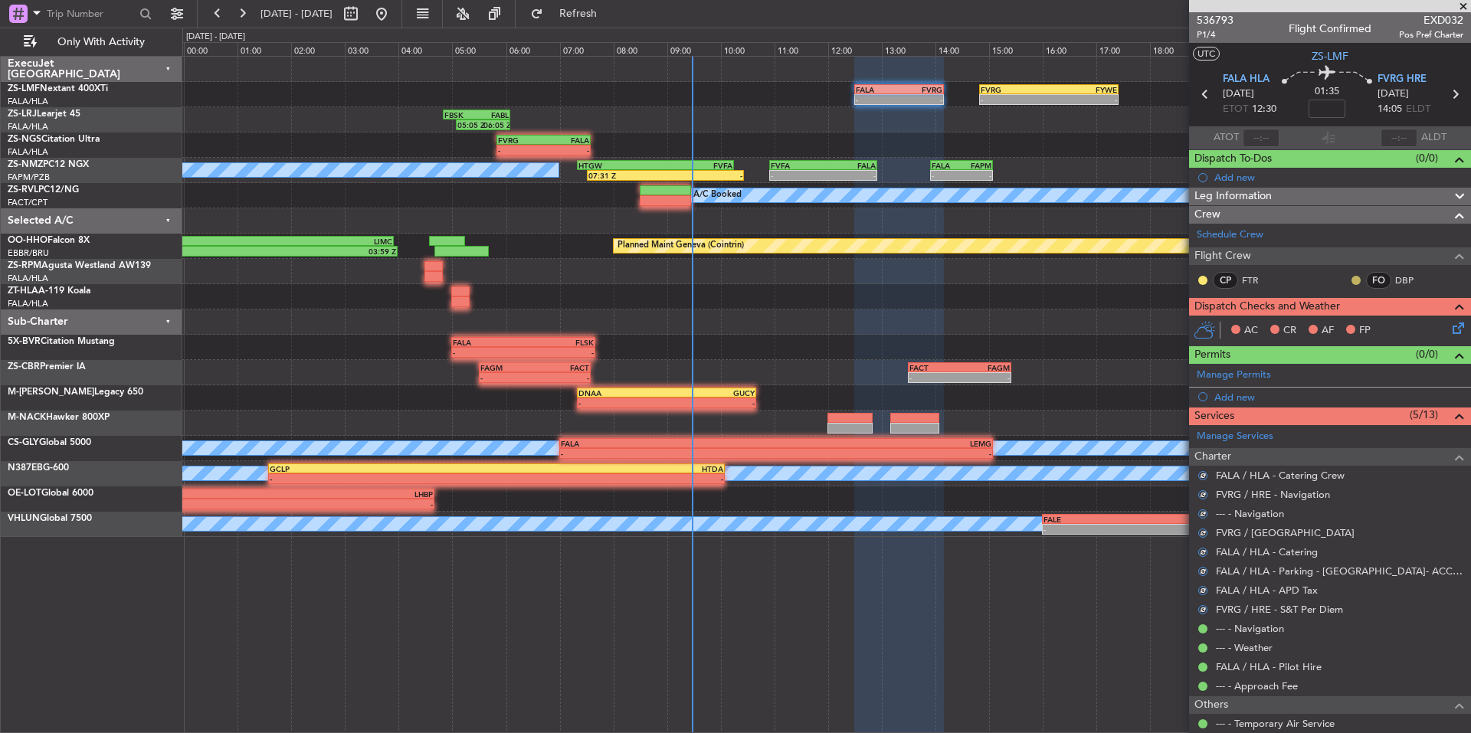
click at [1352, 279] on button at bounding box center [1356, 280] width 9 height 9
click at [1199, 277] on button at bounding box center [1203, 280] width 9 height 9
click at [1235, 325] on span "Acknowledged" at bounding box center [1206, 324] width 67 height 15
click at [1450, 326] on icon at bounding box center [1456, 326] width 12 height 12
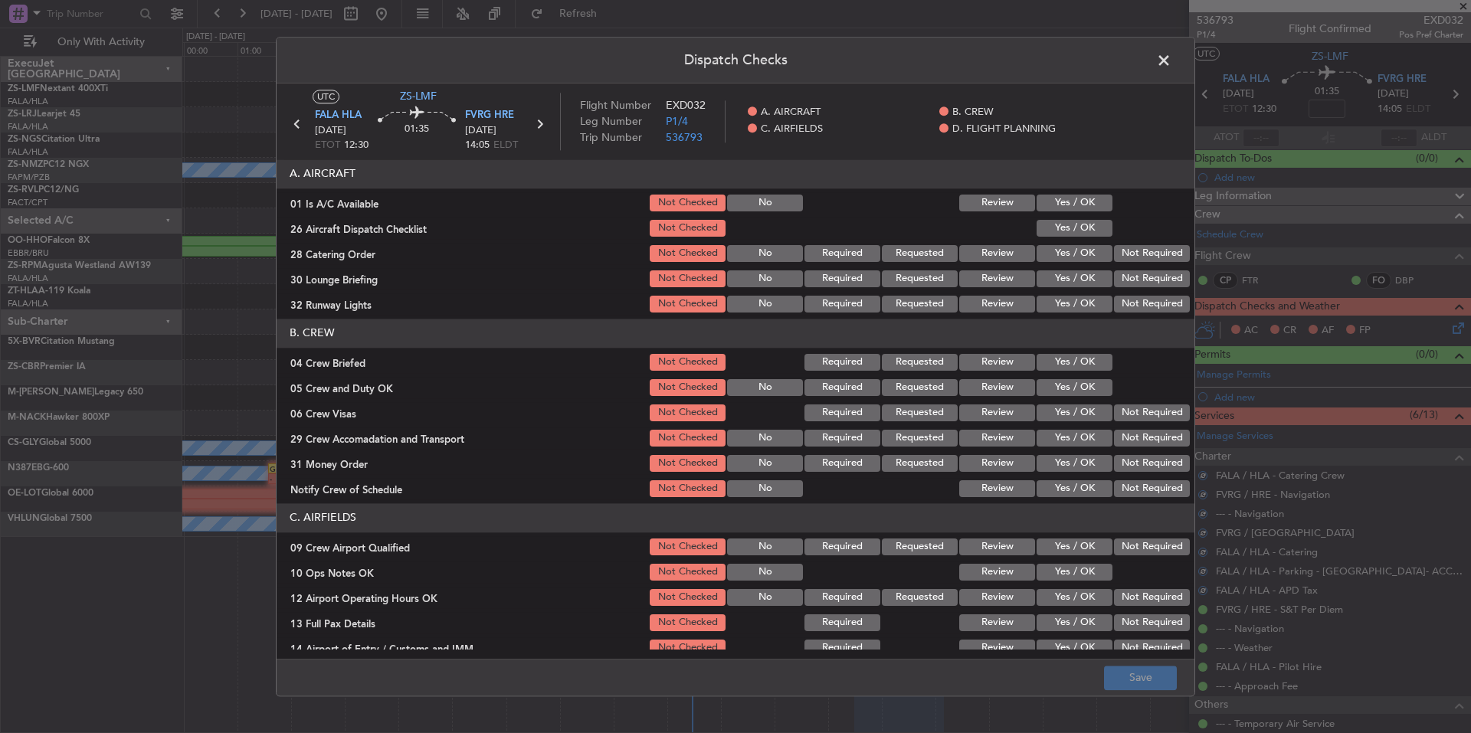
click at [1085, 204] on button "Yes / OK" at bounding box center [1075, 203] width 76 height 17
click at [1081, 226] on button "Yes / OK" at bounding box center [1075, 228] width 76 height 17
click at [1127, 248] on button "Not Required" at bounding box center [1152, 253] width 76 height 17
click at [1131, 273] on button "Not Required" at bounding box center [1152, 279] width 76 height 17
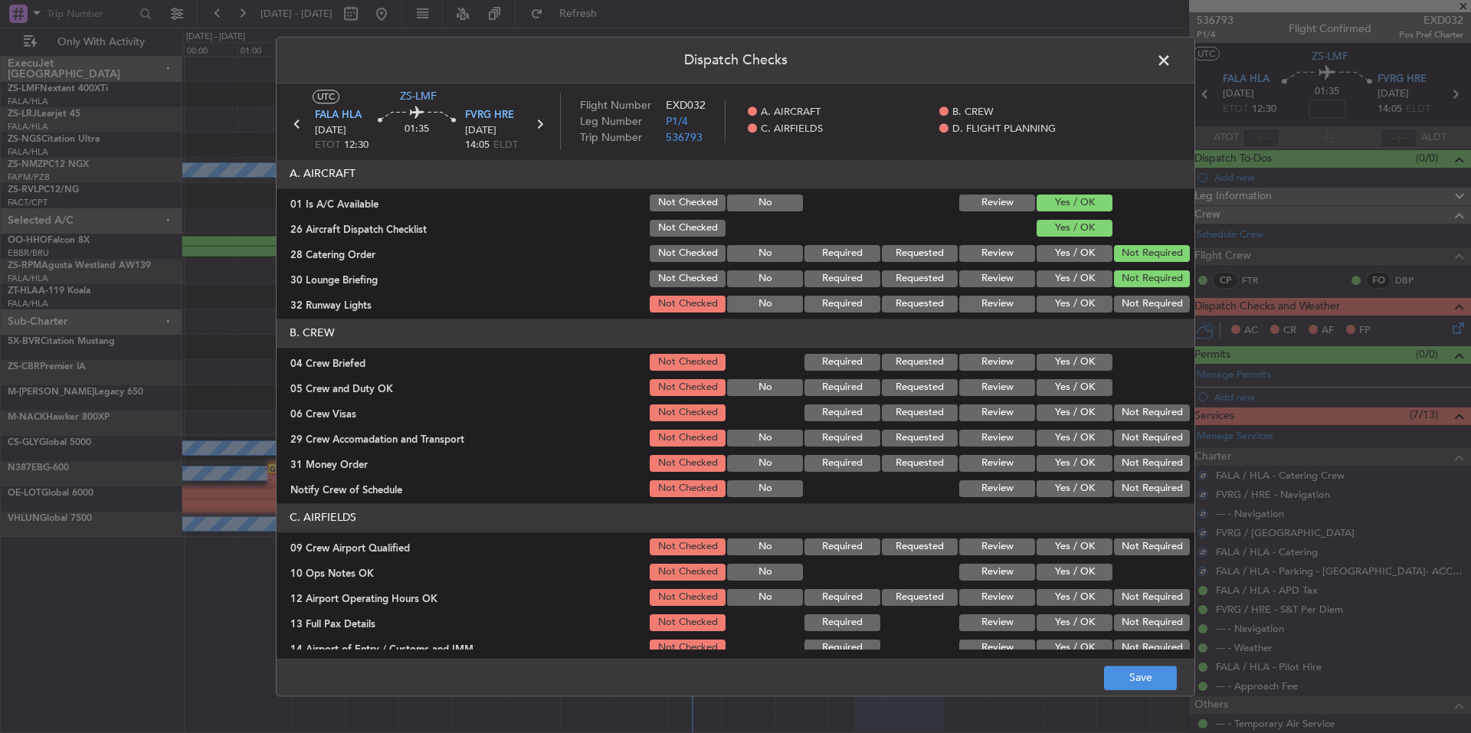
click at [1091, 304] on button "Yes / OK" at bounding box center [1075, 304] width 76 height 17
click at [1077, 358] on button "Yes / OK" at bounding box center [1075, 362] width 76 height 17
click at [1078, 368] on button "Yes / OK" at bounding box center [1075, 362] width 76 height 17
click at [1083, 379] on button "Yes / OK" at bounding box center [1075, 387] width 76 height 17
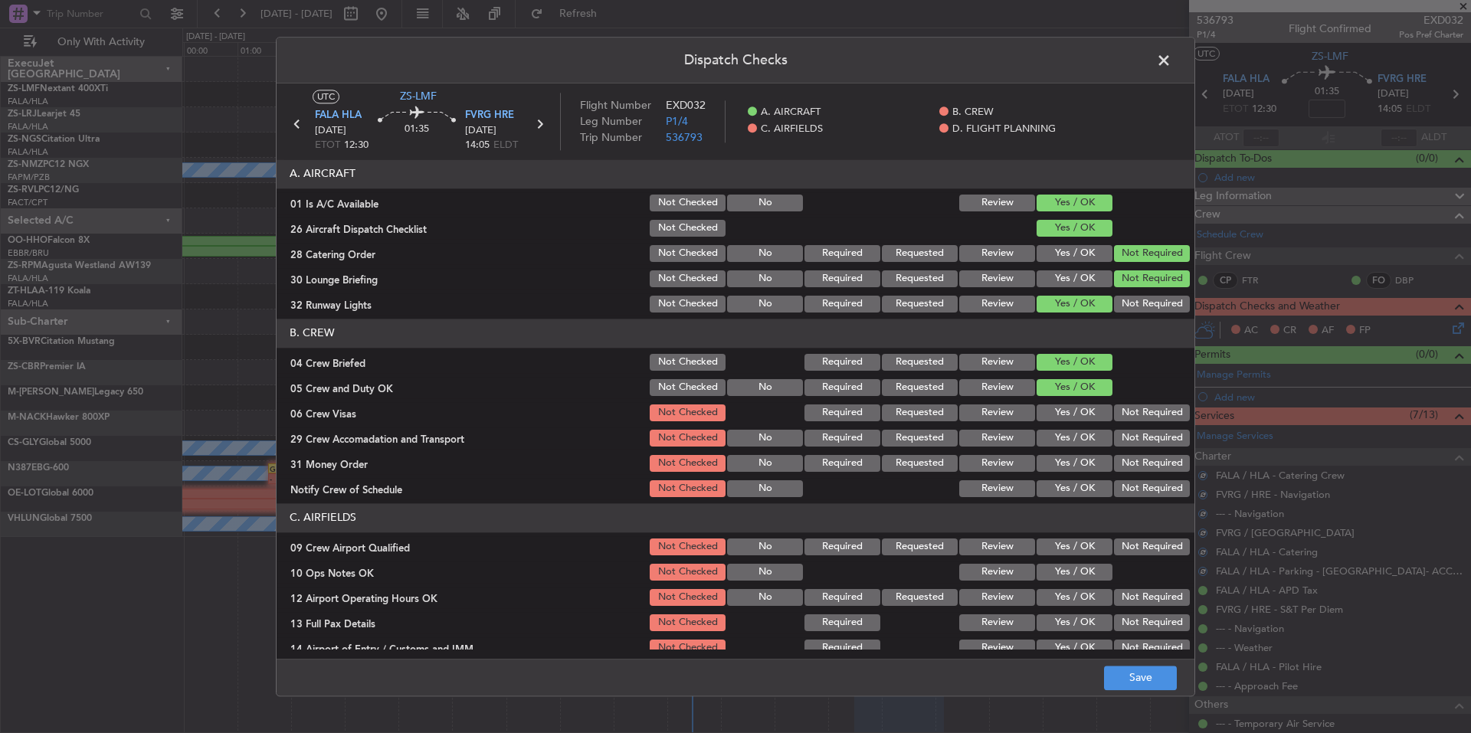
click at [1090, 392] on button "Yes / OK" at bounding box center [1075, 387] width 76 height 17
click at [1122, 416] on button "Not Required" at bounding box center [1152, 413] width 76 height 17
click at [1128, 436] on button "Not Required" at bounding box center [1152, 438] width 76 height 17
click at [1133, 449] on div "Not Required" at bounding box center [1150, 438] width 77 height 21
click at [1133, 468] on button "Not Required" at bounding box center [1152, 463] width 76 height 17
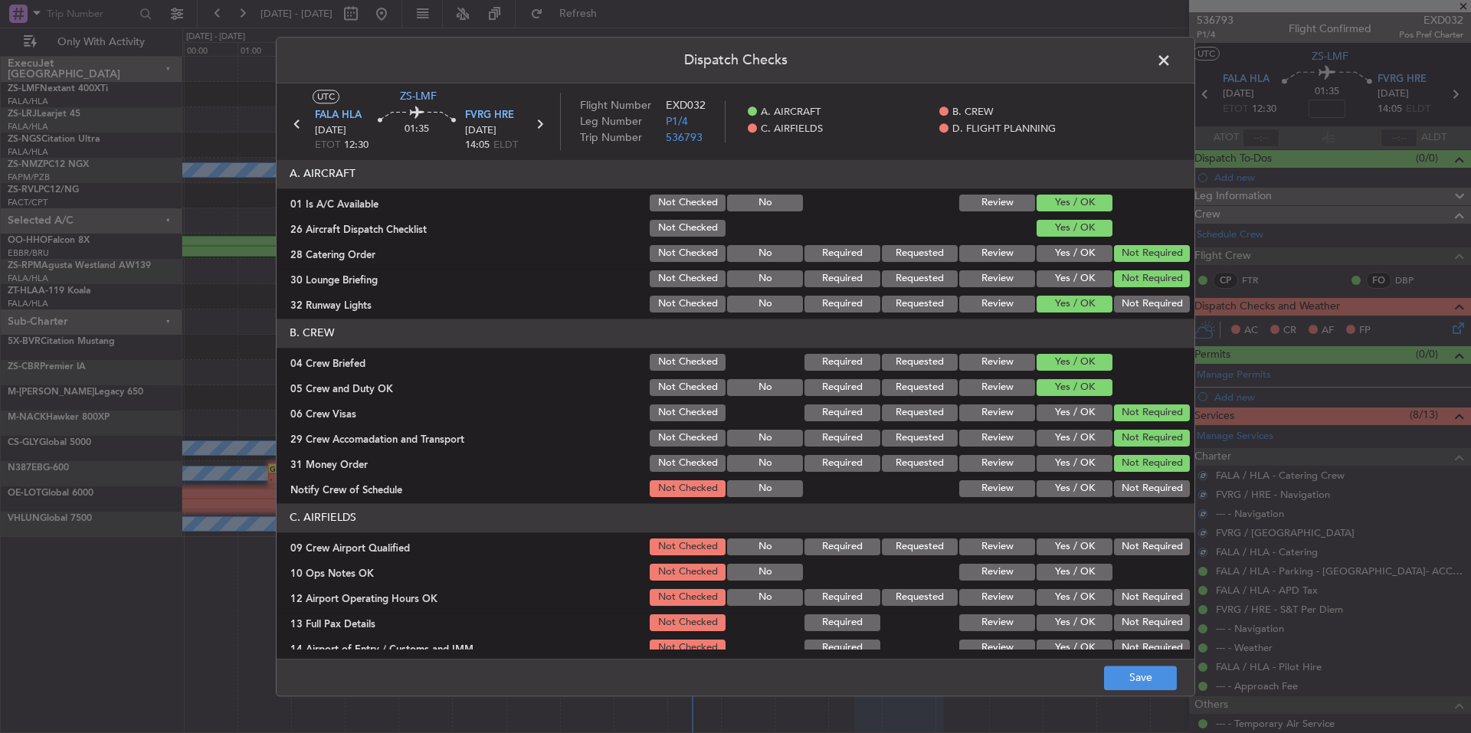
click at [1091, 488] on button "Yes / OK" at bounding box center [1075, 489] width 76 height 17
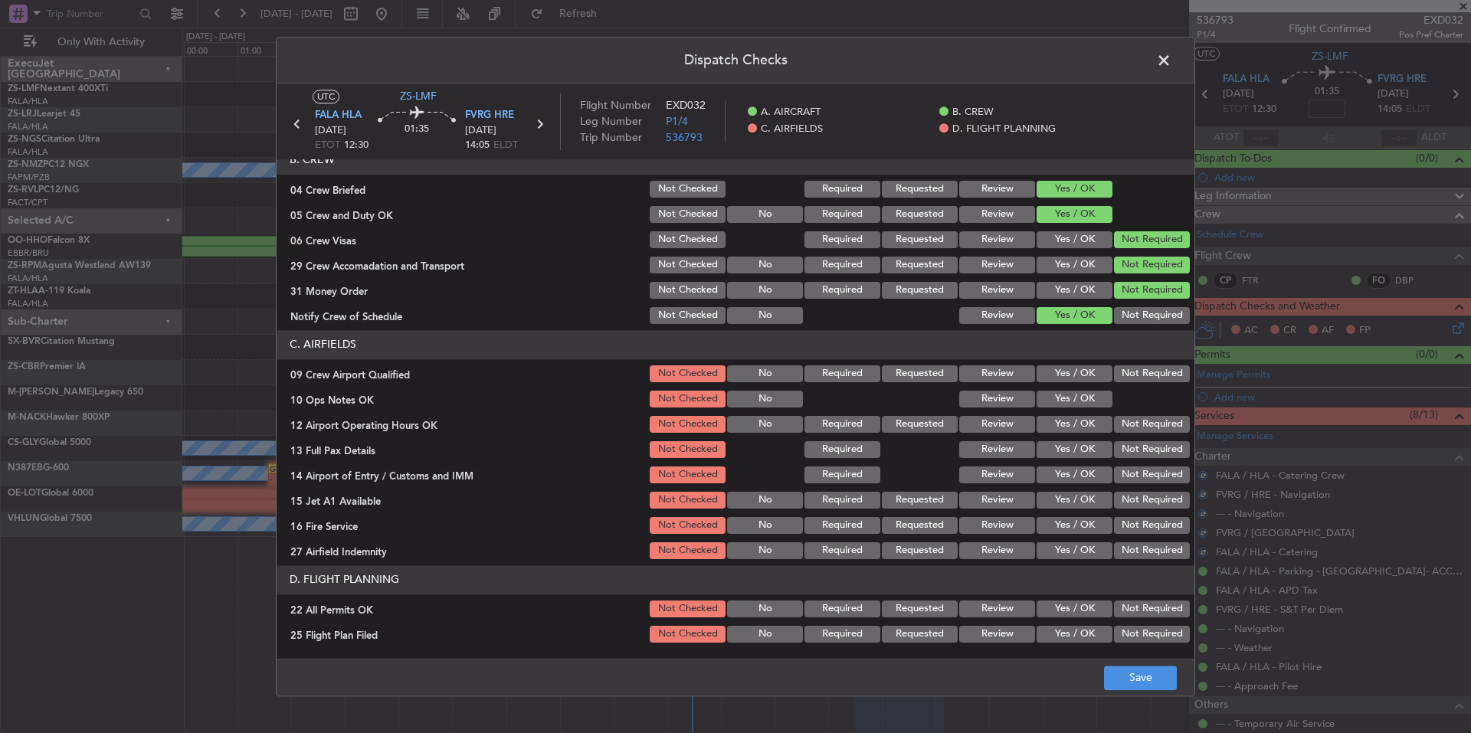
scroll to position [198, 0]
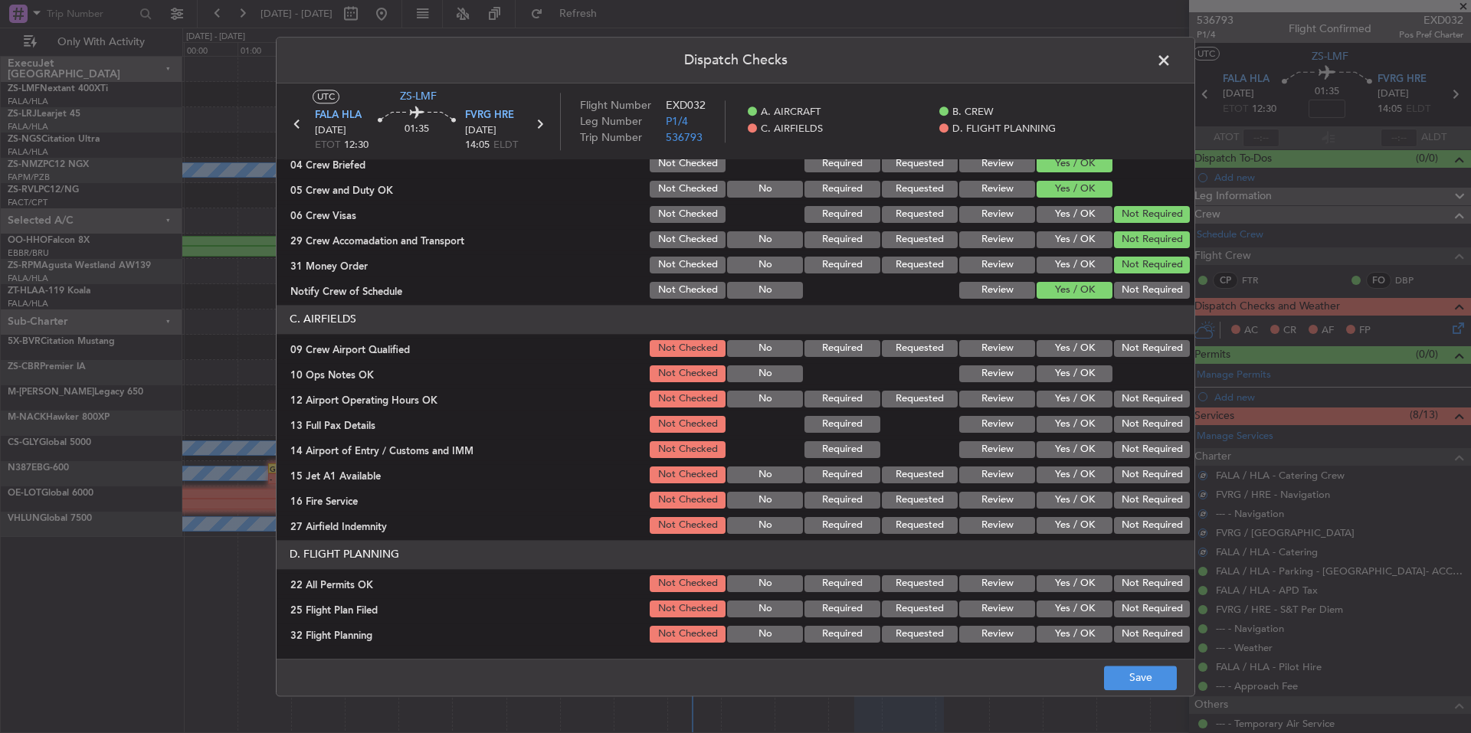
click at [1081, 350] on button "Yes / OK" at bounding box center [1075, 348] width 76 height 17
click at [1081, 376] on button "Yes / OK" at bounding box center [1075, 374] width 76 height 17
click at [1080, 384] on div "Yes / OK" at bounding box center [1073, 373] width 77 height 21
click at [1078, 410] on div "Yes / OK" at bounding box center [1073, 399] width 77 height 21
click at [1078, 406] on button "Yes / OK" at bounding box center [1075, 399] width 76 height 17
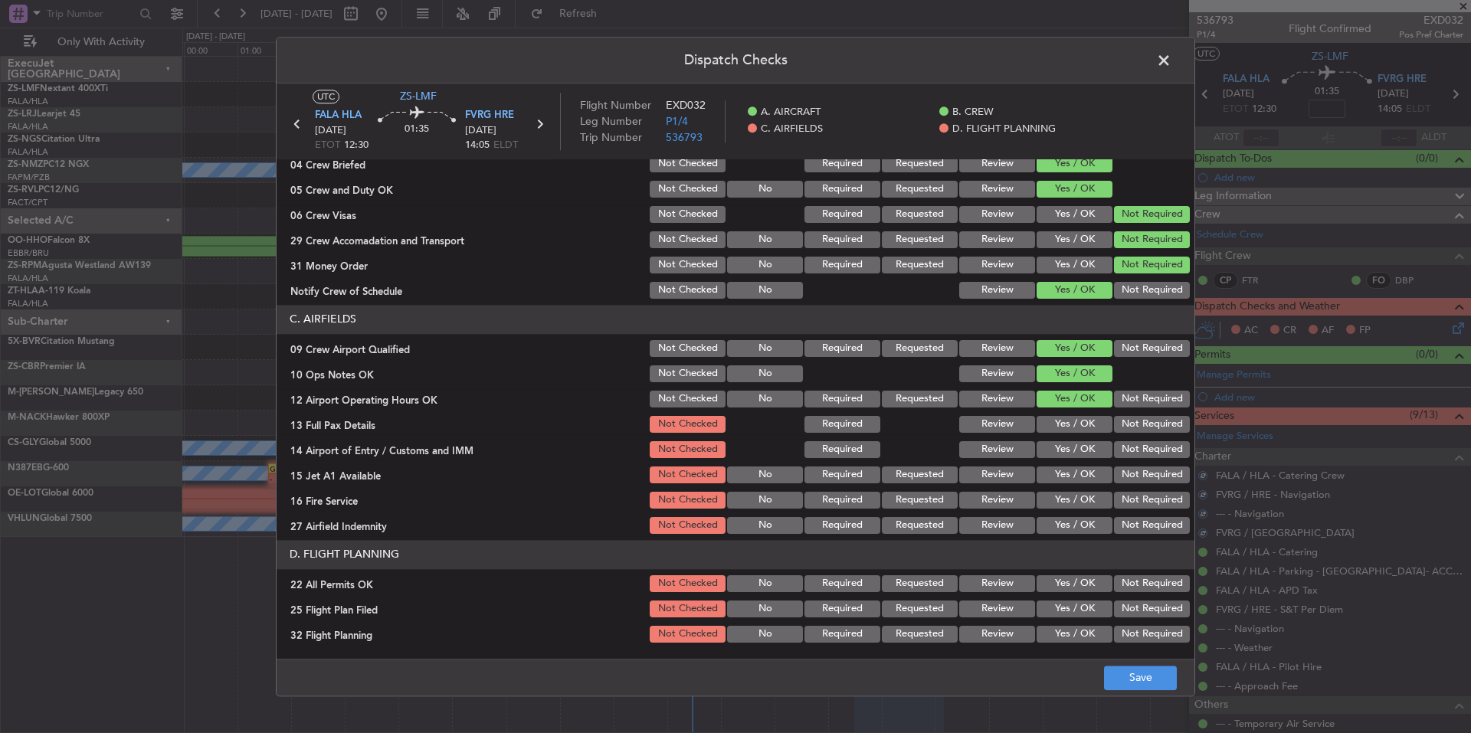
click at [1078, 420] on button "Yes / OK" at bounding box center [1075, 424] width 76 height 17
click at [1083, 449] on button "Yes / OK" at bounding box center [1075, 449] width 76 height 17
click at [1093, 472] on button "Yes / OK" at bounding box center [1075, 475] width 76 height 17
click at [1092, 500] on button "Yes / OK" at bounding box center [1075, 500] width 76 height 17
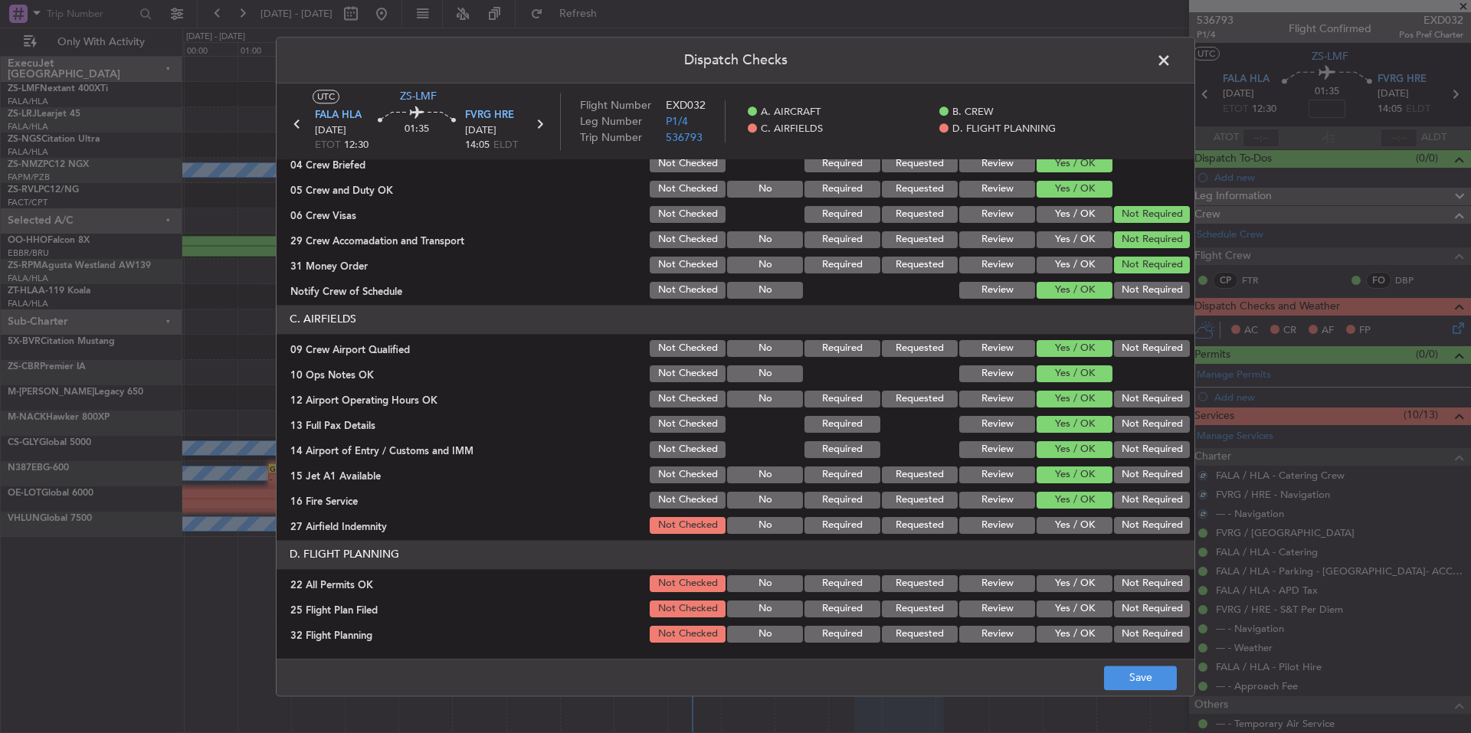
click at [1123, 531] on button "Not Required" at bounding box center [1152, 525] width 76 height 17
click at [1123, 584] on button "Not Required" at bounding box center [1152, 584] width 76 height 17
click at [997, 618] on div "Review" at bounding box center [995, 609] width 77 height 21
click at [997, 625] on div "Review" at bounding box center [995, 634] width 77 height 21
drag, startPoint x: 994, startPoint y: 607, endPoint x: 995, endPoint y: 592, distance: 15.3
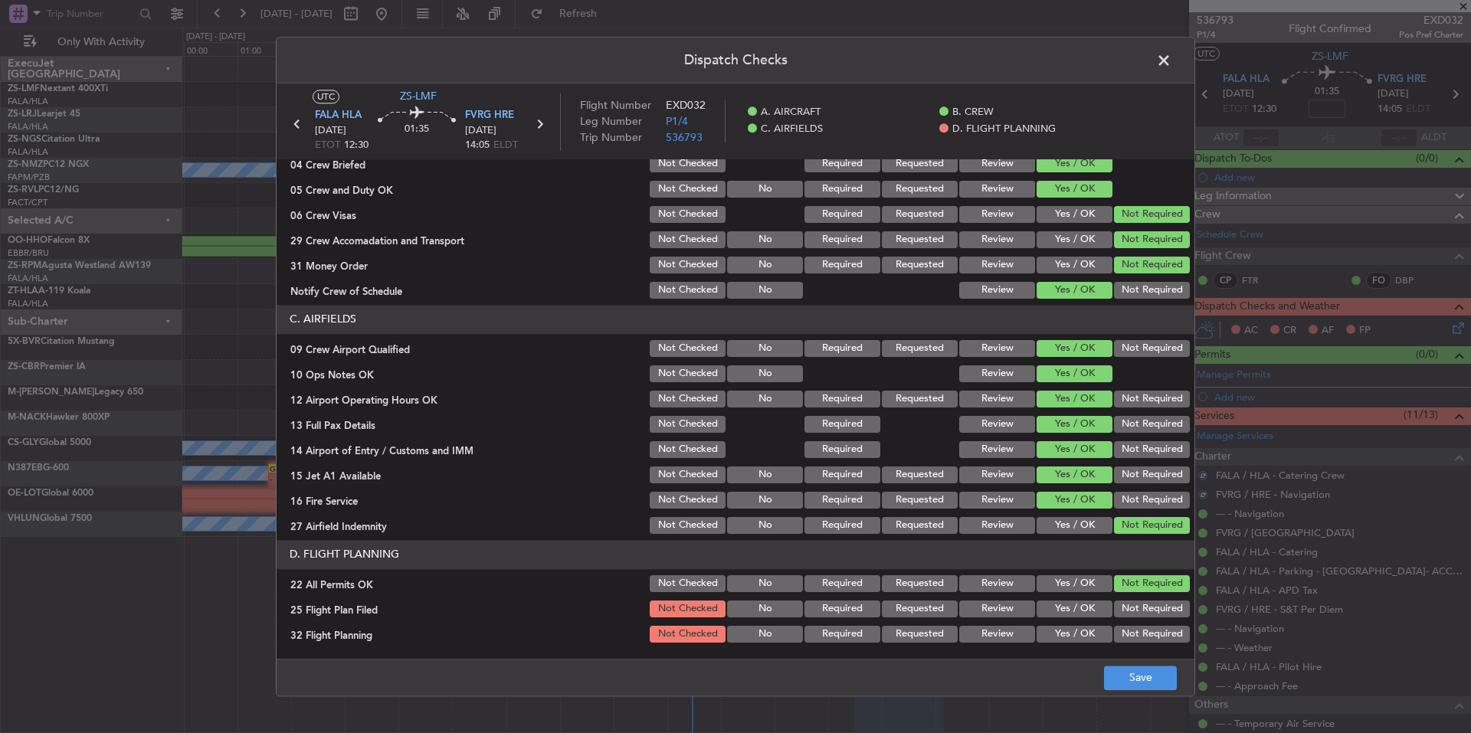
click at [993, 607] on button "Review" at bounding box center [998, 609] width 76 height 17
click at [995, 592] on button "Review" at bounding box center [998, 584] width 76 height 17
click at [1006, 648] on article "A. AIRCRAFT 01 Is A/C Available Not Checked No Review Yes / OK 26 Aircraft Disp…" at bounding box center [736, 404] width 918 height 490
click at [1004, 628] on button "Review" at bounding box center [998, 634] width 76 height 17
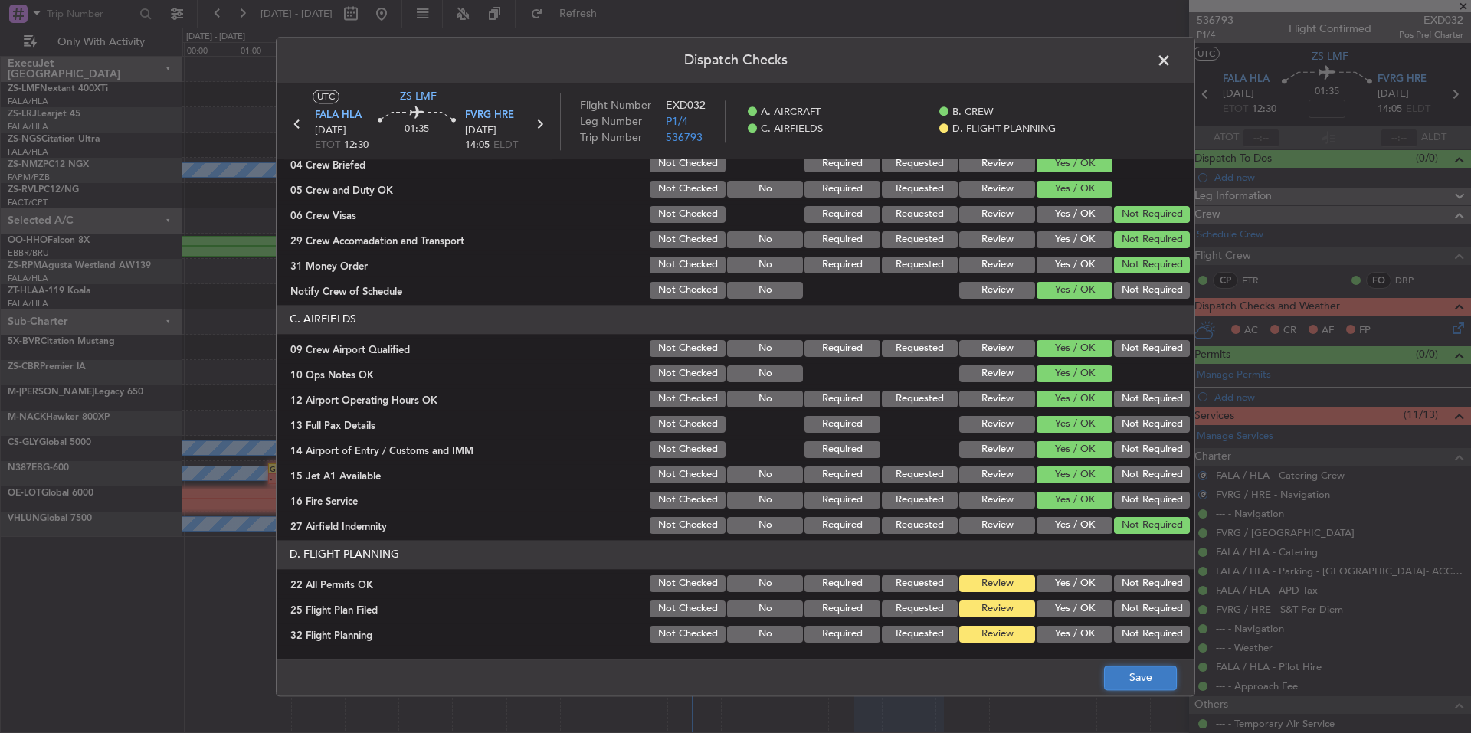
click at [1153, 677] on button "Save" at bounding box center [1140, 678] width 73 height 25
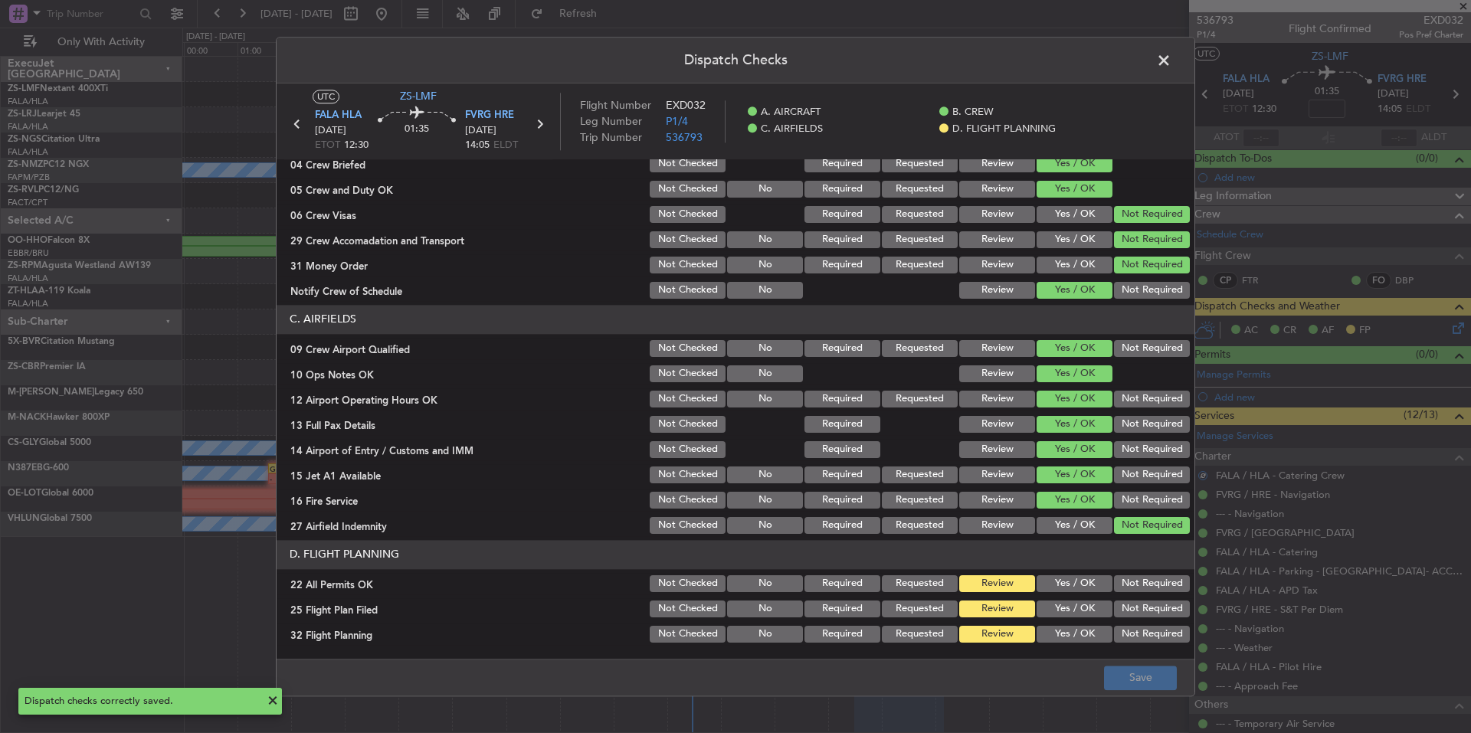
click at [1172, 61] on span at bounding box center [1172, 64] width 0 height 31
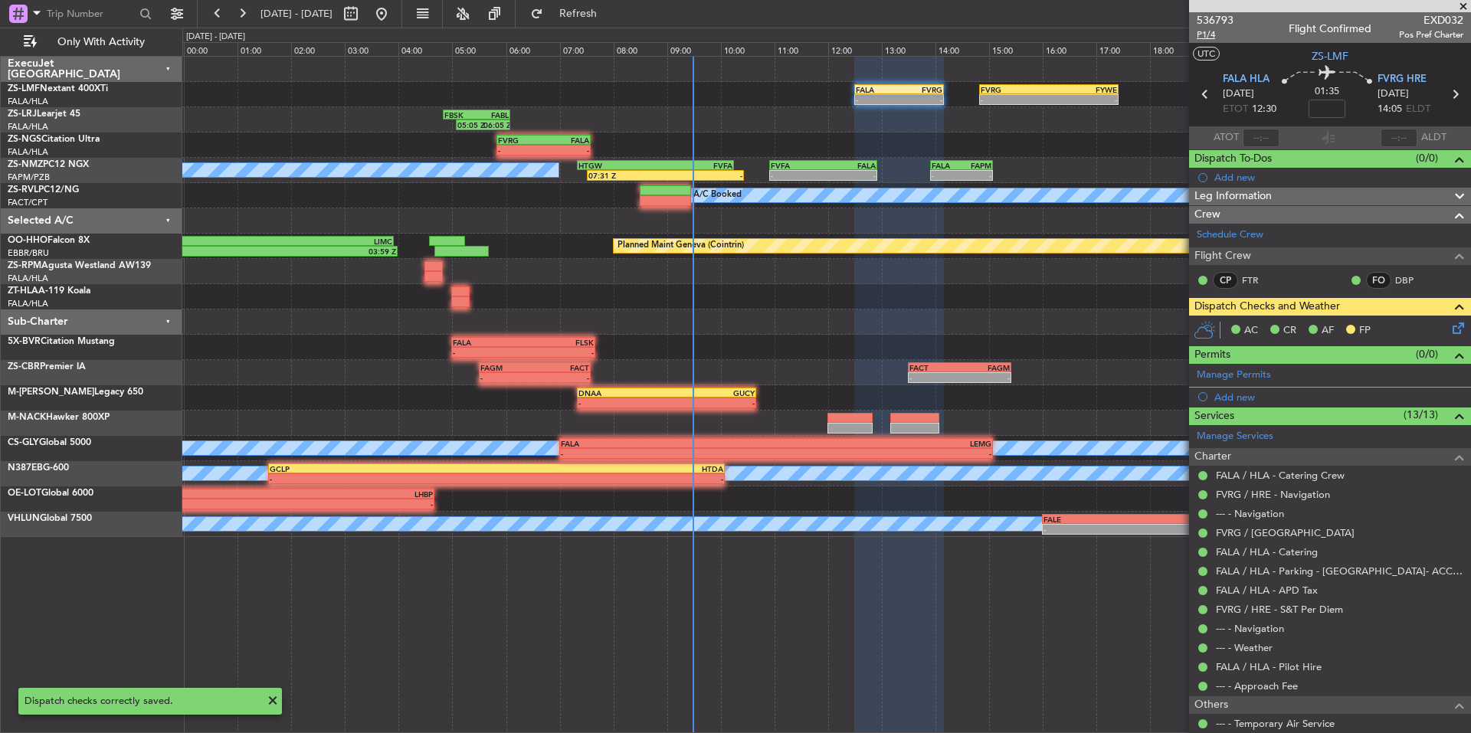
click at [1208, 39] on span "P1/4" at bounding box center [1215, 34] width 37 height 13
click at [1461, 4] on span at bounding box center [1463, 7] width 15 height 14
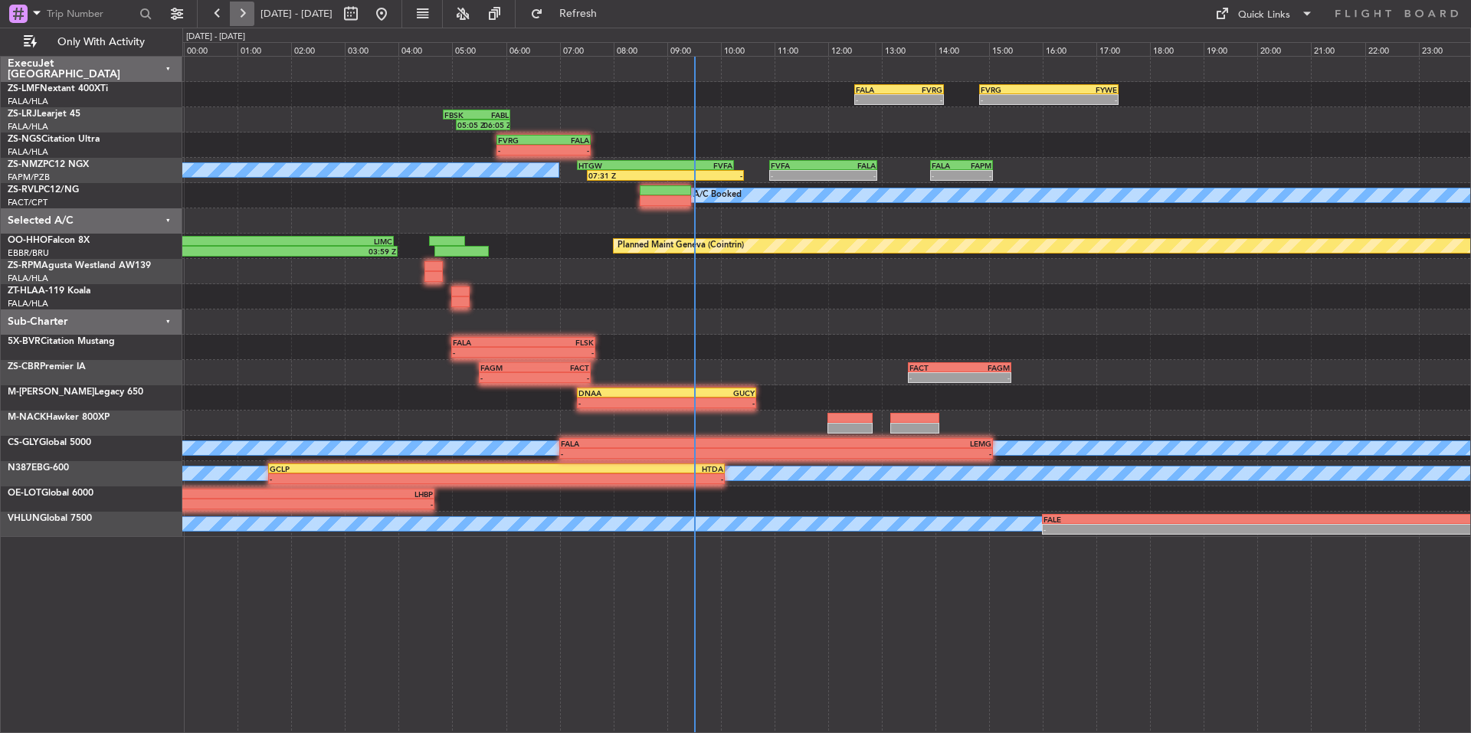
click at [250, 11] on button at bounding box center [242, 14] width 25 height 25
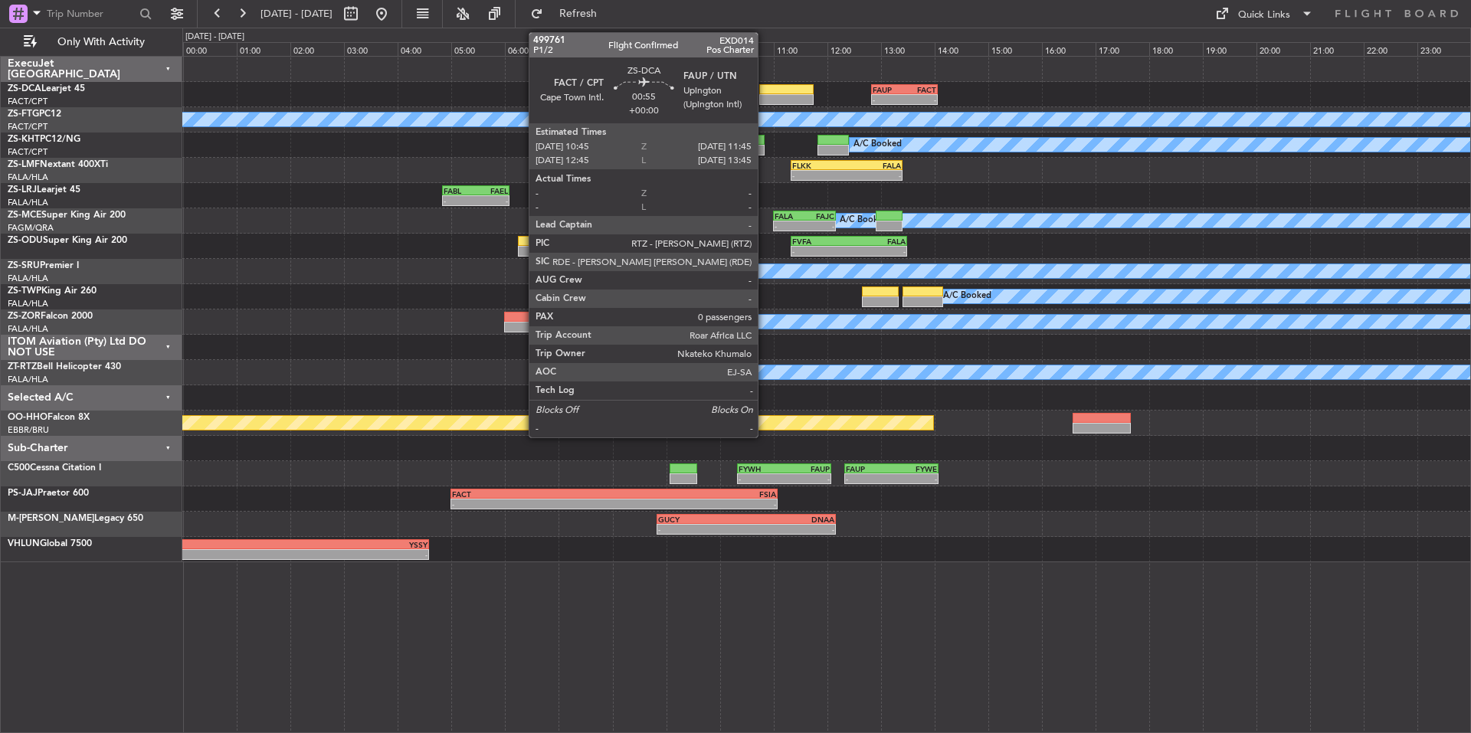
click at [766, 89] on div at bounding box center [786, 89] width 54 height 11
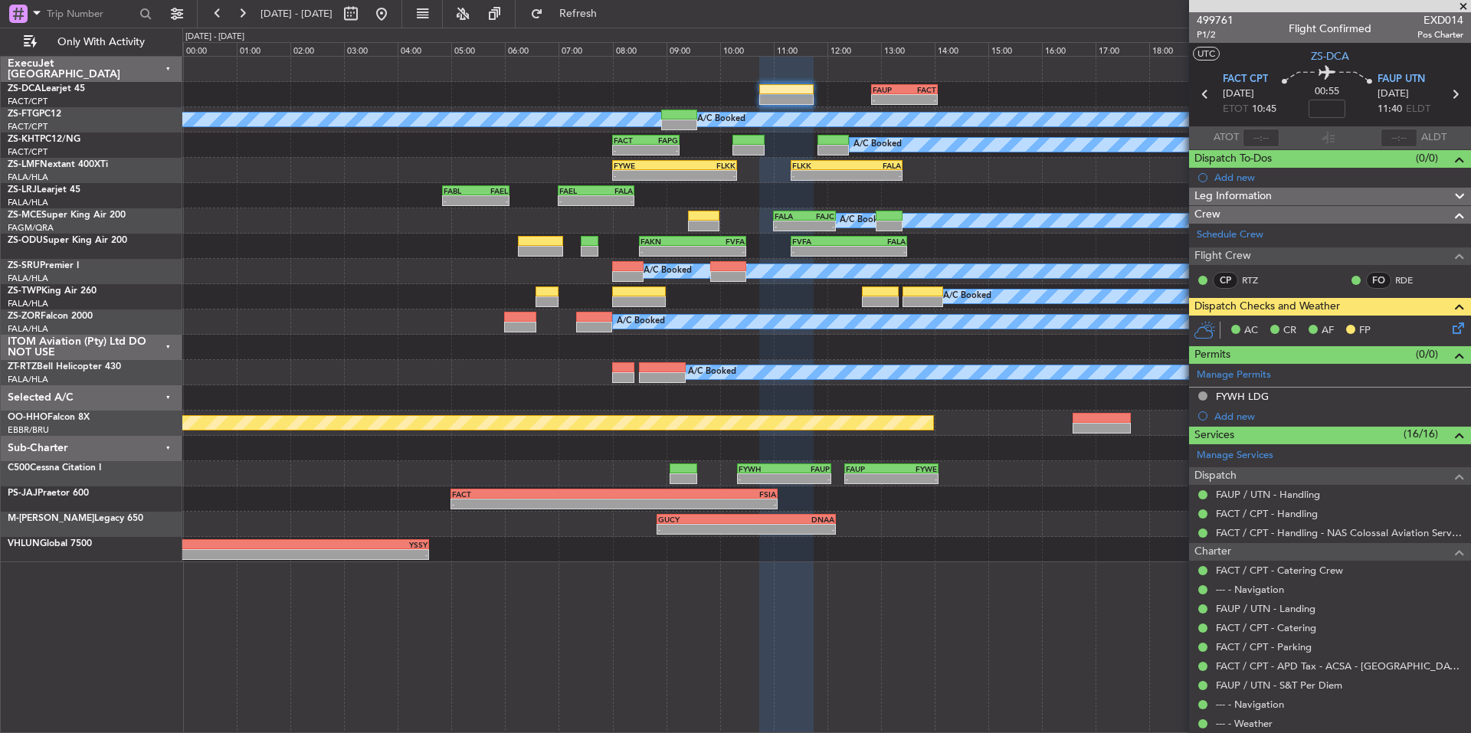
click at [1462, 6] on span at bounding box center [1463, 7] width 15 height 14
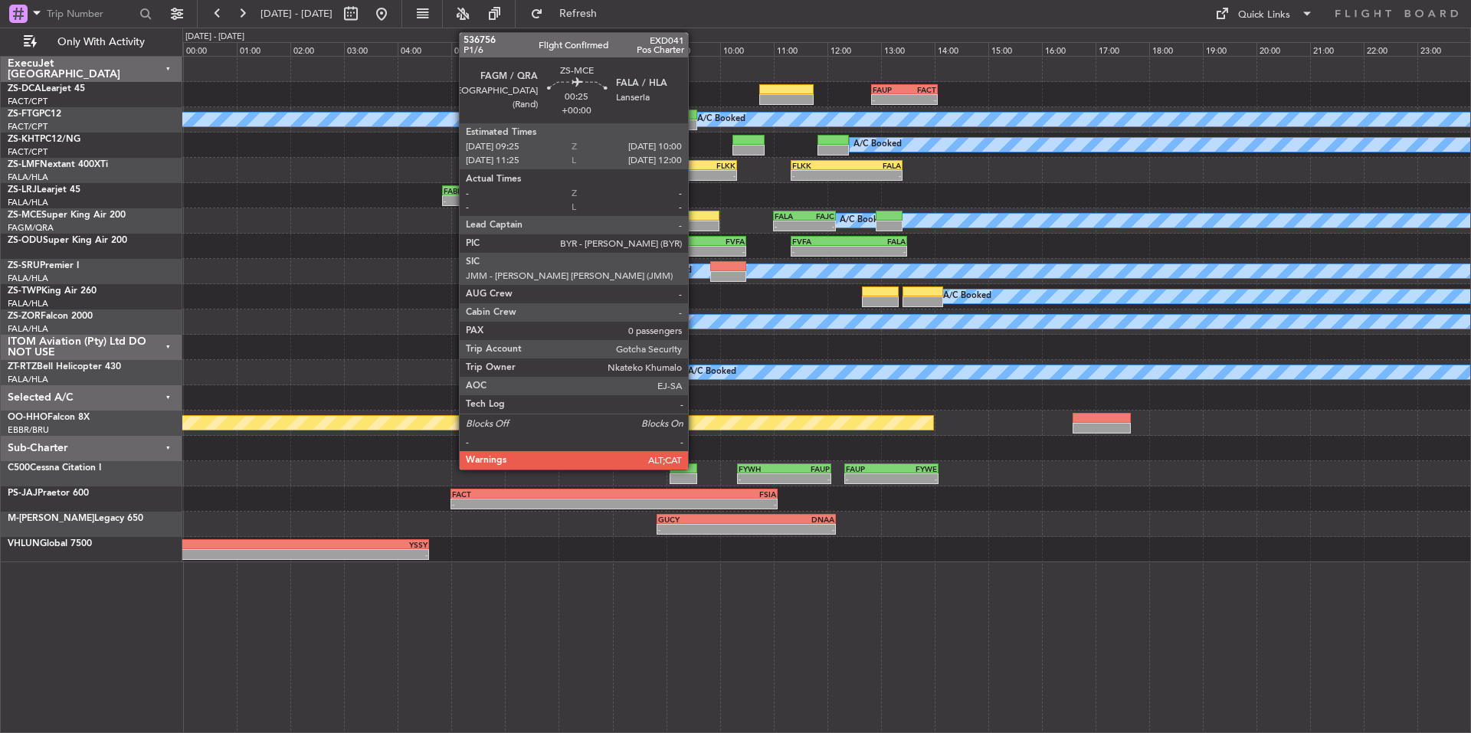
click at [695, 215] on div at bounding box center [703, 216] width 31 height 11
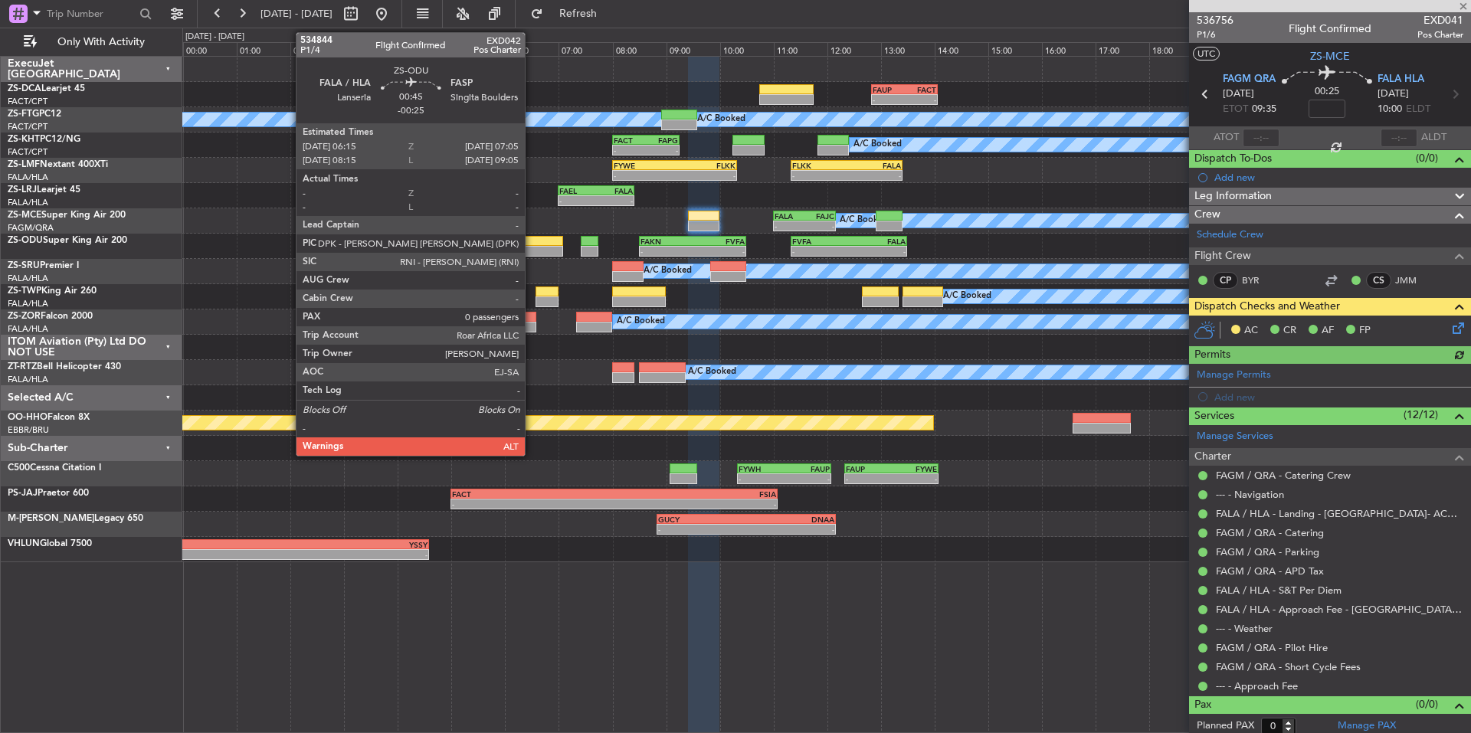
click at [532, 250] on div at bounding box center [540, 251] width 45 height 11
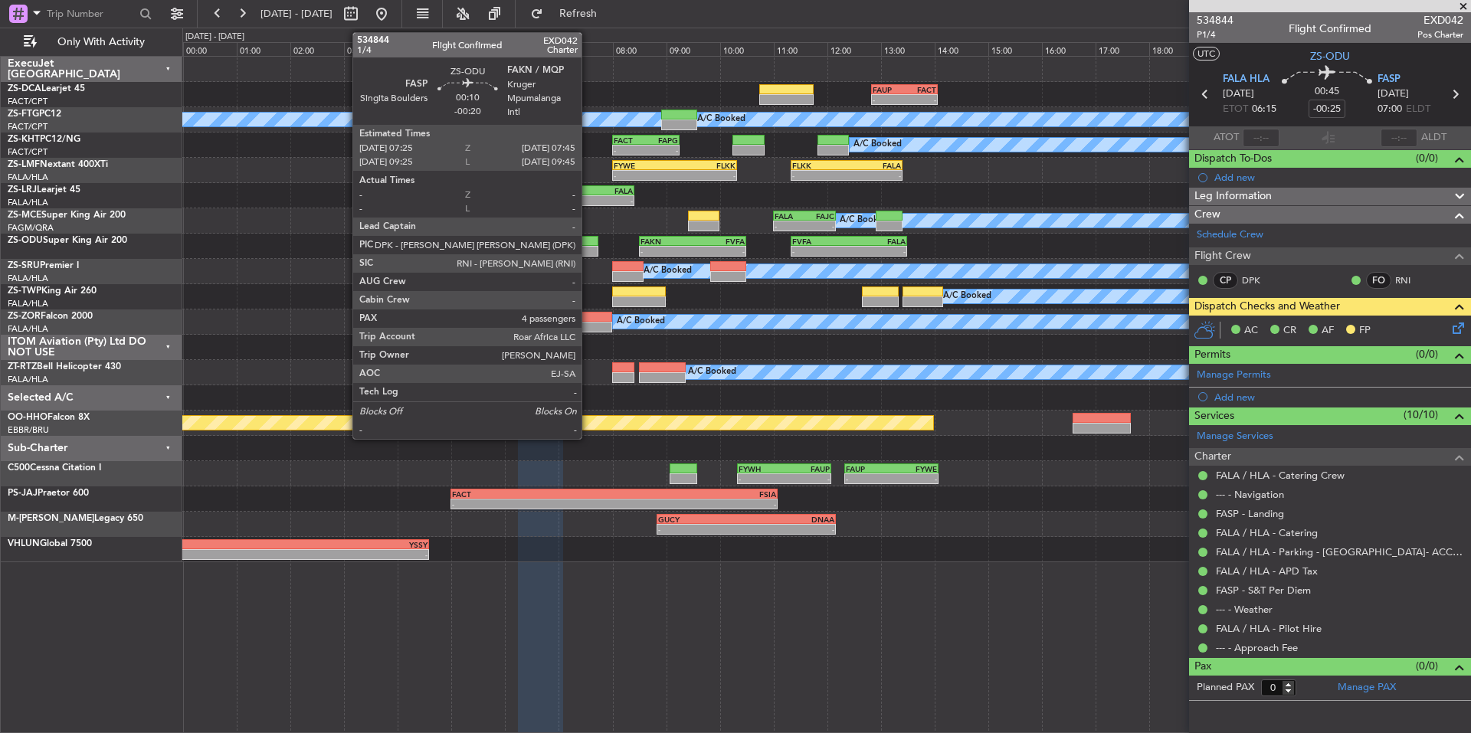
click at [589, 243] on div at bounding box center [590, 241] width 18 height 11
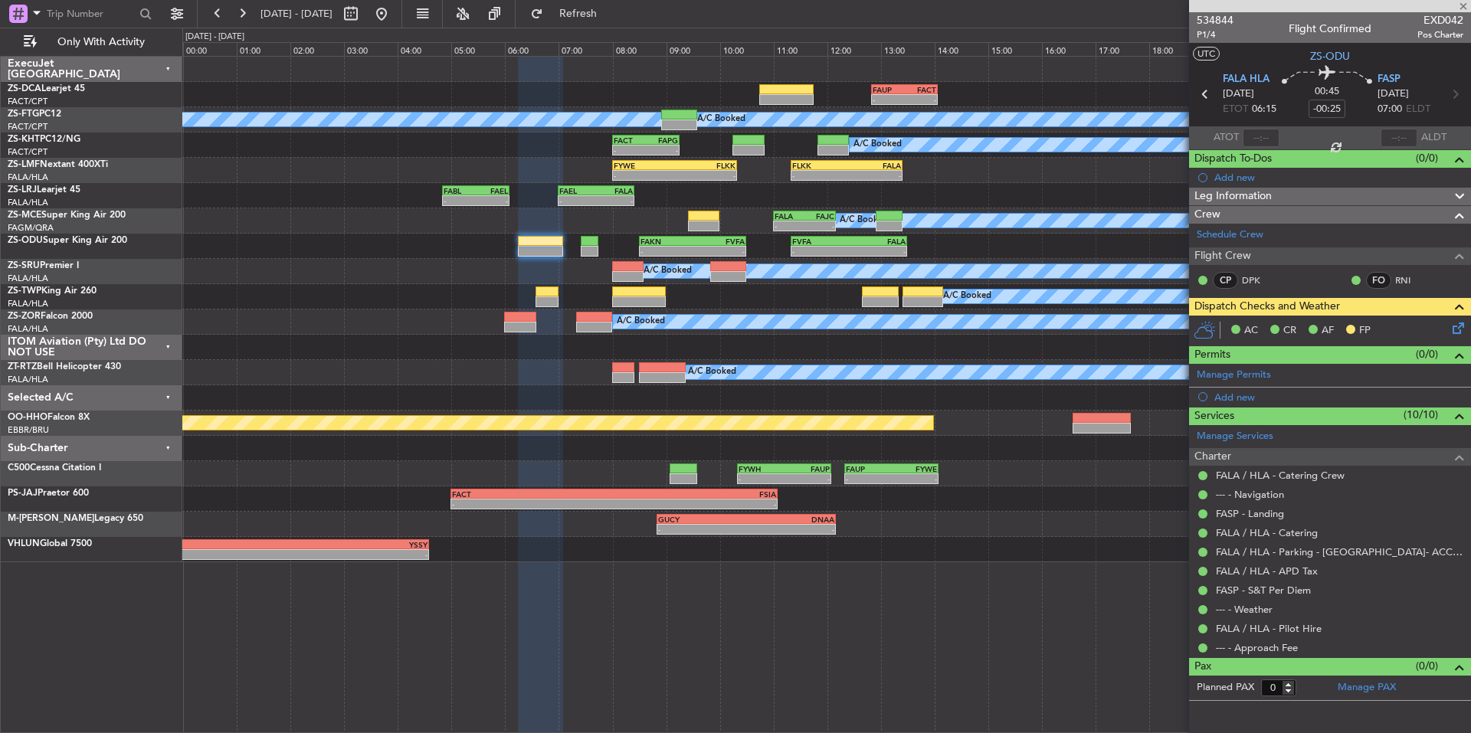
type input "-00:20"
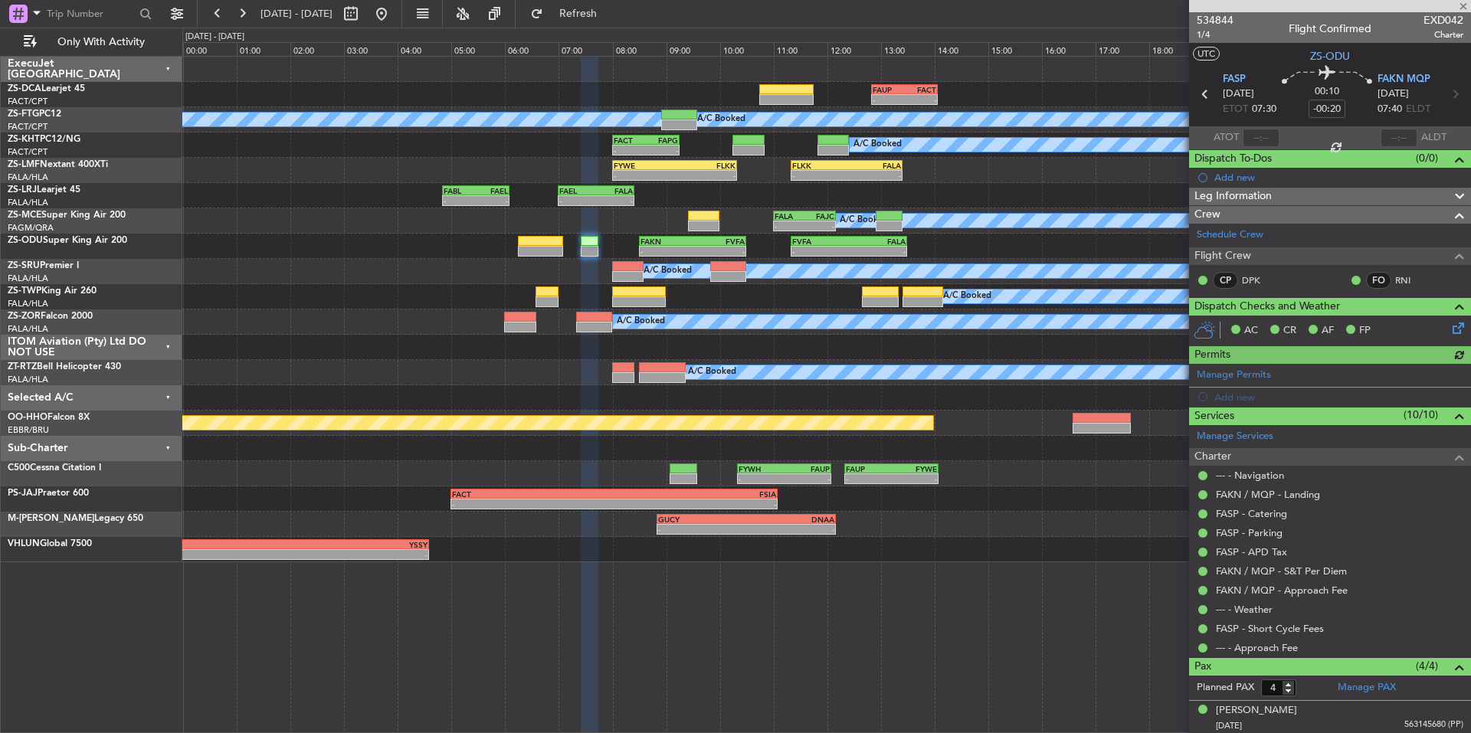
scroll to position [105, 0]
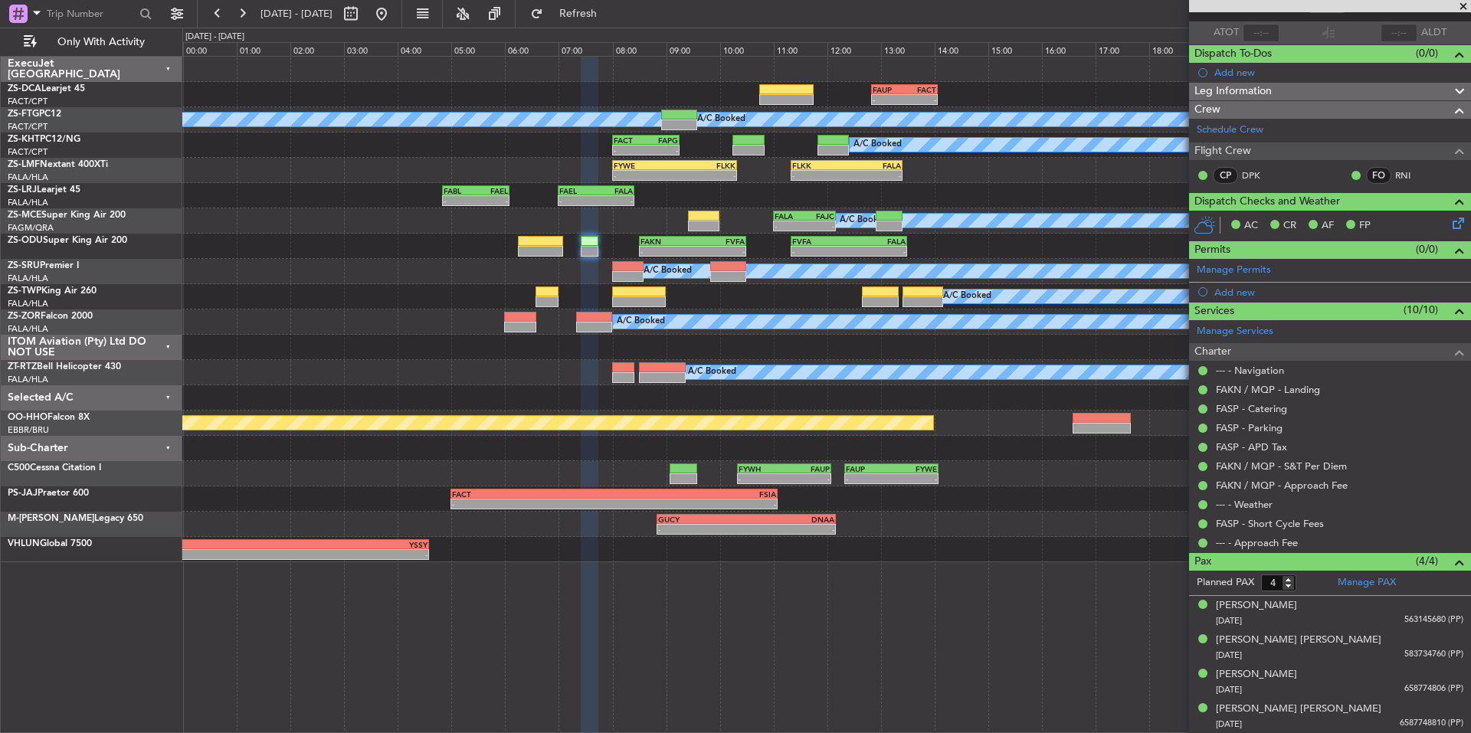
drag, startPoint x: 1467, startPoint y: 5, endPoint x: 1383, endPoint y: 51, distance: 95.7
click at [1467, 5] on span at bounding box center [1463, 7] width 15 height 14
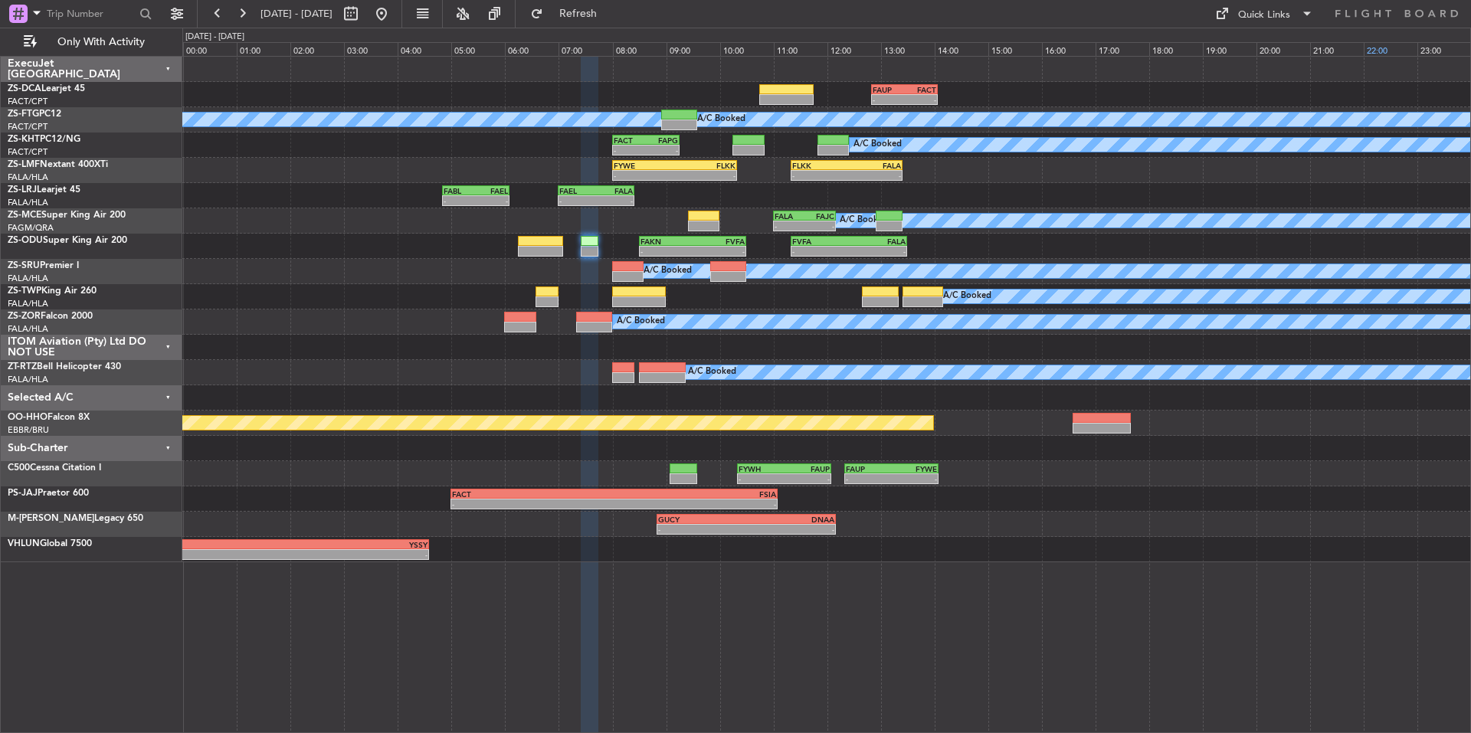
type input "0"
click at [235, 10] on button at bounding box center [242, 14] width 25 height 25
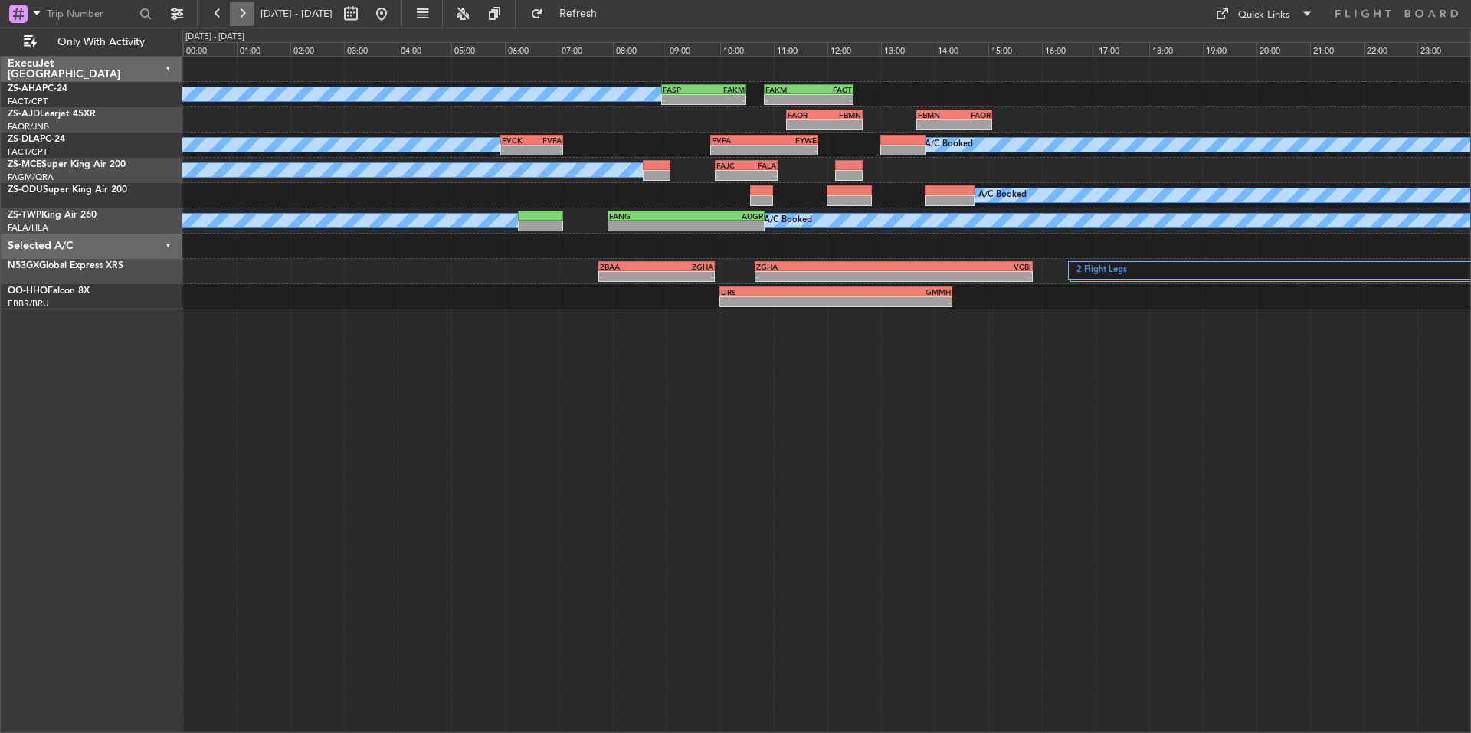
click at [235, 10] on button at bounding box center [242, 14] width 25 height 25
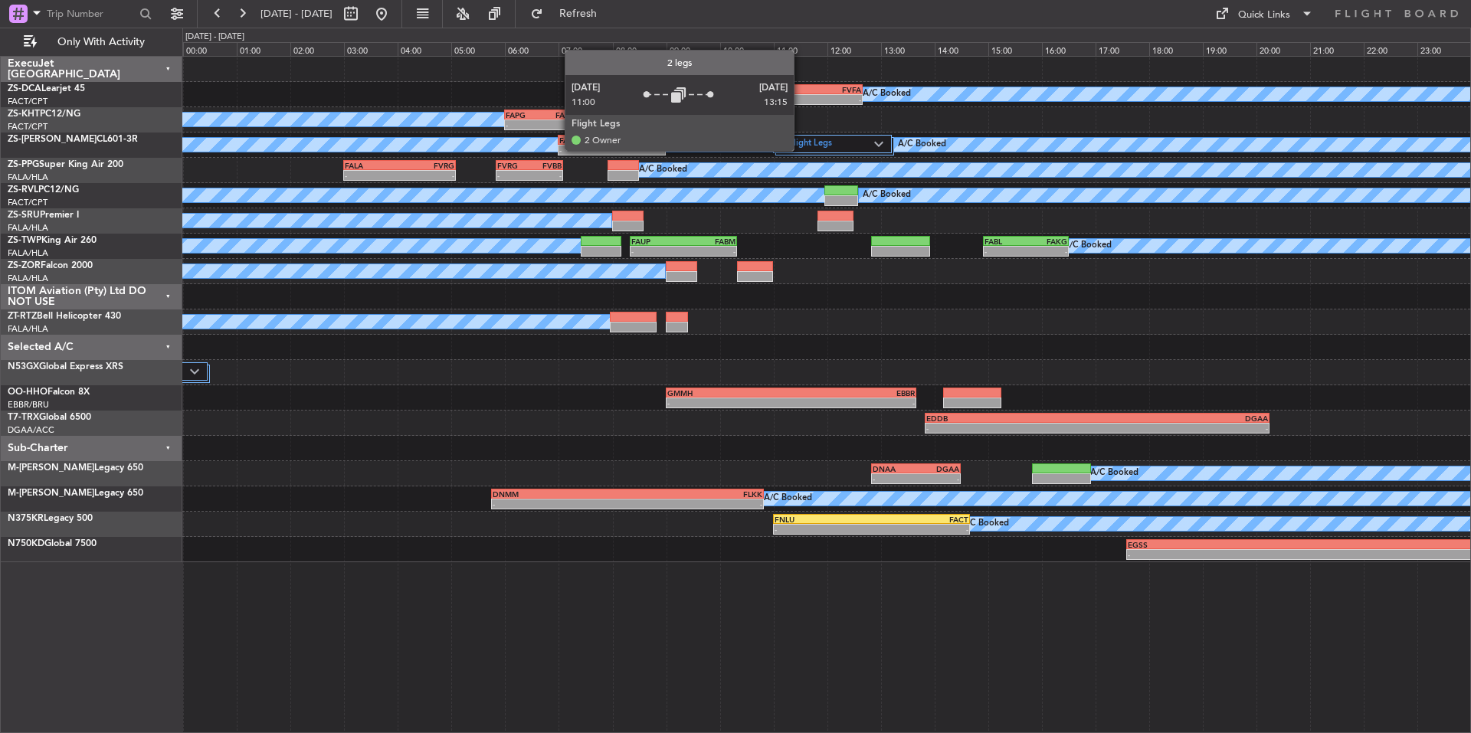
click at [801, 150] on label "2 Flight Legs" at bounding box center [828, 144] width 93 height 13
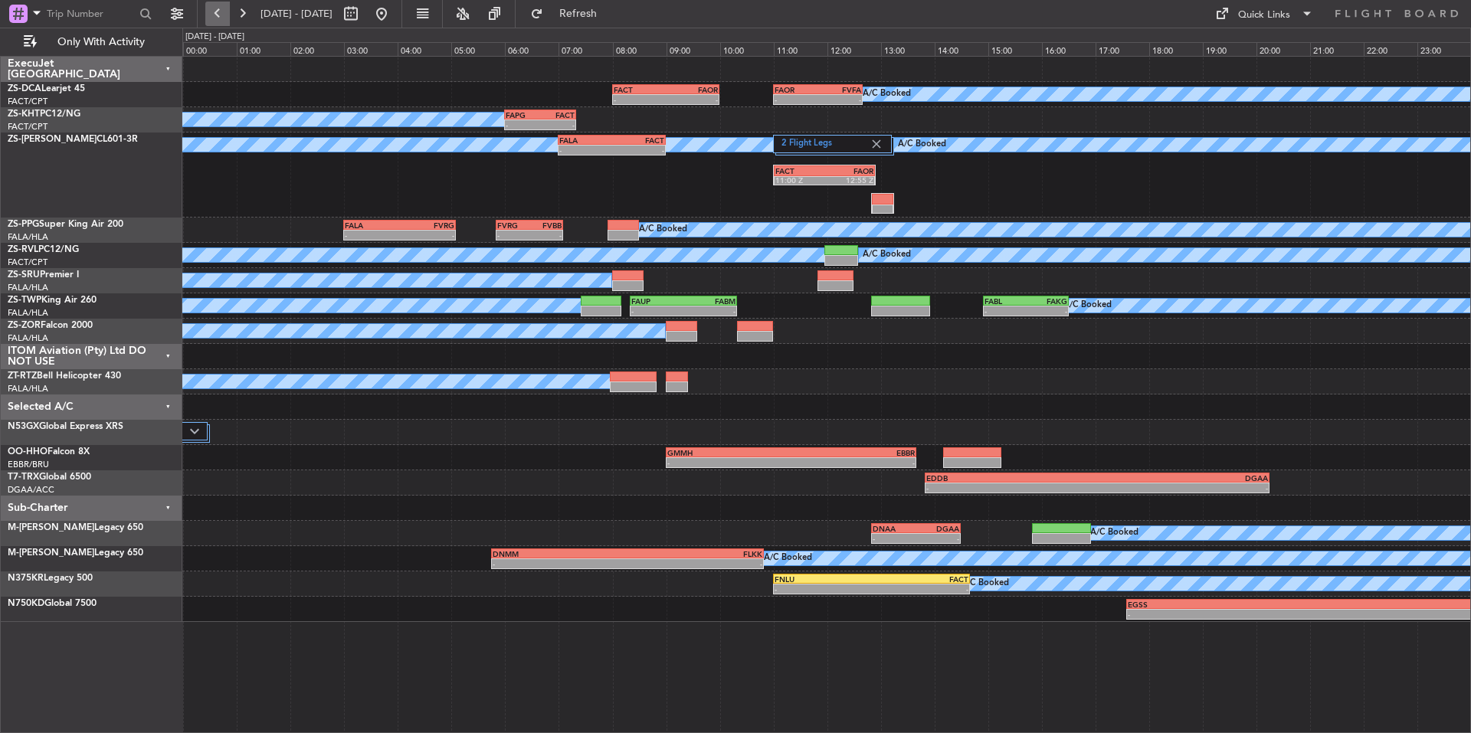
click at [225, 9] on button at bounding box center [217, 14] width 25 height 25
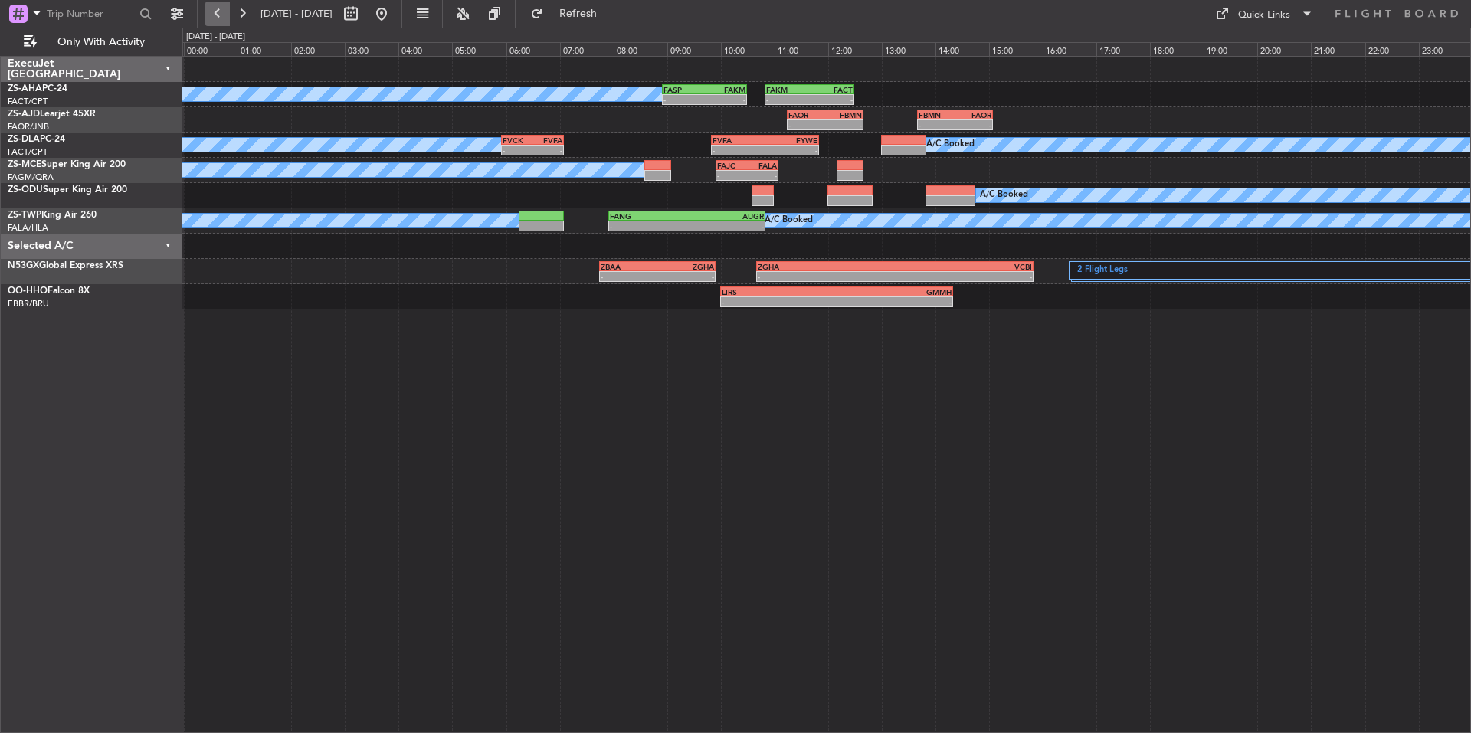
click at [218, 10] on button at bounding box center [217, 14] width 25 height 25
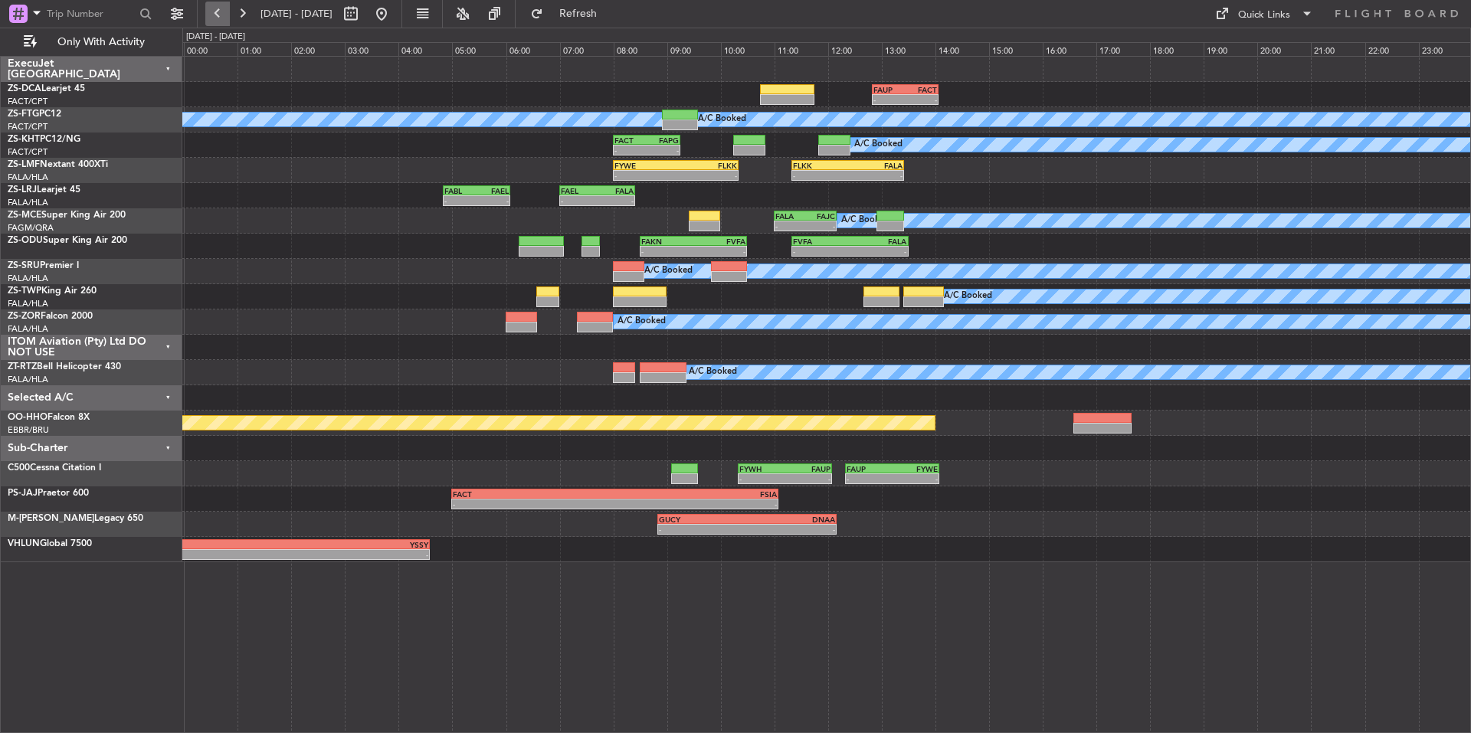
click at [220, 14] on button at bounding box center [217, 14] width 25 height 25
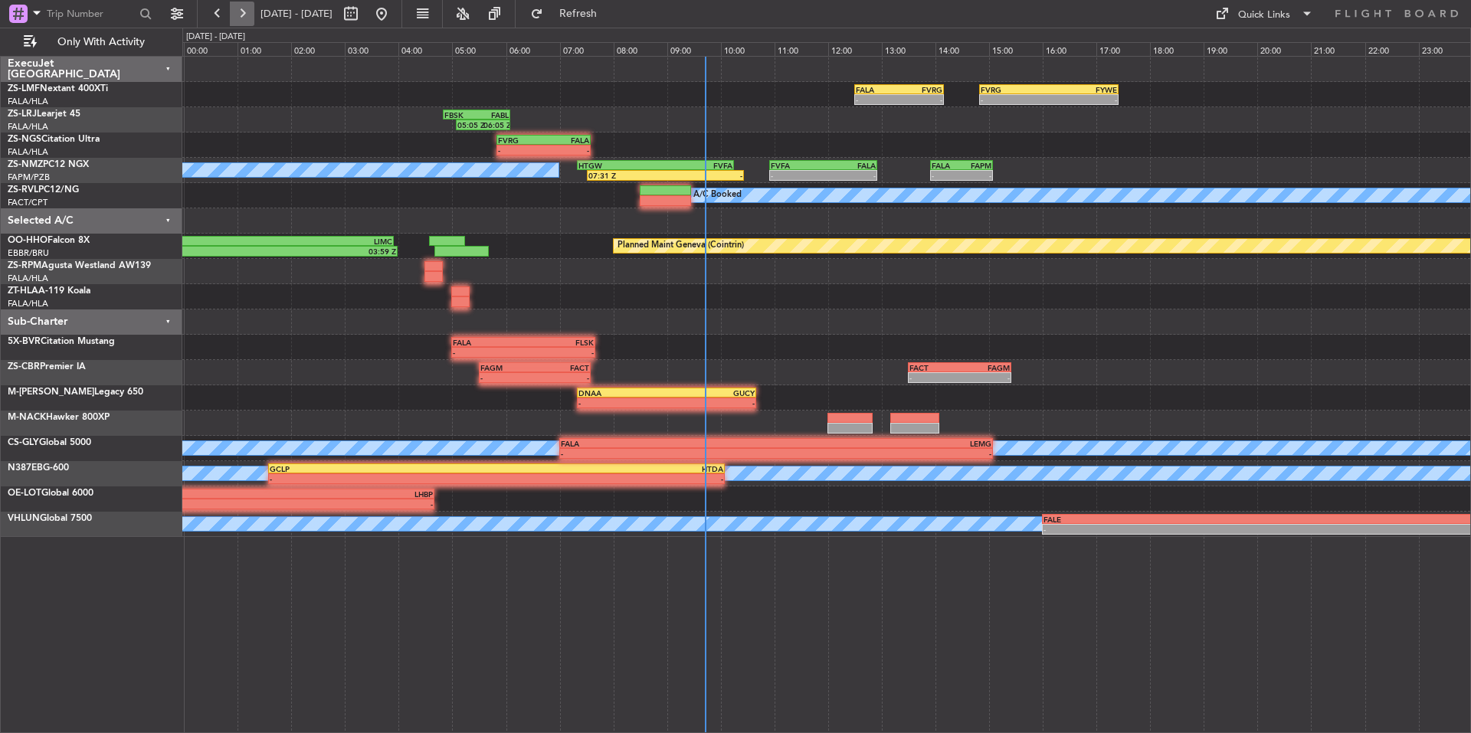
click at [244, 15] on button at bounding box center [242, 14] width 25 height 25
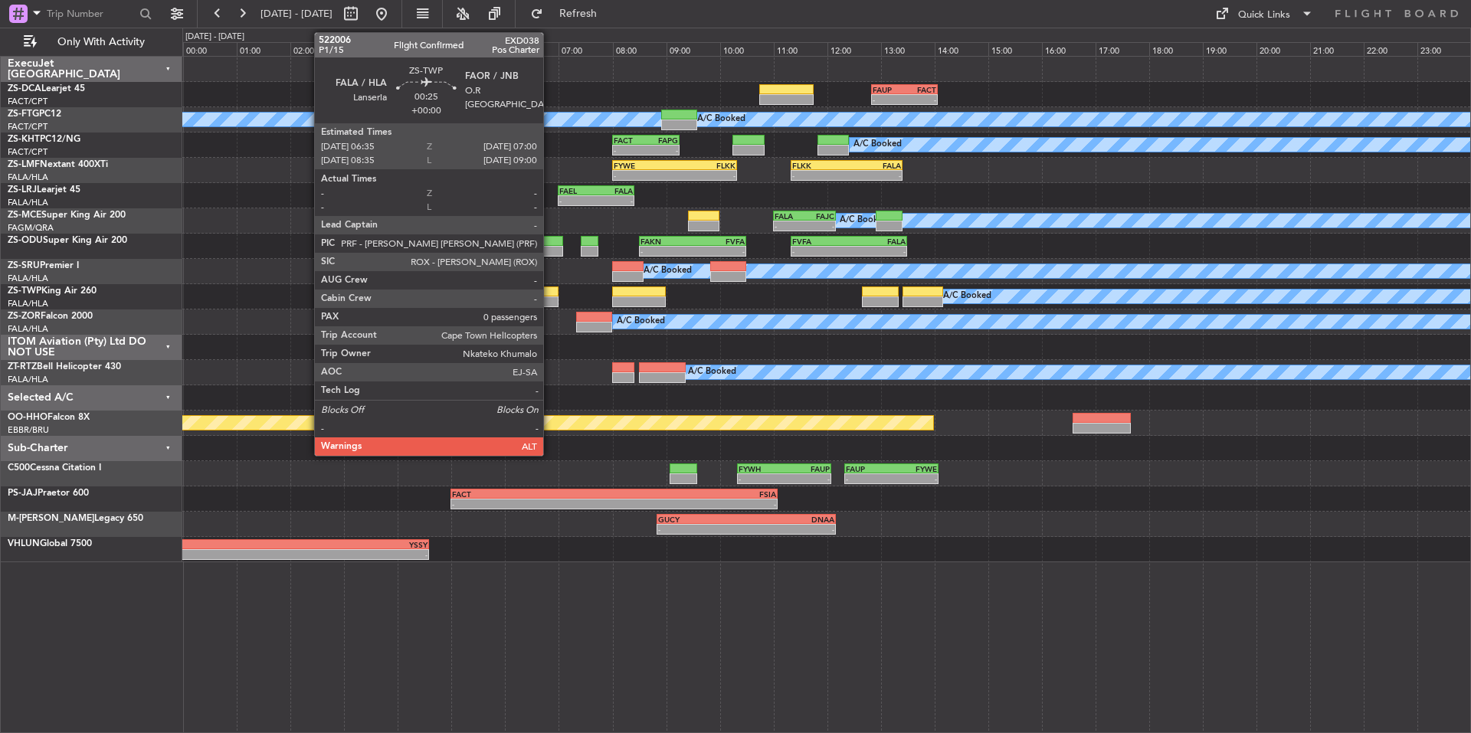
click at [552, 297] on div at bounding box center [547, 302] width 23 height 11
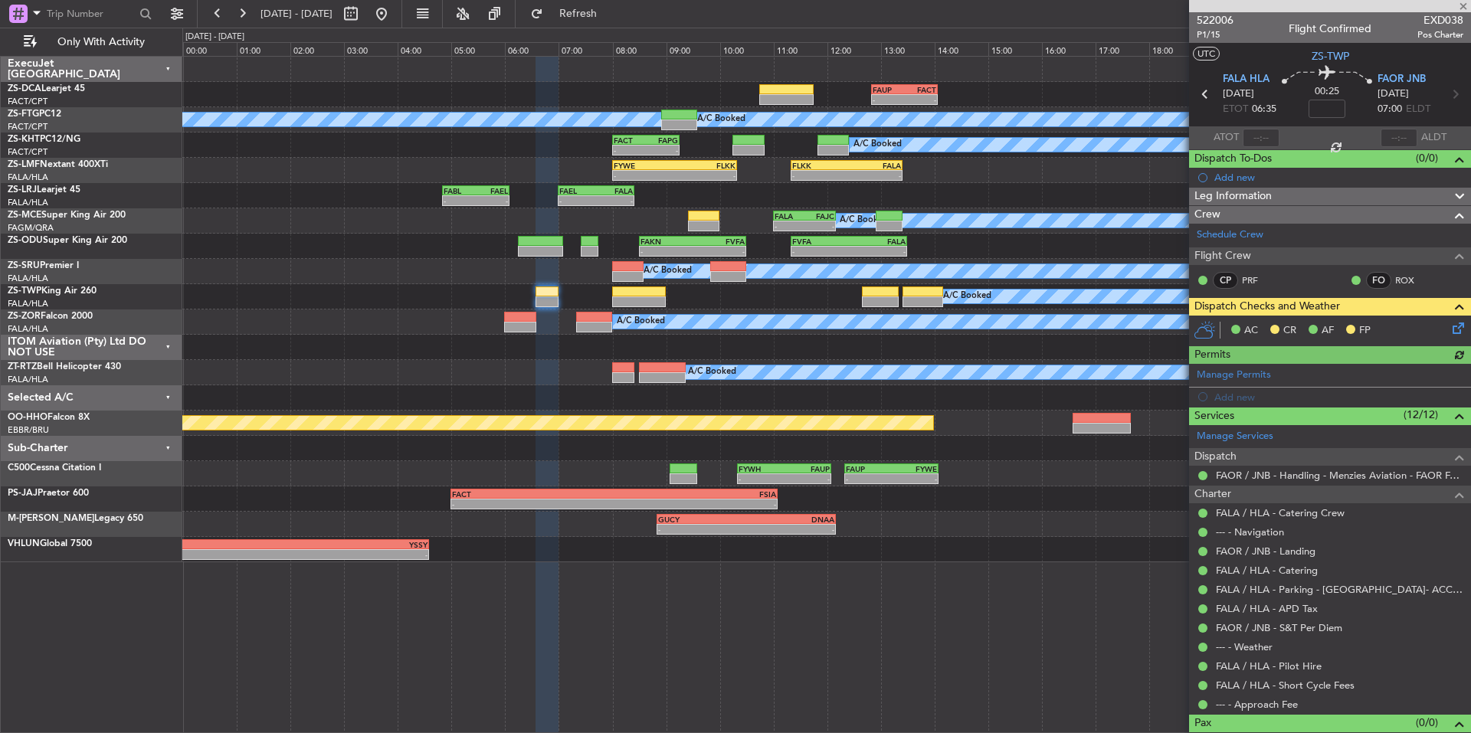
click at [1450, 330] on icon at bounding box center [1456, 326] width 12 height 12
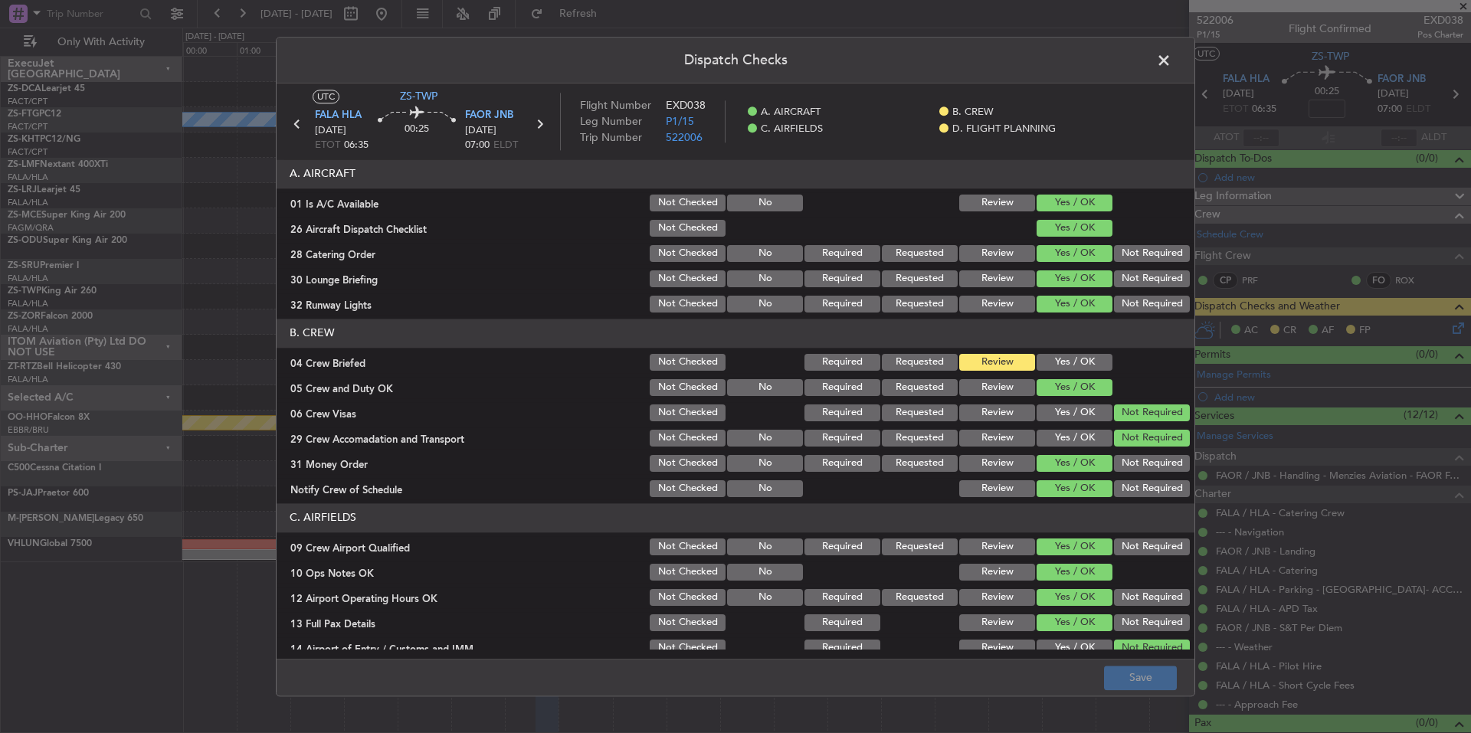
click at [1172, 65] on span at bounding box center [1172, 64] width 0 height 31
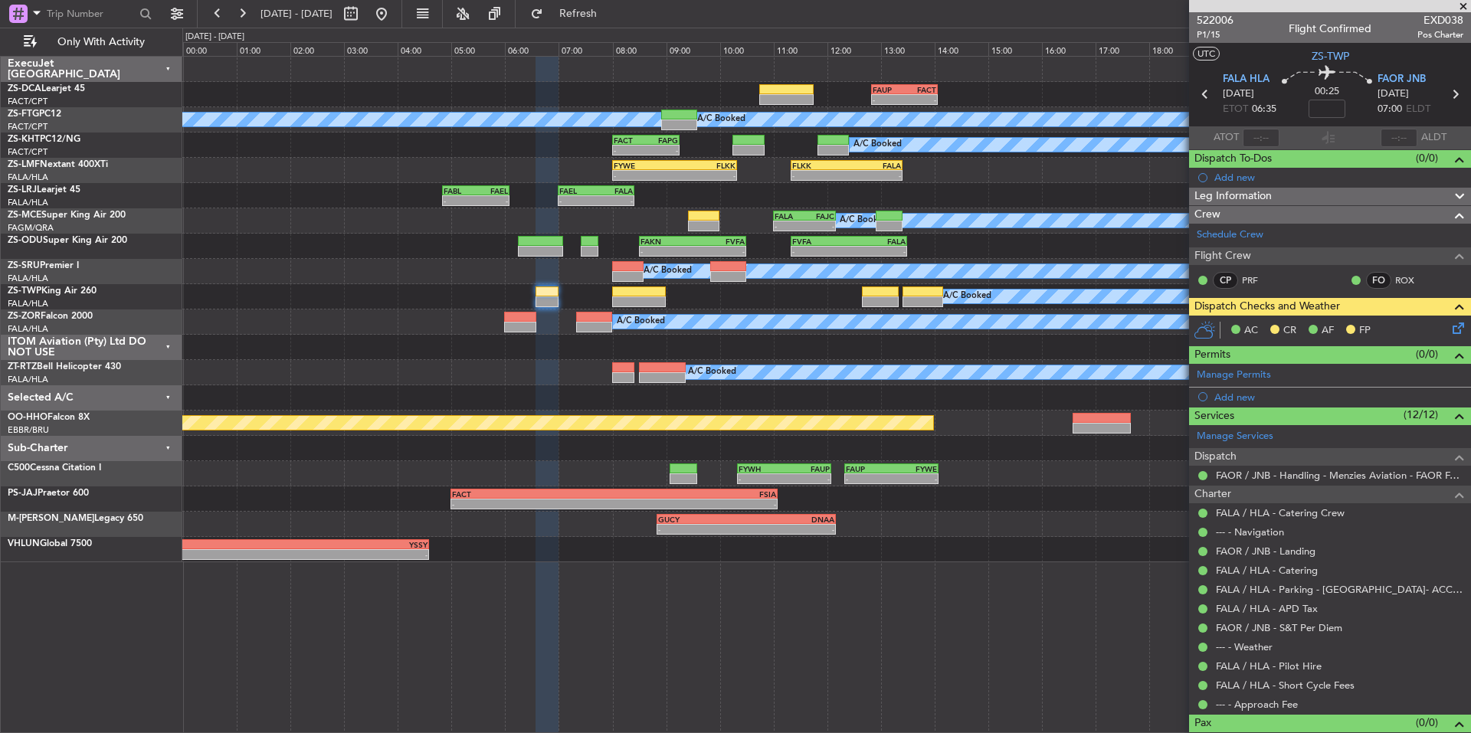
click at [1466, 5] on span at bounding box center [1463, 7] width 15 height 14
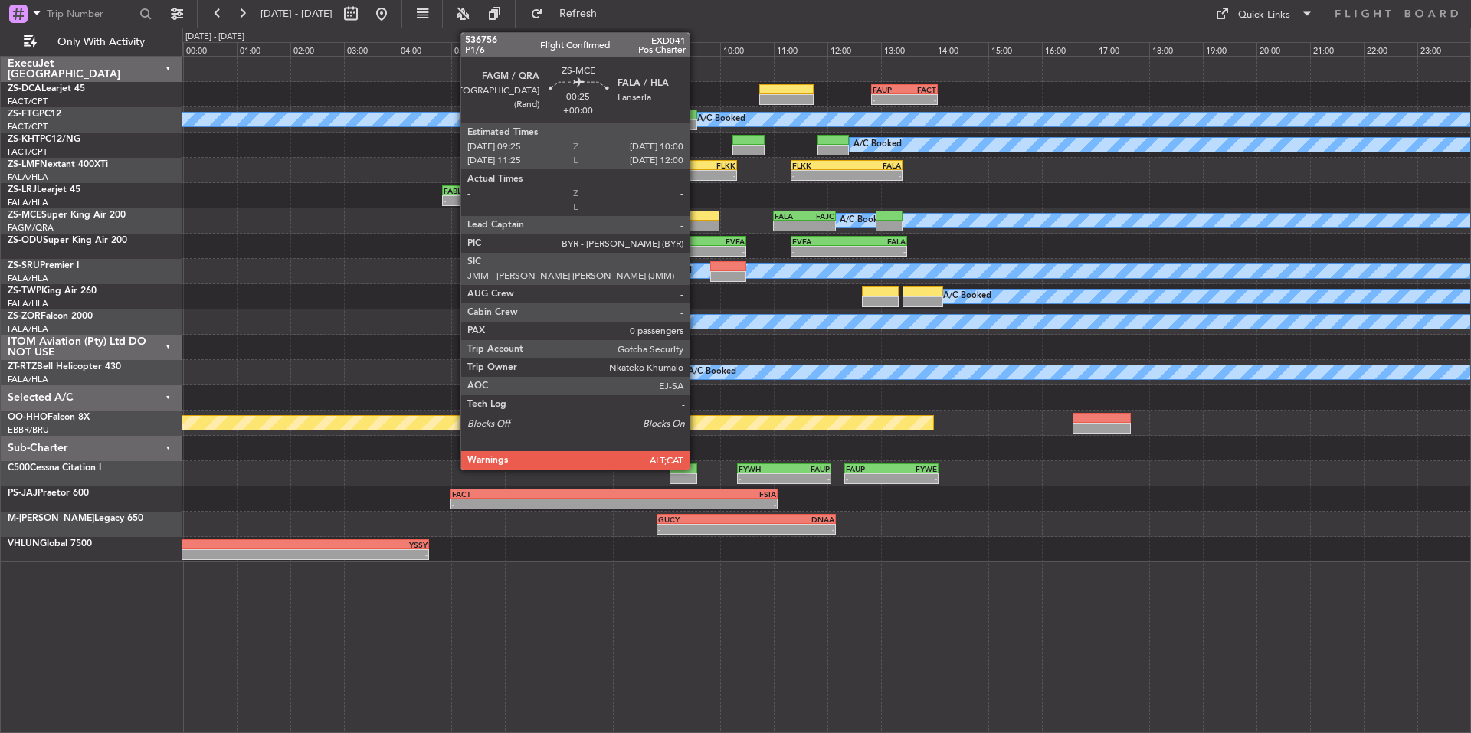
click at [698, 220] on div at bounding box center [703, 216] width 31 height 11
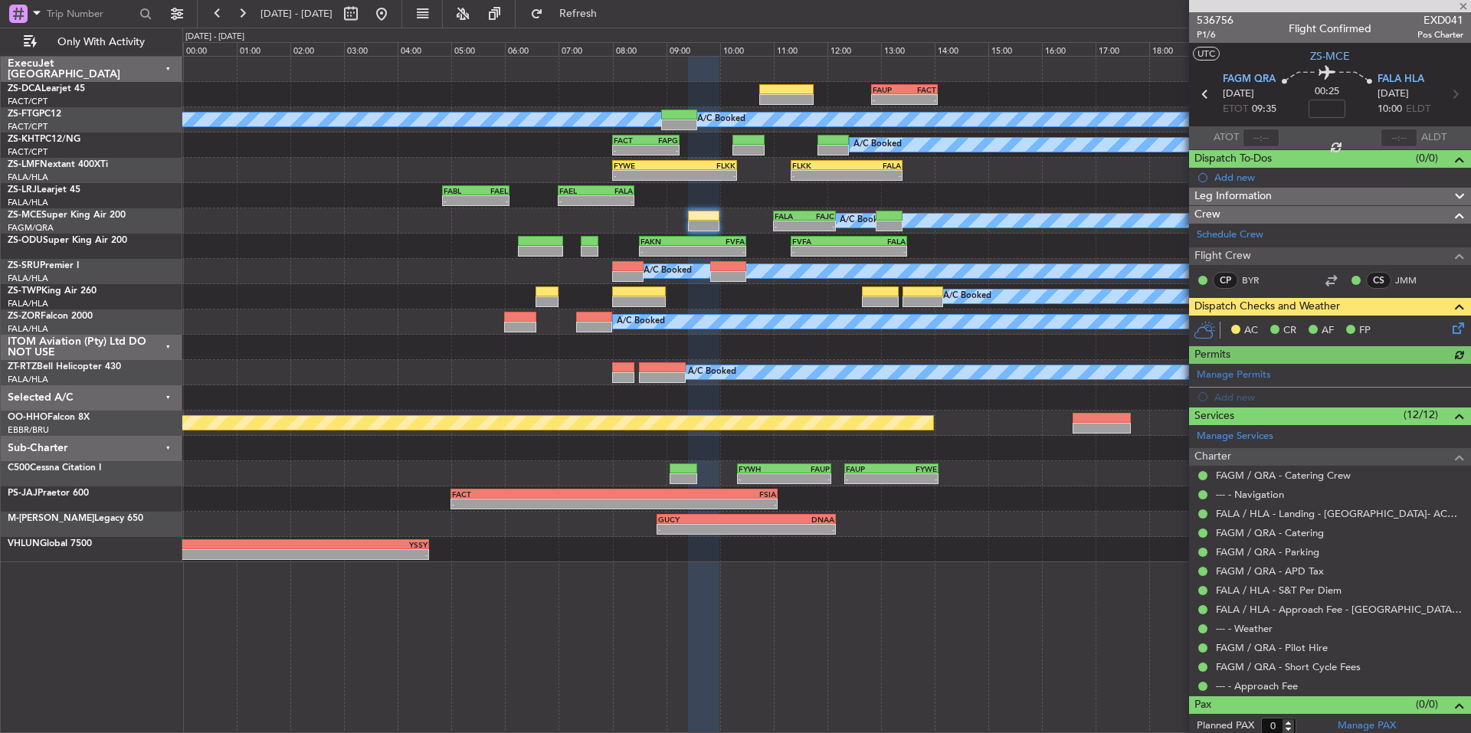
click at [1450, 329] on icon at bounding box center [1456, 326] width 12 height 12
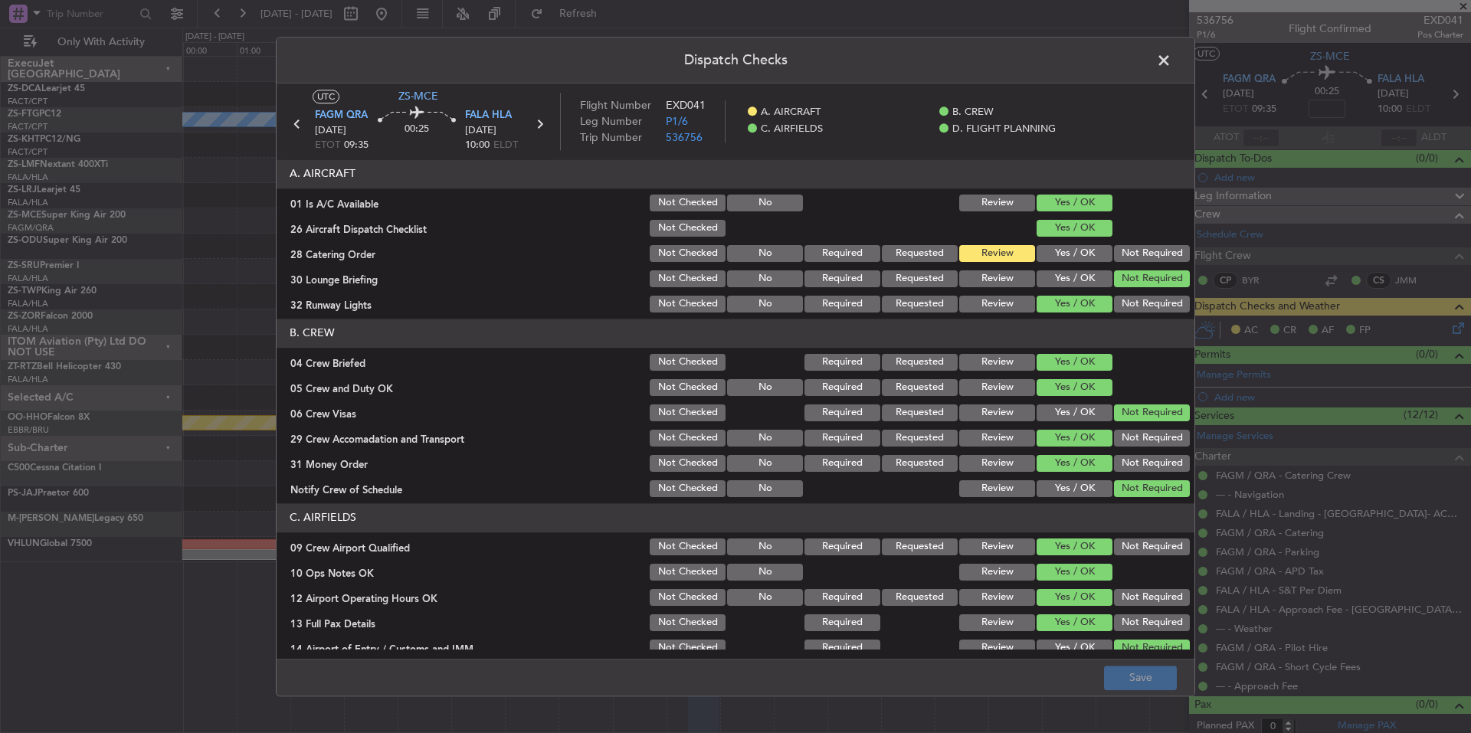
click at [1078, 254] on button "Yes / OK" at bounding box center [1075, 253] width 76 height 17
click at [1128, 677] on button "Save" at bounding box center [1140, 678] width 73 height 25
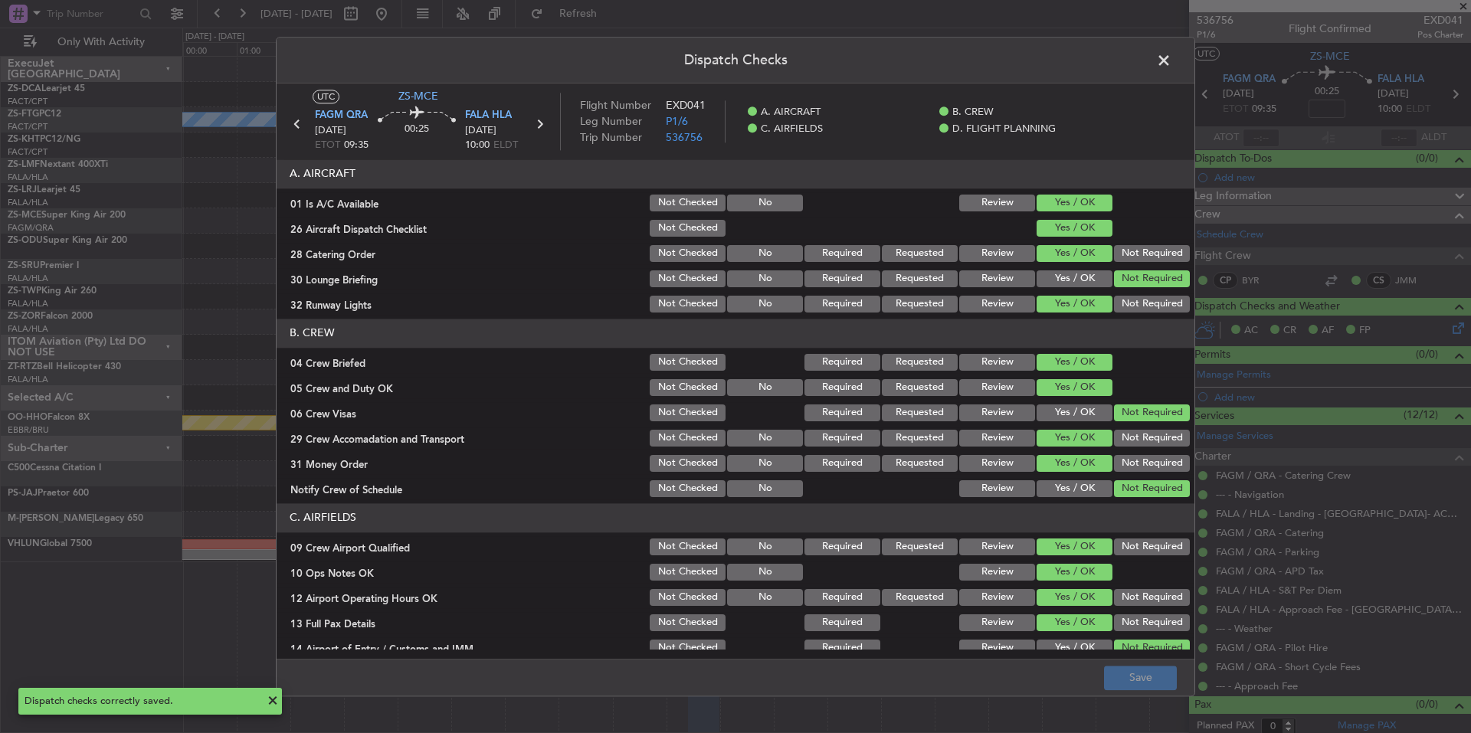
click at [1172, 59] on span at bounding box center [1172, 64] width 0 height 31
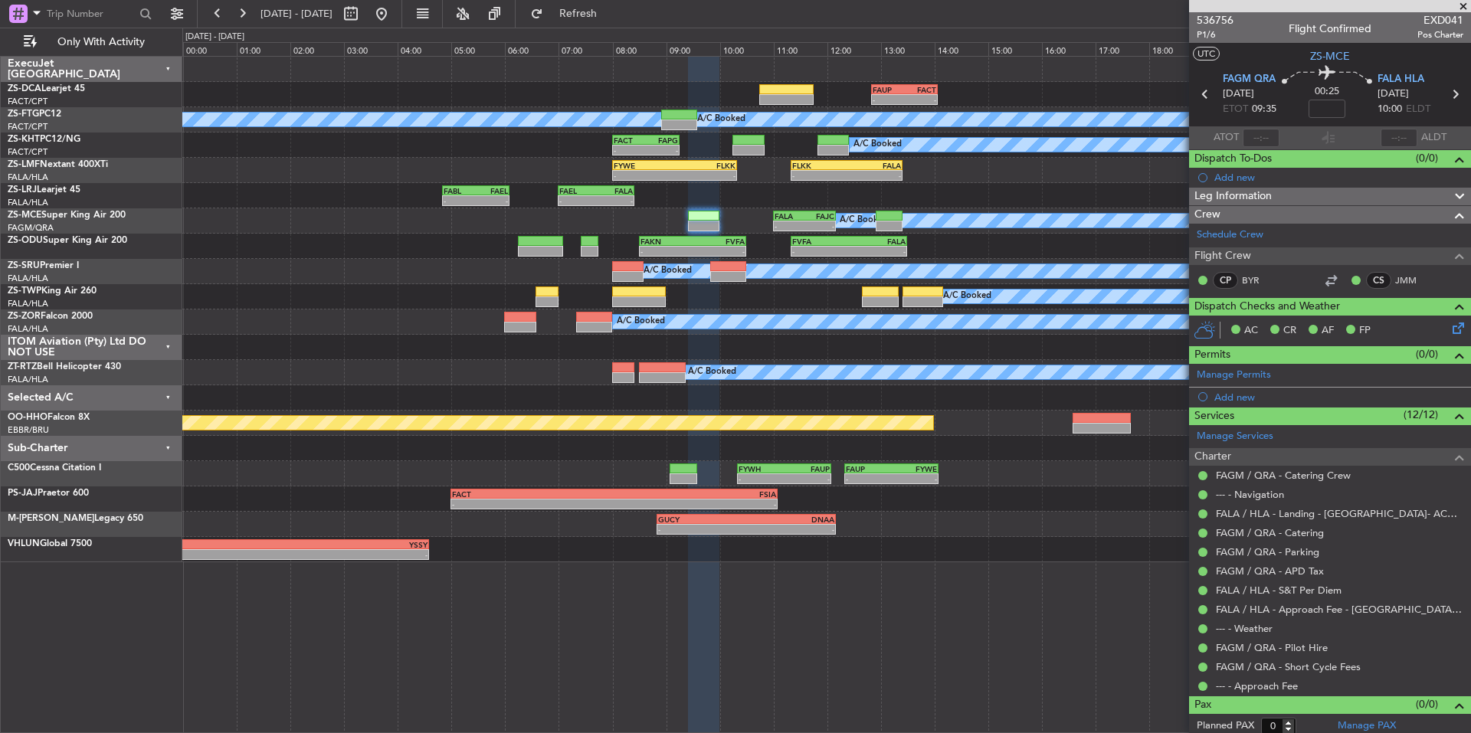
click at [1465, 6] on span at bounding box center [1463, 7] width 15 height 14
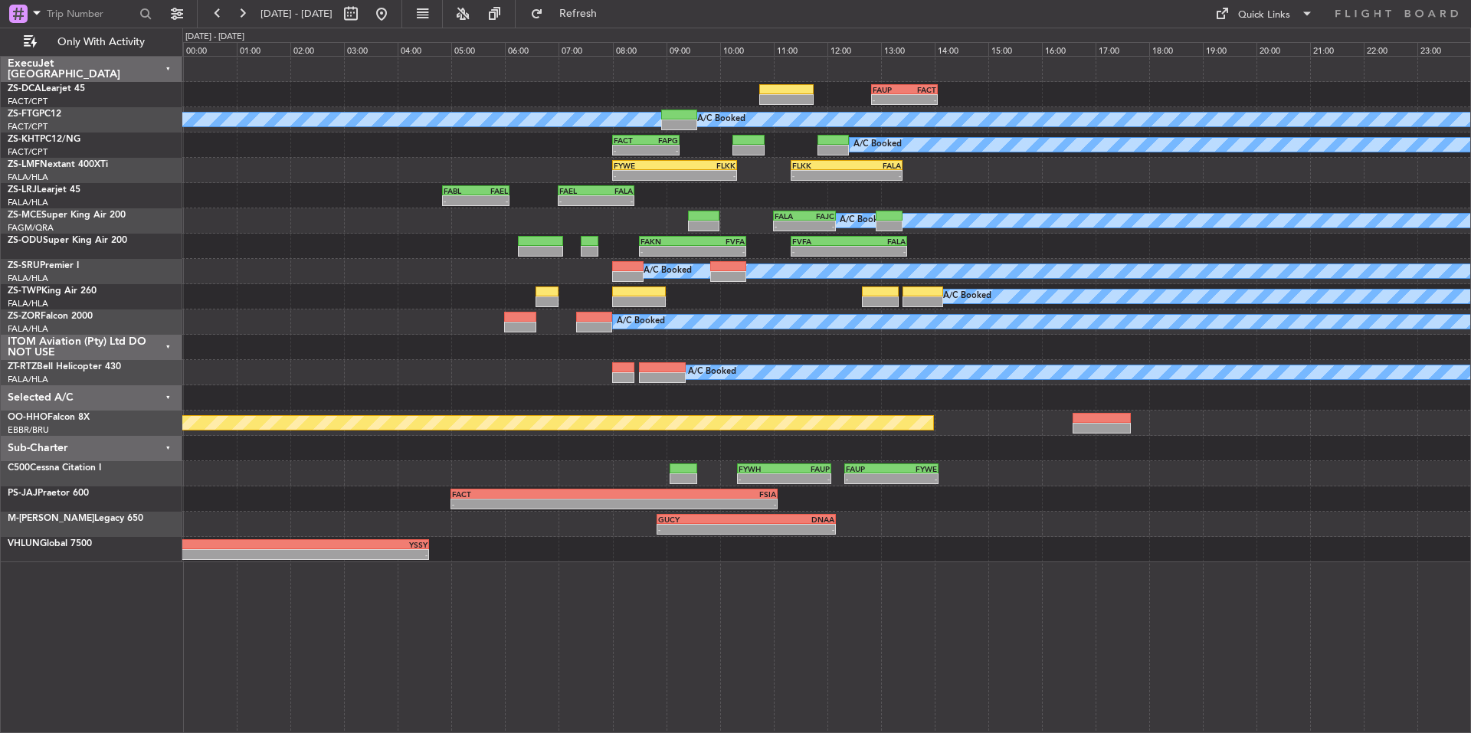
click at [1068, 195] on div "- - FABL 04:50 Z FAEL 06:05 Z - - FAEL 07:00 Z FALA 08:25 Z" at bounding box center [826, 195] width 1288 height 25
click at [208, 8] on button at bounding box center [217, 14] width 25 height 25
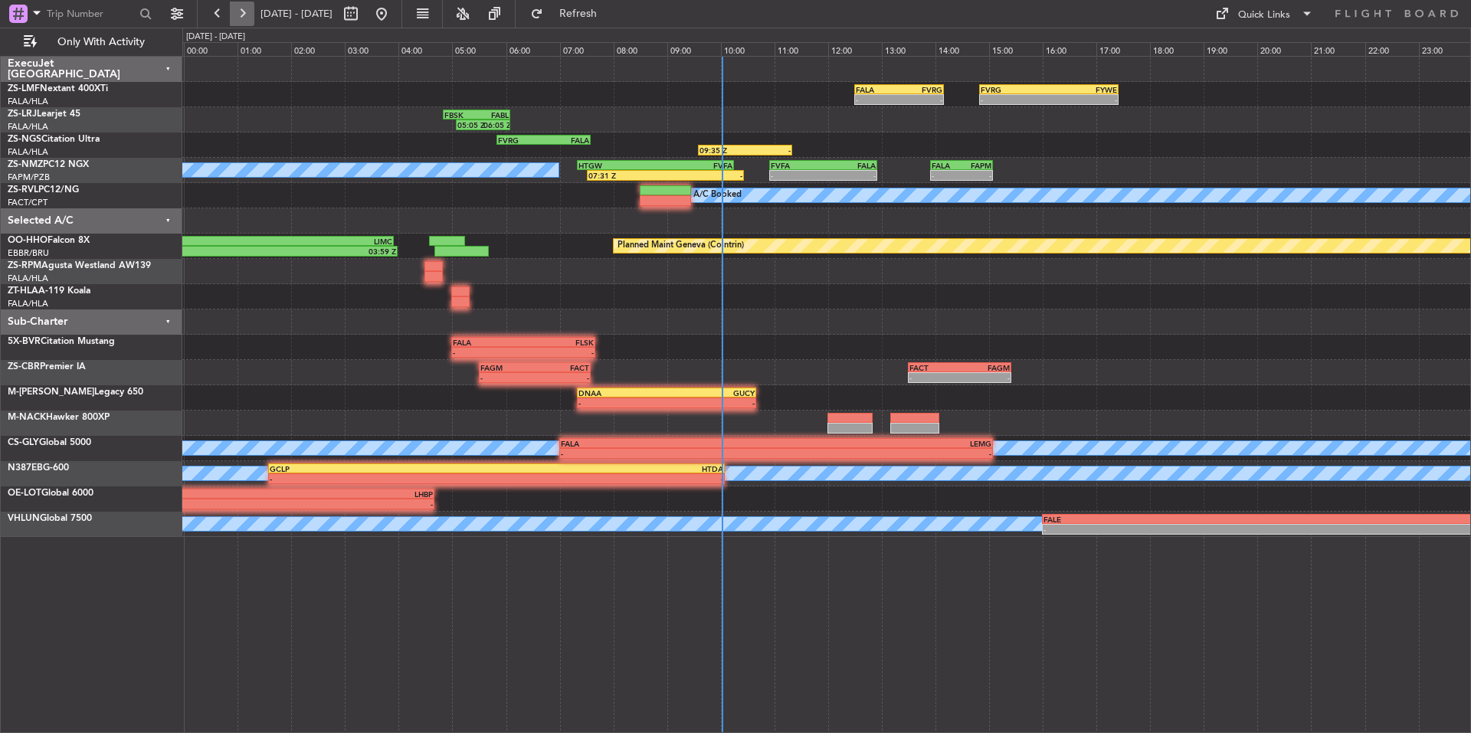
click at [242, 11] on button at bounding box center [242, 14] width 25 height 25
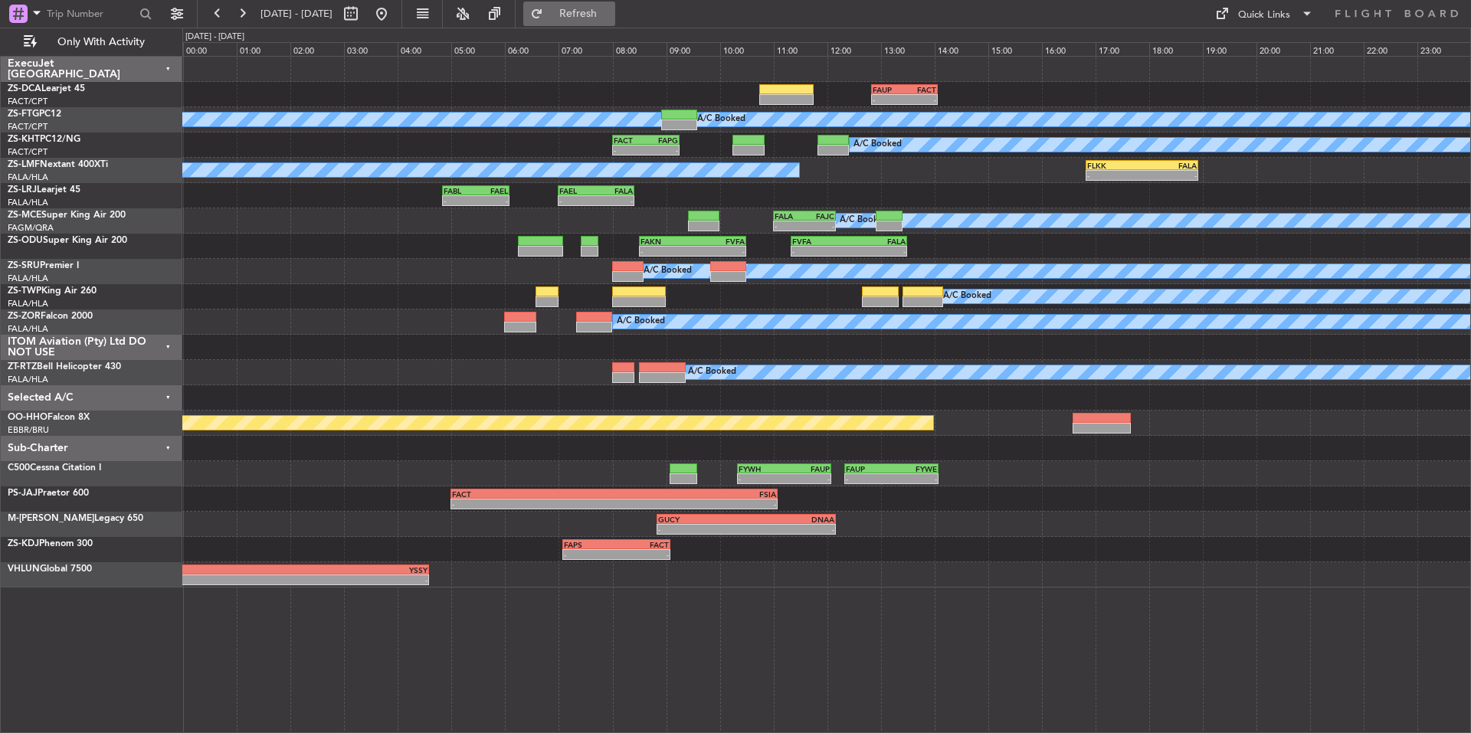
click at [611, 14] on span "Refresh" at bounding box center [578, 13] width 64 height 11
click at [212, 16] on button at bounding box center [217, 14] width 25 height 25
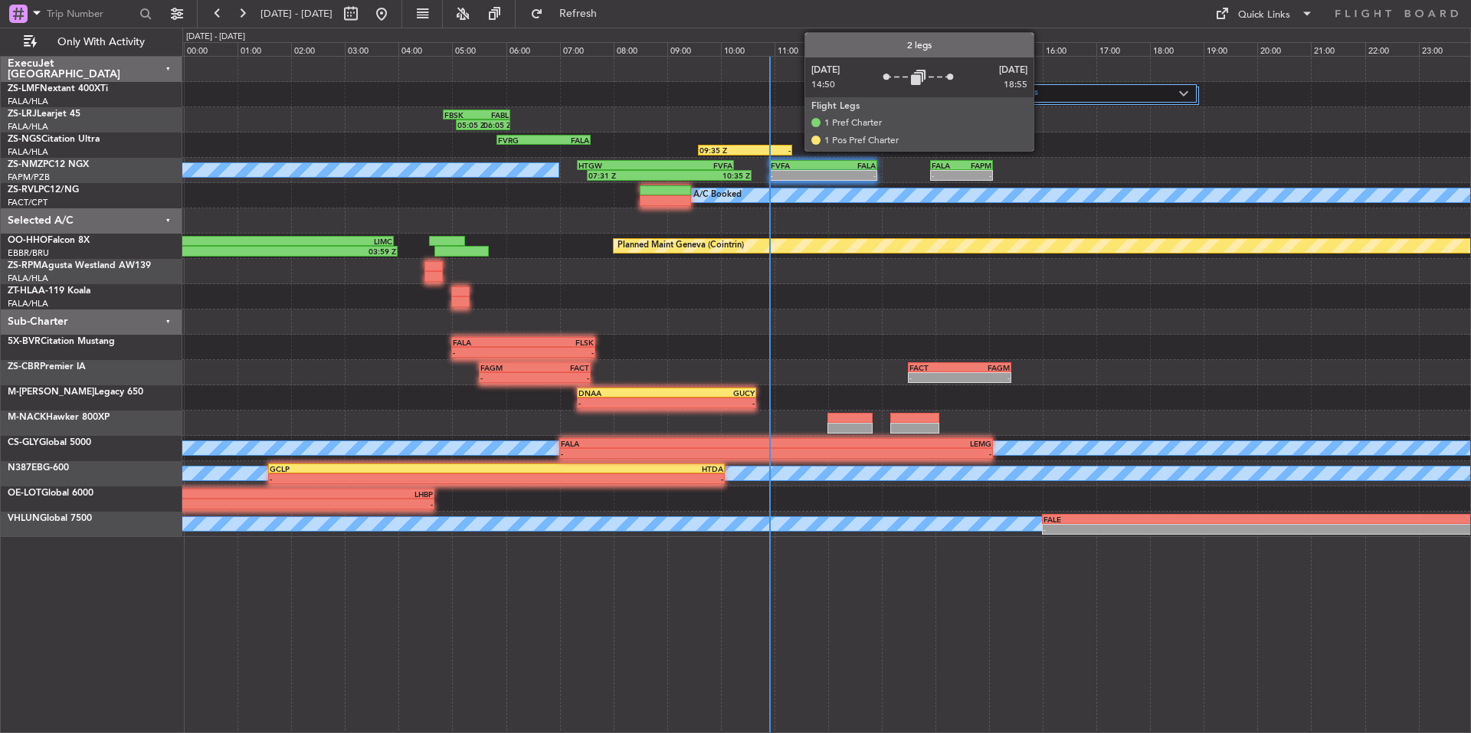
click at [1042, 100] on div "2 Flight Legs" at bounding box center [1088, 93] width 218 height 18
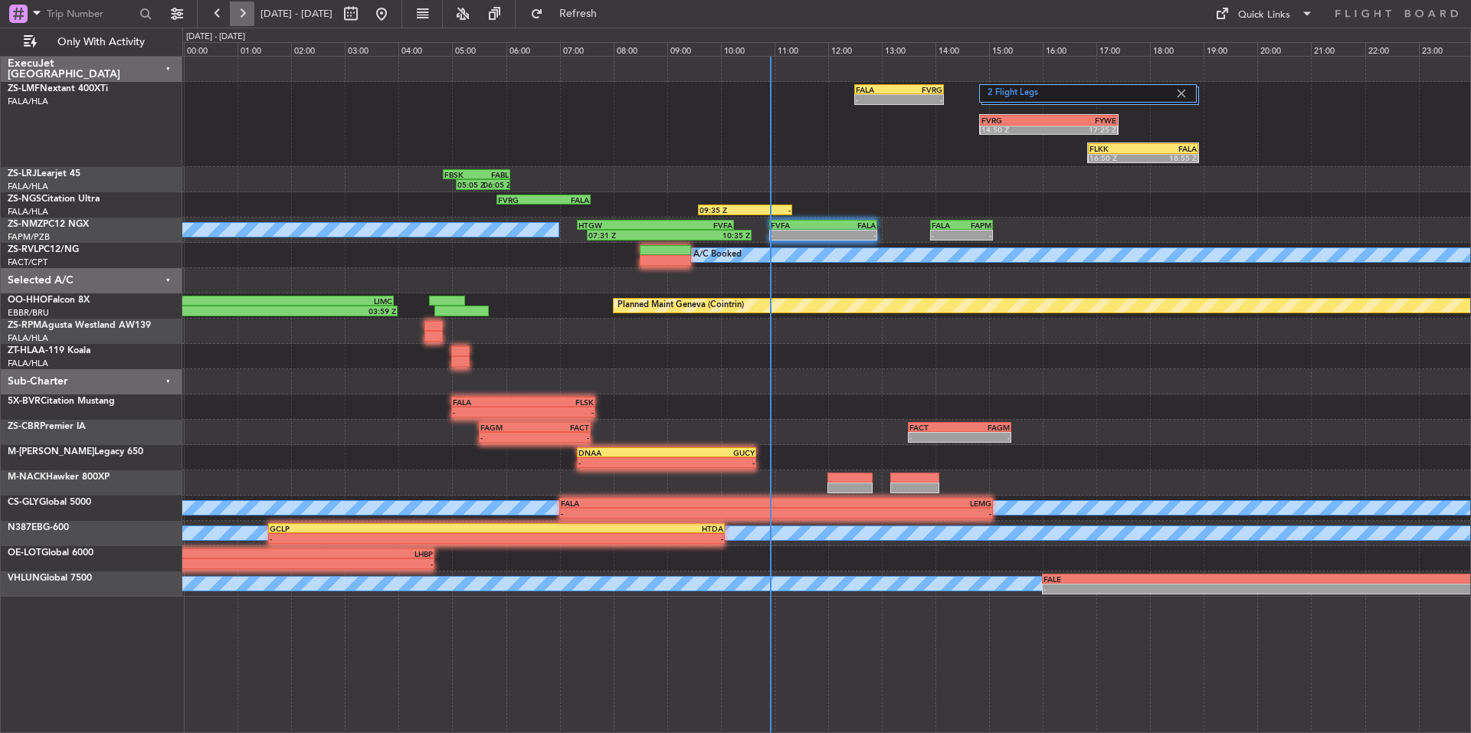
click at [249, 19] on button at bounding box center [242, 14] width 25 height 25
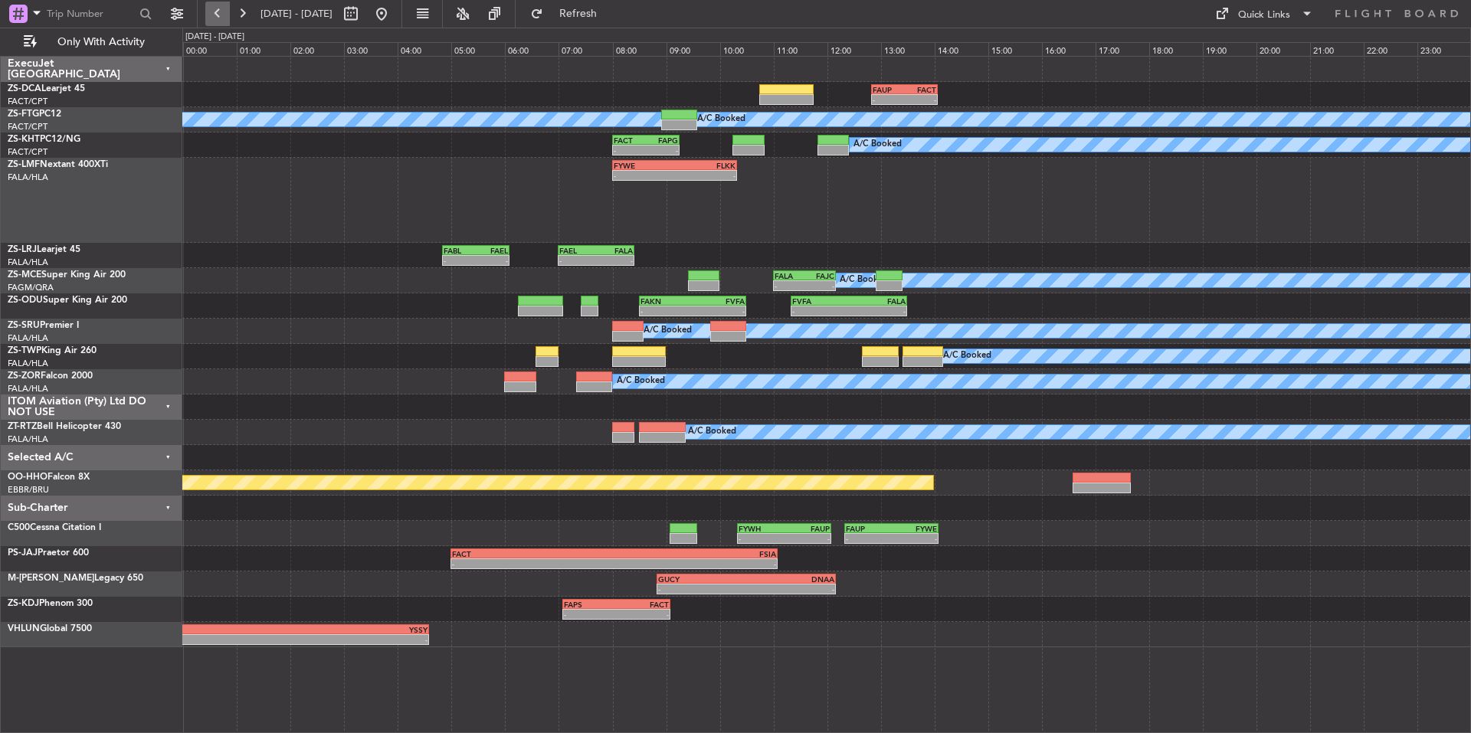
click at [221, 19] on button at bounding box center [217, 14] width 25 height 25
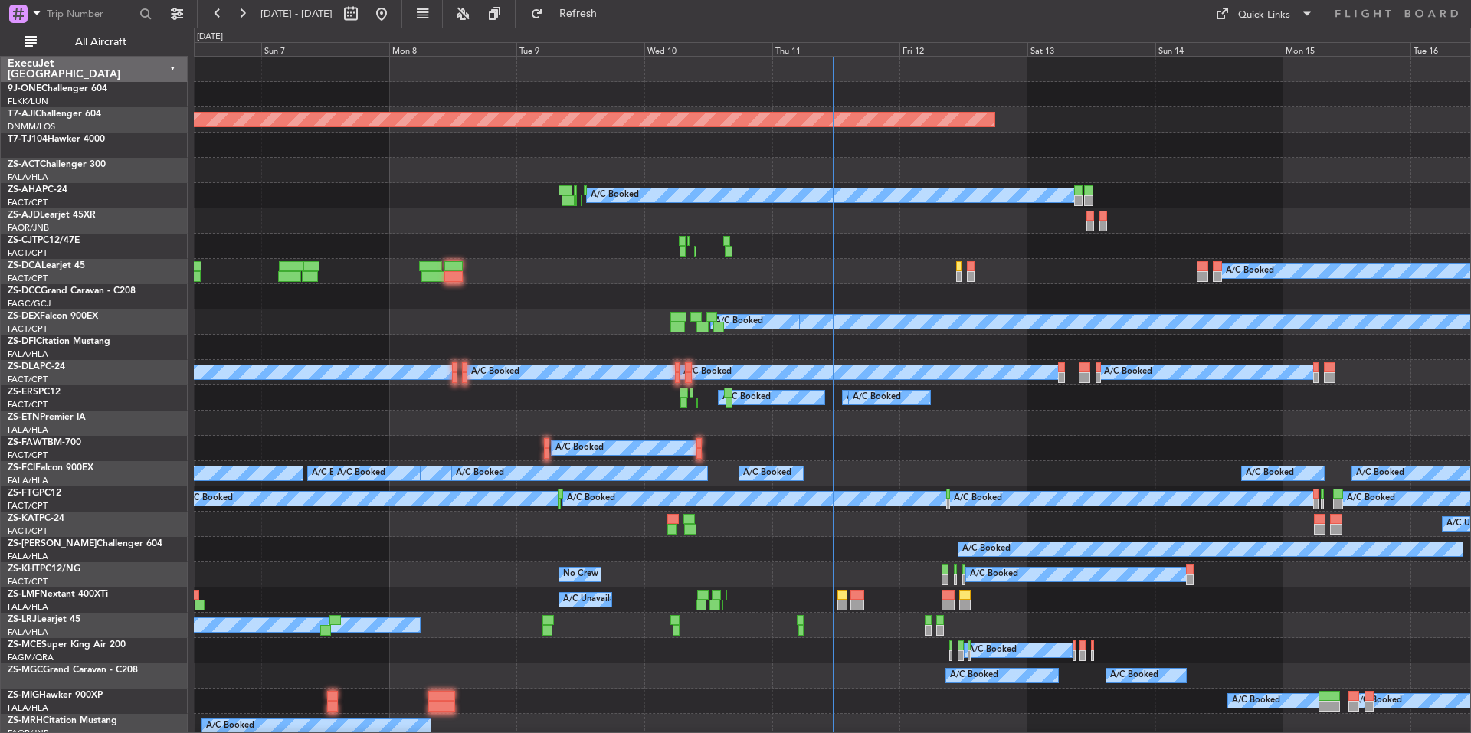
click at [948, 51] on div "Fri 12" at bounding box center [964, 49] width 128 height 14
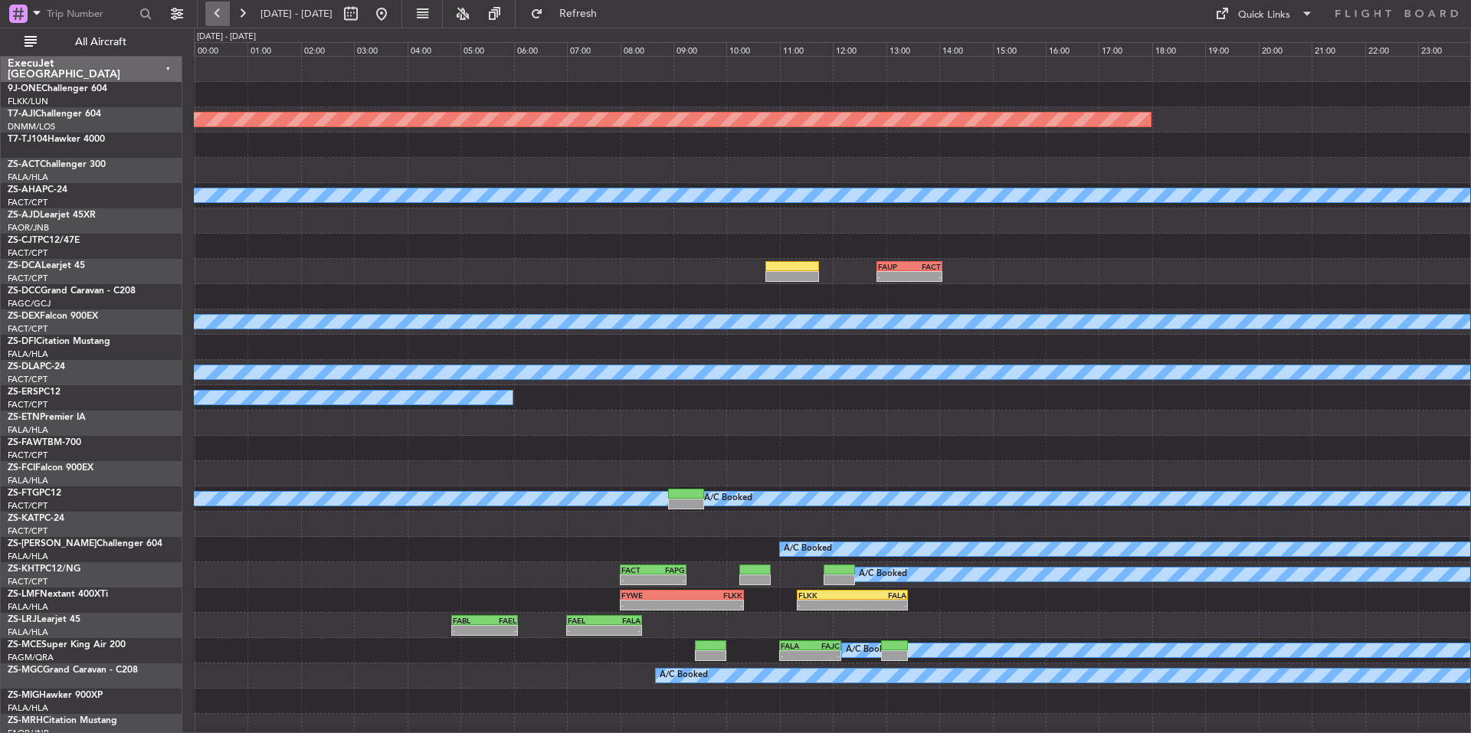
click at [223, 11] on button at bounding box center [217, 14] width 25 height 25
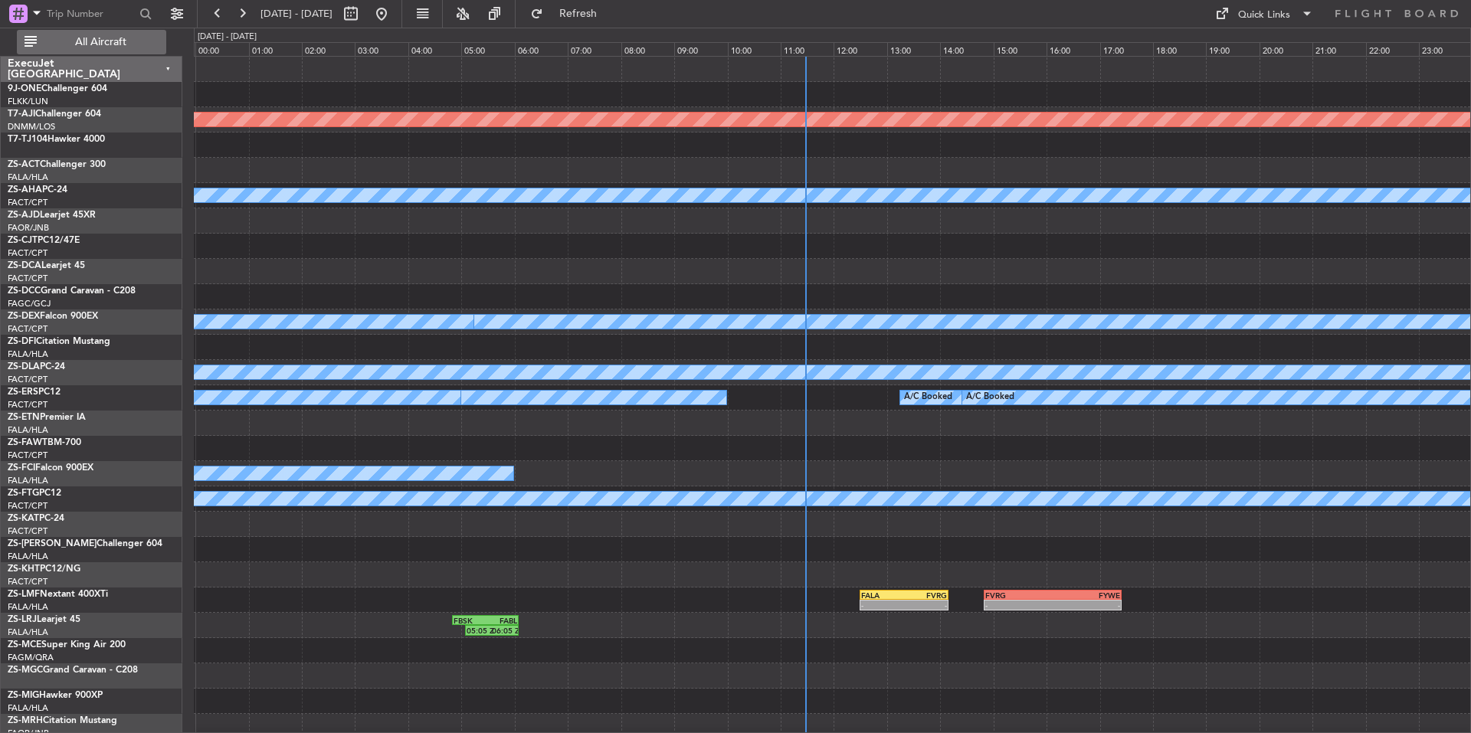
click at [149, 39] on span "All Aircraft" at bounding box center [101, 42] width 122 height 11
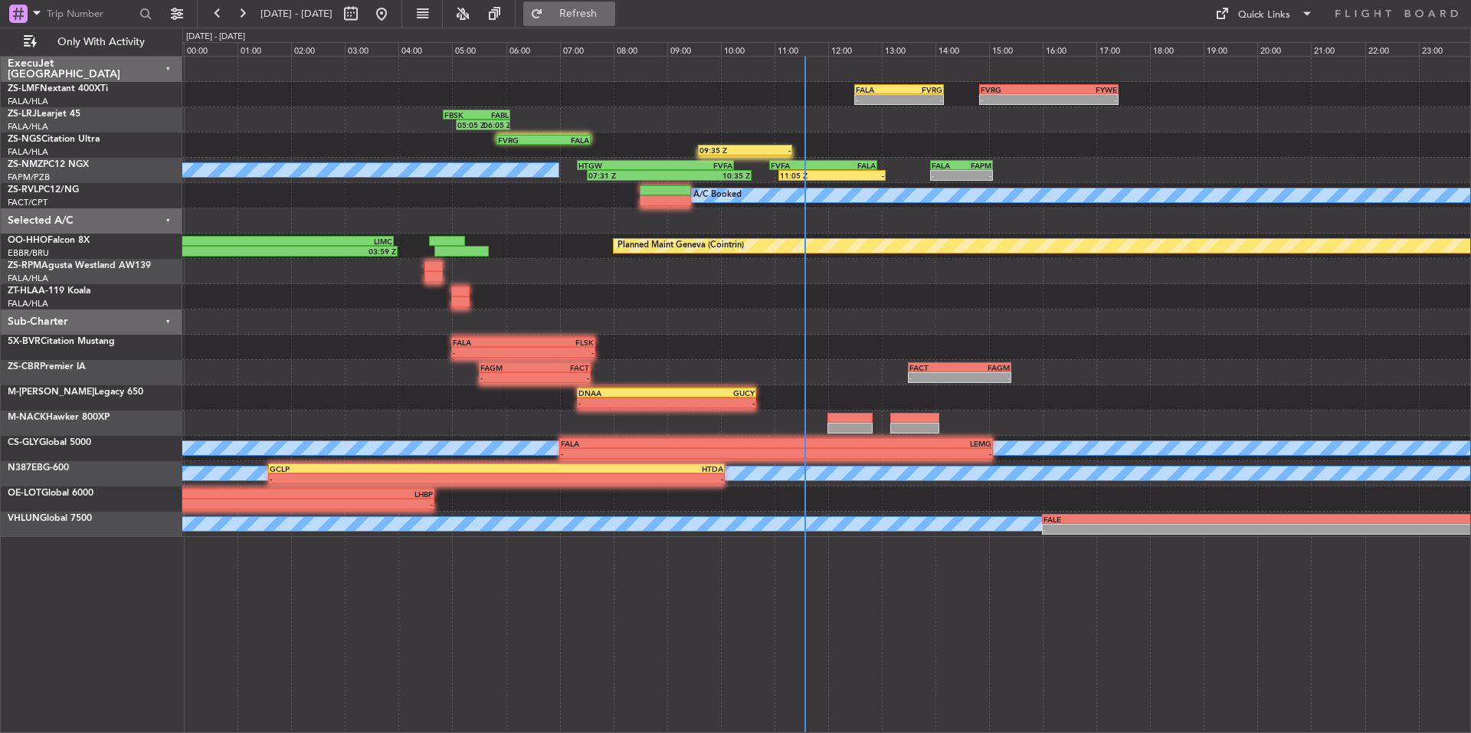
click at [611, 17] on span "Refresh" at bounding box center [578, 13] width 64 height 11
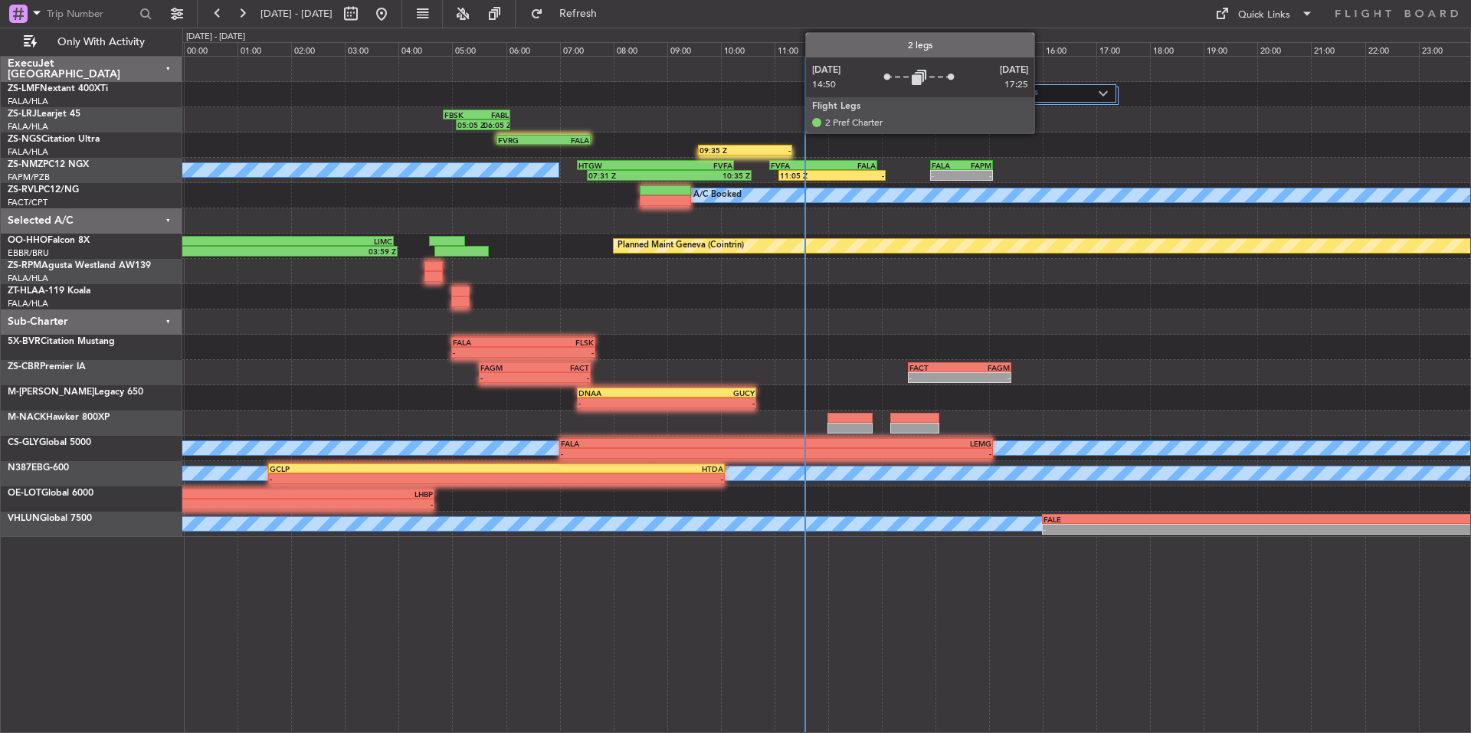
click at [1042, 87] on label "2 Flight Legs" at bounding box center [1043, 93] width 110 height 13
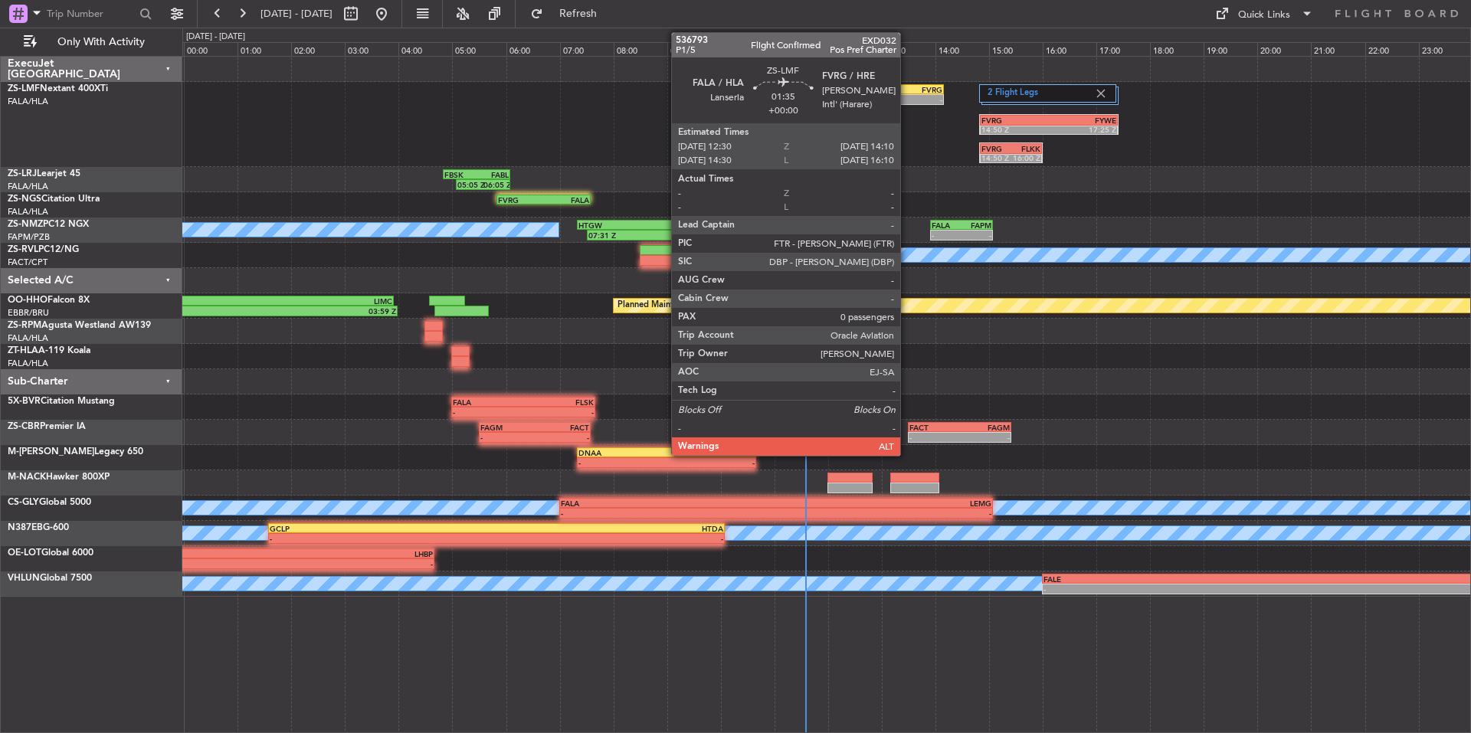
click at [907, 100] on div "-" at bounding box center [922, 99] width 44 height 9
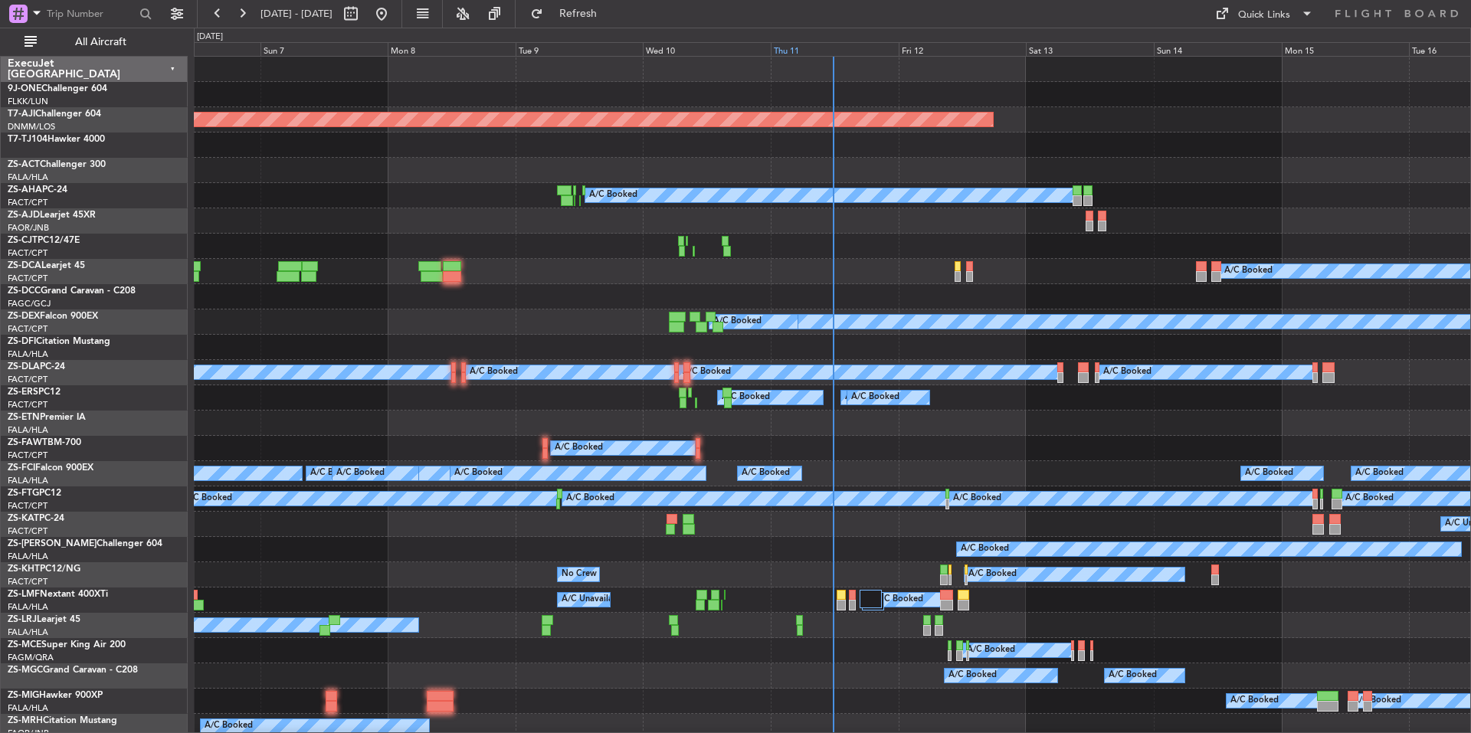
click at [851, 51] on div "Thu 11" at bounding box center [835, 49] width 128 height 14
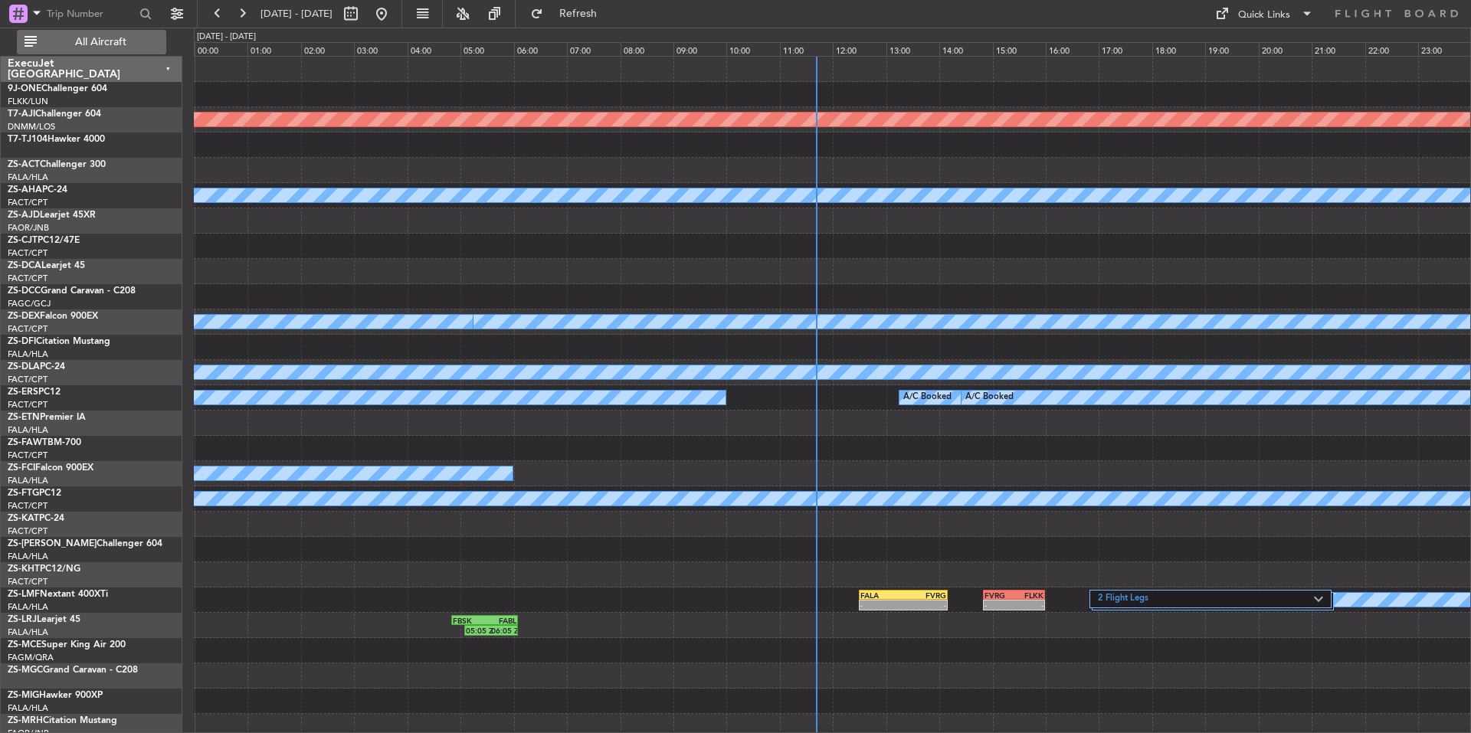
click at [144, 52] on button "All Aircraft" at bounding box center [91, 42] width 149 height 25
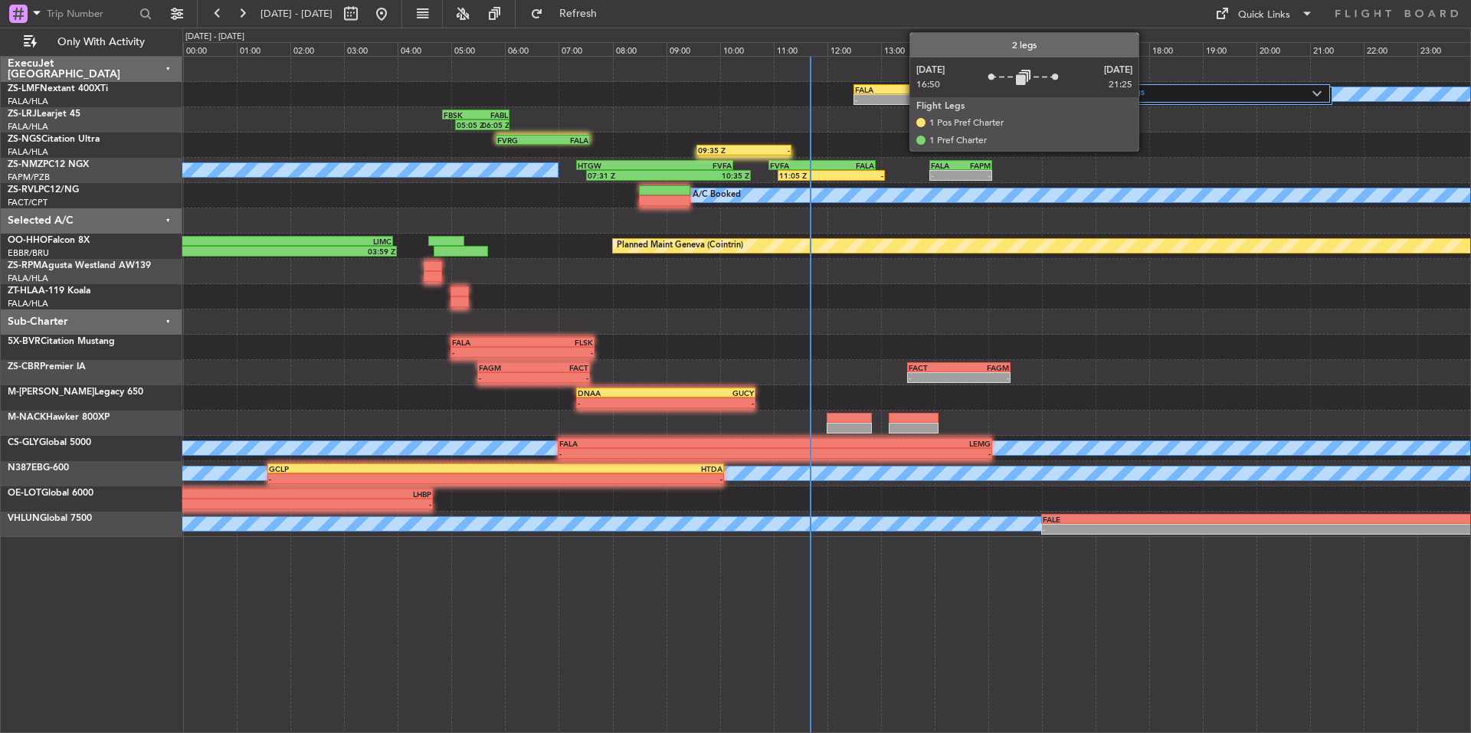
click at [1146, 95] on label "2 Flight Legs" at bounding box center [1203, 93] width 218 height 13
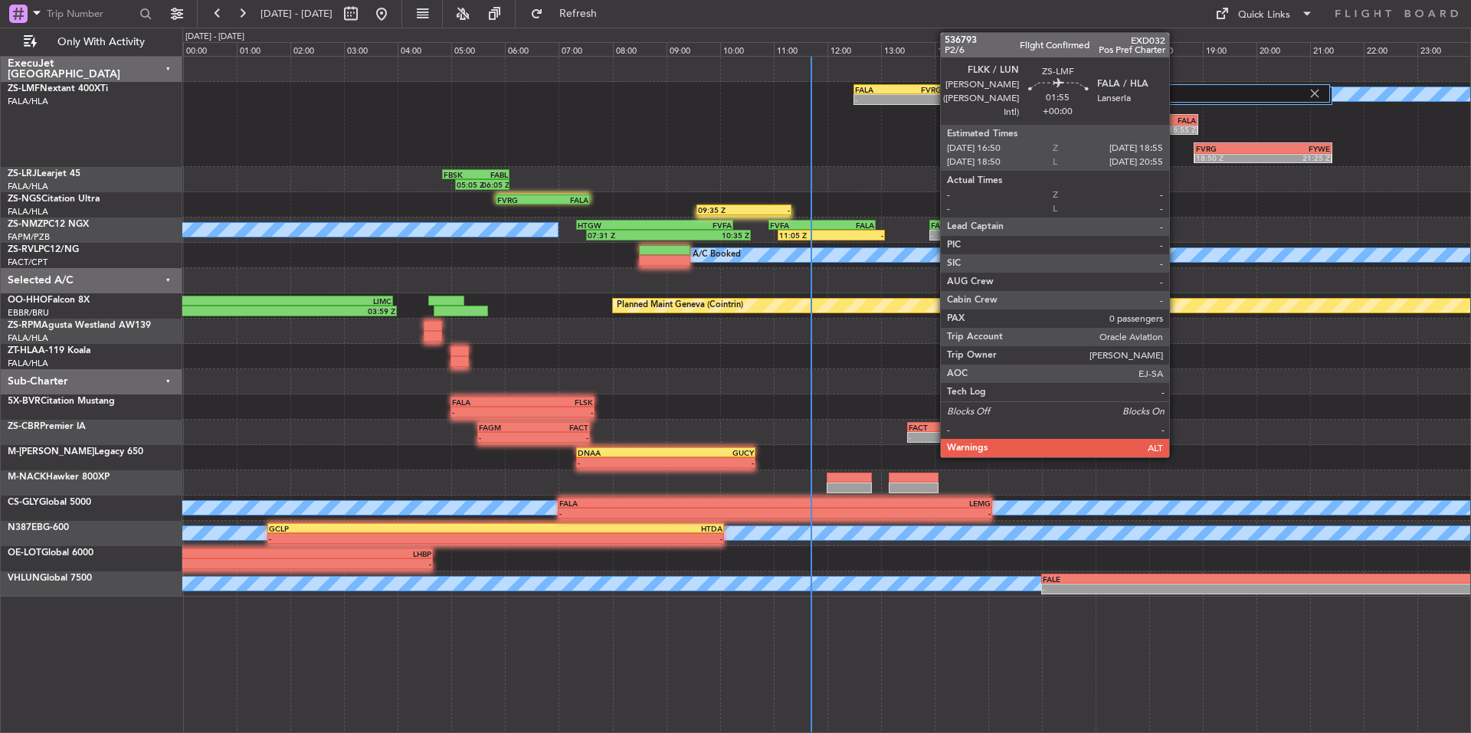
click at [1176, 130] on div "18:55 Z" at bounding box center [1170, 129] width 54 height 9
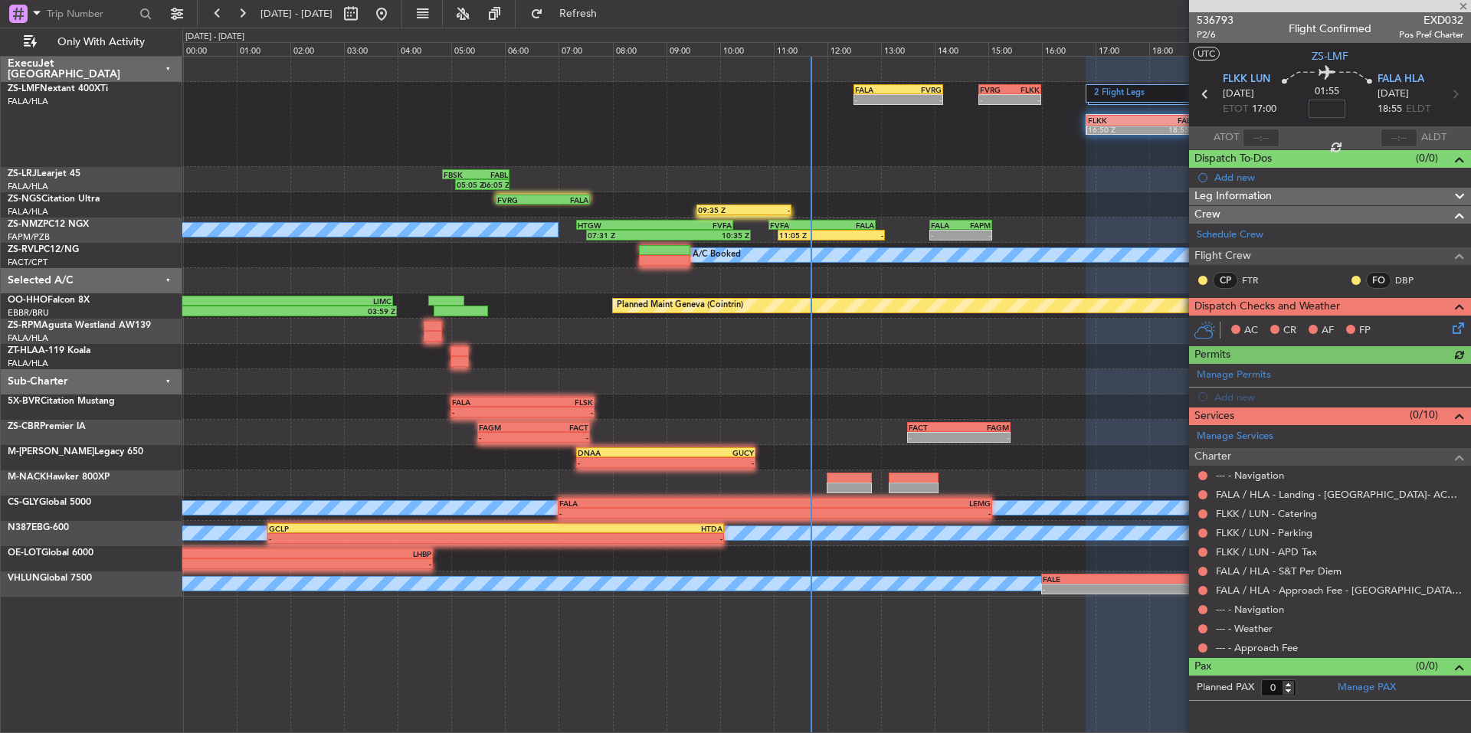
click at [1336, 113] on input at bounding box center [1327, 109] width 37 height 18
type input "-00:15"
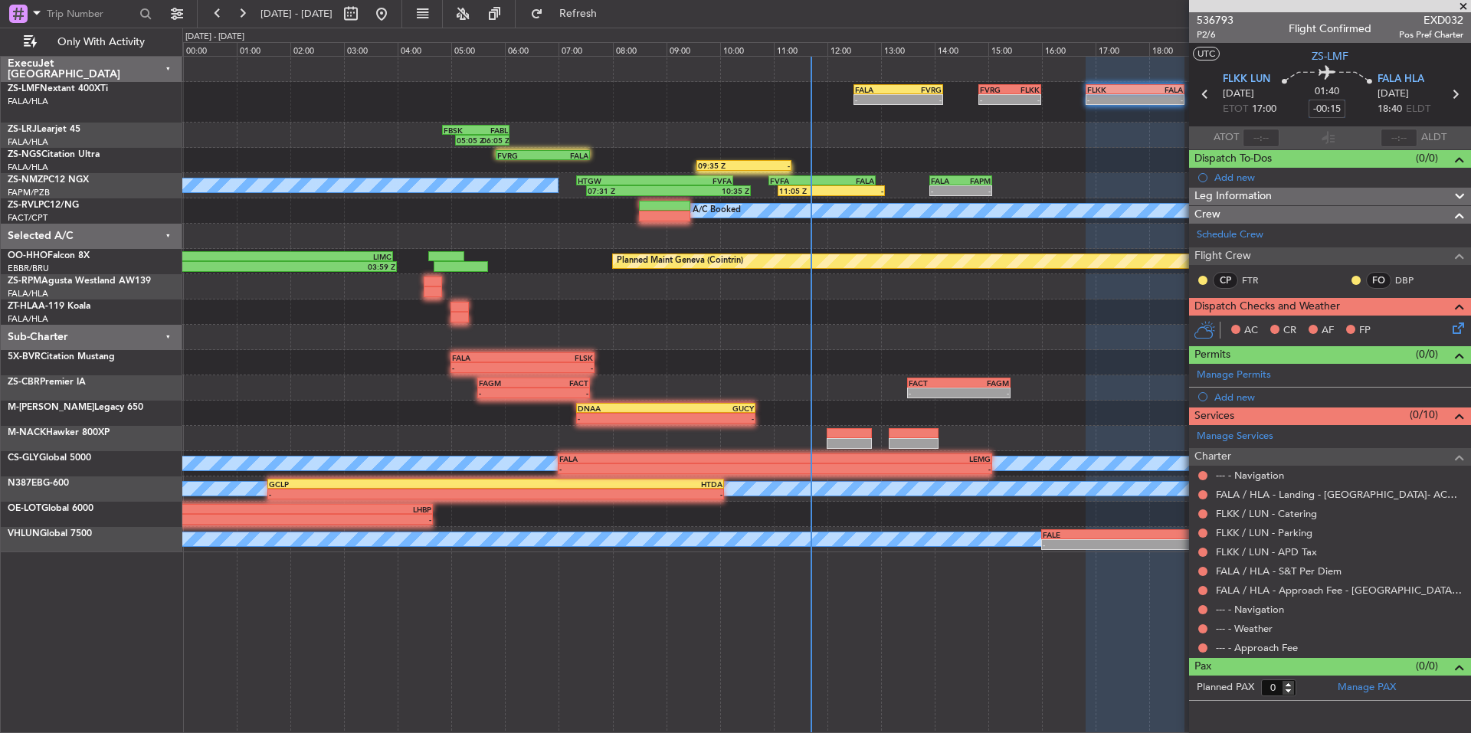
click at [1035, 169] on div "09:35 Z - FVRG 05:50 Z FALA 07:35 Z" at bounding box center [826, 160] width 1288 height 25
click at [1465, 5] on span at bounding box center [1463, 7] width 15 height 14
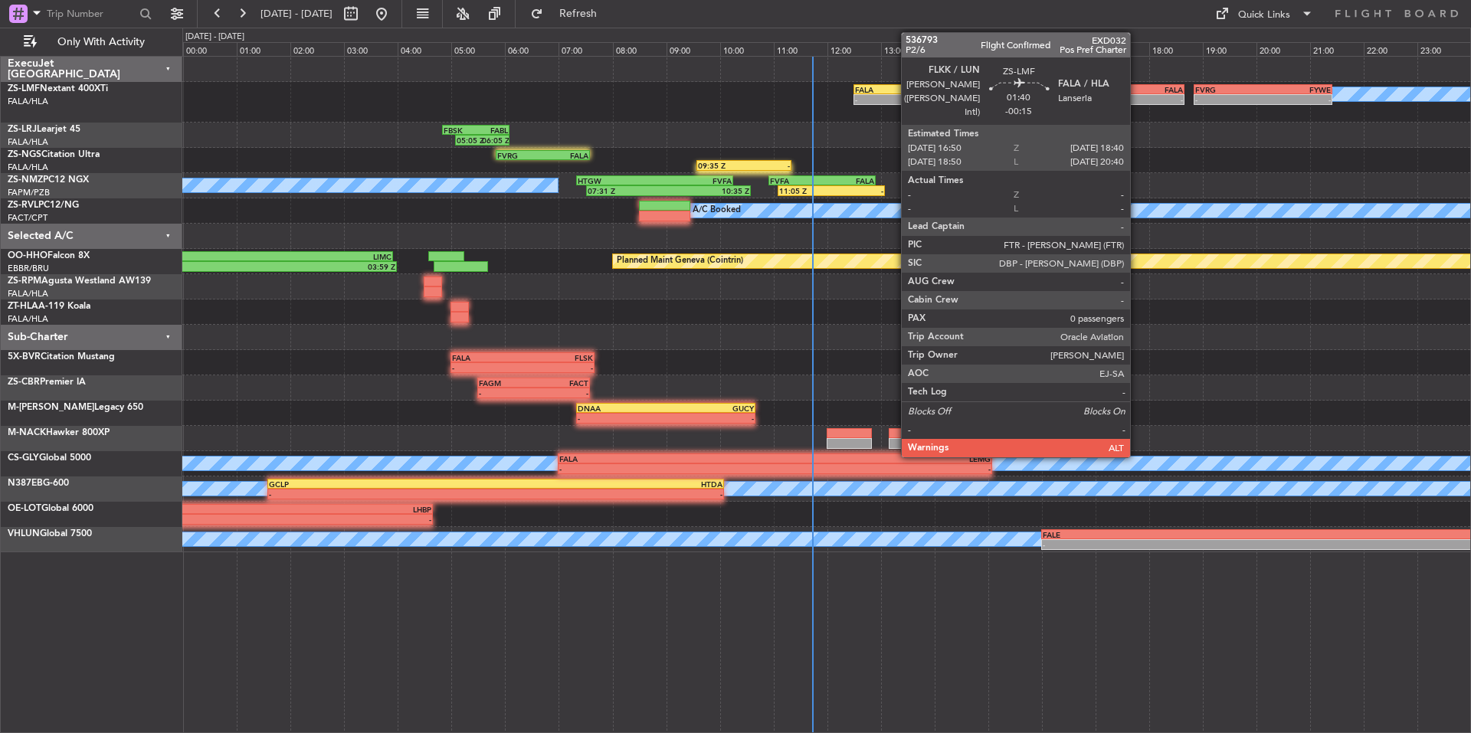
click at [1137, 87] on div "FALA" at bounding box center [1160, 89] width 48 height 9
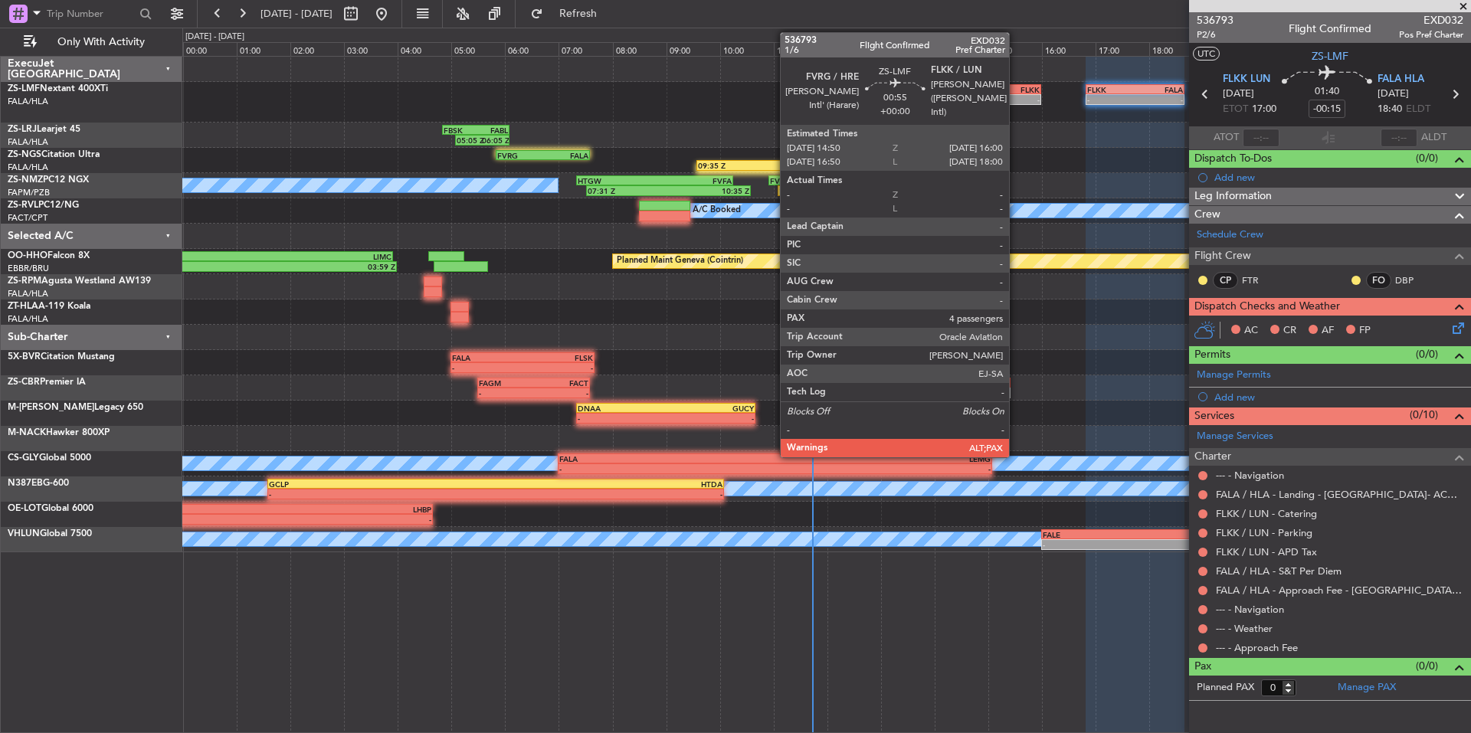
click at [1016, 96] on div "-" at bounding box center [1025, 99] width 30 height 9
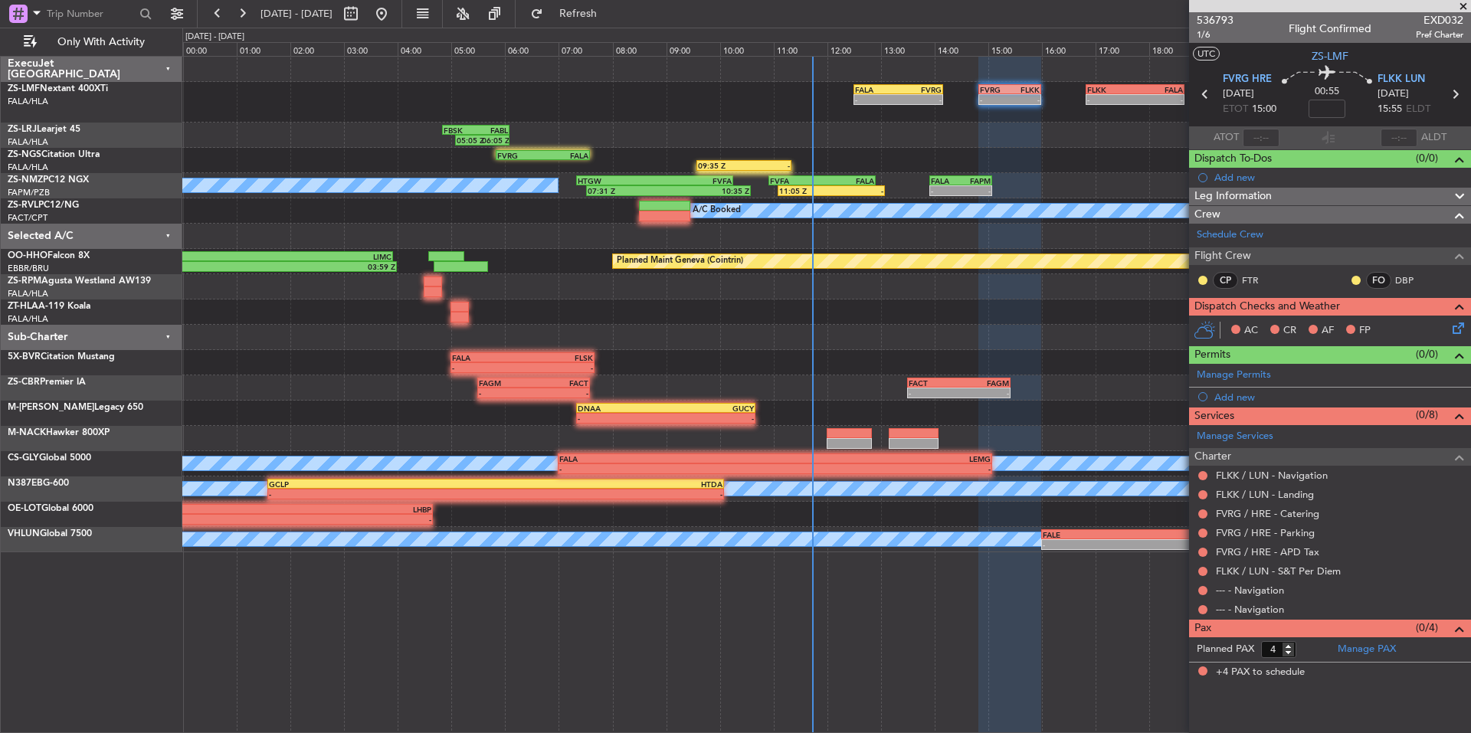
click at [1459, 8] on span at bounding box center [1463, 7] width 15 height 14
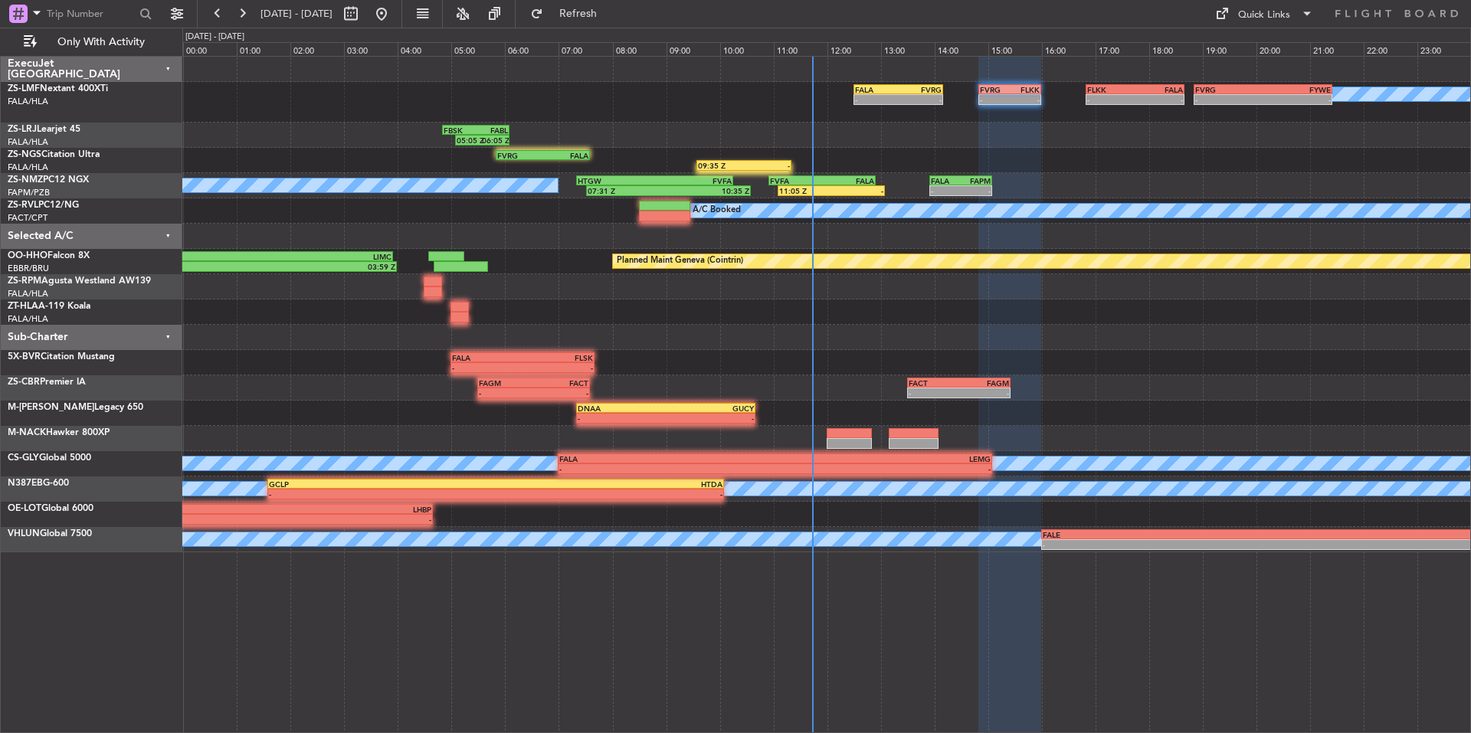
type input "0"
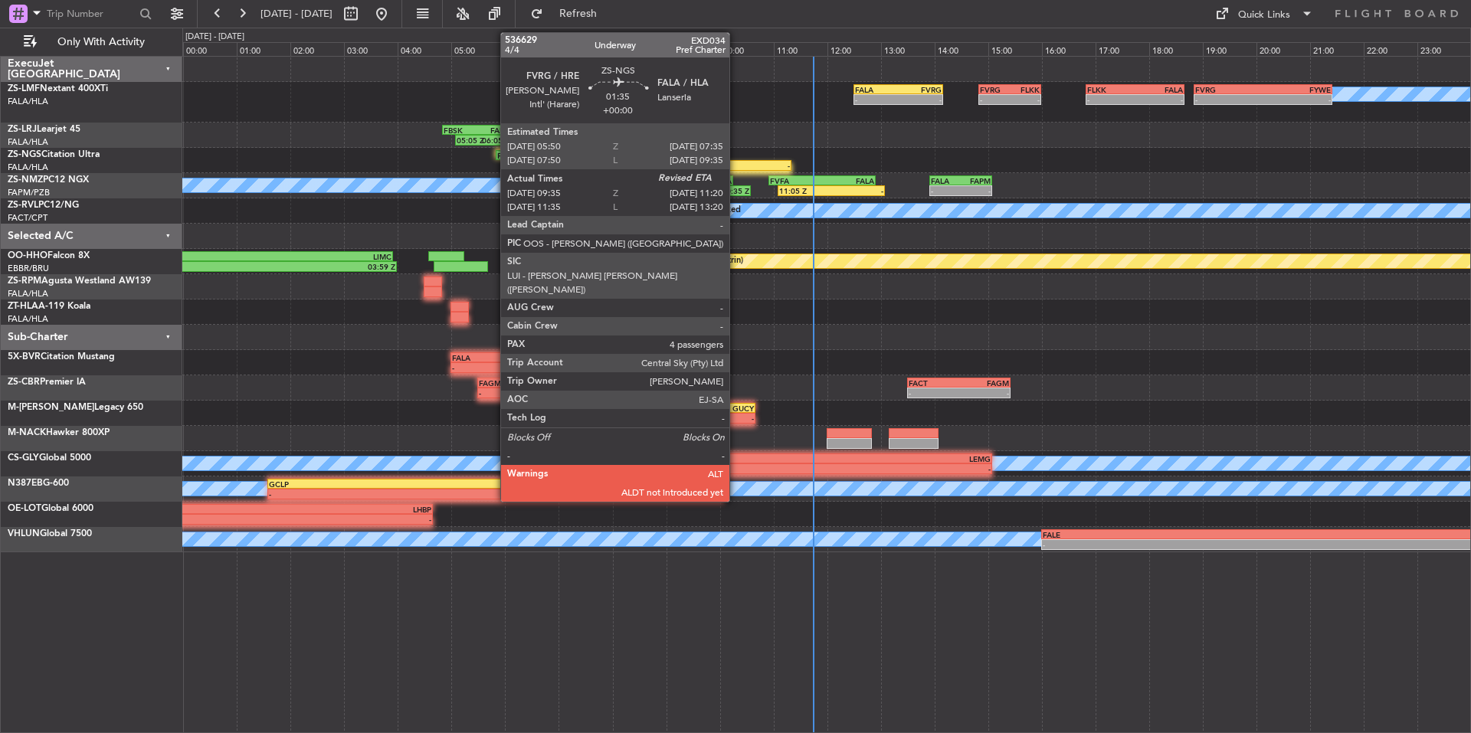
click at [737, 169] on div "09:35 Z" at bounding box center [721, 165] width 46 height 9
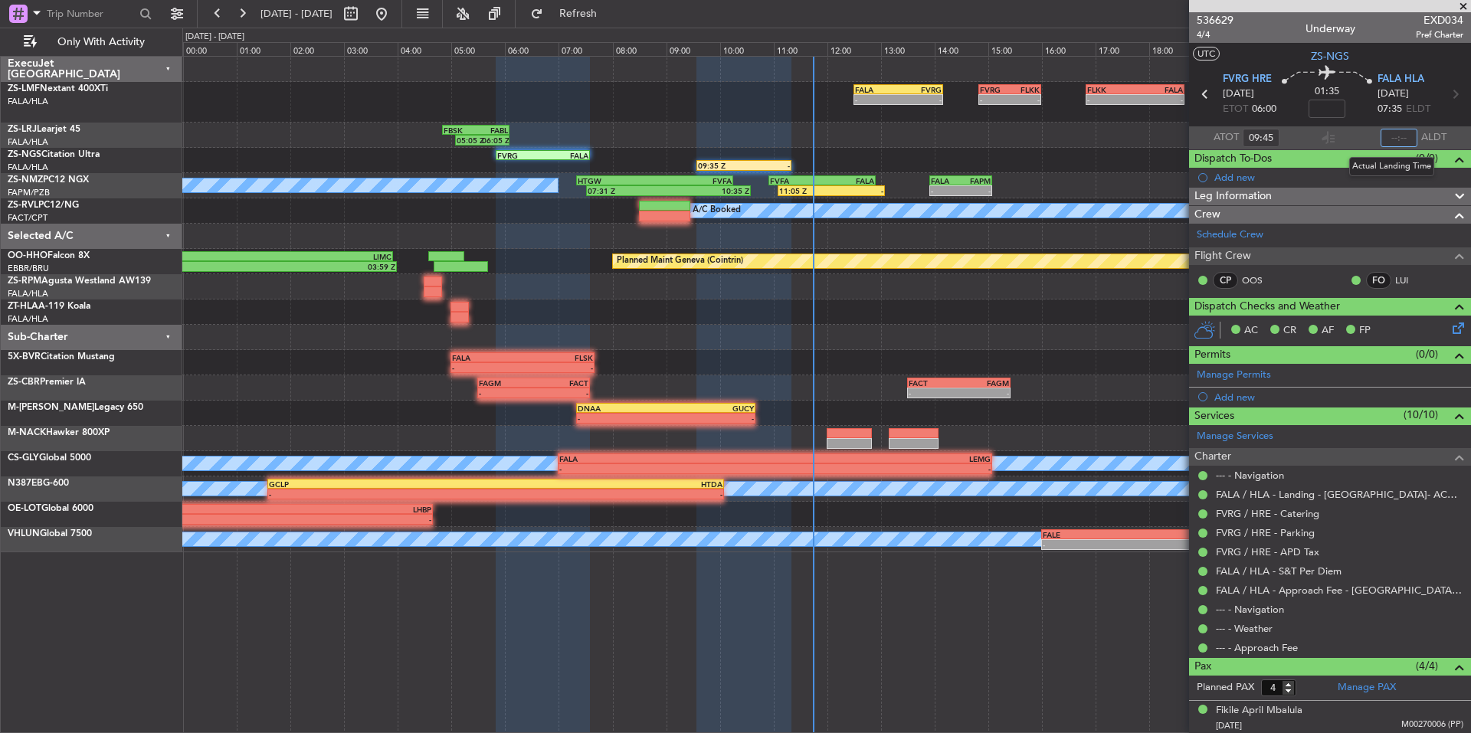
click at [1385, 135] on input "text" at bounding box center [1399, 138] width 37 height 18
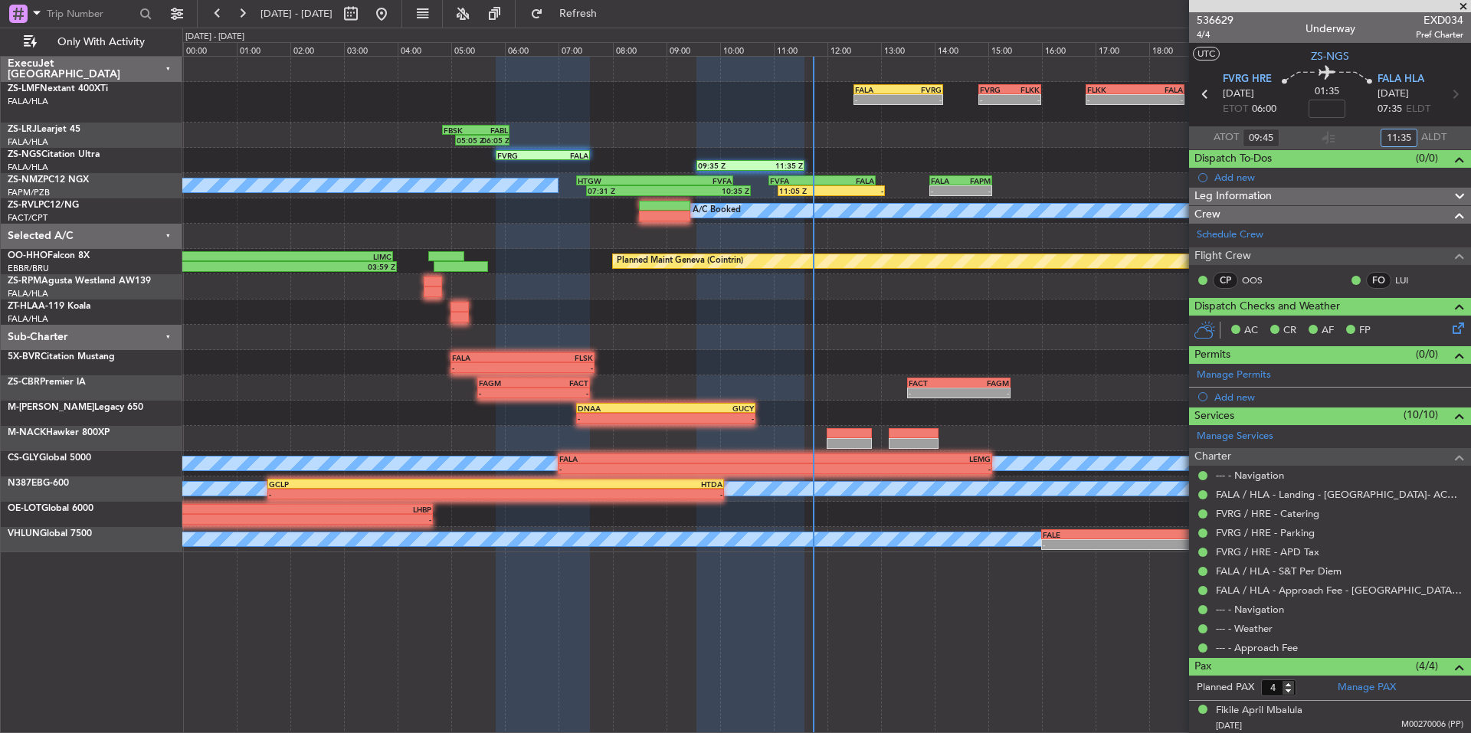
type input "11:35"
click at [1462, 8] on span at bounding box center [1463, 7] width 15 height 14
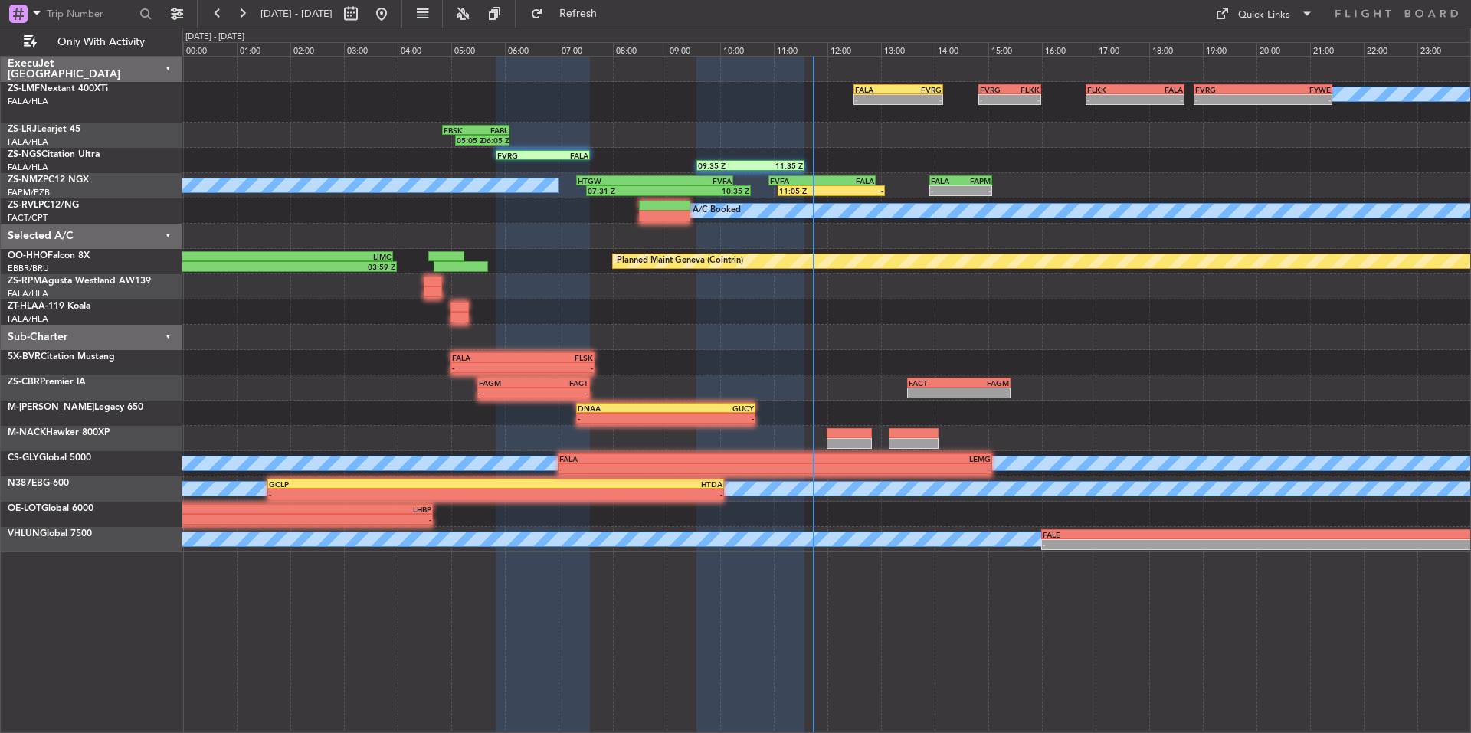
type input "0"
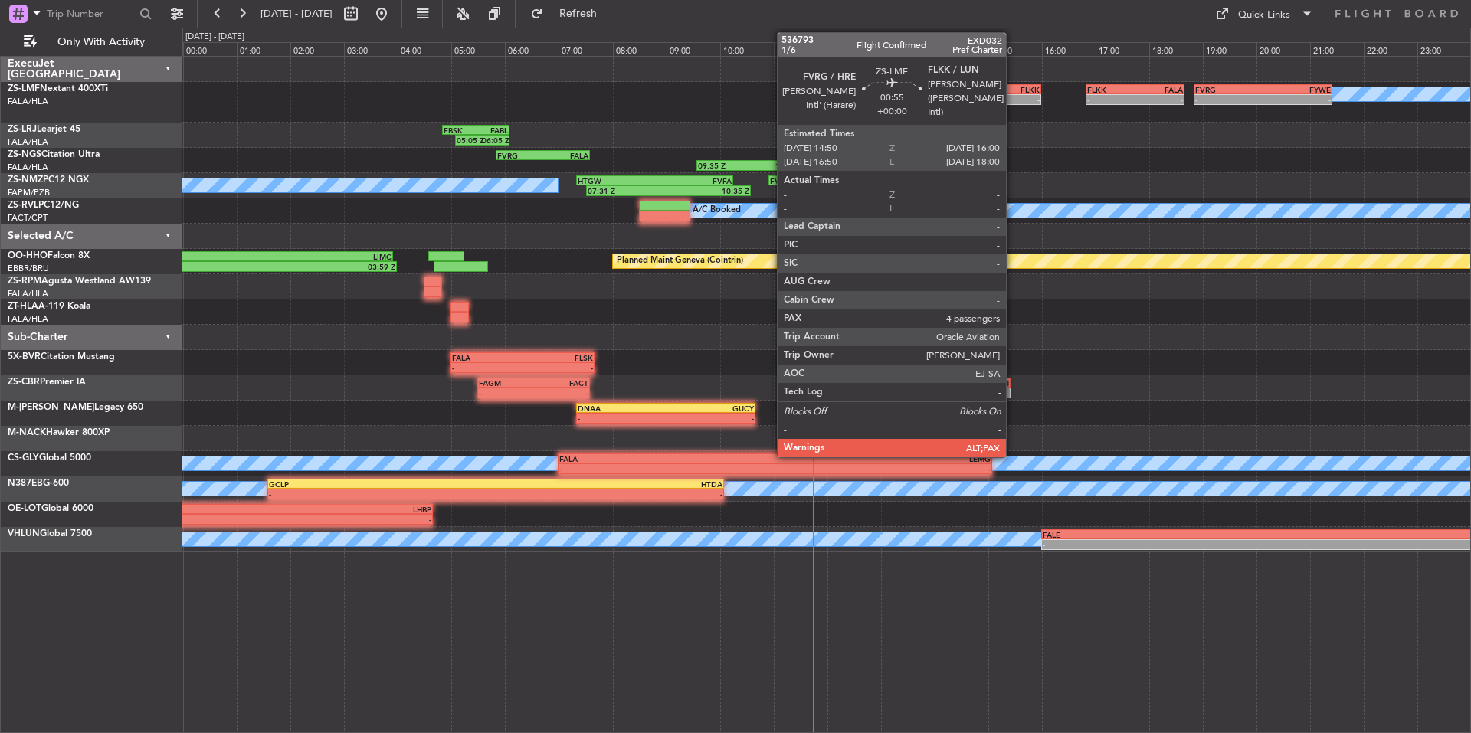
click at [1013, 99] on div "-" at bounding box center [1025, 99] width 30 height 9
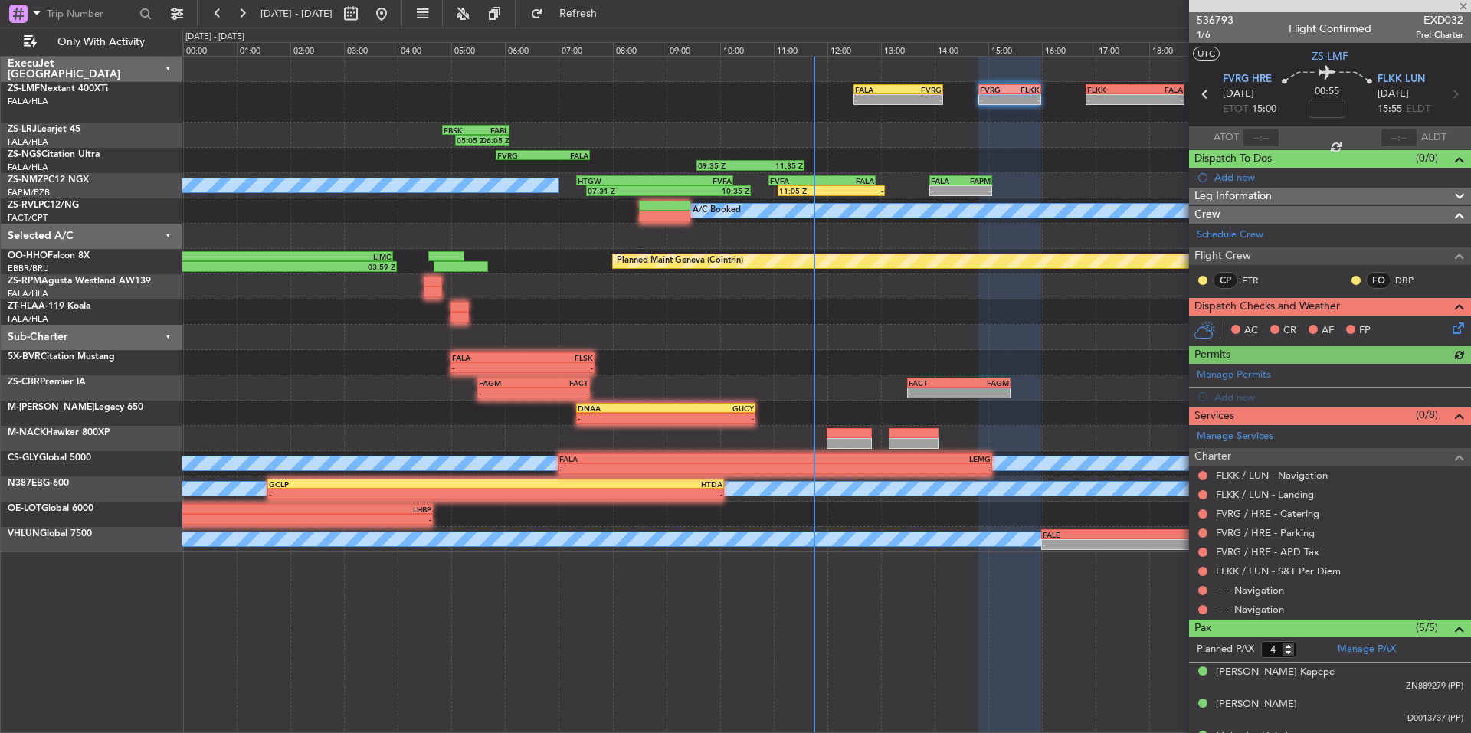
scroll to position [90, 0]
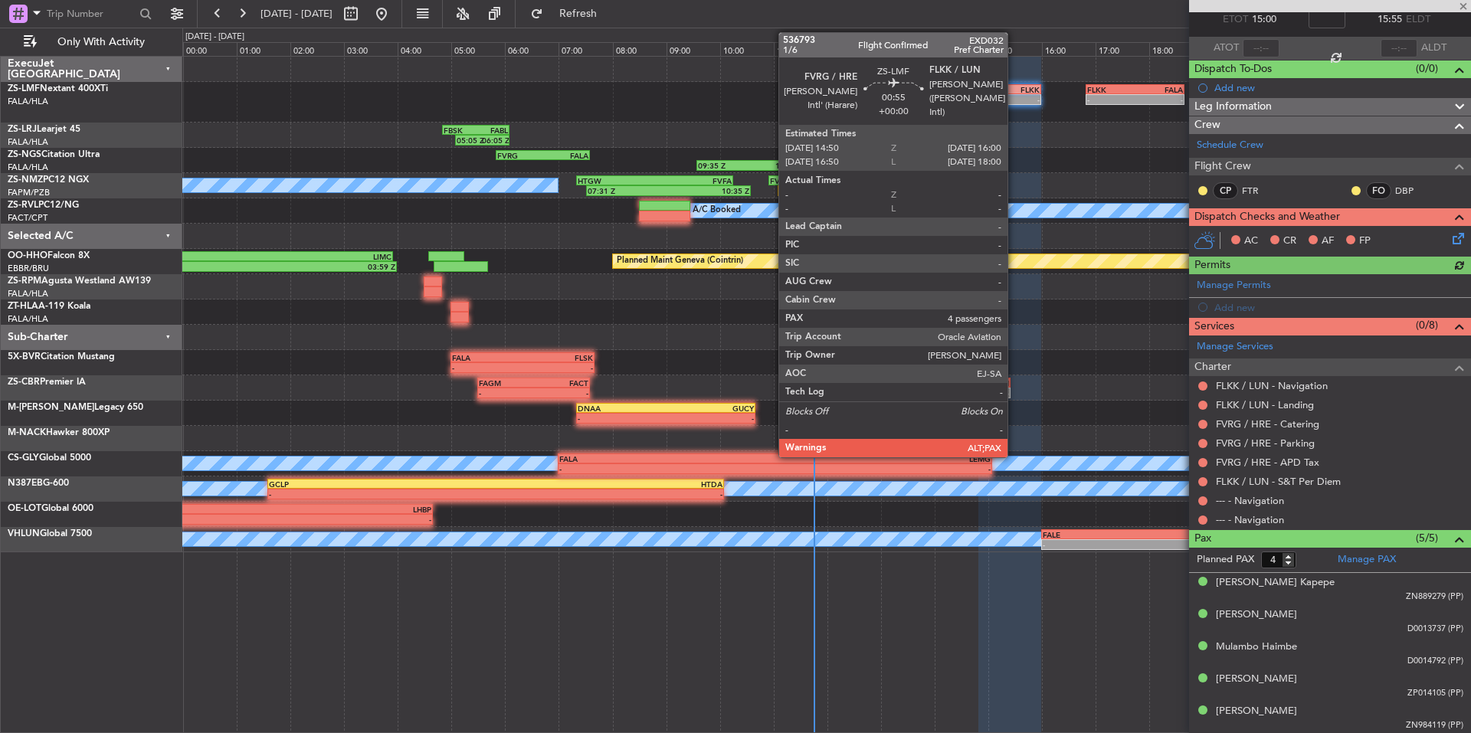
click at [1015, 90] on div "FLKK" at bounding box center [1025, 89] width 30 height 9
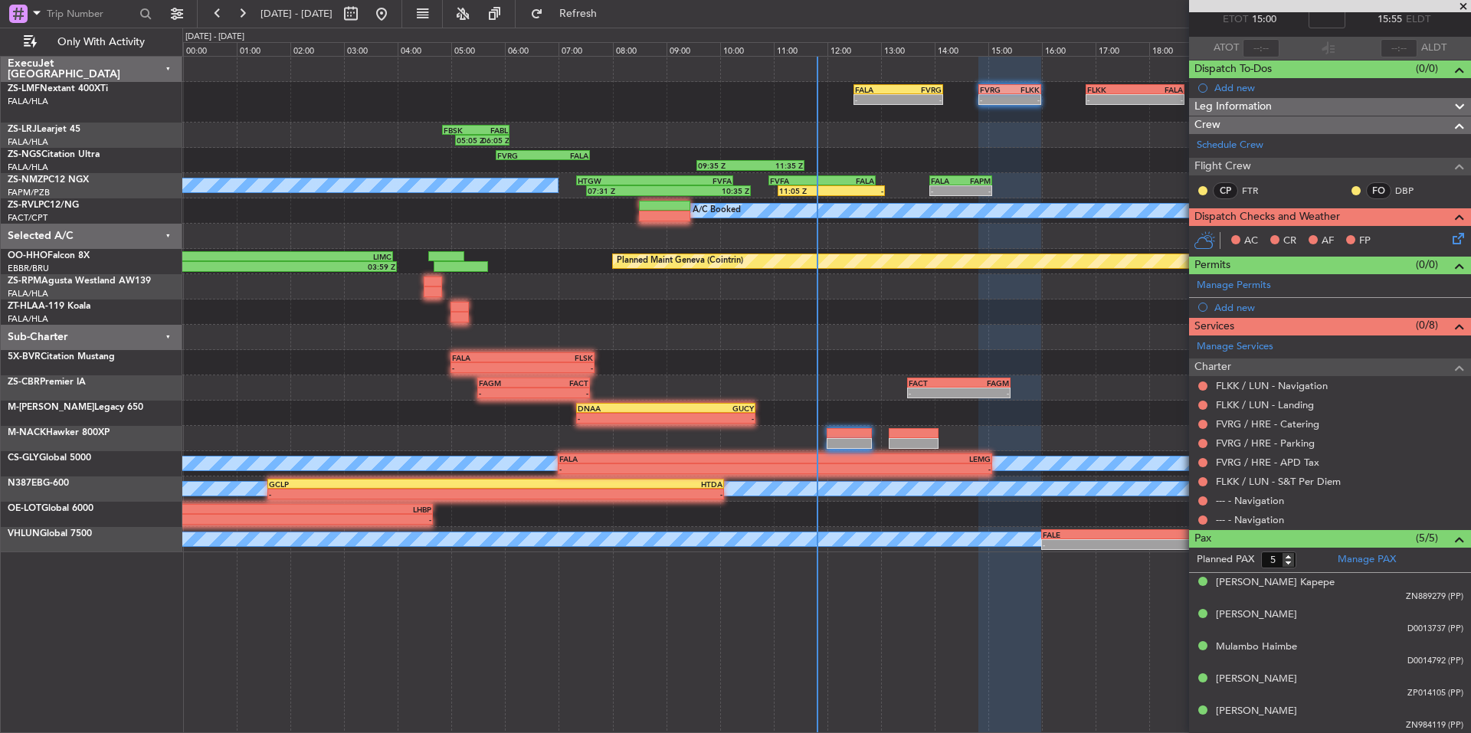
click at [1467, 8] on span at bounding box center [1463, 7] width 15 height 14
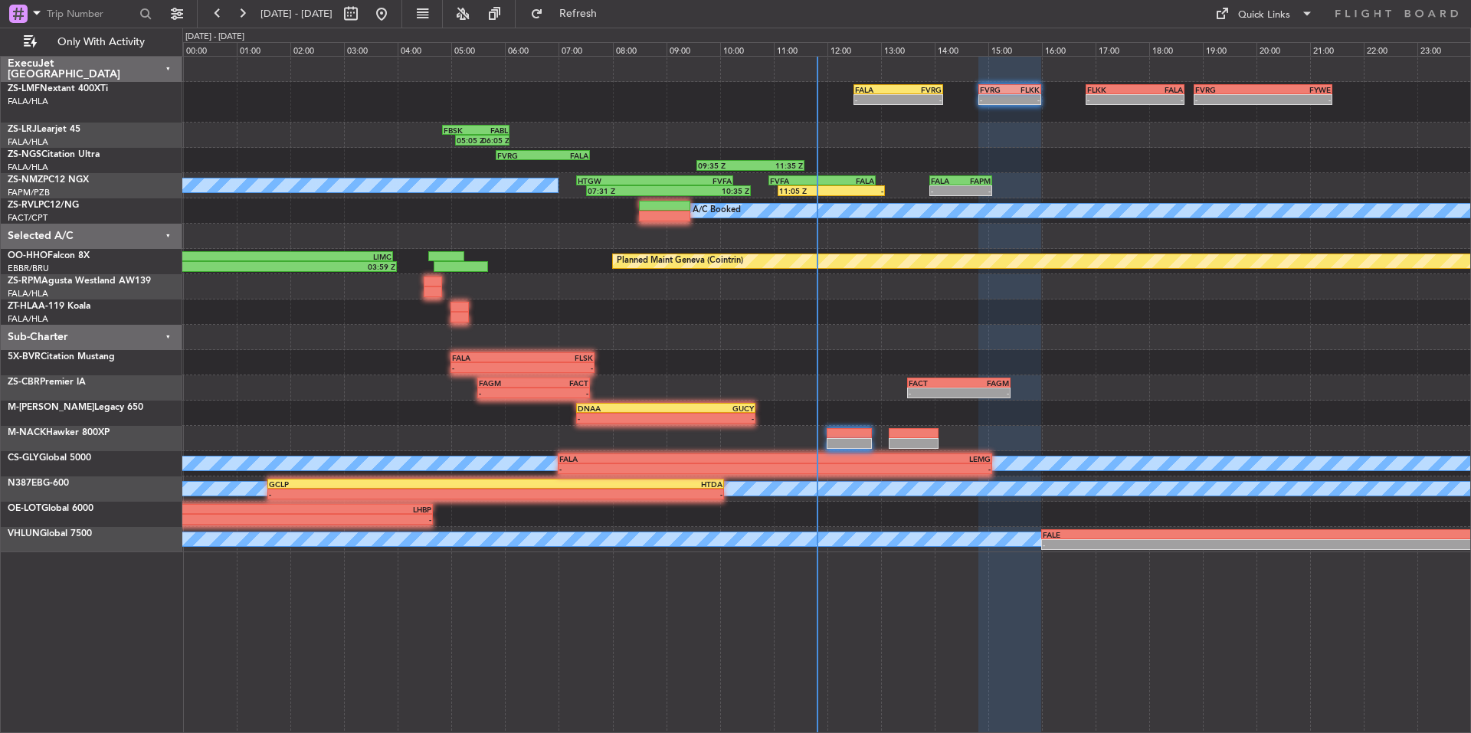
type input "0"
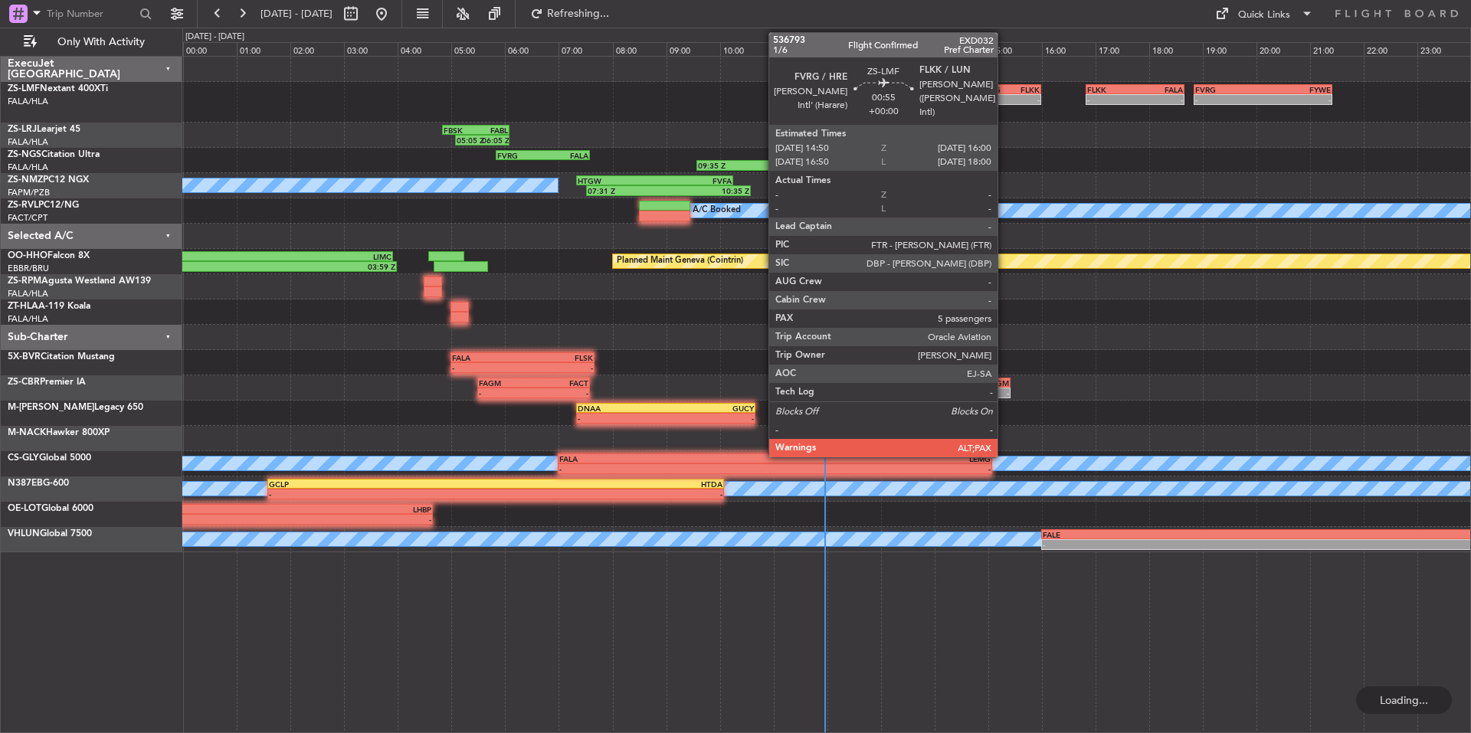
click at [1005, 95] on div "-" at bounding box center [995, 99] width 30 height 9
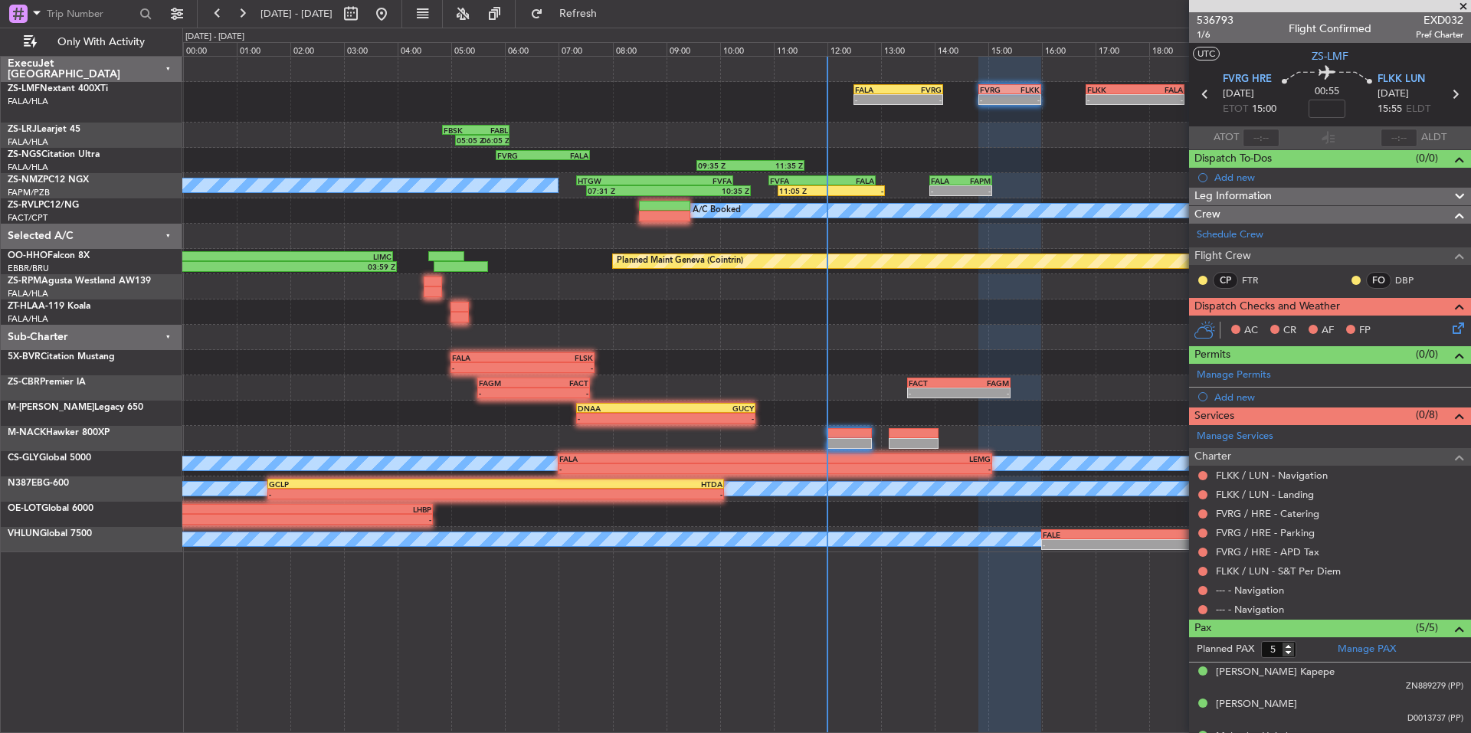
click at [1466, 9] on span at bounding box center [1463, 7] width 15 height 14
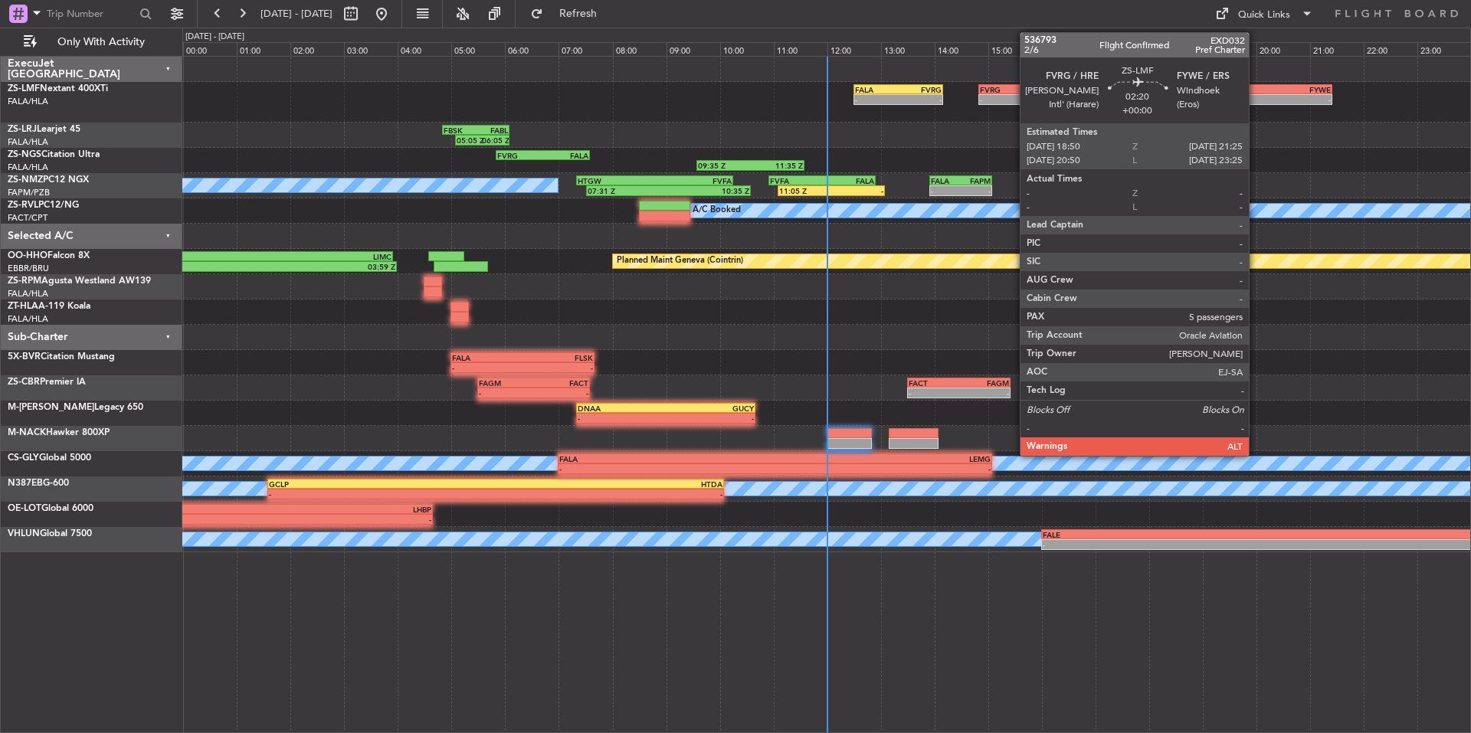
click at [1256, 85] on div "FVRG" at bounding box center [1230, 89] width 68 height 9
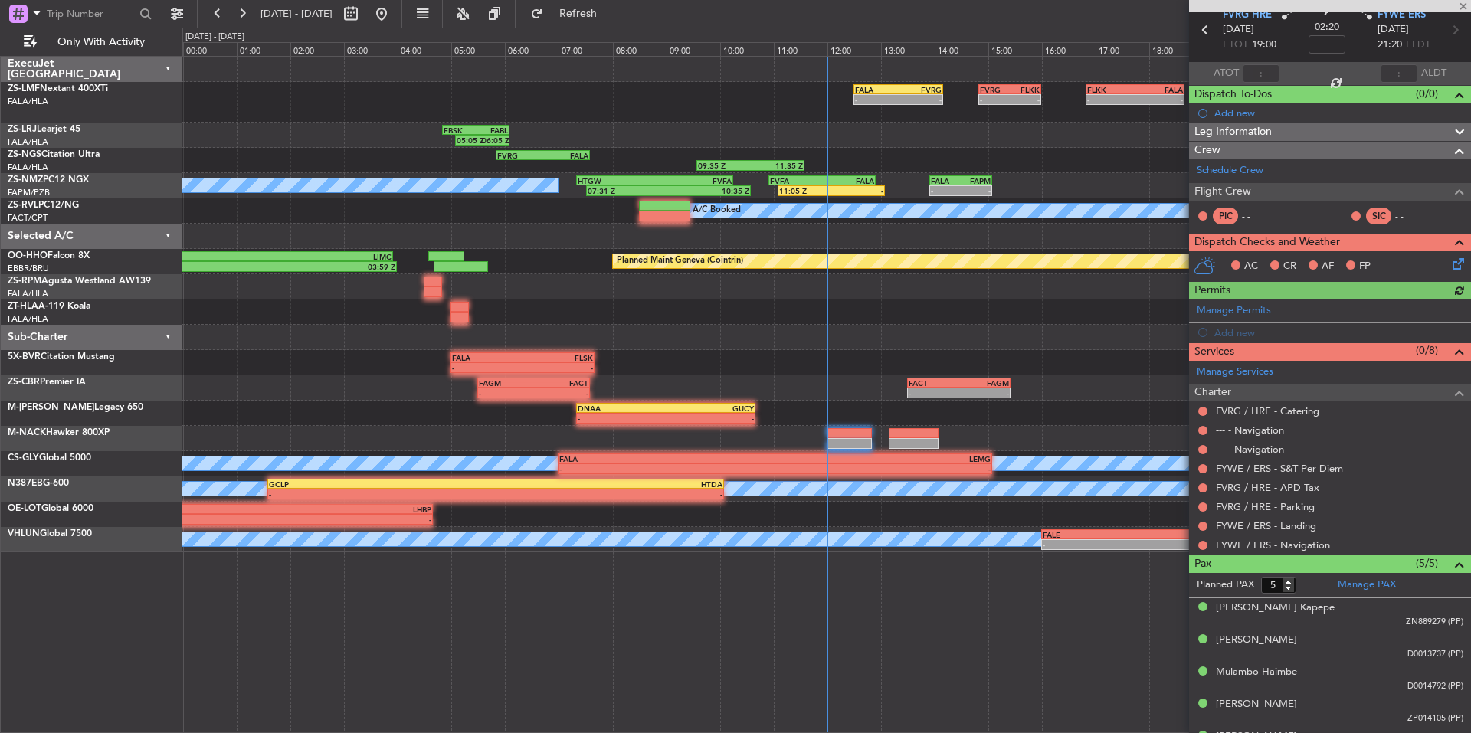
scroll to position [90, 0]
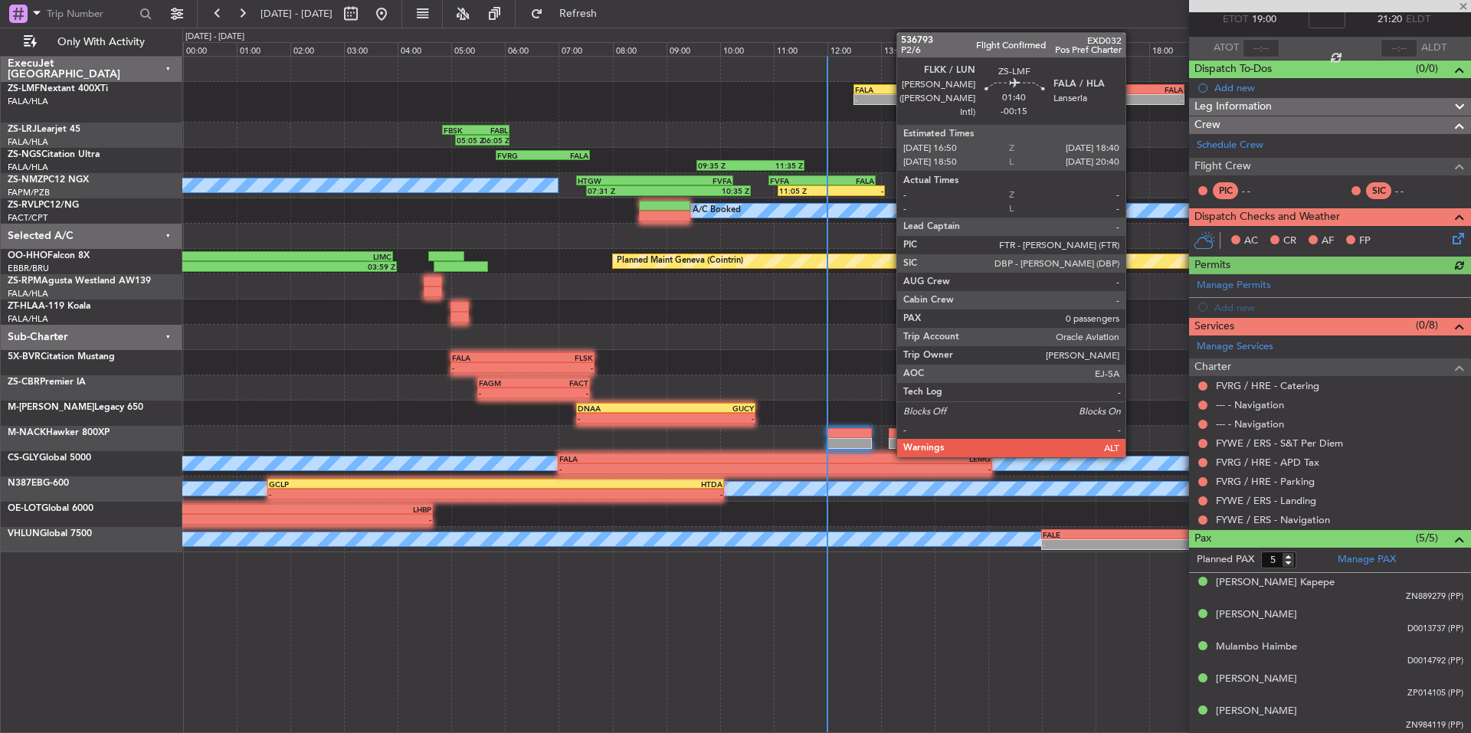
click at [1133, 93] on div "FLKK 16:50 Z FALA 18:40 Z" at bounding box center [1135, 89] width 99 height 11
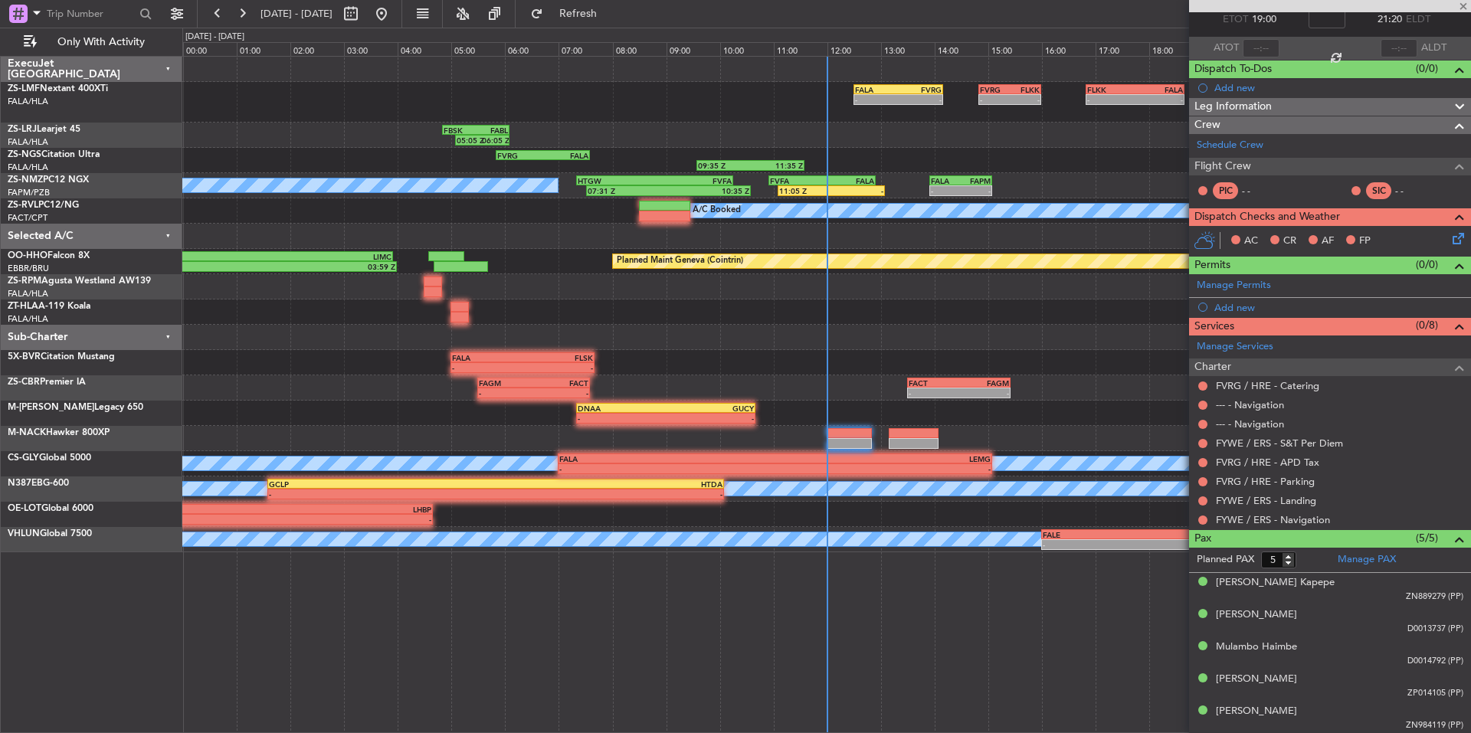
type input "-00:15"
type input "0"
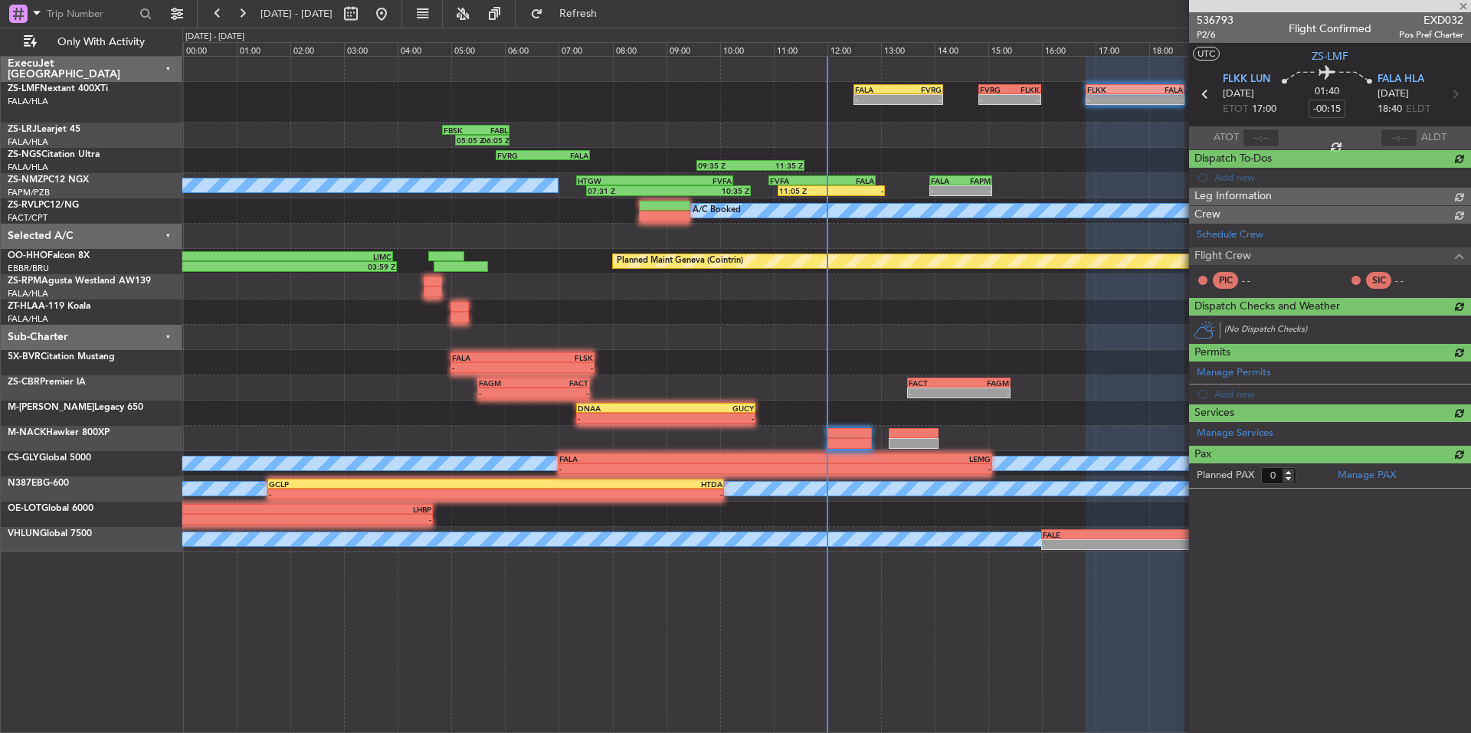
scroll to position [0, 0]
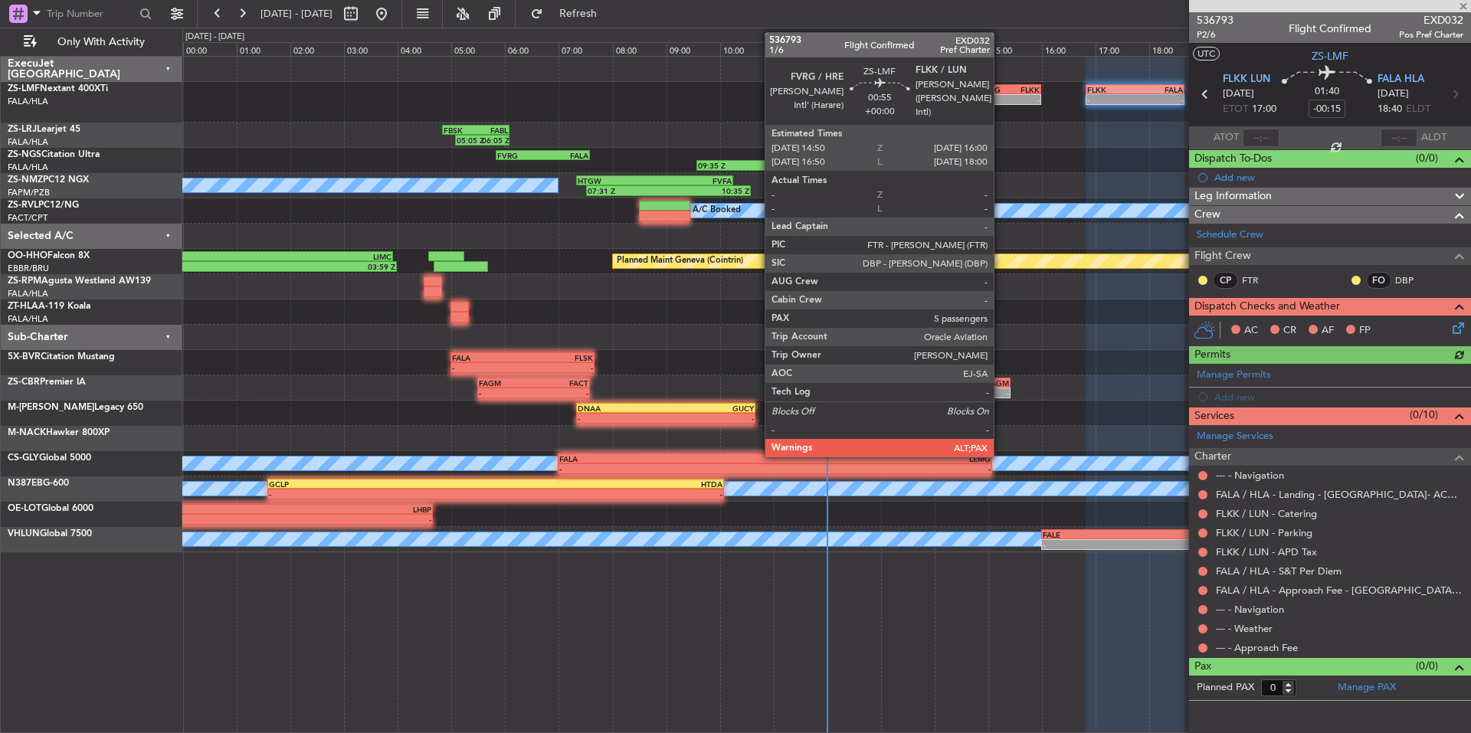
click at [1001, 84] on div "FVRG 14:50 Z FLKK 16:00 Z" at bounding box center [1010, 89] width 63 height 11
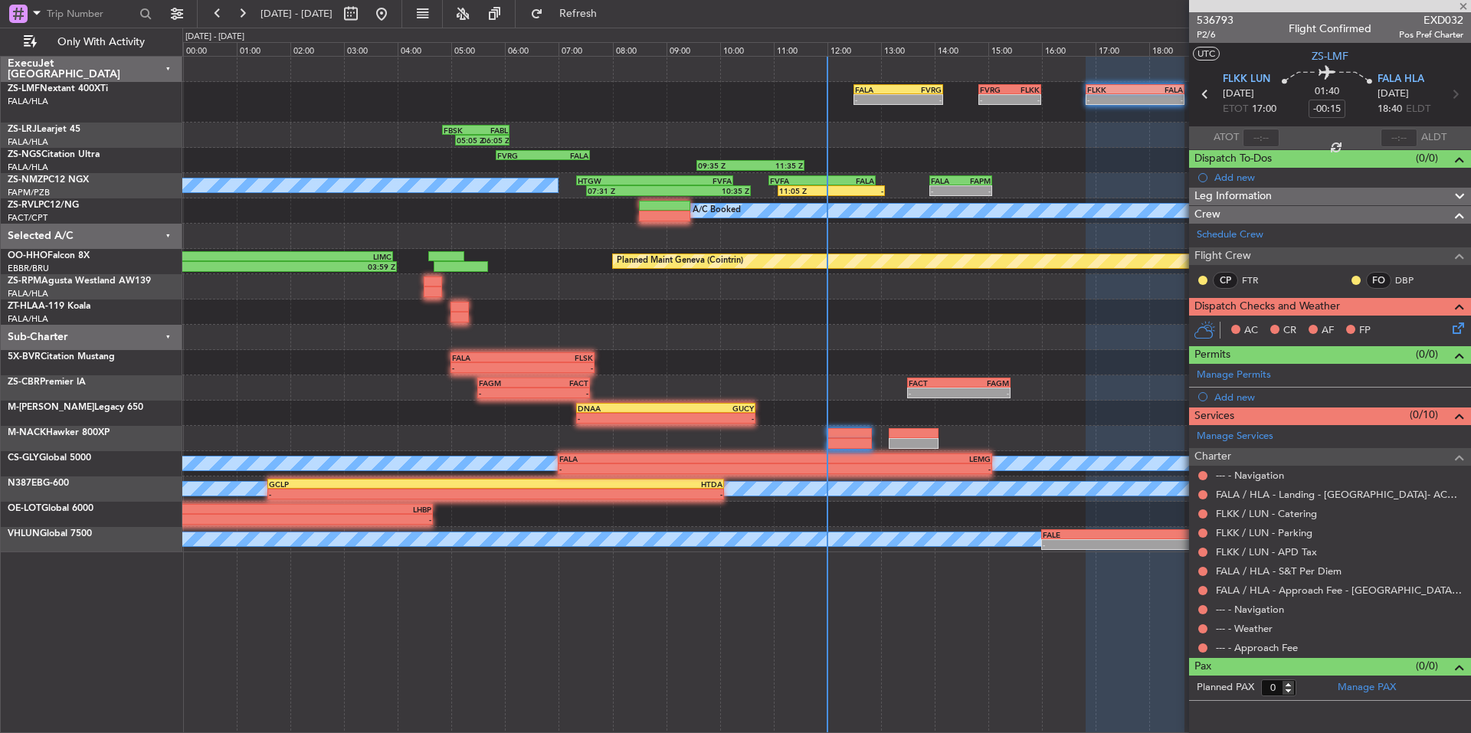
type input "5"
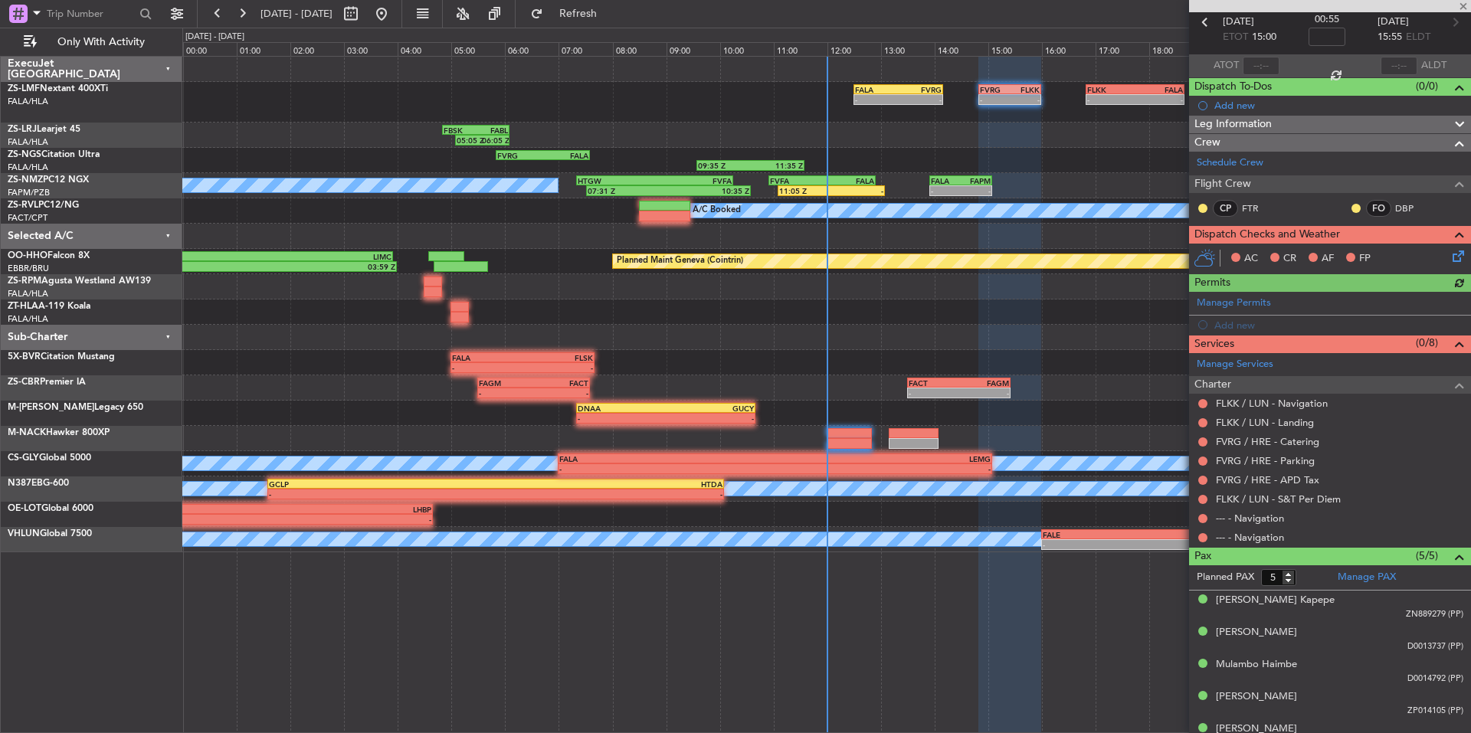
scroll to position [90, 0]
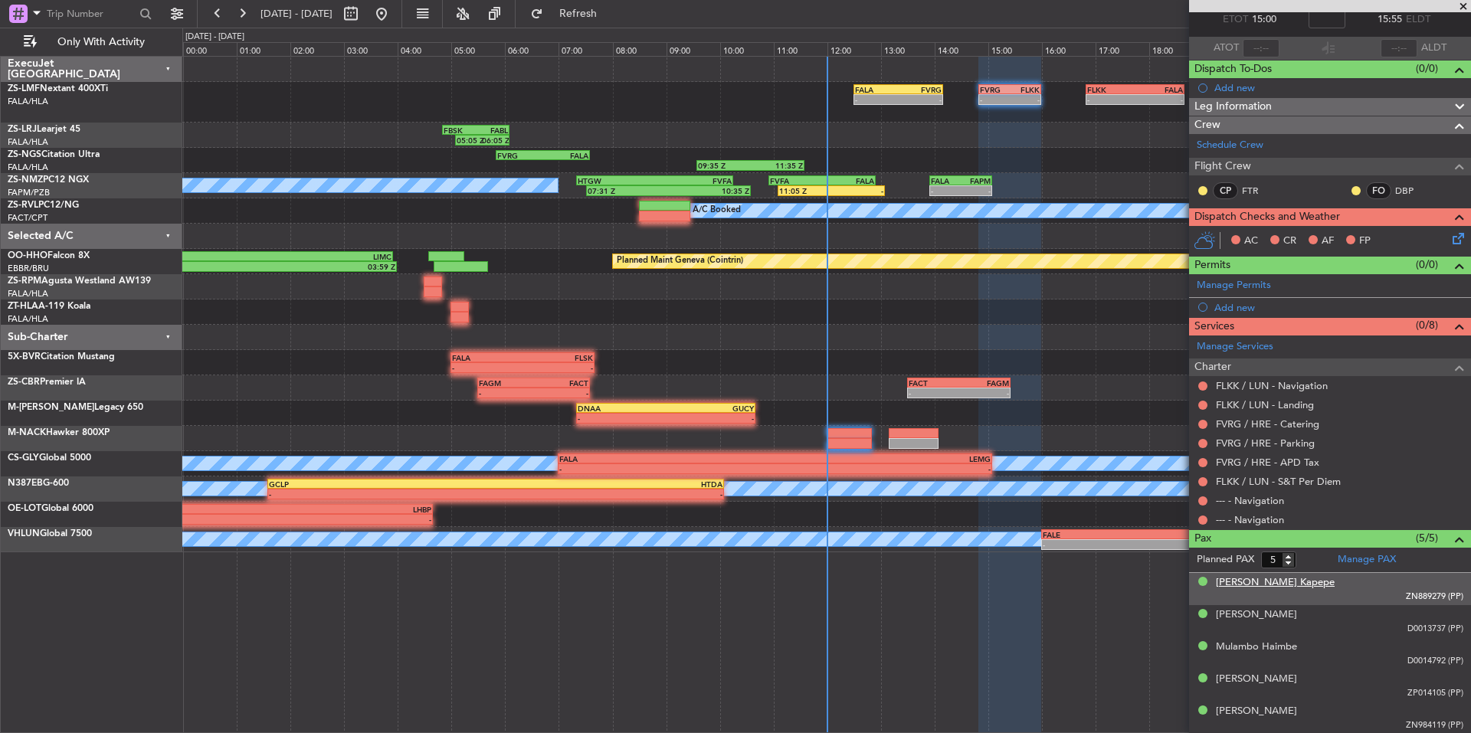
click at [1268, 584] on div "[PERSON_NAME] Kapepe" at bounding box center [1275, 583] width 119 height 15
click at [1458, 8] on span at bounding box center [1463, 7] width 15 height 14
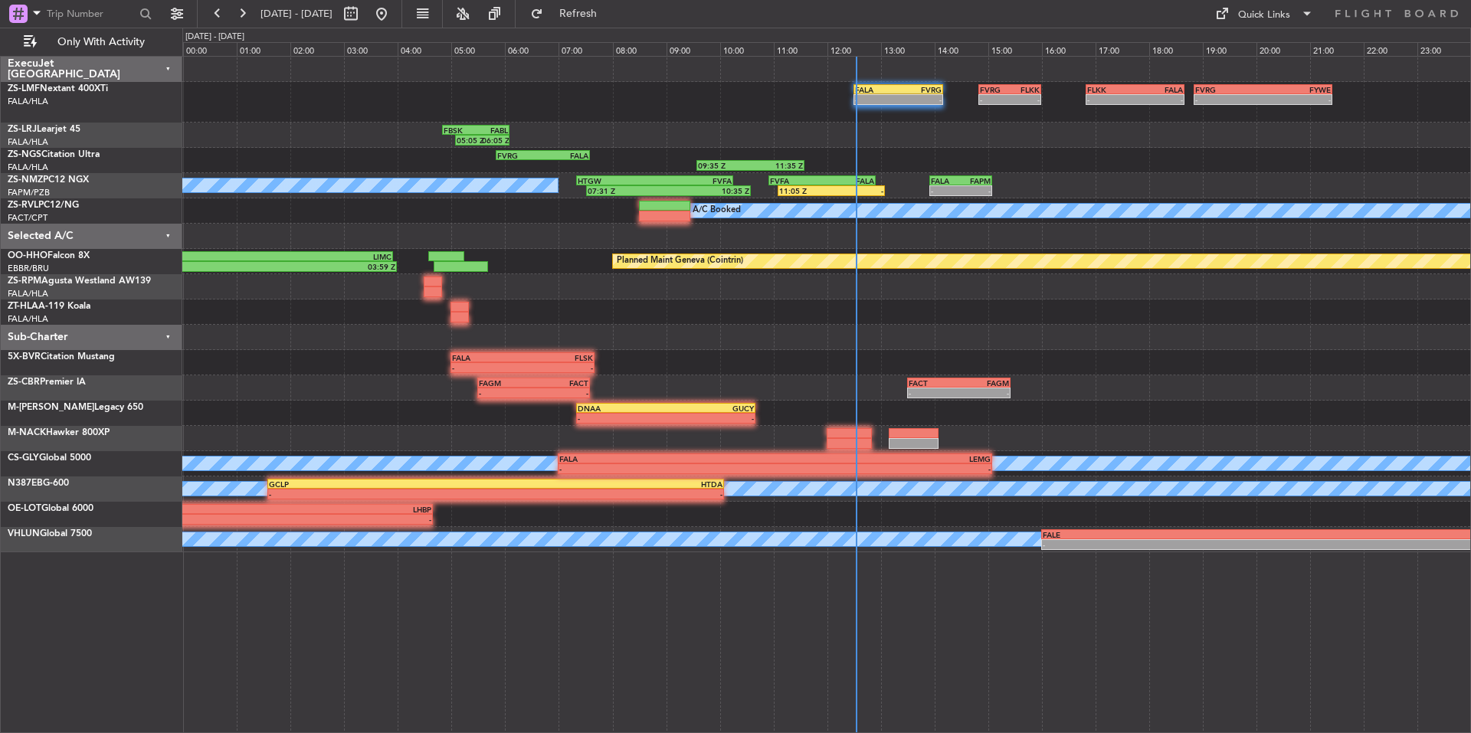
click at [1105, 313] on div at bounding box center [826, 312] width 1288 height 25
